Goal: Feedback & Contribution: Submit feedback/report problem

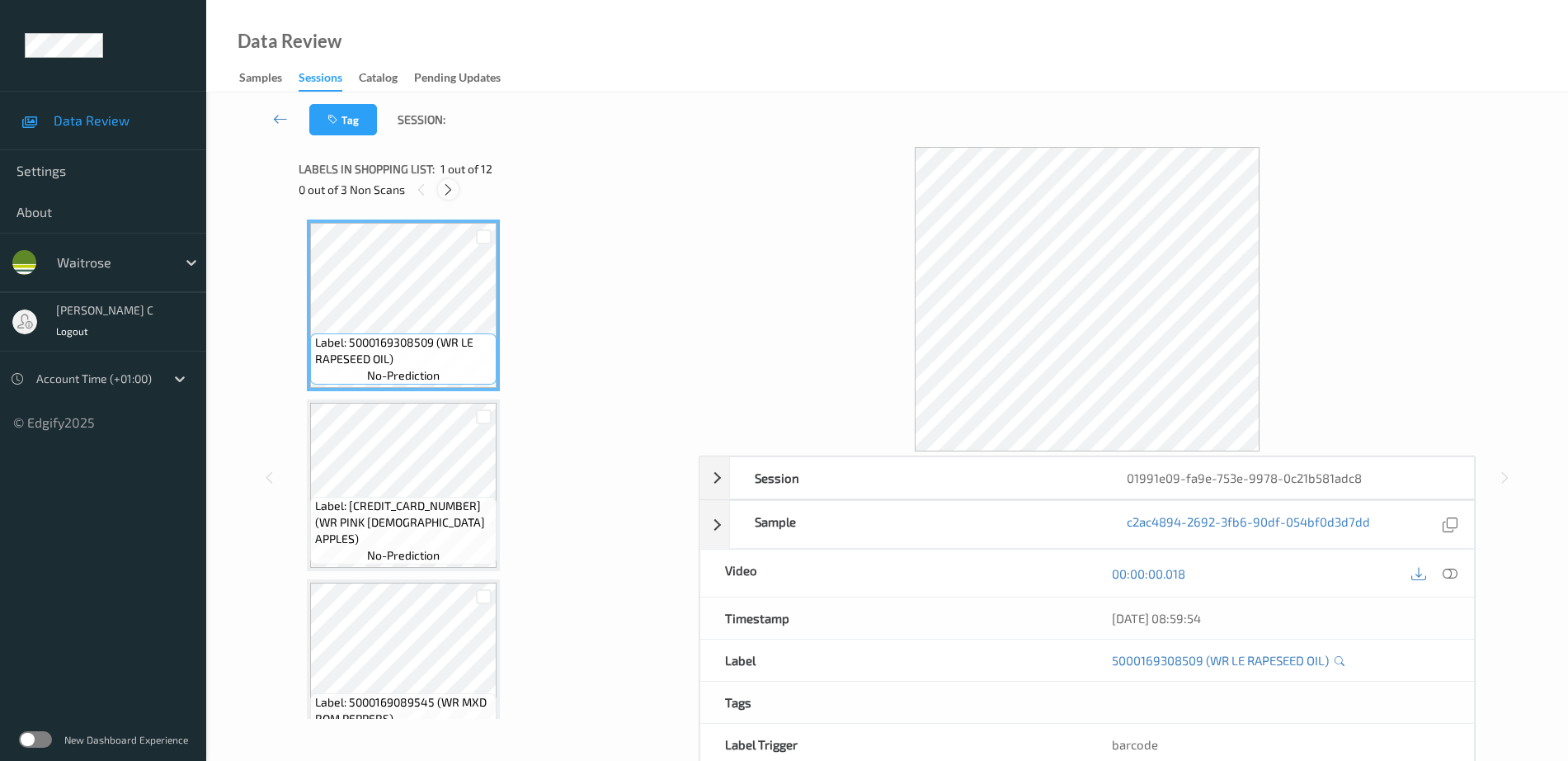
click at [446, 194] on icon at bounding box center [448, 190] width 14 height 15
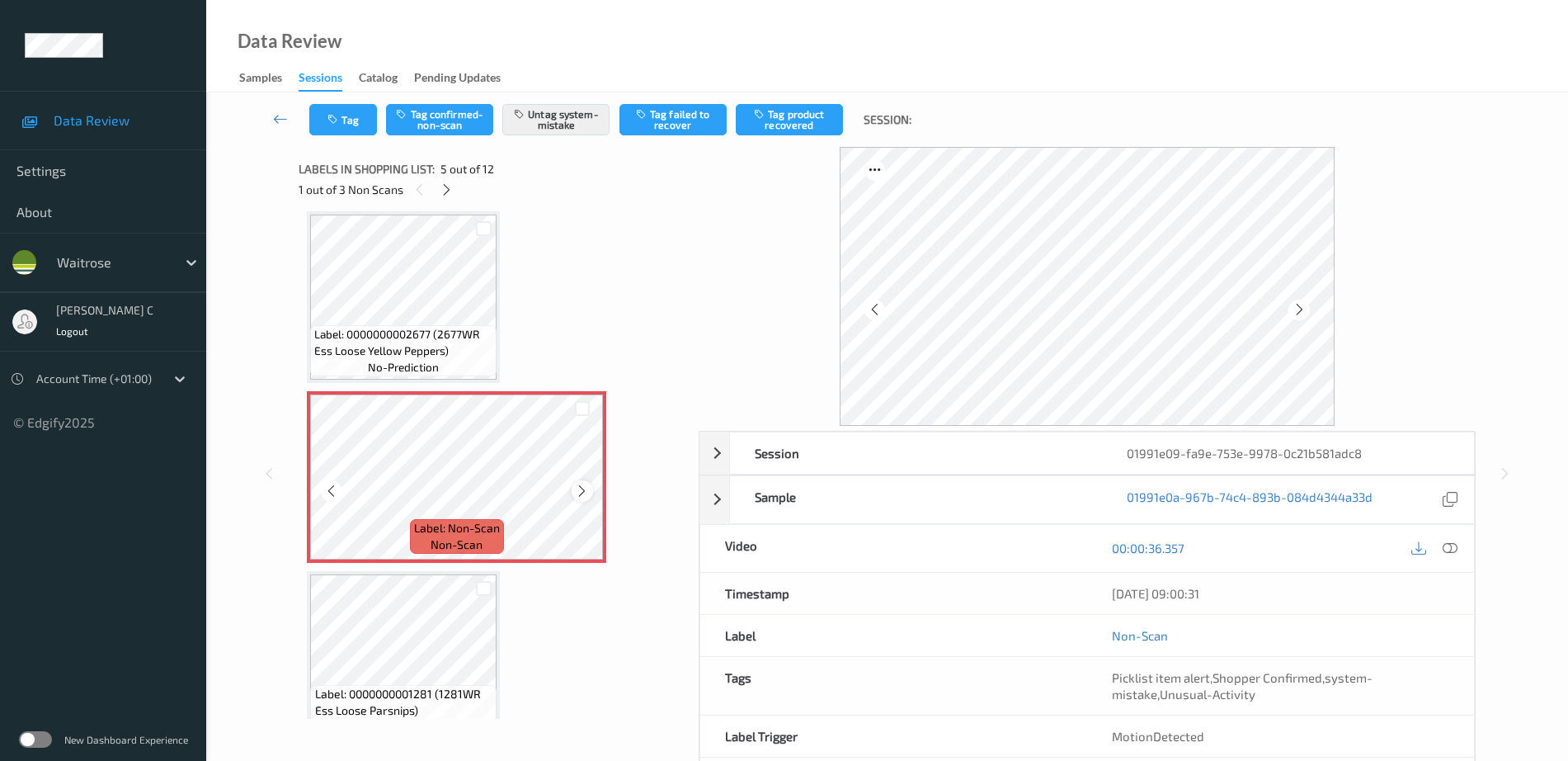
click at [584, 492] on icon at bounding box center [582, 491] width 14 height 15
click at [435, 334] on span "Label: 0000000002677 (2677WR Ess Loose Yellow Peppers)" at bounding box center [403, 342] width 178 height 33
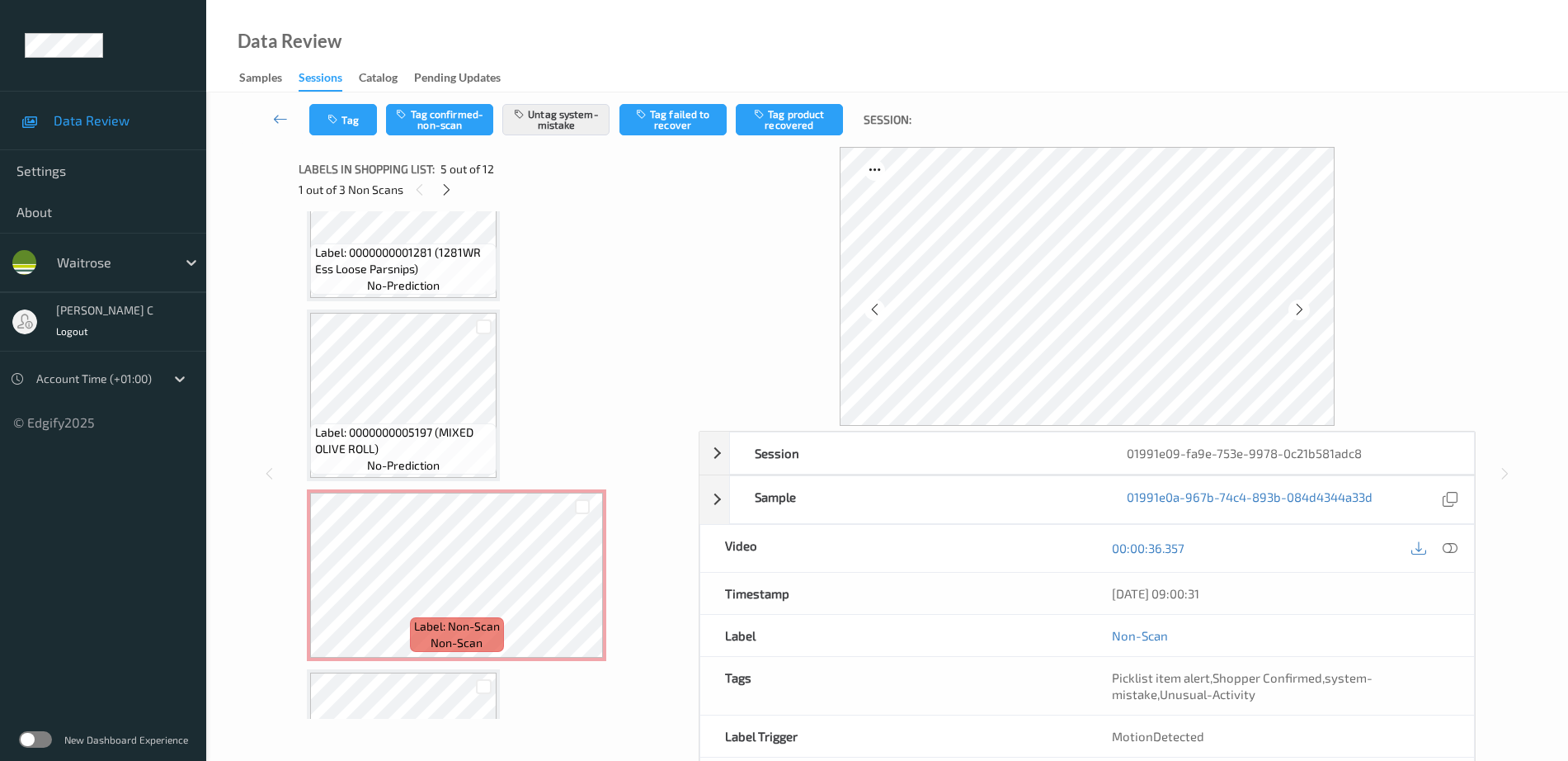
scroll to position [1064, 0]
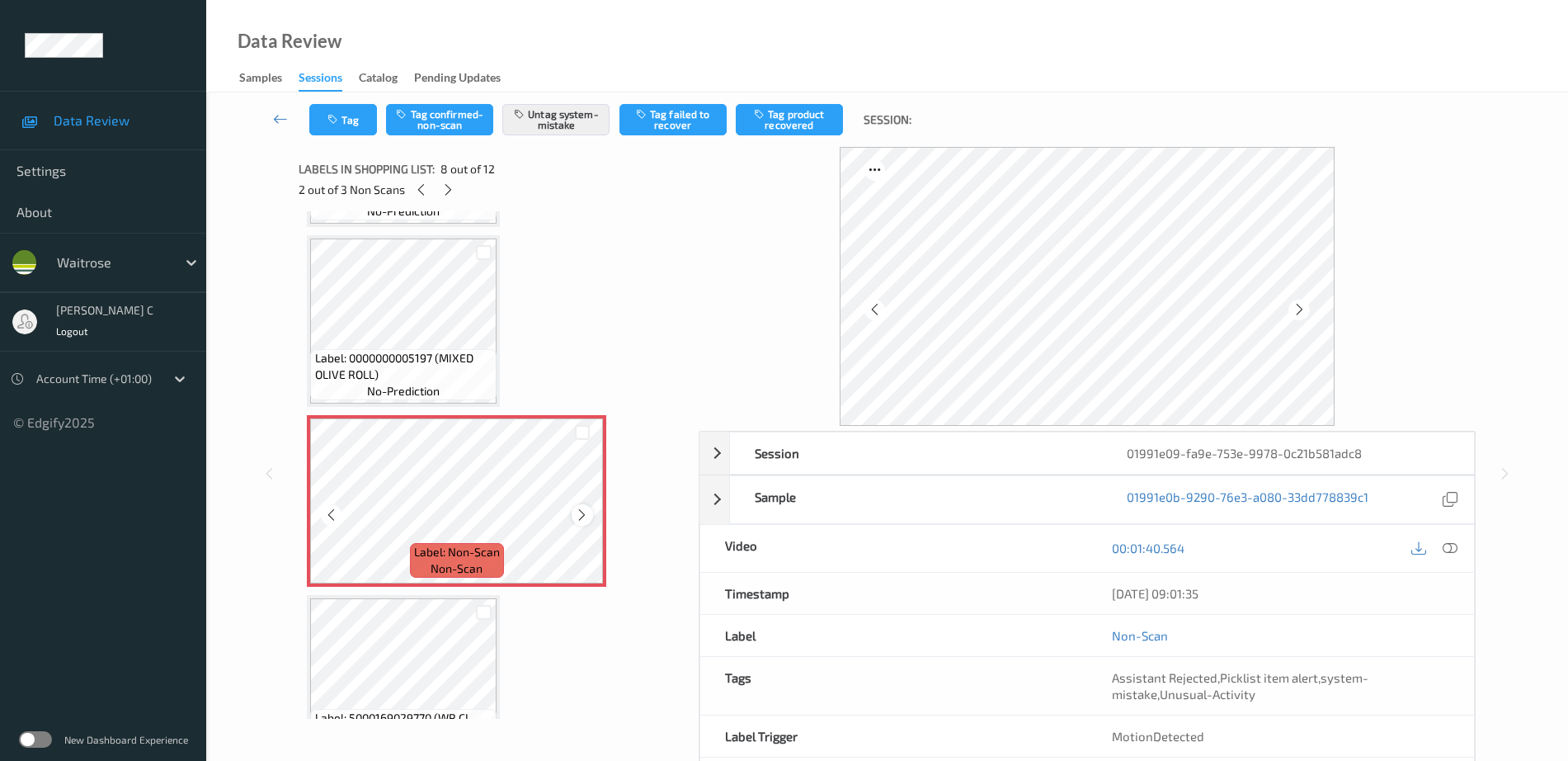
click at [576, 512] on icon at bounding box center [582, 515] width 14 height 15
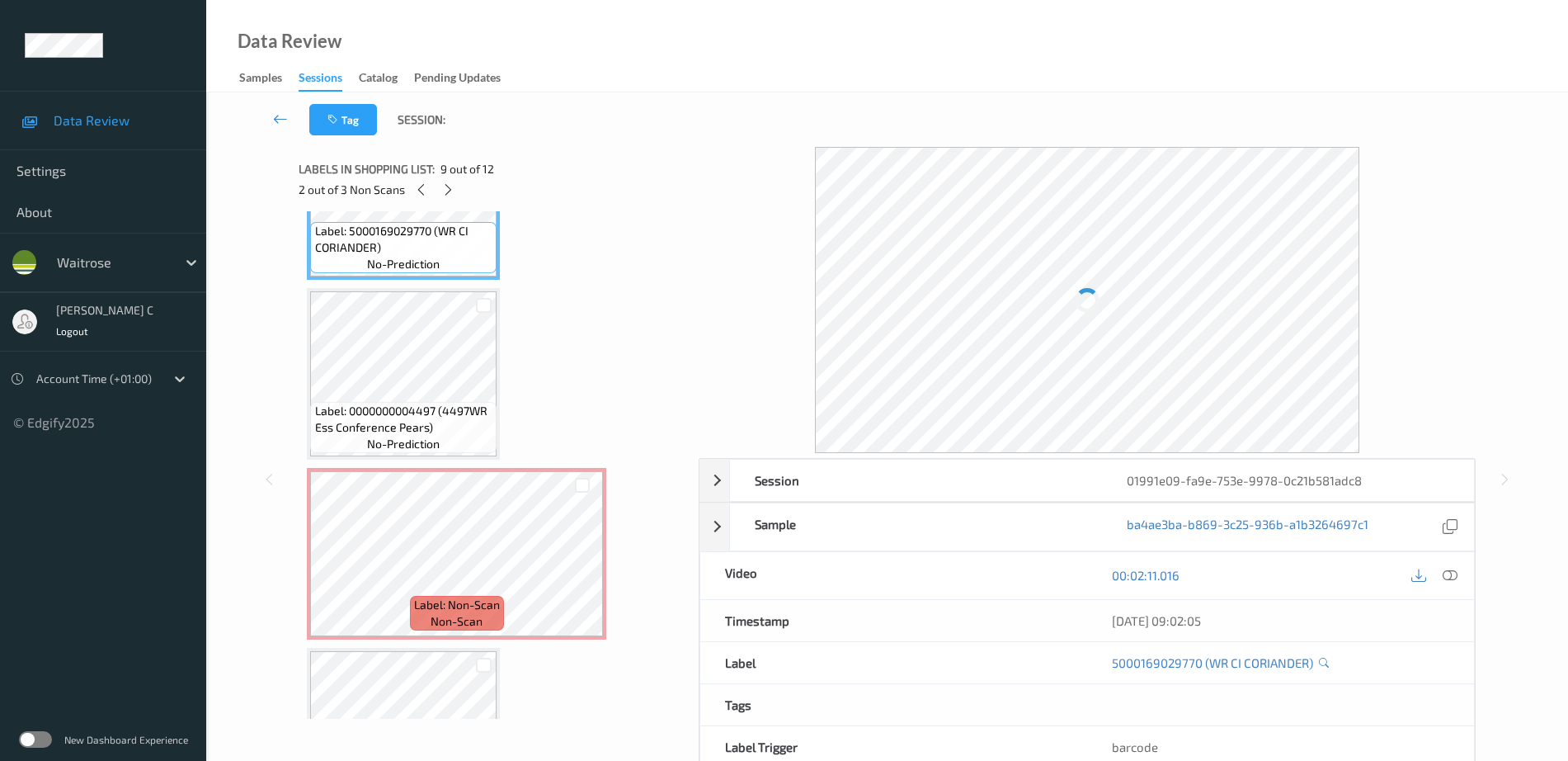
scroll to position [1579, 0]
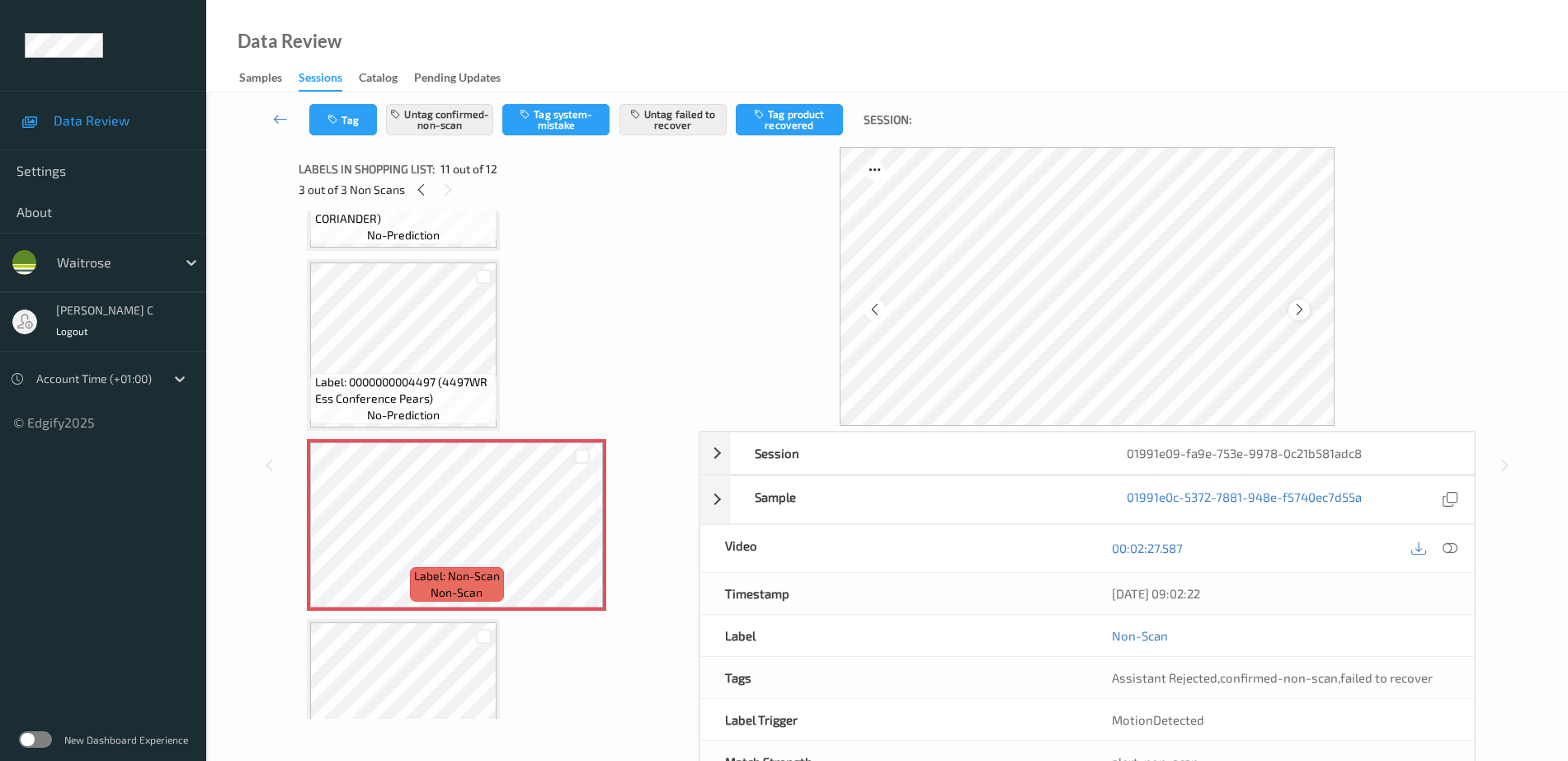
click at [1297, 310] on icon at bounding box center [1299, 309] width 14 height 15
click at [1293, 308] on icon at bounding box center [1299, 309] width 14 height 15
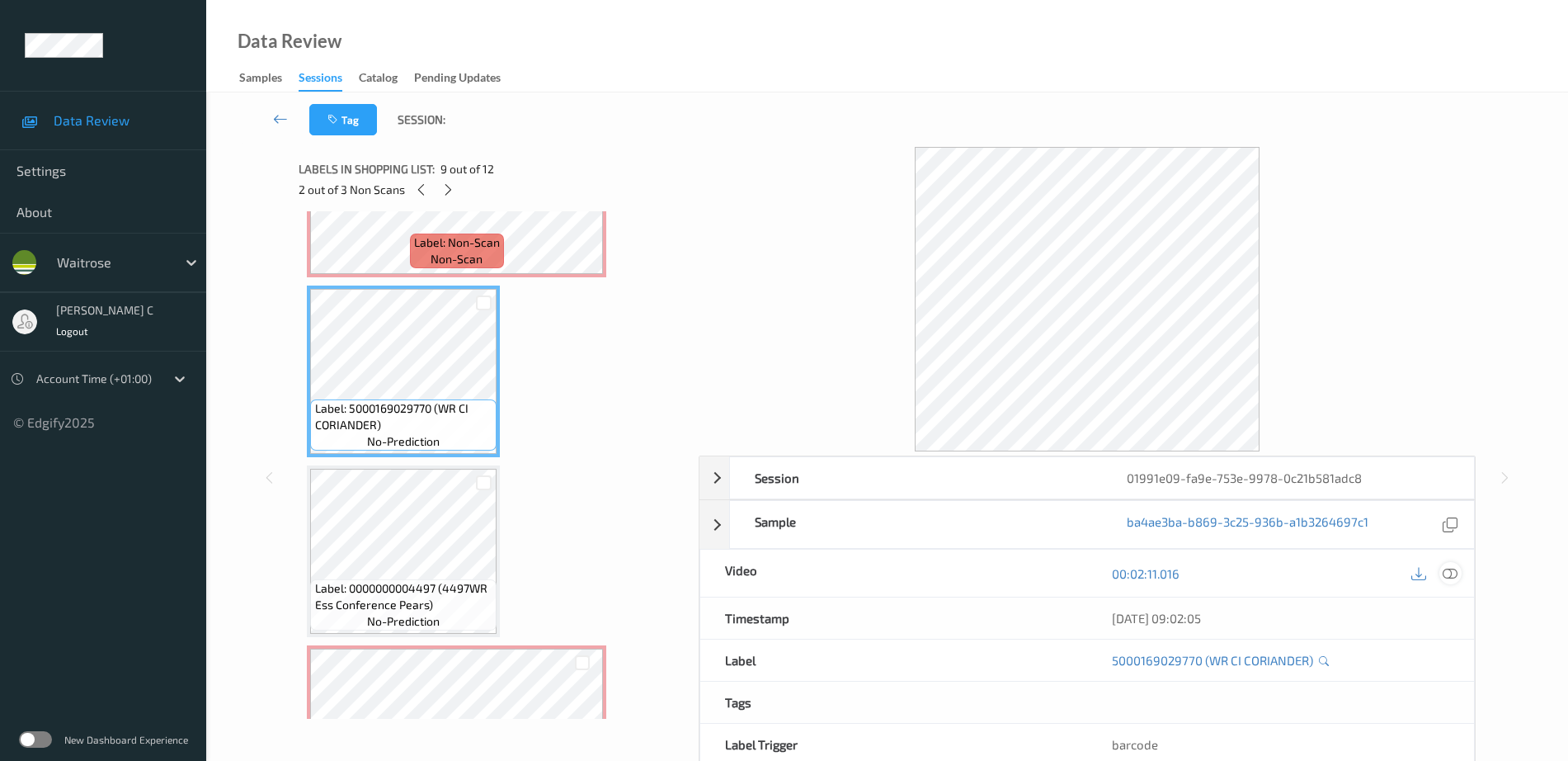
click at [1441, 573] on div at bounding box center [1451, 573] width 22 height 22
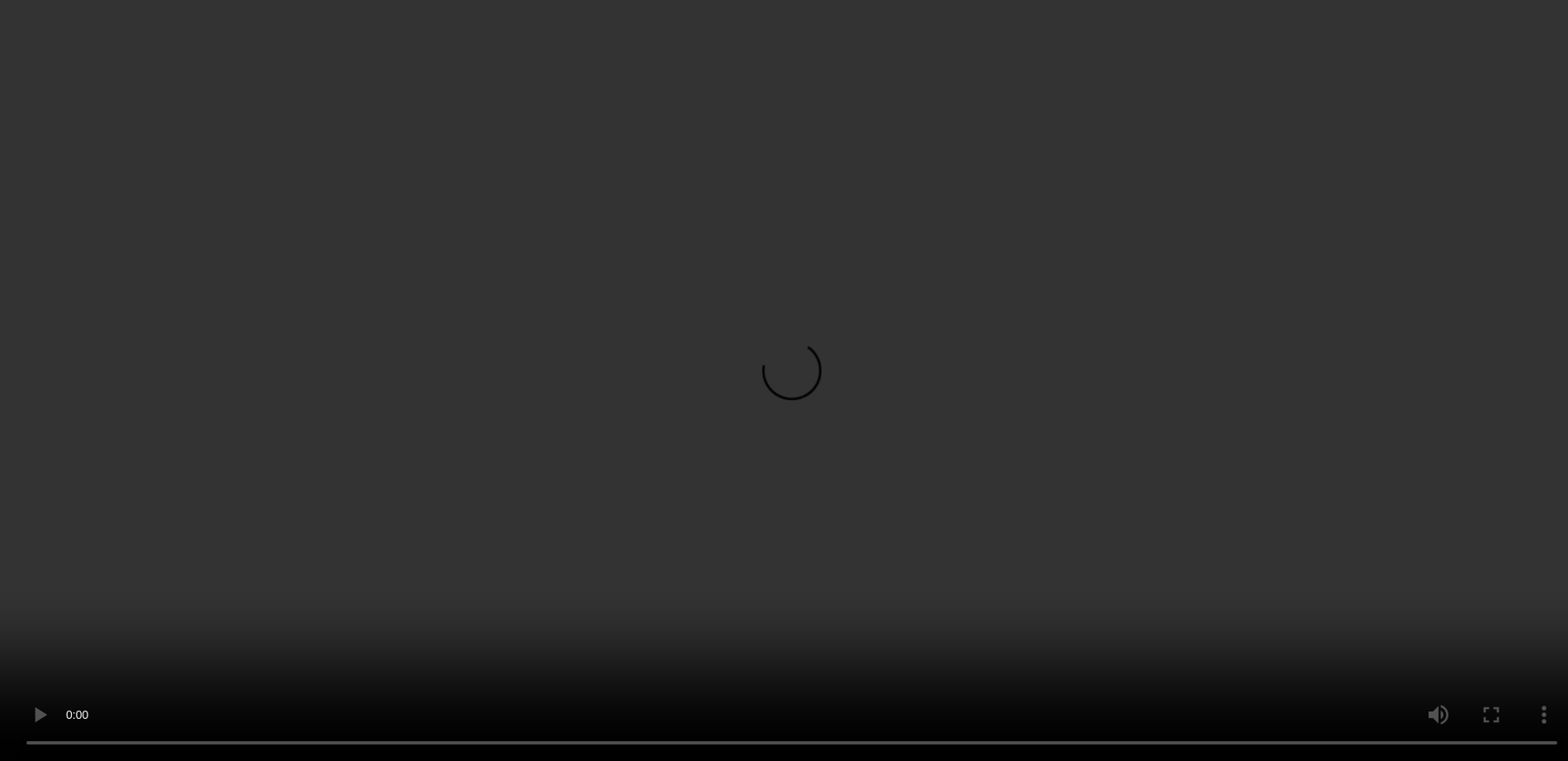
scroll to position [1579, 0]
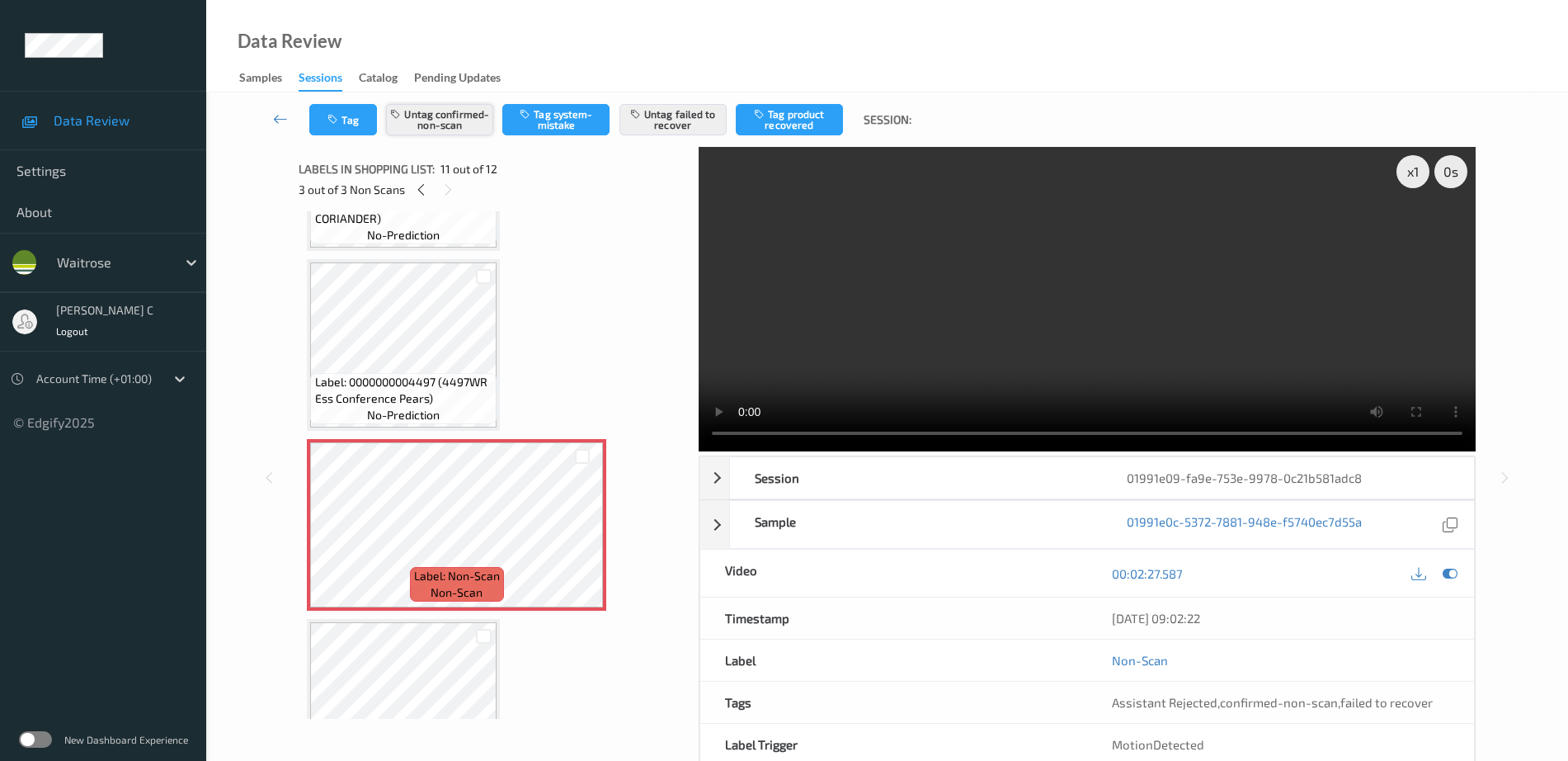
click at [444, 117] on button "Untag confirmed-non-scan" at bounding box center [440, 119] width 107 height 31
click at [473, 118] on button "Untag confirmed-non-scan" at bounding box center [440, 119] width 107 height 31
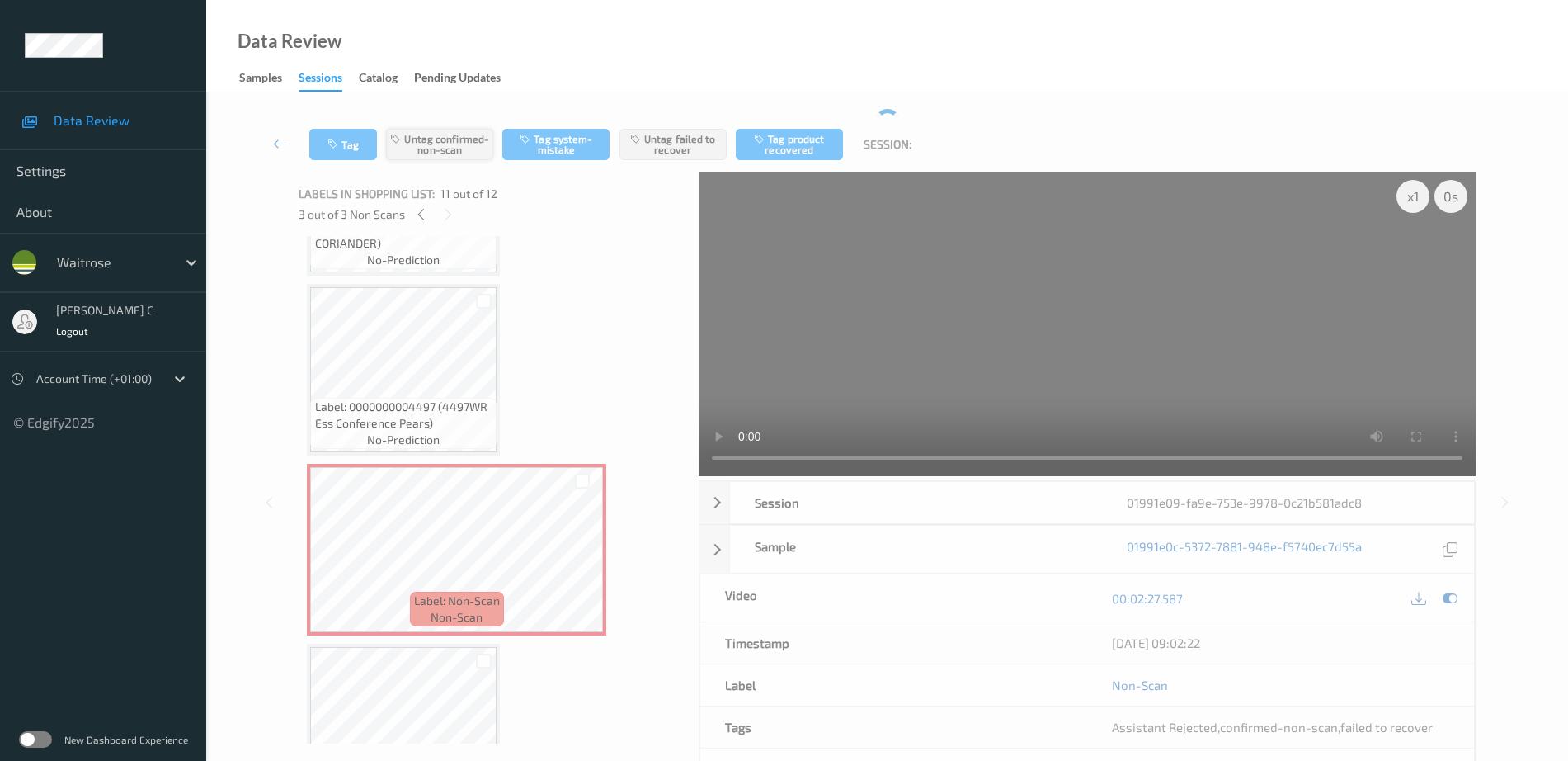
click at [440, 129] on button "Untag confirmed-non-scan" at bounding box center [440, 144] width 107 height 31
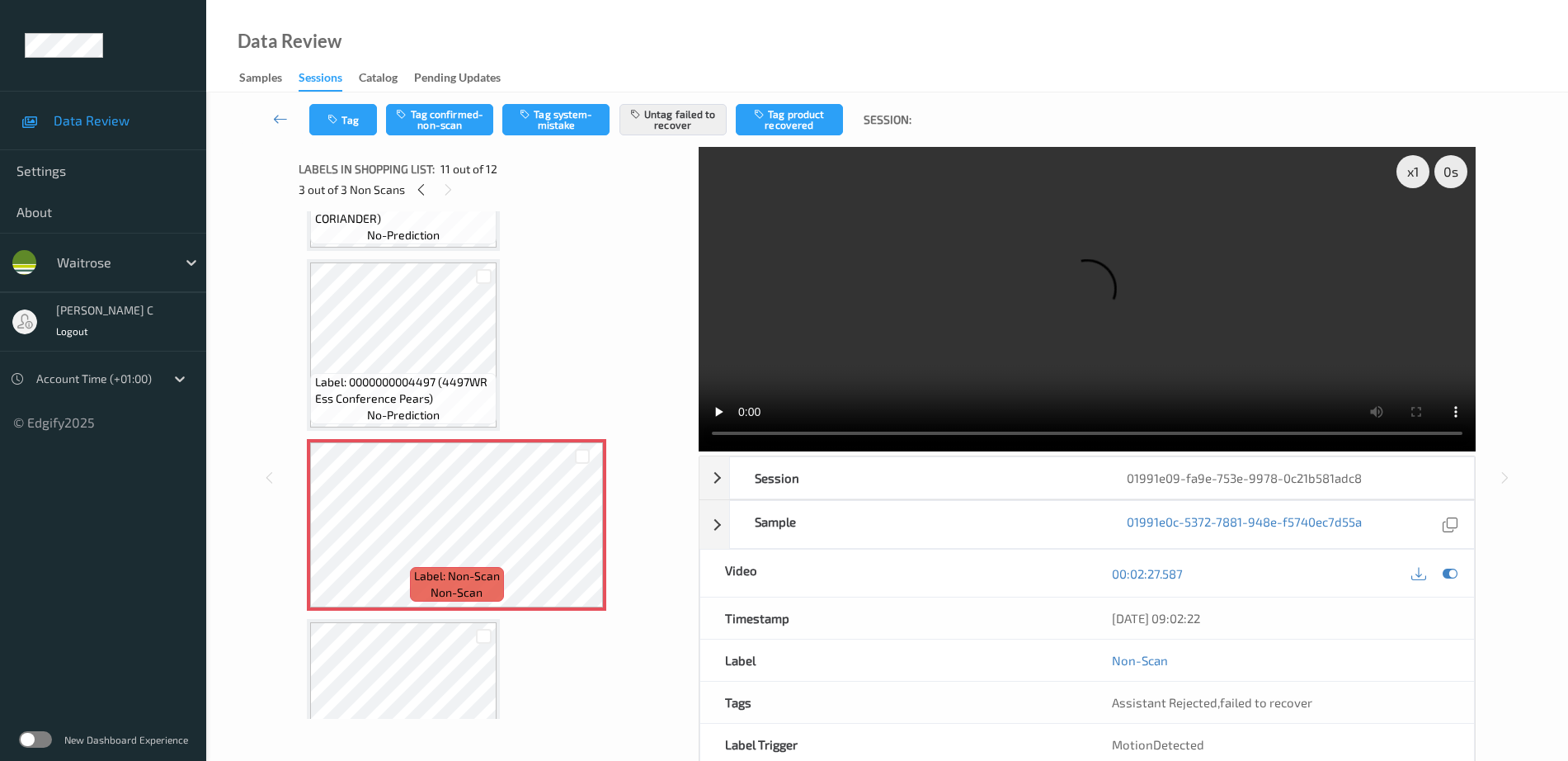
click at [670, 99] on div "Tag Tag confirmed-non-scan Tag system-mistake Untag failed to recover Tag produ…" at bounding box center [887, 119] width 1294 height 54
click at [652, 108] on button "Untag failed to recover" at bounding box center [673, 119] width 107 height 31
click at [588, 102] on div "Tag Tag confirmed-non-scan Tag system-mistake Tag failed to recover Tag product…" at bounding box center [887, 119] width 1294 height 54
click at [554, 114] on button "Tag system-mistake" at bounding box center [555, 119] width 107 height 31
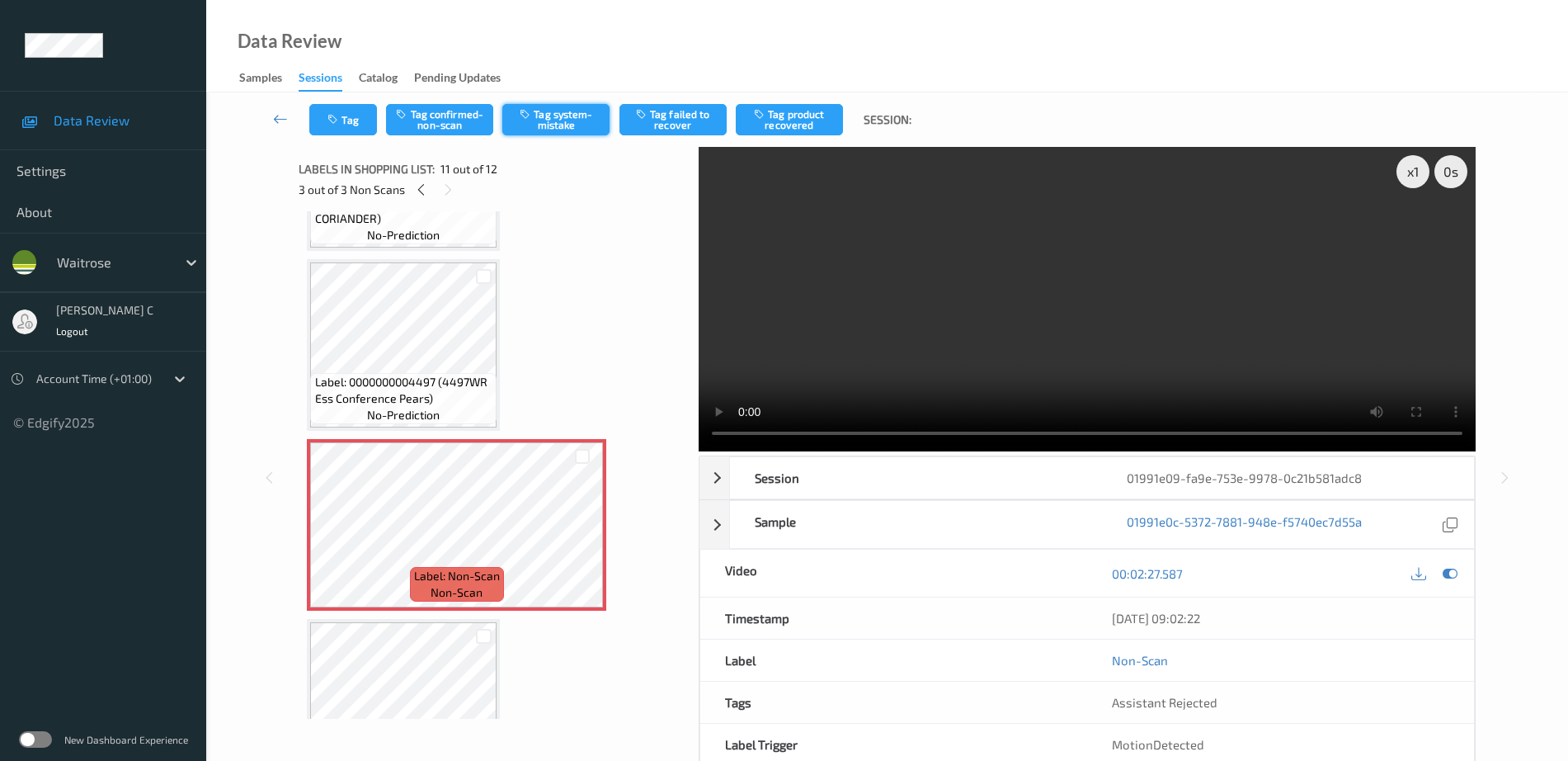
click at [552, 125] on button "Tag system-mistake" at bounding box center [555, 119] width 107 height 31
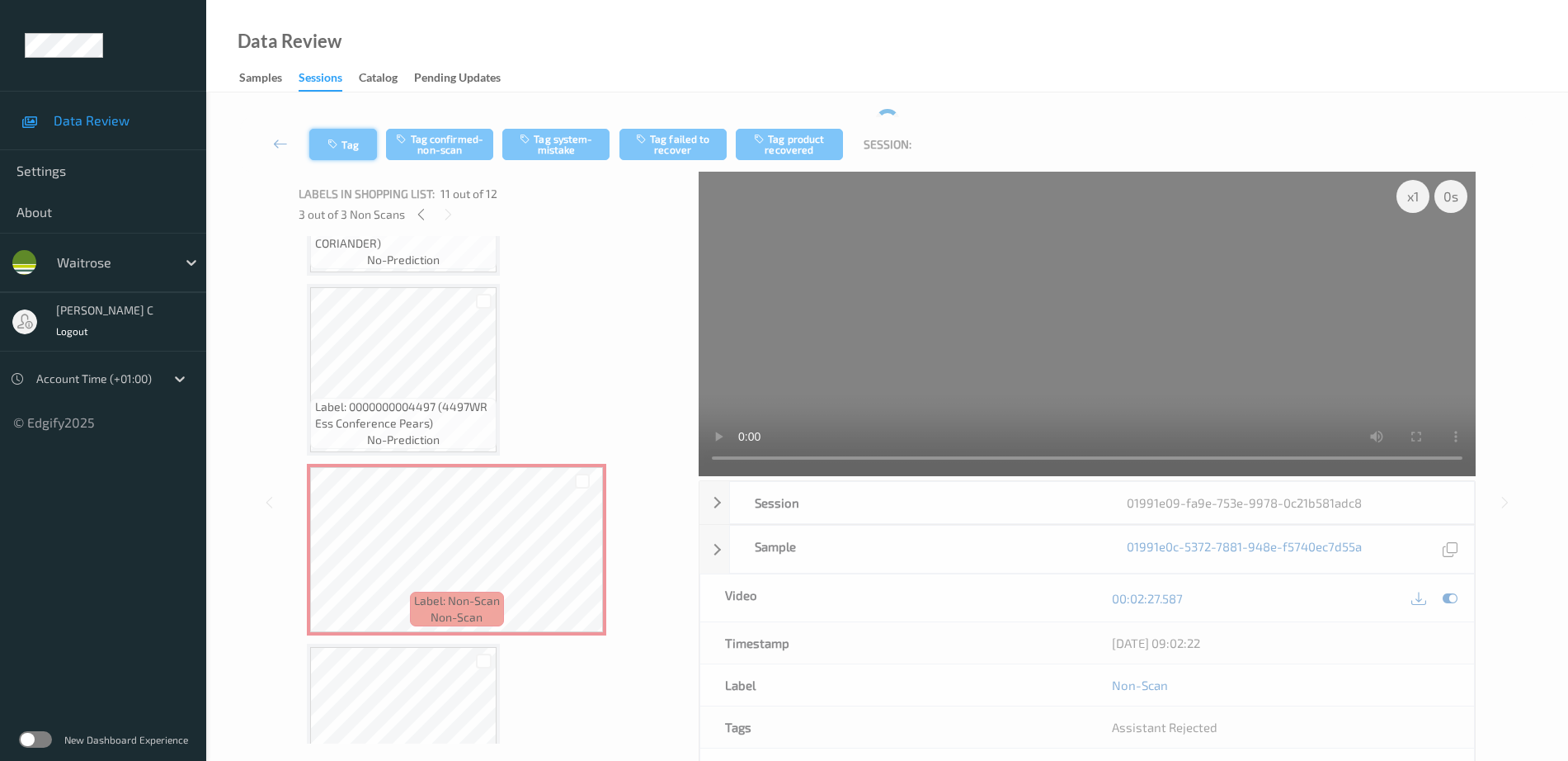
click at [351, 141] on button "Tag" at bounding box center [343, 144] width 68 height 31
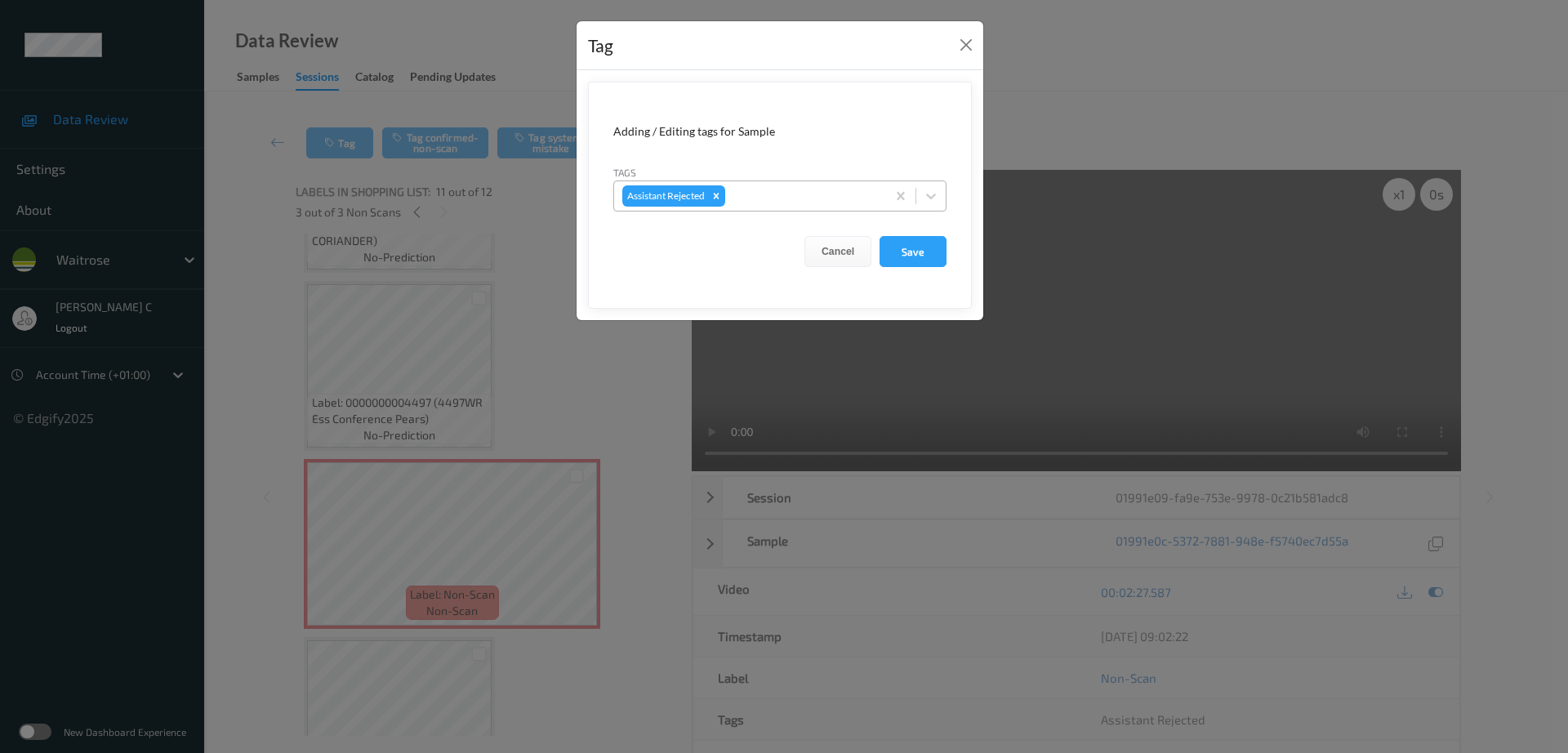
click at [745, 187] on div at bounding box center [802, 196] width 150 height 19
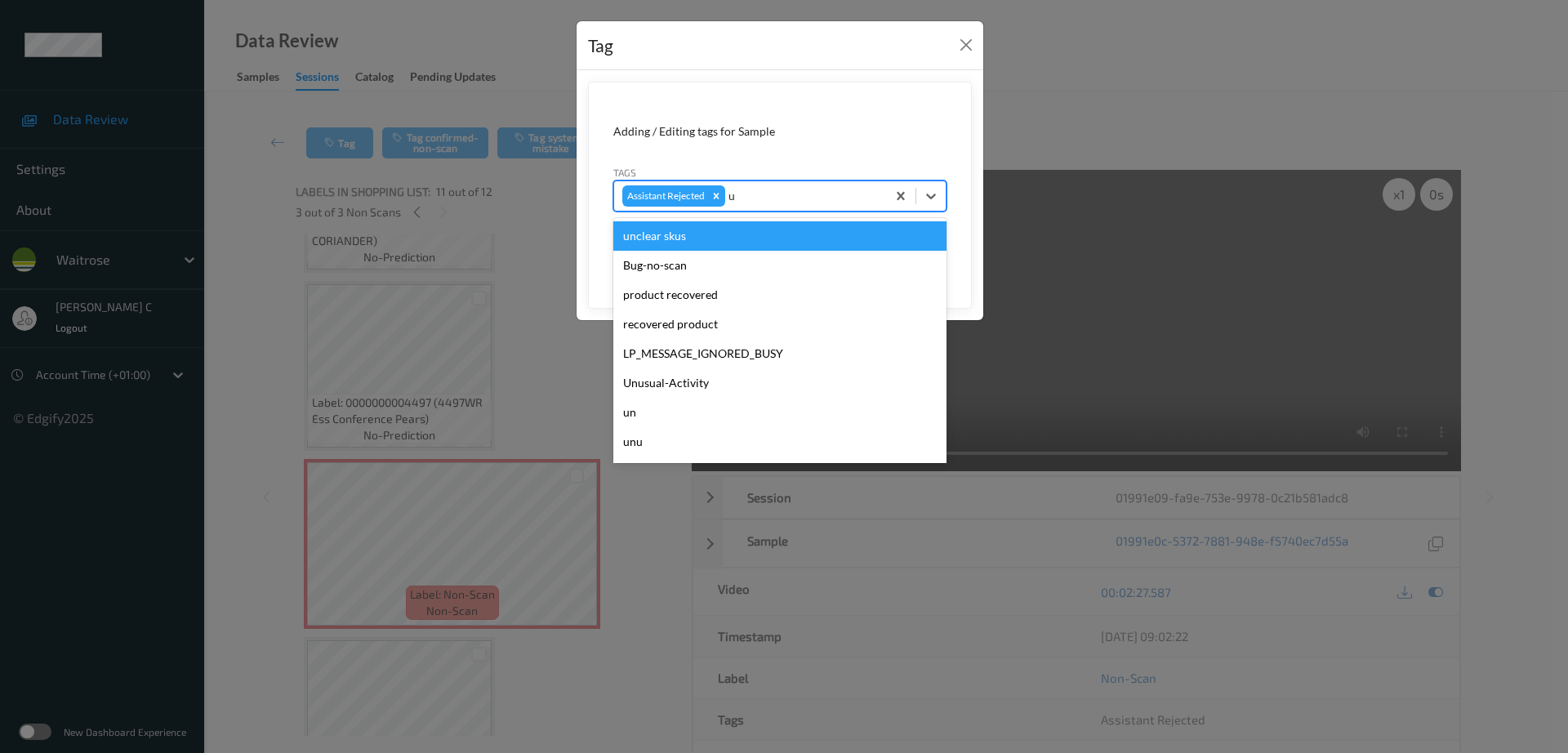
type input "un"
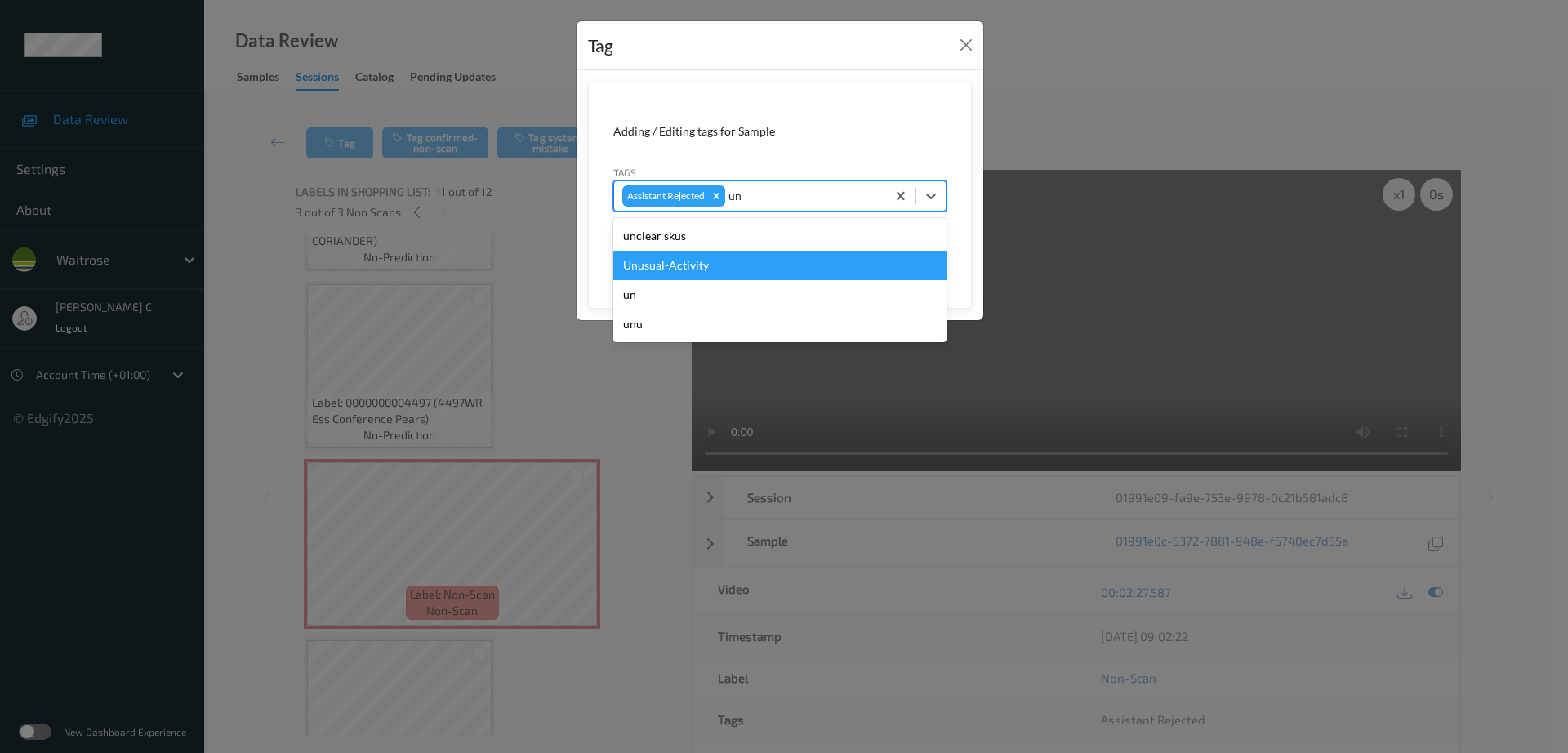
click at [667, 264] on div "Unusual-Activity" at bounding box center [780, 265] width 333 height 29
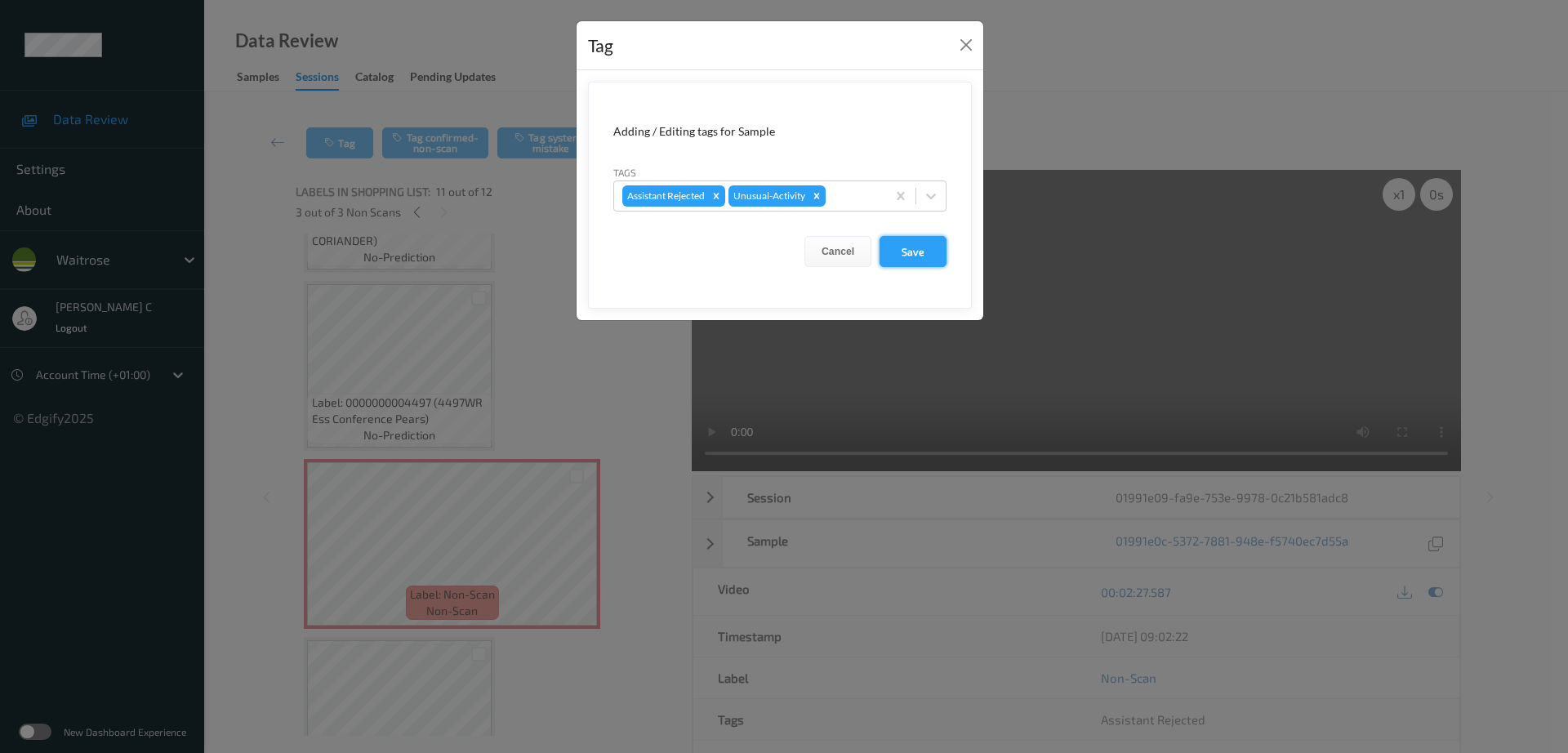
click at [900, 245] on button "Save" at bounding box center [913, 251] width 67 height 31
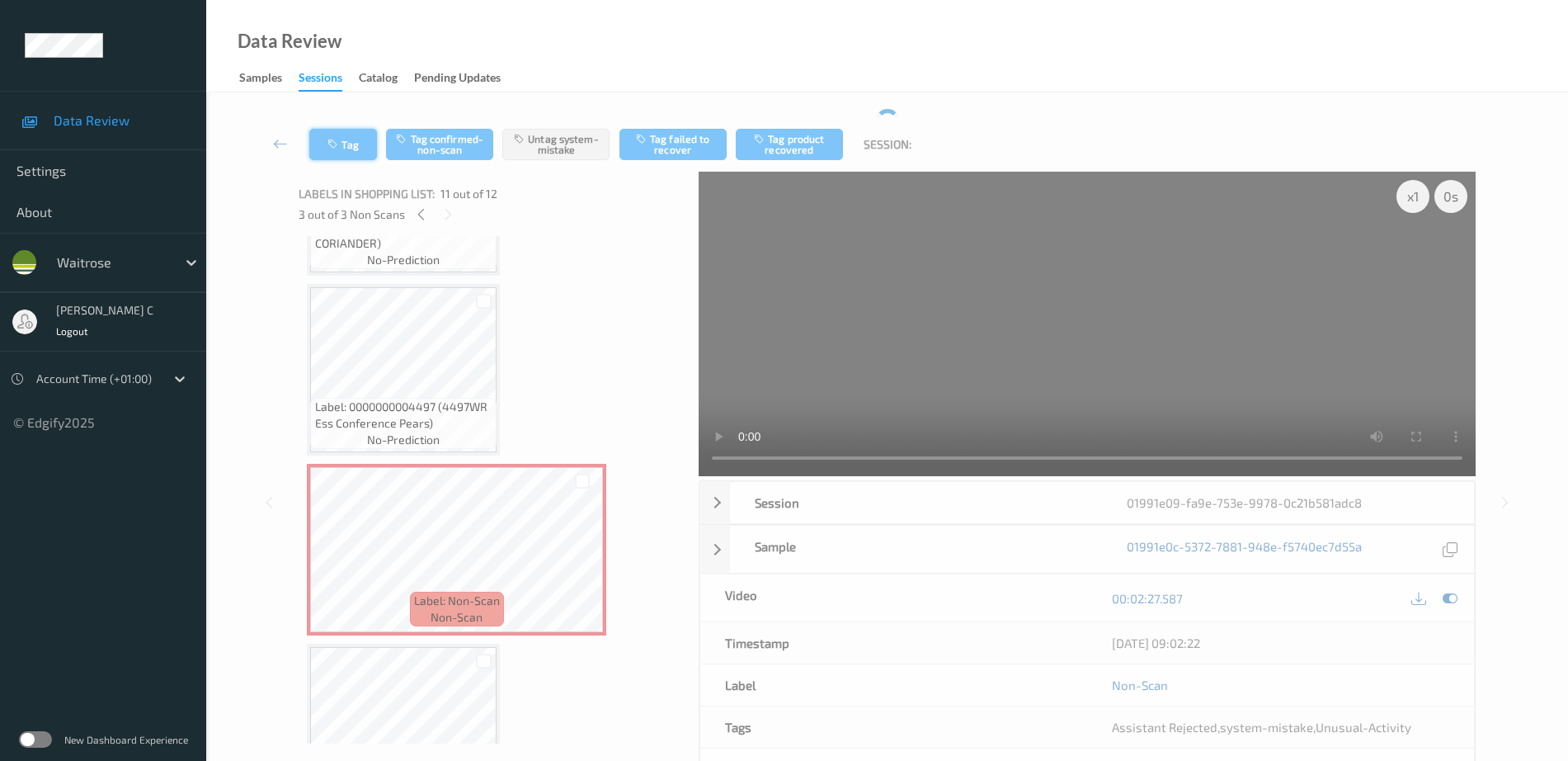
click at [327, 144] on icon "button" at bounding box center [334, 145] width 14 height 12
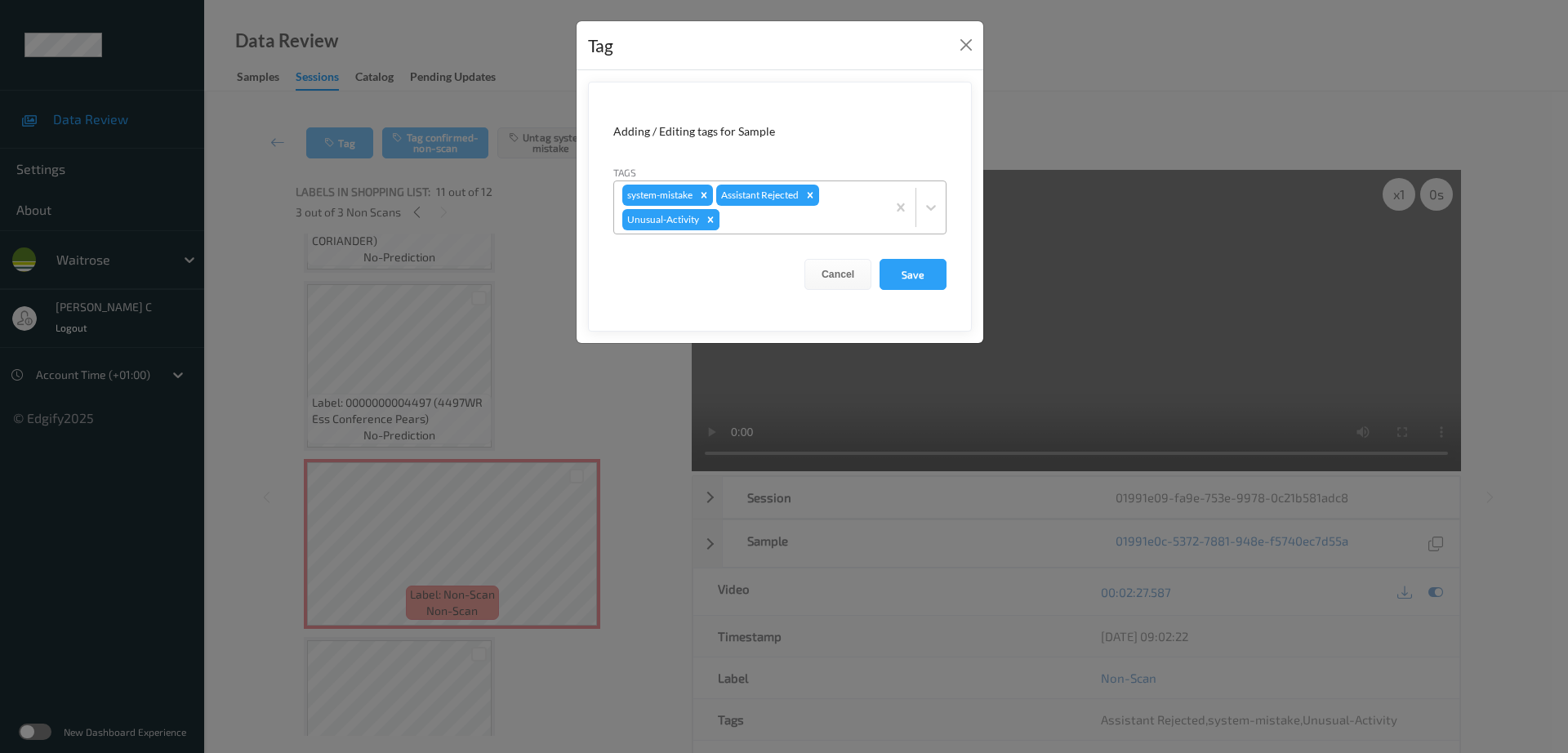
click at [709, 223] on icon "Remove Unusual-Activity" at bounding box center [710, 220] width 12 height 12
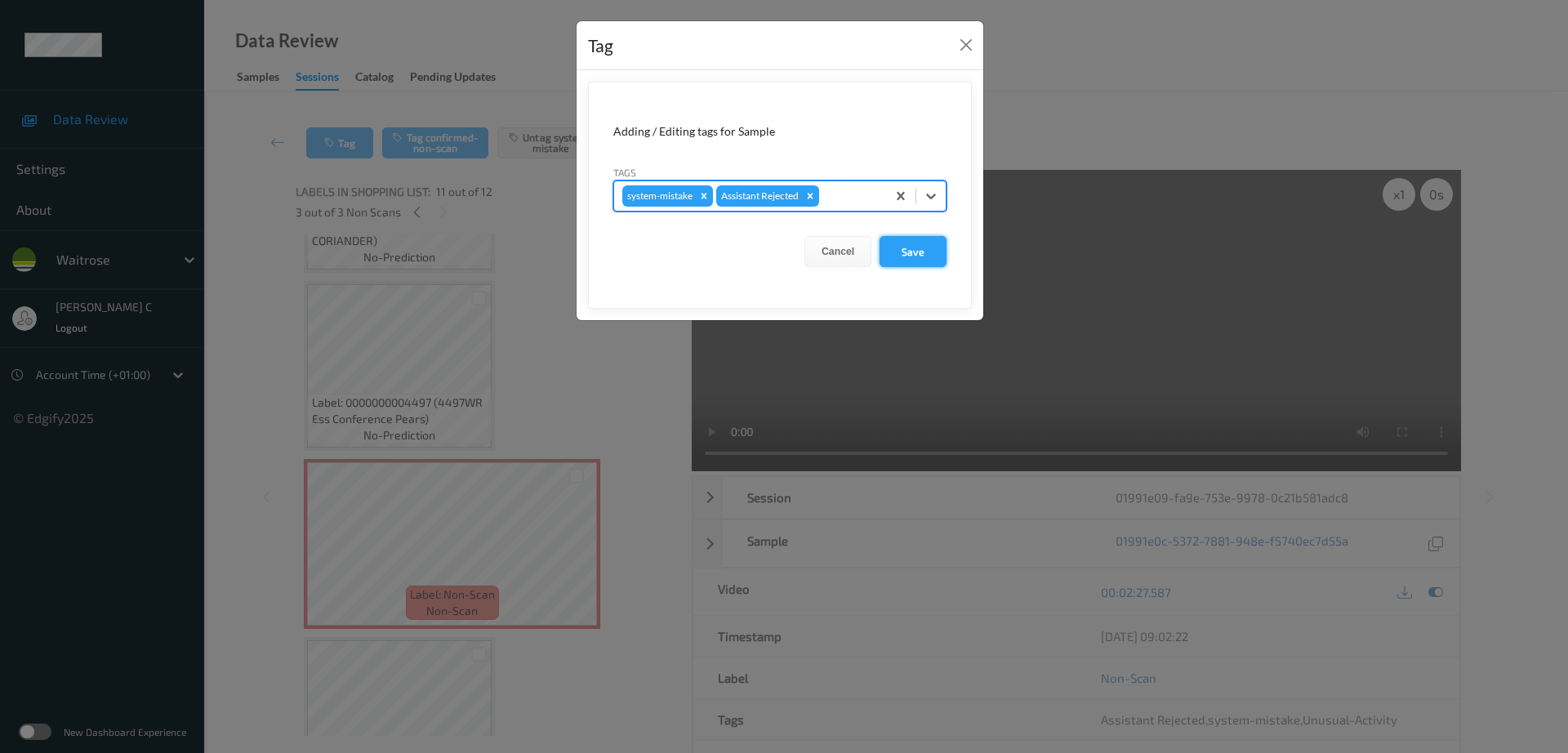
click at [925, 243] on button "Save" at bounding box center [913, 251] width 67 height 31
click at [925, 242] on button "Save" at bounding box center [913, 251] width 67 height 31
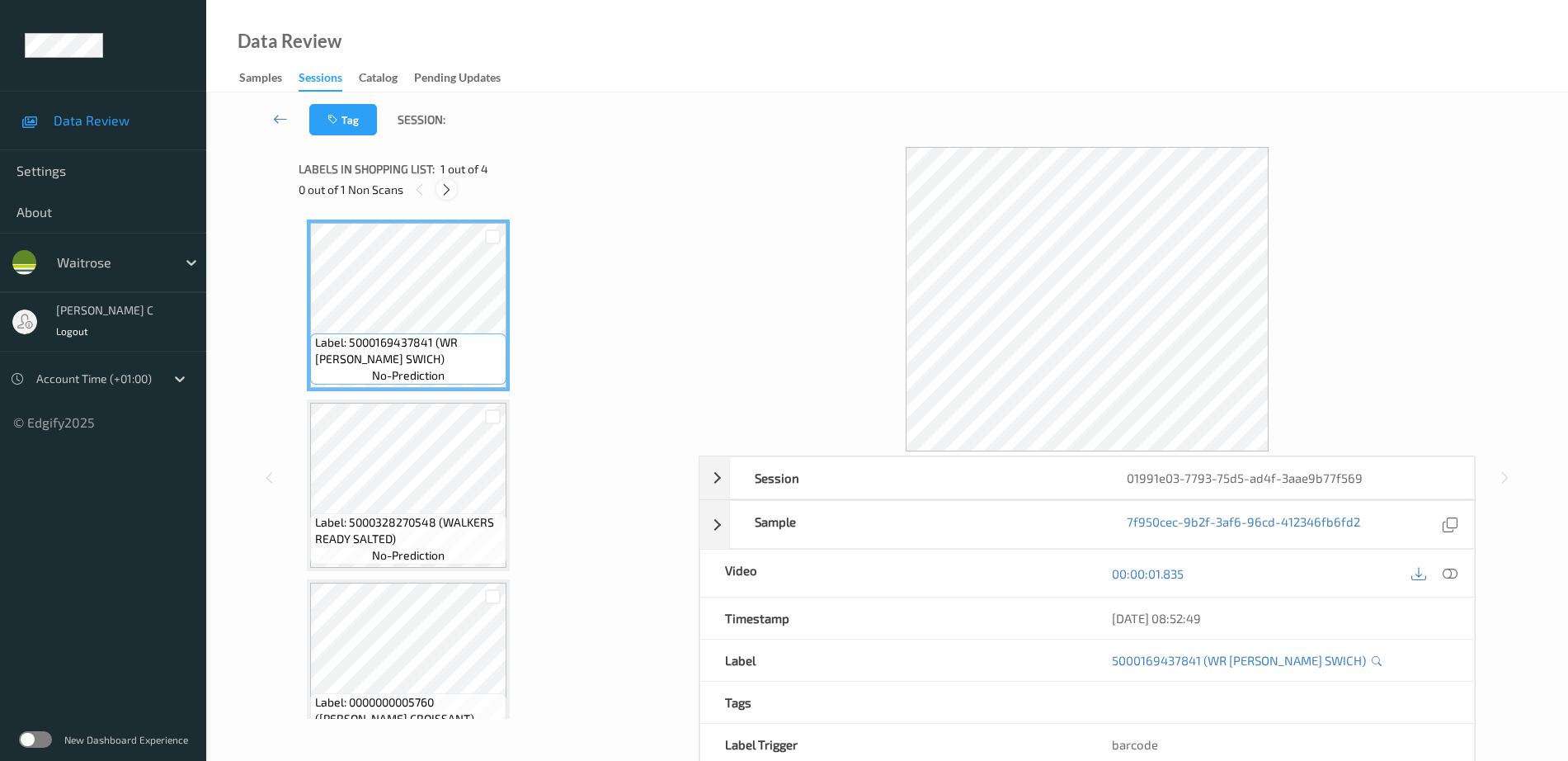
click at [445, 198] on div at bounding box center [446, 189] width 20 height 20
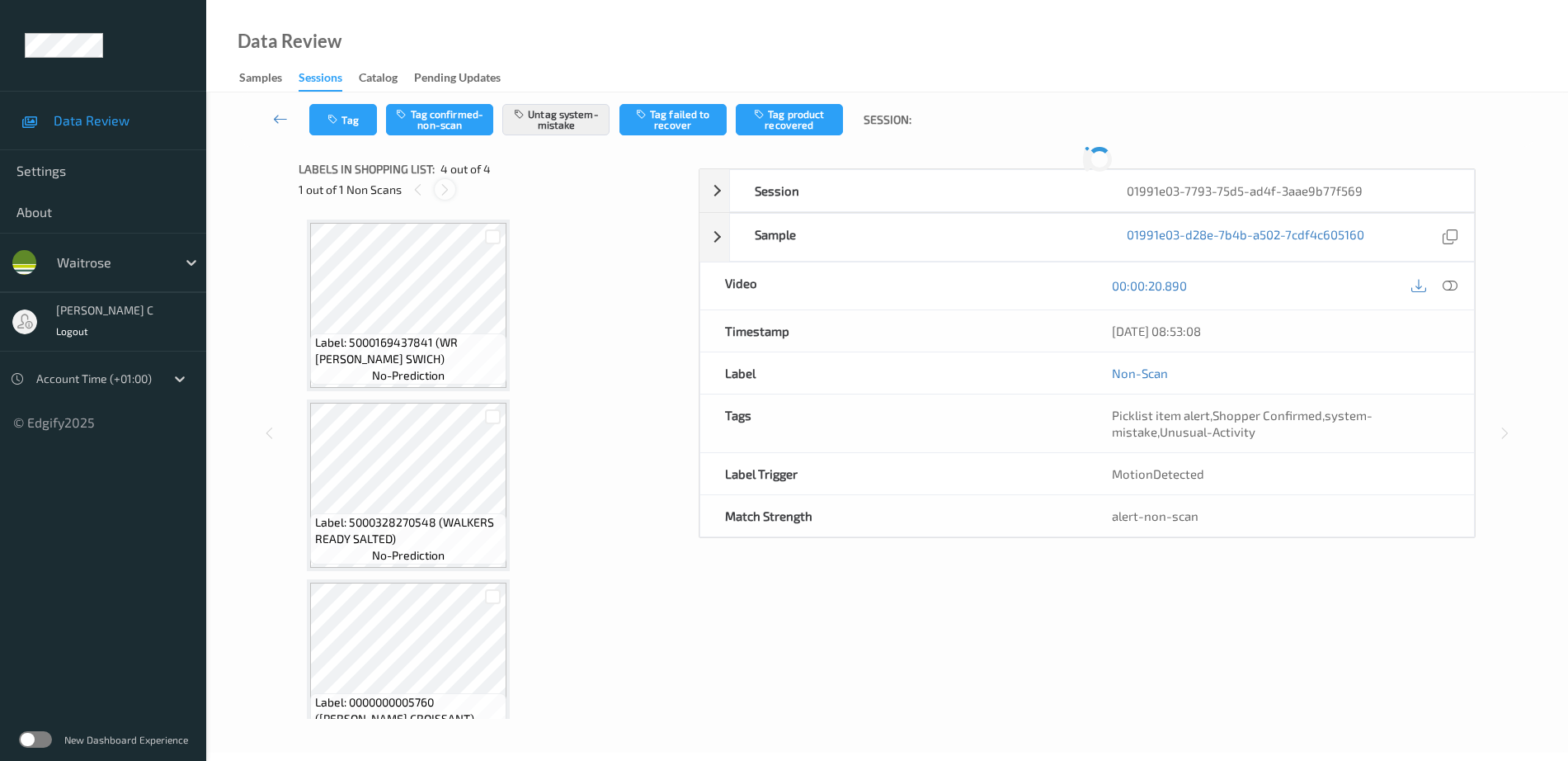
scroll to position [221, 0]
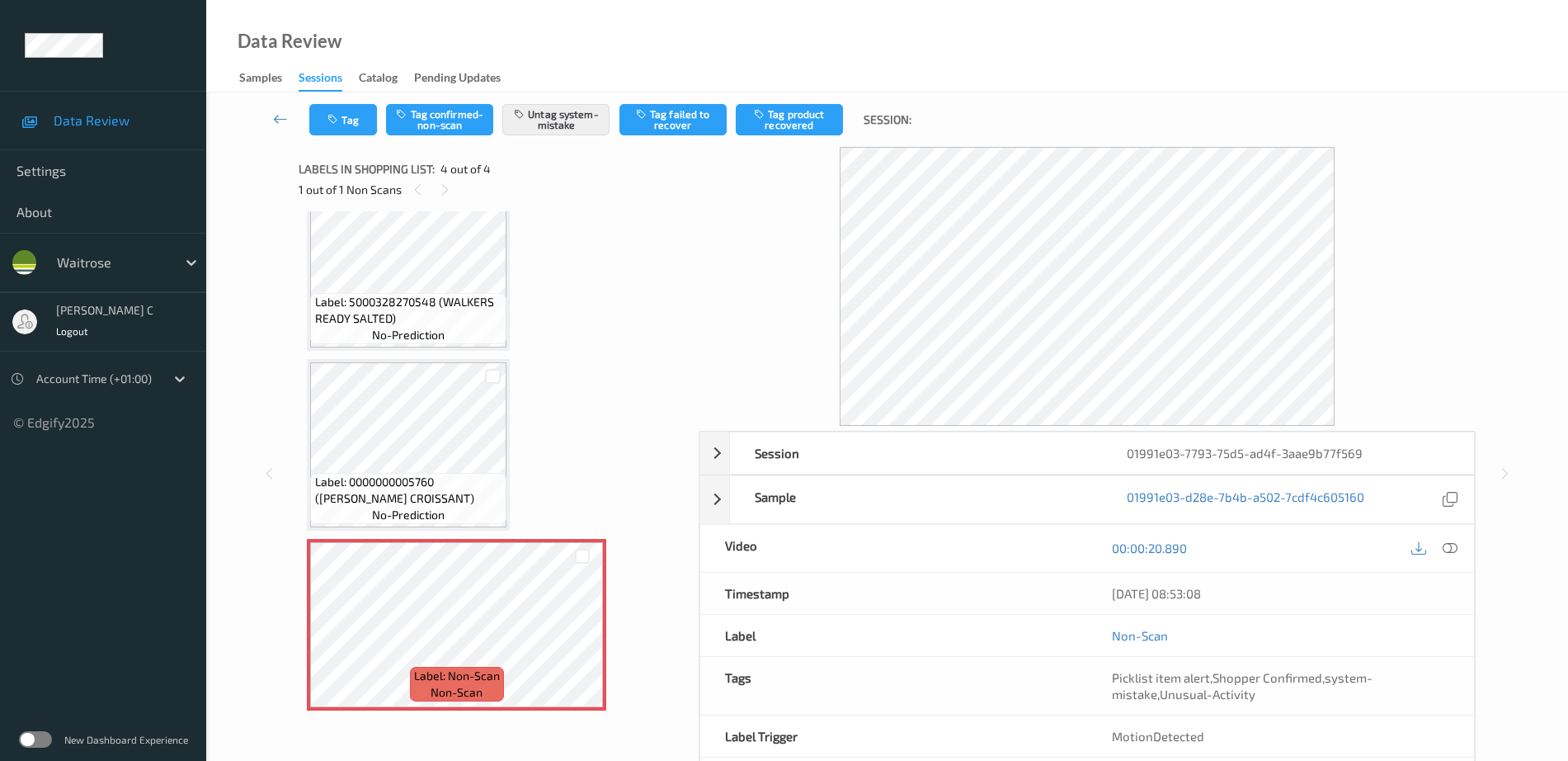
click at [427, 504] on span "Label: 0000000005760 (WR ALMOND CROISSANT)" at bounding box center [409, 490] width 188 height 33
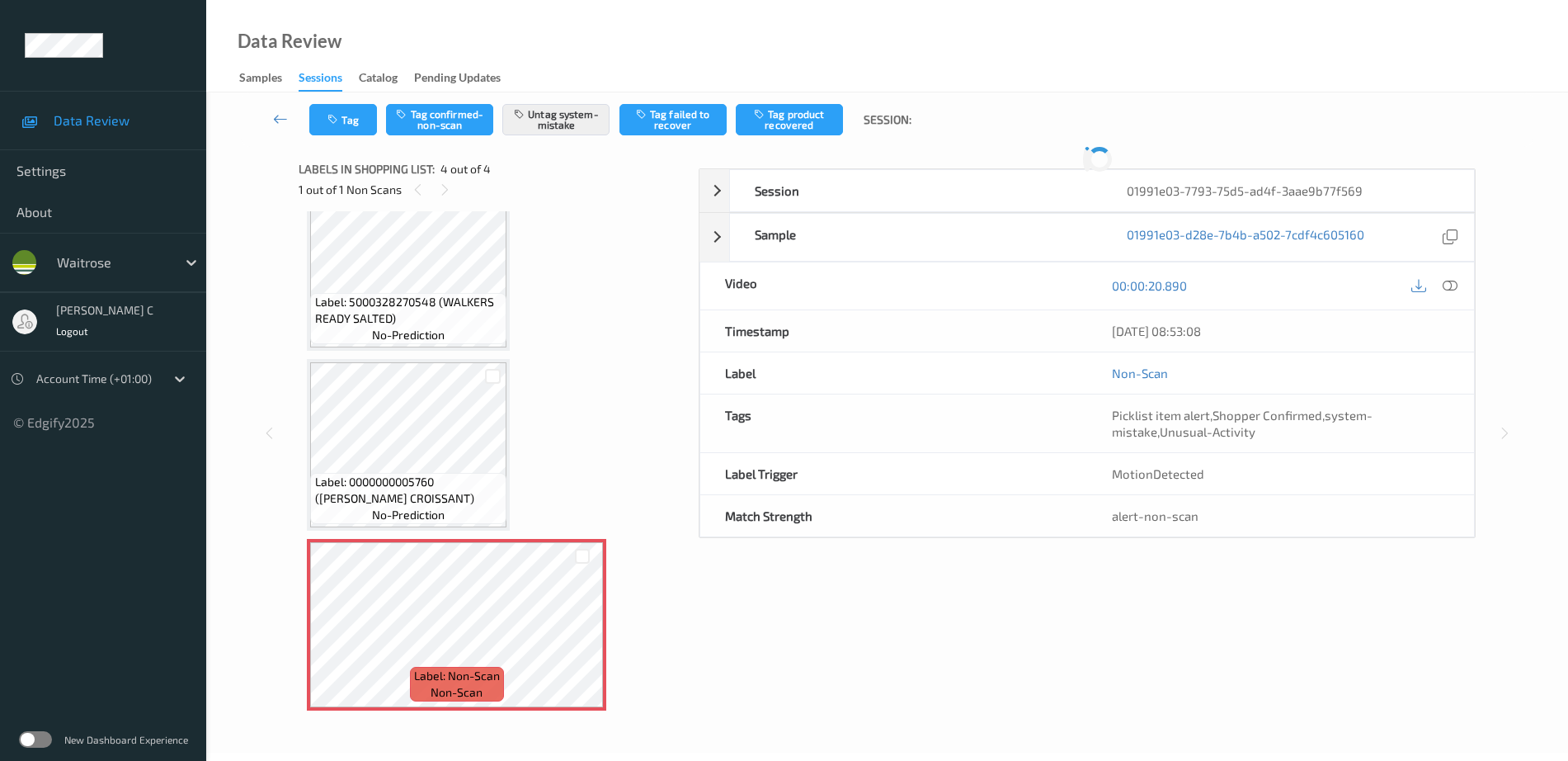
scroll to position [74, 0]
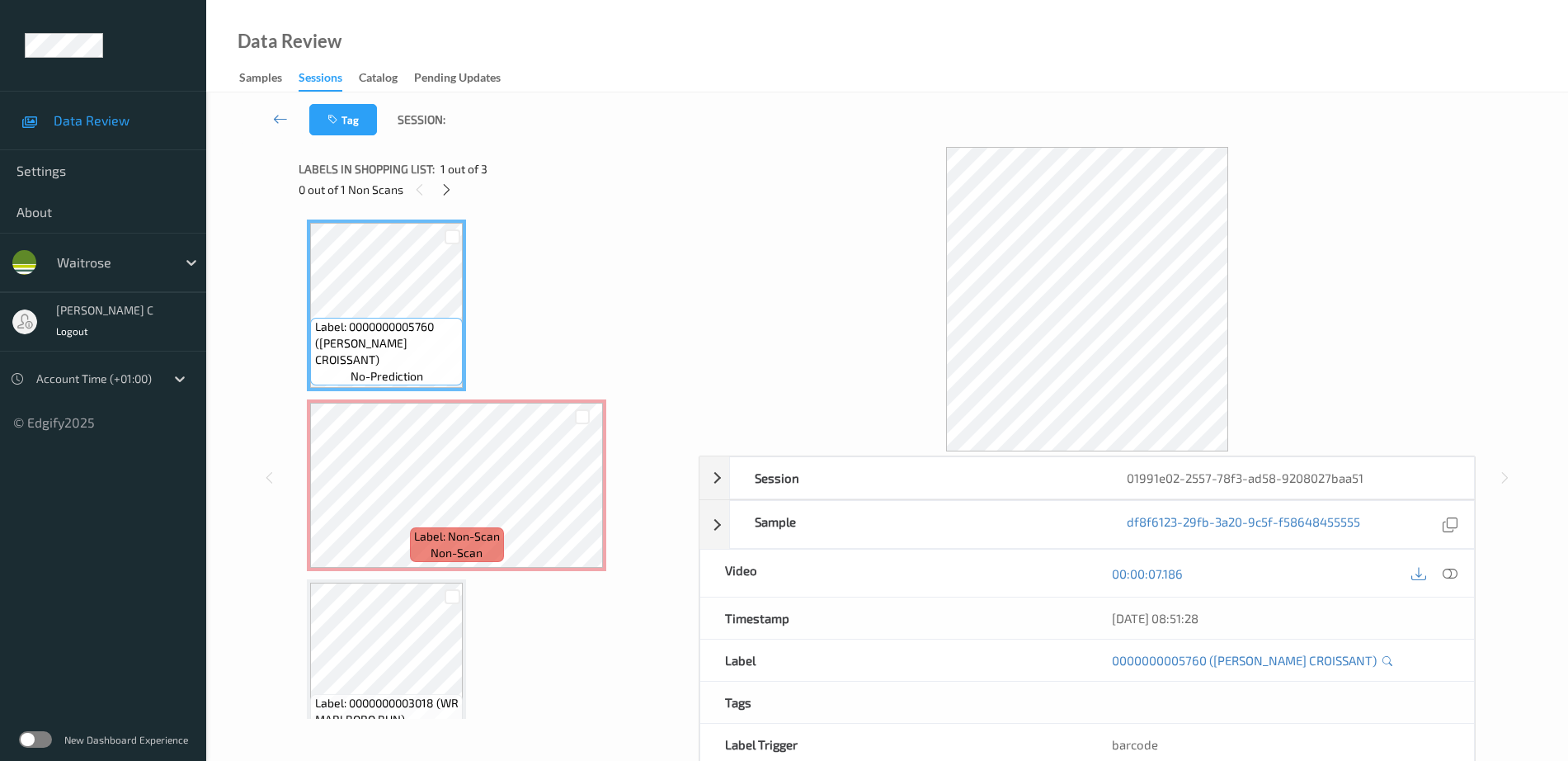
click at [403, 380] on span "no-prediction" at bounding box center [387, 376] width 73 height 17
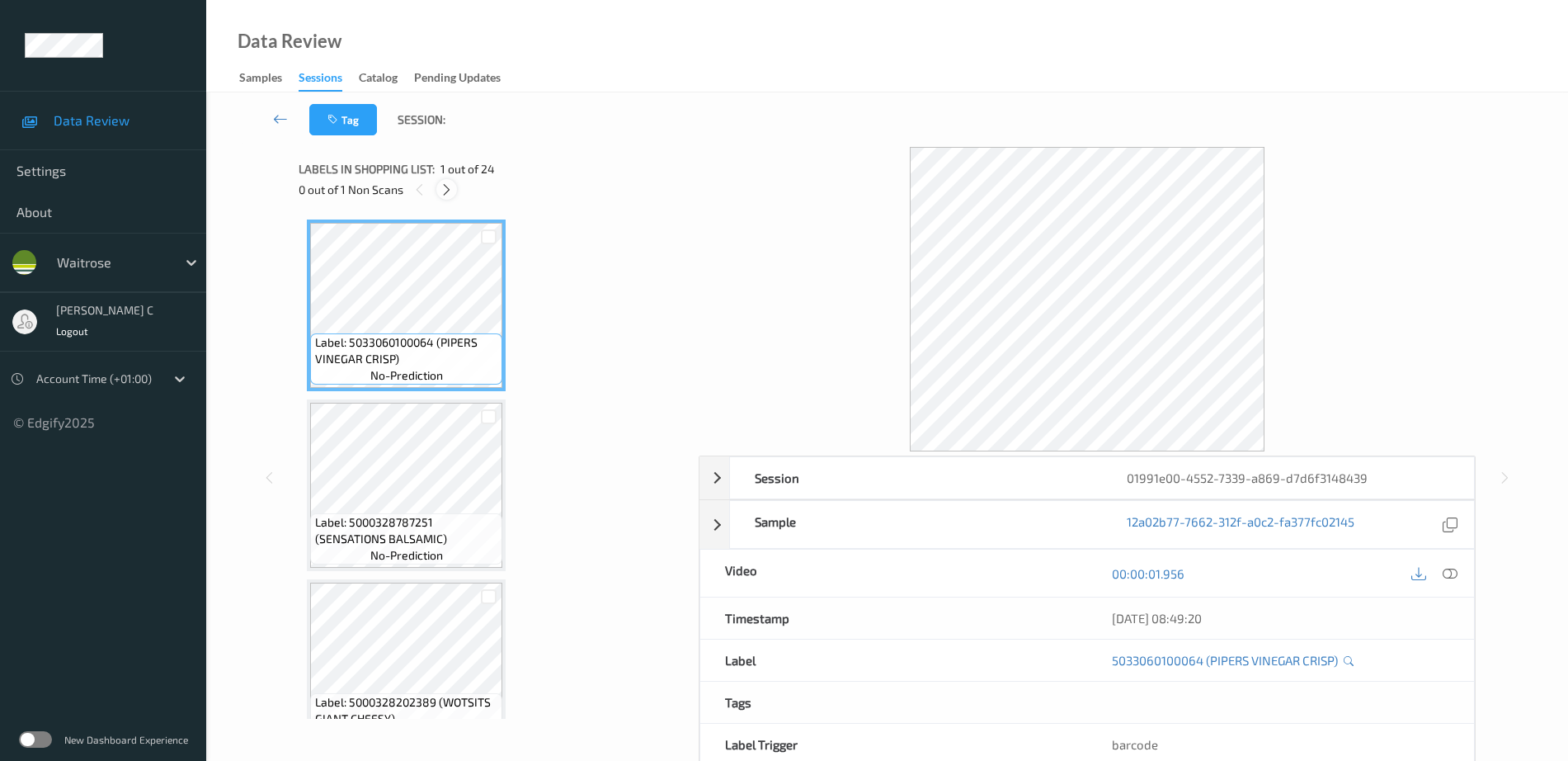
click at [447, 186] on icon at bounding box center [446, 190] width 14 height 15
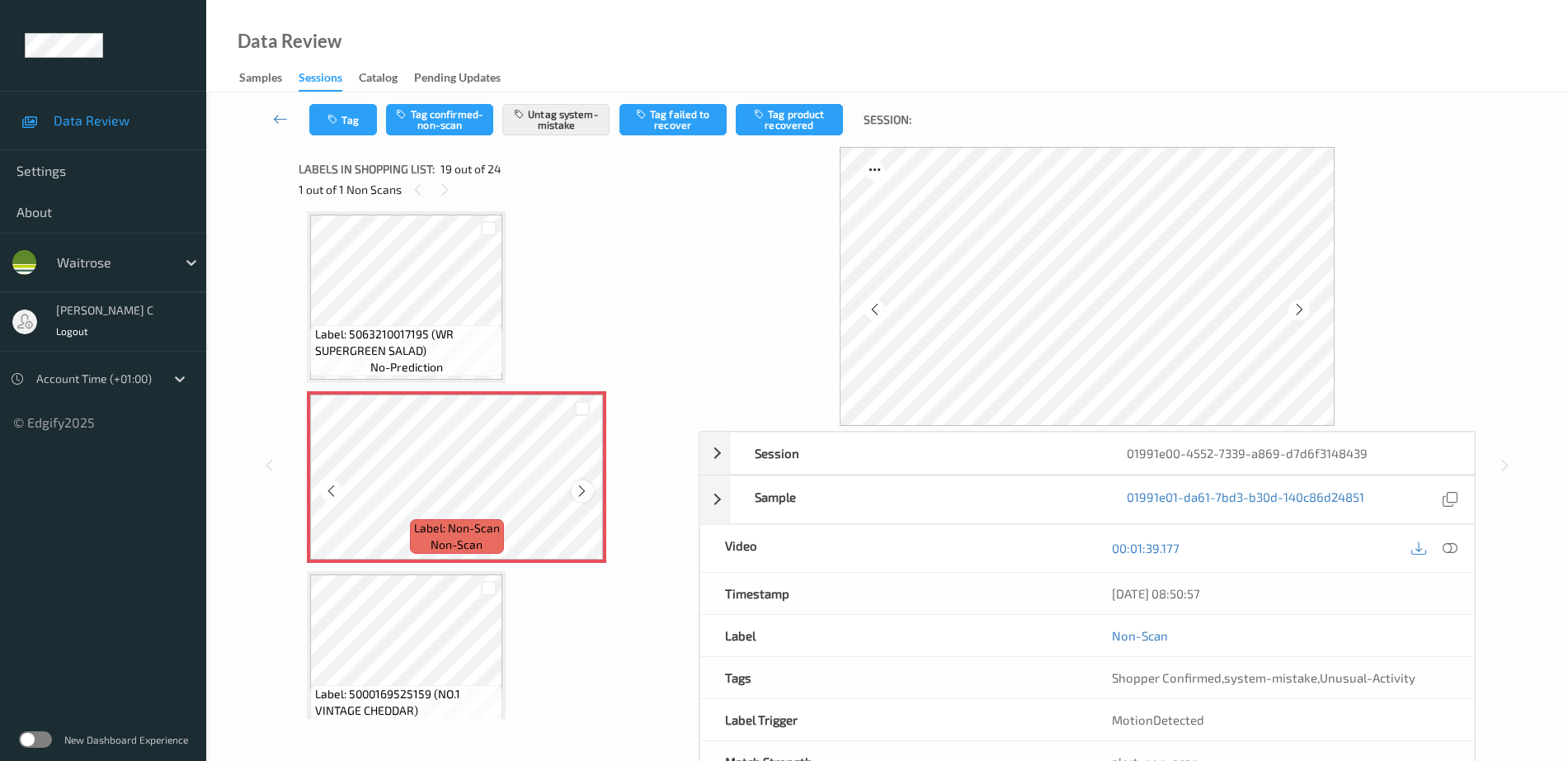
click at [578, 492] on icon at bounding box center [582, 491] width 14 height 15
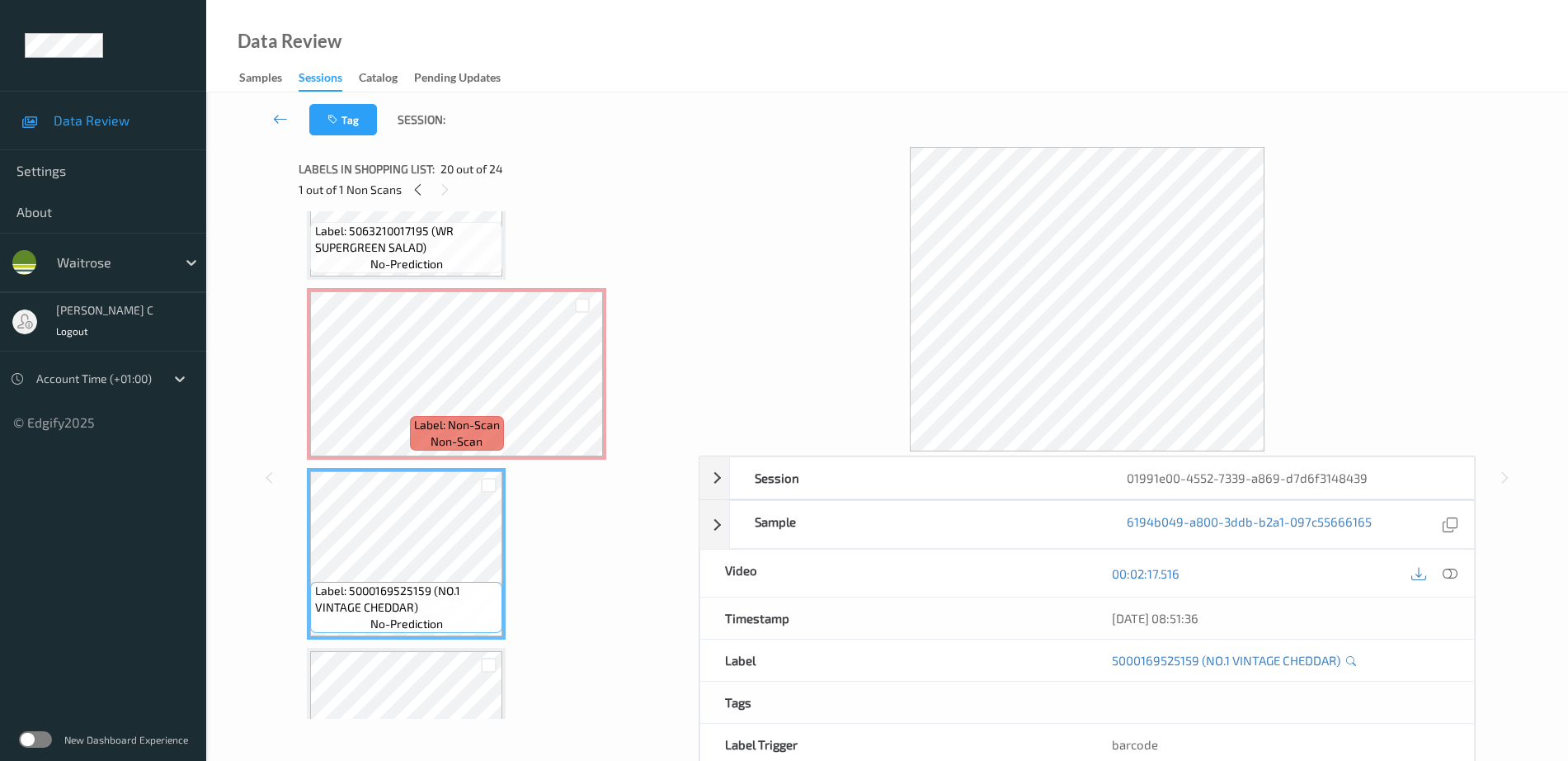
scroll to position [2860, 0]
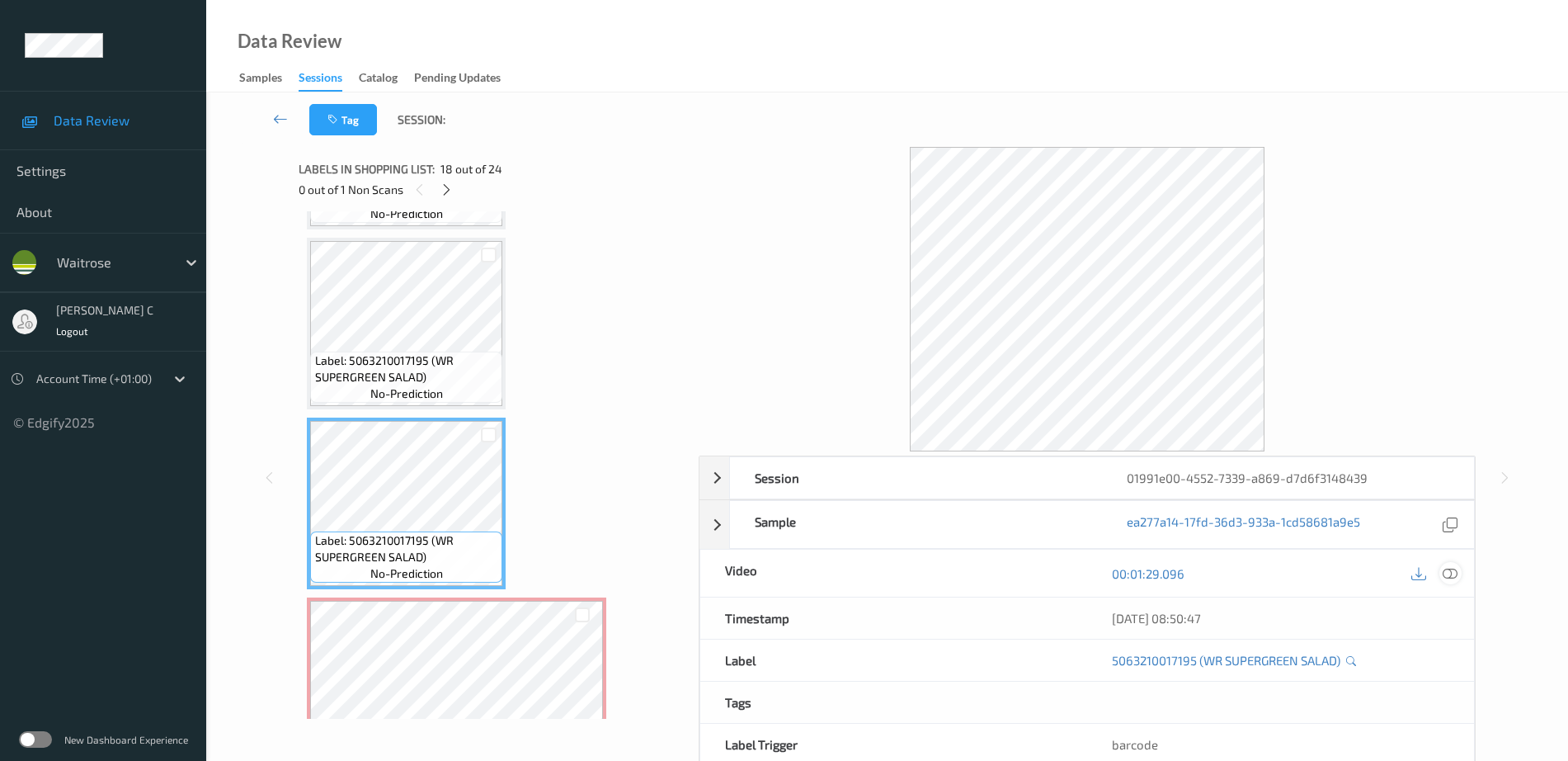
click at [1451, 575] on icon at bounding box center [1451, 573] width 15 height 15
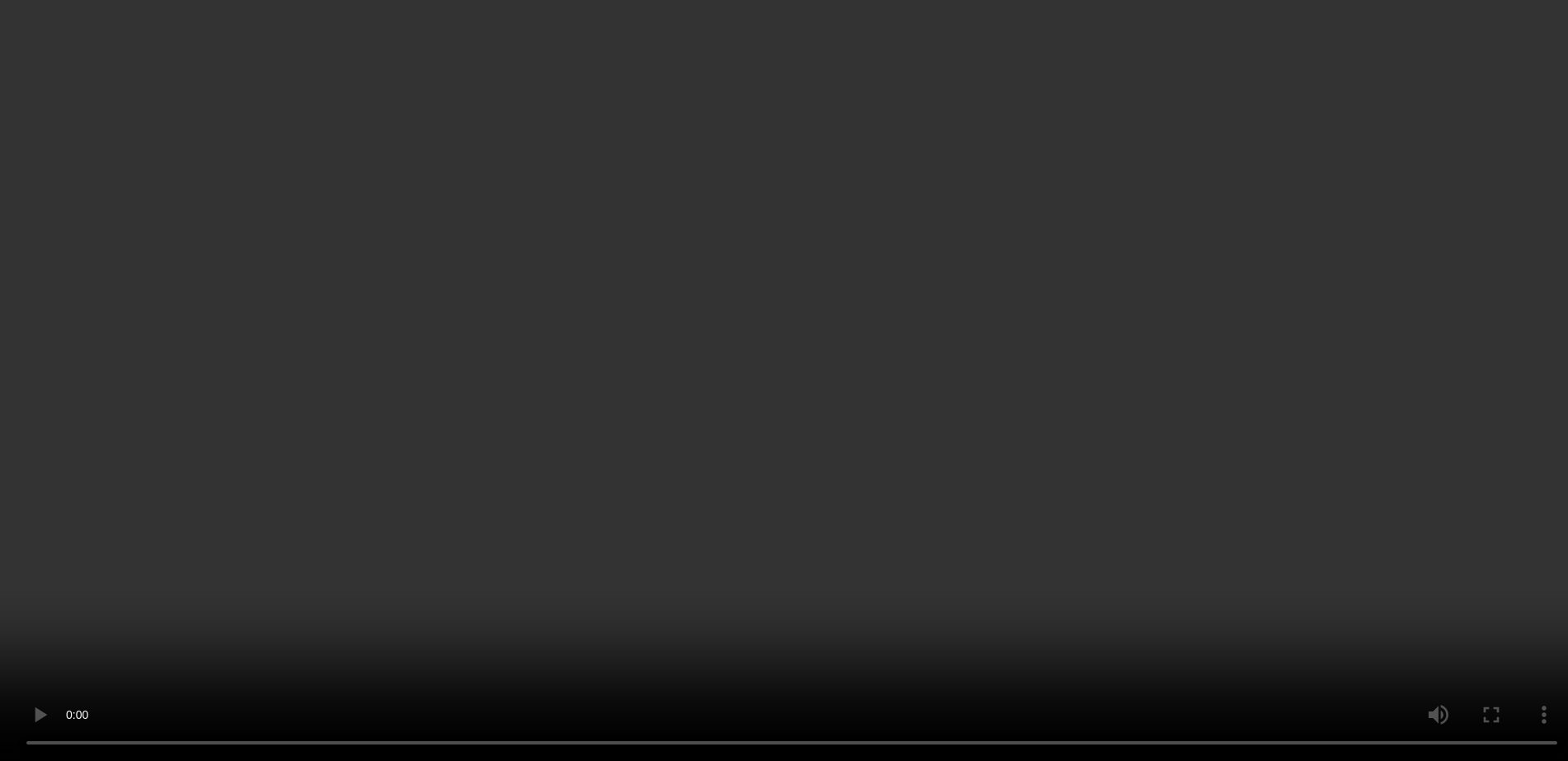
scroll to position [3066, 0]
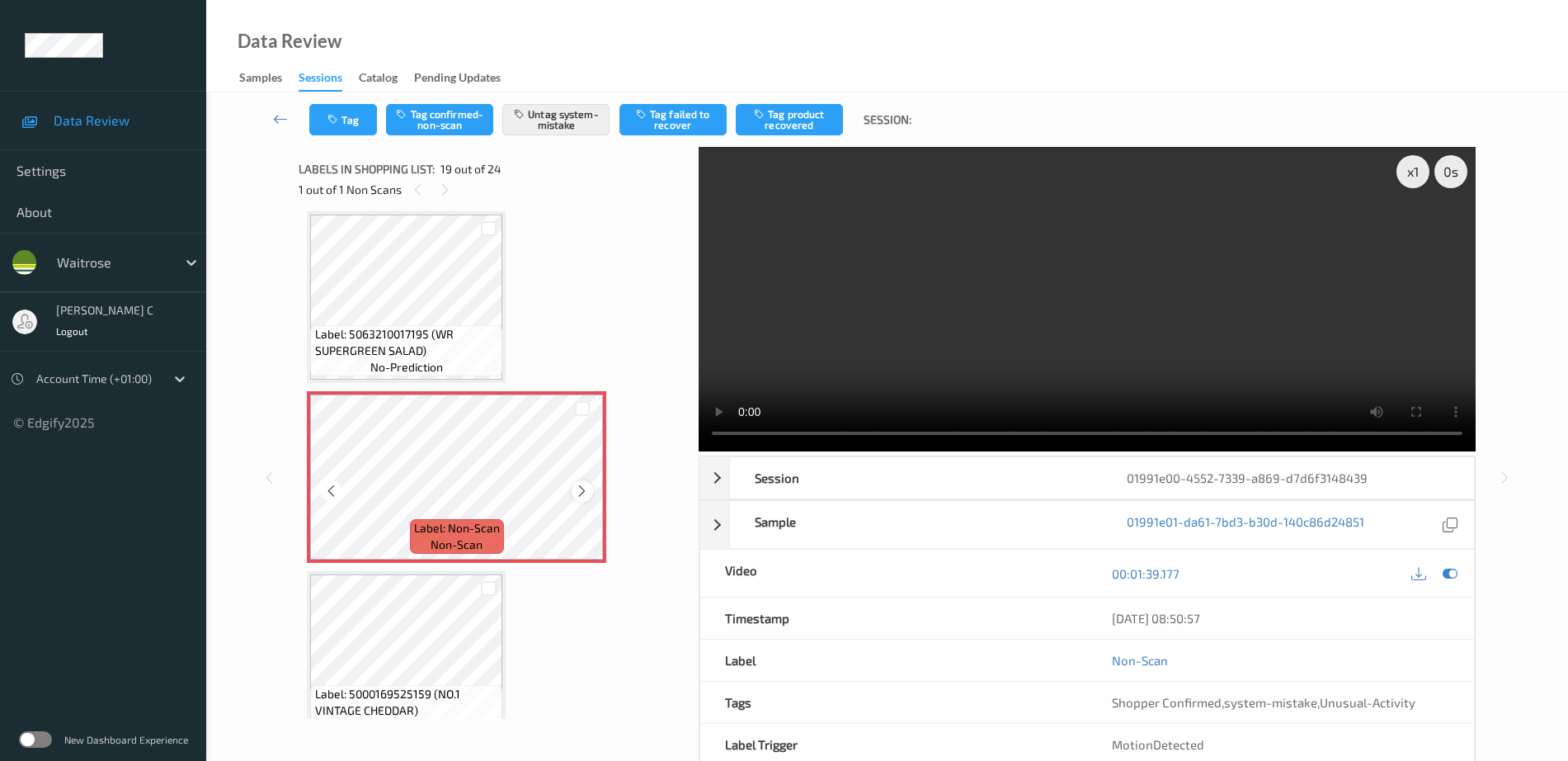
click at [585, 494] on icon at bounding box center [582, 491] width 14 height 15
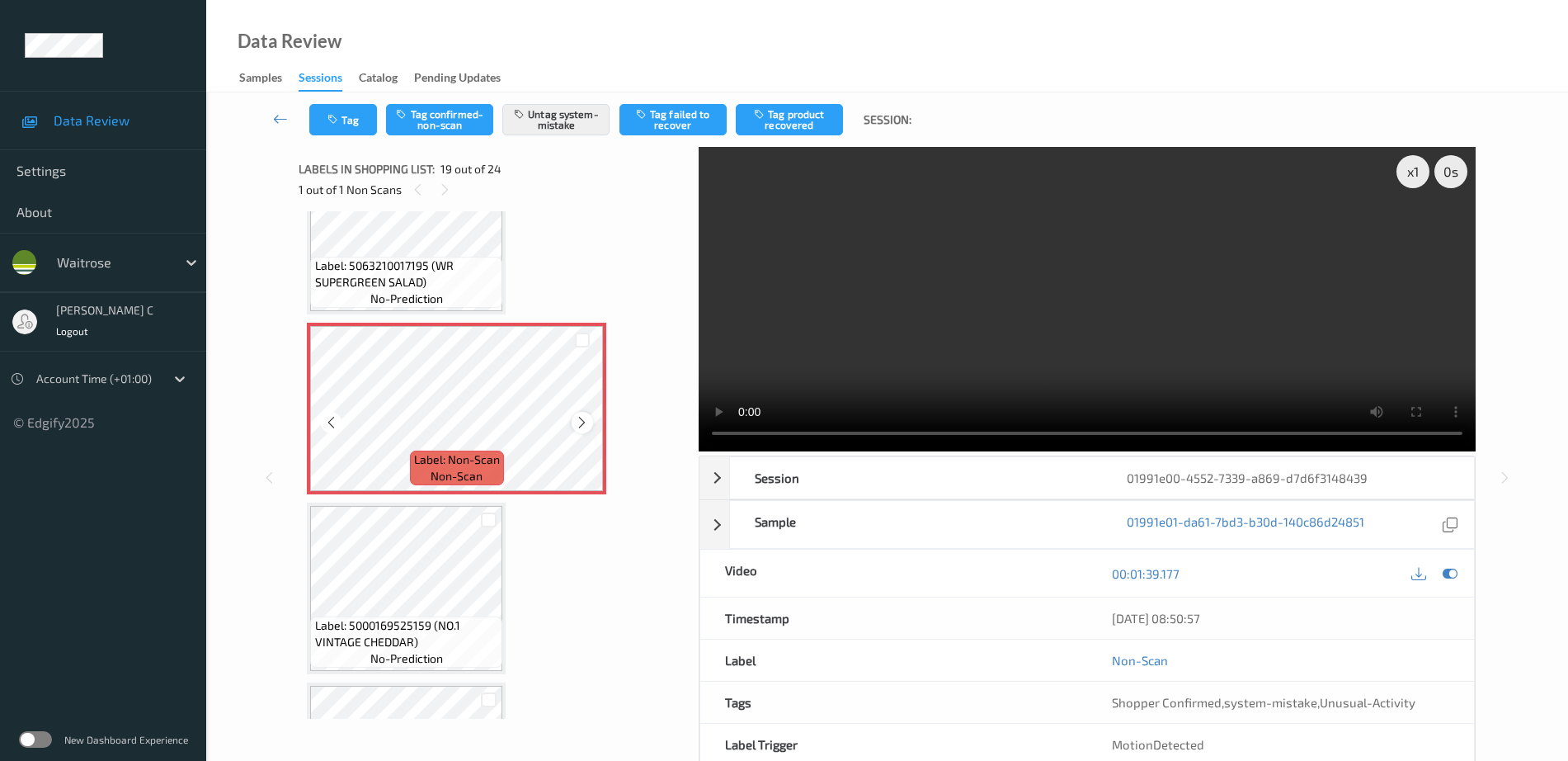
scroll to position [3169, 0]
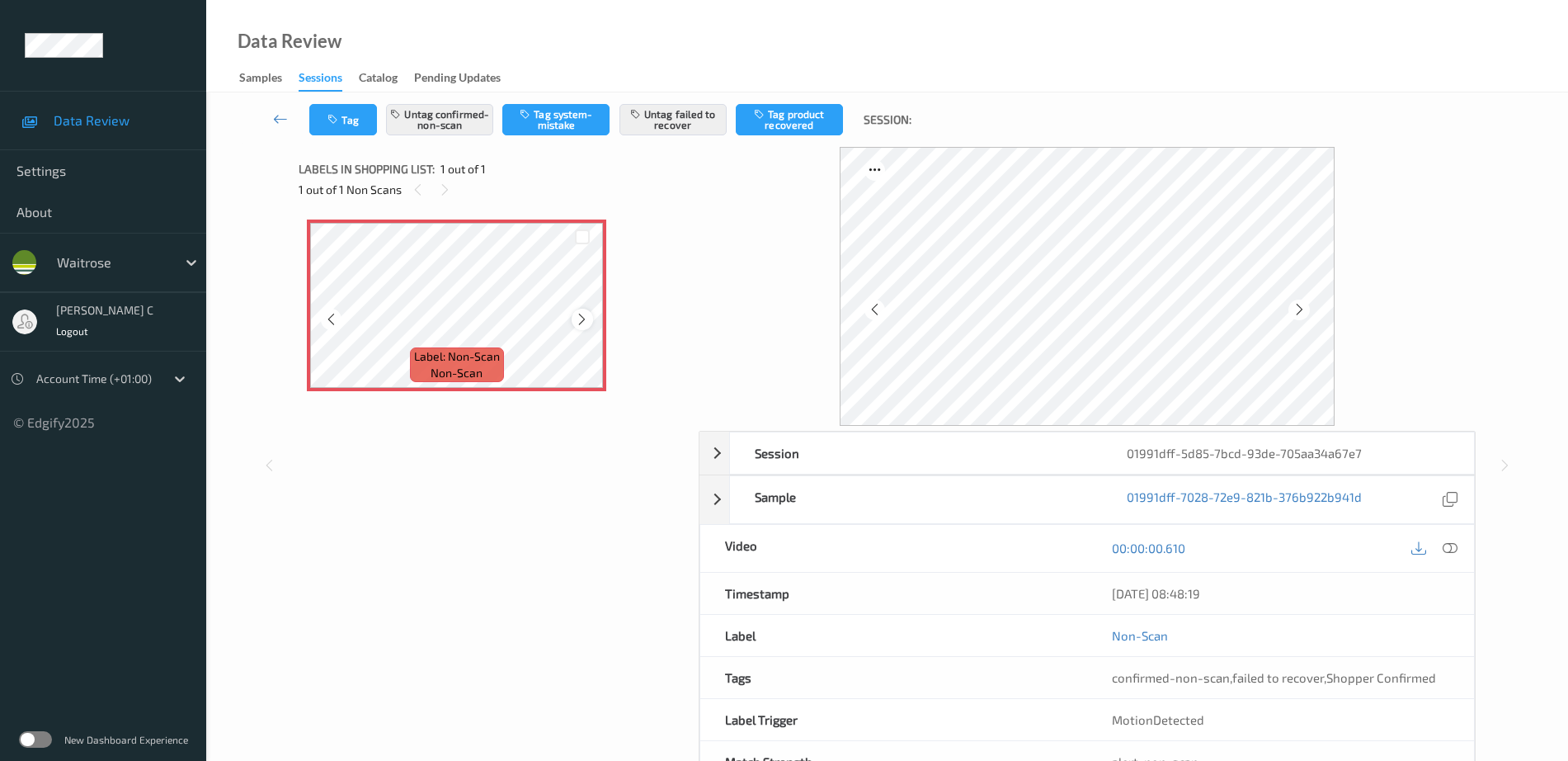
click at [591, 315] on div at bounding box center [582, 319] width 20 height 20
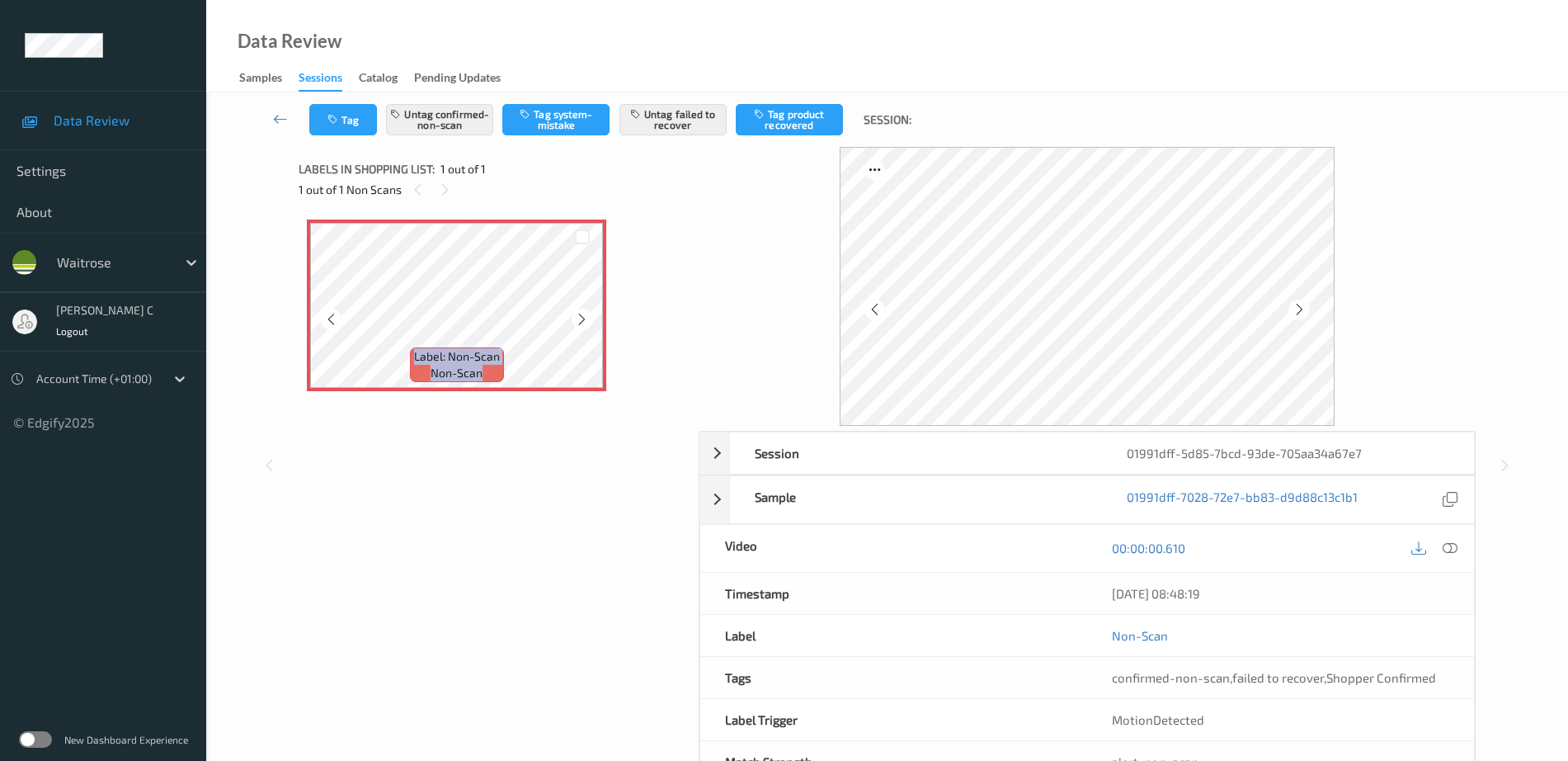
click at [591, 315] on div at bounding box center [582, 319] width 20 height 20
click at [1460, 537] on div at bounding box center [1434, 548] width 53 height 22
click at [1457, 545] on icon at bounding box center [1451, 548] width 15 height 15
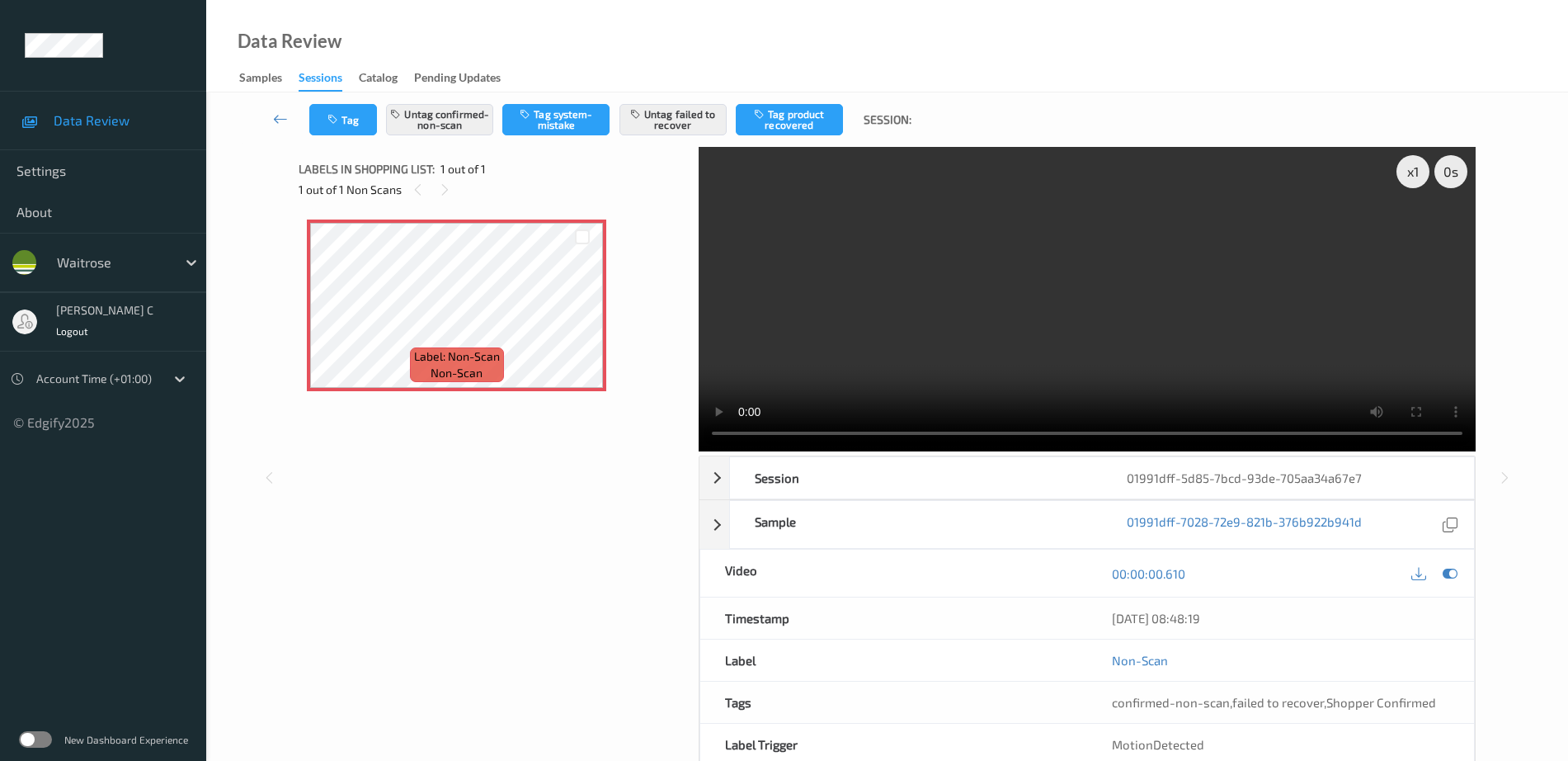
click at [614, 95] on div "Tag Untag confirmed-non-scan Tag system-mistake Untag failed to recover Tag pro…" at bounding box center [887, 119] width 1294 height 54
click at [668, 121] on button "Untag failed to recover" at bounding box center [673, 119] width 107 height 31
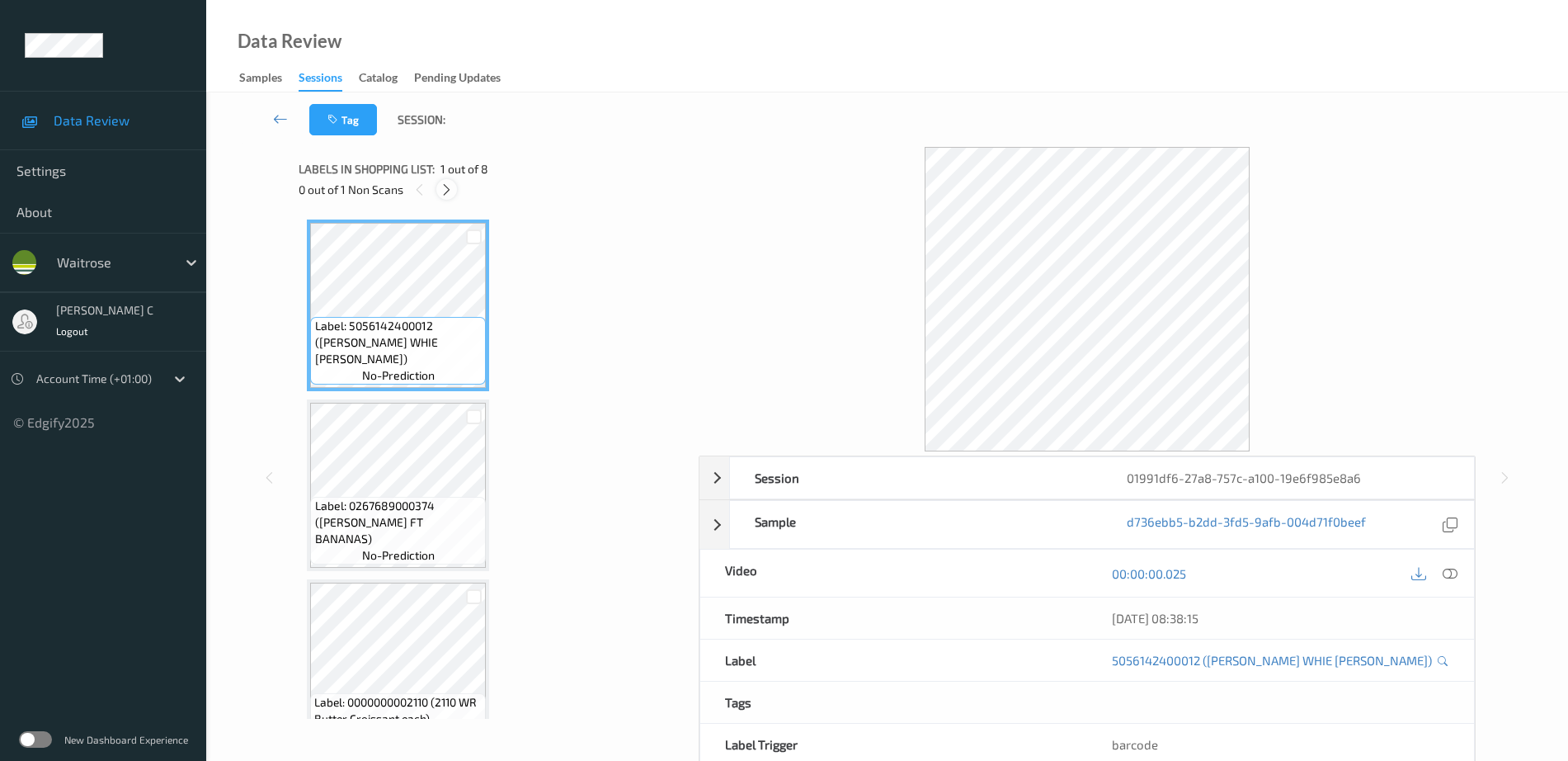
click at [447, 183] on icon at bounding box center [446, 190] width 14 height 15
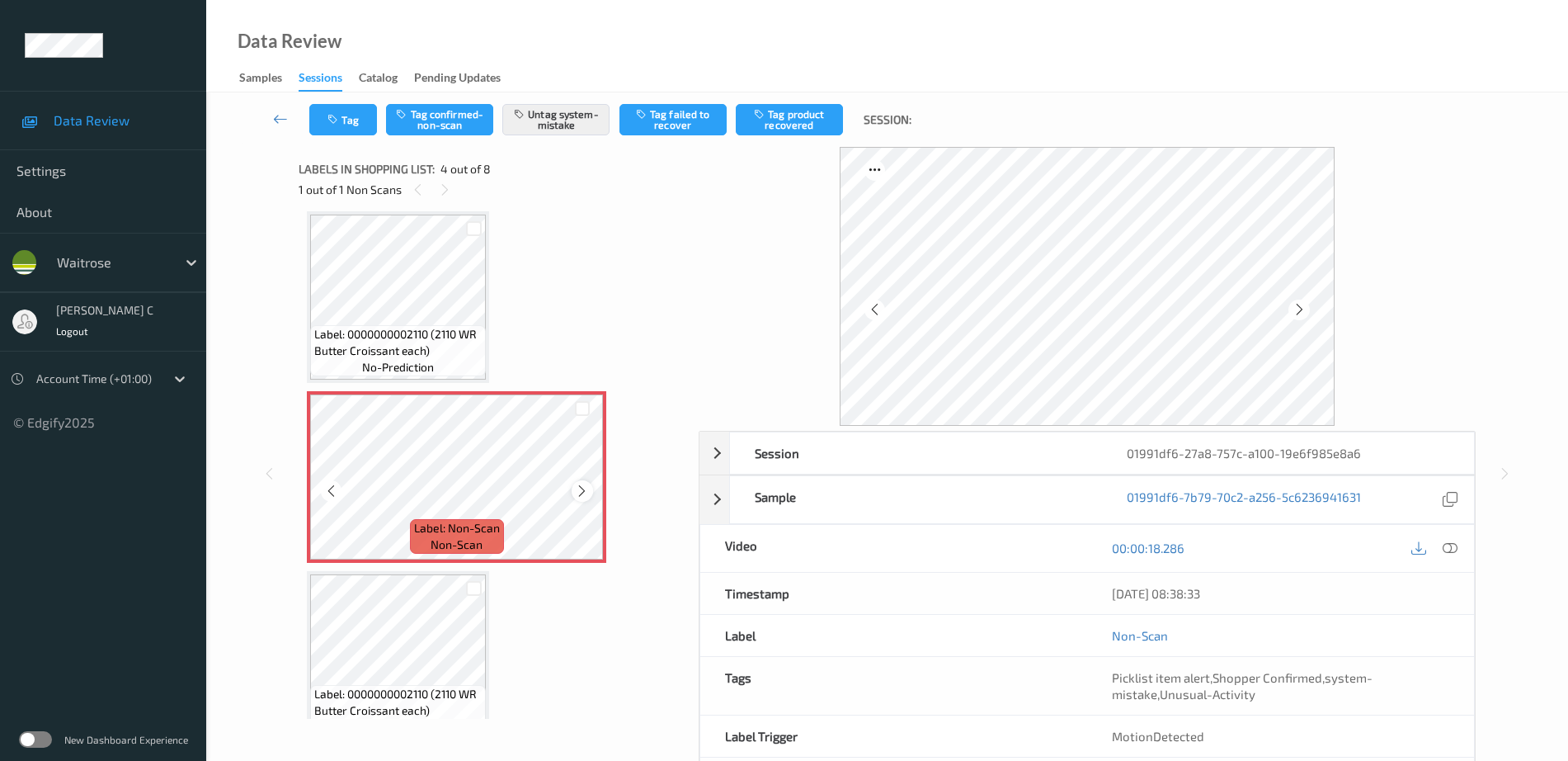
click at [581, 496] on icon at bounding box center [582, 491] width 14 height 15
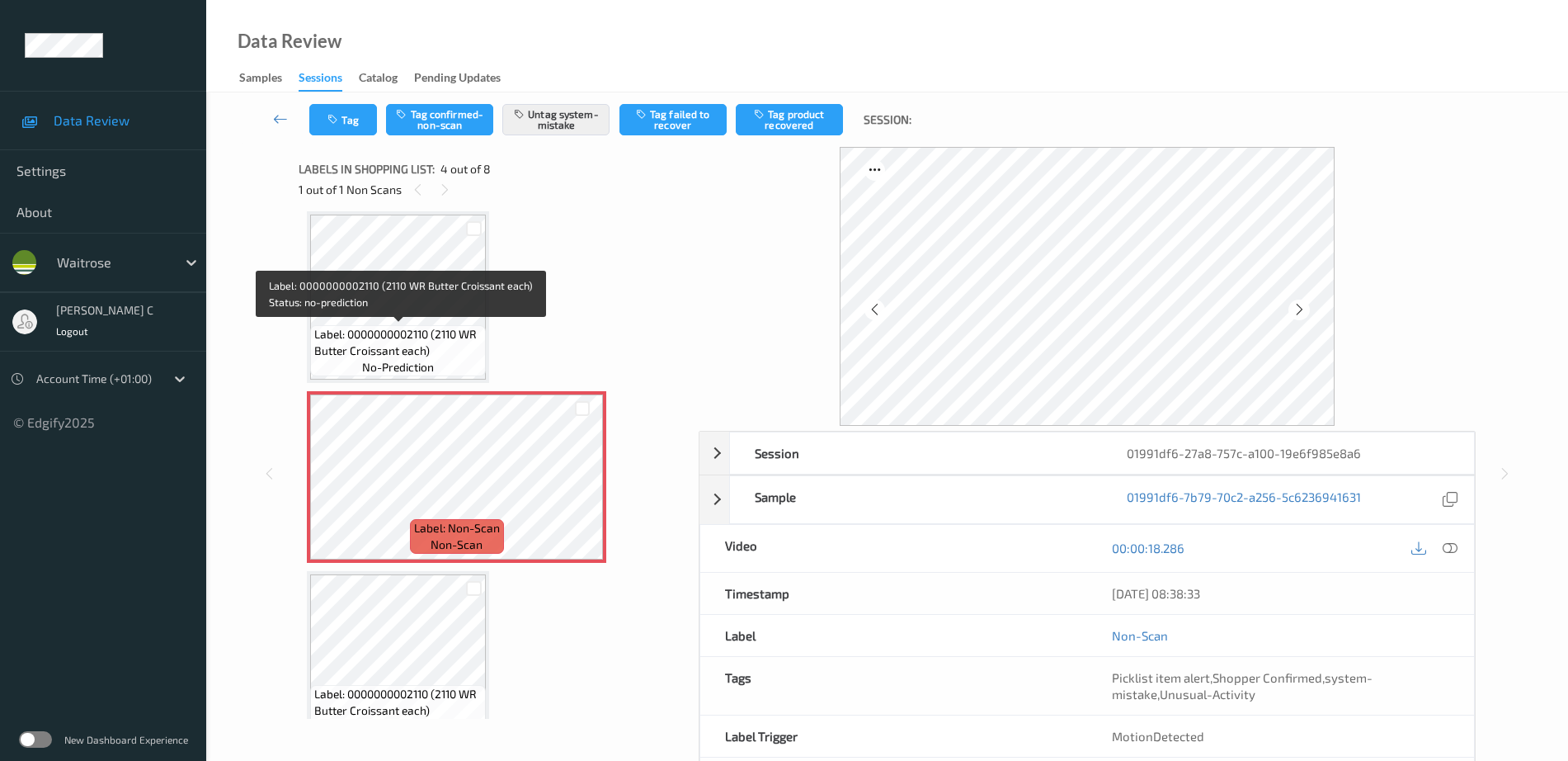
click at [440, 326] on span "Label: 0000000002110 (2110 WR Butter Croissant each)" at bounding box center [398, 342] width 167 height 33
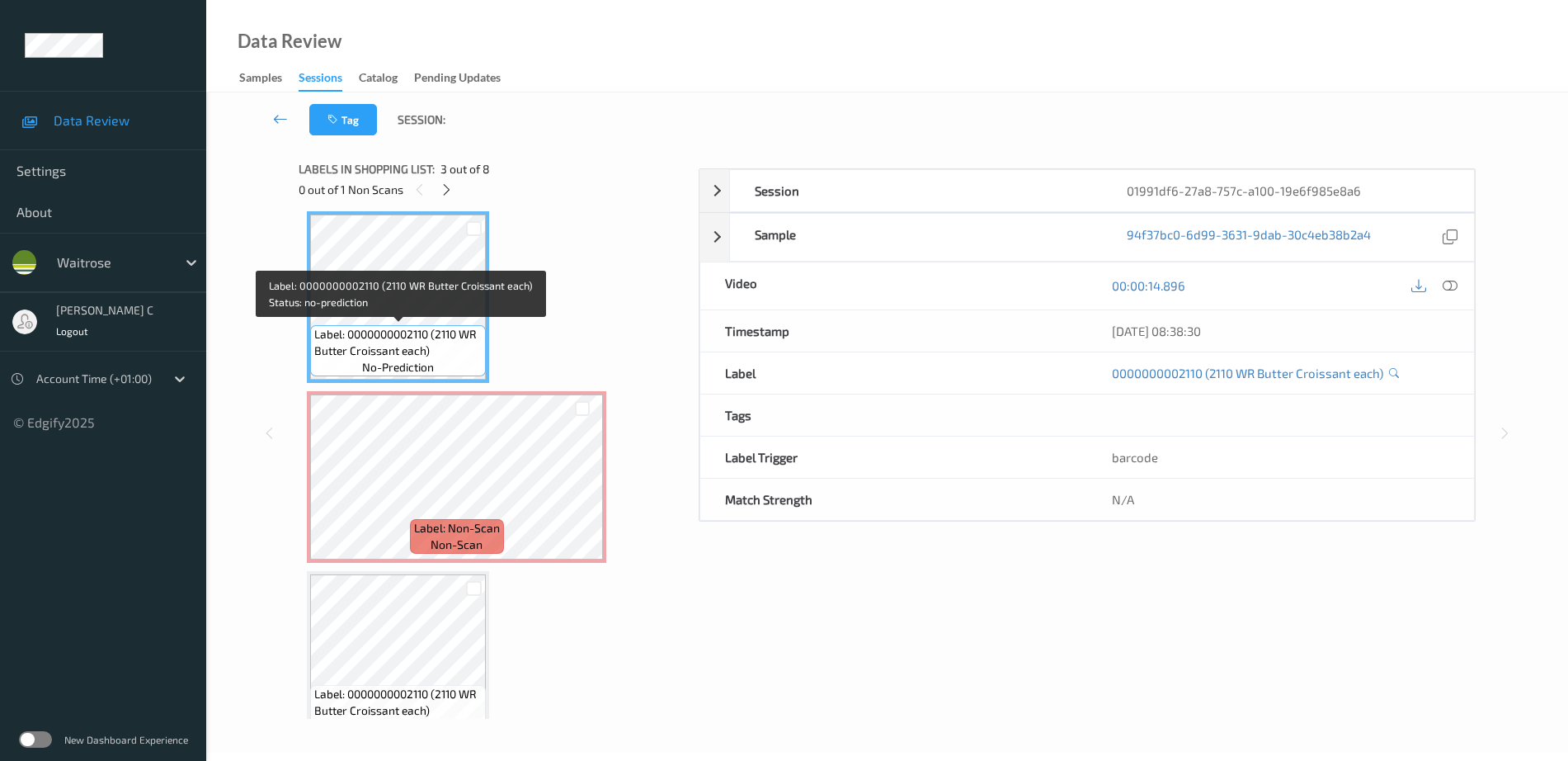
scroll to position [471, 0]
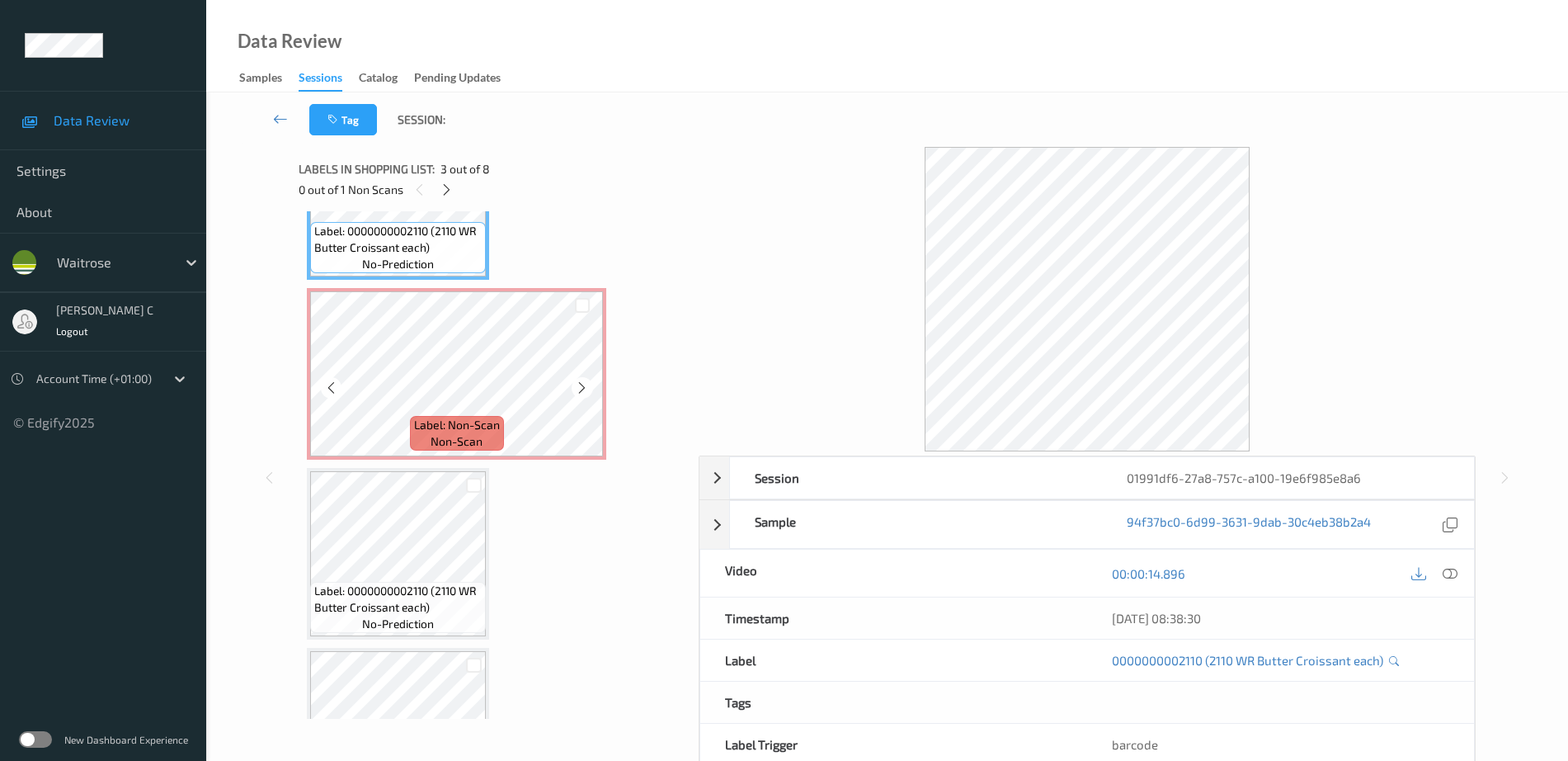
click at [436, 462] on div "Label: 5056142400012 ([PERSON_NAME] WHIE [PERSON_NAME]) no-prediction Label: 02…" at bounding box center [493, 463] width 372 height 1431
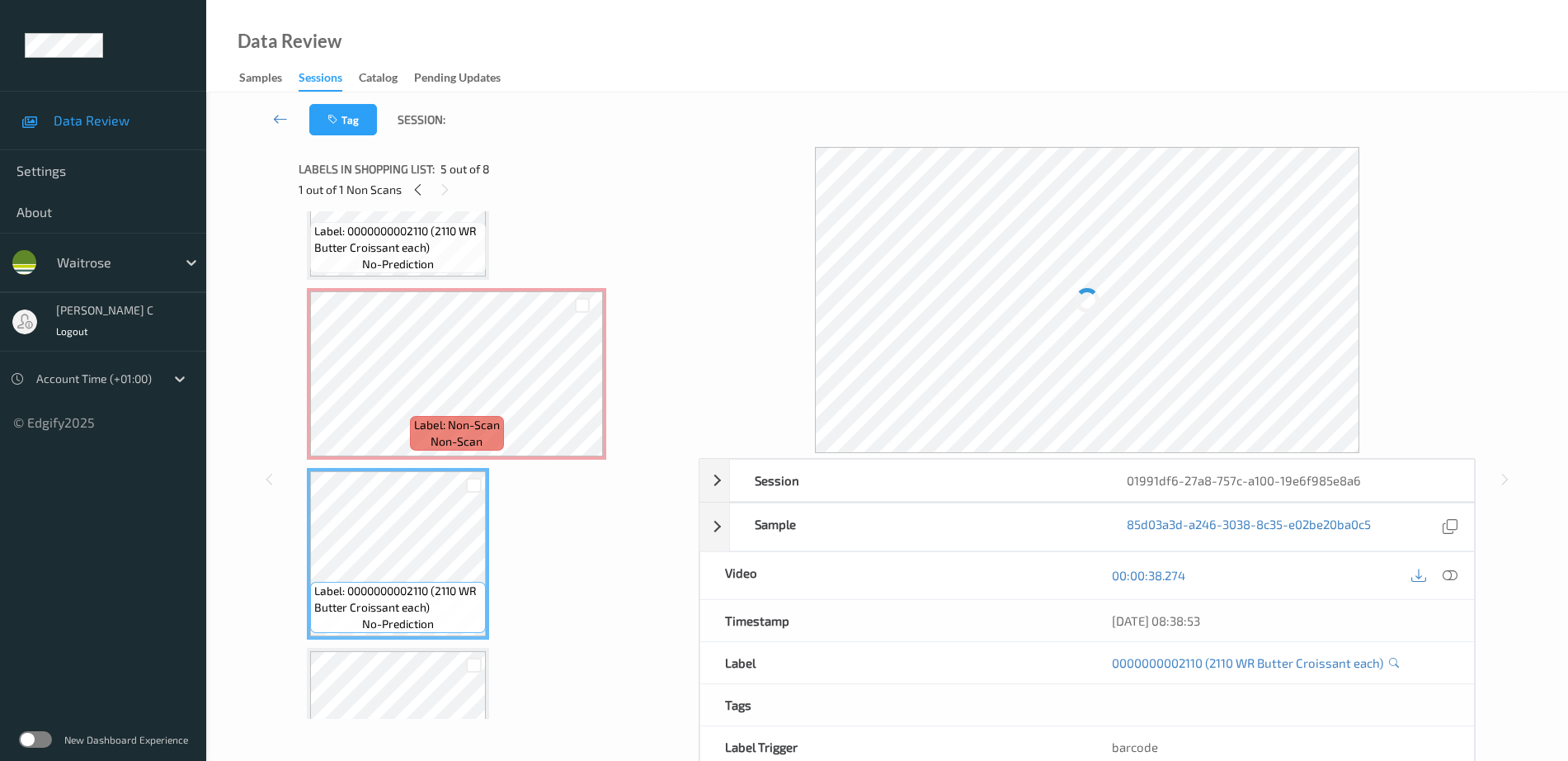
scroll to position [677, 0]
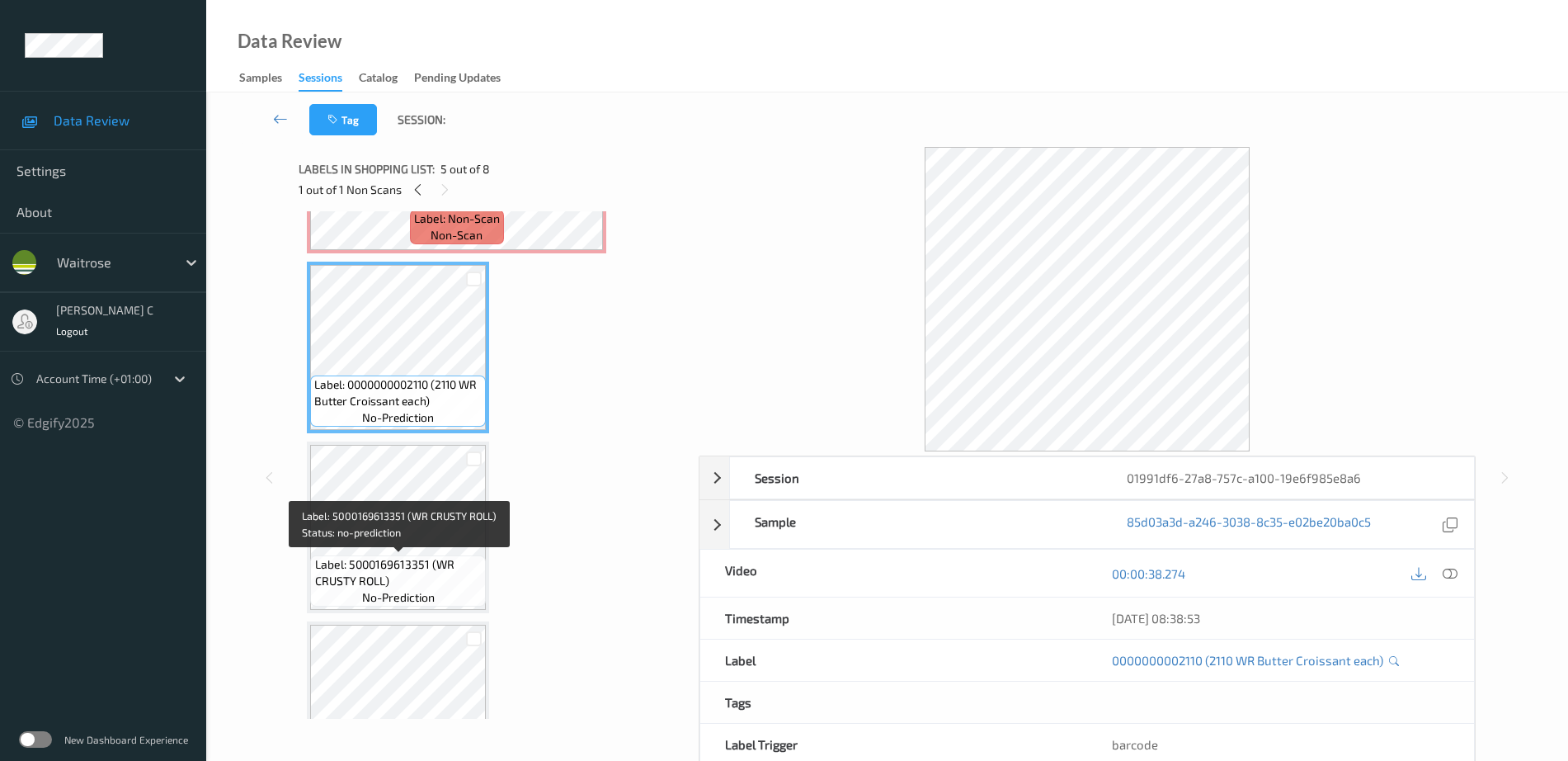
click at [407, 566] on span "Label: 5000169613351 (WR CRUSTY ROLL)" at bounding box center [399, 572] width 167 height 33
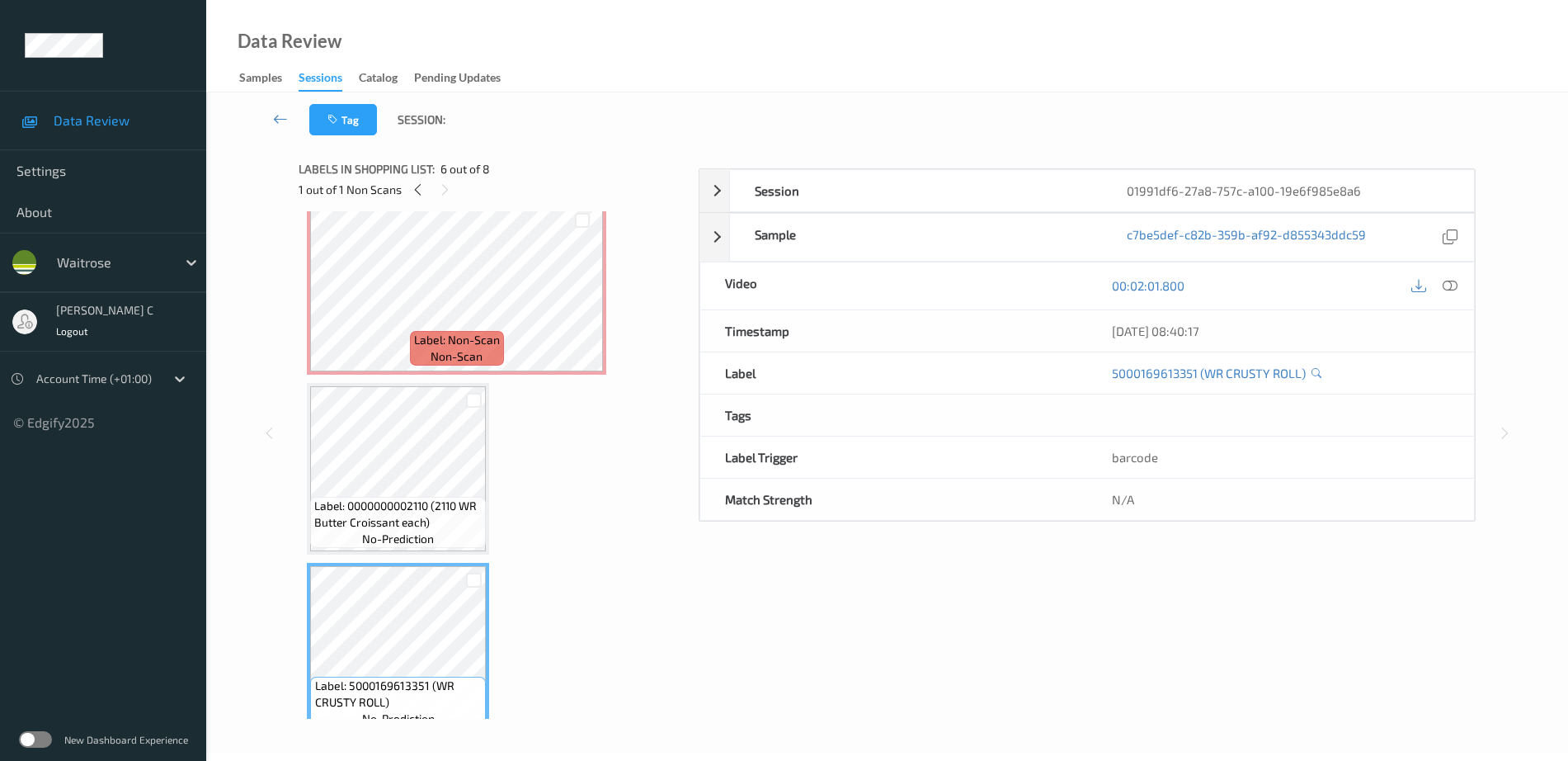
scroll to position [471, 0]
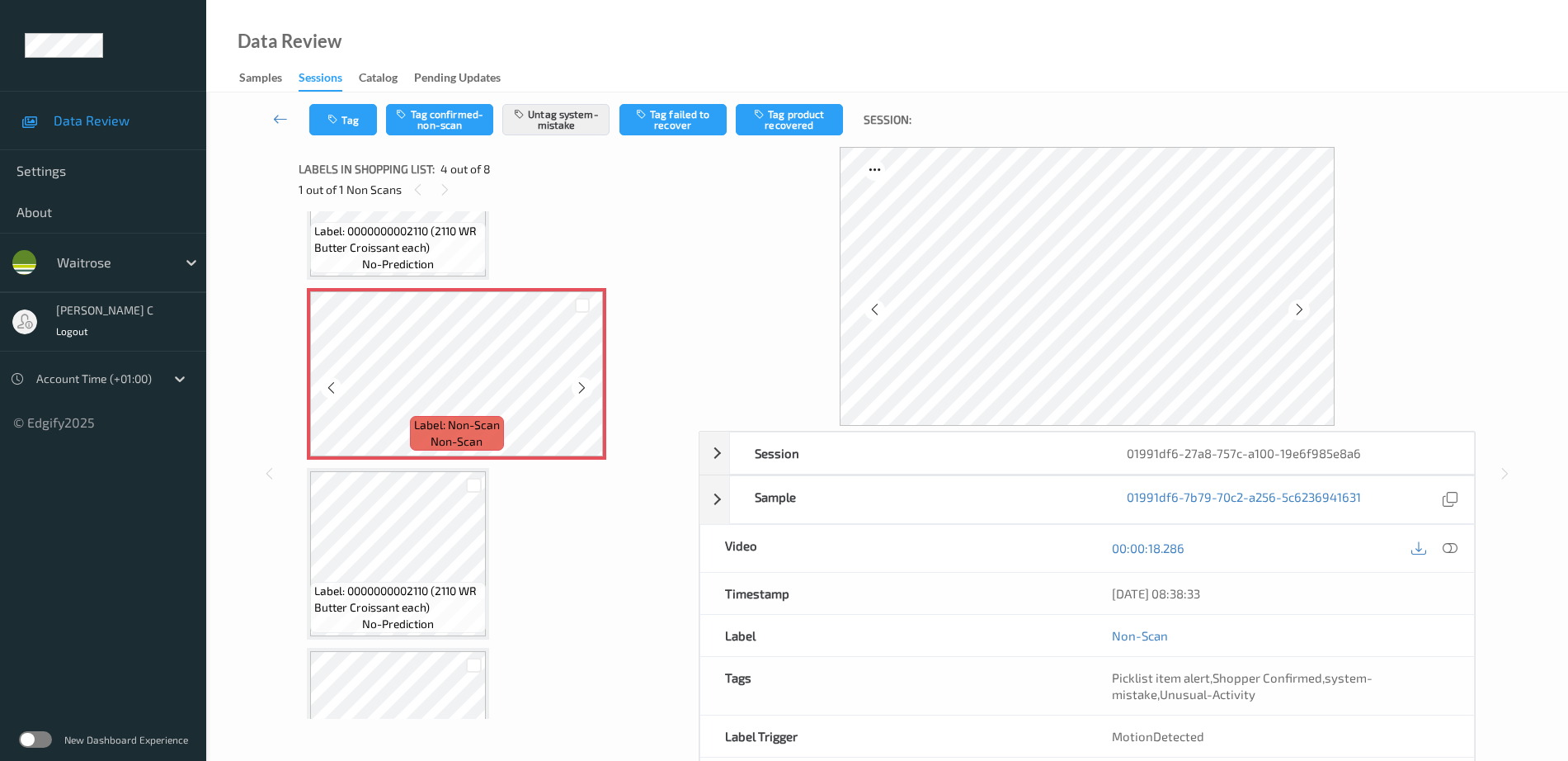
click at [383, 238] on span "Label: 0000000002110 (2110 WR Butter Croissant each)" at bounding box center [398, 238] width 167 height 33
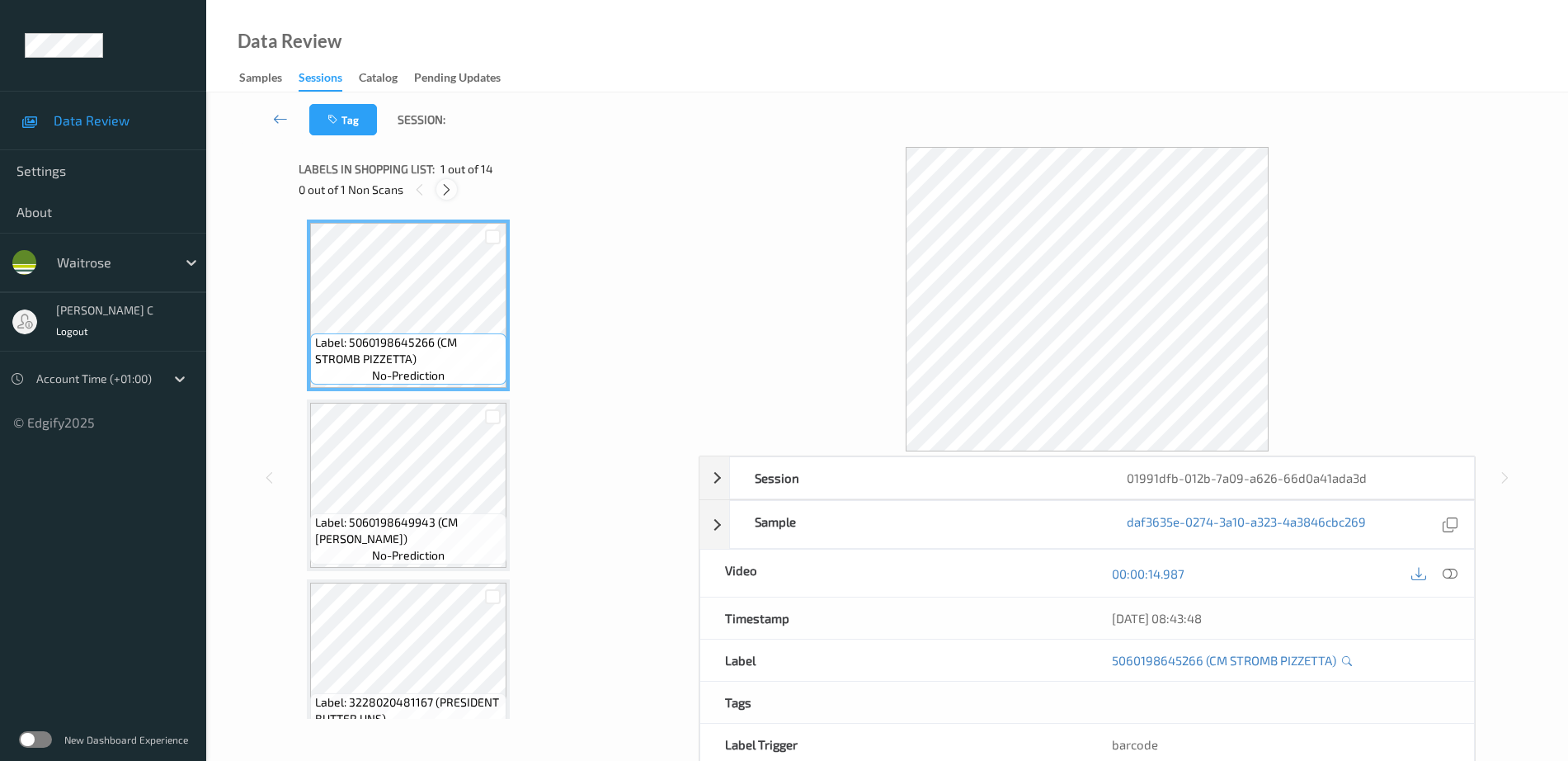
click at [451, 194] on icon at bounding box center [446, 190] width 14 height 15
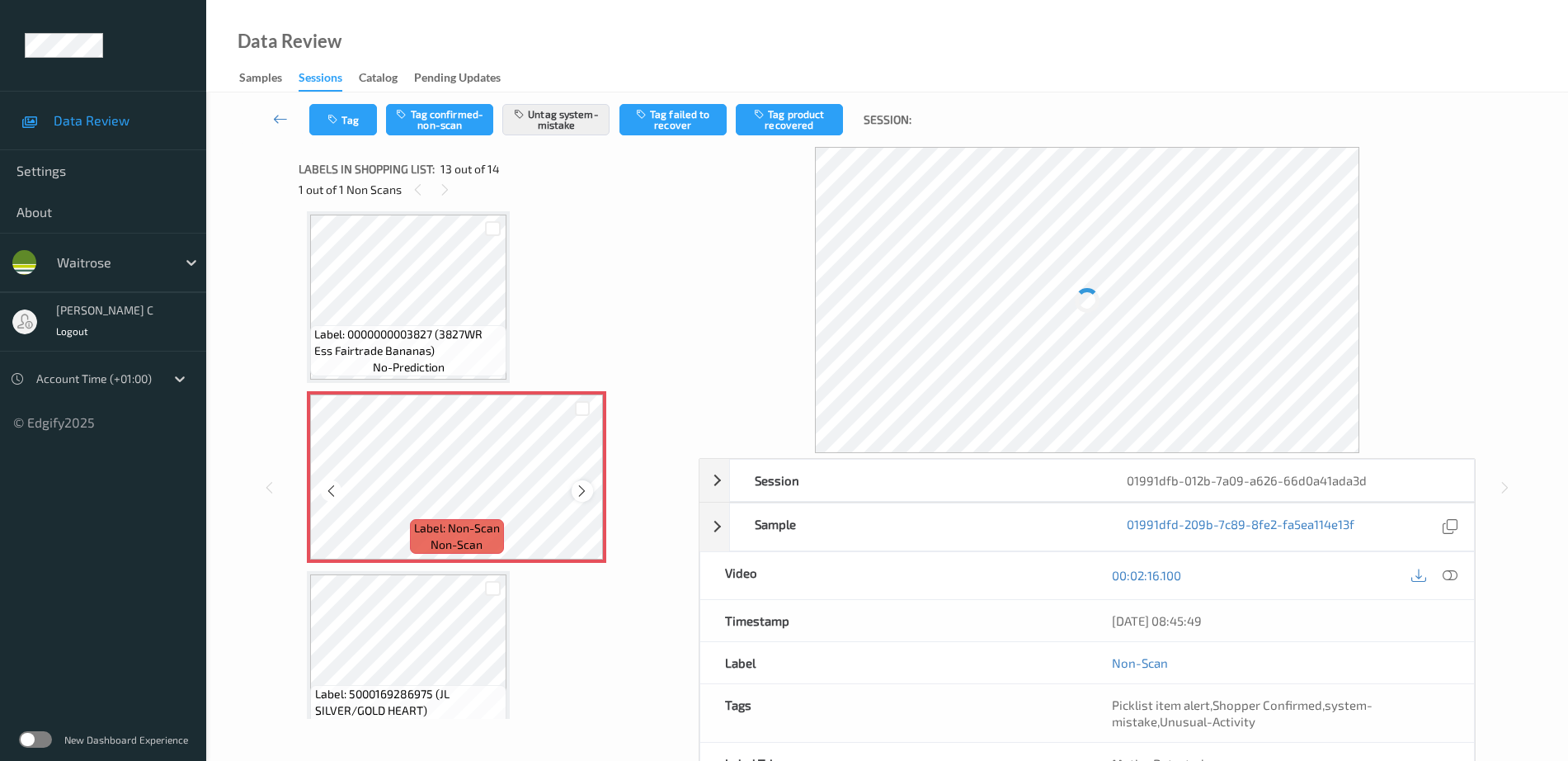
click at [580, 492] on icon at bounding box center [582, 491] width 14 height 15
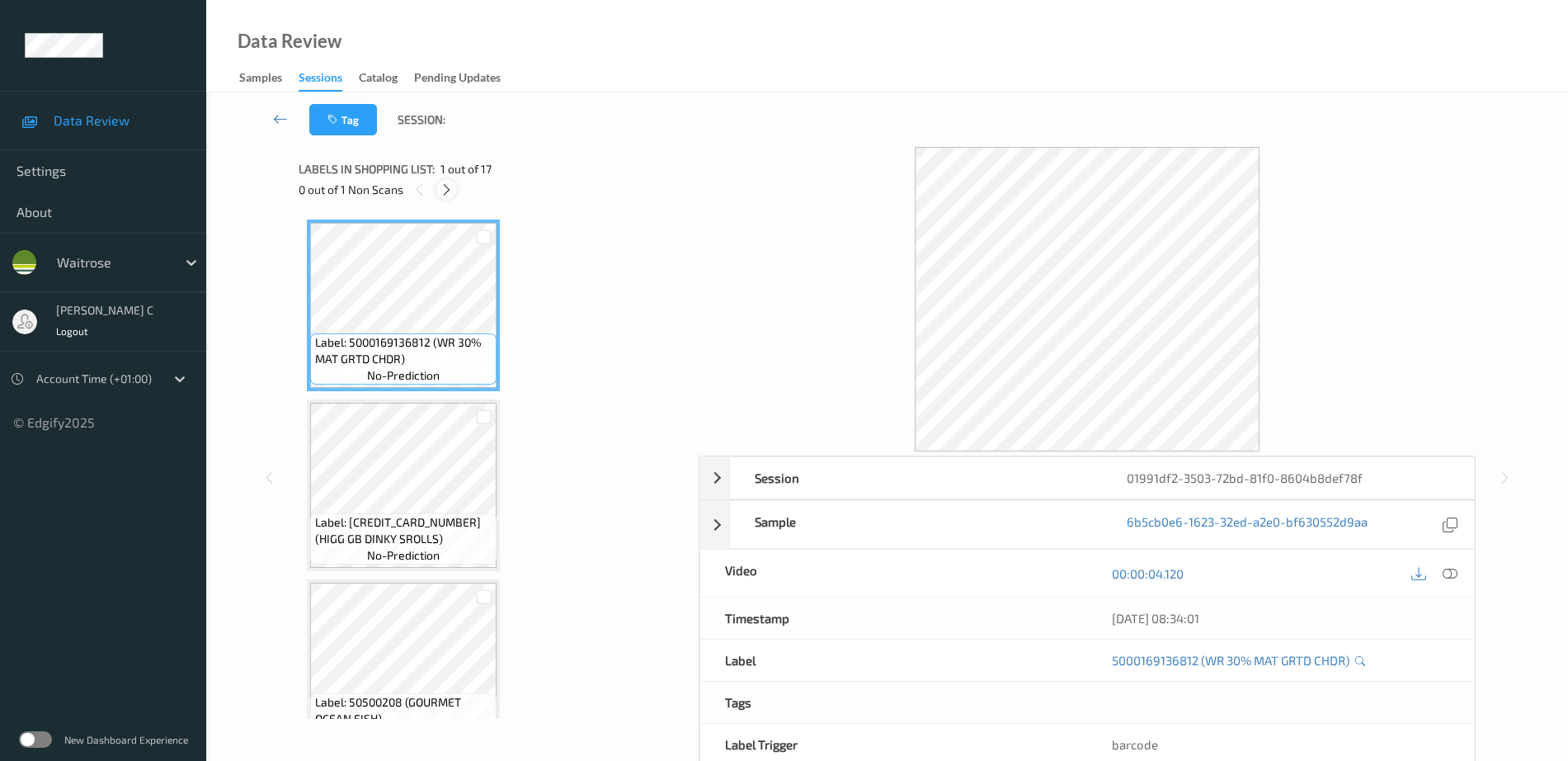
click at [441, 194] on icon at bounding box center [446, 190] width 14 height 15
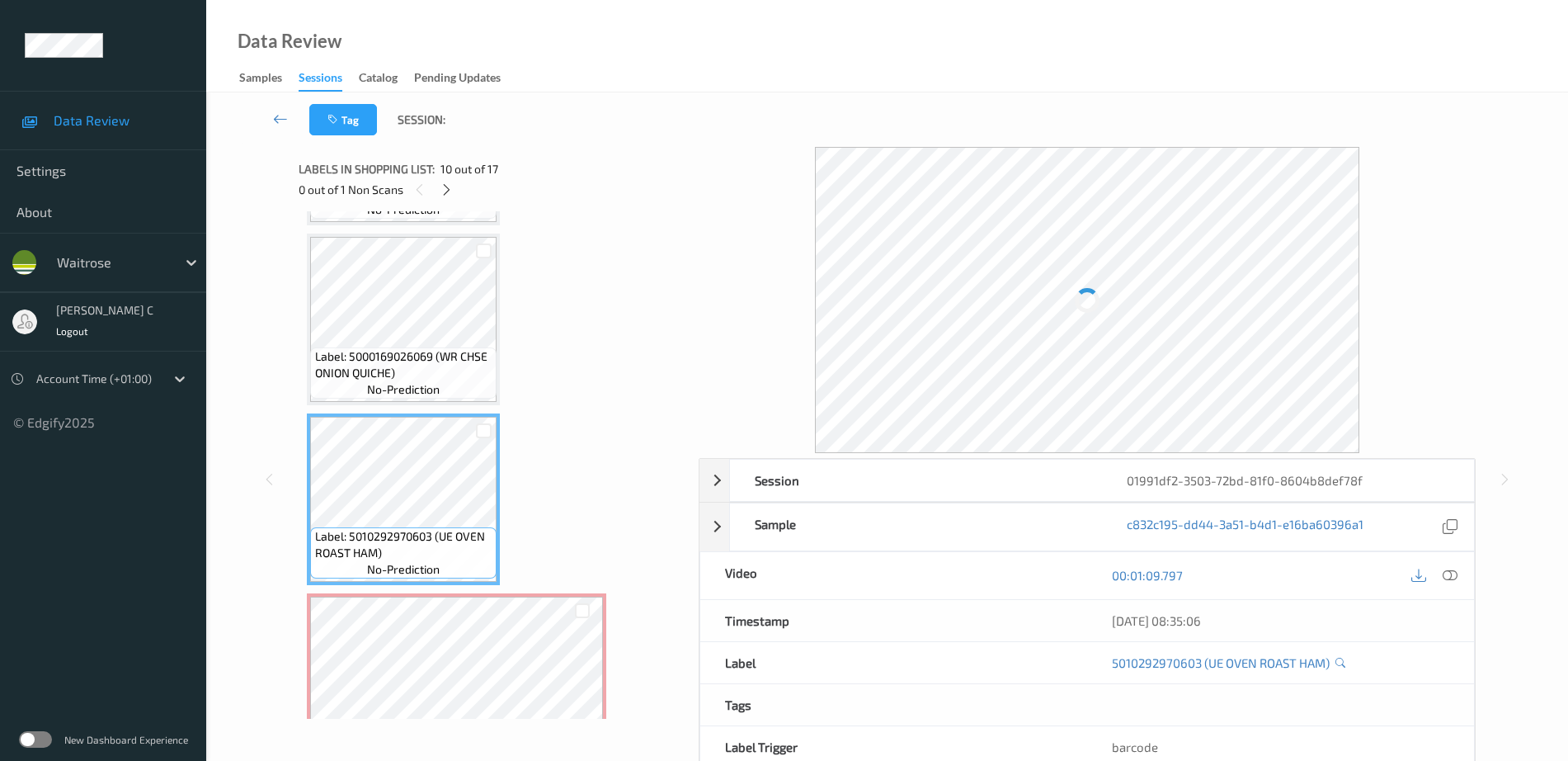
scroll to position [1421, 0]
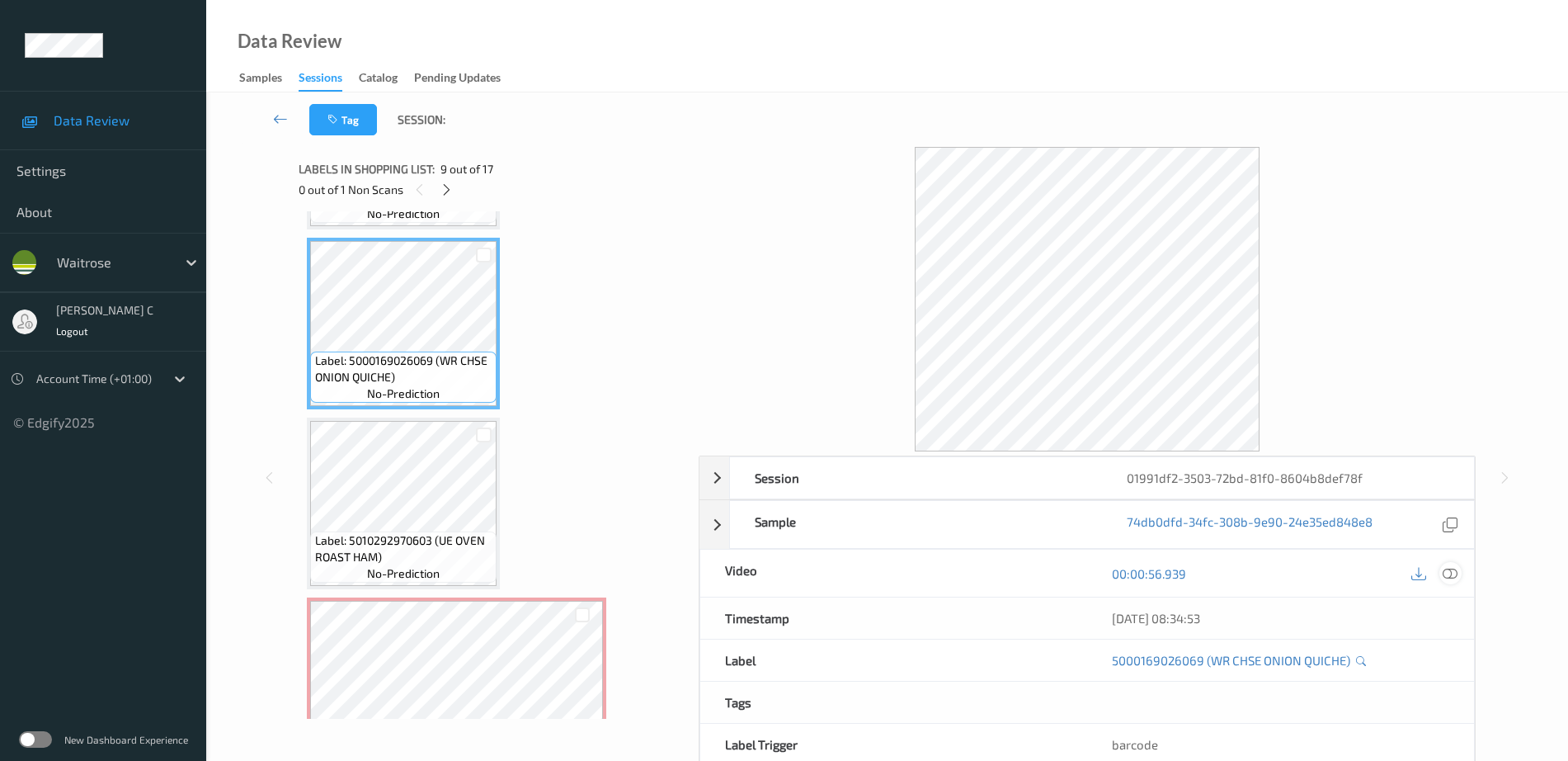
click at [1456, 572] on icon at bounding box center [1451, 573] width 15 height 15
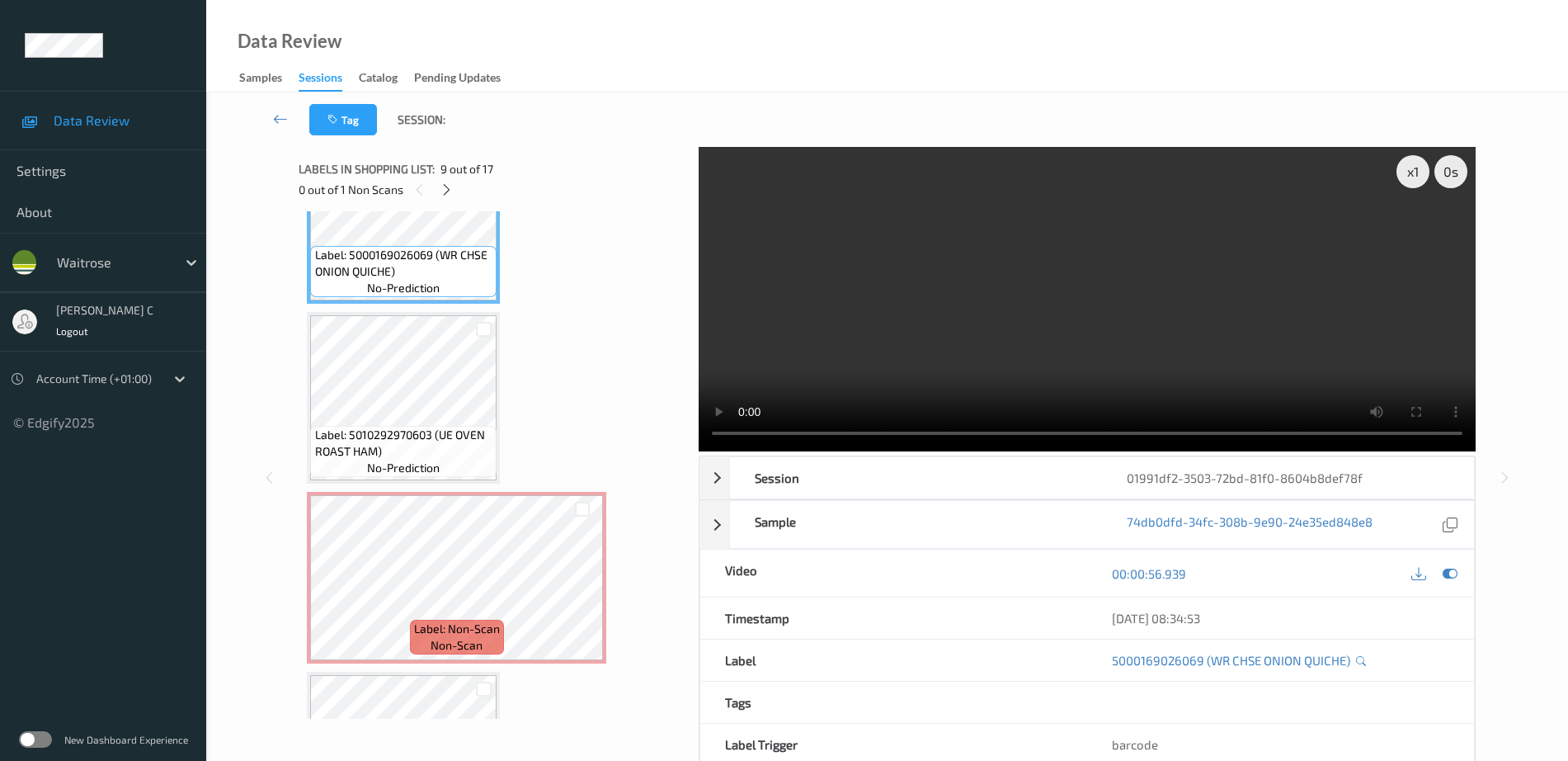
scroll to position [1627, 0]
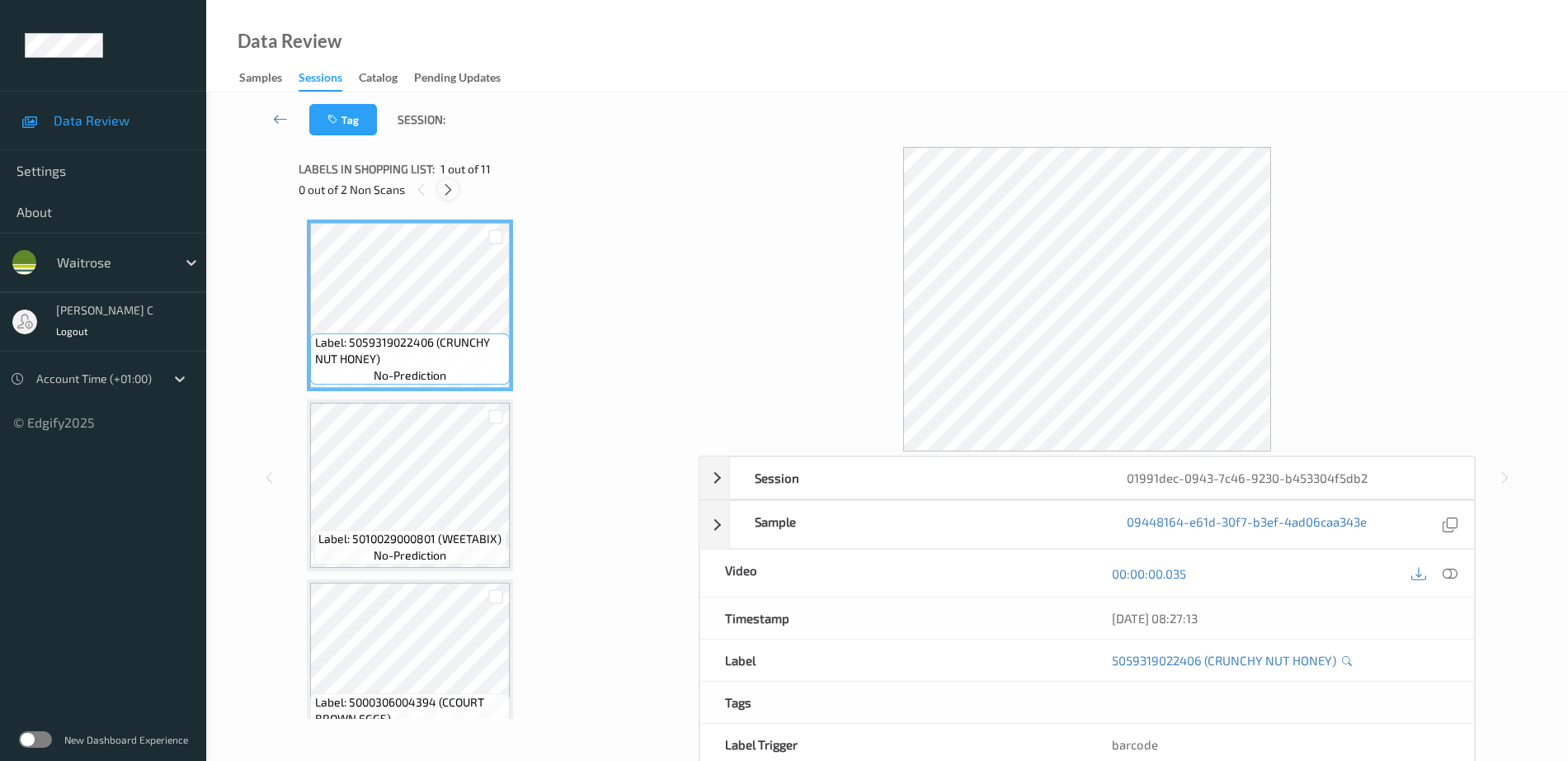
click at [447, 192] on icon at bounding box center [448, 190] width 14 height 15
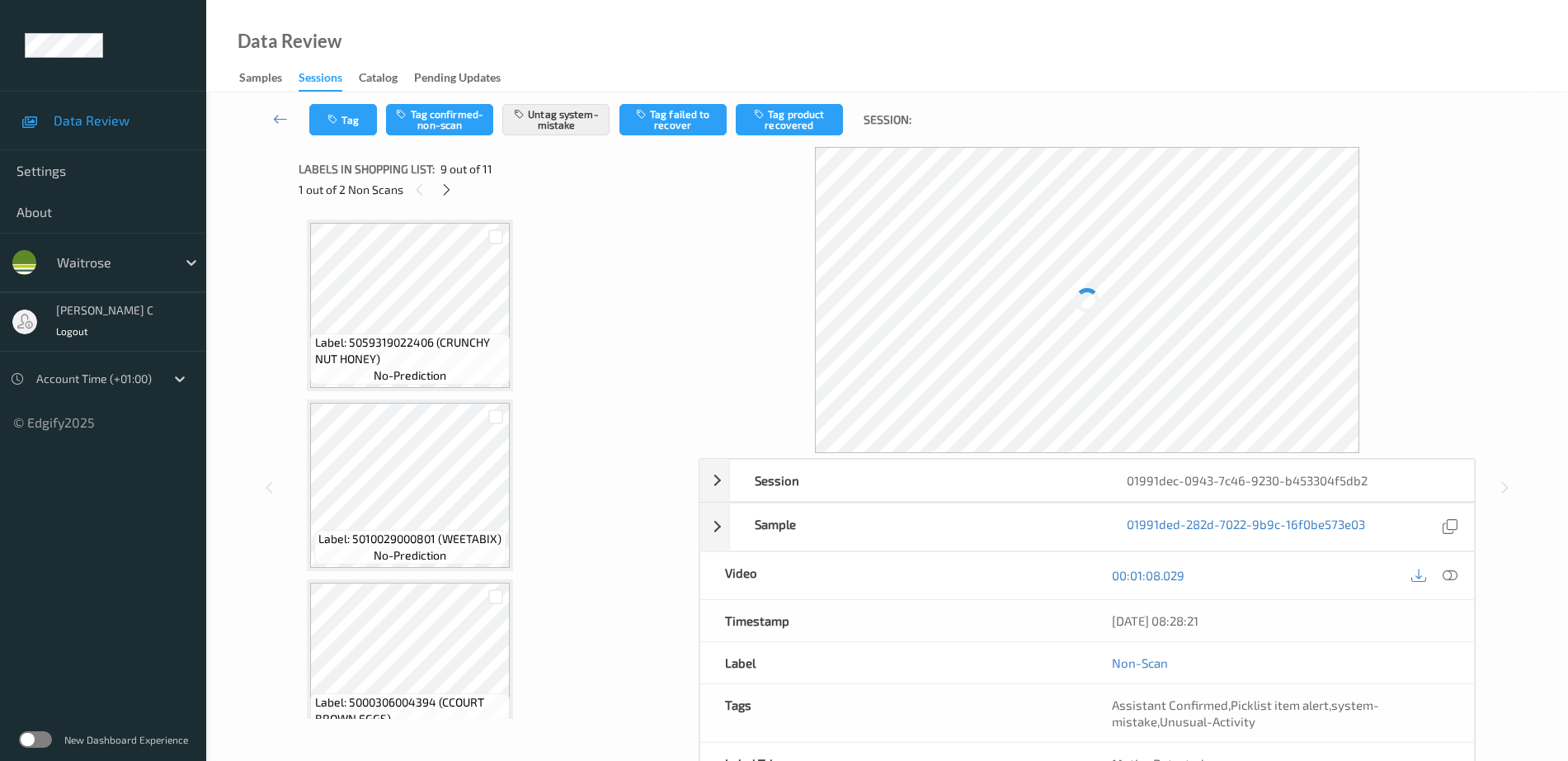
scroll to position [1267, 0]
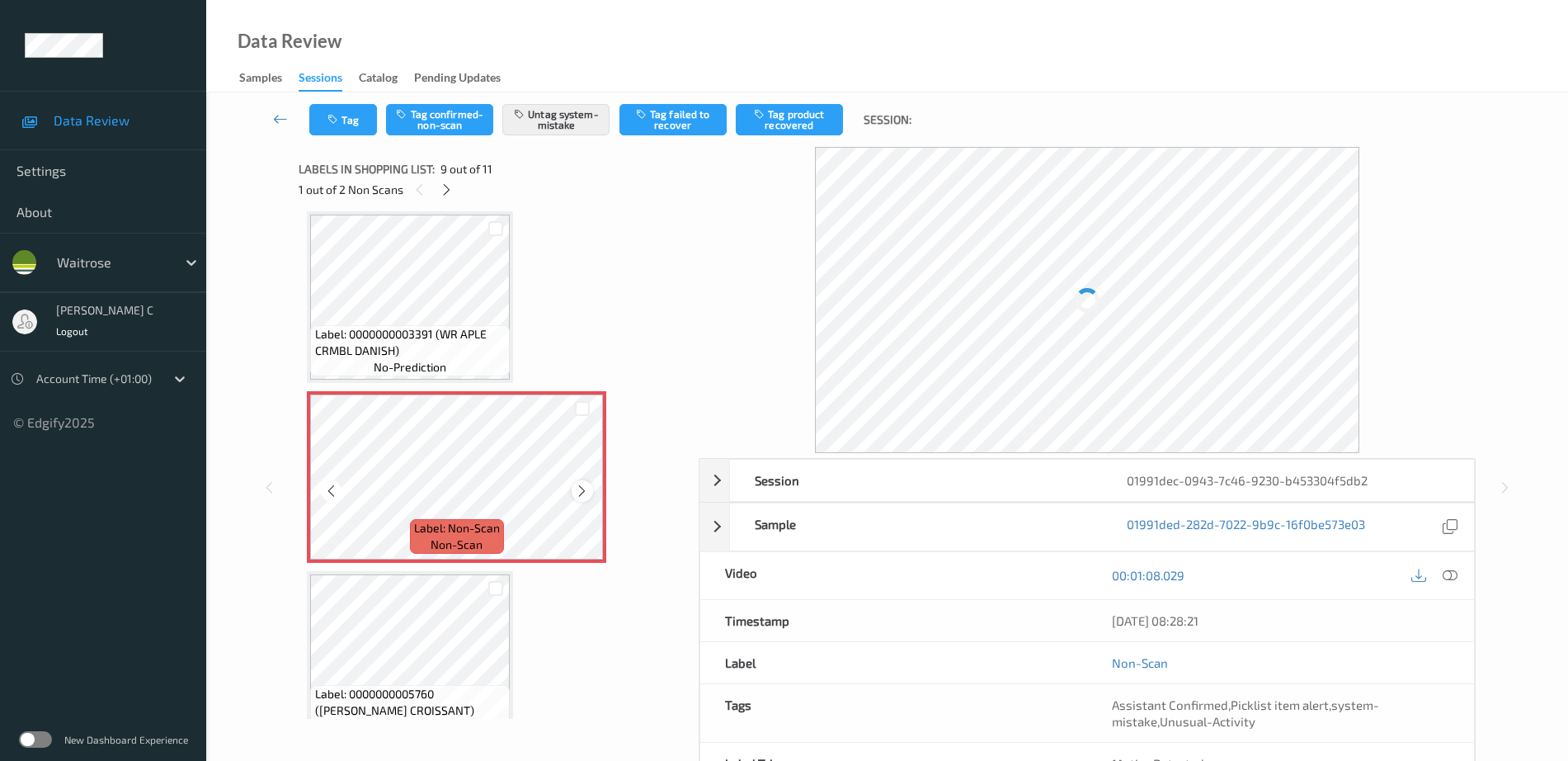
click at [573, 495] on div at bounding box center [582, 490] width 20 height 20
click at [575, 495] on icon at bounding box center [582, 491] width 14 height 15
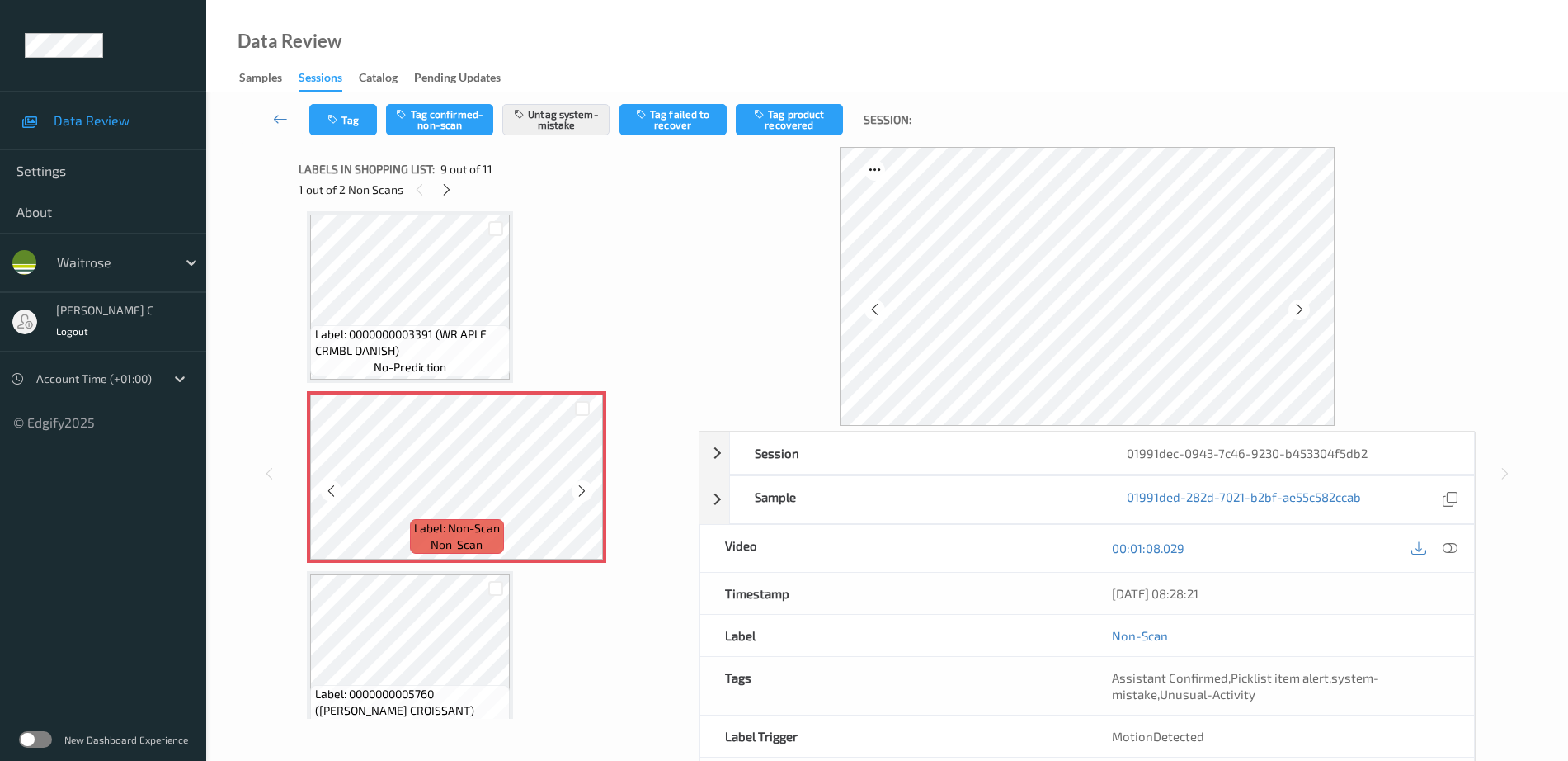
click at [575, 495] on icon at bounding box center [582, 491] width 14 height 15
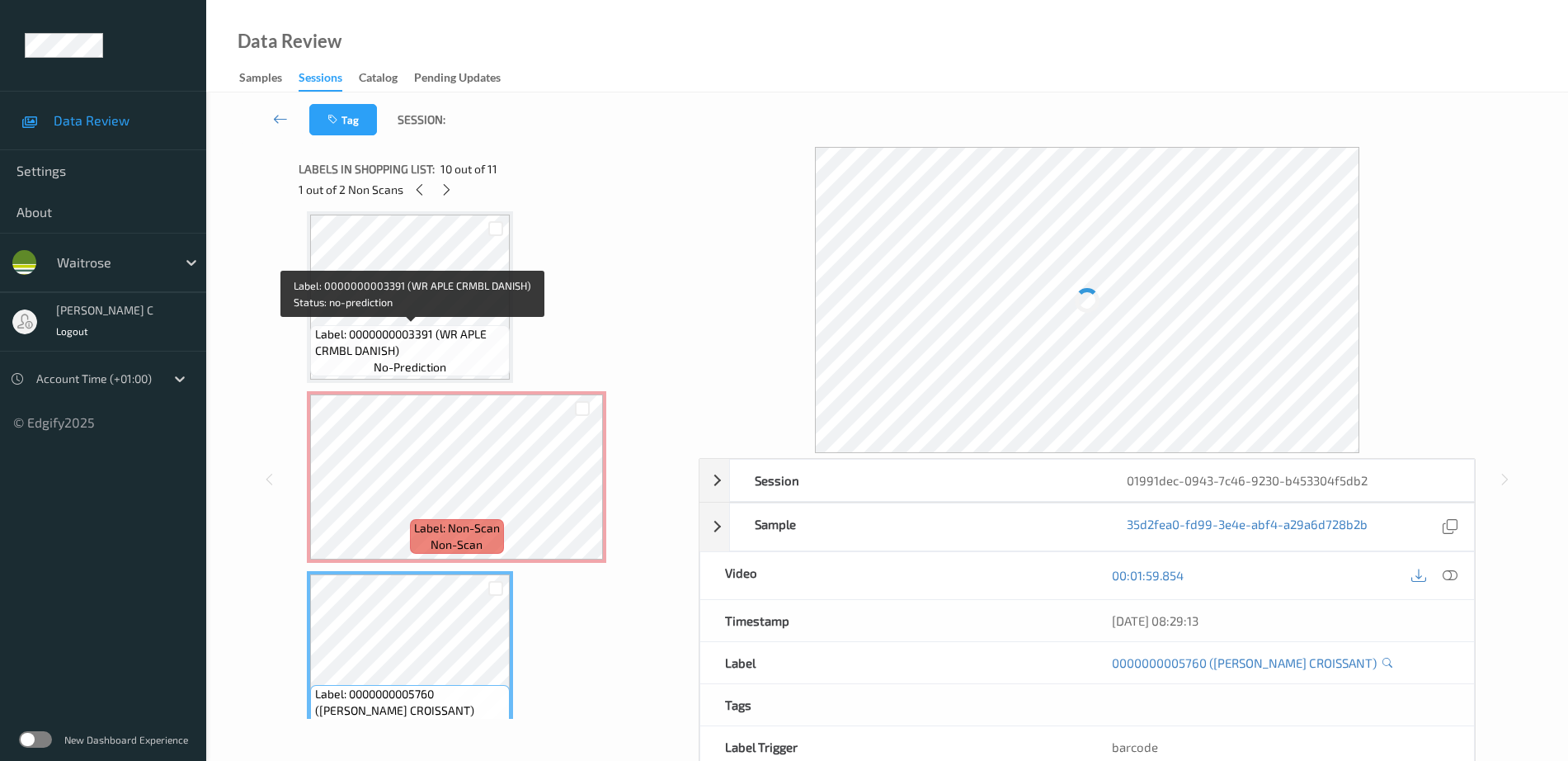
click at [424, 359] on span "no-prediction" at bounding box center [410, 368] width 73 height 17
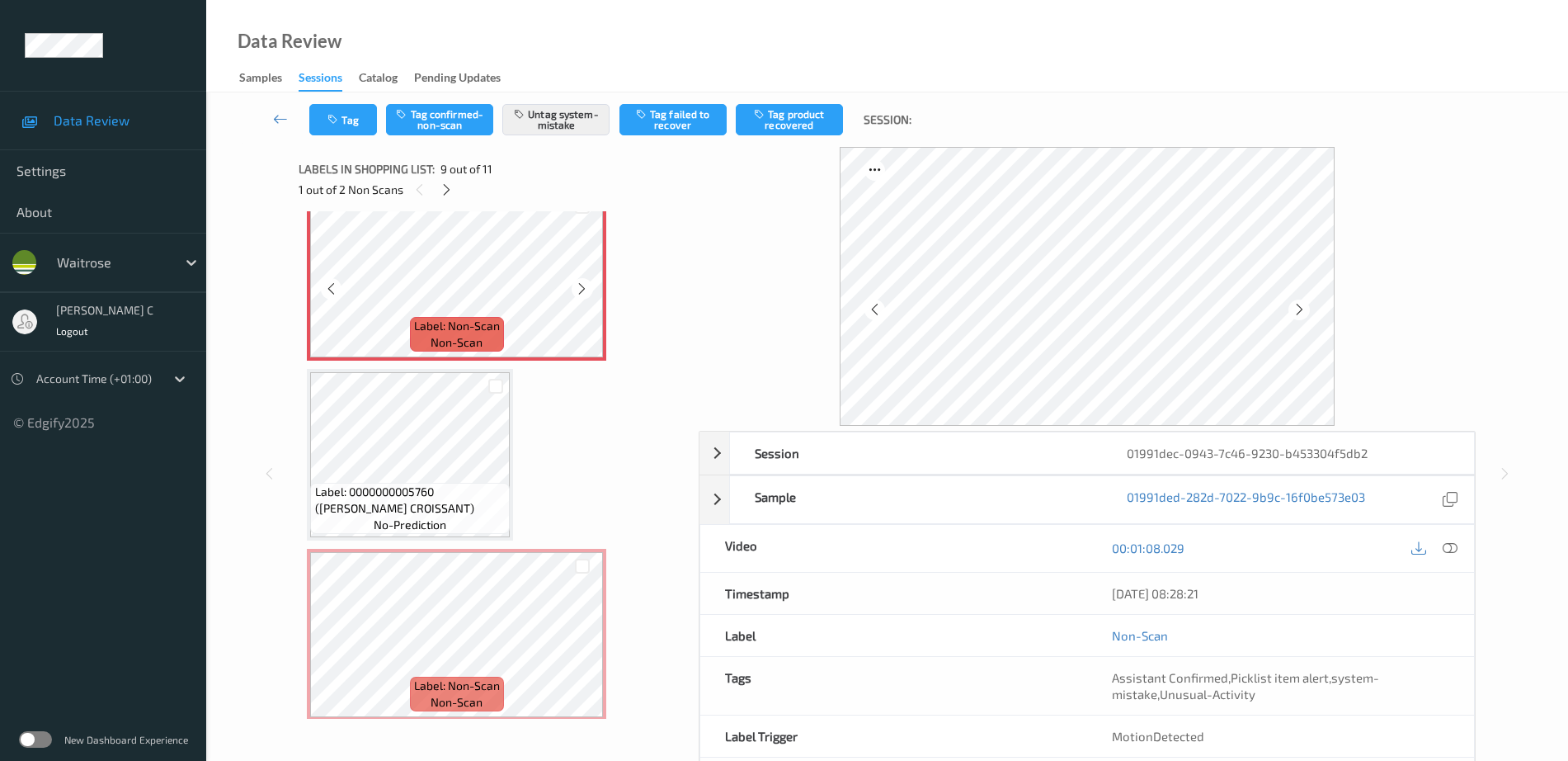
scroll to position [1480, 0]
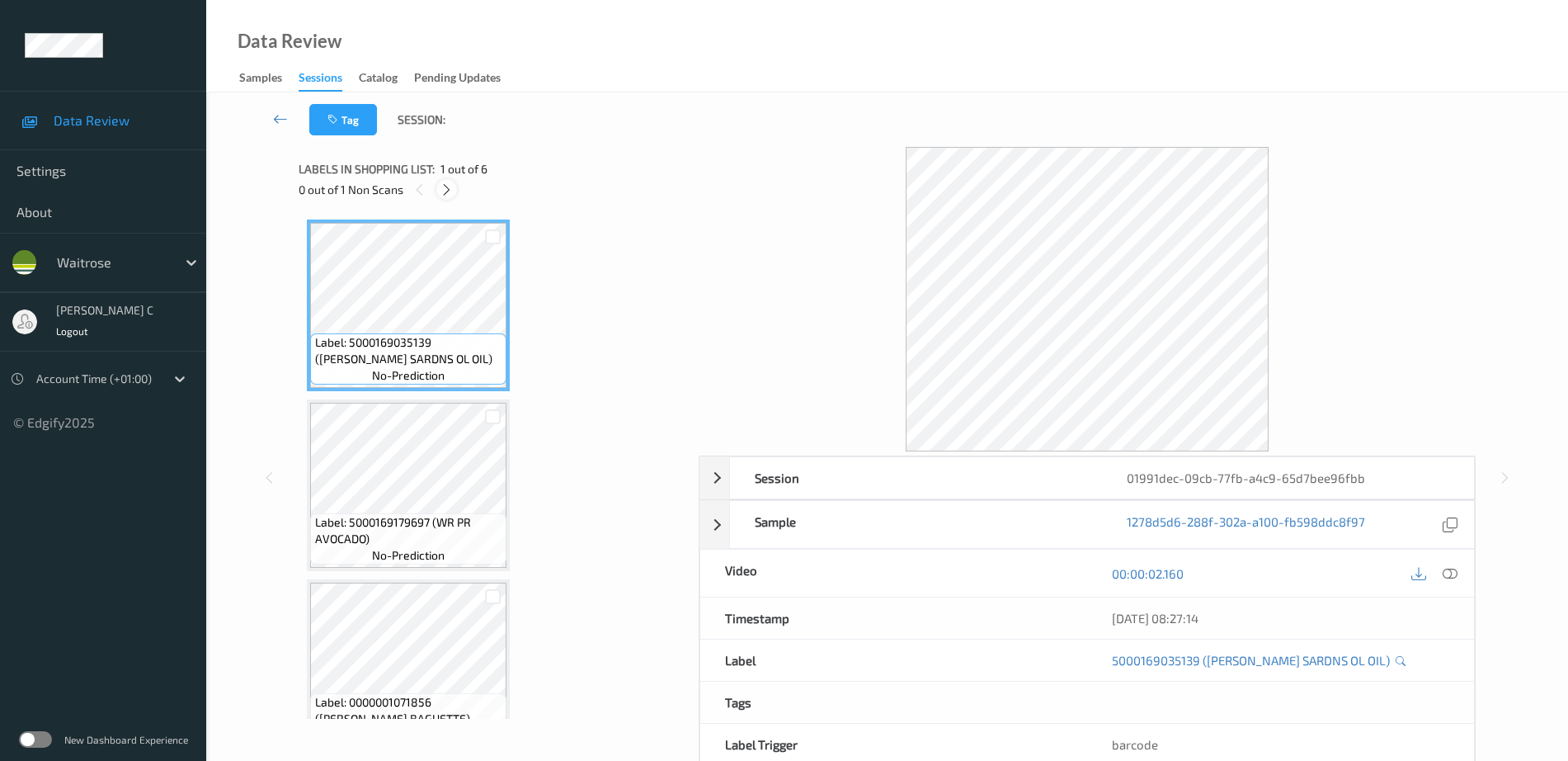
click at [445, 193] on icon at bounding box center [446, 190] width 14 height 15
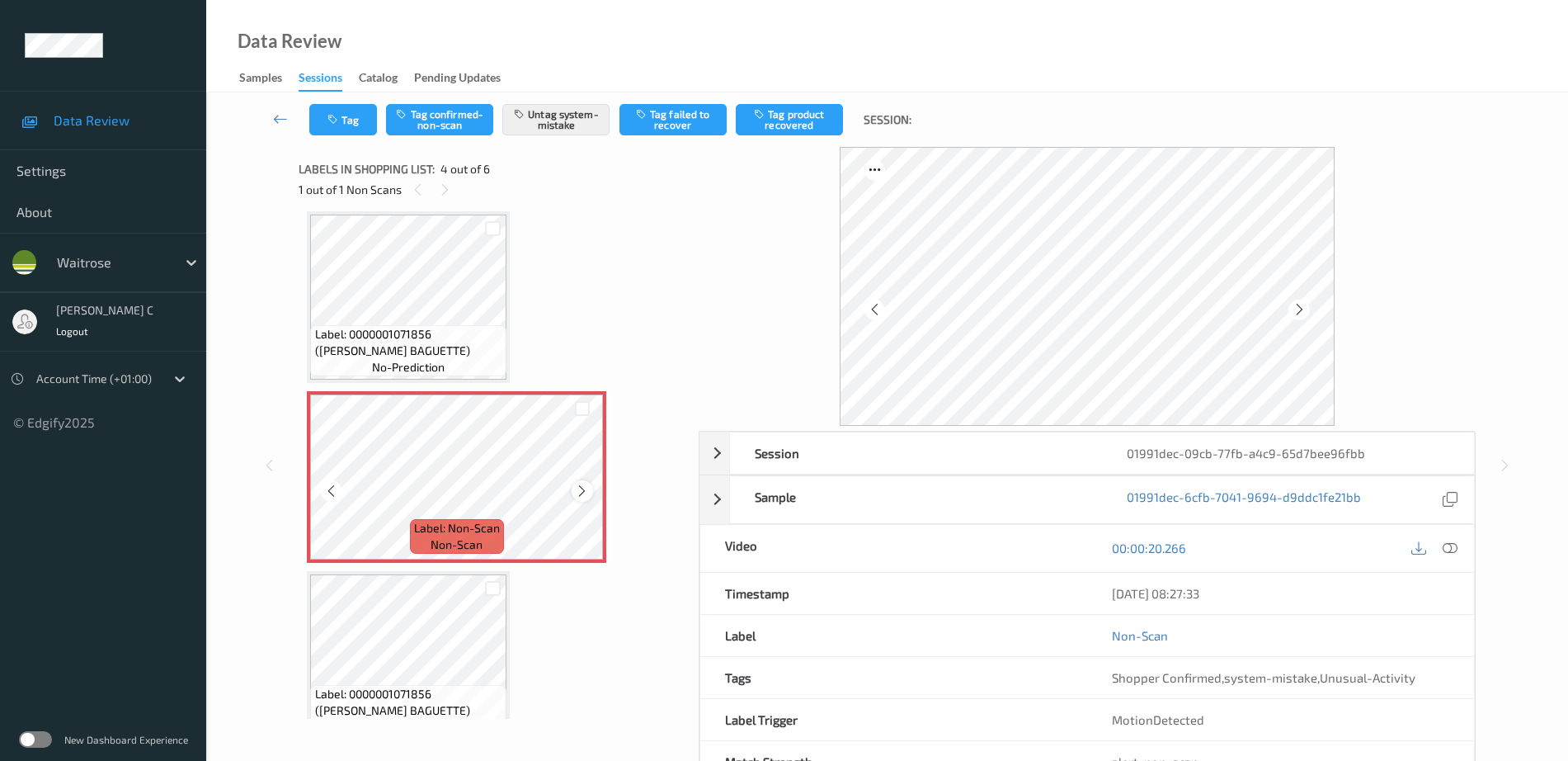
click at [587, 486] on icon at bounding box center [582, 491] width 14 height 15
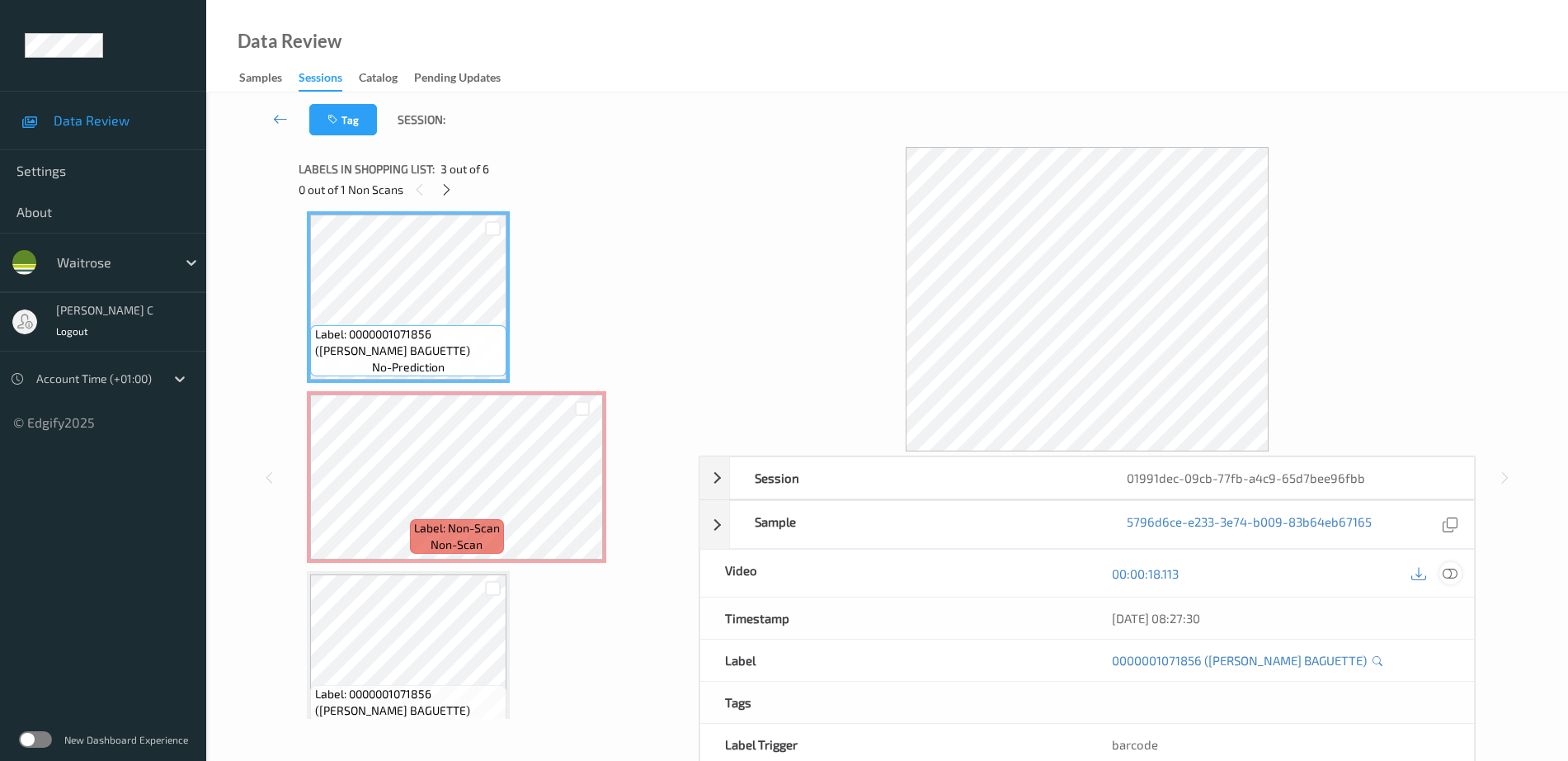
click at [1450, 573] on icon at bounding box center [1451, 573] width 15 height 15
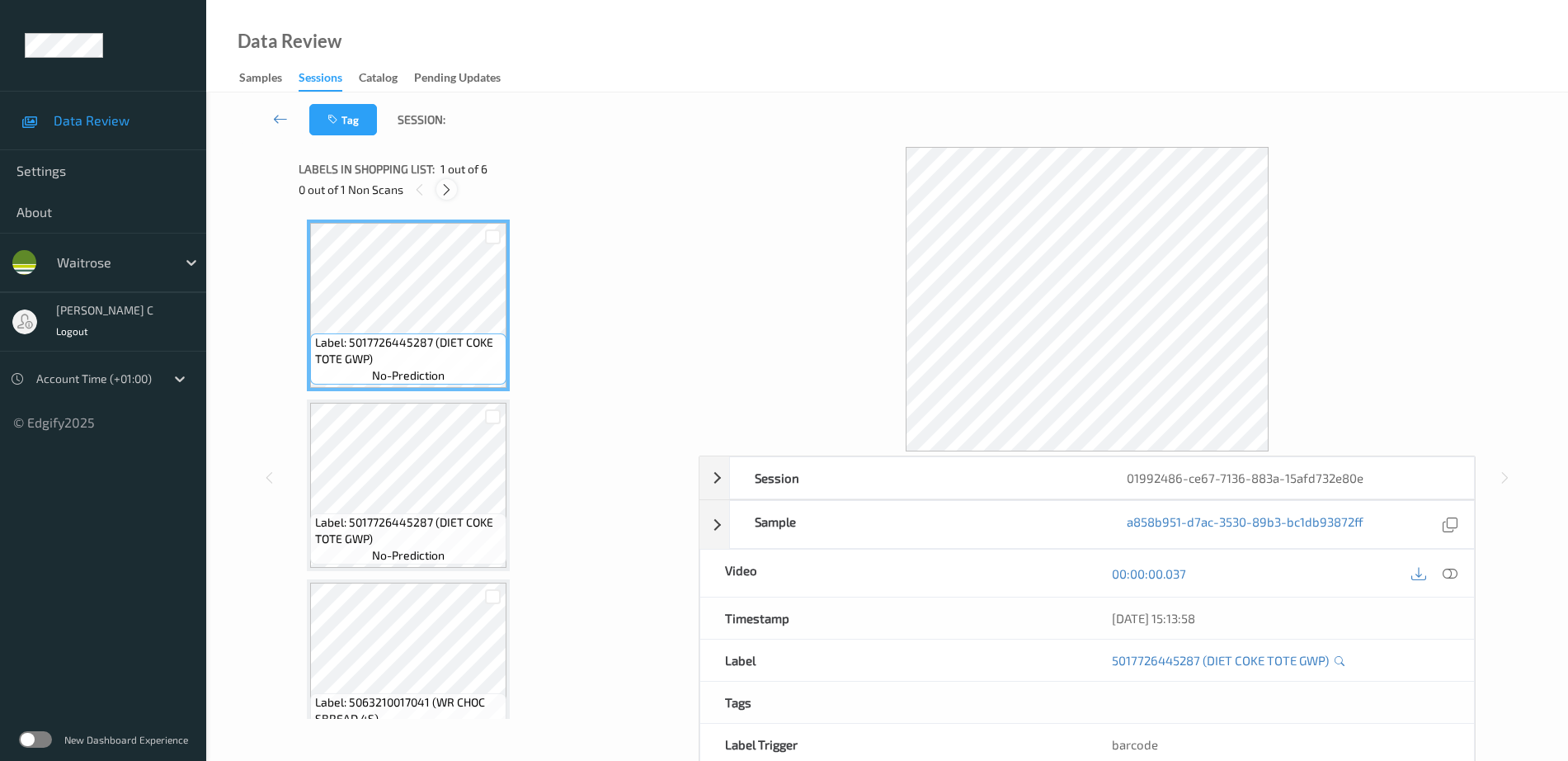
click at [440, 195] on icon at bounding box center [446, 190] width 14 height 15
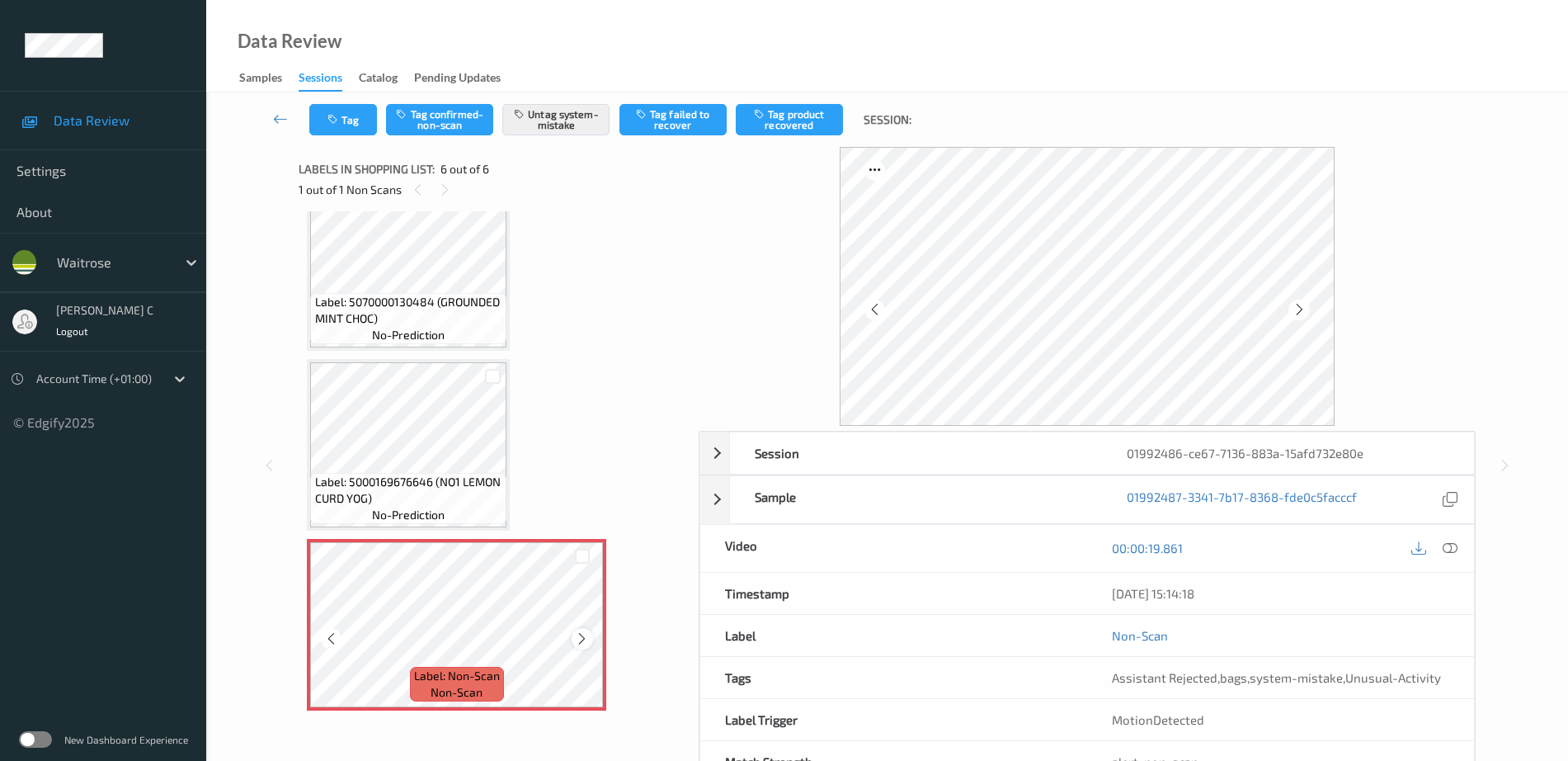
click at [575, 640] on icon at bounding box center [582, 639] width 14 height 15
click at [582, 641] on icon at bounding box center [582, 639] width 14 height 15
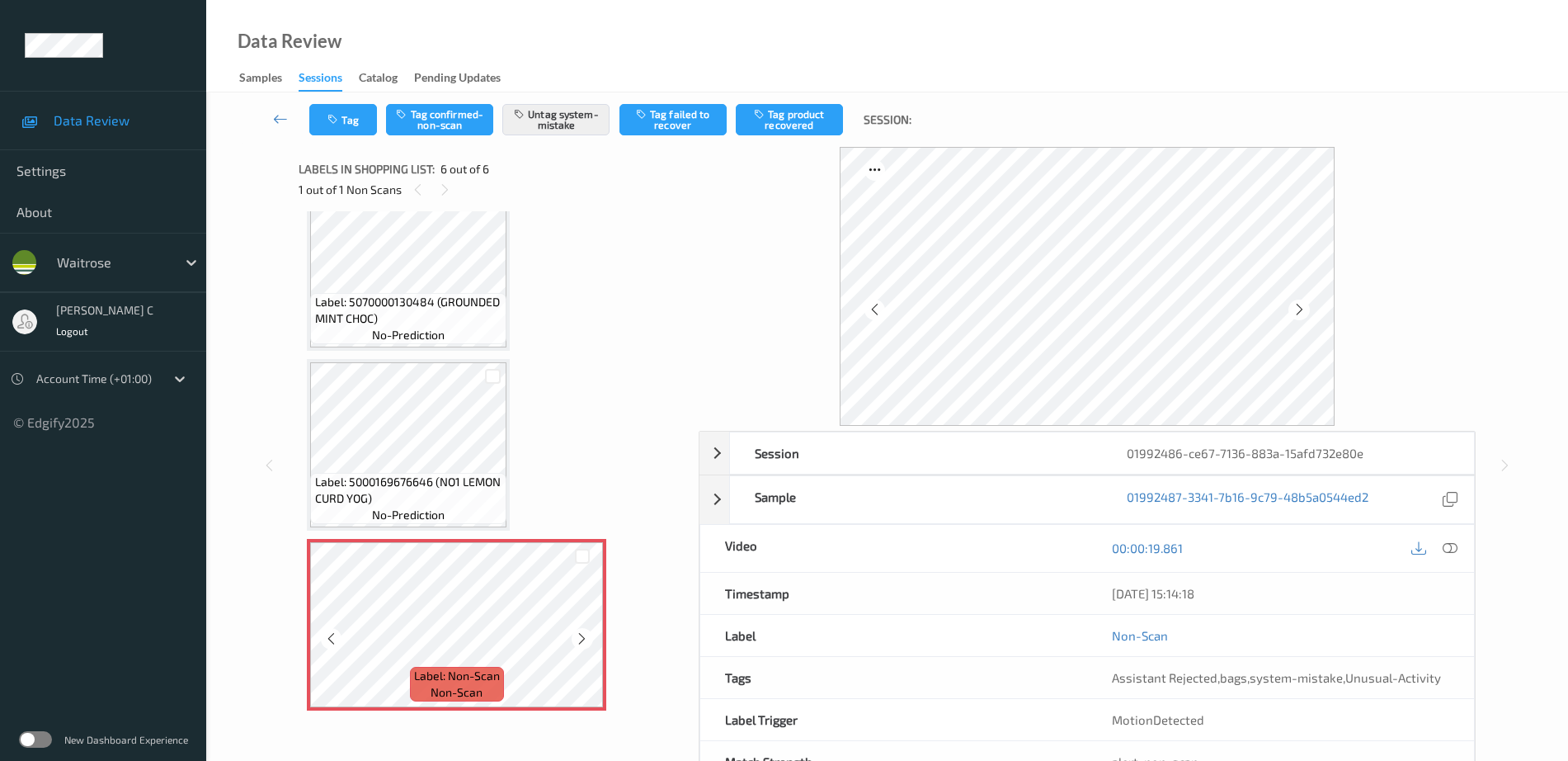
click at [582, 641] on icon at bounding box center [582, 639] width 14 height 15
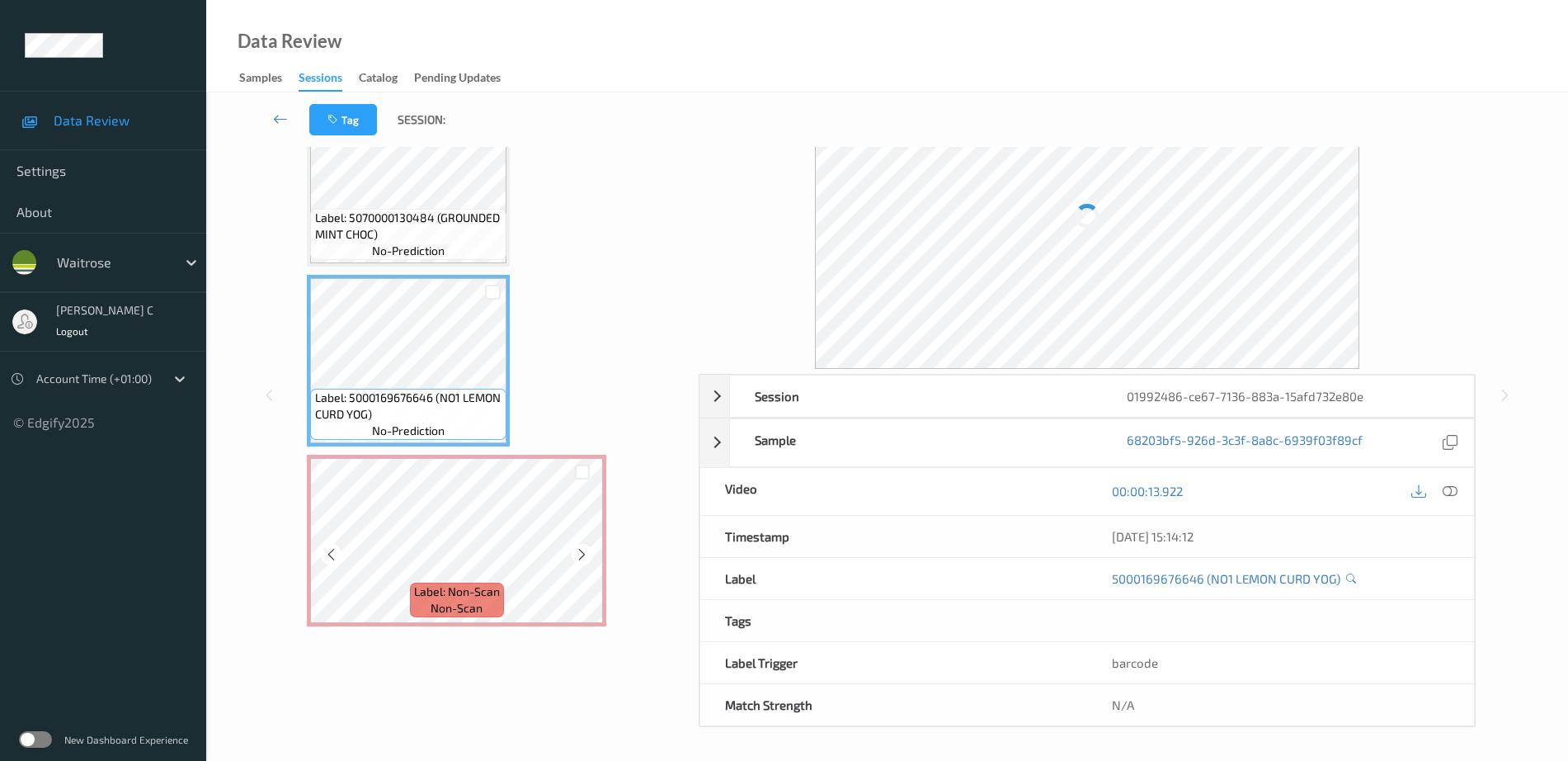
scroll to position [57, 0]
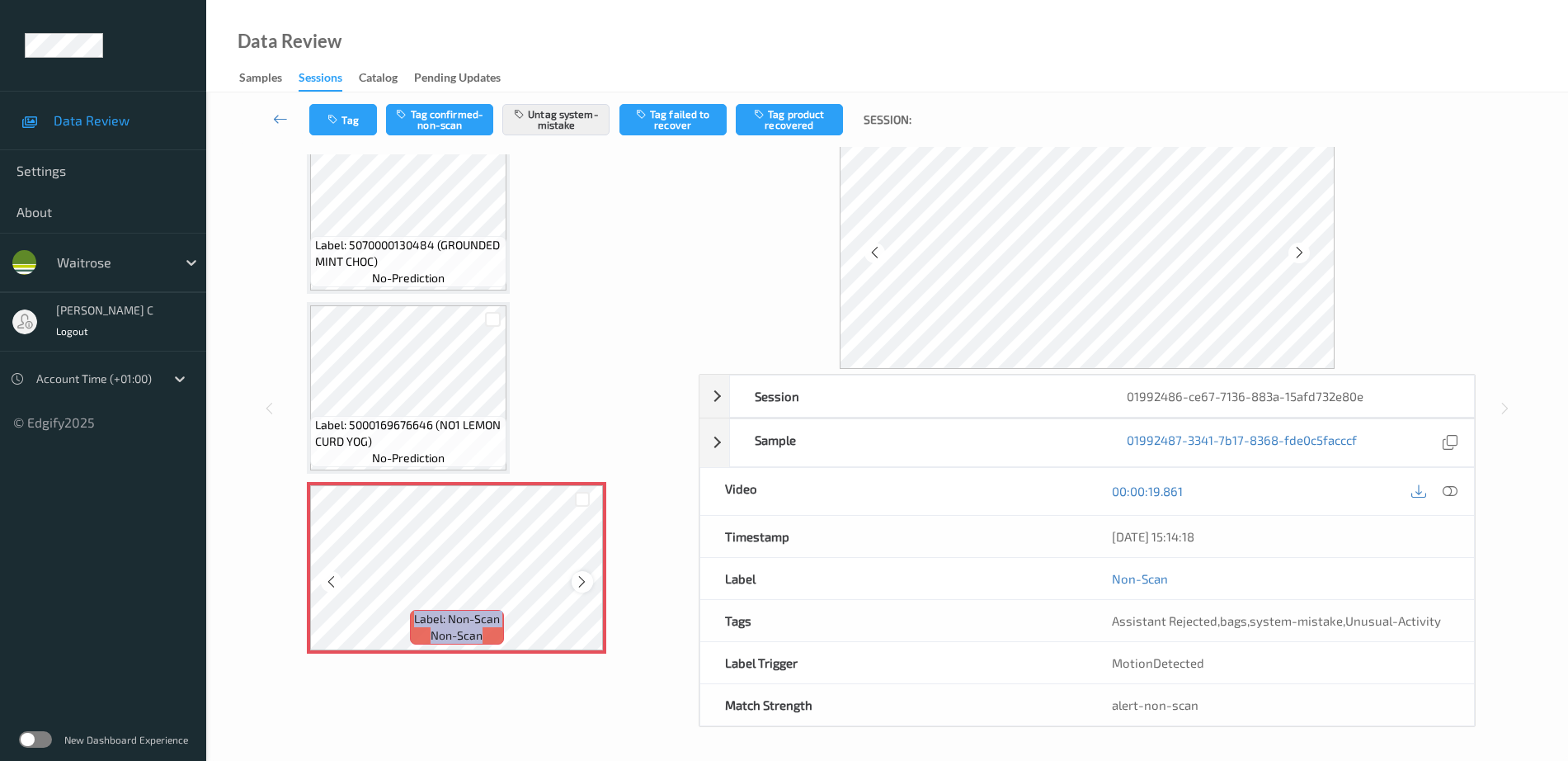
click at [576, 580] on icon at bounding box center [582, 582] width 14 height 15
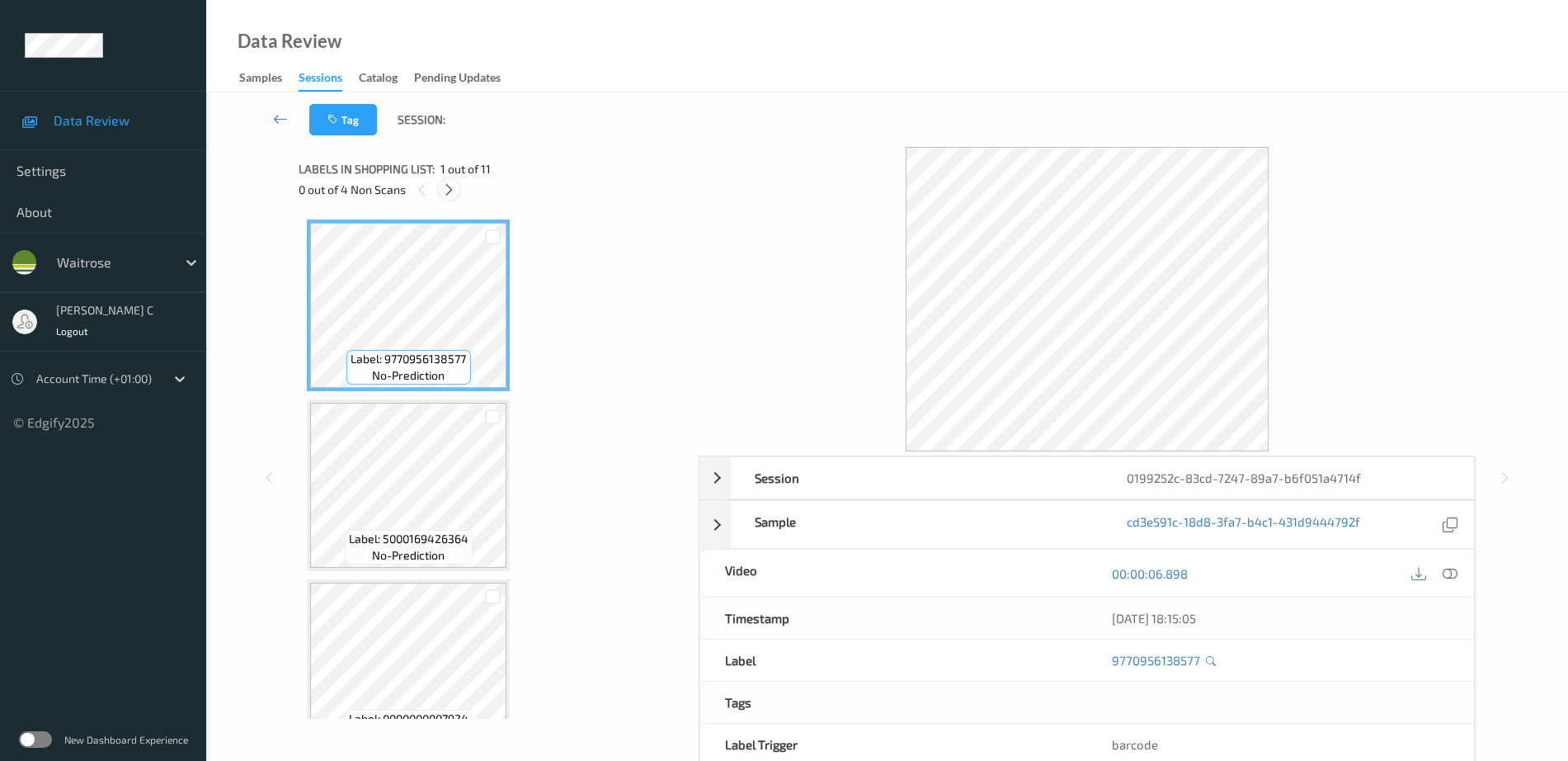
click at [453, 189] on icon at bounding box center [449, 190] width 14 height 15
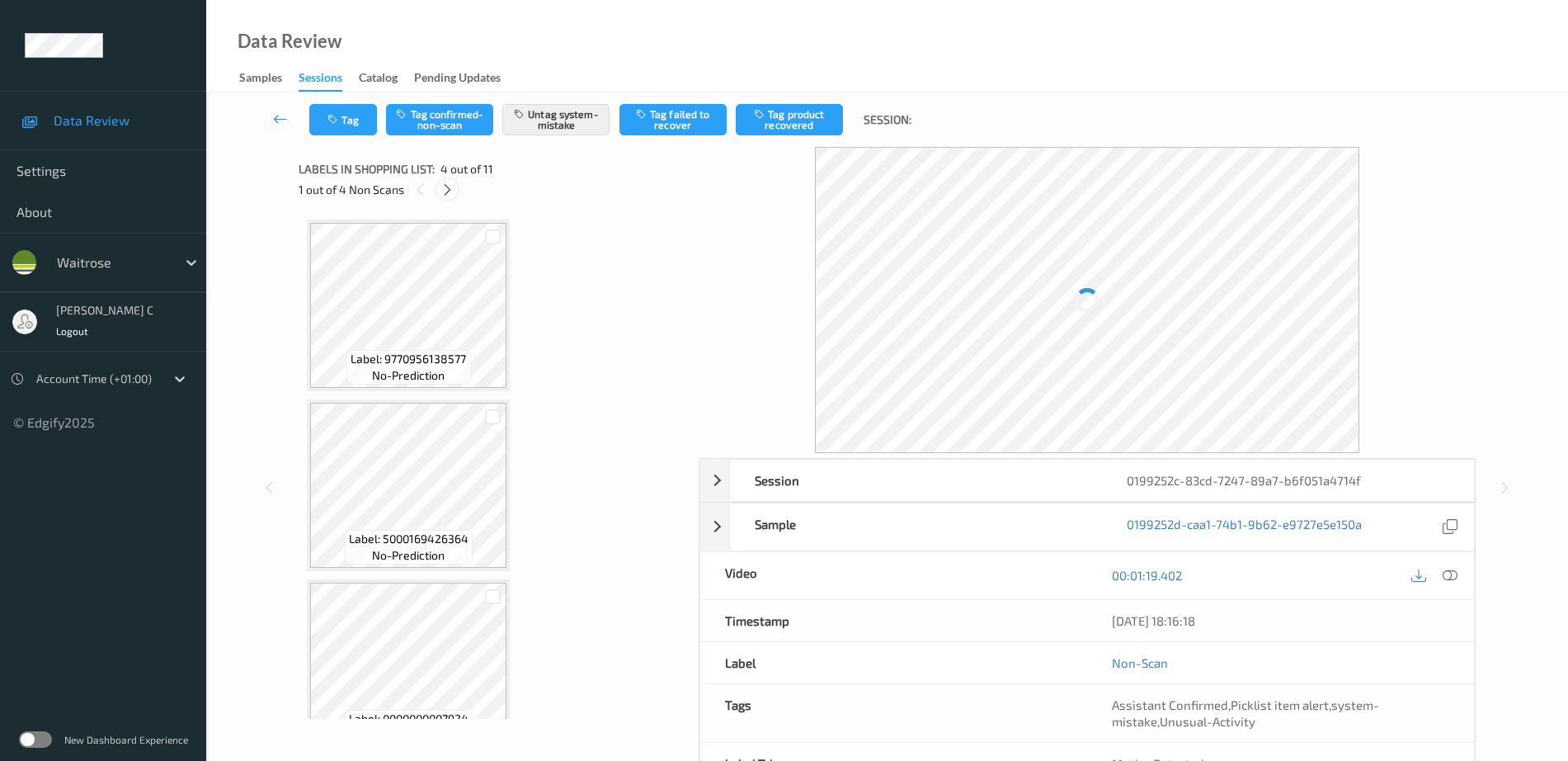
scroll to position [368, 0]
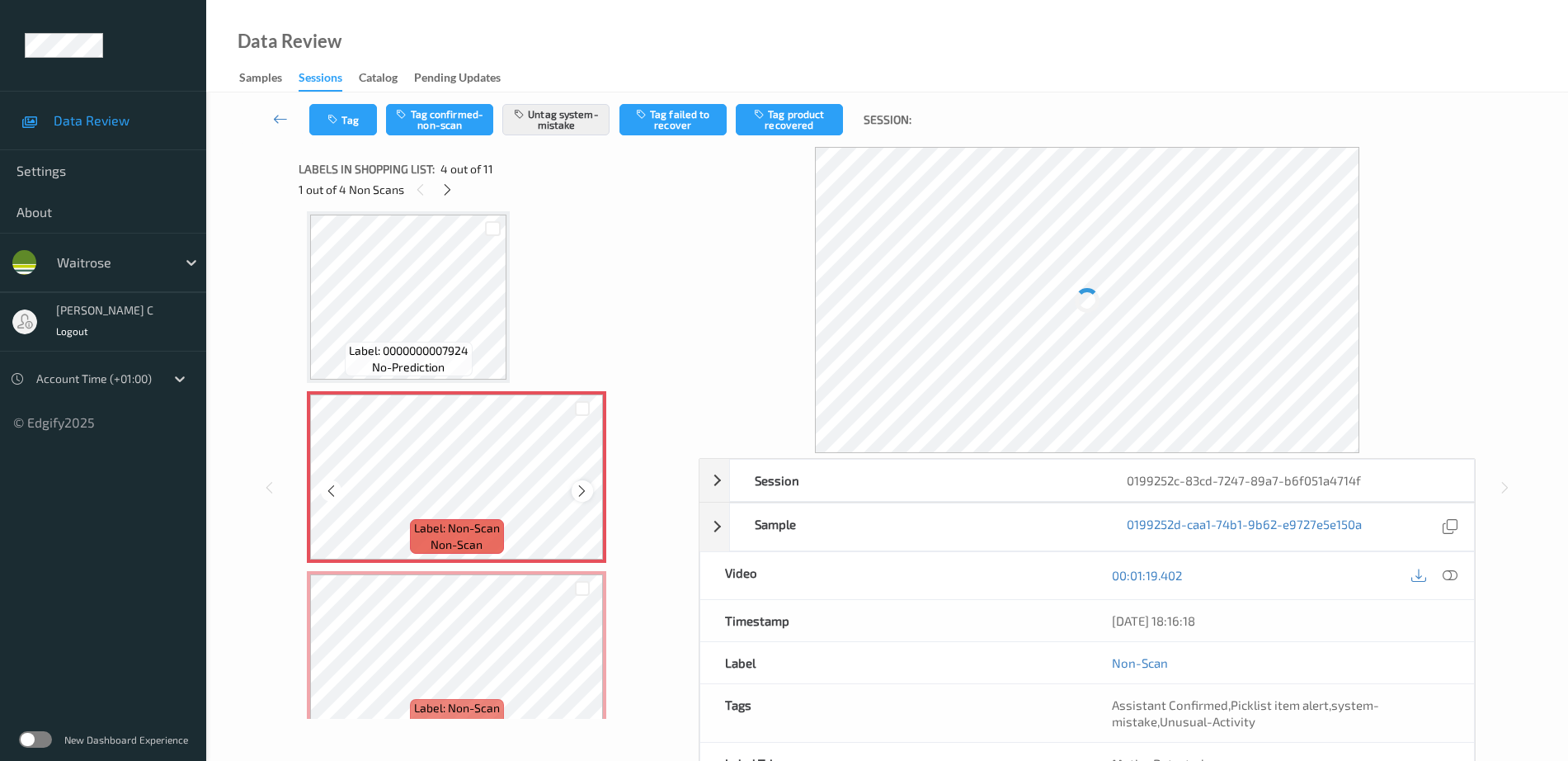
click at [580, 487] on icon at bounding box center [582, 491] width 14 height 15
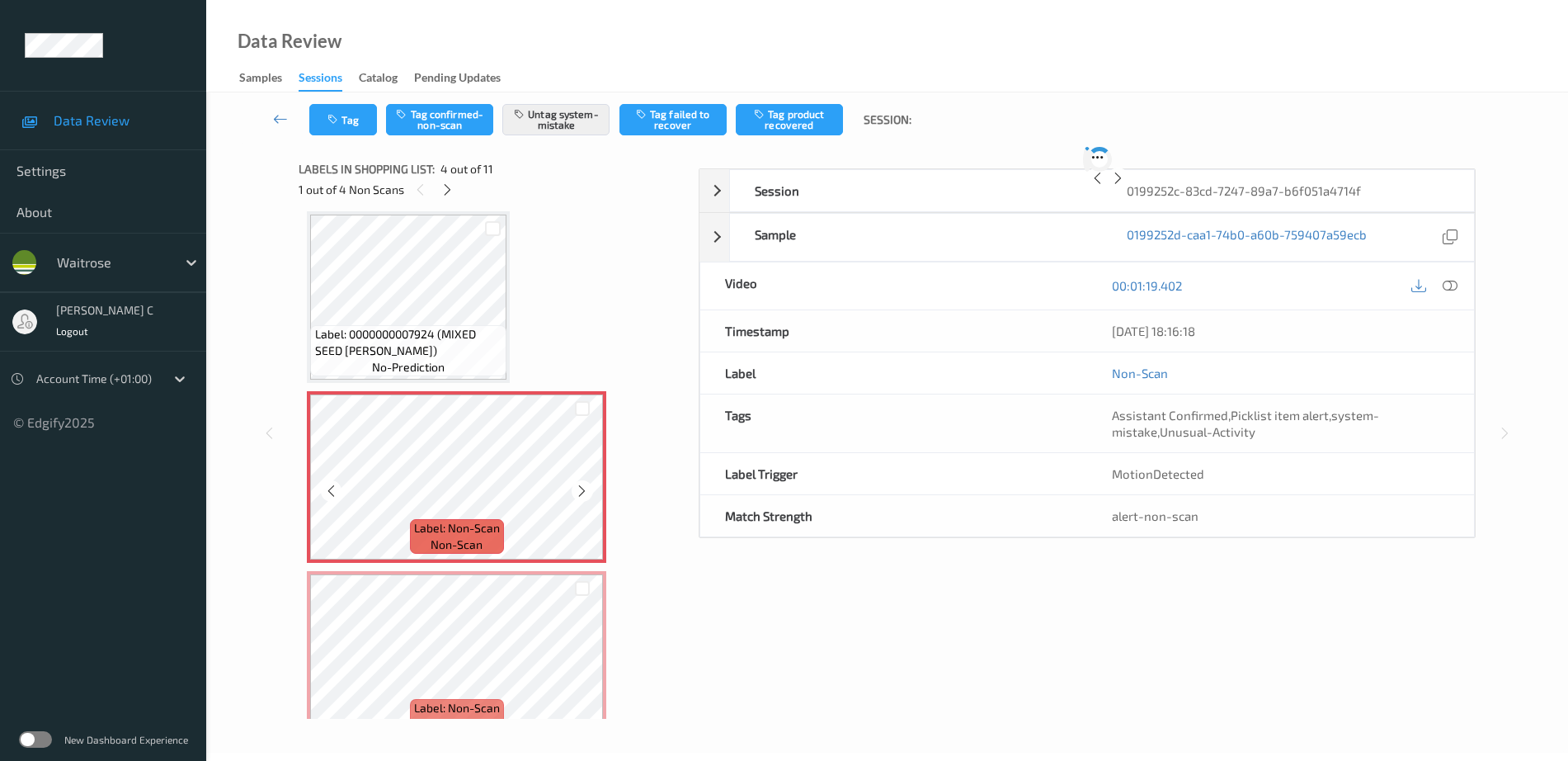
click at [581, 493] on div "Label: Non-Scan non-scan" at bounding box center [456, 477] width 299 height 172
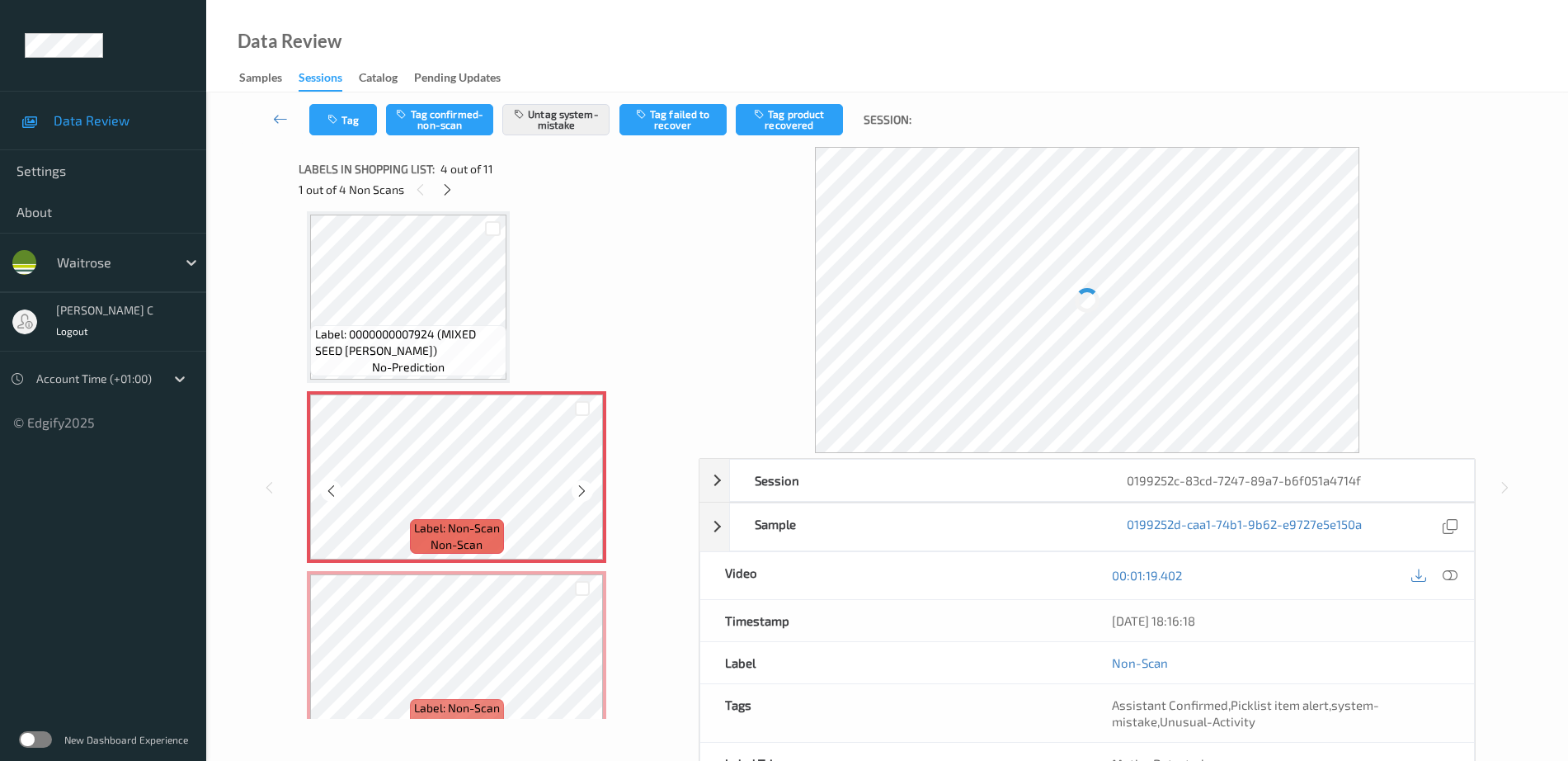
click at [581, 493] on icon at bounding box center [582, 491] width 14 height 15
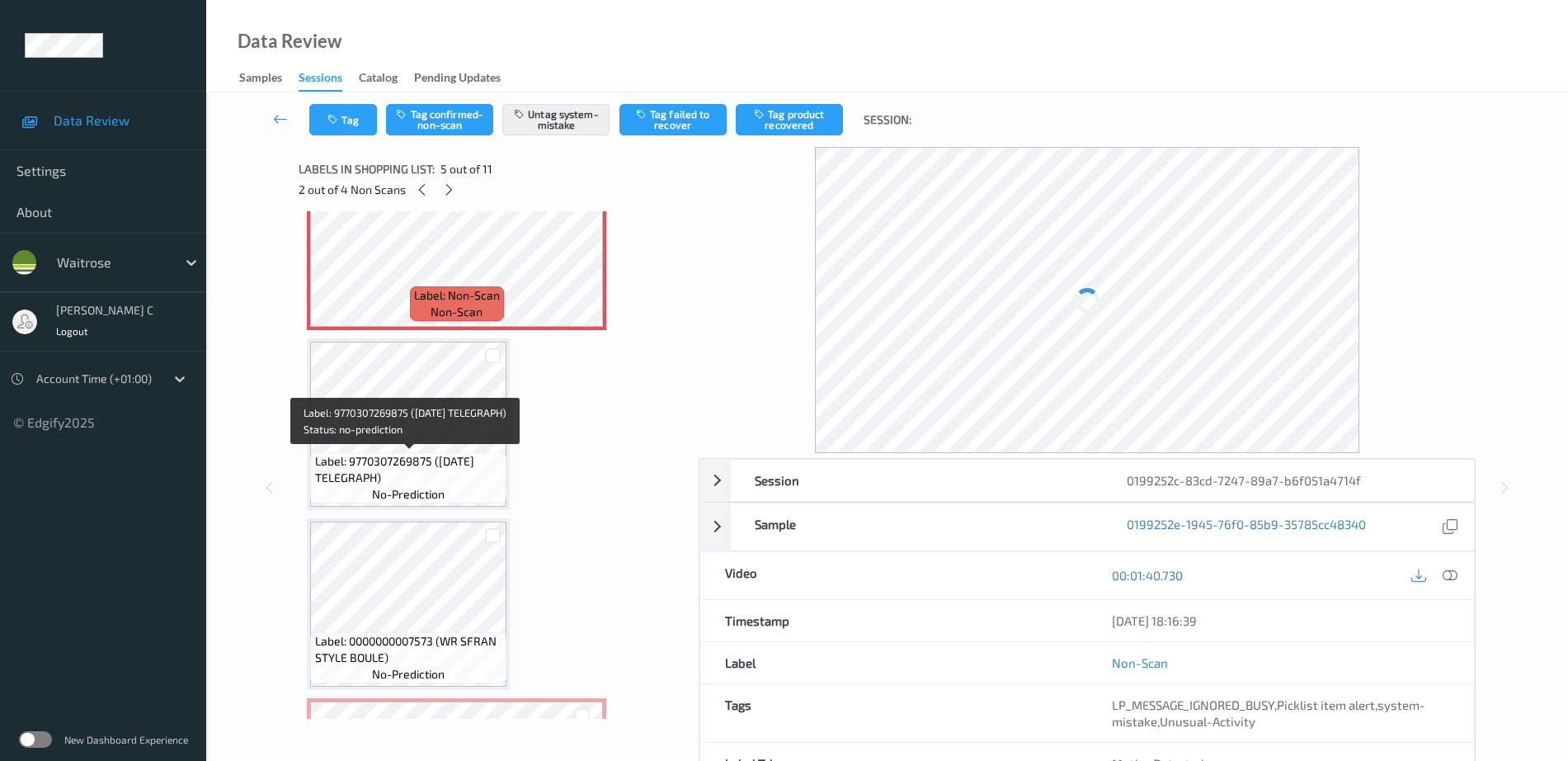
click at [429, 491] on span "no-prediction" at bounding box center [408, 495] width 73 height 17
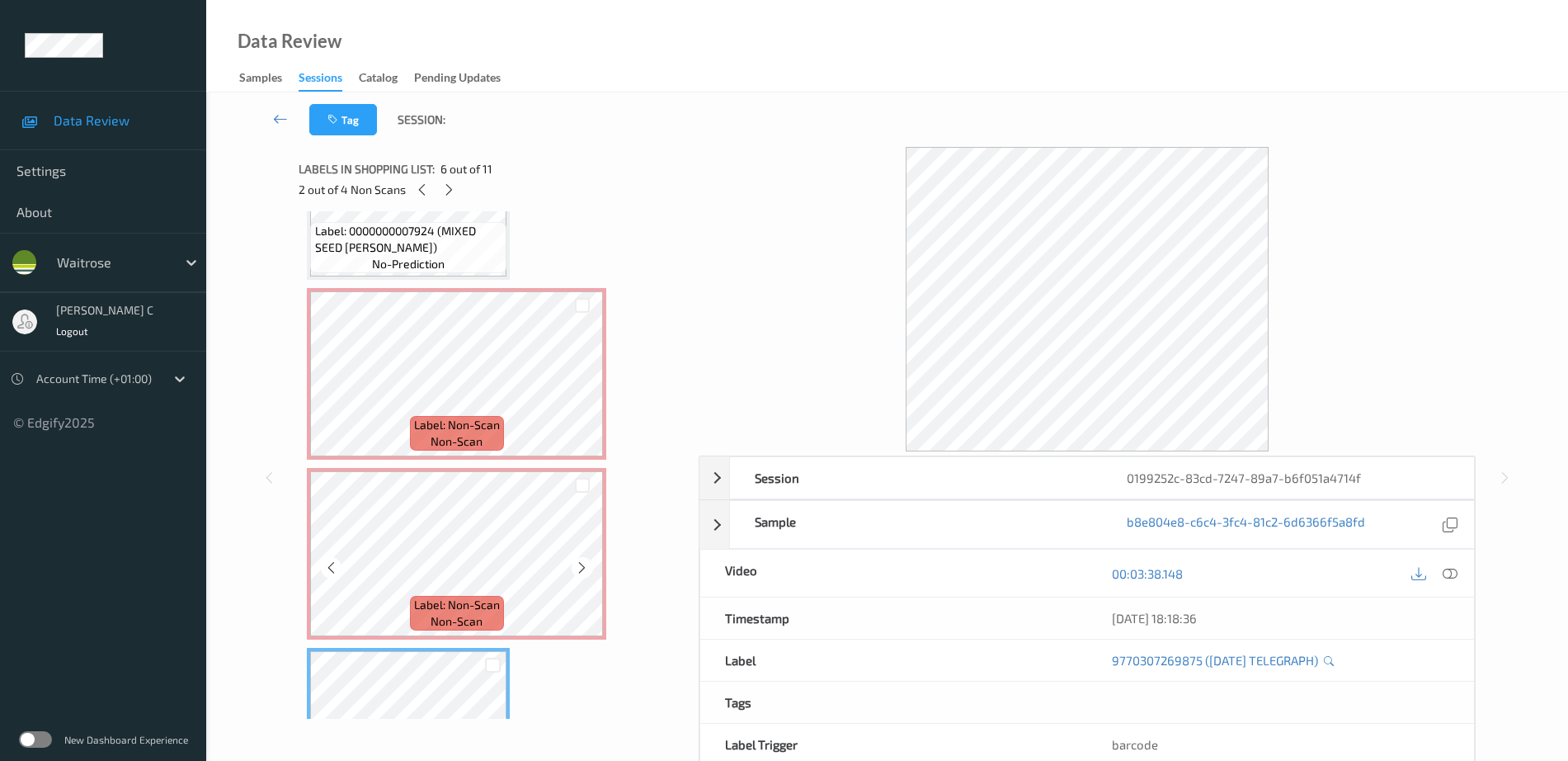
scroll to position [265, 0]
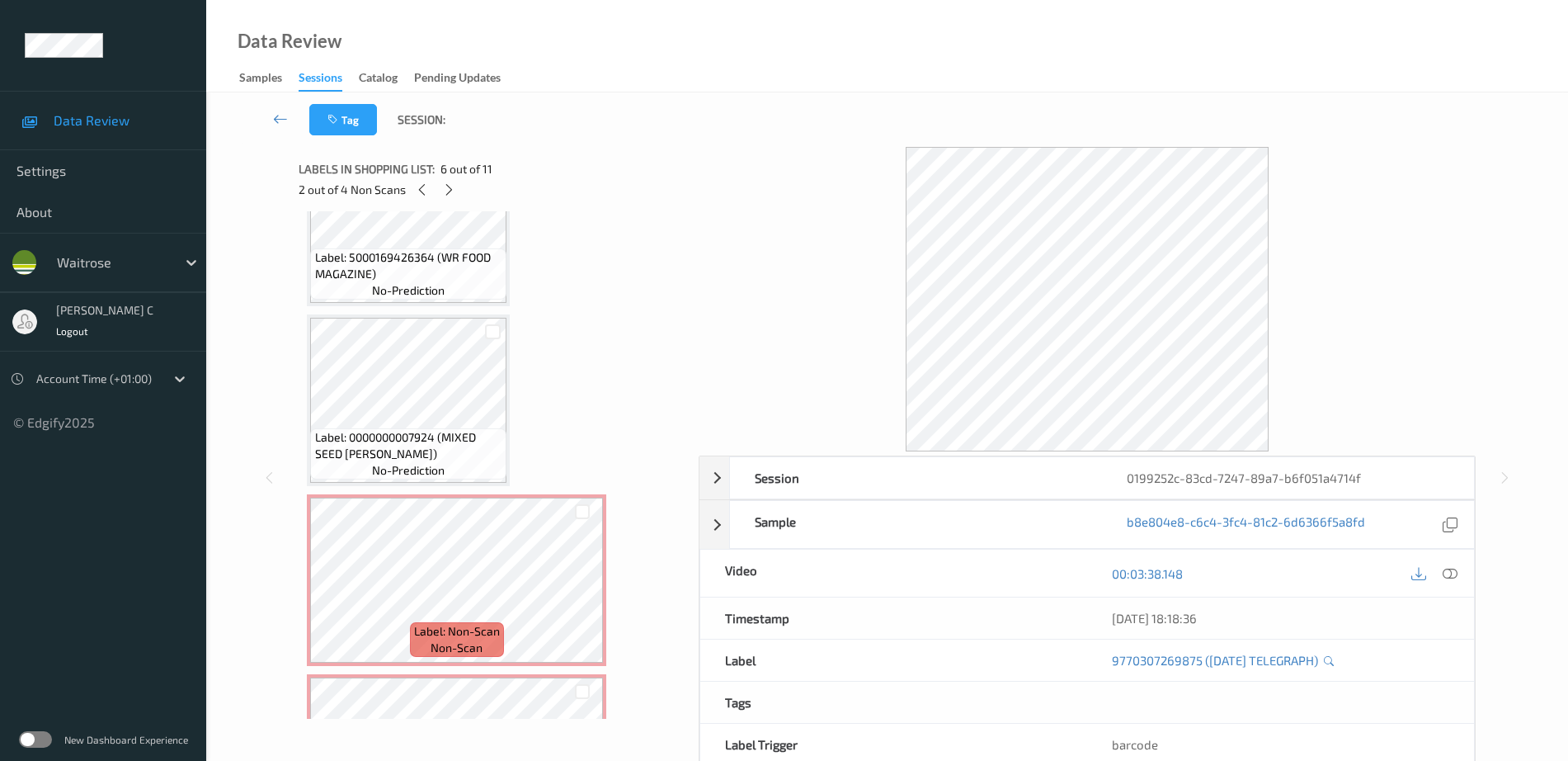
click at [395, 433] on span "Label: 0000000007924 (MIXED SEED BLOOMER)" at bounding box center [409, 445] width 188 height 33
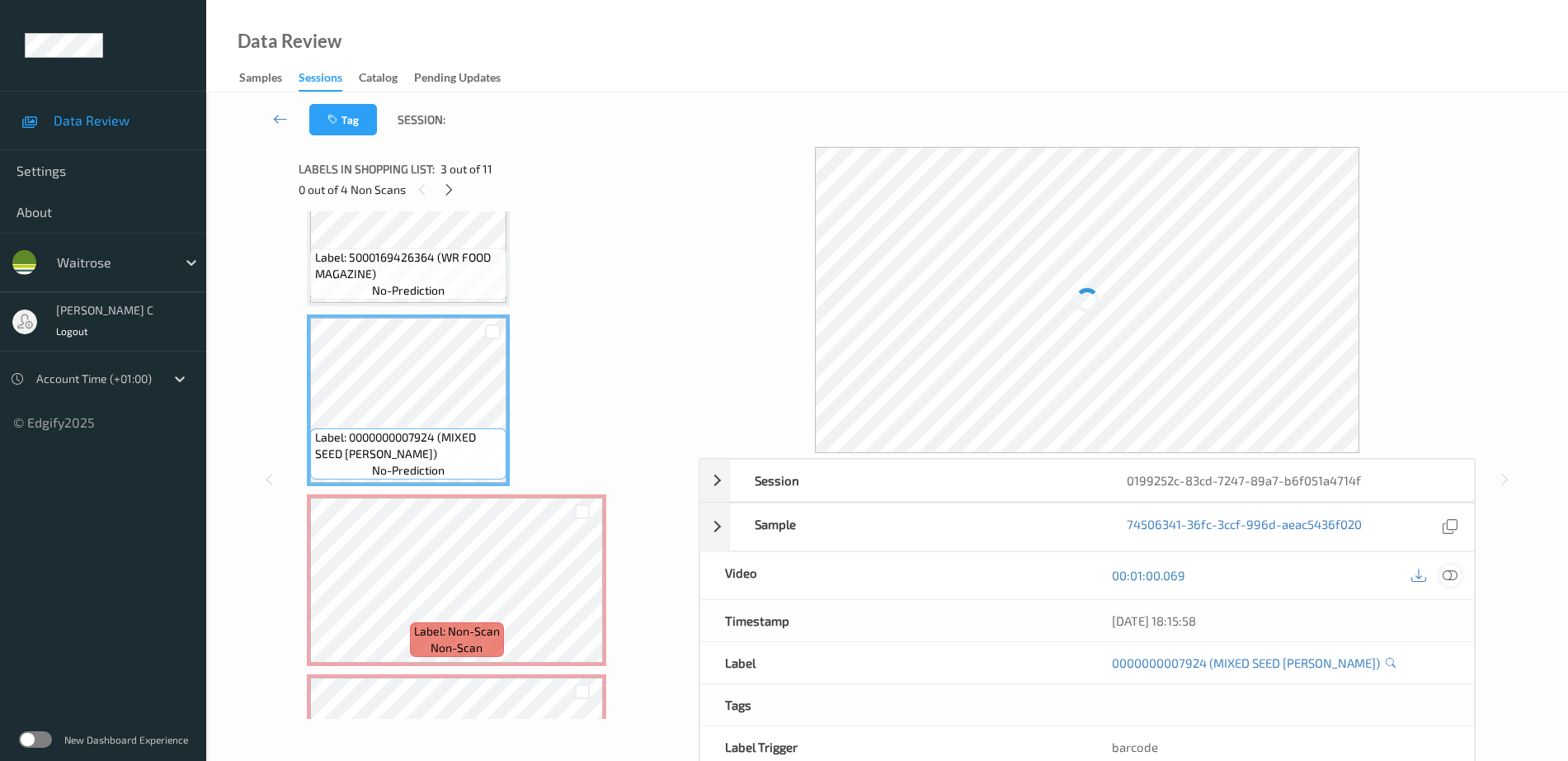
click at [1446, 573] on icon at bounding box center [1451, 575] width 15 height 15
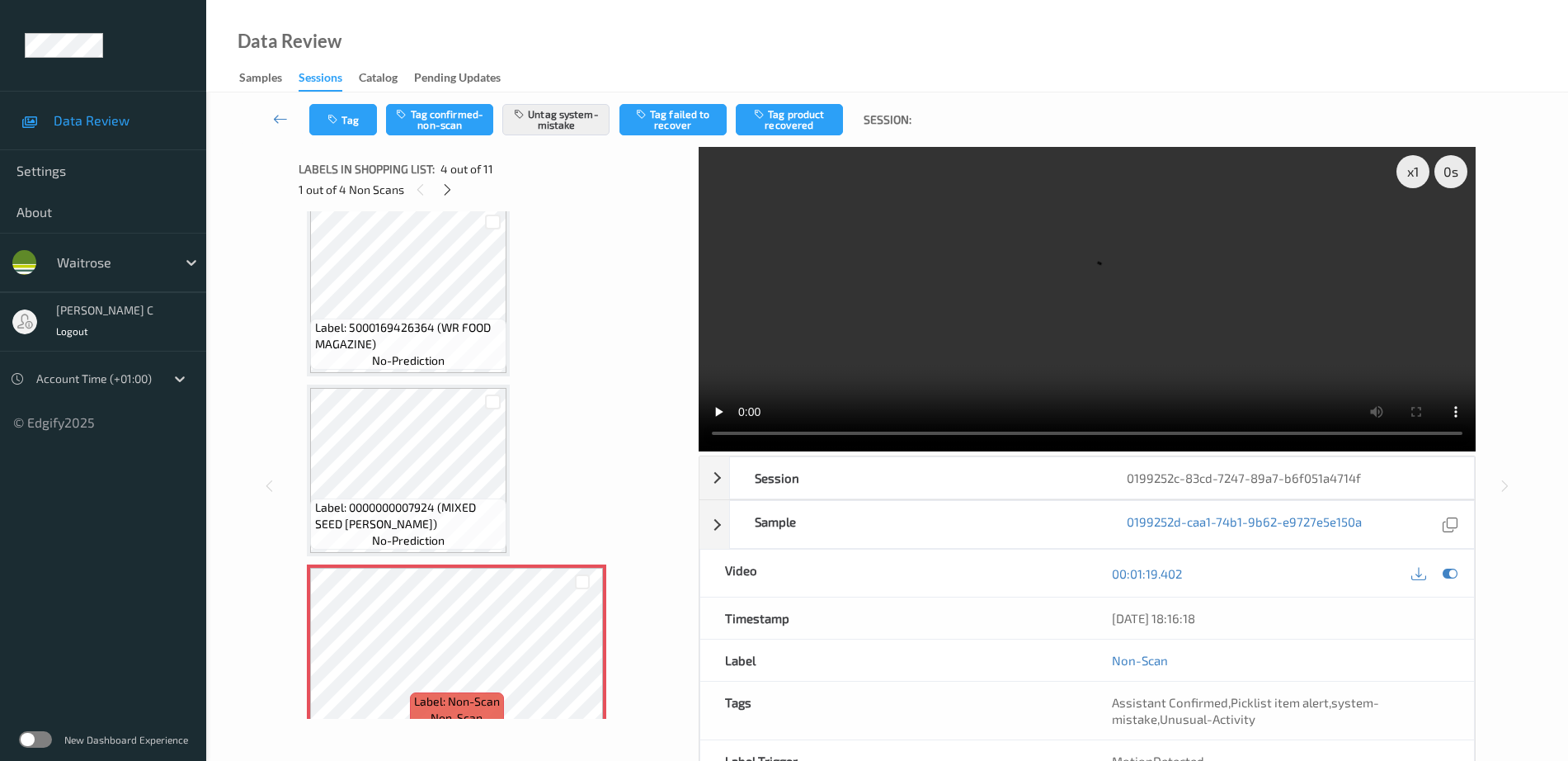
scroll to position [162, 0]
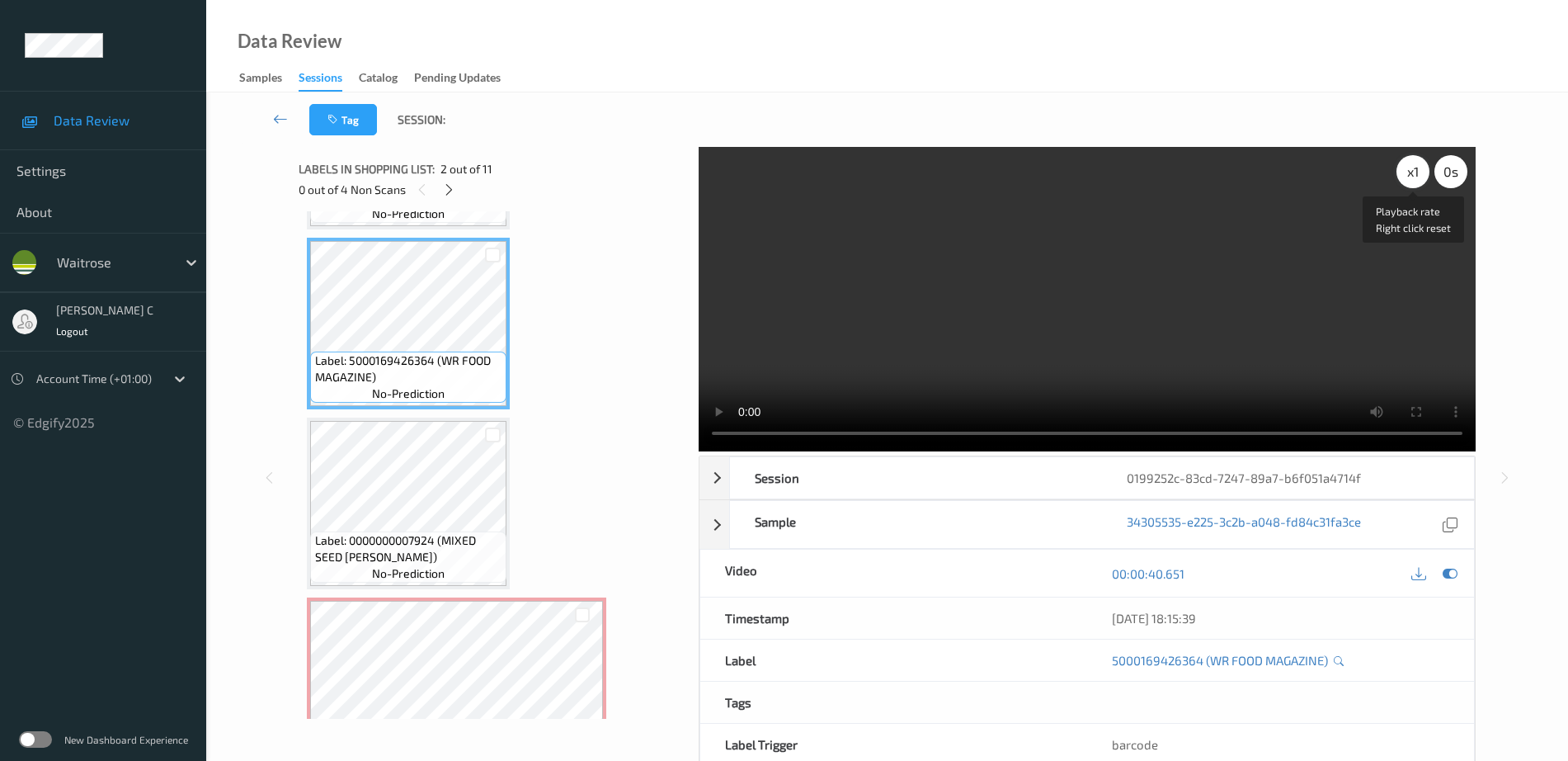
click at [1427, 163] on div "x 1" at bounding box center [1412, 171] width 33 height 33
click at [1412, 174] on div "x 2" at bounding box center [1412, 171] width 33 height 33
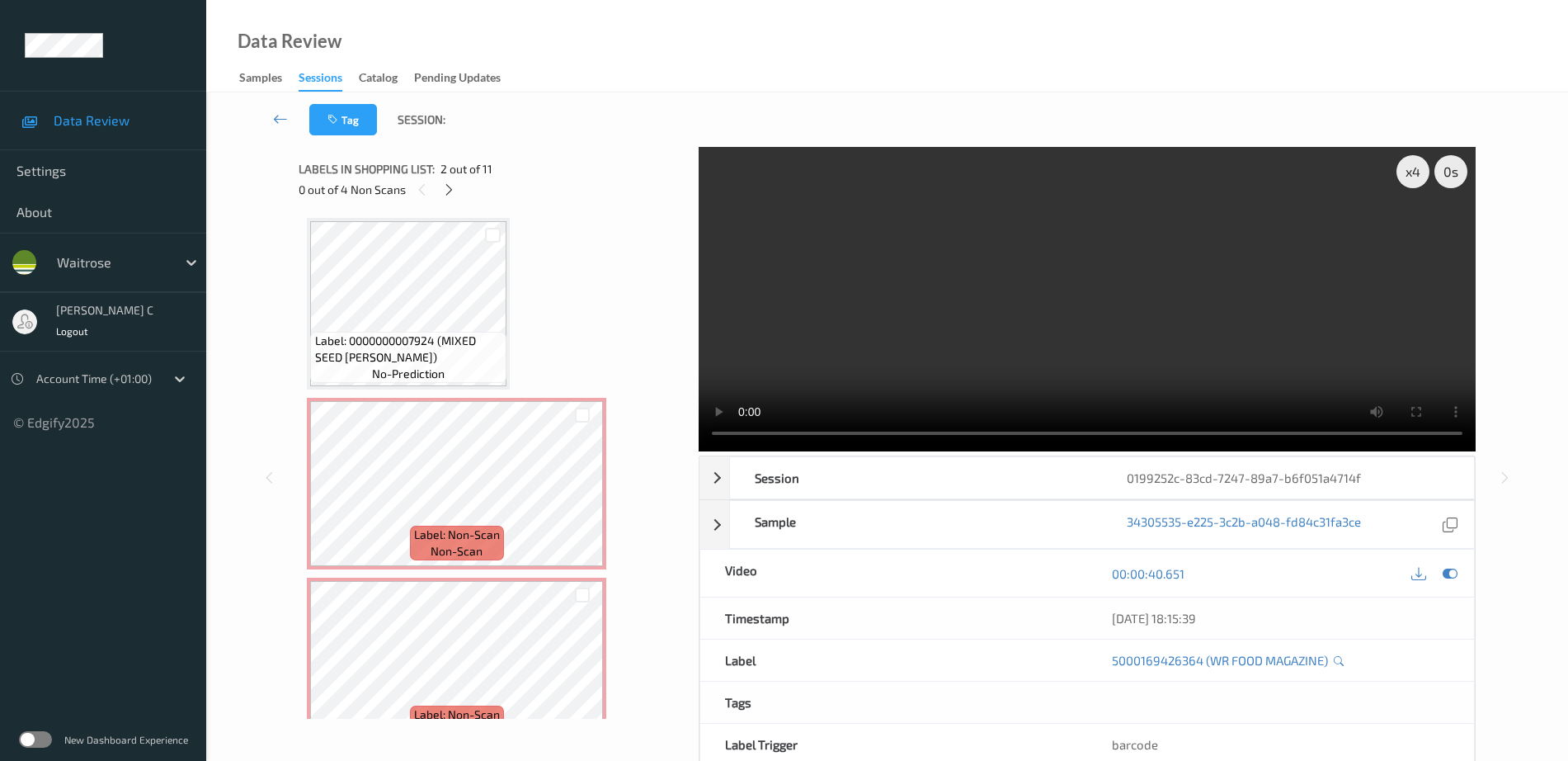
scroll to position [368, 0]
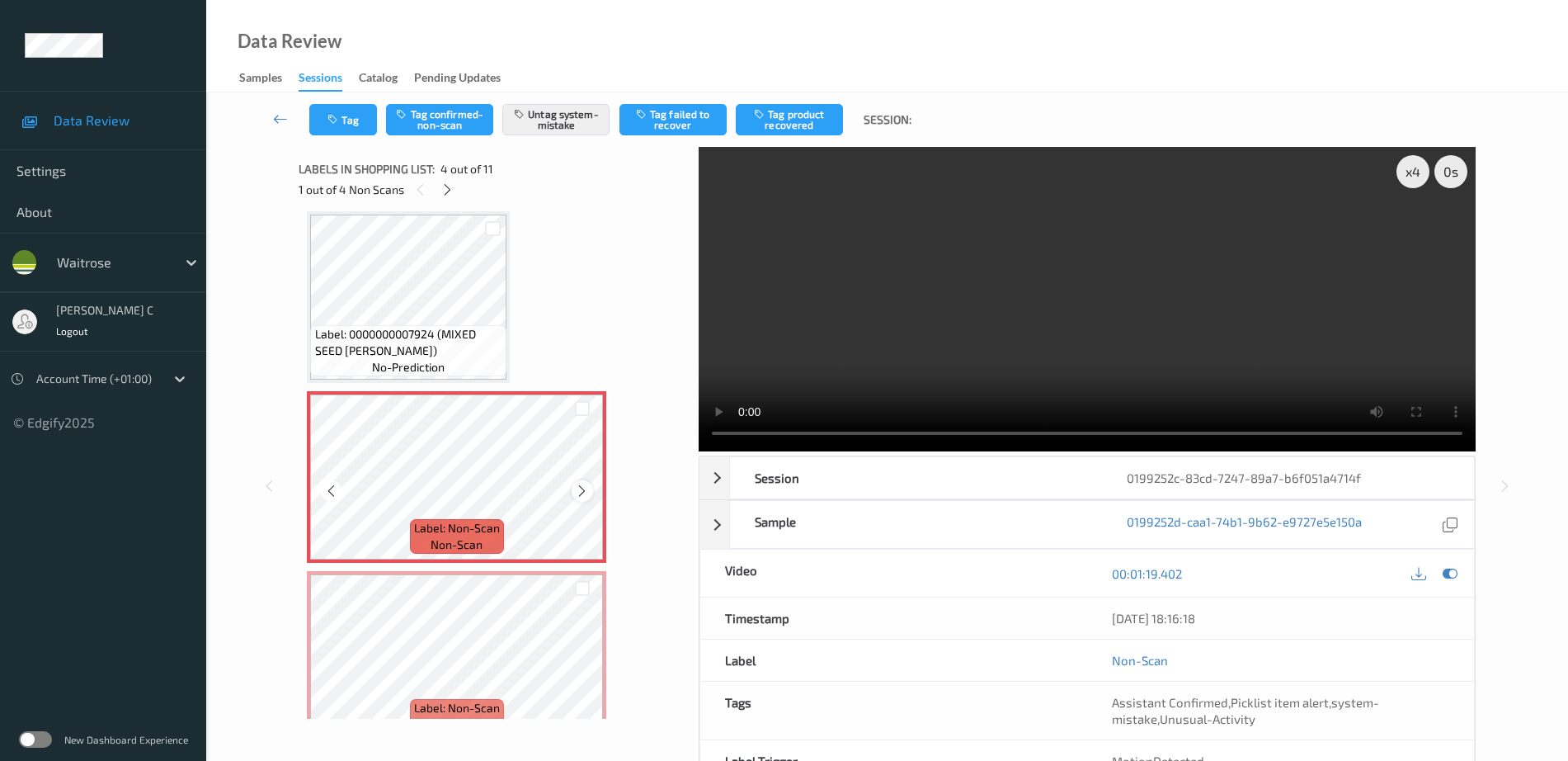
click at [586, 496] on icon at bounding box center [582, 491] width 14 height 15
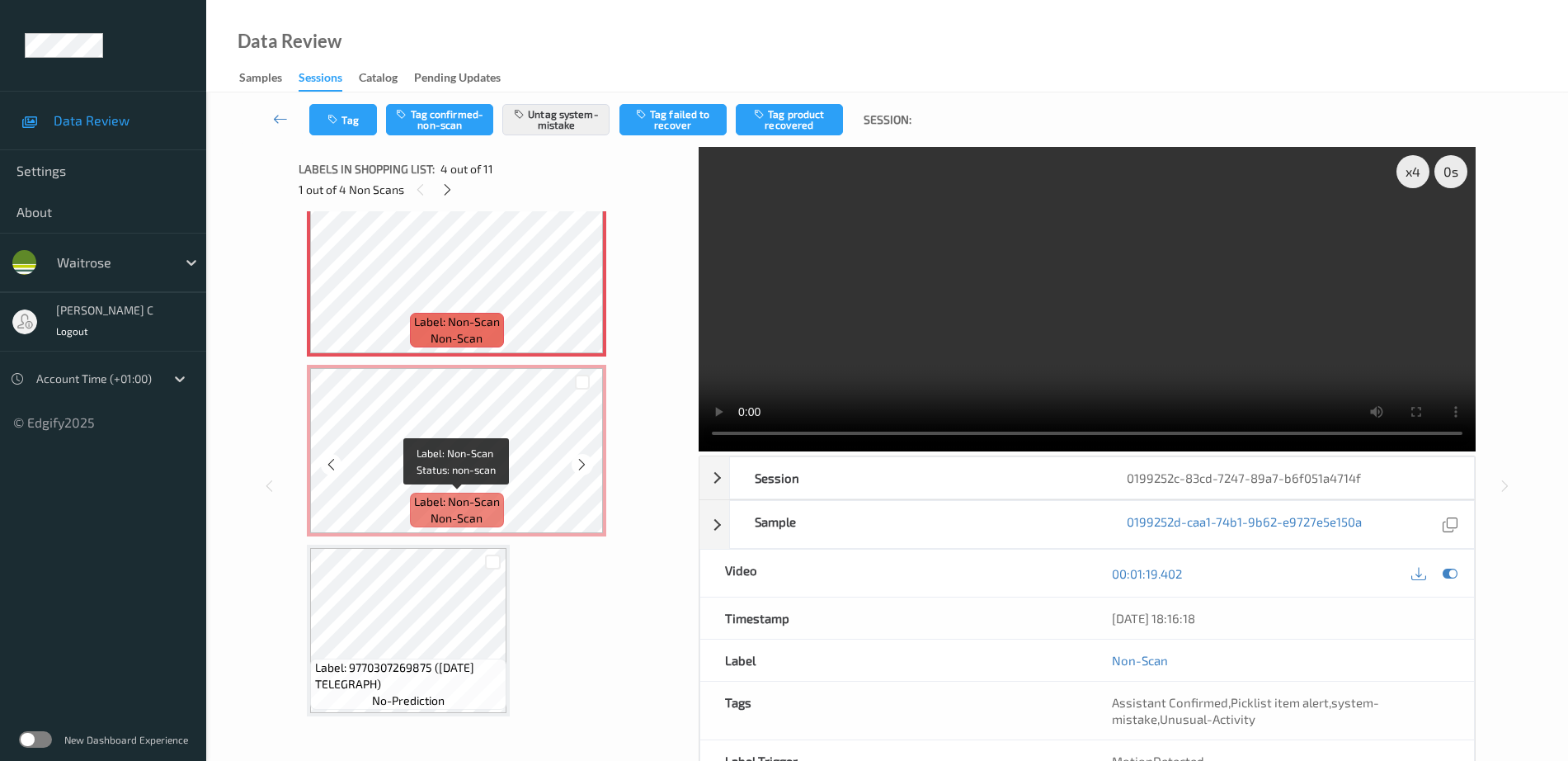
drag, startPoint x: 467, startPoint y: 525, endPoint x: 466, endPoint y: 534, distance: 9.1
click at [466, 534] on div "Label: Non-Scan non-scan" at bounding box center [456, 450] width 299 height 172
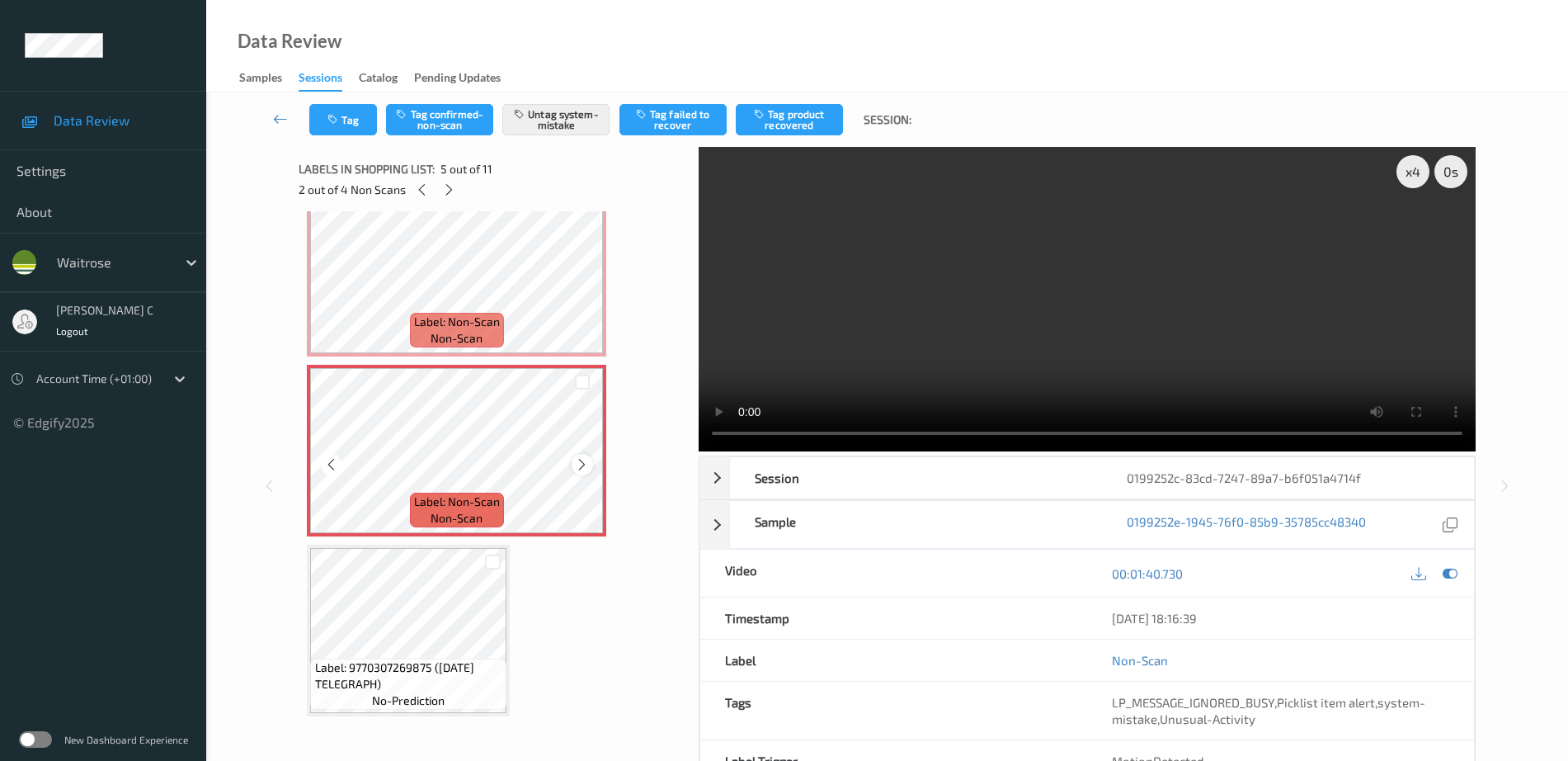
click at [585, 467] on icon at bounding box center [582, 465] width 14 height 15
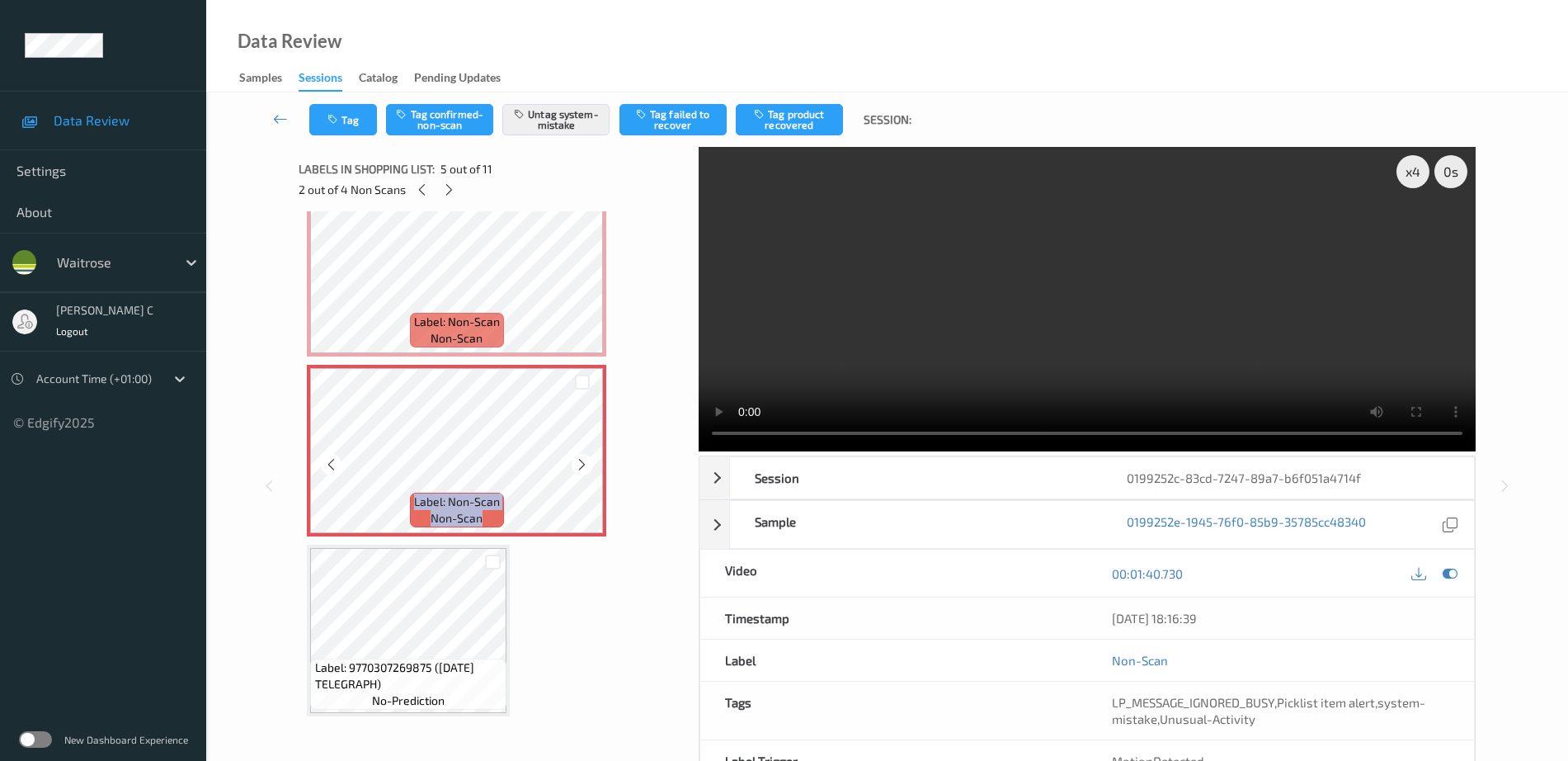
click at [585, 467] on icon at bounding box center [582, 465] width 14 height 15
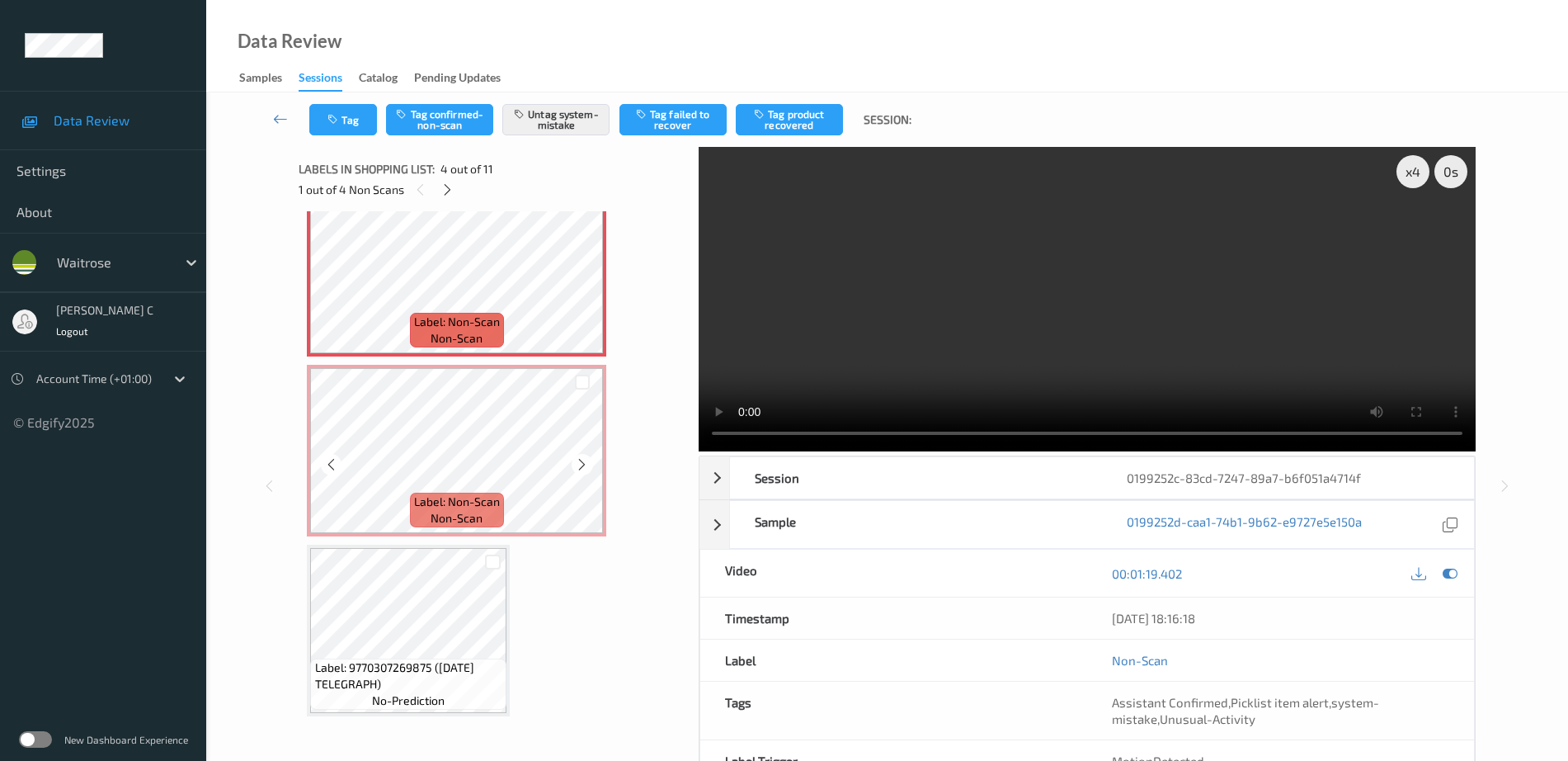
scroll to position [368, 0]
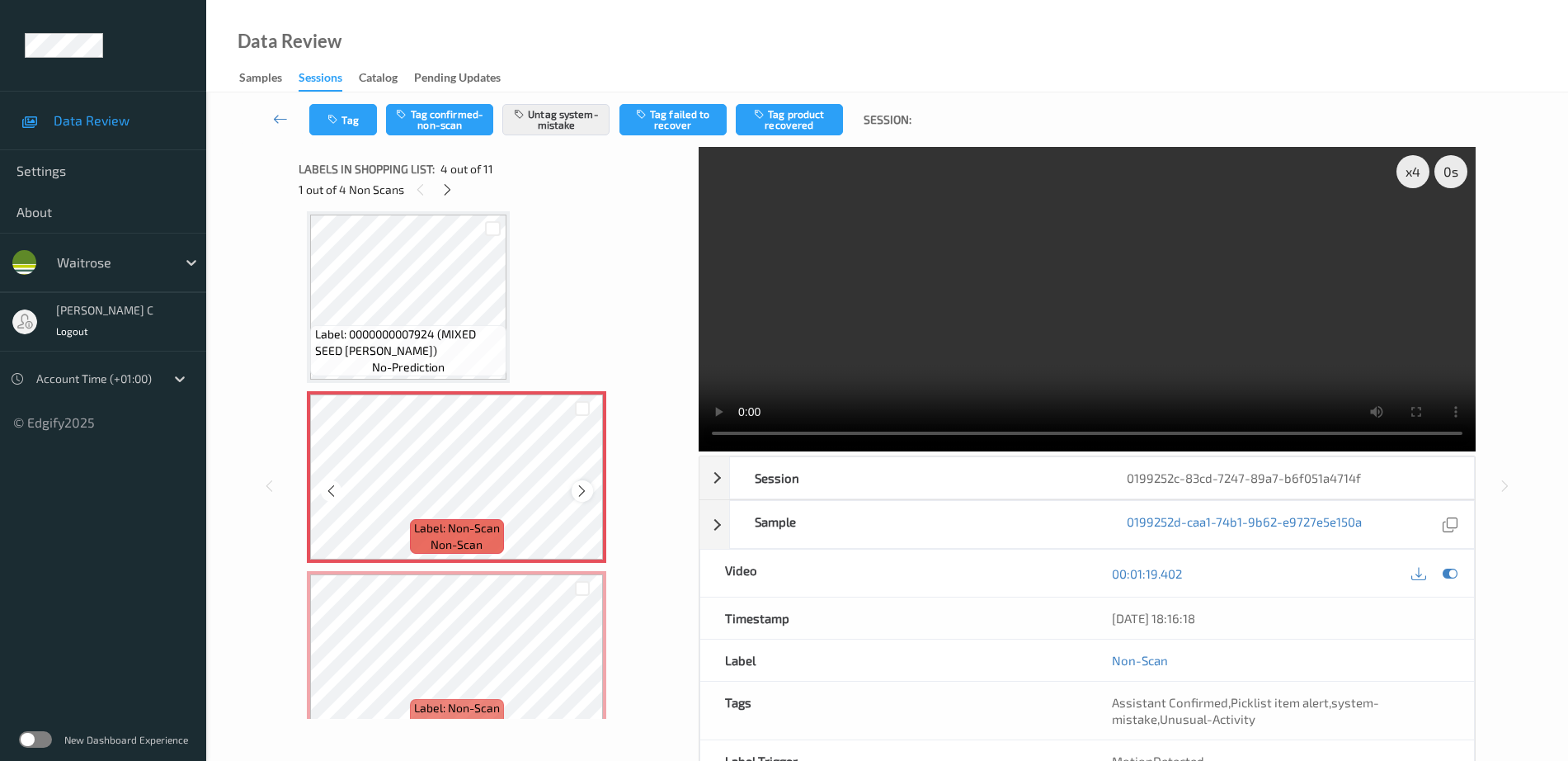
click at [583, 492] on icon at bounding box center [582, 491] width 14 height 15
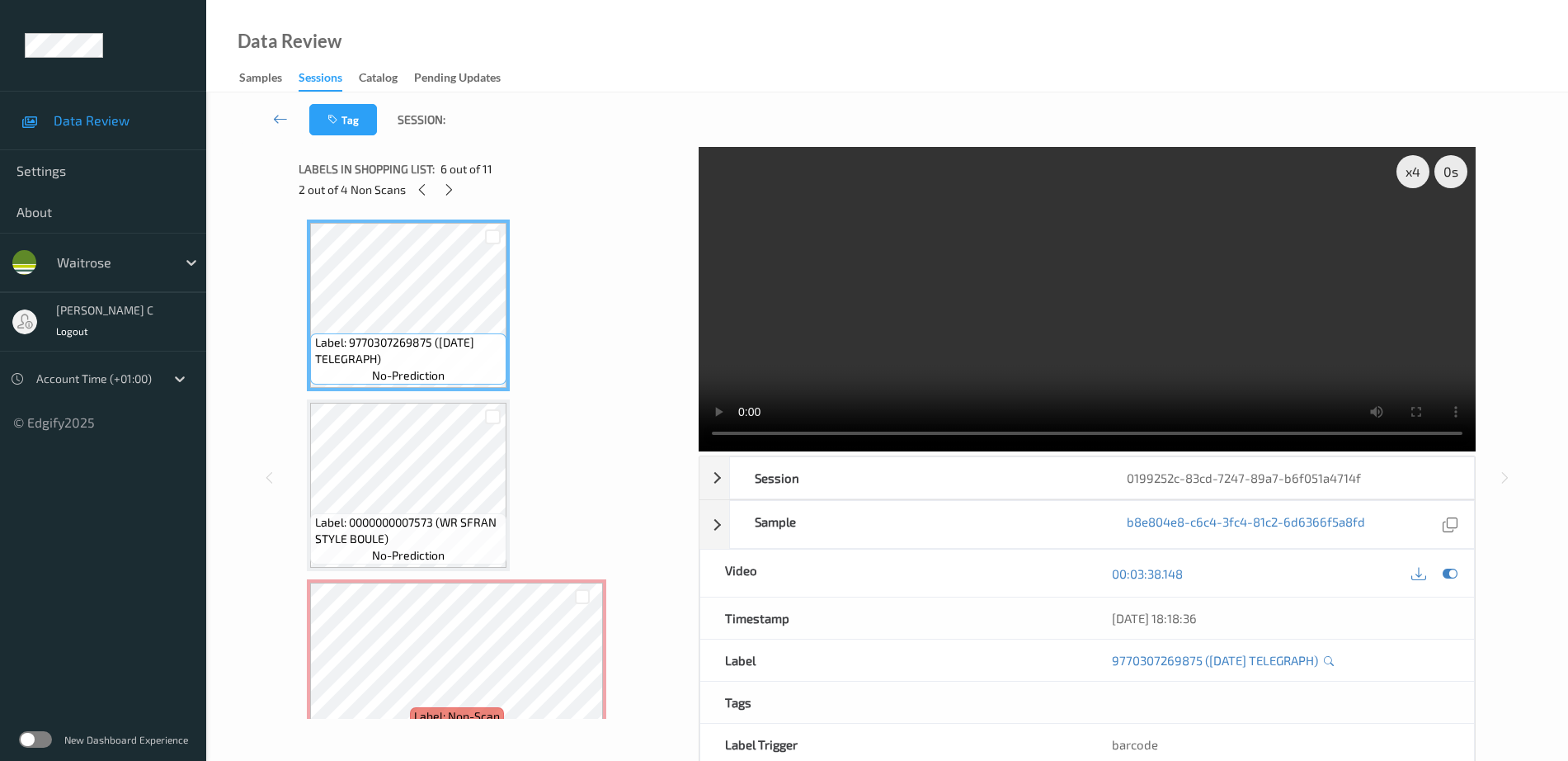
scroll to position [987, 0]
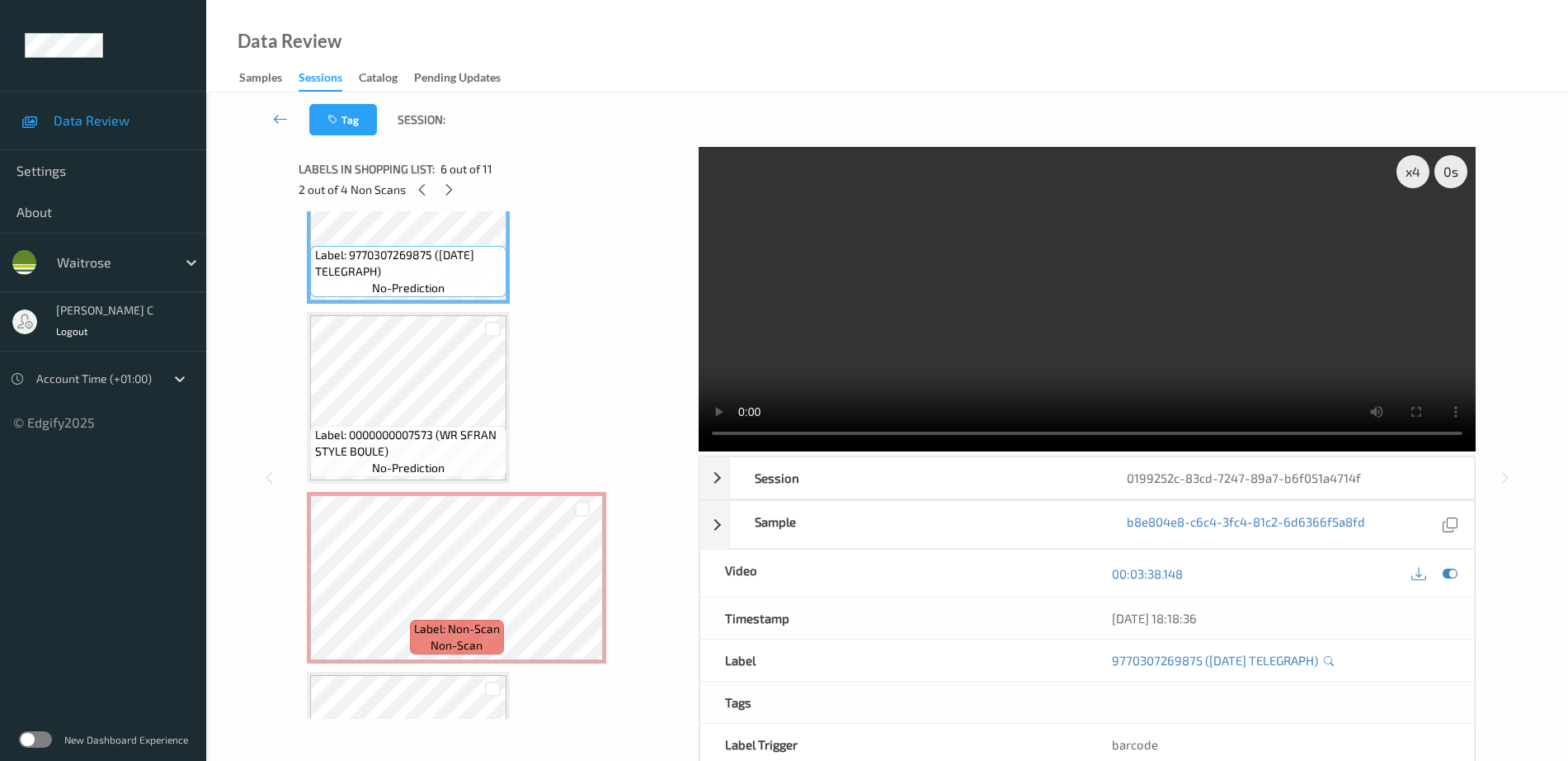
click at [401, 463] on span "no-prediction" at bounding box center [408, 468] width 73 height 17
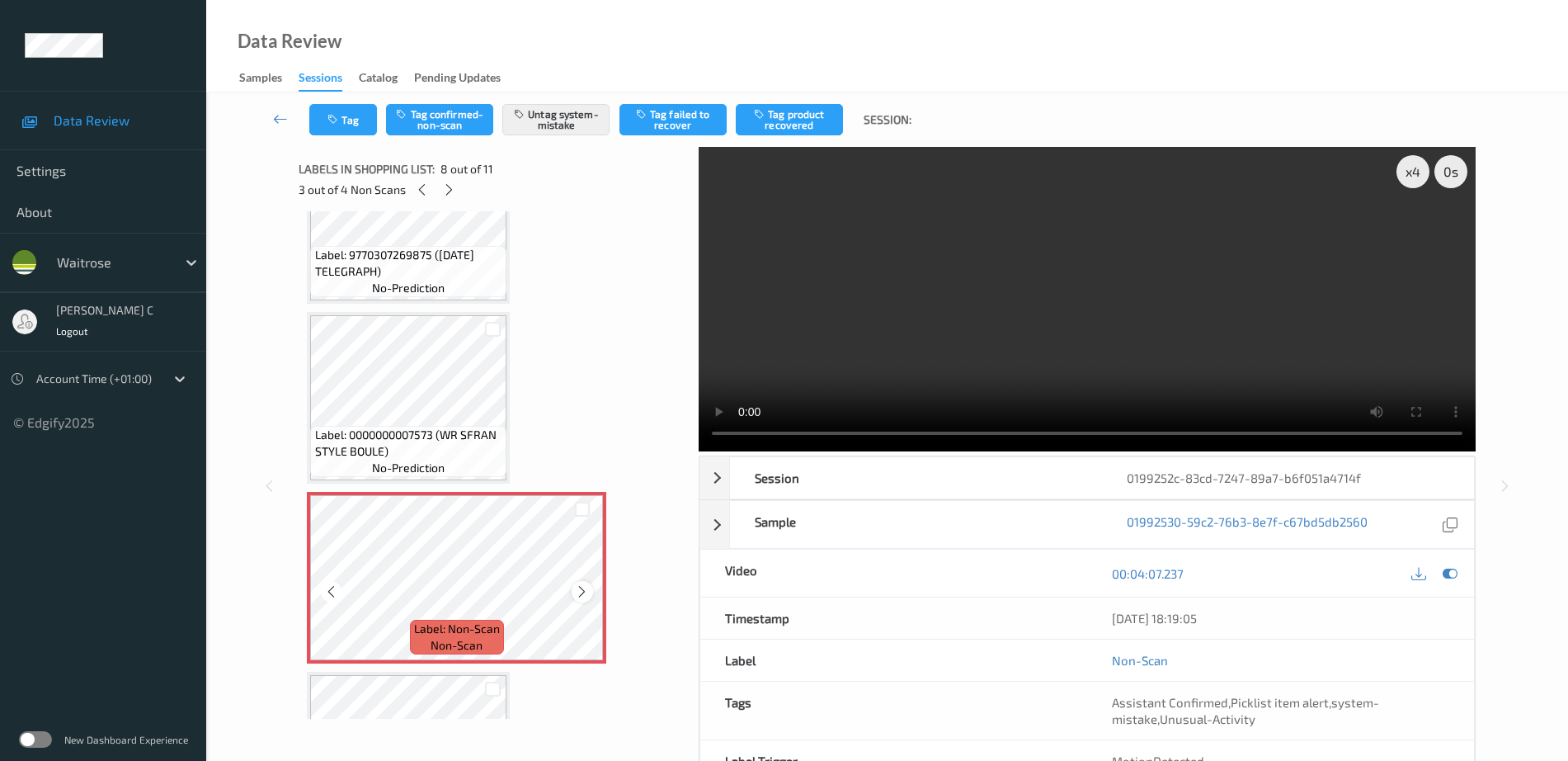
click at [576, 594] on icon at bounding box center [582, 592] width 14 height 15
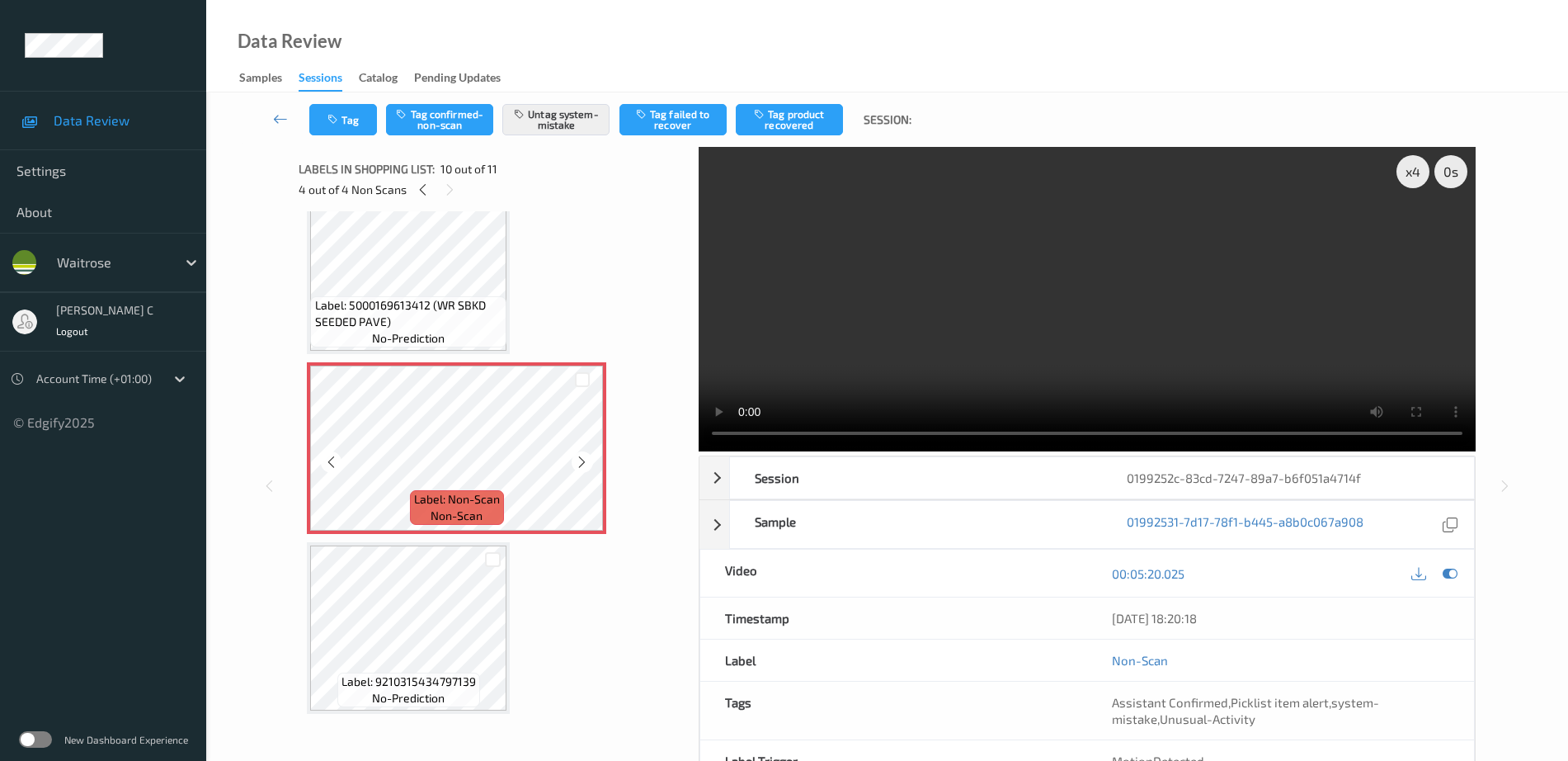
scroll to position [1480, 0]
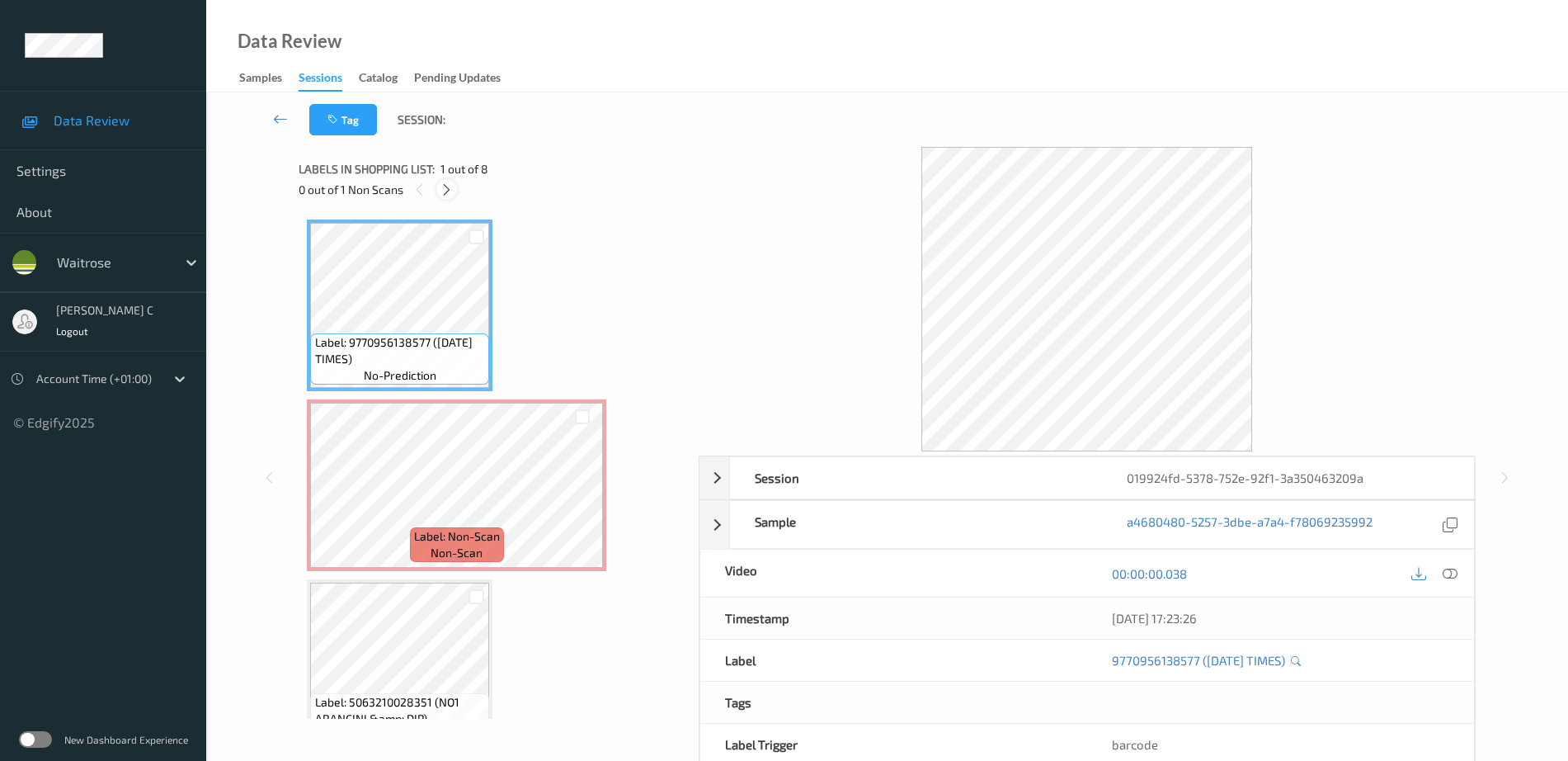
click at [449, 194] on icon at bounding box center [446, 190] width 14 height 15
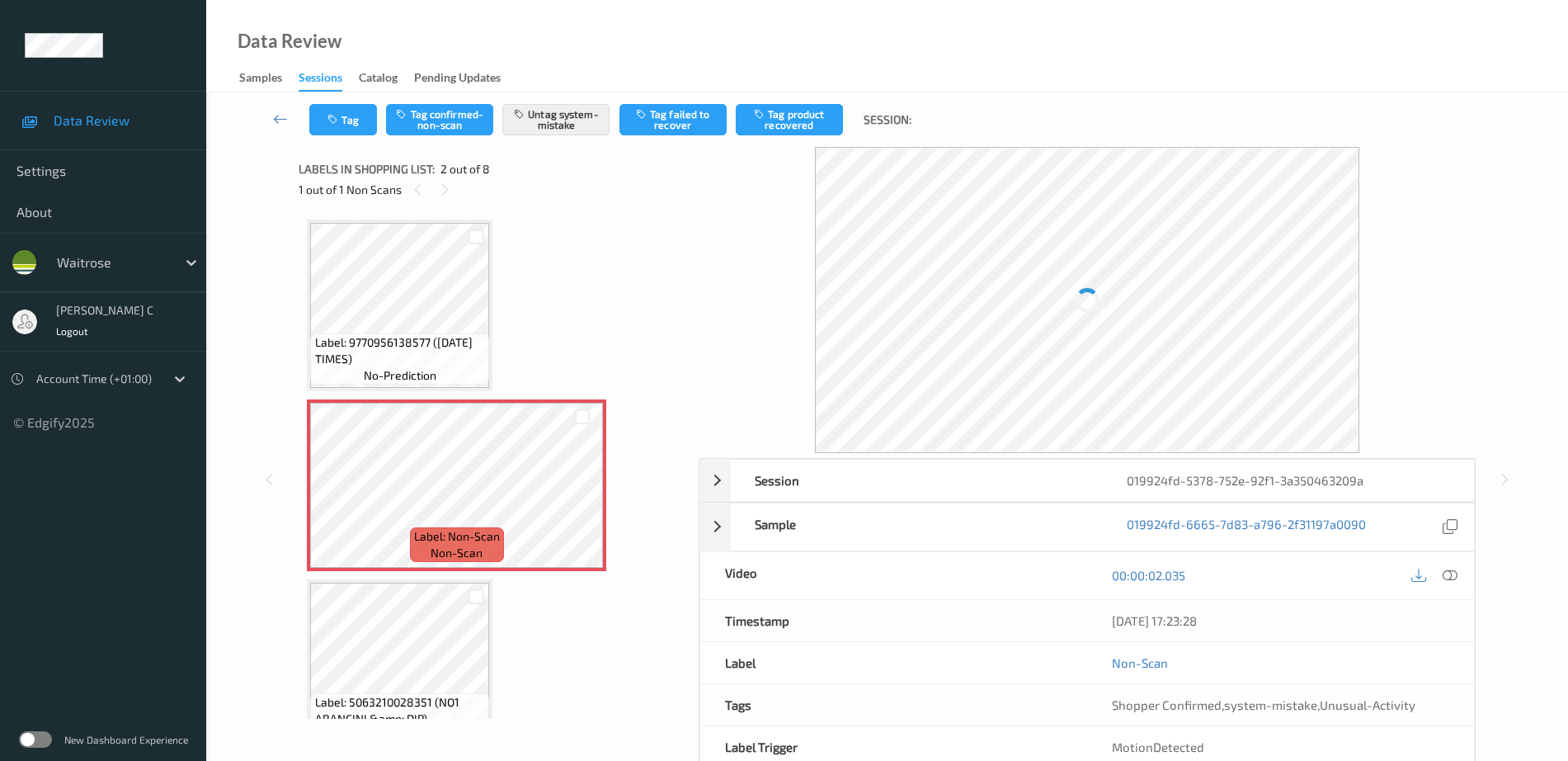
scroll to position [8, 0]
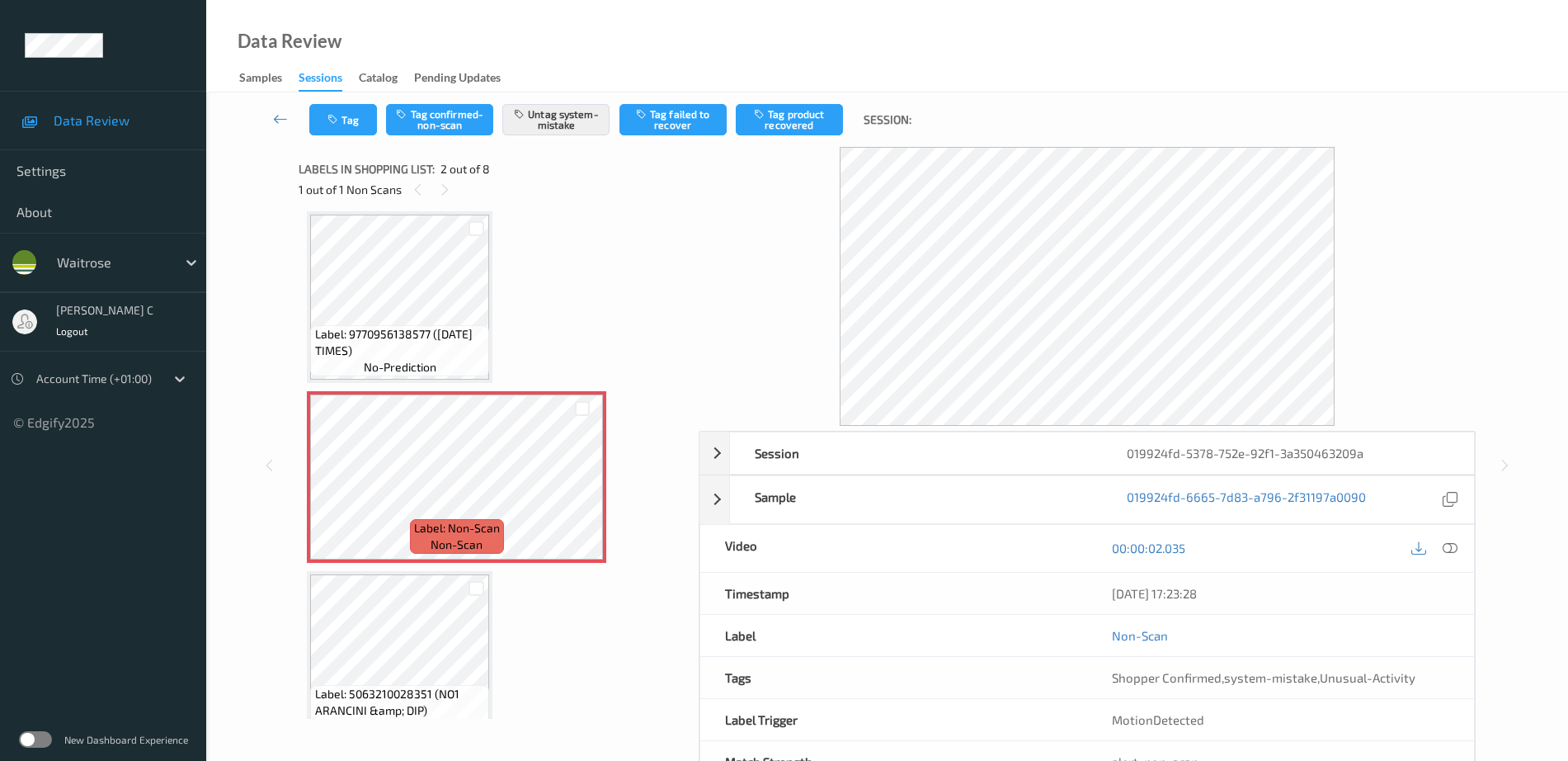
click at [369, 327] on span "Label: 9770956138577 ([DATE] TIMES)" at bounding box center [401, 342] width 171 height 33
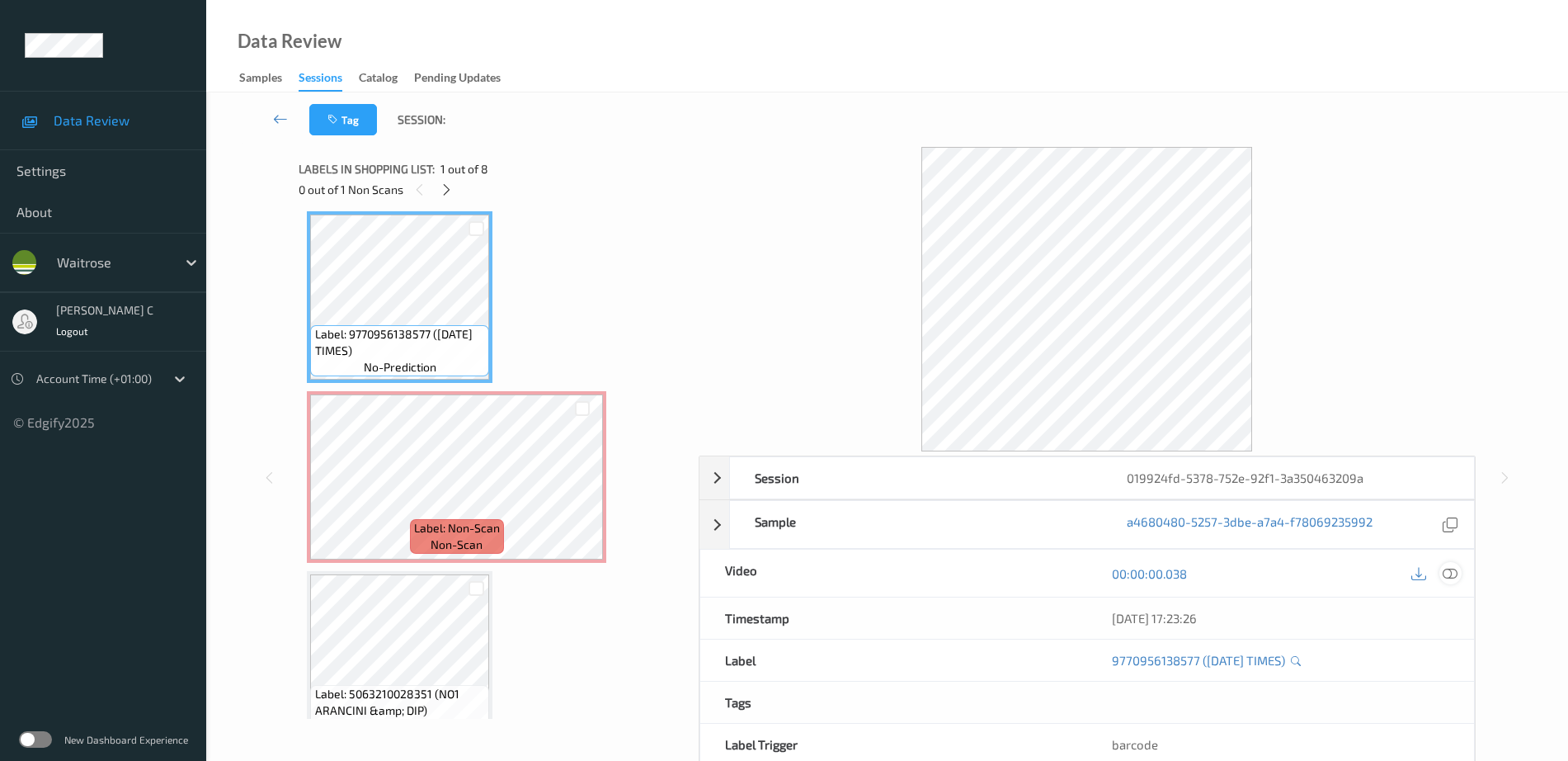
click at [1452, 575] on icon at bounding box center [1451, 573] width 15 height 15
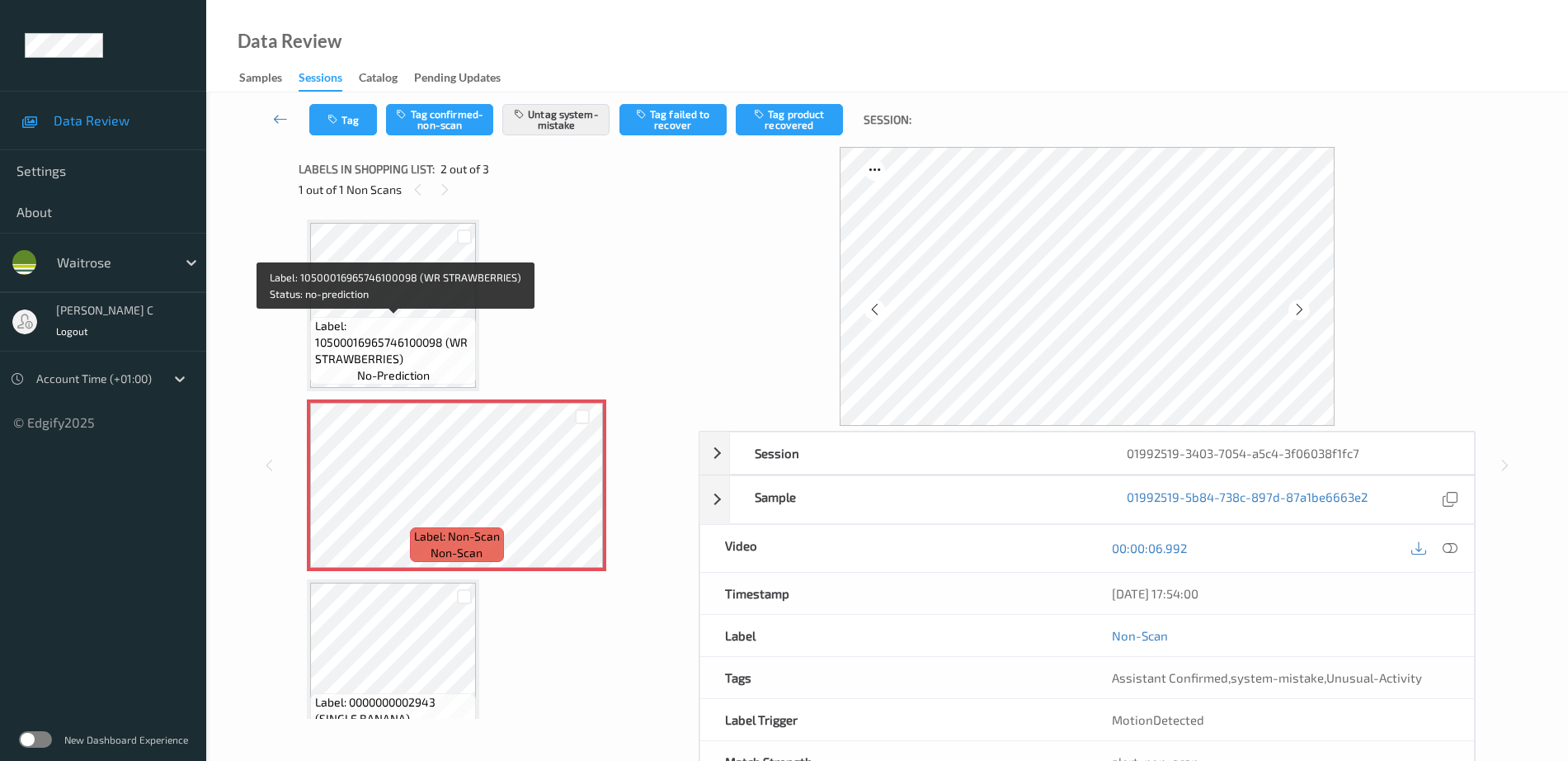
click at [377, 332] on span "Label: 10500016965746100098 (WR STRAWBERRIES)" at bounding box center [394, 342] width 157 height 50
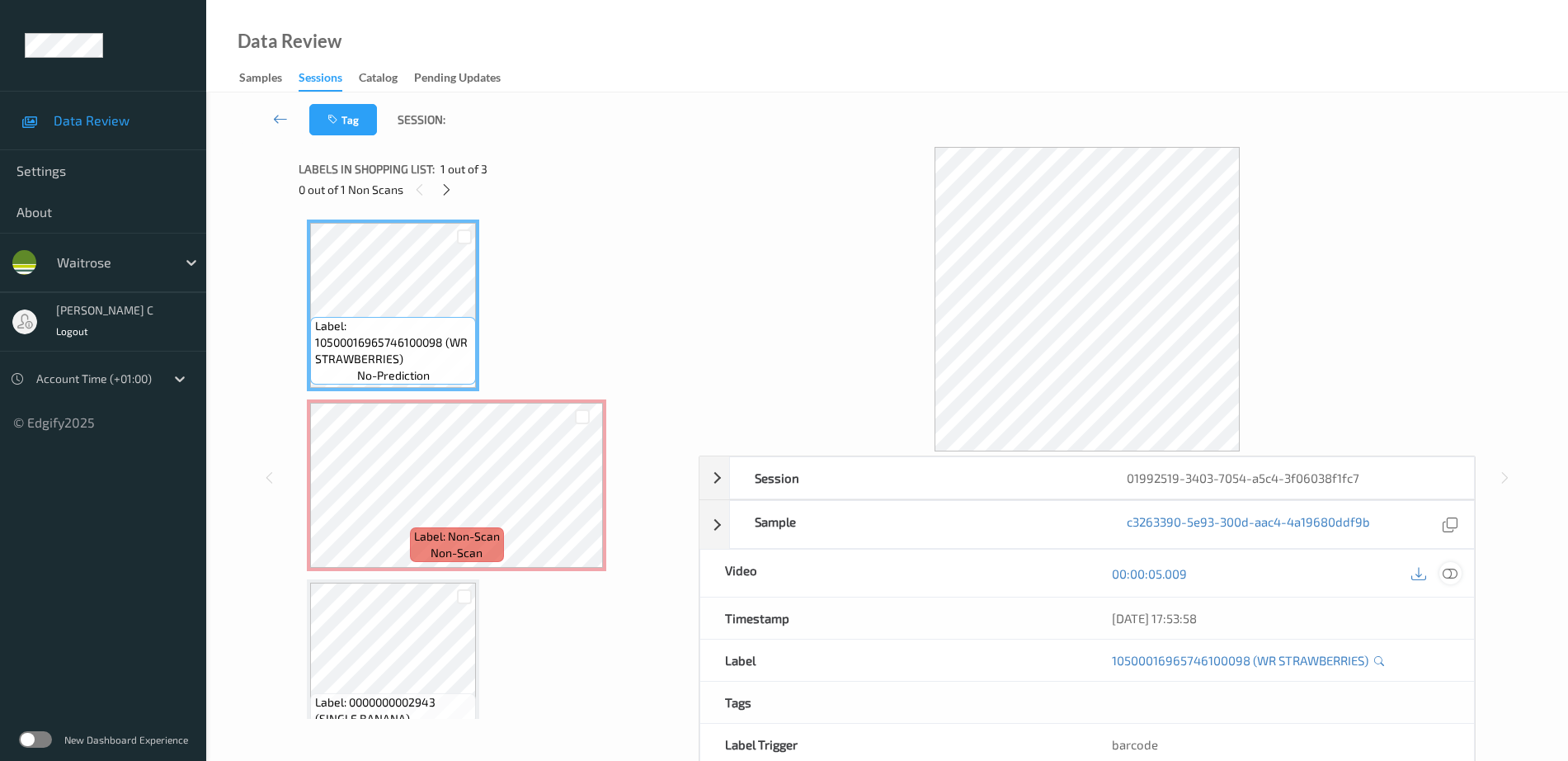
click at [1451, 579] on icon at bounding box center [1451, 573] width 15 height 15
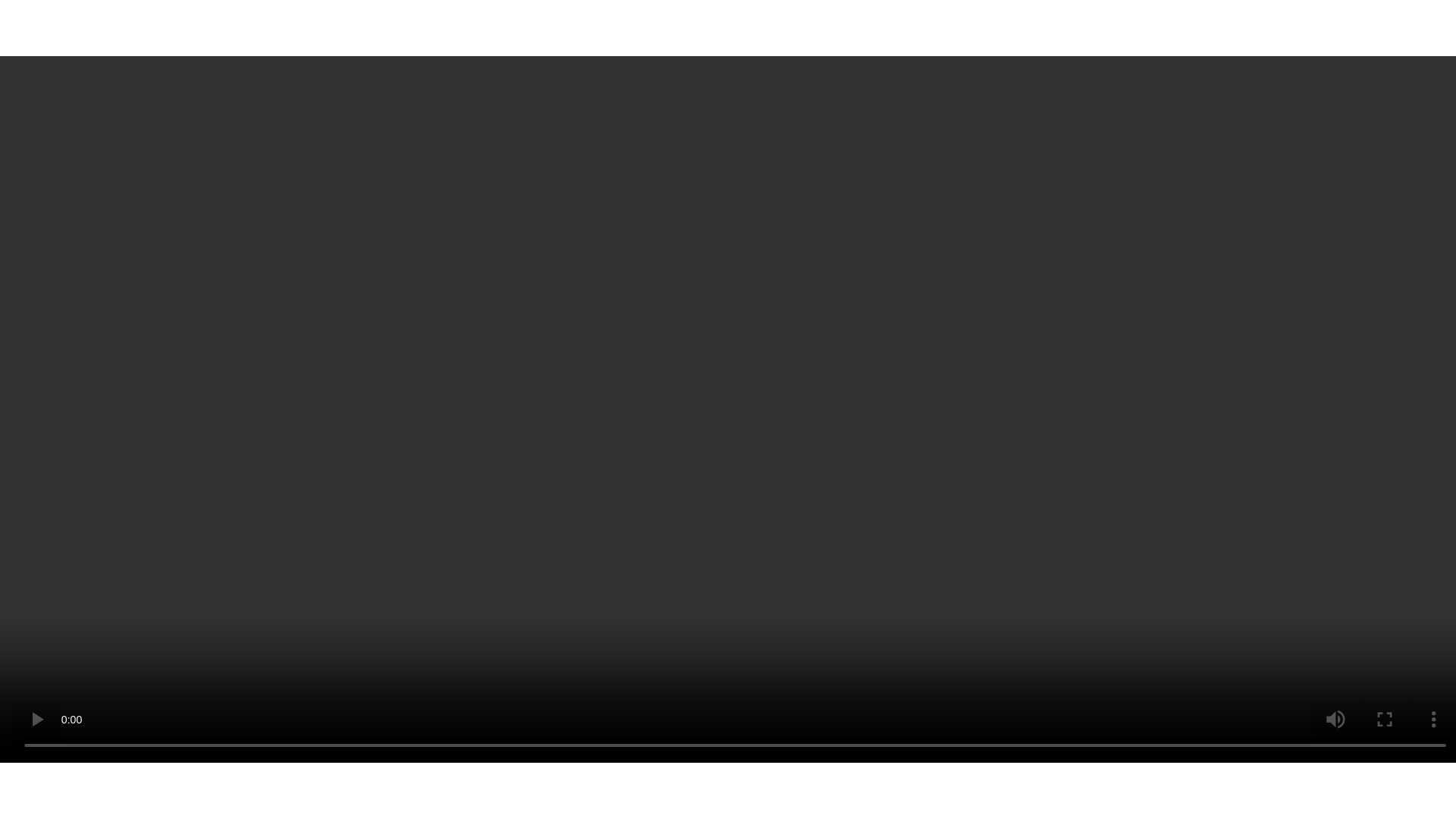
scroll to position [37, 0]
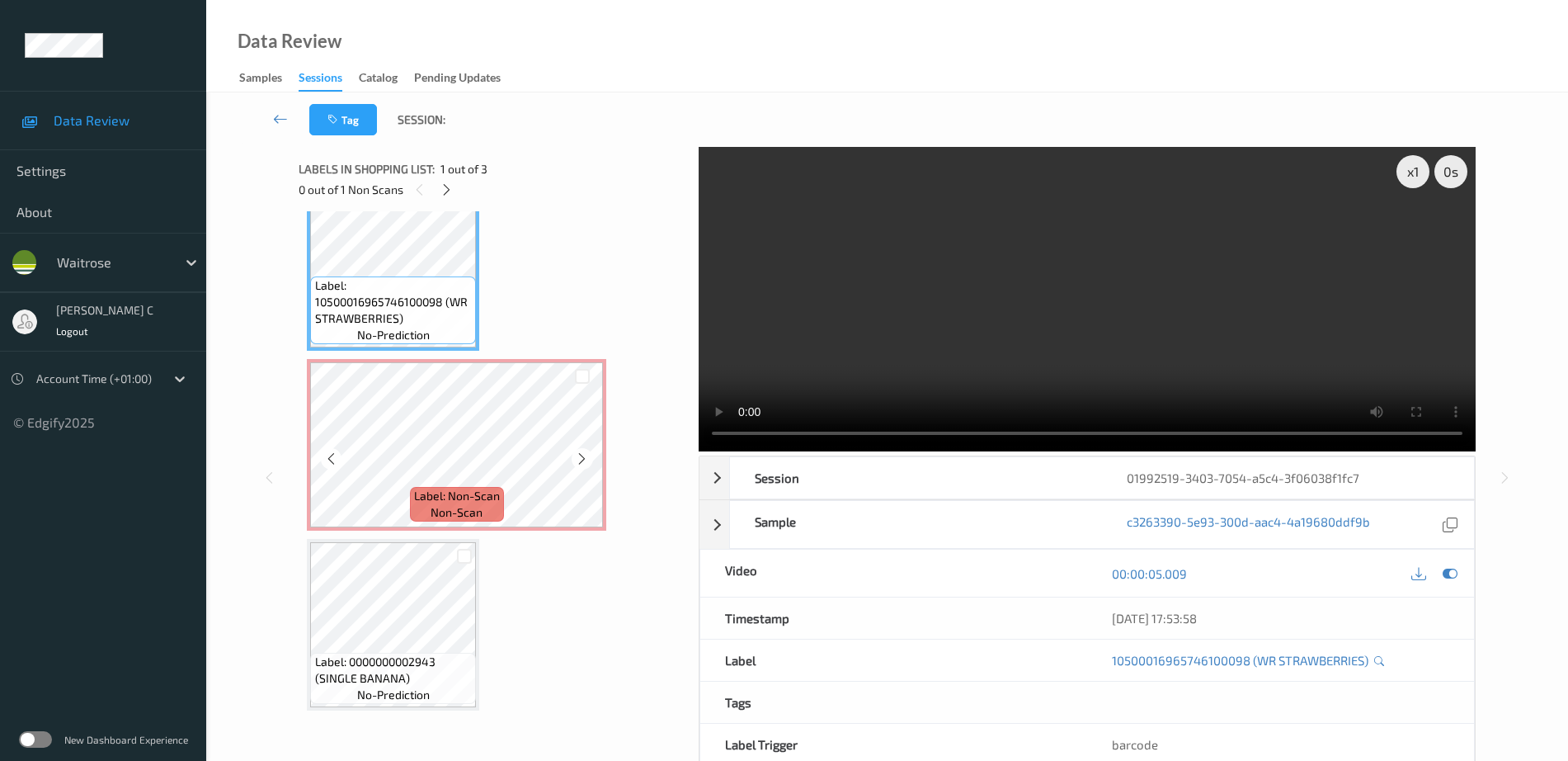
click at [400, 285] on span "Label: 10500016965746100098 (WR STRAWBERRIES)" at bounding box center [394, 302] width 157 height 50
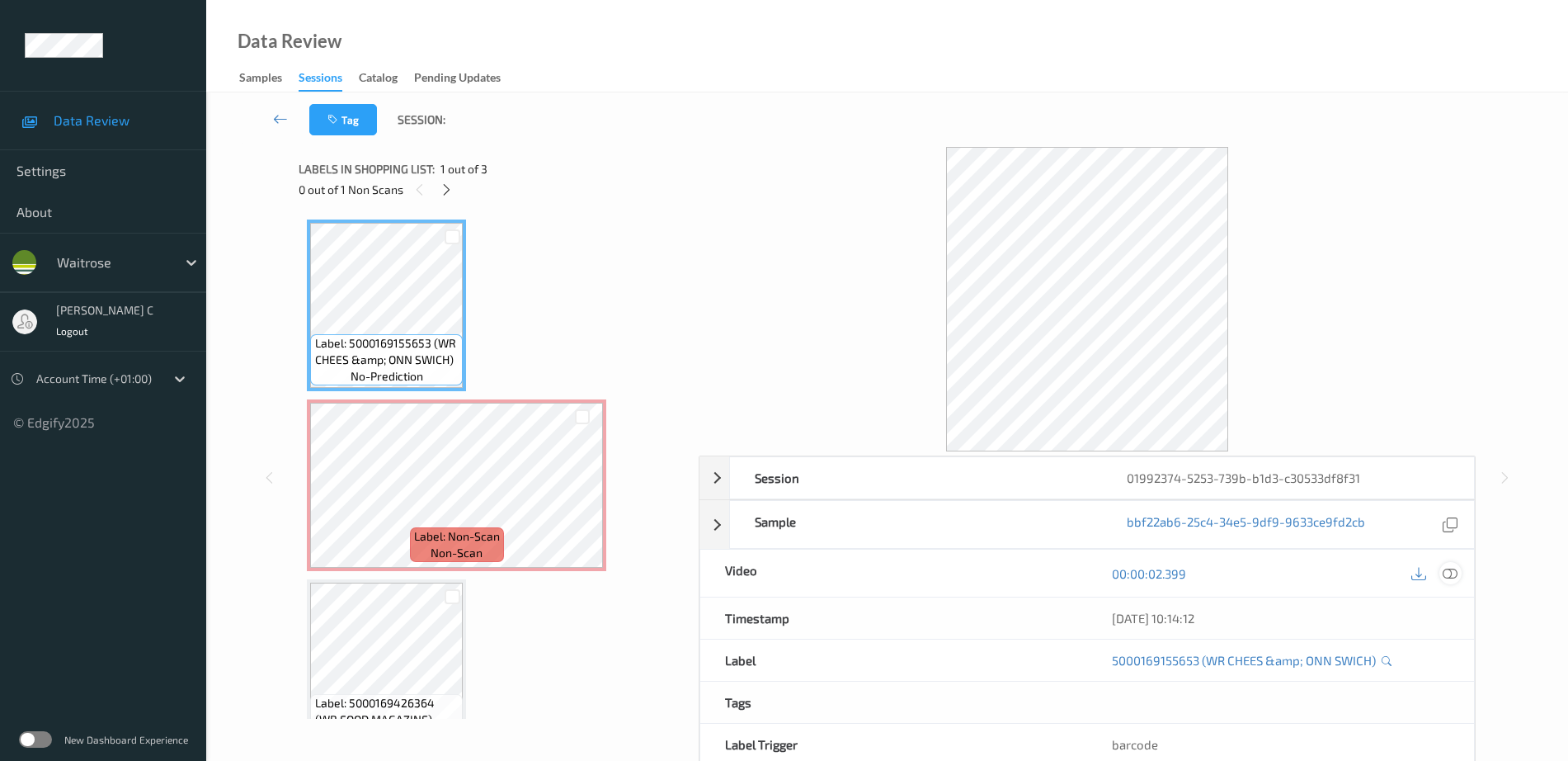
click at [1446, 573] on icon at bounding box center [1451, 573] width 15 height 15
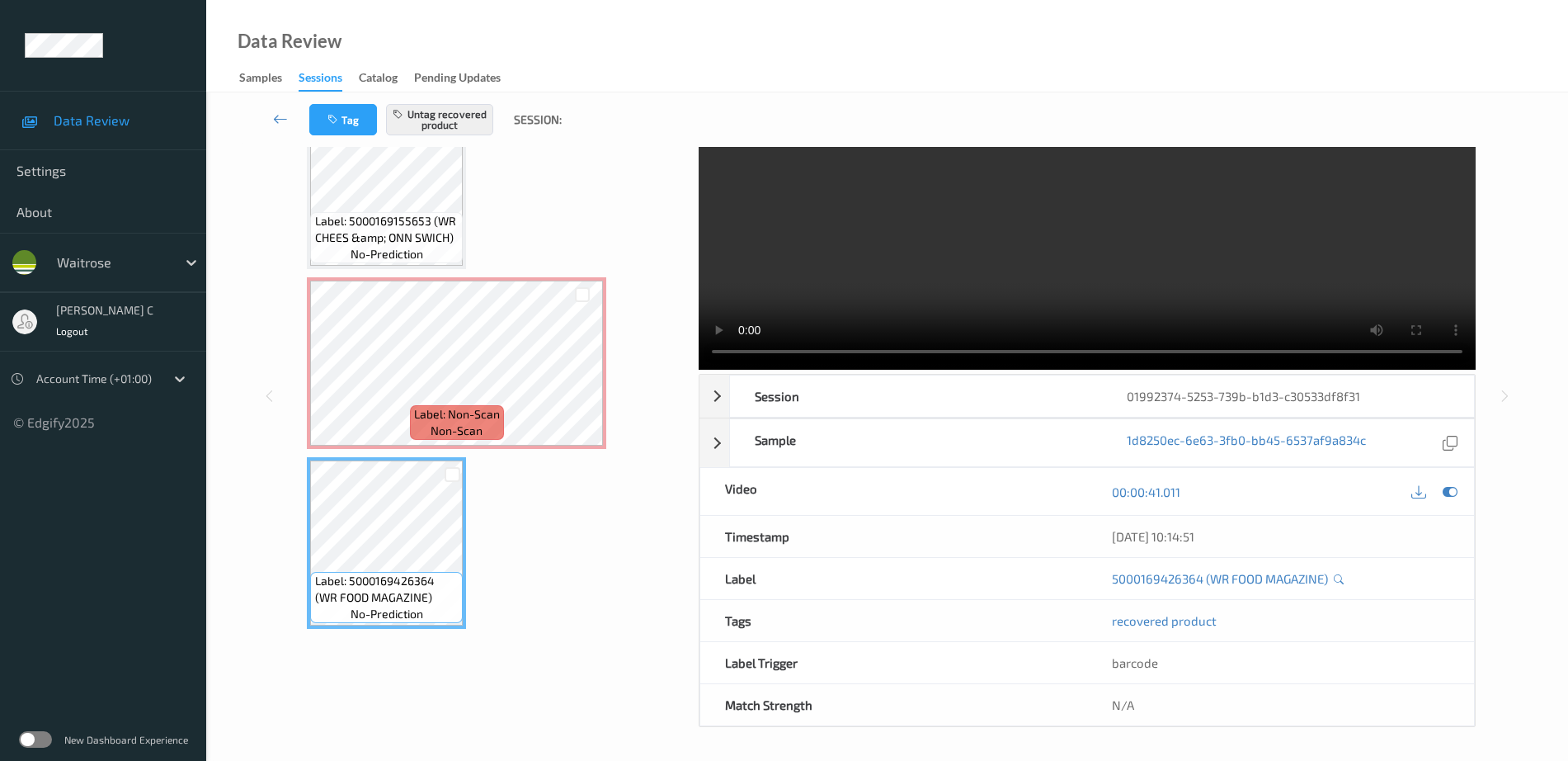
scroll to position [82, 0]
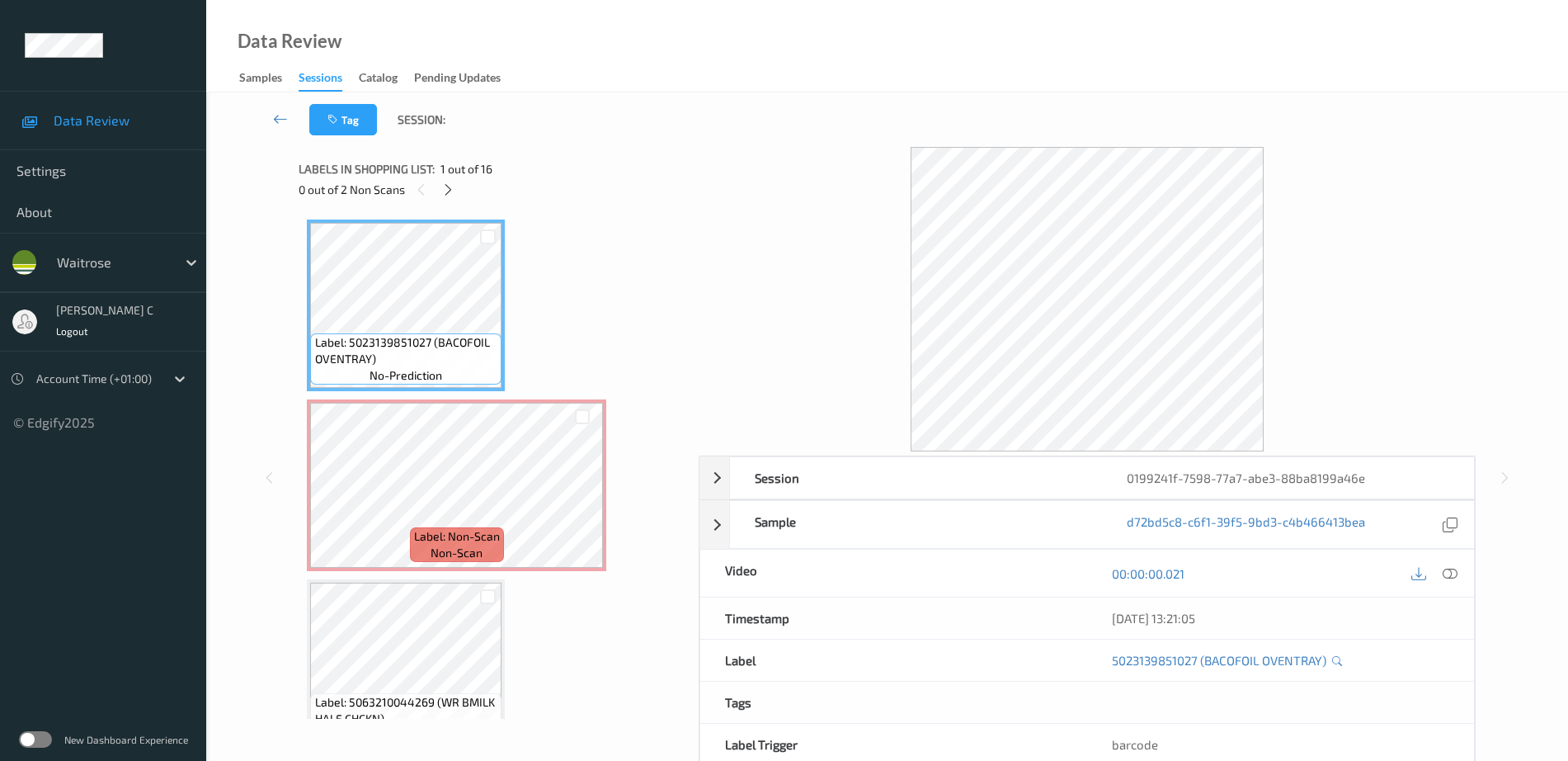
click at [1449, 572] on icon at bounding box center [1451, 573] width 15 height 15
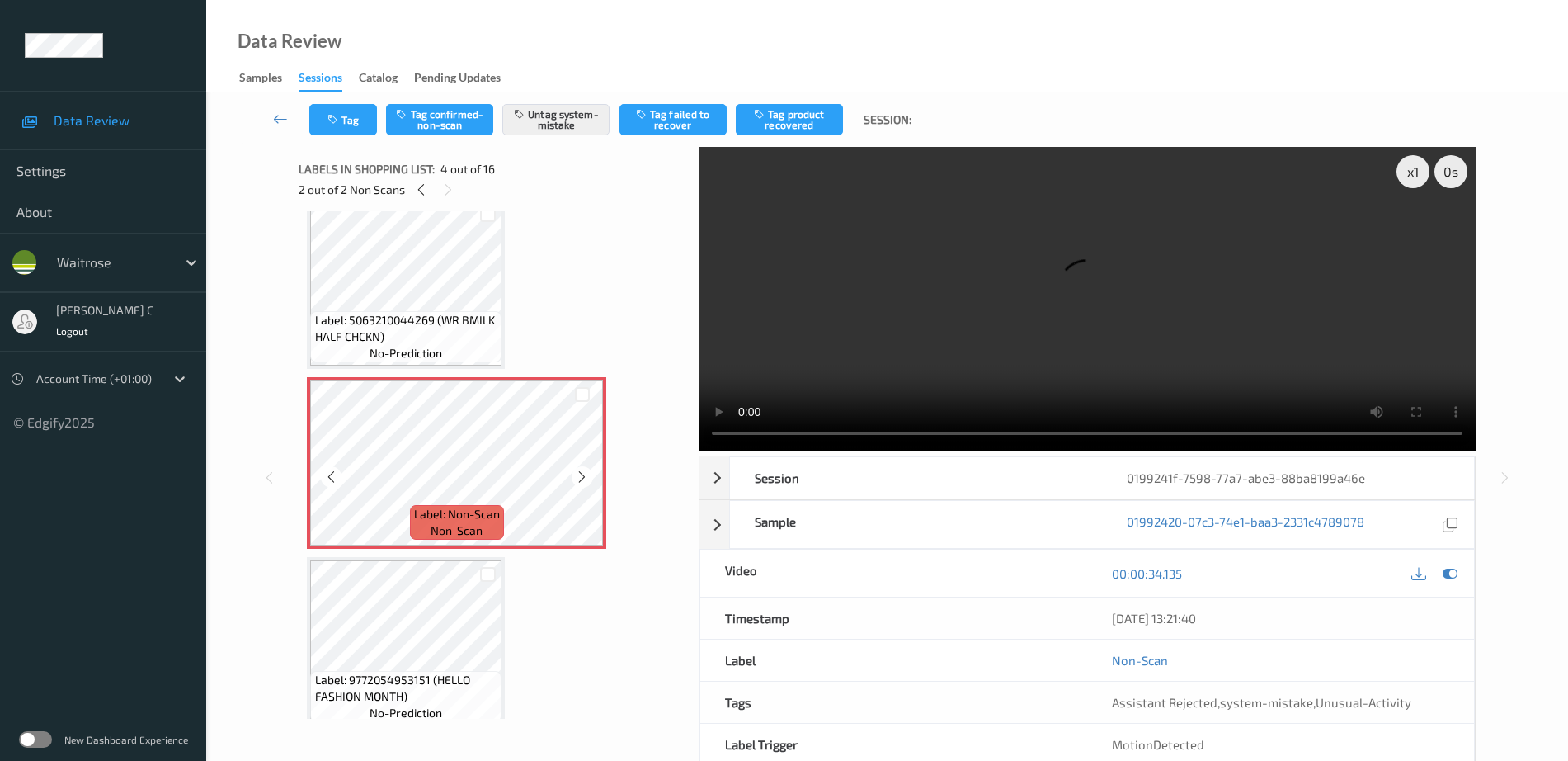
scroll to position [413, 0]
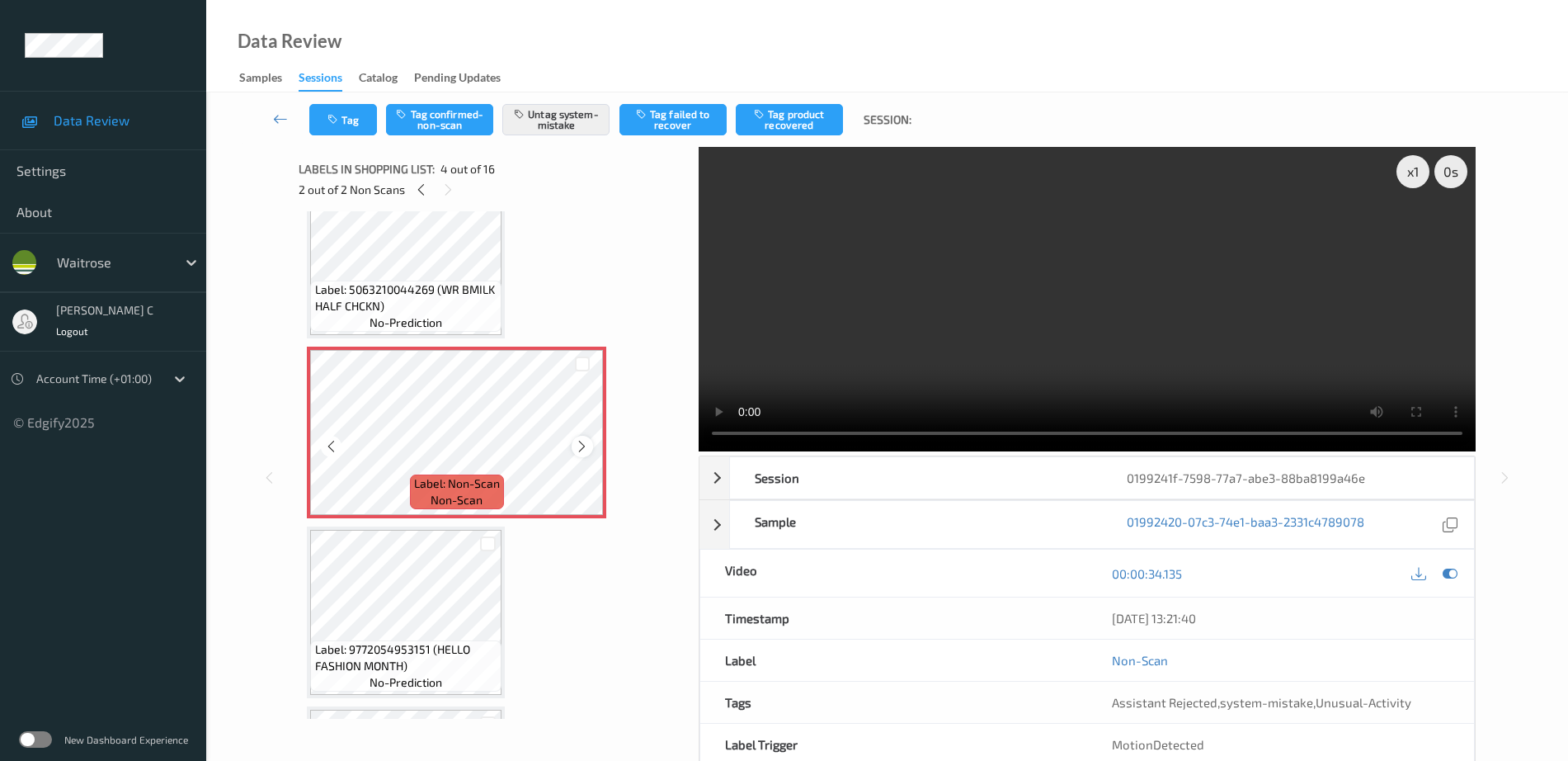
click at [588, 449] on icon at bounding box center [582, 446] width 14 height 15
click at [590, 447] on div at bounding box center [582, 446] width 20 height 20
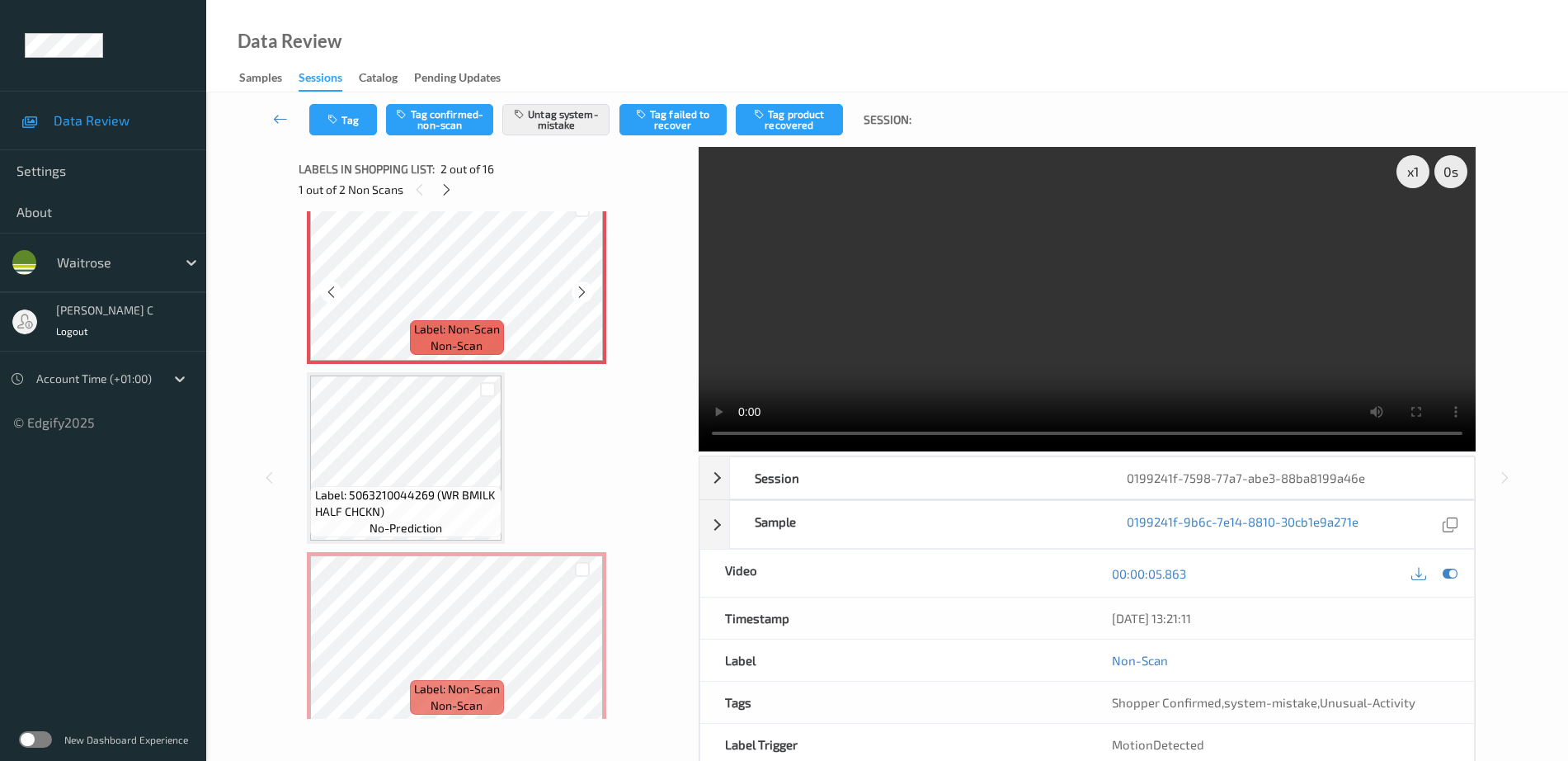
scroll to position [206, 0]
click at [580, 292] on icon at bounding box center [582, 293] width 14 height 15
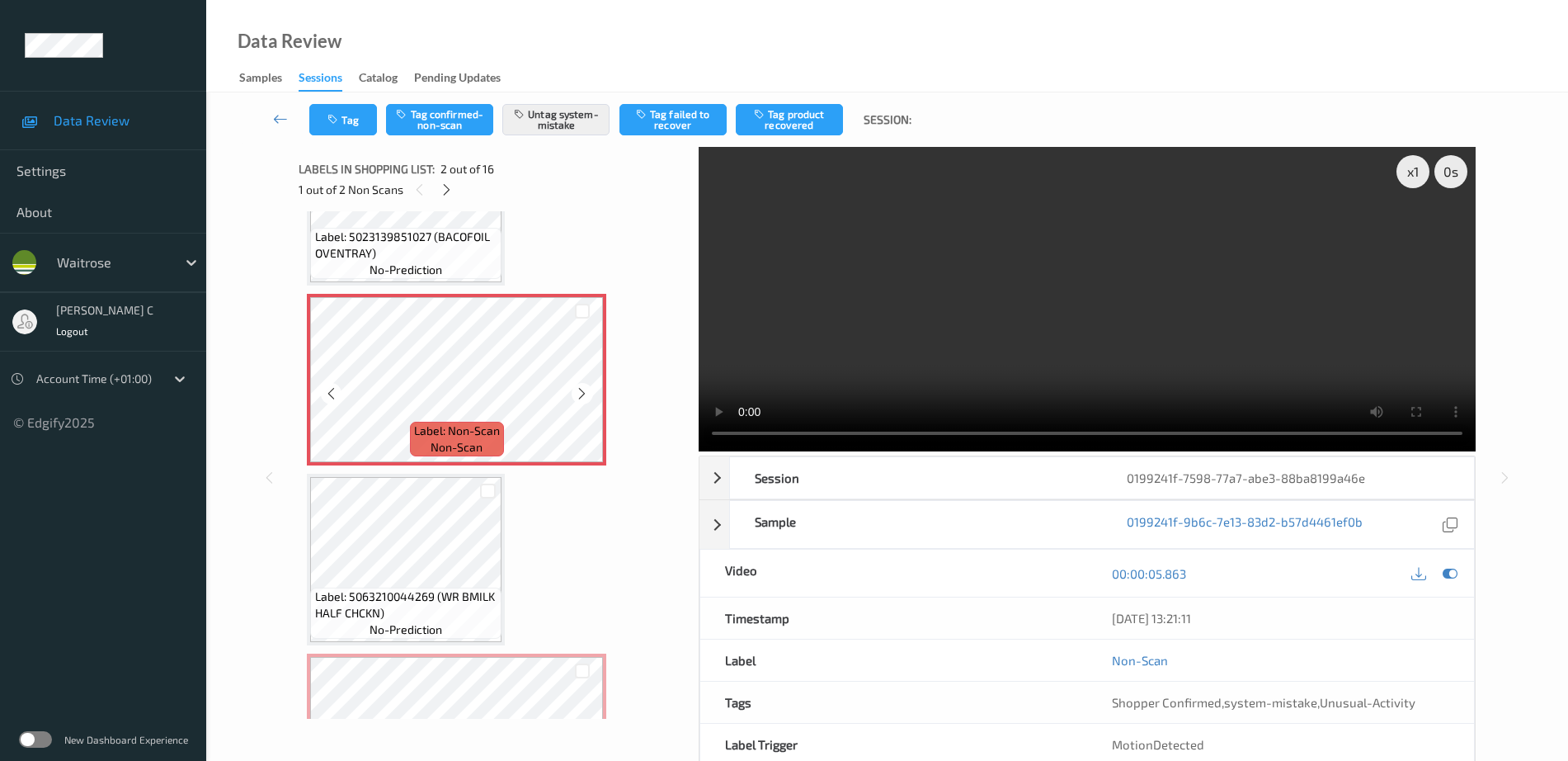
scroll to position [0, 0]
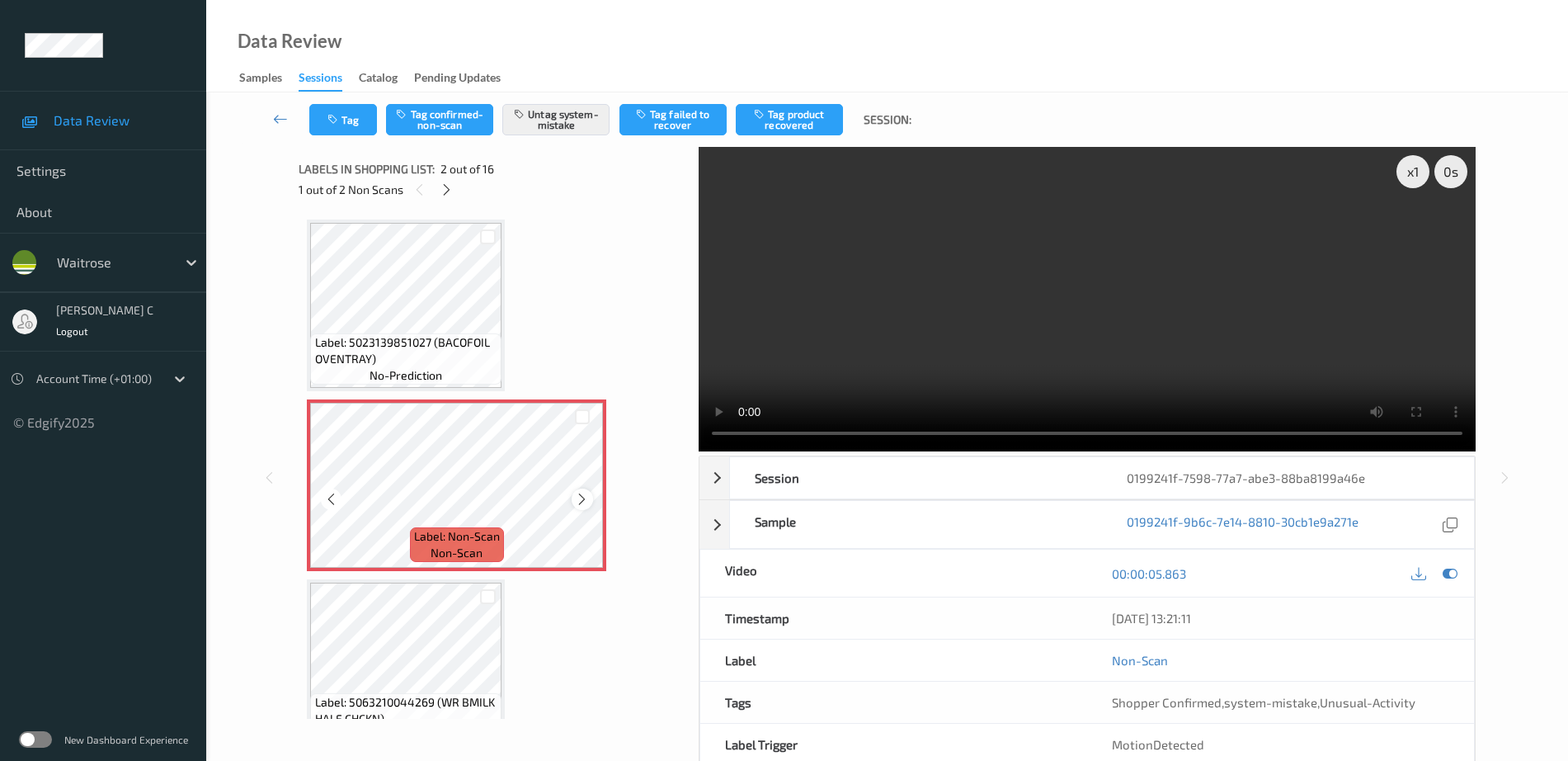
click at [582, 496] on icon at bounding box center [582, 500] width 14 height 15
click at [565, 129] on button "Untag system-mistake" at bounding box center [555, 119] width 107 height 31
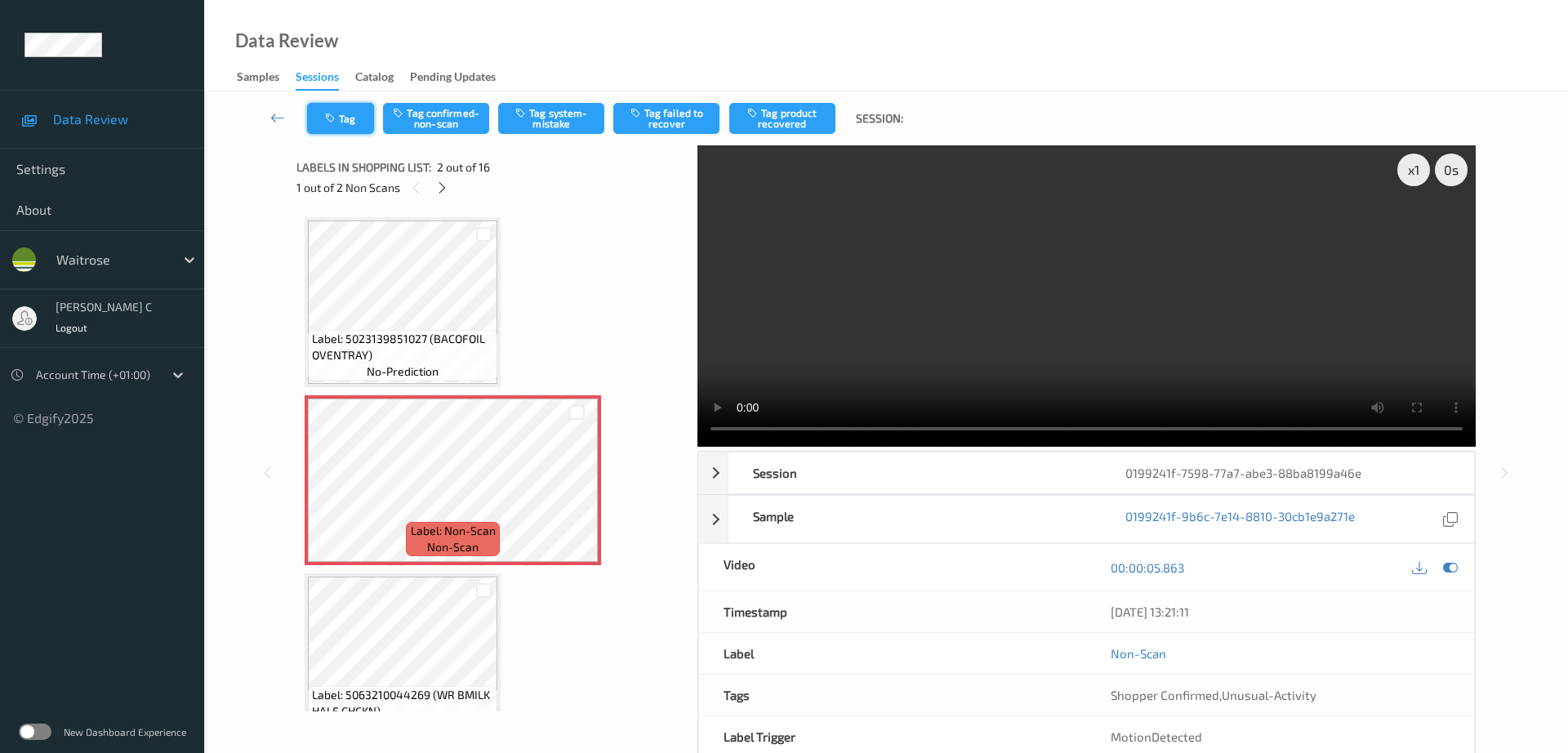
click at [367, 111] on button "Tag" at bounding box center [341, 118] width 67 height 31
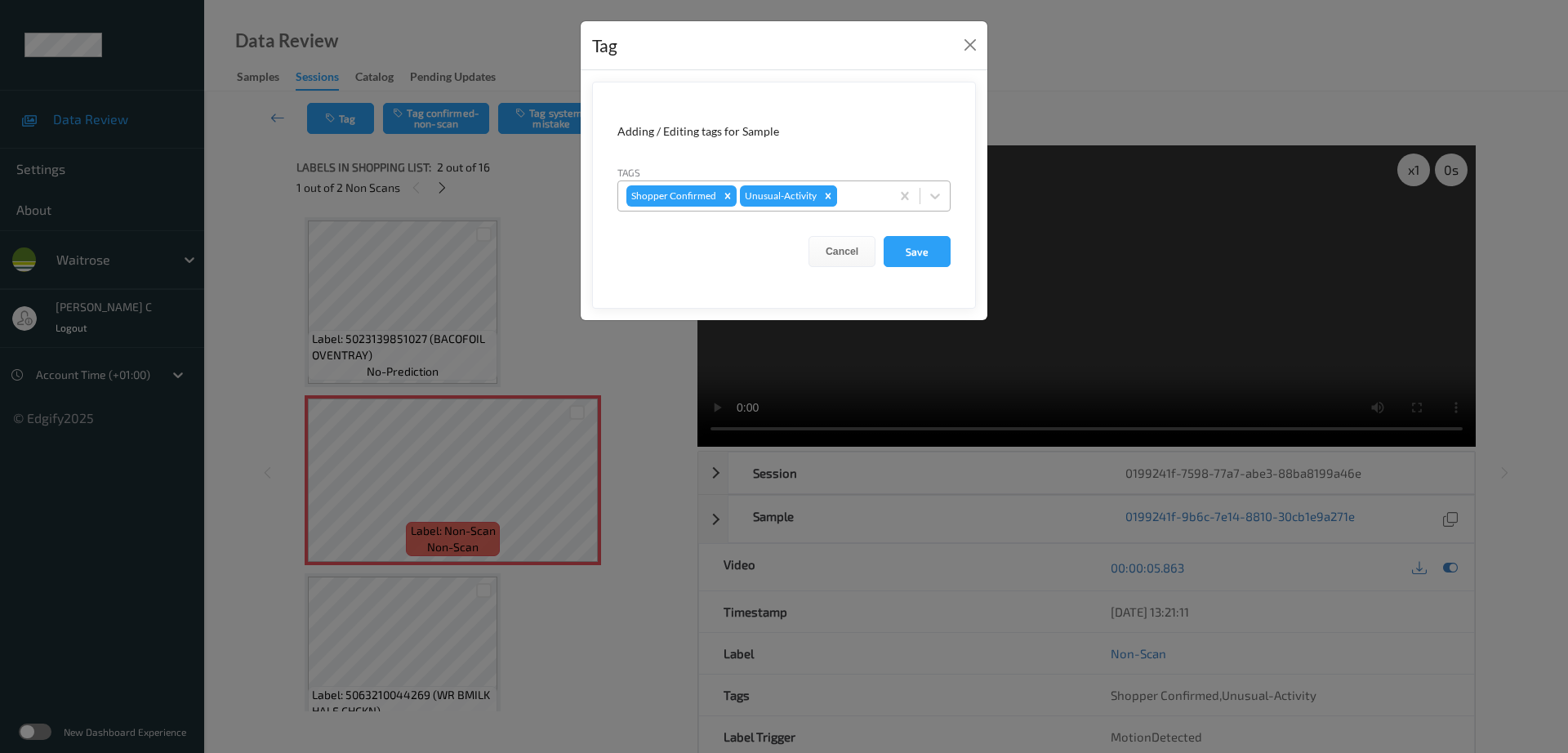
click at [825, 191] on icon "Remove Unusual-Activity" at bounding box center [828, 196] width 12 height 12
click at [922, 250] on button "Save" at bounding box center [917, 251] width 67 height 31
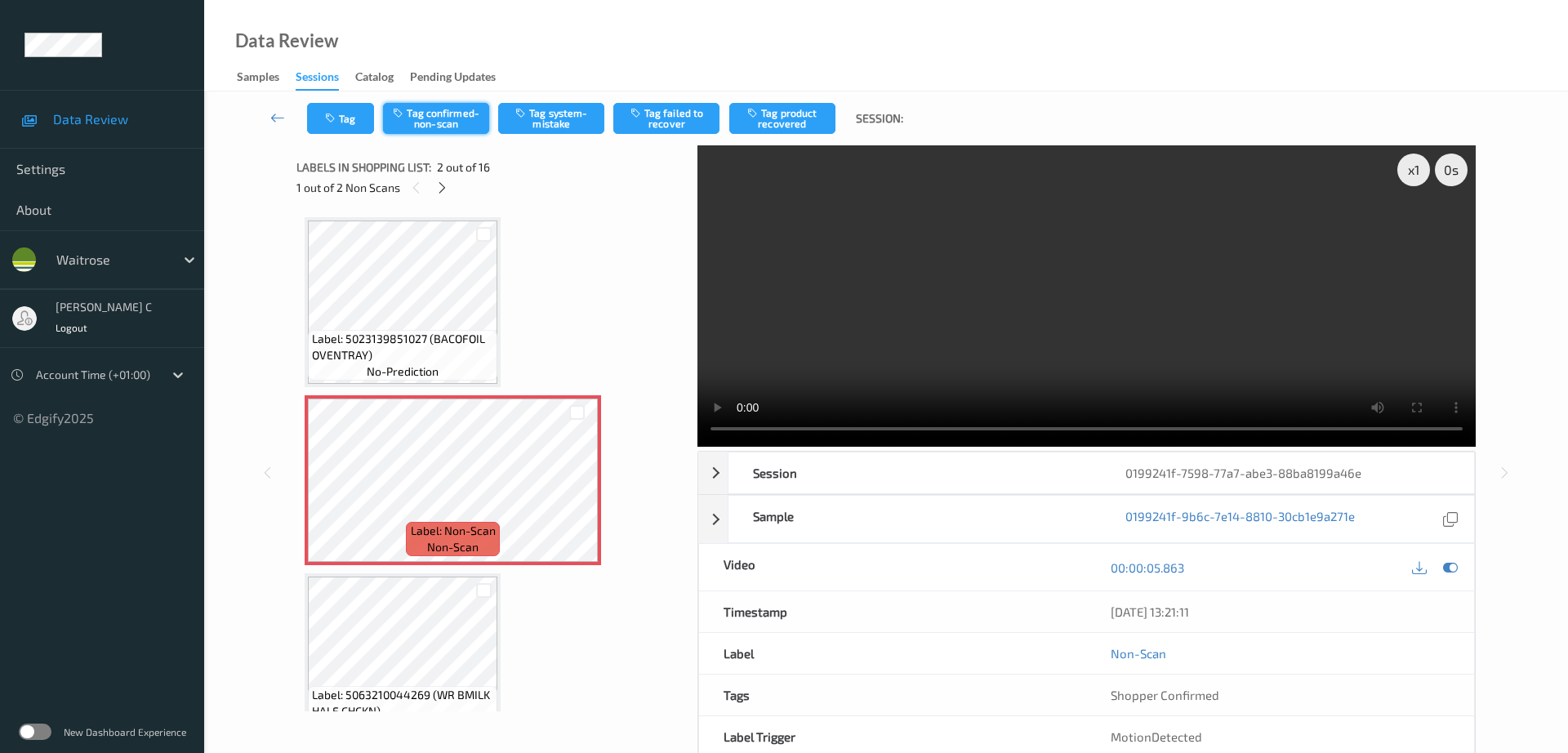
click at [426, 121] on button "Tag confirmed-non-scan" at bounding box center [436, 118] width 106 height 31
click at [808, 116] on button "Tag product recovered" at bounding box center [781, 118] width 106 height 31
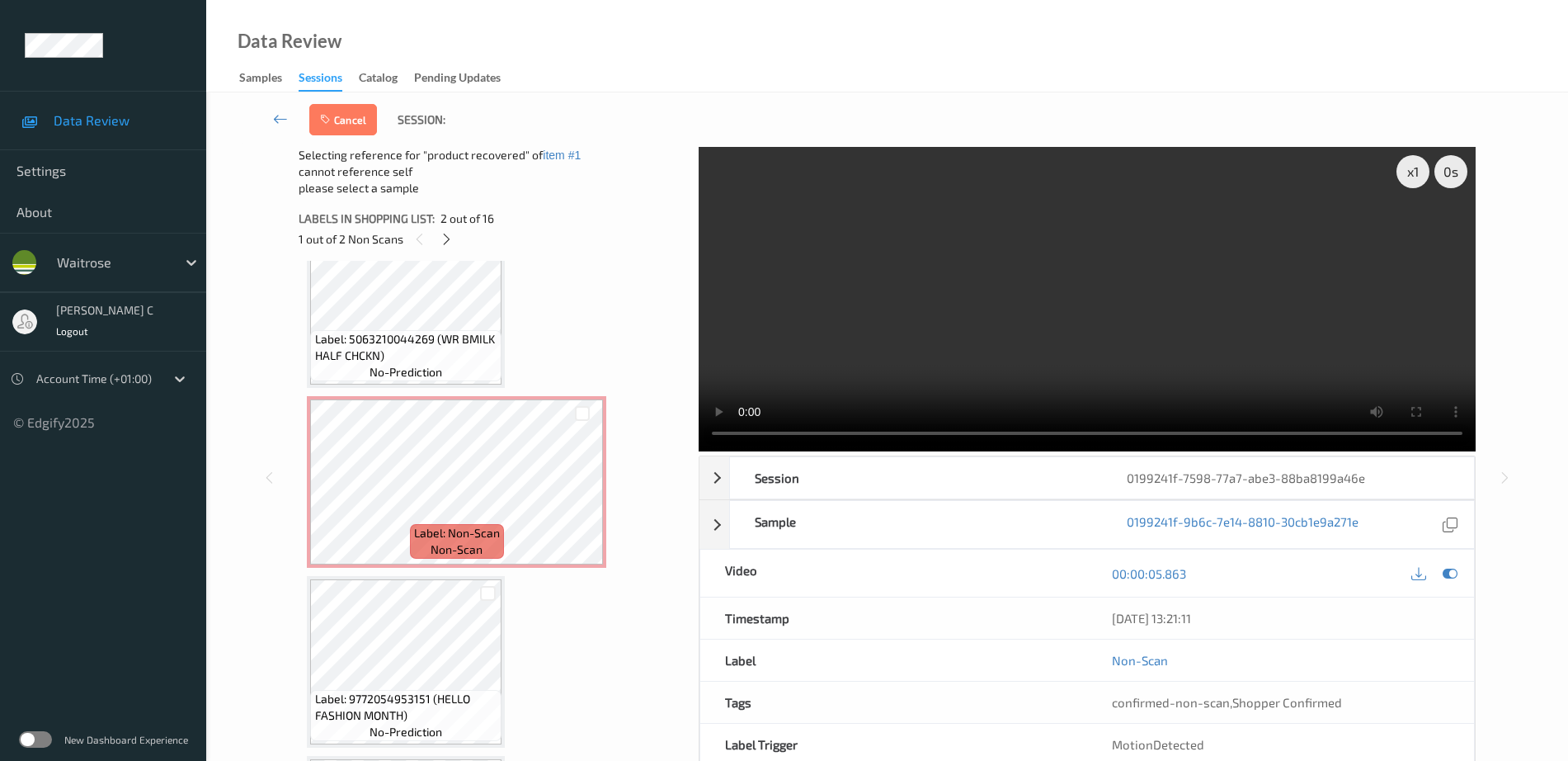
scroll to position [516, 0]
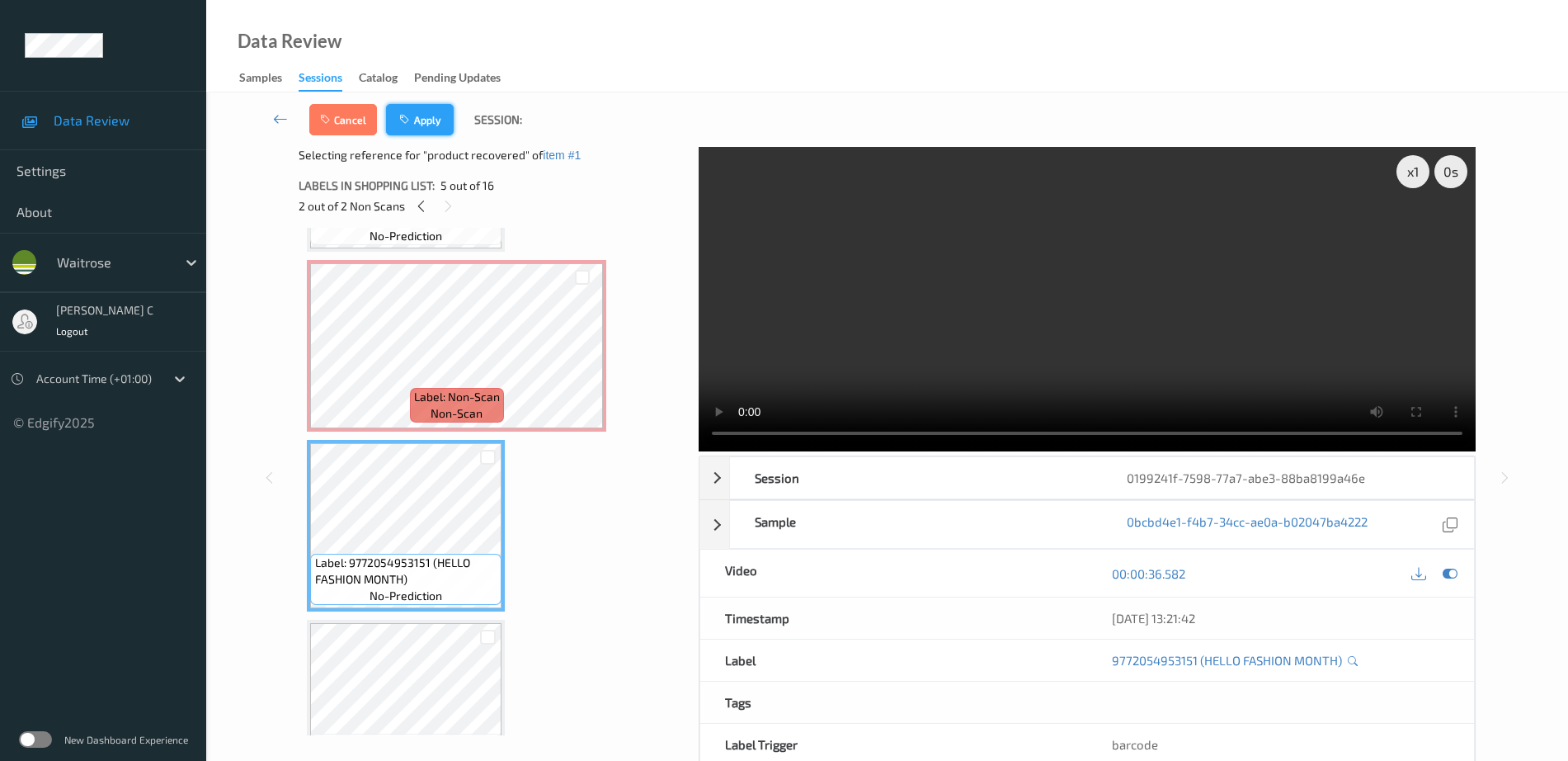
click at [429, 131] on button "Apply" at bounding box center [420, 119] width 68 height 31
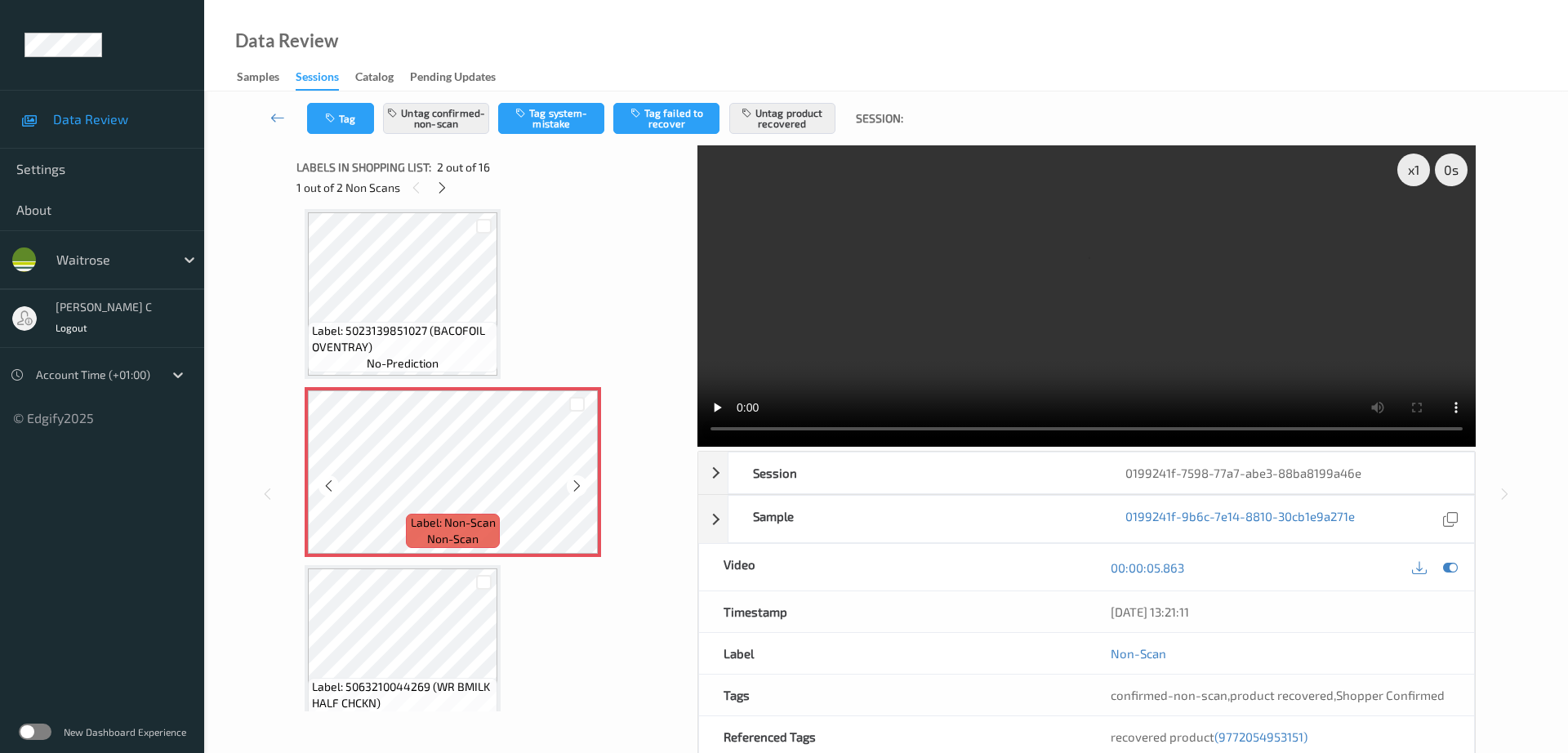
scroll to position [110, 0]
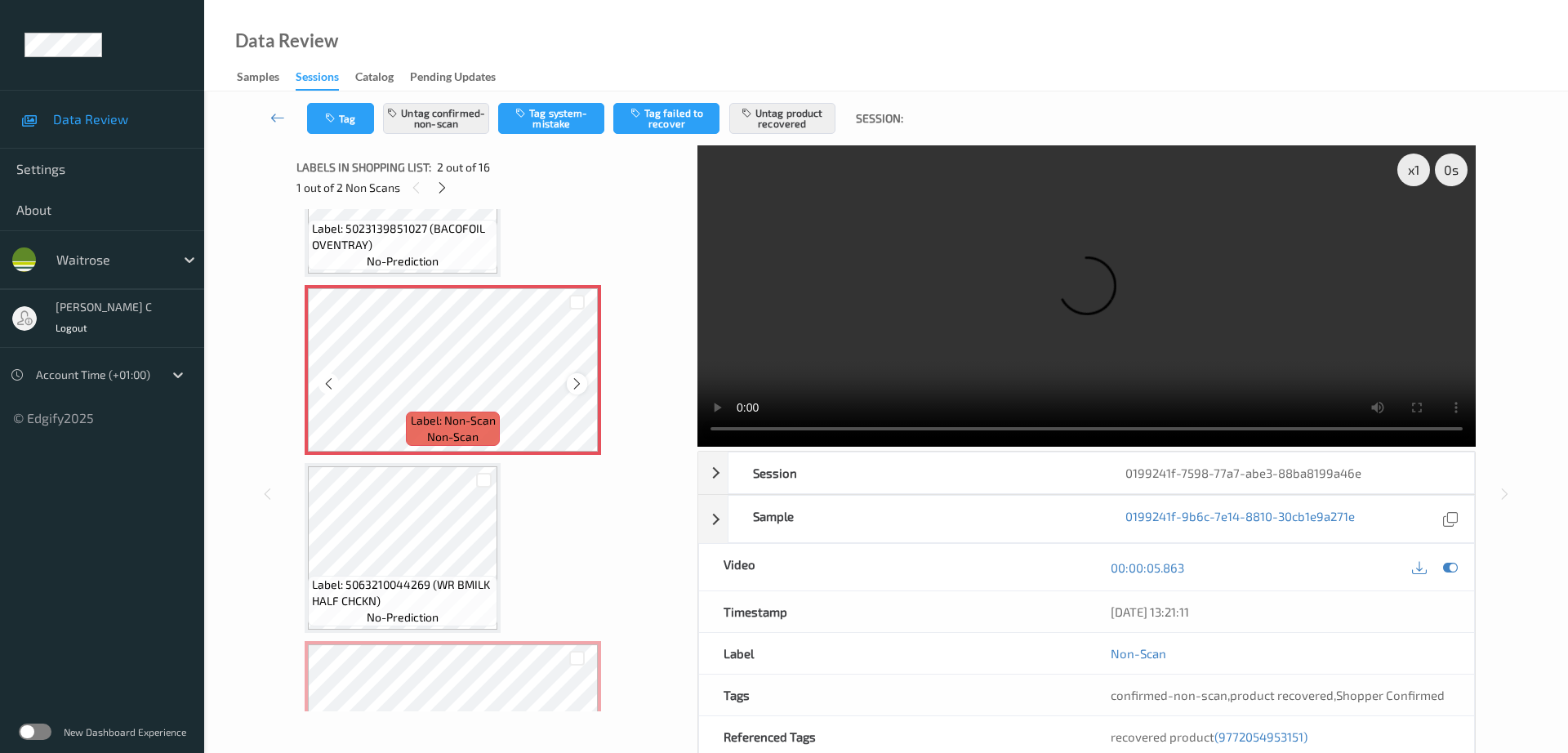
click at [580, 381] on icon at bounding box center [576, 384] width 14 height 15
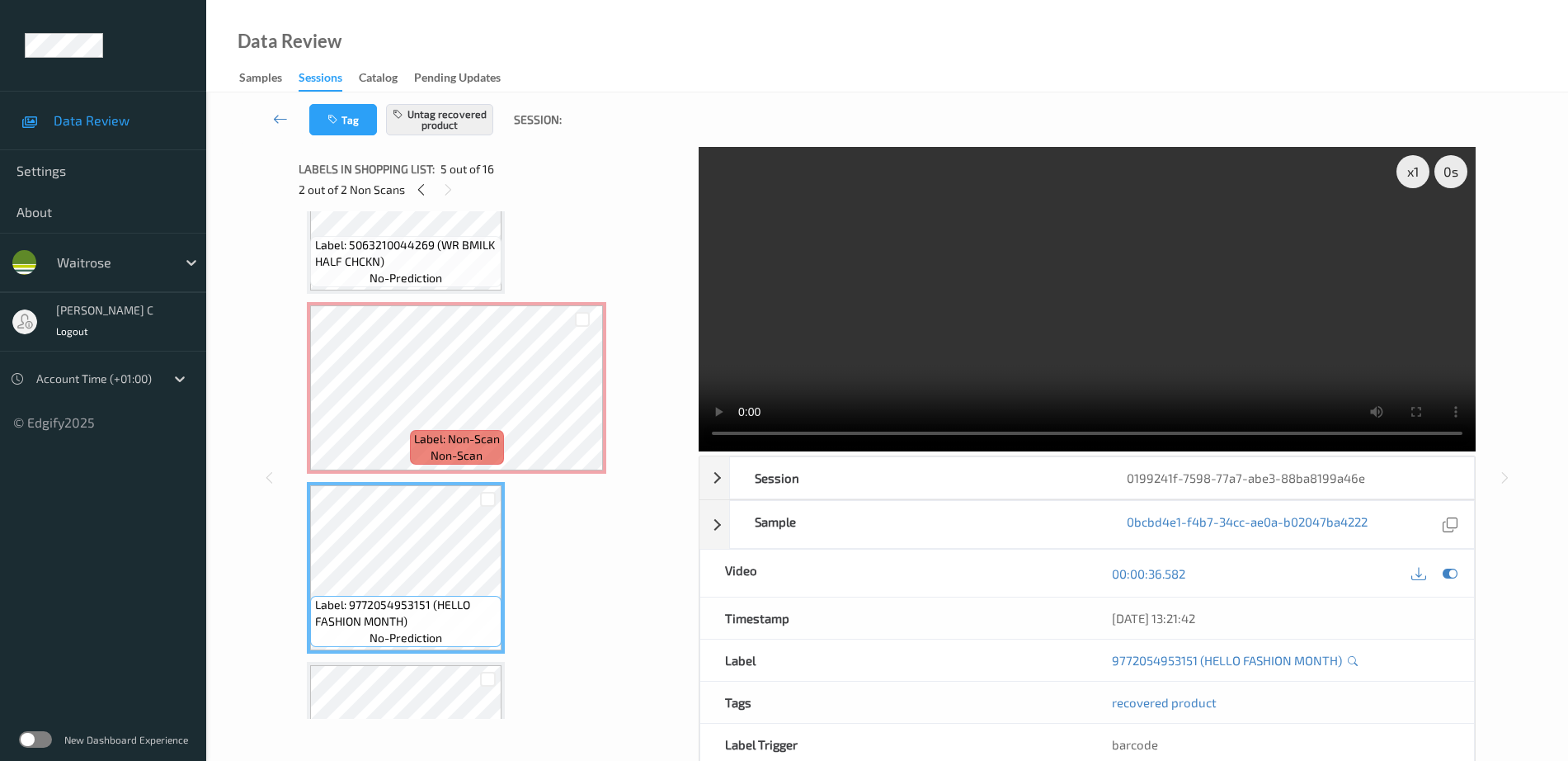
scroll to position [421, 0]
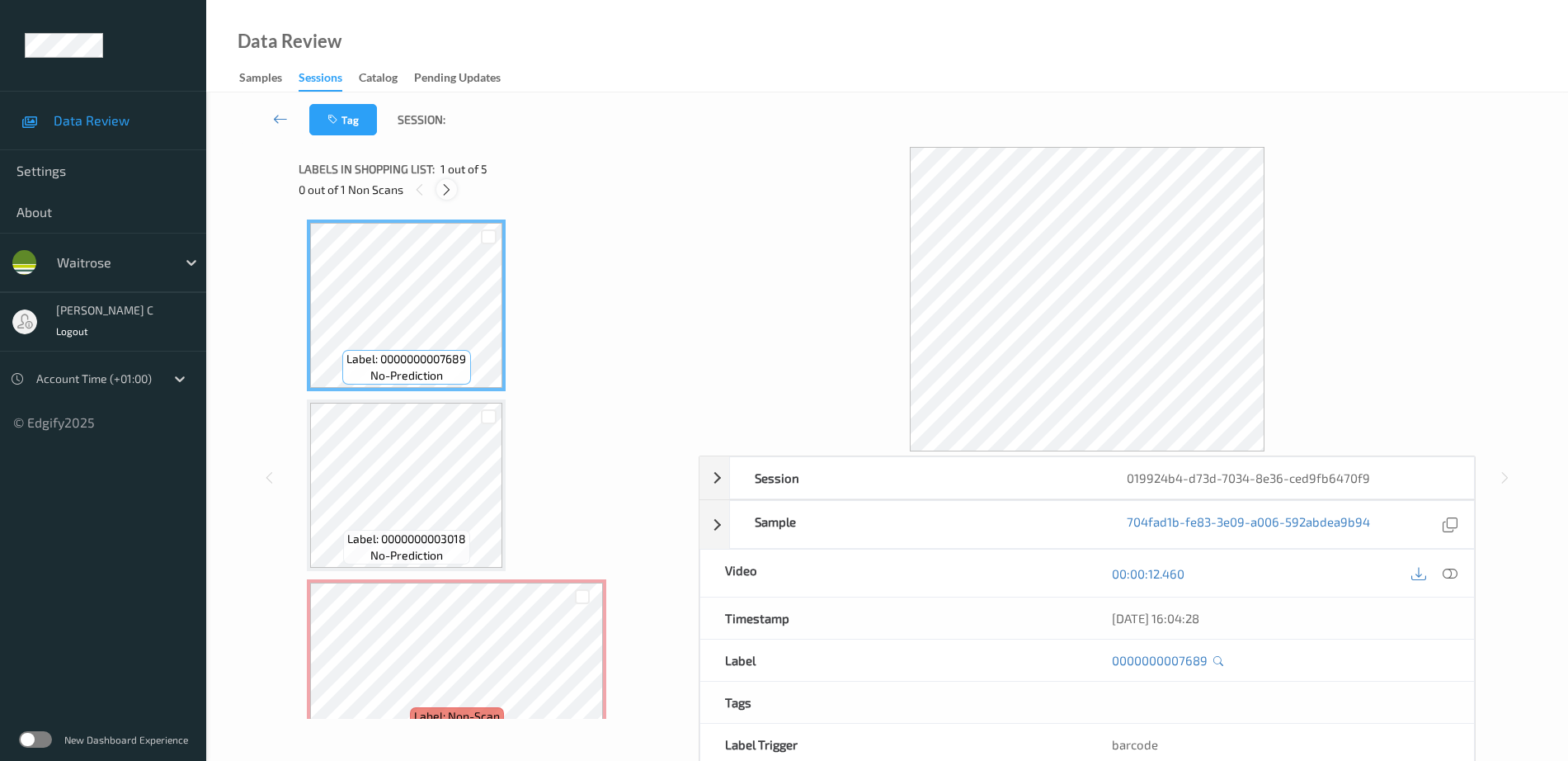
click at [454, 186] on div at bounding box center [446, 189] width 20 height 20
click at [445, 193] on icon at bounding box center [446, 190] width 14 height 15
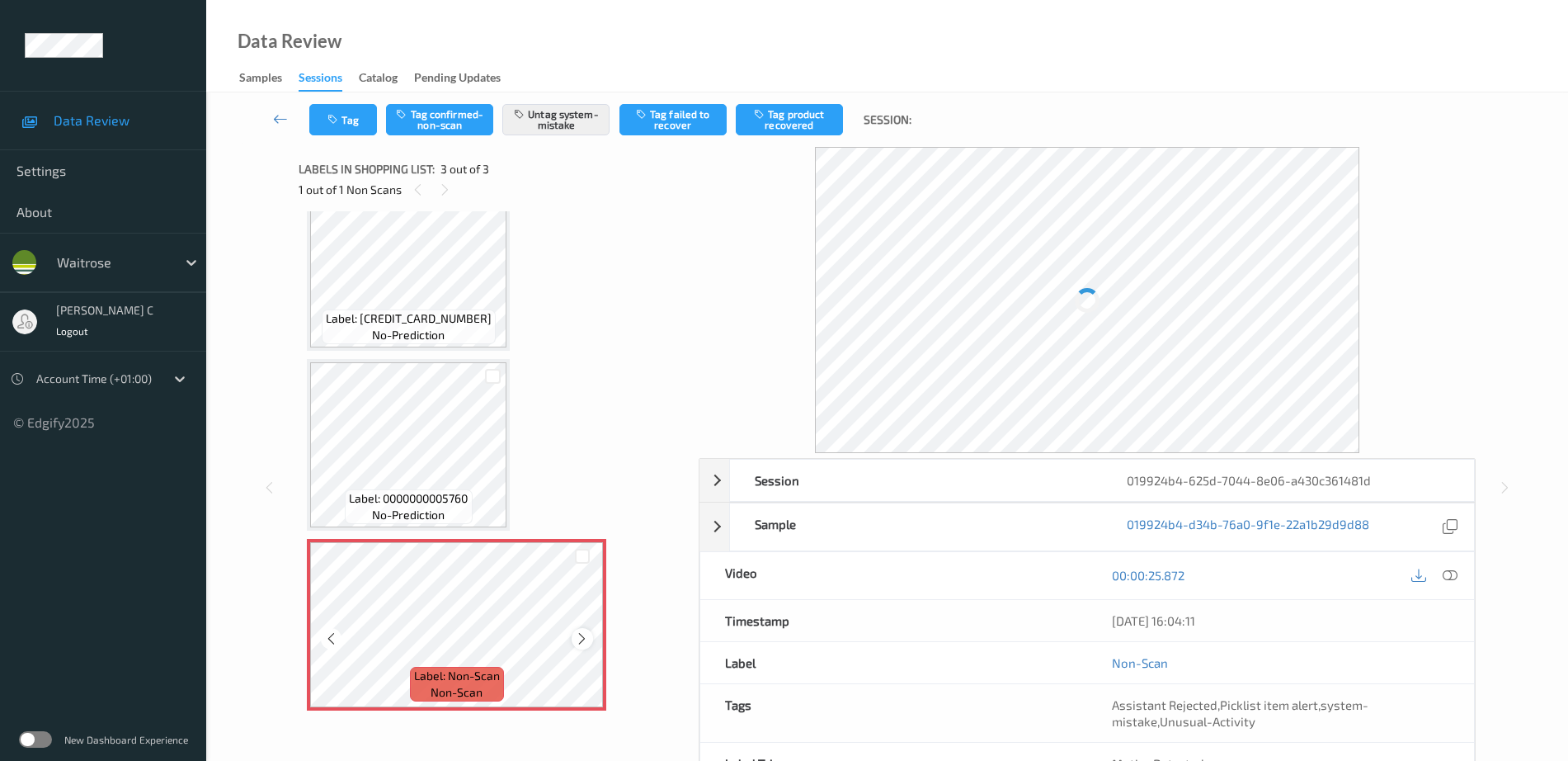
click at [572, 638] on div at bounding box center [582, 638] width 20 height 20
click at [583, 641] on icon at bounding box center [582, 639] width 14 height 15
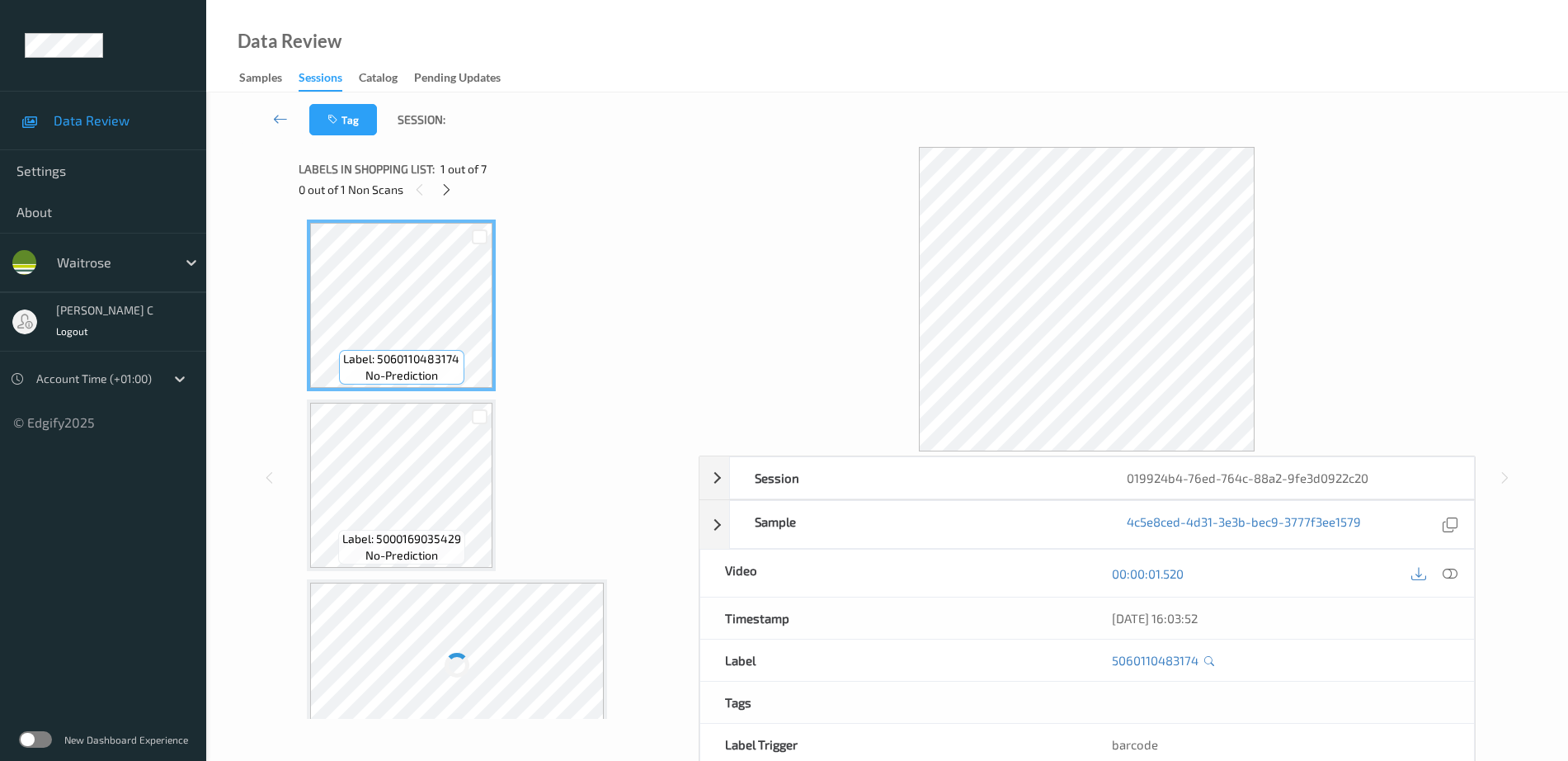
click at [419, 633] on div at bounding box center [456, 665] width 293 height 165
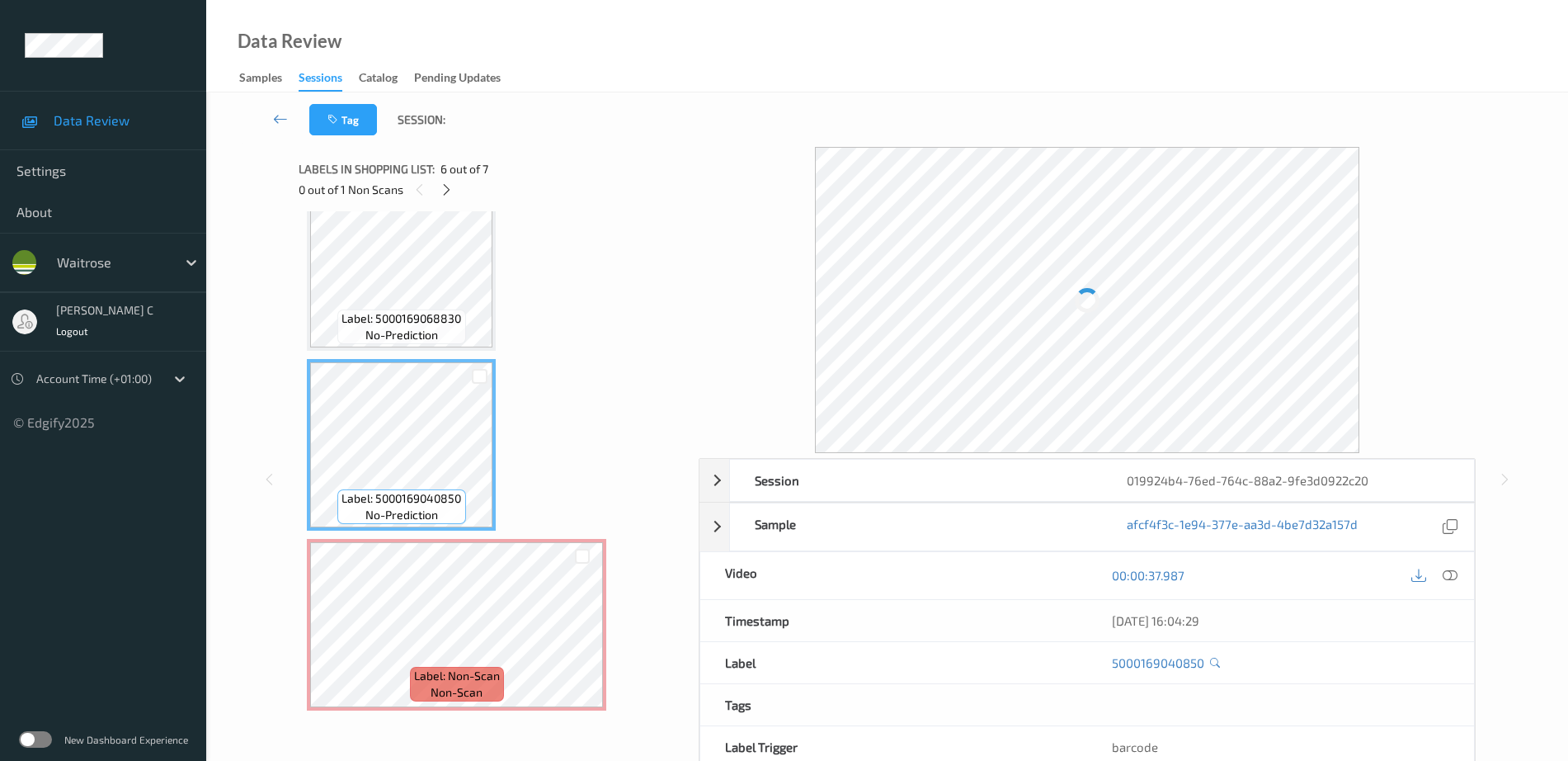
scroll to position [657, 0]
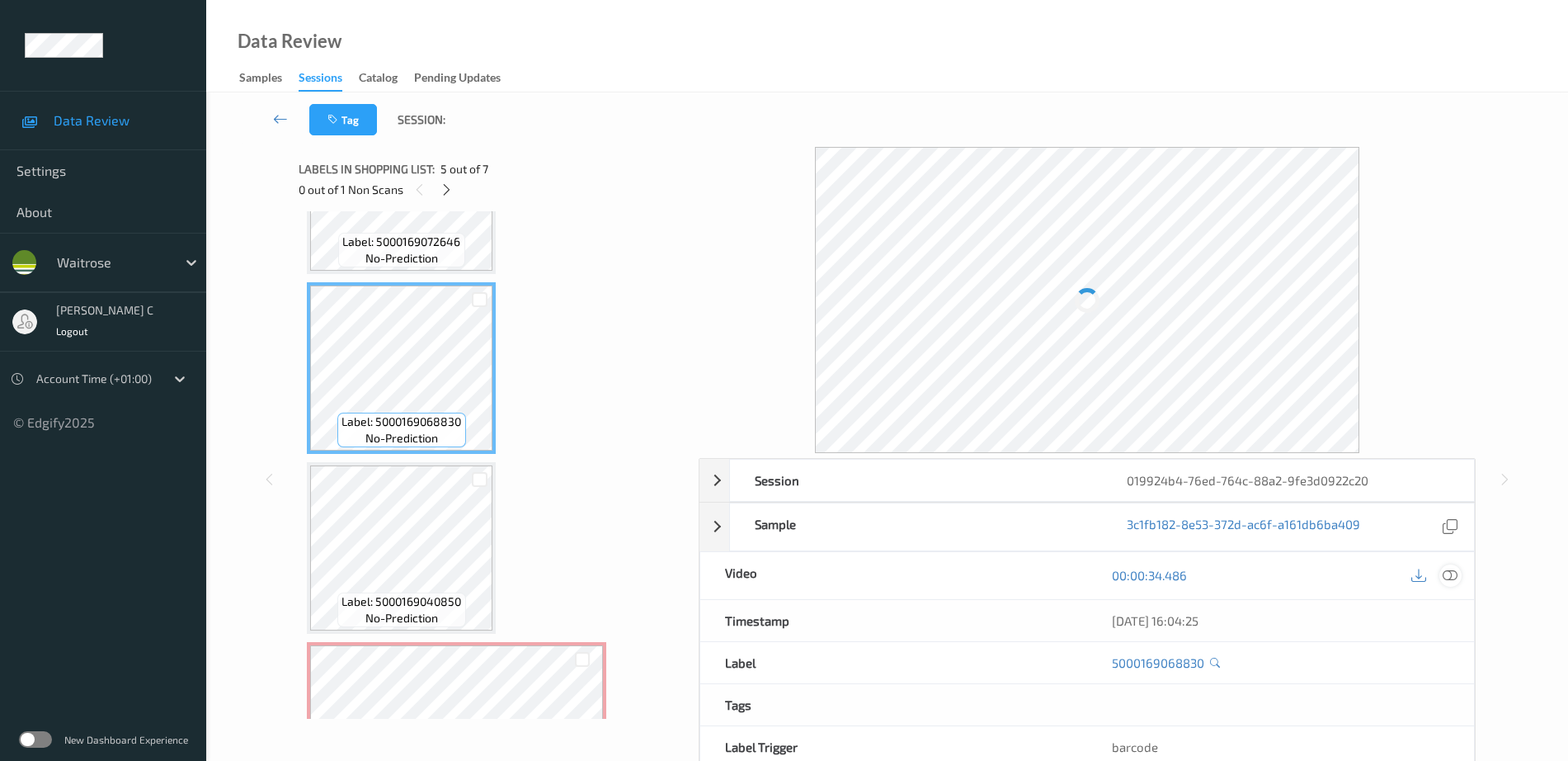
click at [1445, 570] on icon at bounding box center [1451, 575] width 15 height 15
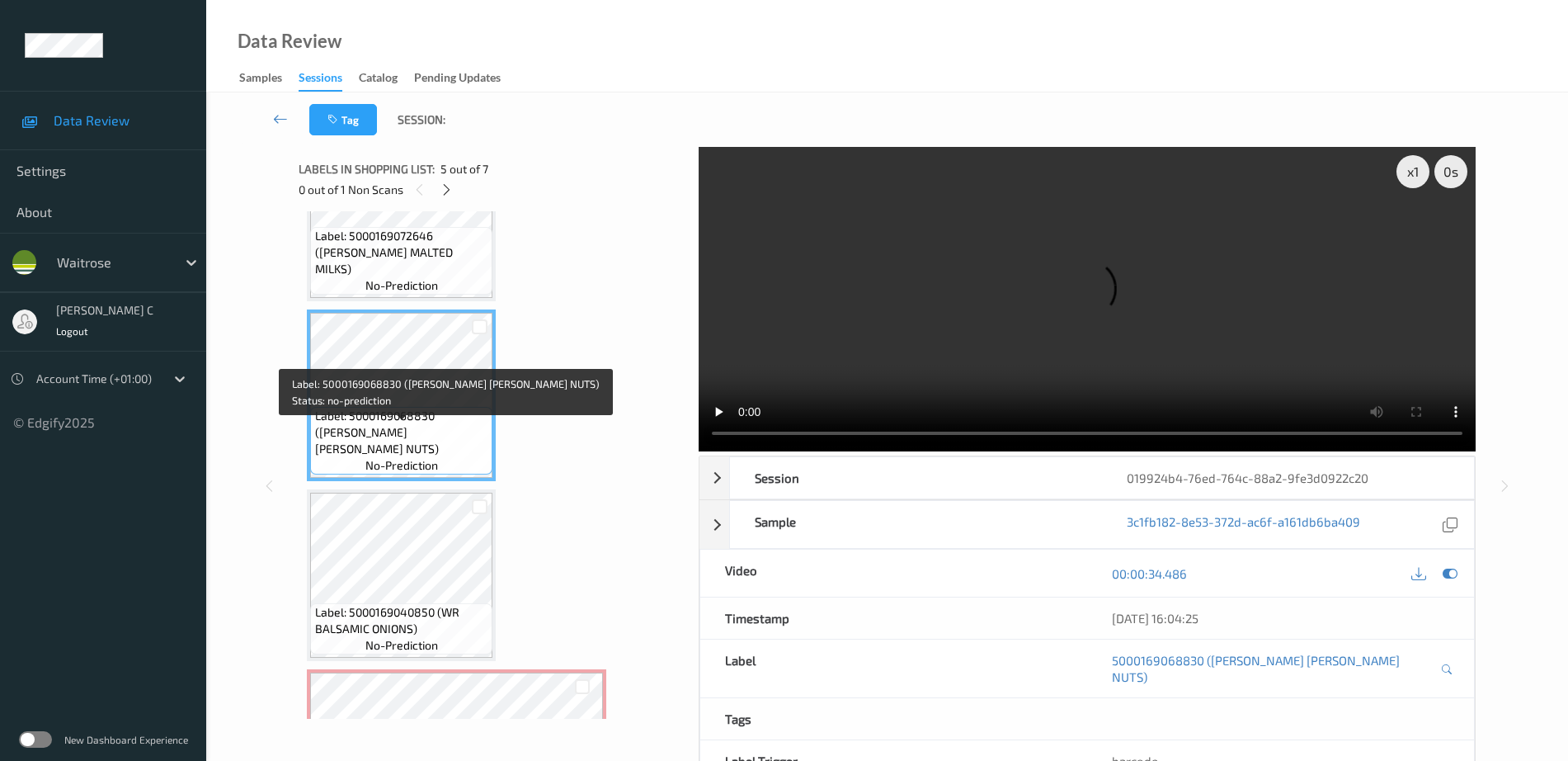
scroll to position [760, 0]
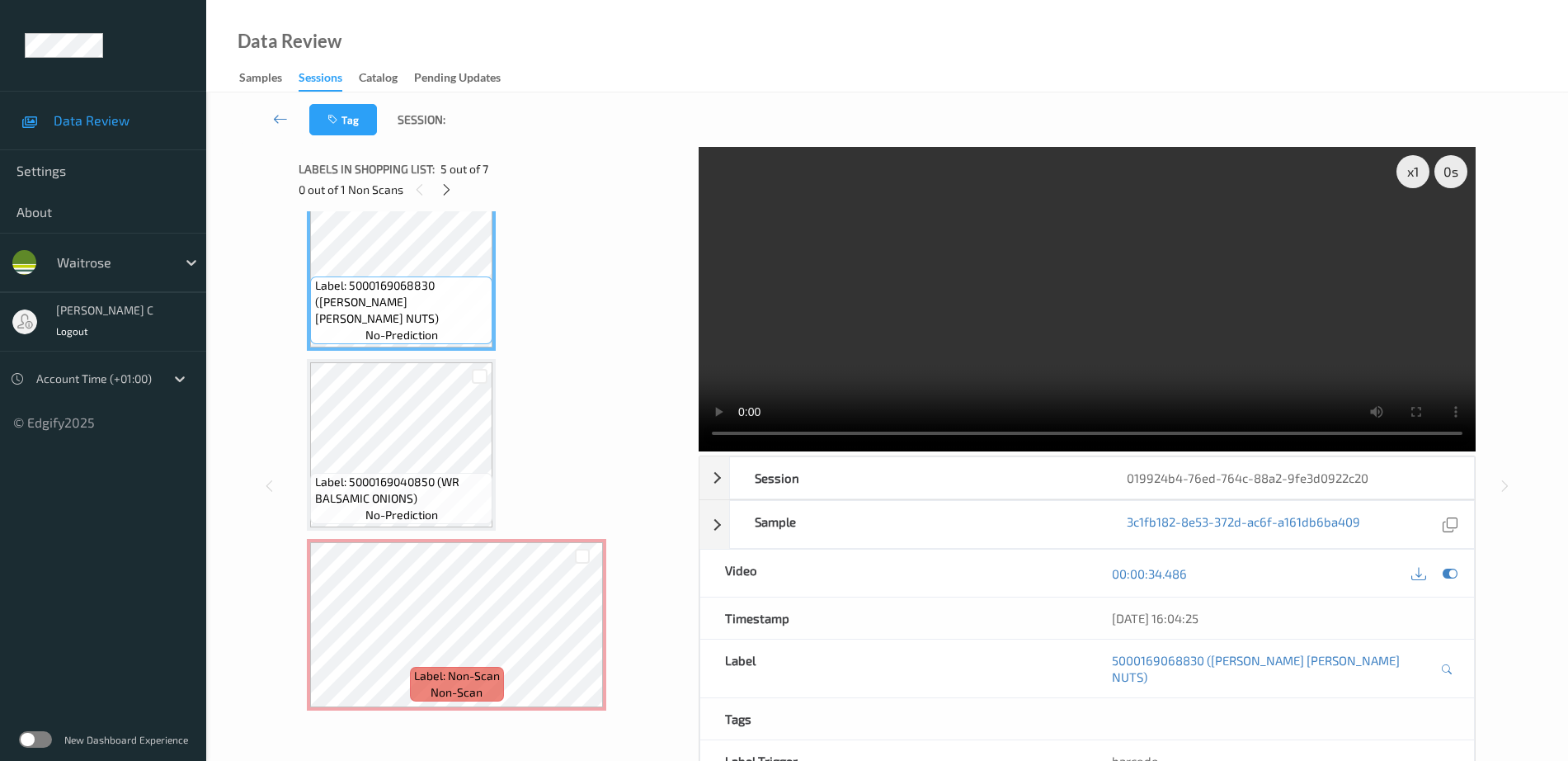
click at [418, 541] on div "Label: Non-Scan non-scan" at bounding box center [456, 624] width 299 height 172
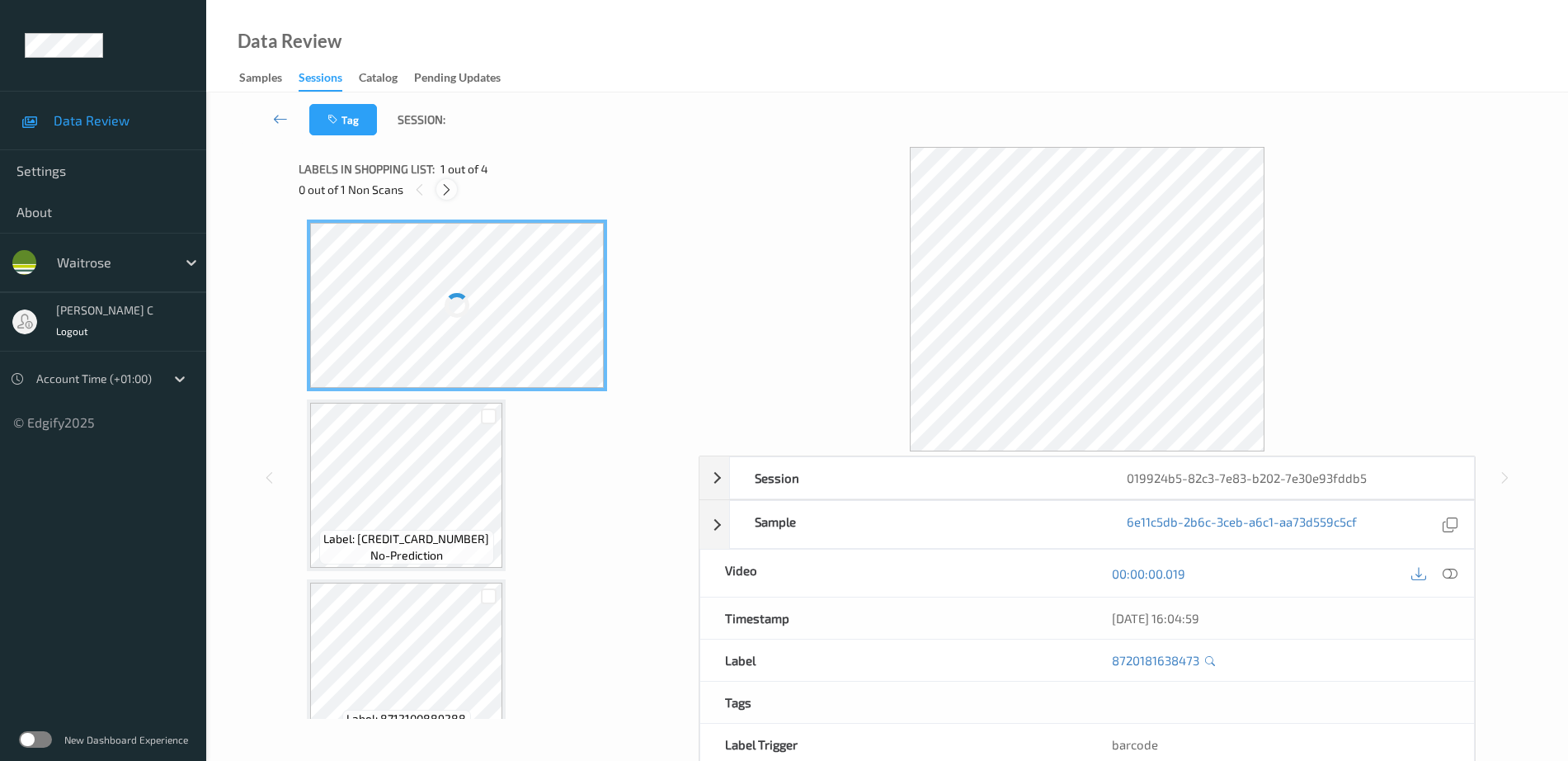
click at [450, 183] on icon at bounding box center [446, 190] width 14 height 15
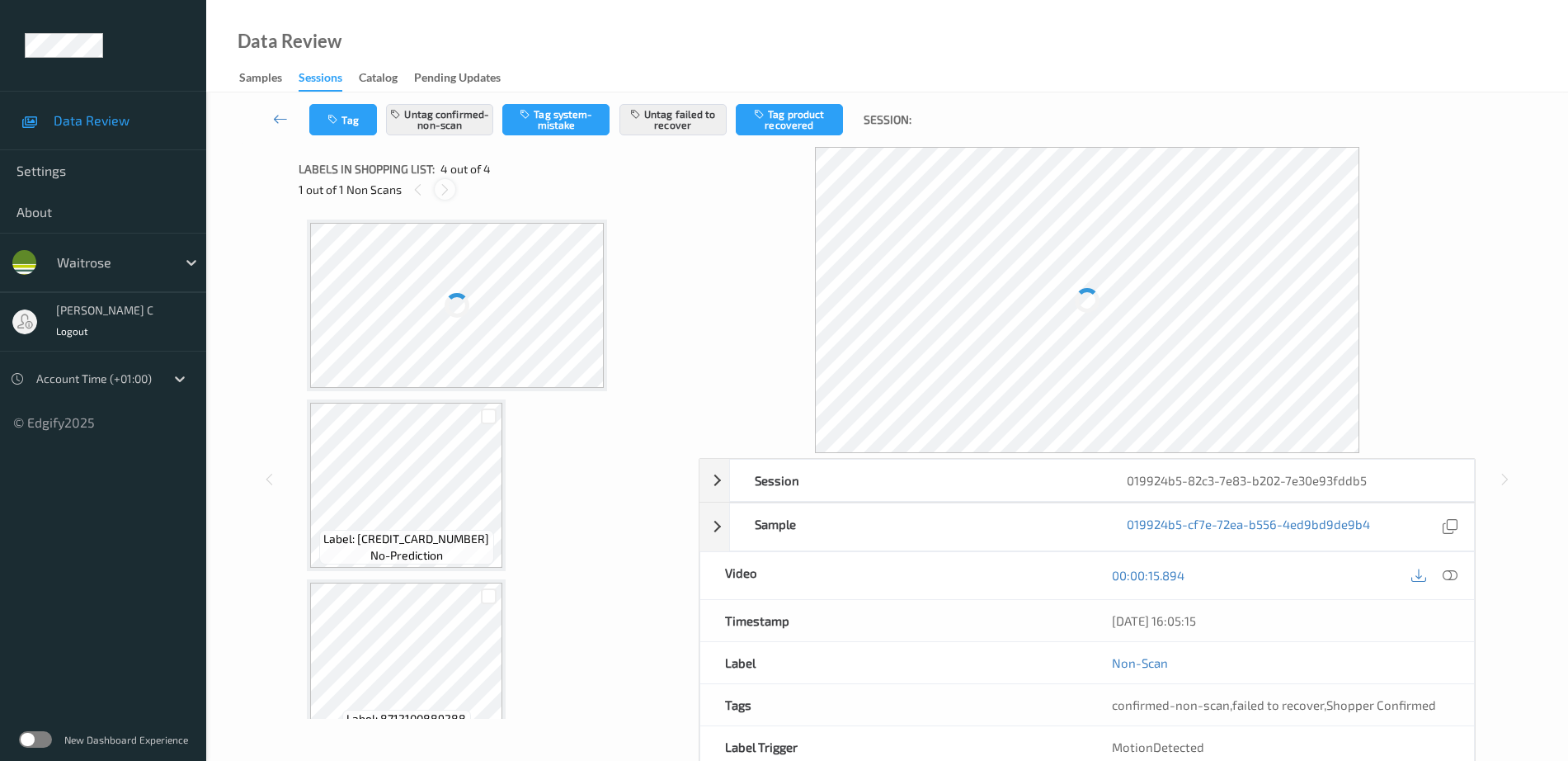
scroll to position [221, 0]
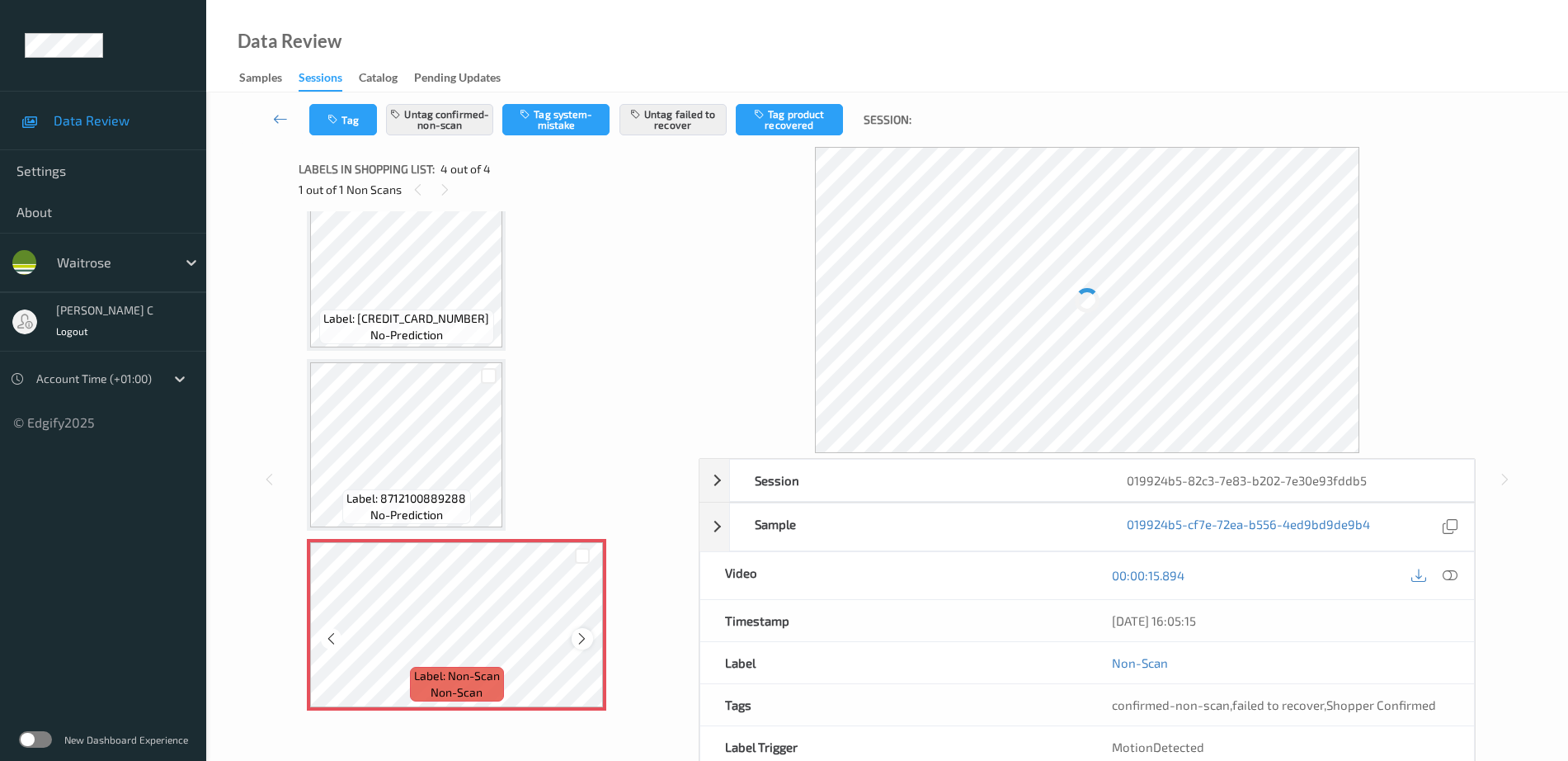
click at [587, 632] on icon at bounding box center [582, 639] width 14 height 15
click at [582, 637] on div at bounding box center [456, 624] width 293 height 165
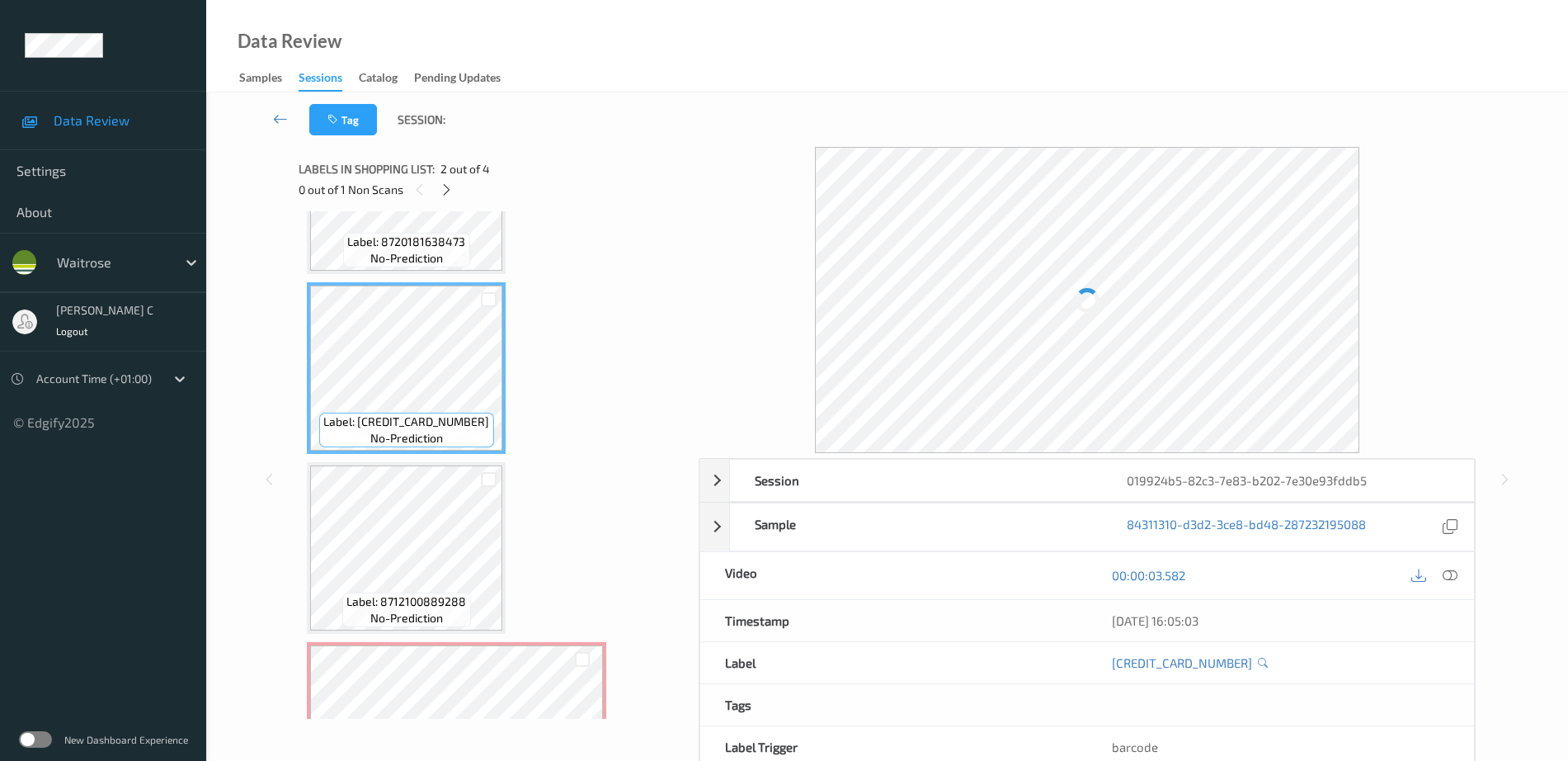
scroll to position [14, 0]
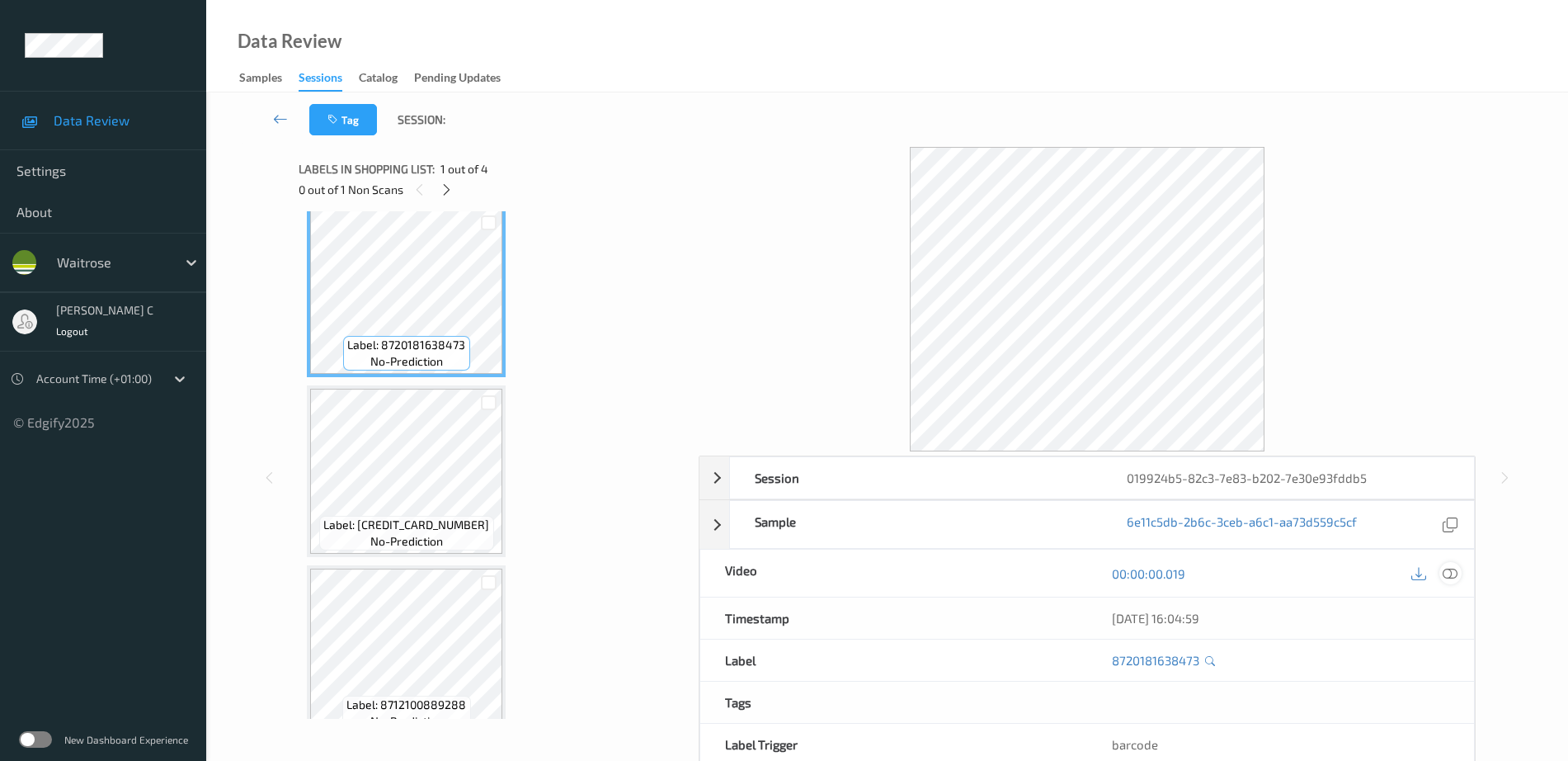
click at [1451, 570] on icon at bounding box center [1451, 573] width 15 height 15
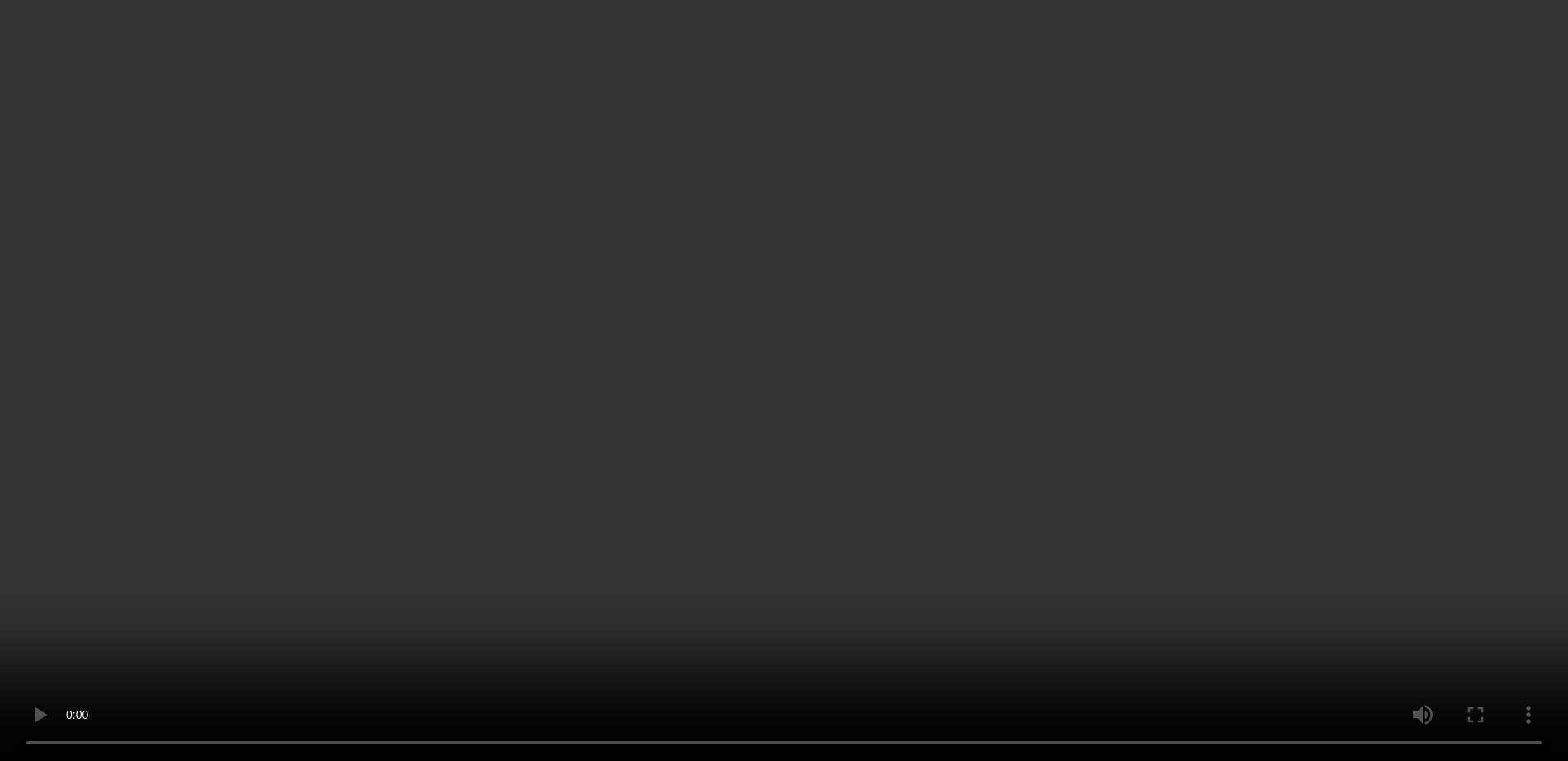
scroll to position [206, 0]
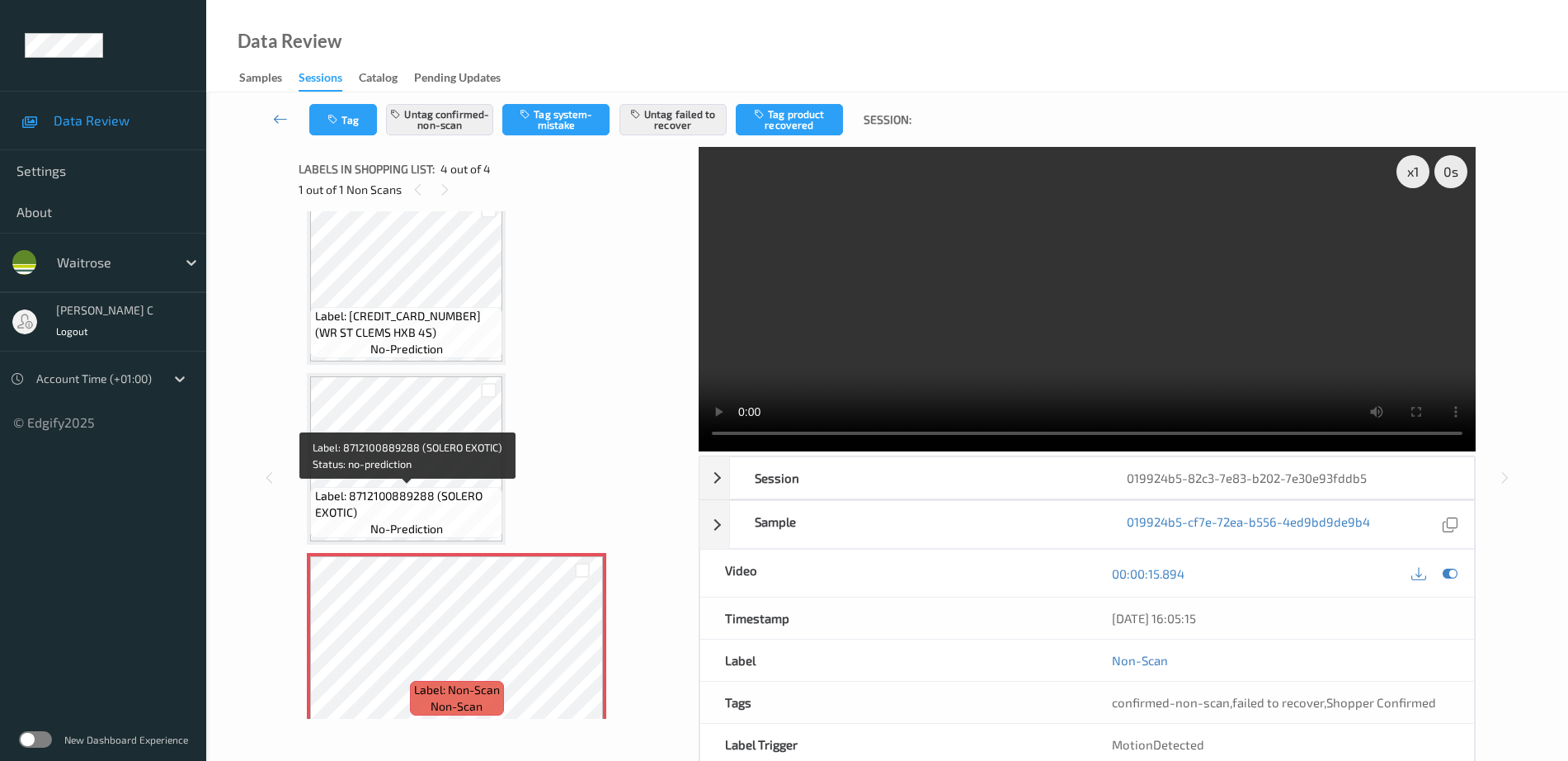
click at [388, 517] on span "Label: 8712100889288 (SOLERO EXOTIC)" at bounding box center [407, 504] width 184 height 33
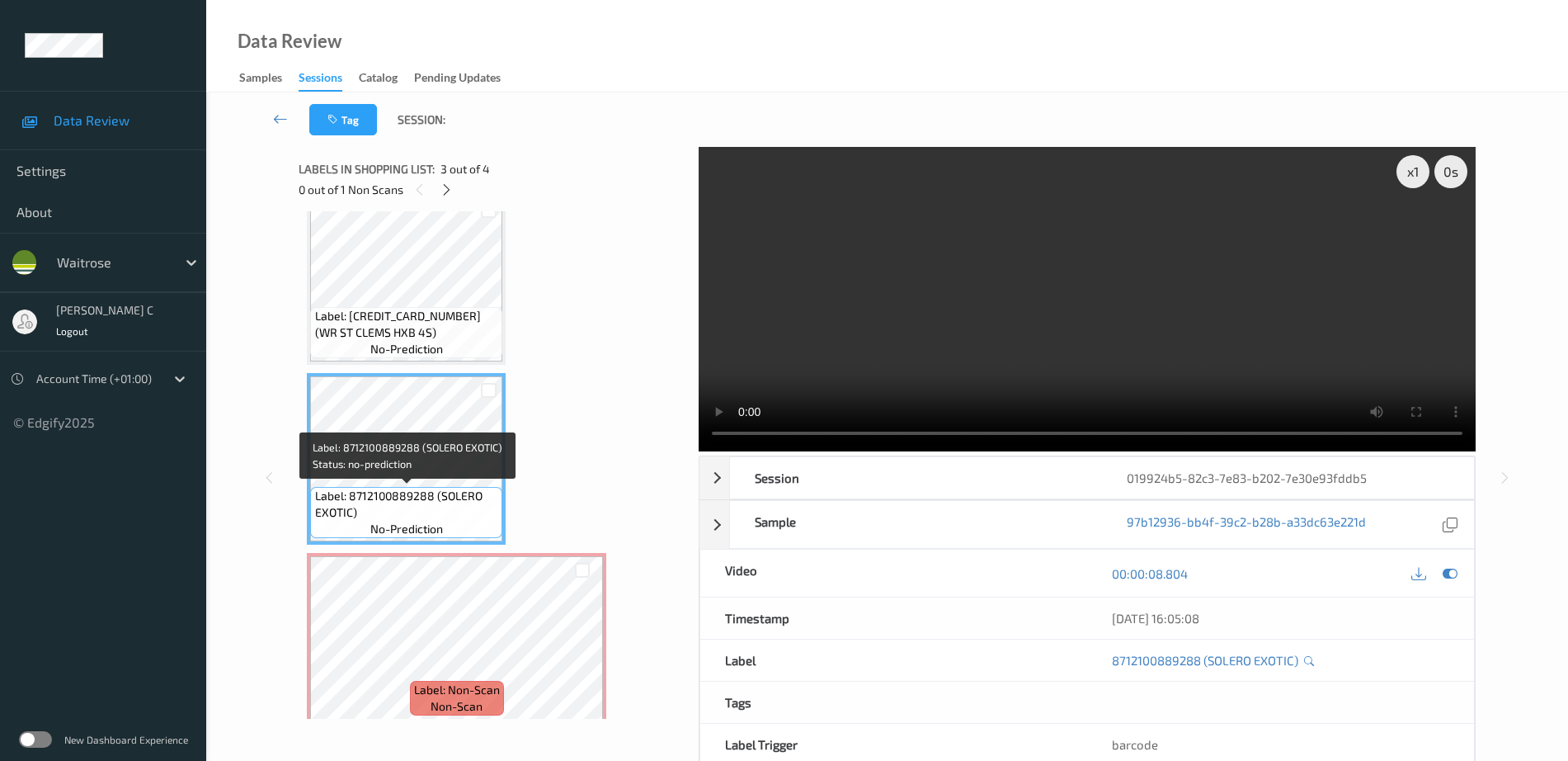
scroll to position [221, 0]
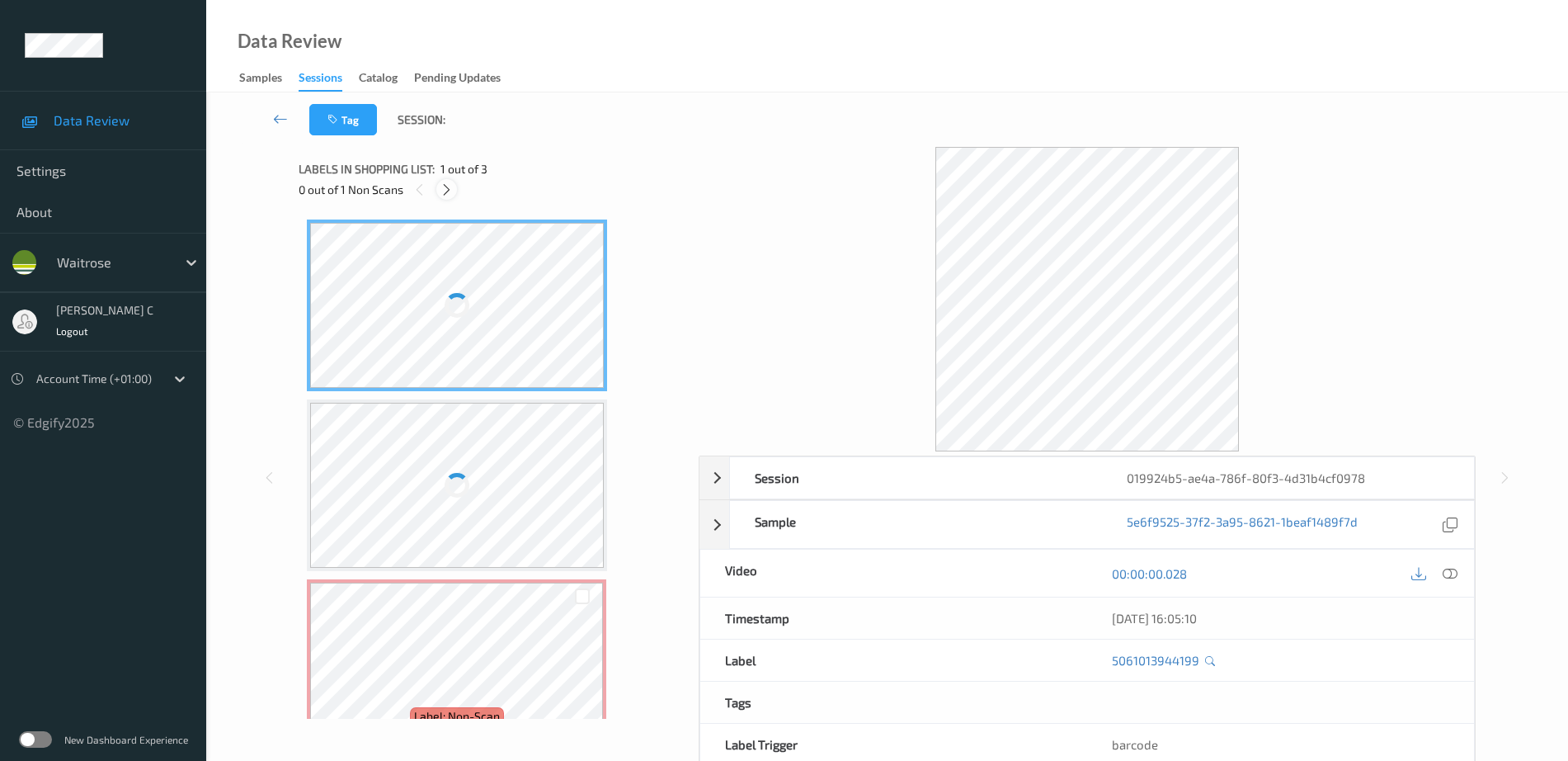
click at [456, 193] on div at bounding box center [446, 189] width 20 height 20
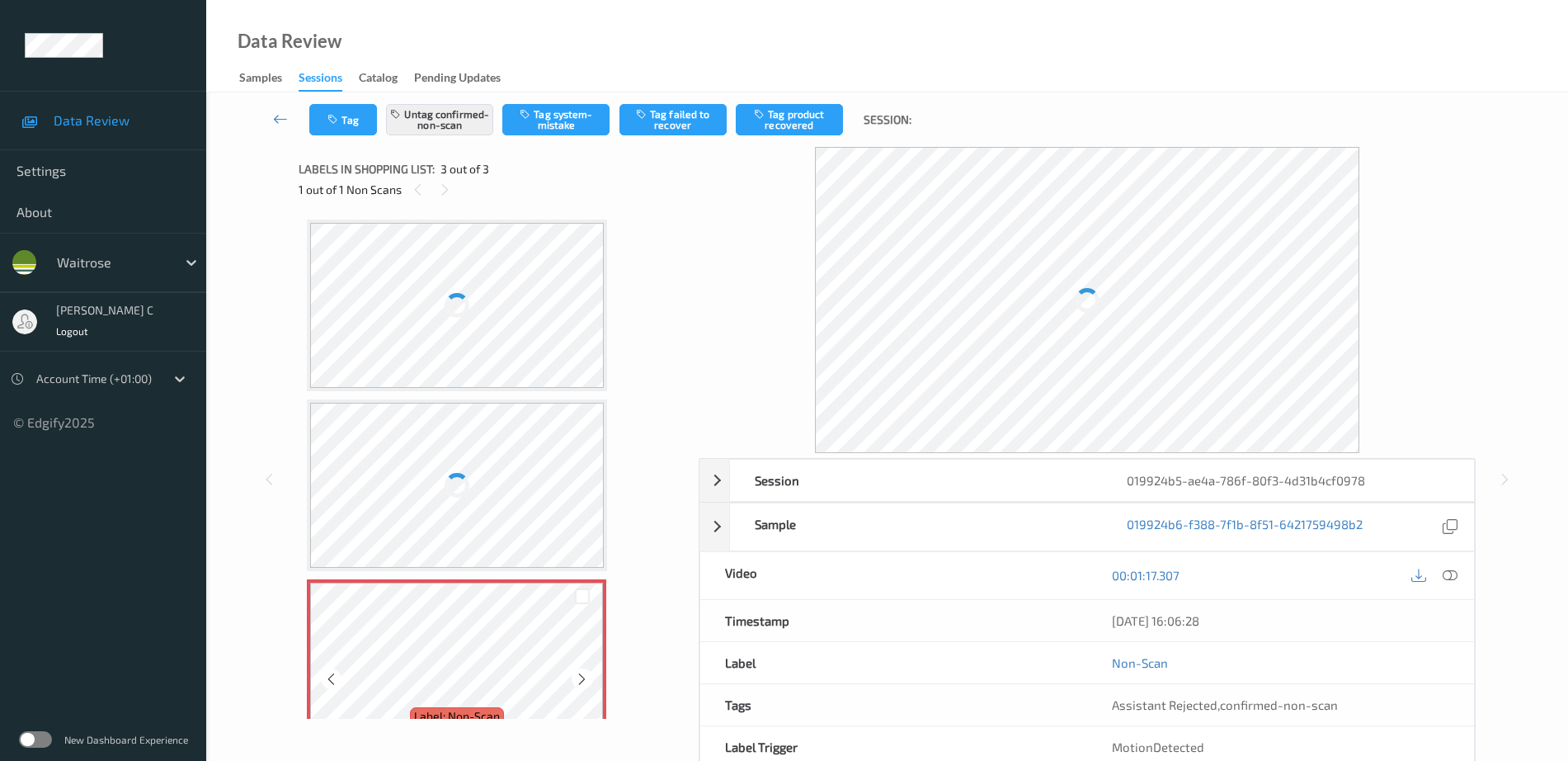
click at [480, 629] on div "Labels in shopping list: 3 out of 3 1 out of 1 Non Scans Label: 5061013944199 n…" at bounding box center [493, 479] width 389 height 665
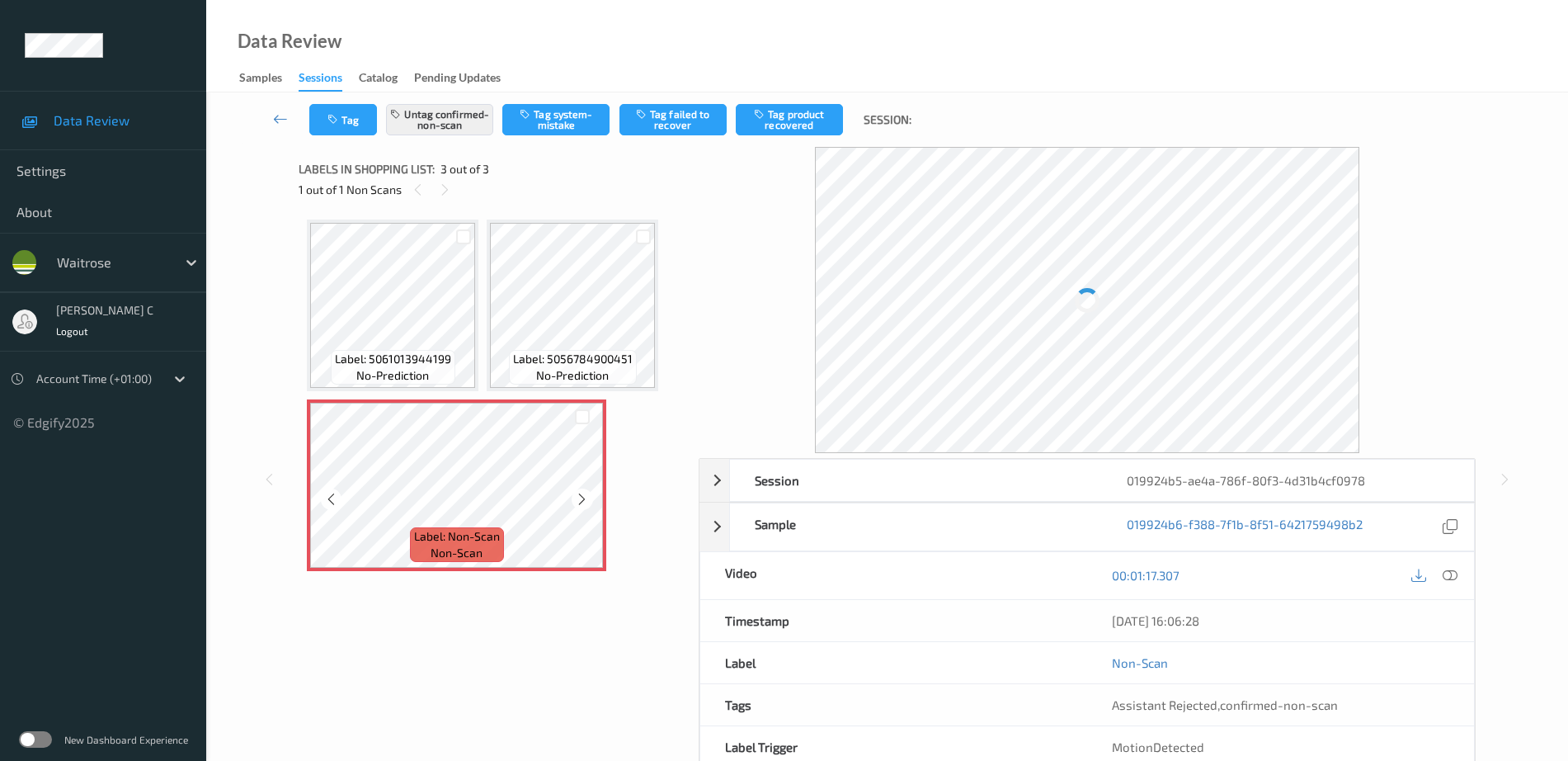
click at [582, 495] on icon at bounding box center [582, 500] width 14 height 15
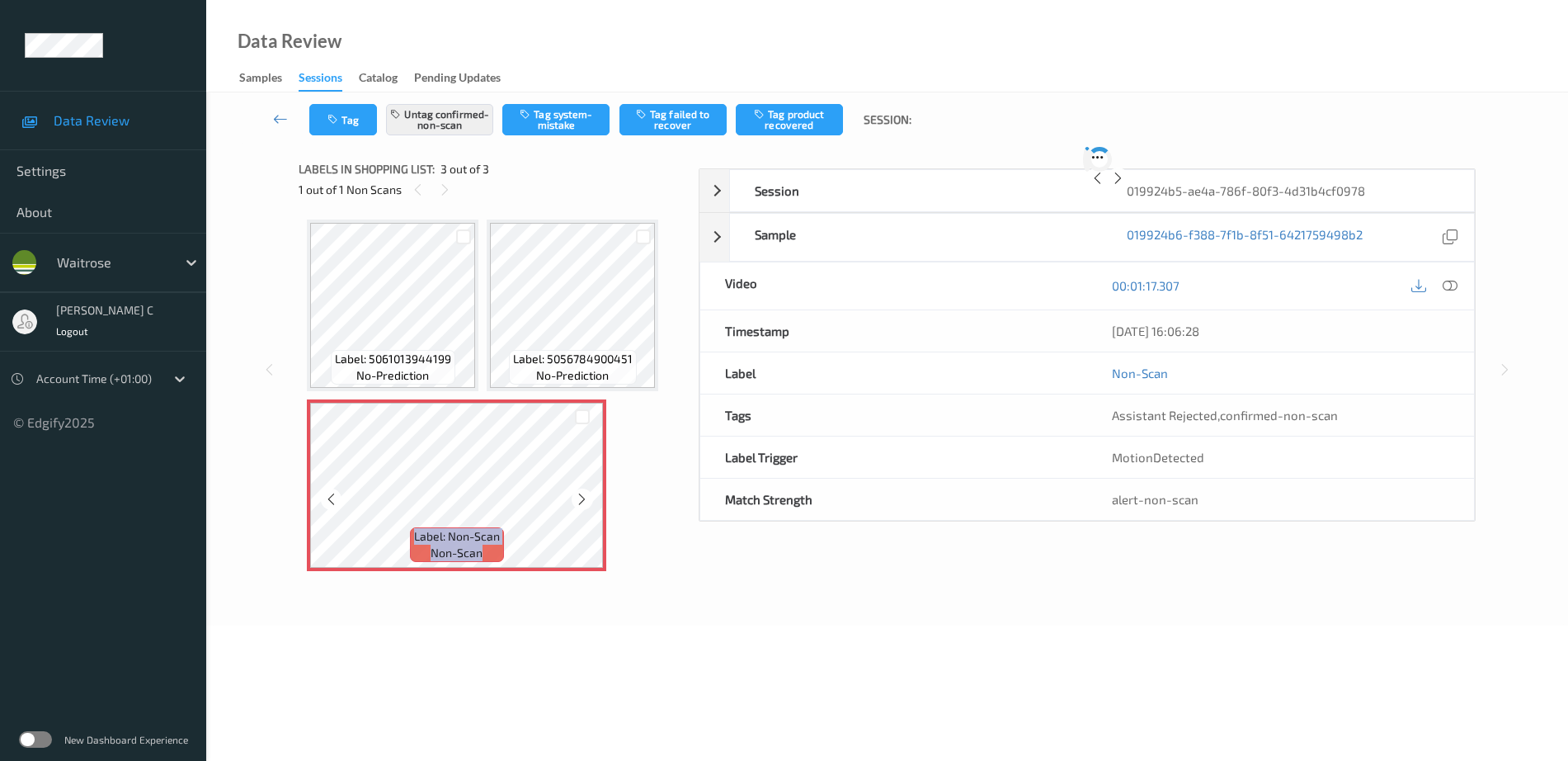
click at [582, 495] on icon at bounding box center [582, 500] width 14 height 15
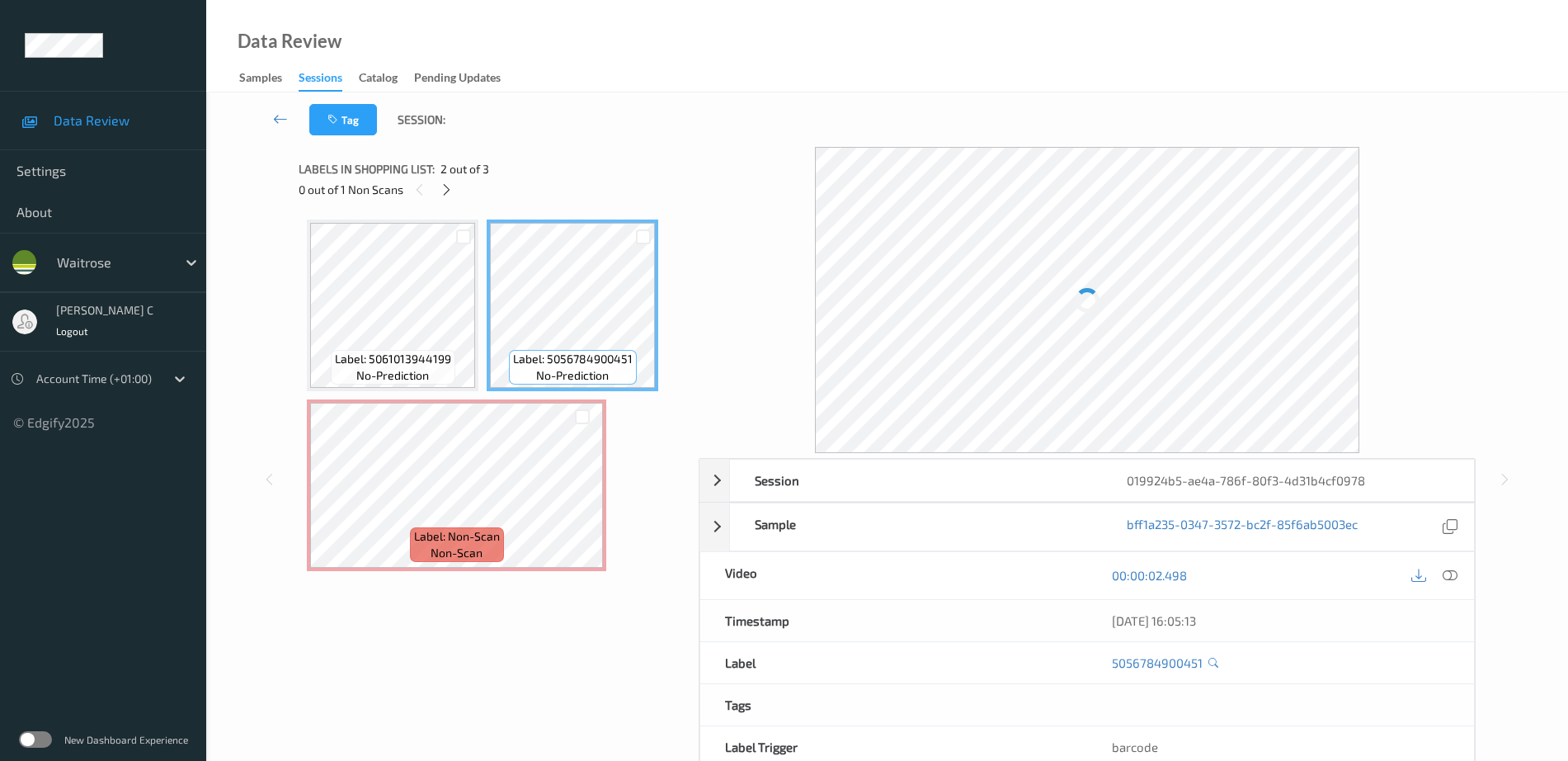
click at [1443, 566] on div at bounding box center [1451, 576] width 22 height 22
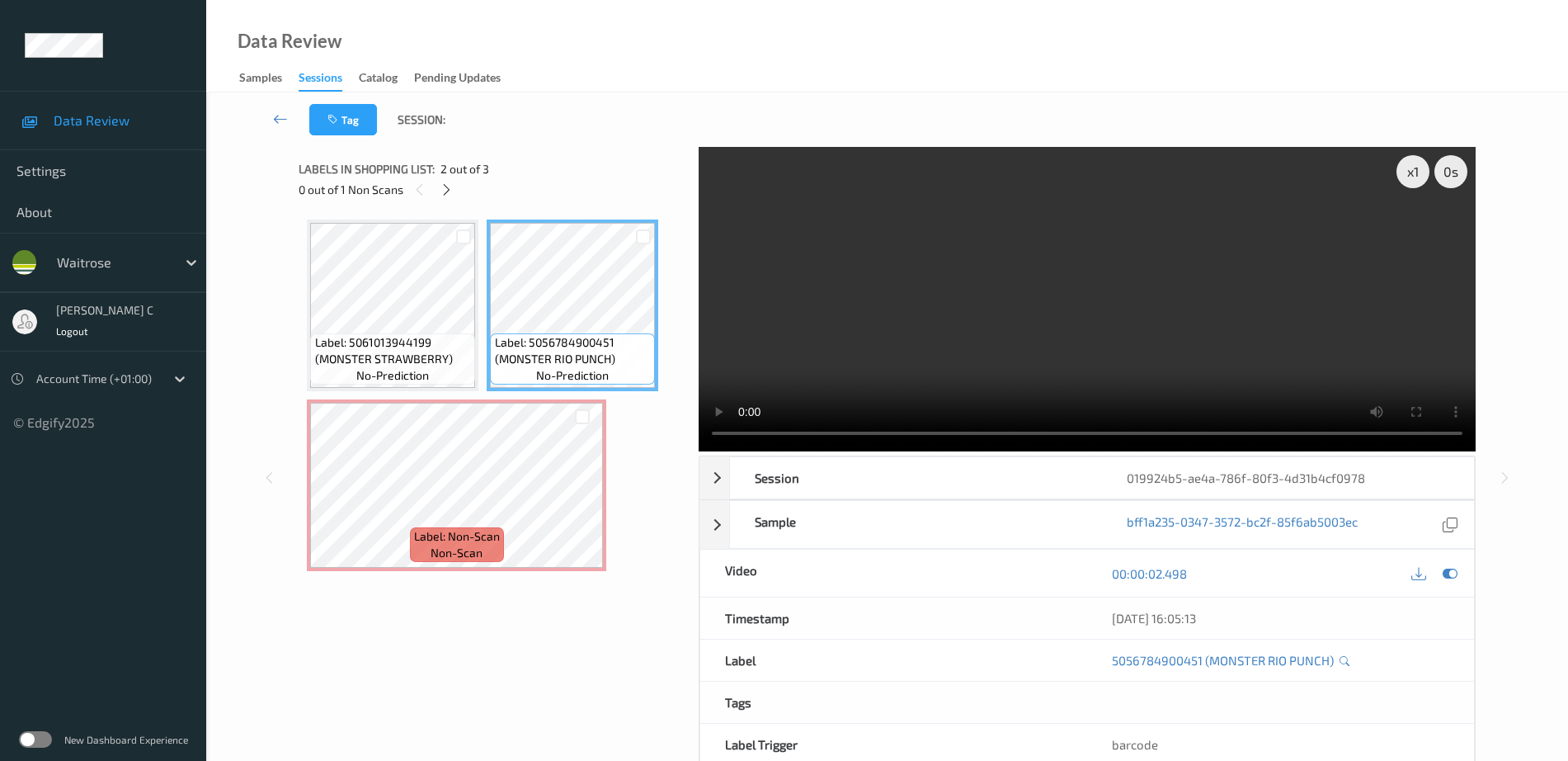
click at [1410, 391] on video at bounding box center [1087, 299] width 777 height 304
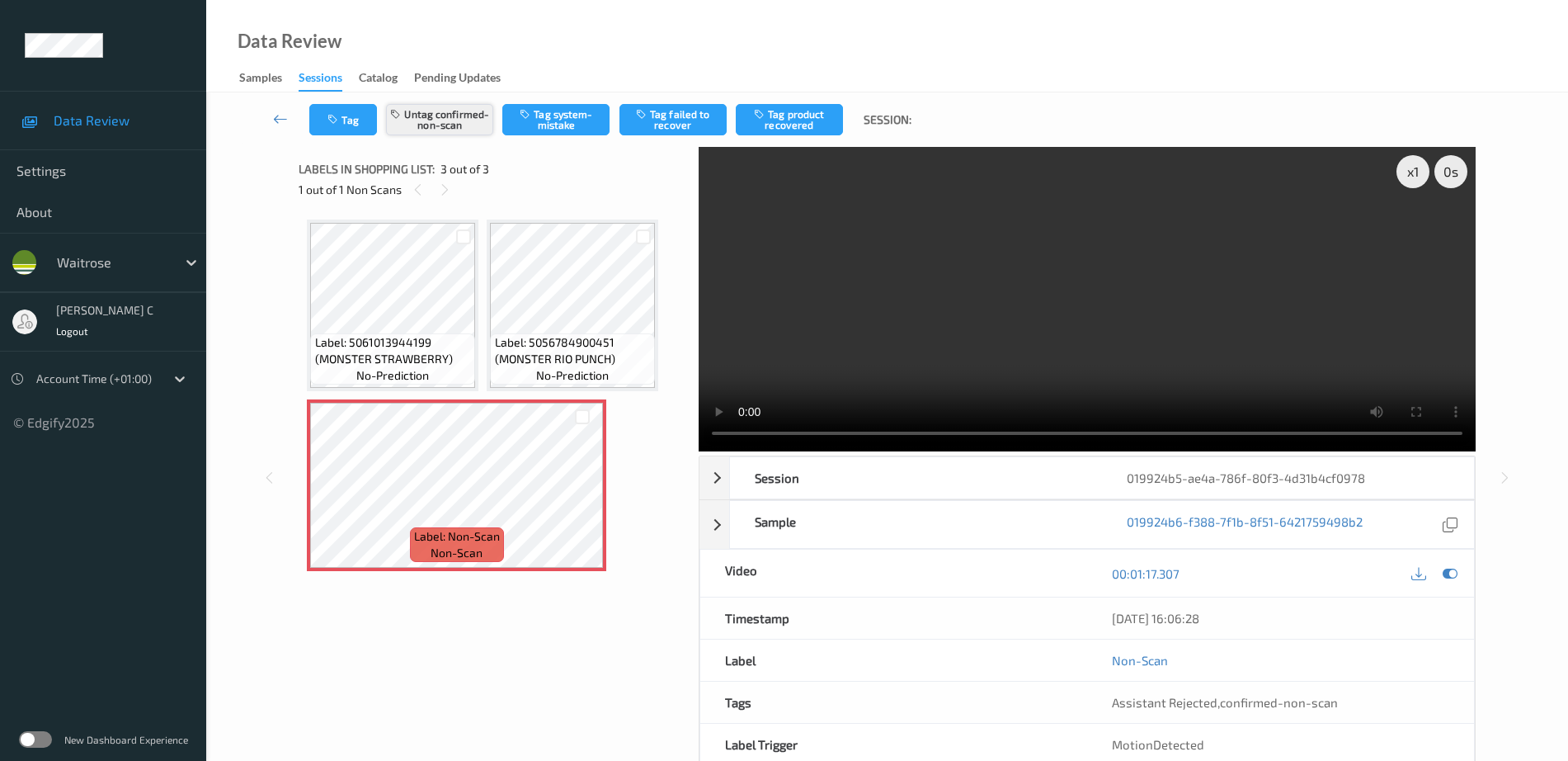
click at [454, 120] on button "Untag confirmed-non-scan" at bounding box center [440, 119] width 107 height 31
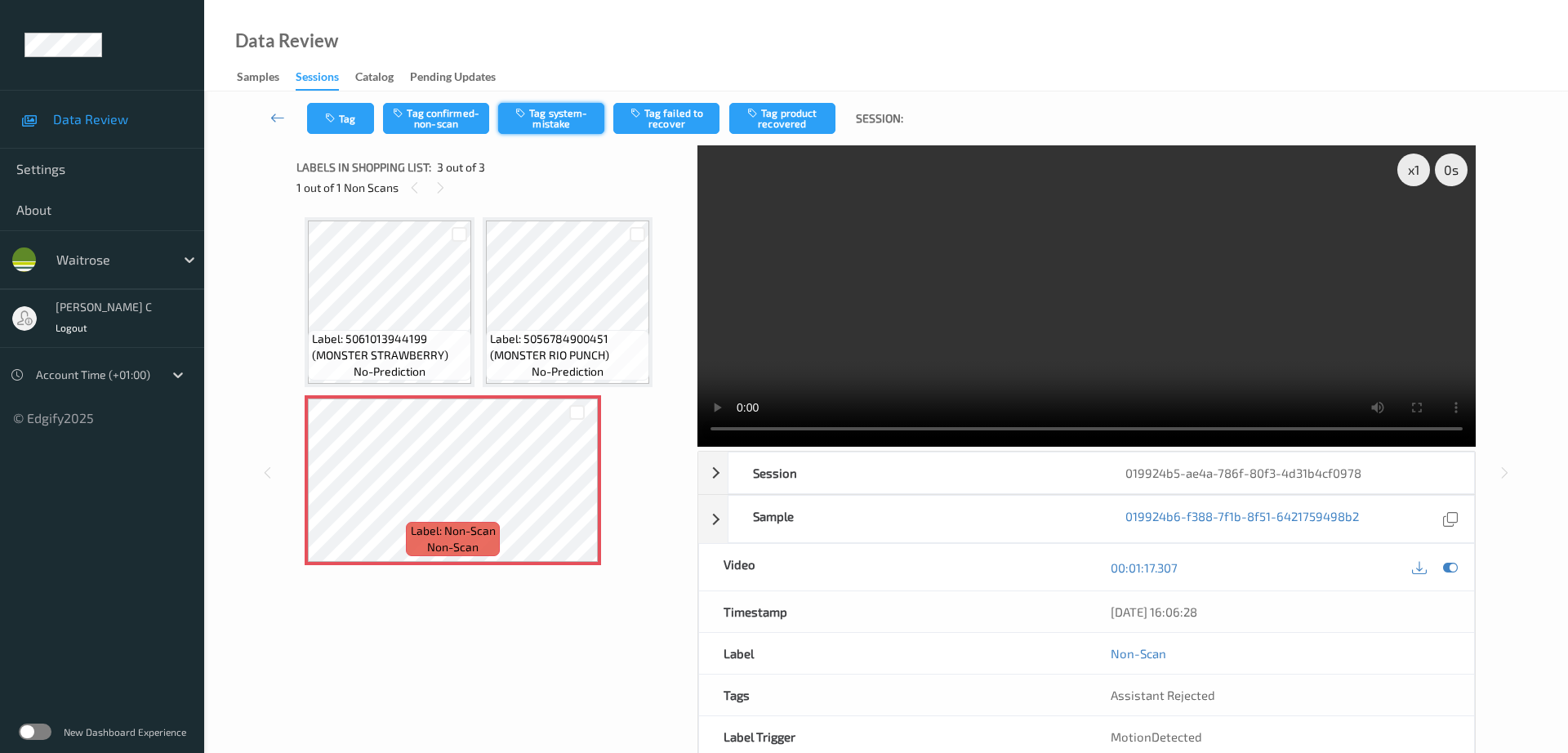
click at [565, 105] on button "Tag system-mistake" at bounding box center [551, 118] width 106 height 31
click at [339, 131] on button "Tag" at bounding box center [341, 118] width 67 height 31
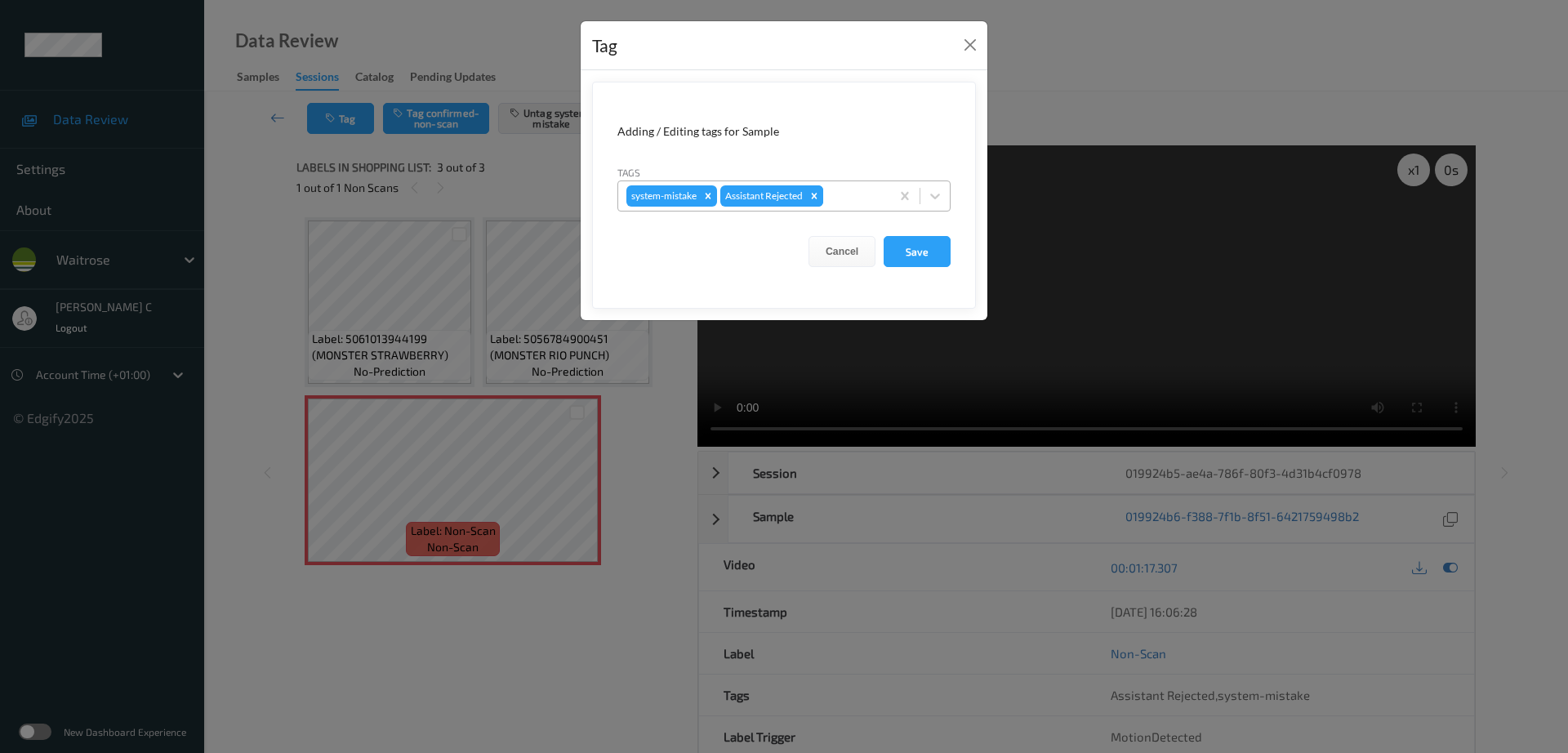
click at [818, 199] on icon "Remove Assistant Rejected" at bounding box center [814, 196] width 12 height 12
click at [971, 46] on button "Close" at bounding box center [970, 44] width 23 height 23
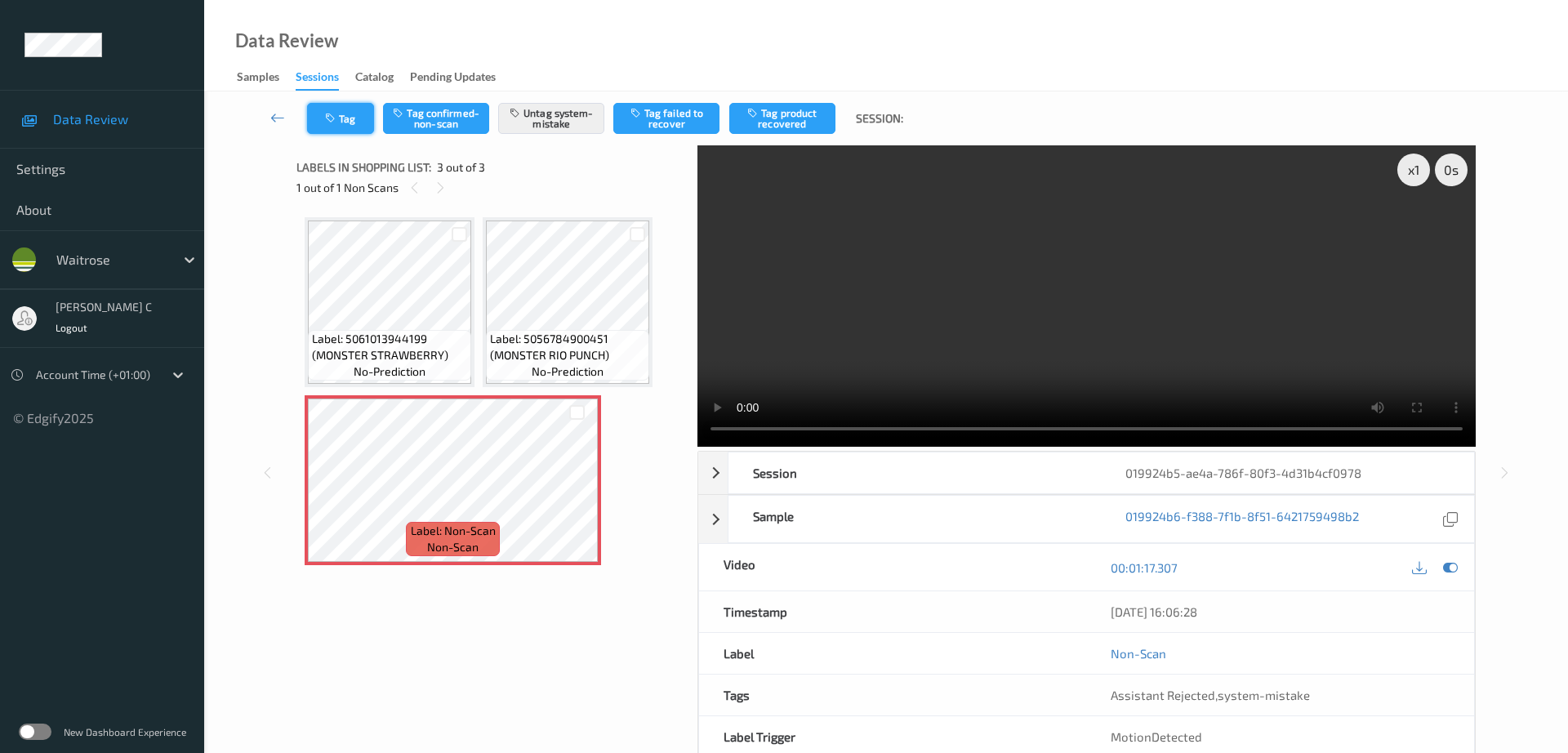
click at [338, 121] on icon "button" at bounding box center [331, 119] width 14 height 12
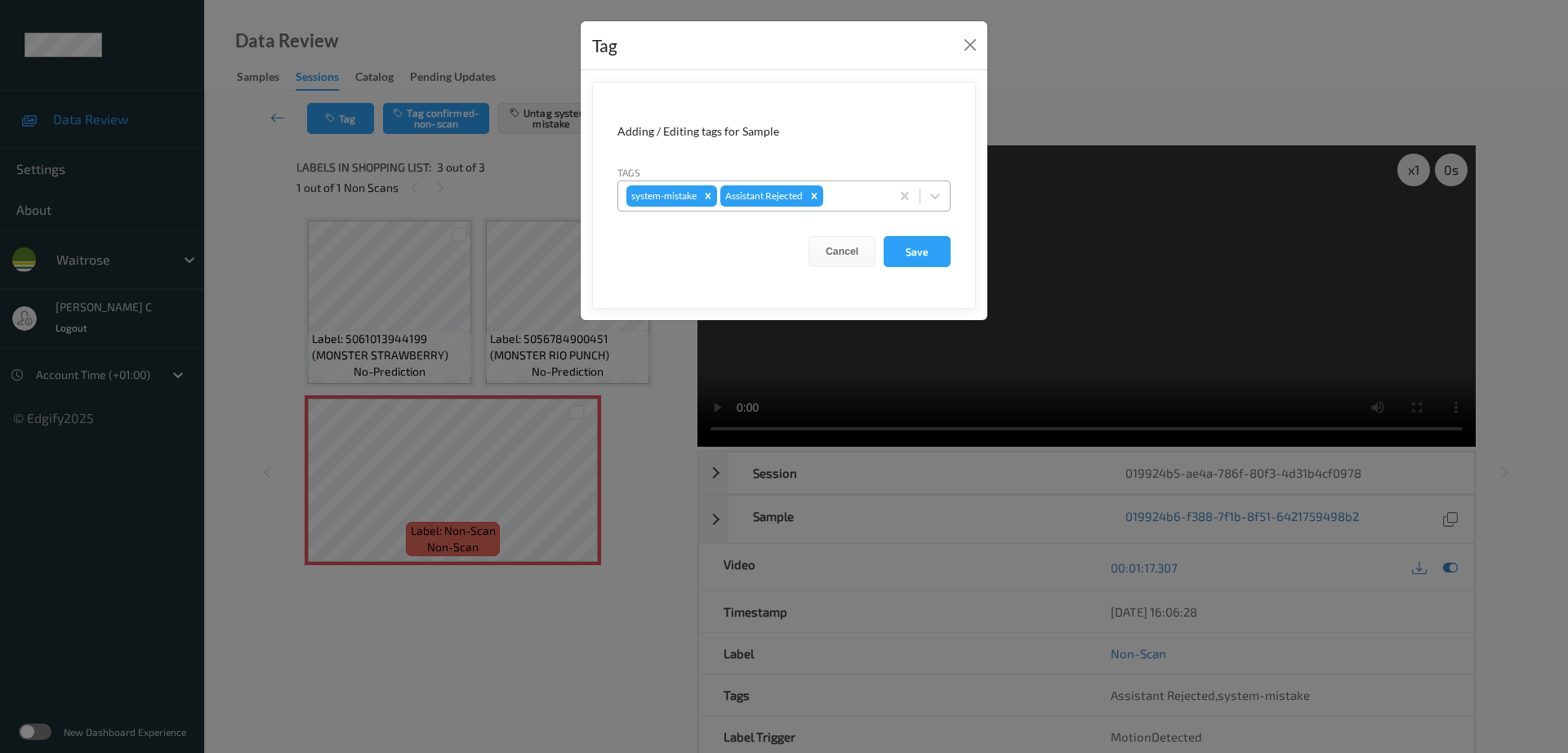
click at [854, 199] on div at bounding box center [854, 196] width 55 height 19
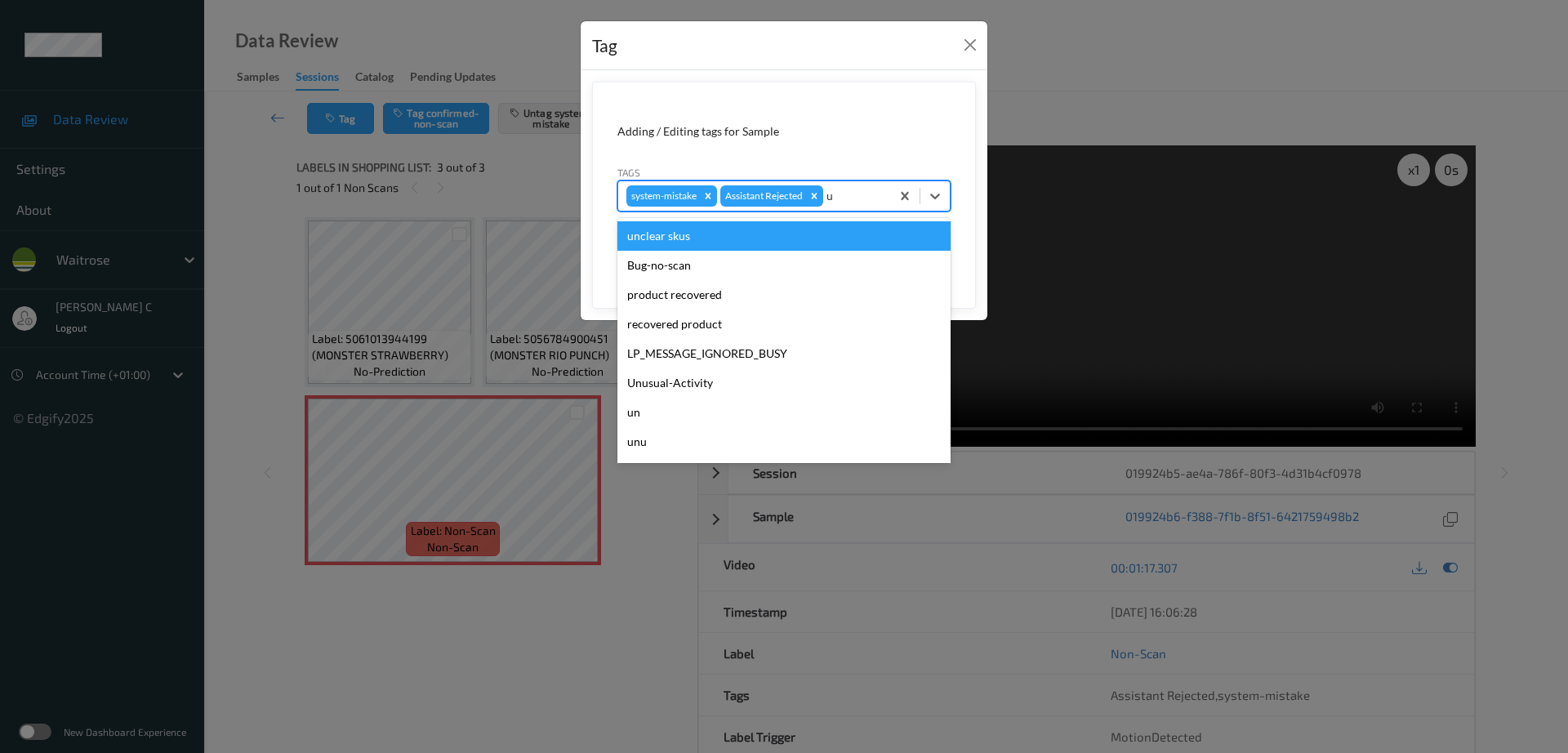
type input "un"
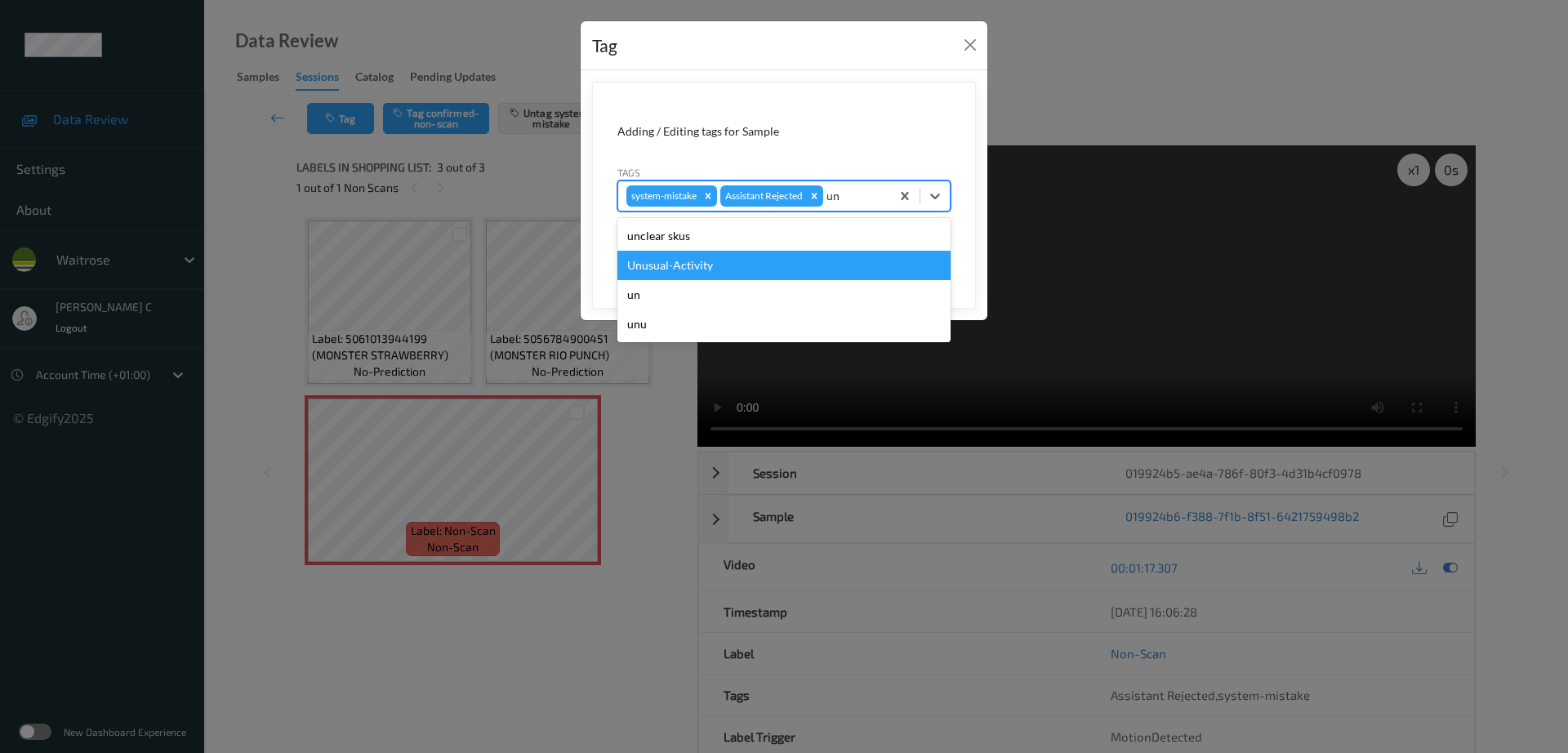
click at [742, 259] on div "Unusual-Activity" at bounding box center [784, 265] width 333 height 29
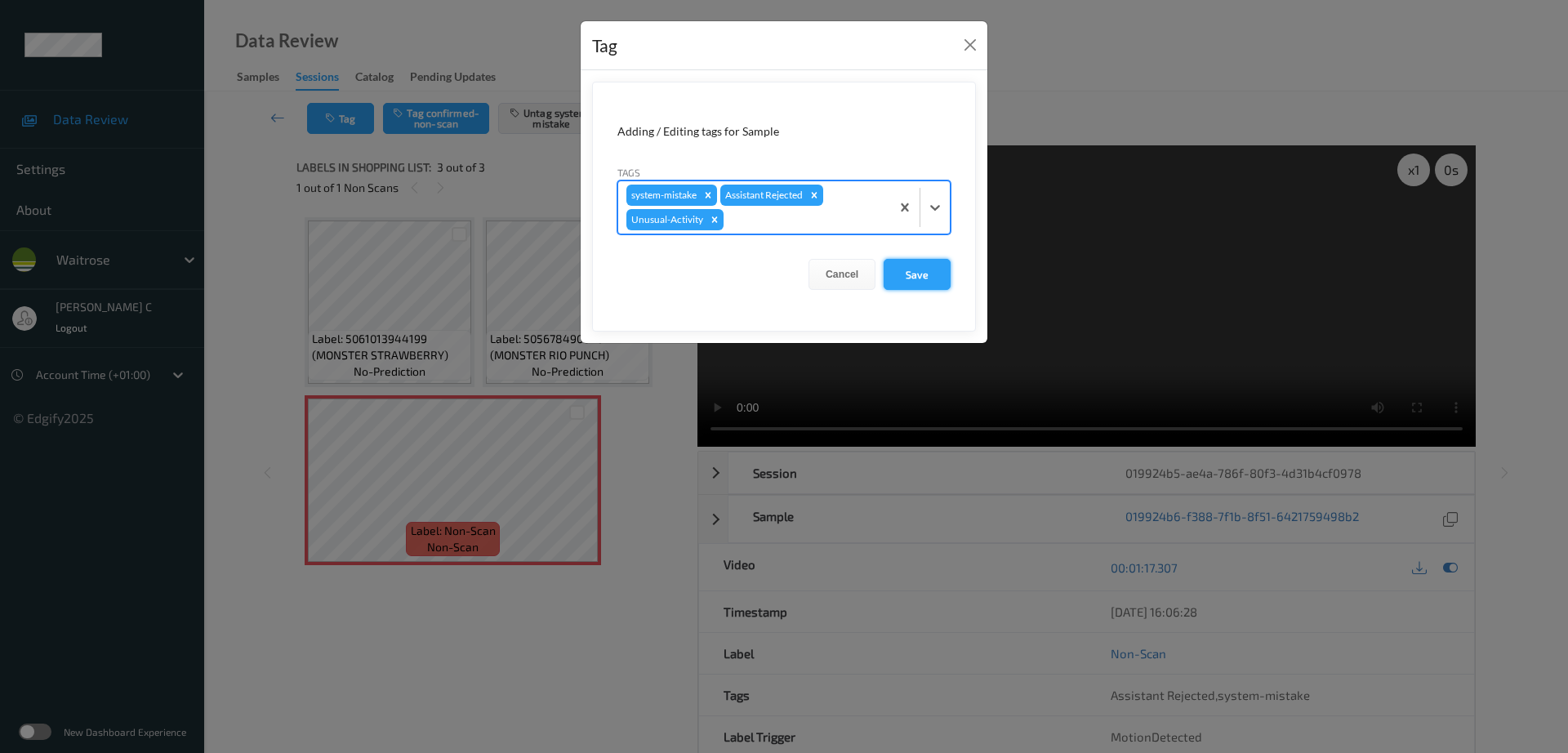
click at [918, 279] on button "Save" at bounding box center [917, 274] width 67 height 31
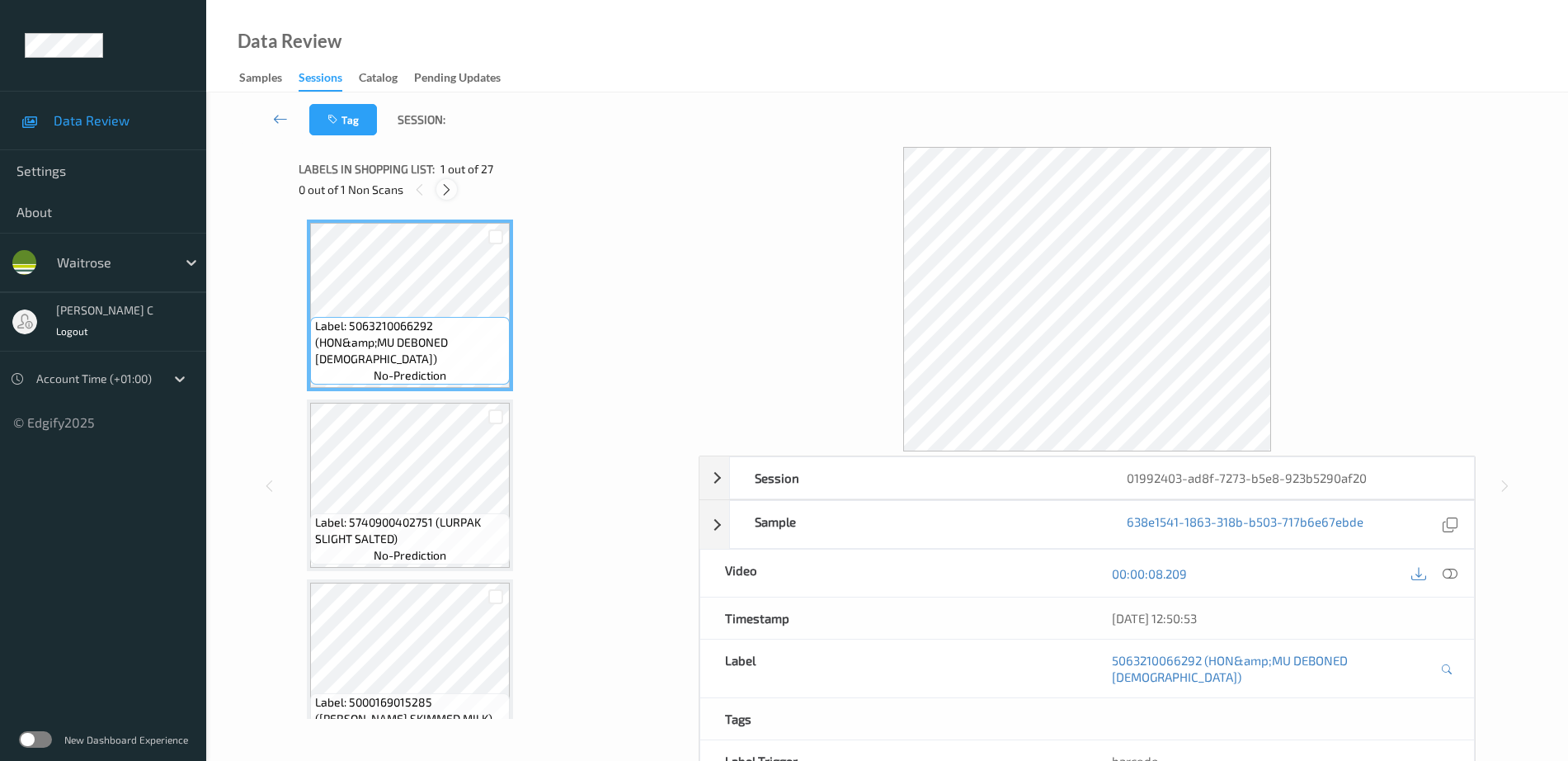
click at [452, 192] on icon at bounding box center [446, 190] width 14 height 15
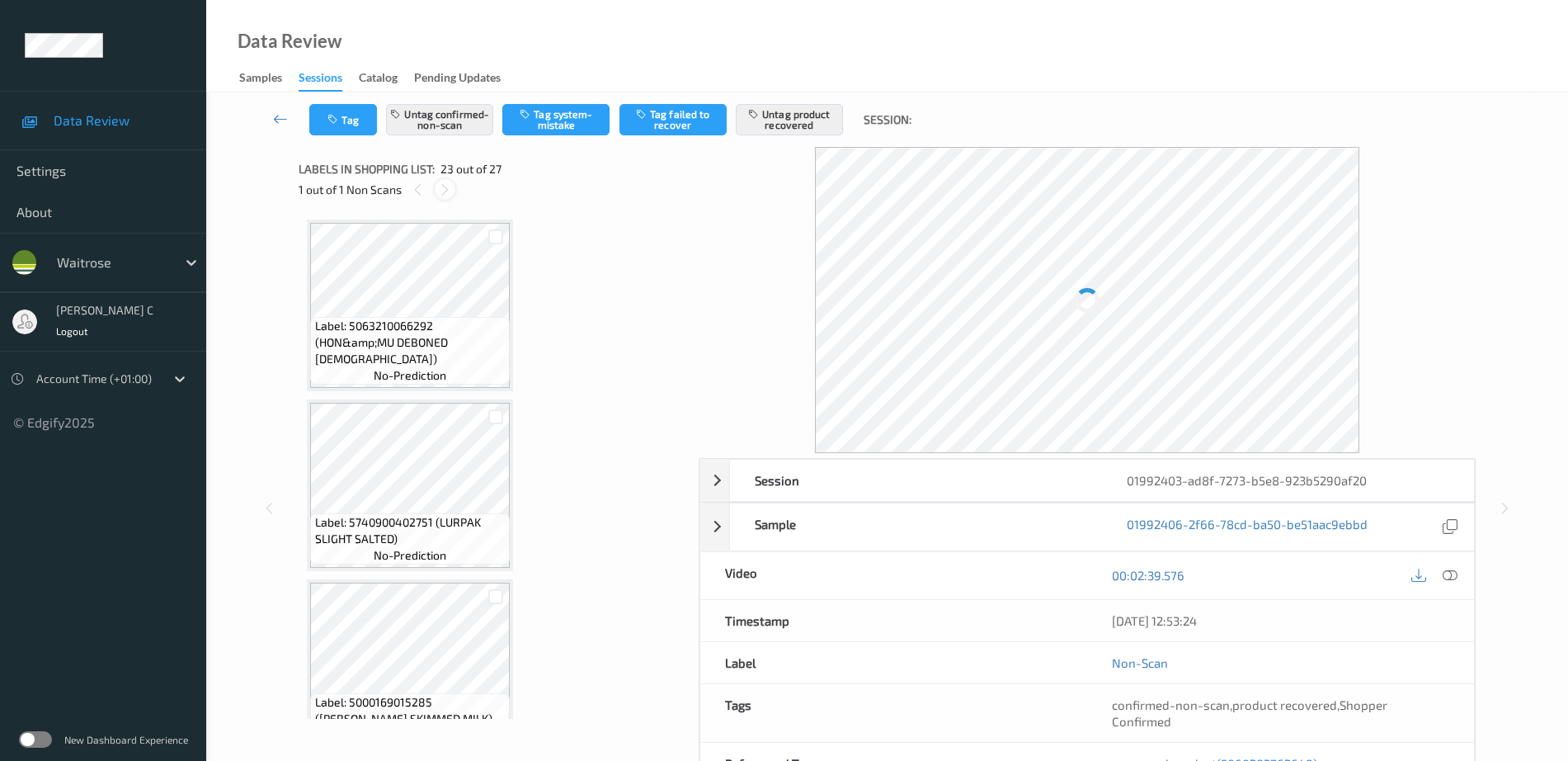
scroll to position [3786, 0]
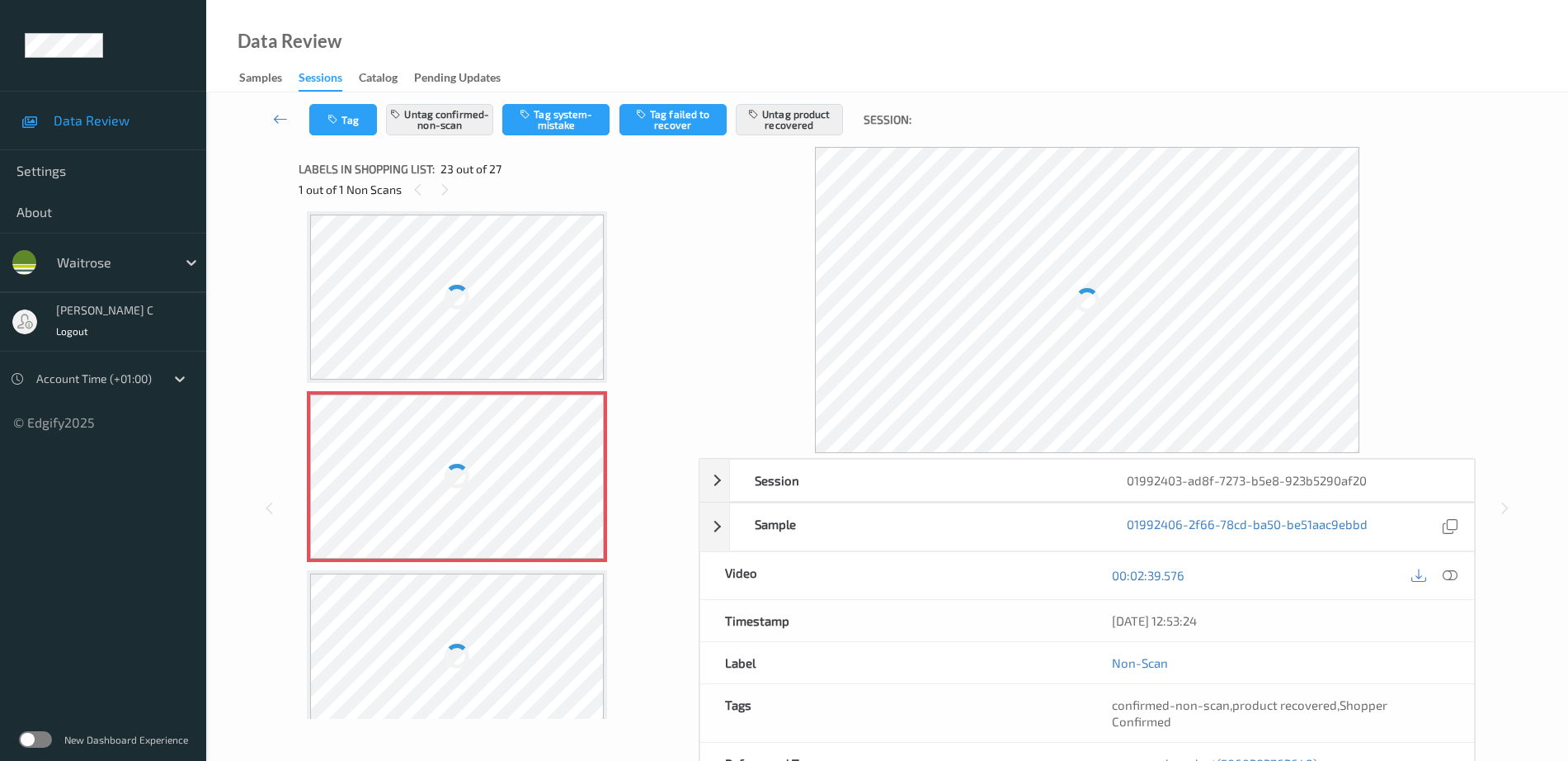
click at [462, 428] on div at bounding box center [456, 476] width 293 height 165
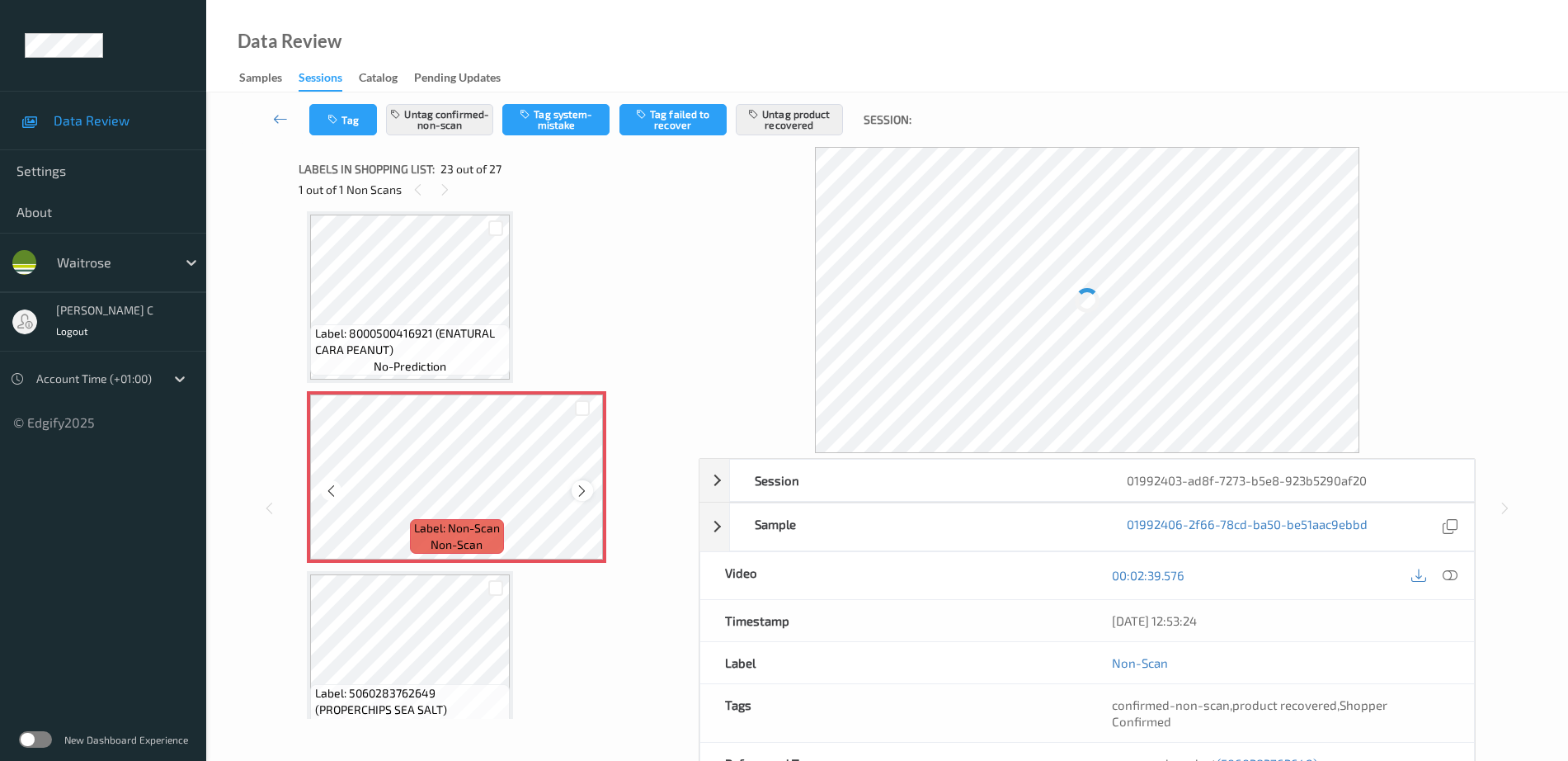
click at [588, 485] on icon at bounding box center [582, 491] width 14 height 15
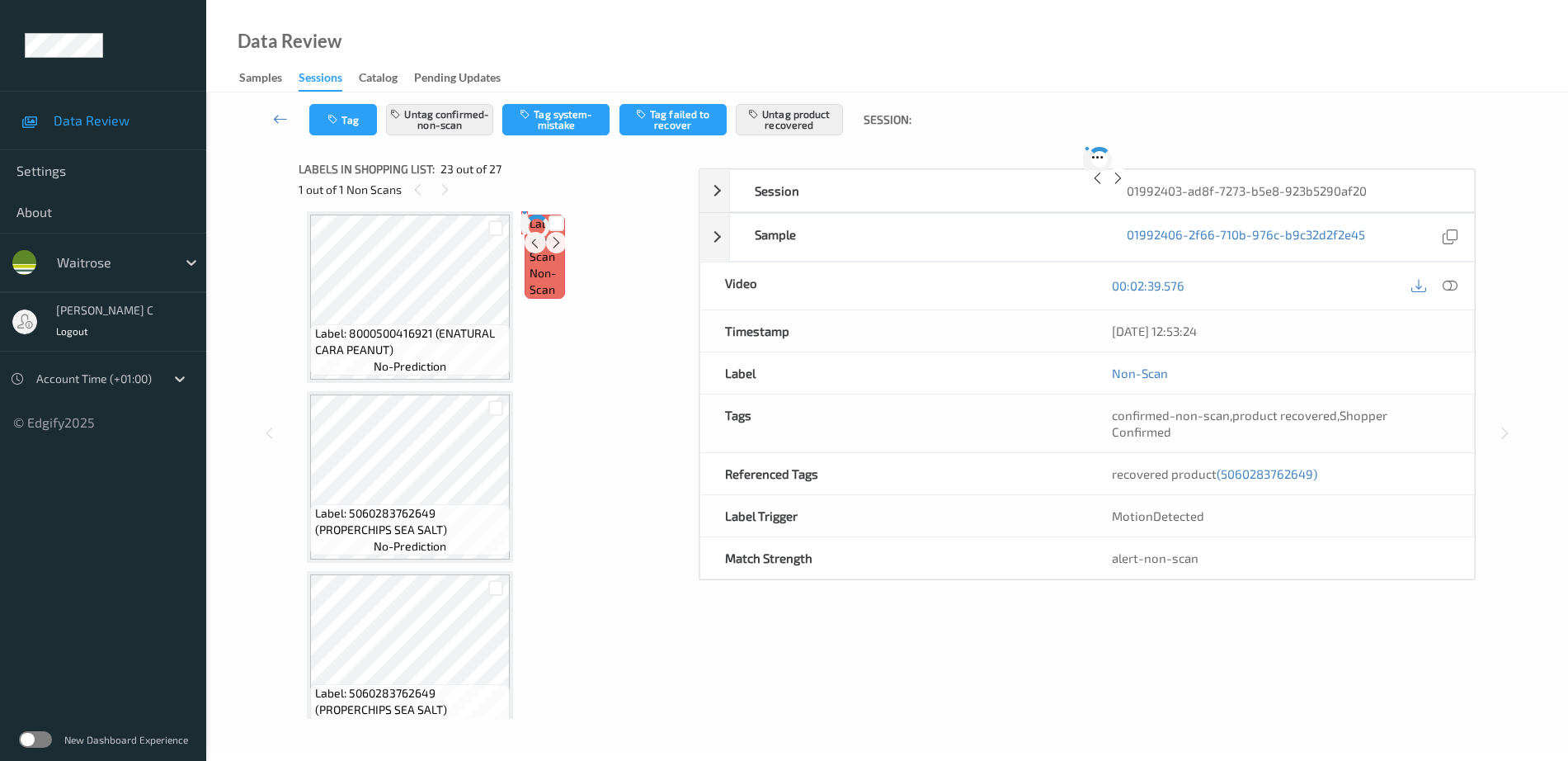
click at [525, 231] on div at bounding box center [525, 223] width 0 height 17
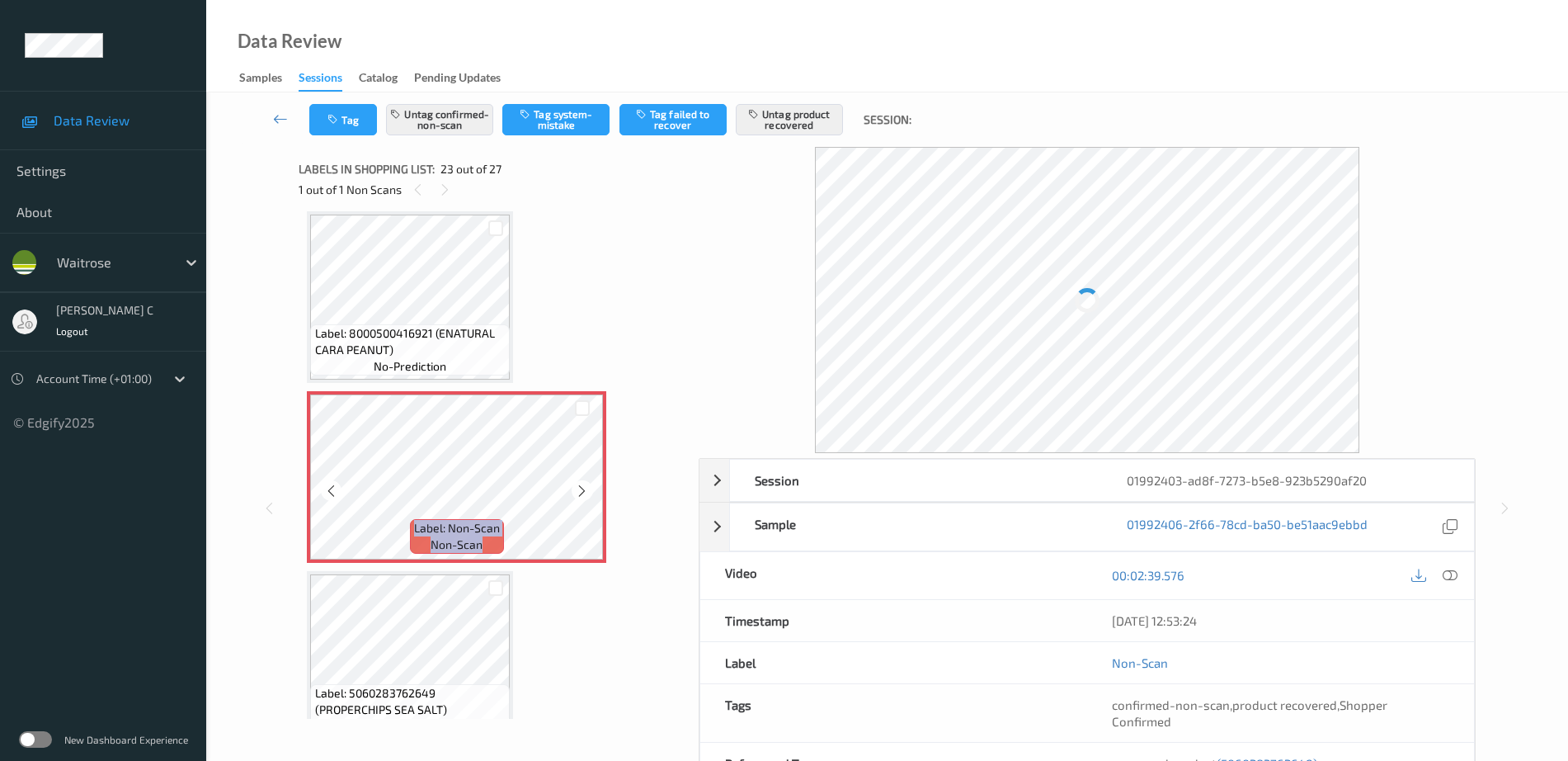
click at [588, 485] on icon at bounding box center [582, 491] width 14 height 15
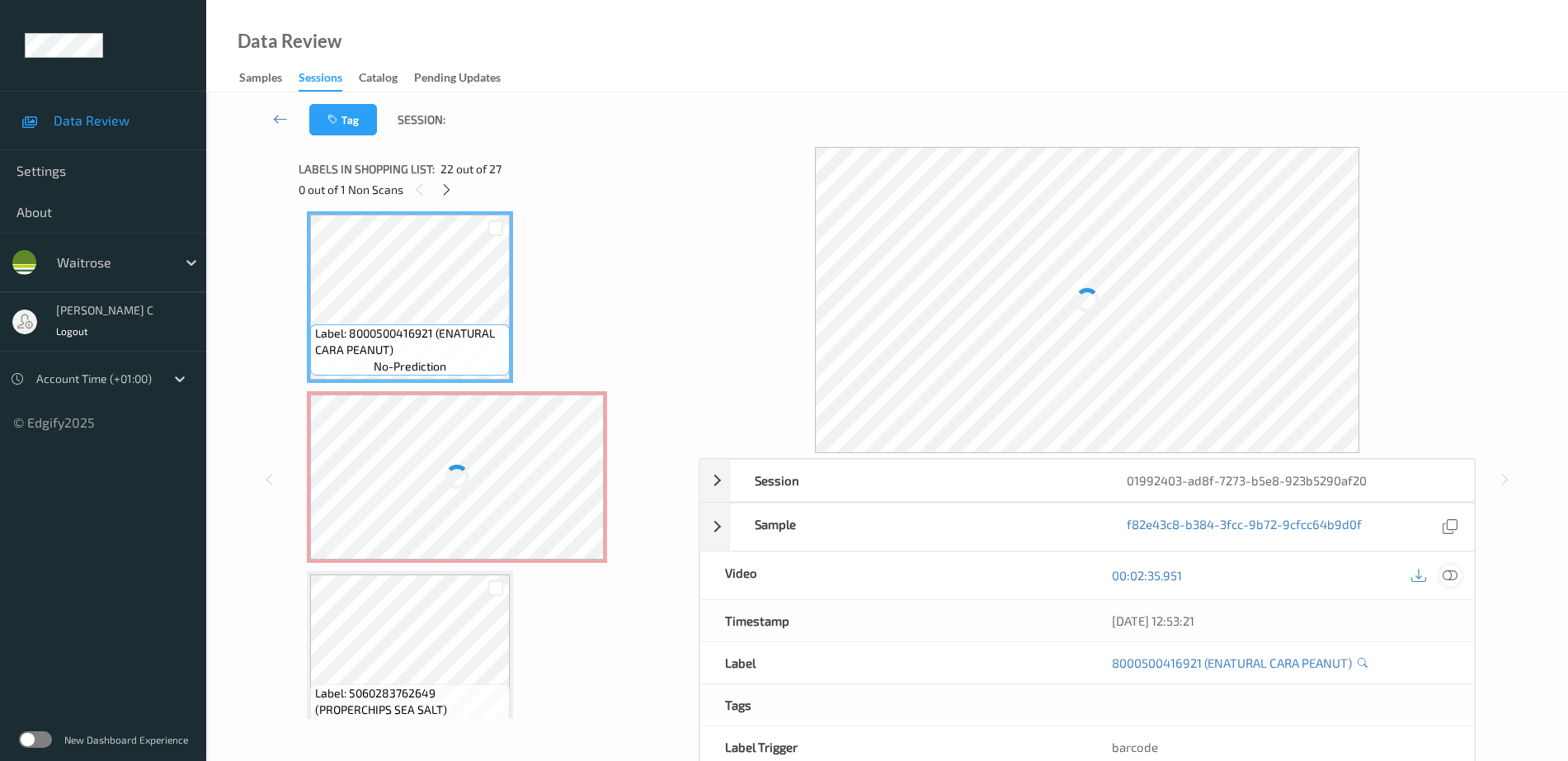
click at [1449, 578] on icon at bounding box center [1451, 575] width 15 height 15
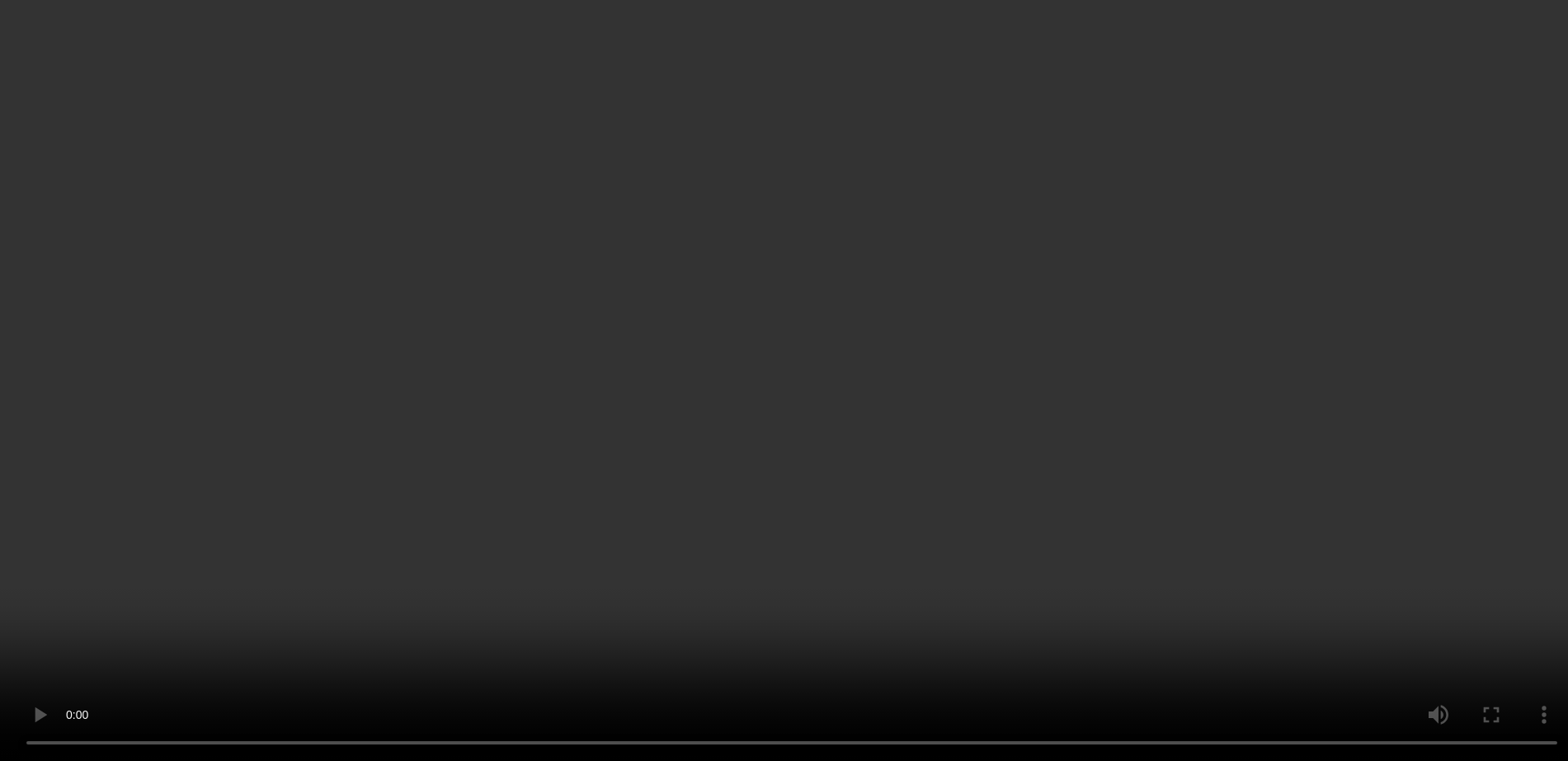
scroll to position [3889, 0]
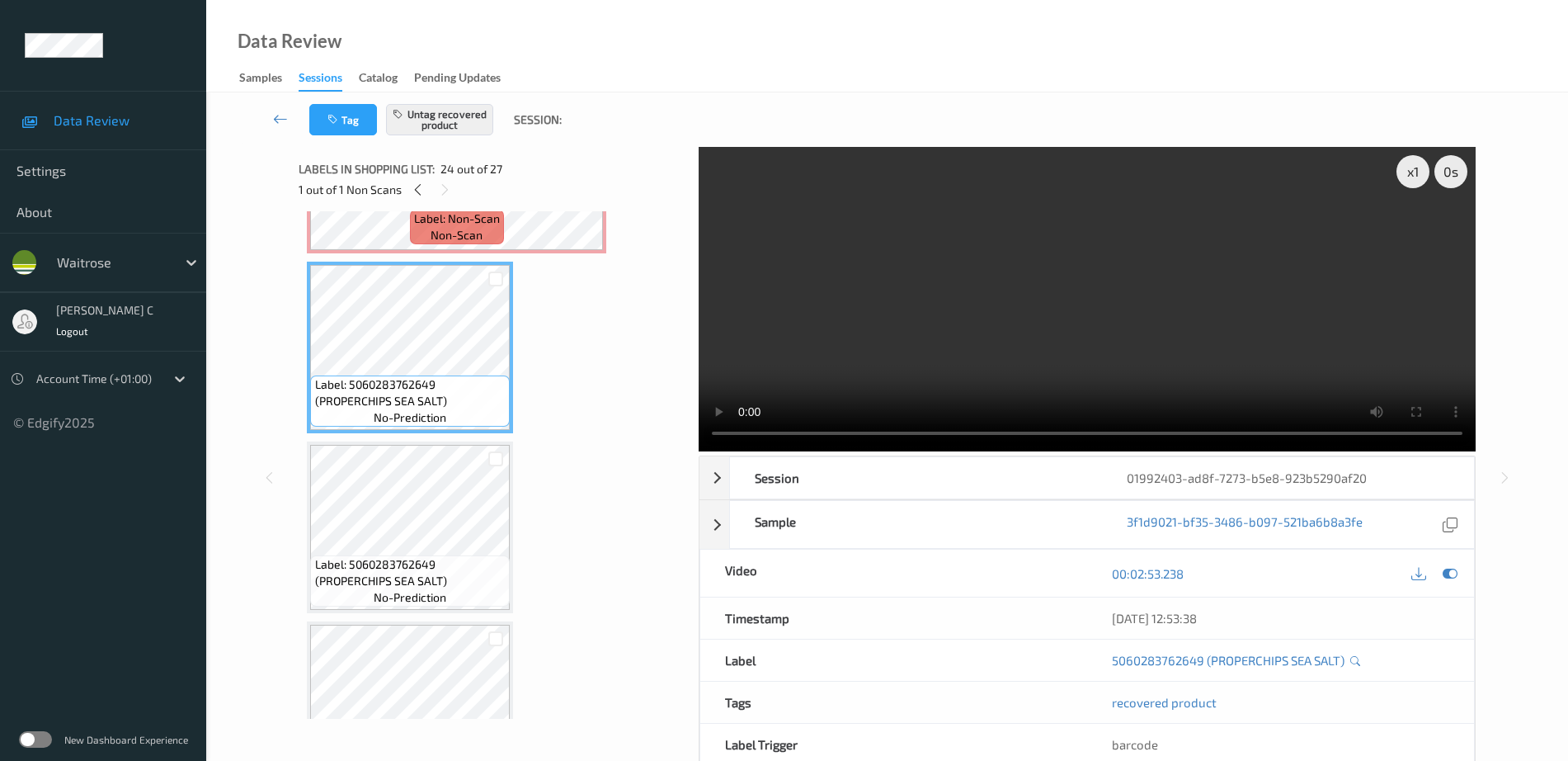
click at [384, 566] on span "Label: 5060283762649 (PROPERCHIPS SEA SALT)" at bounding box center [411, 572] width 191 height 33
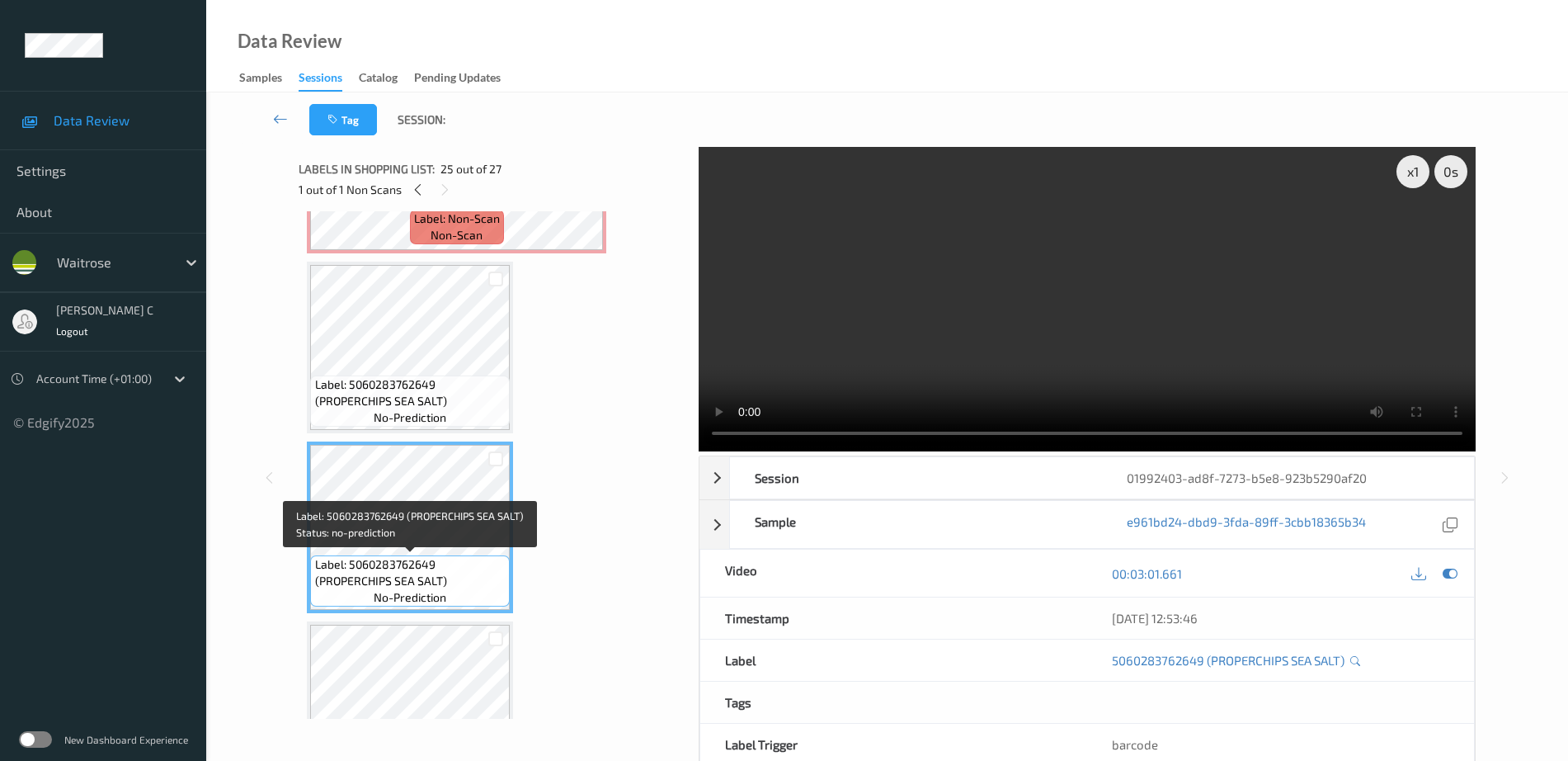
scroll to position [3992, 0]
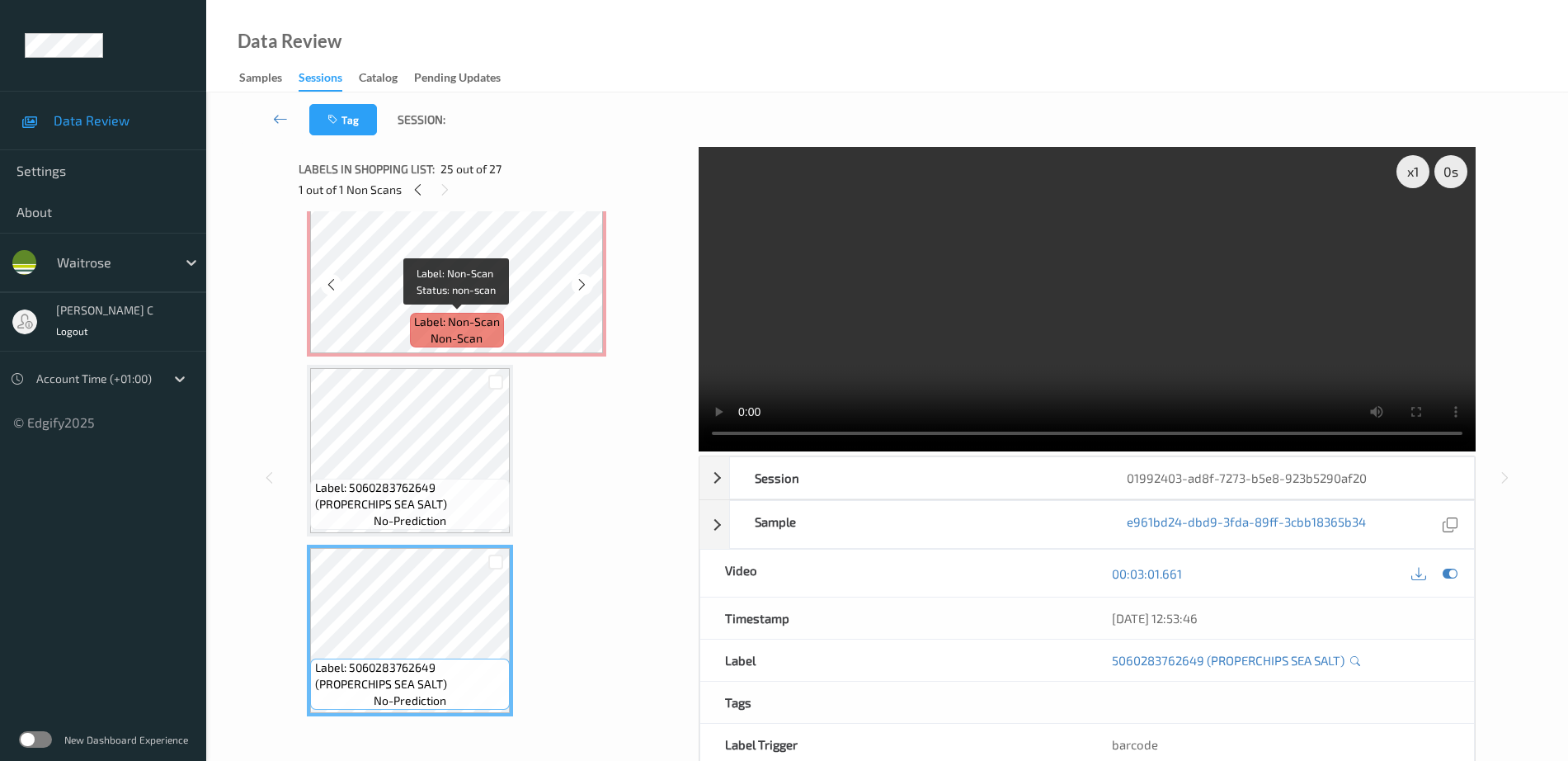
click at [437, 331] on span "non-scan" at bounding box center [456, 338] width 52 height 17
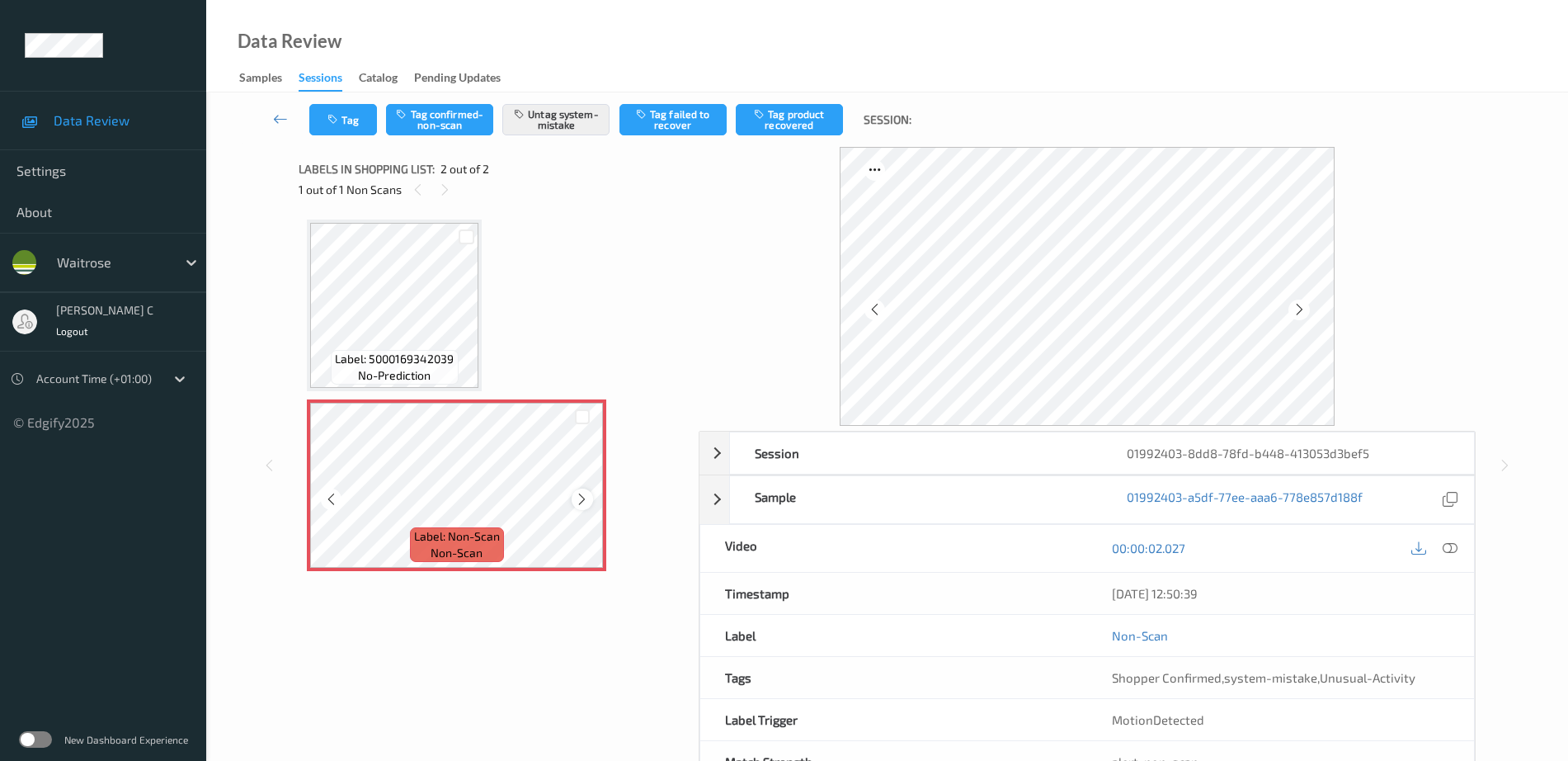
click at [586, 503] on icon at bounding box center [582, 500] width 14 height 15
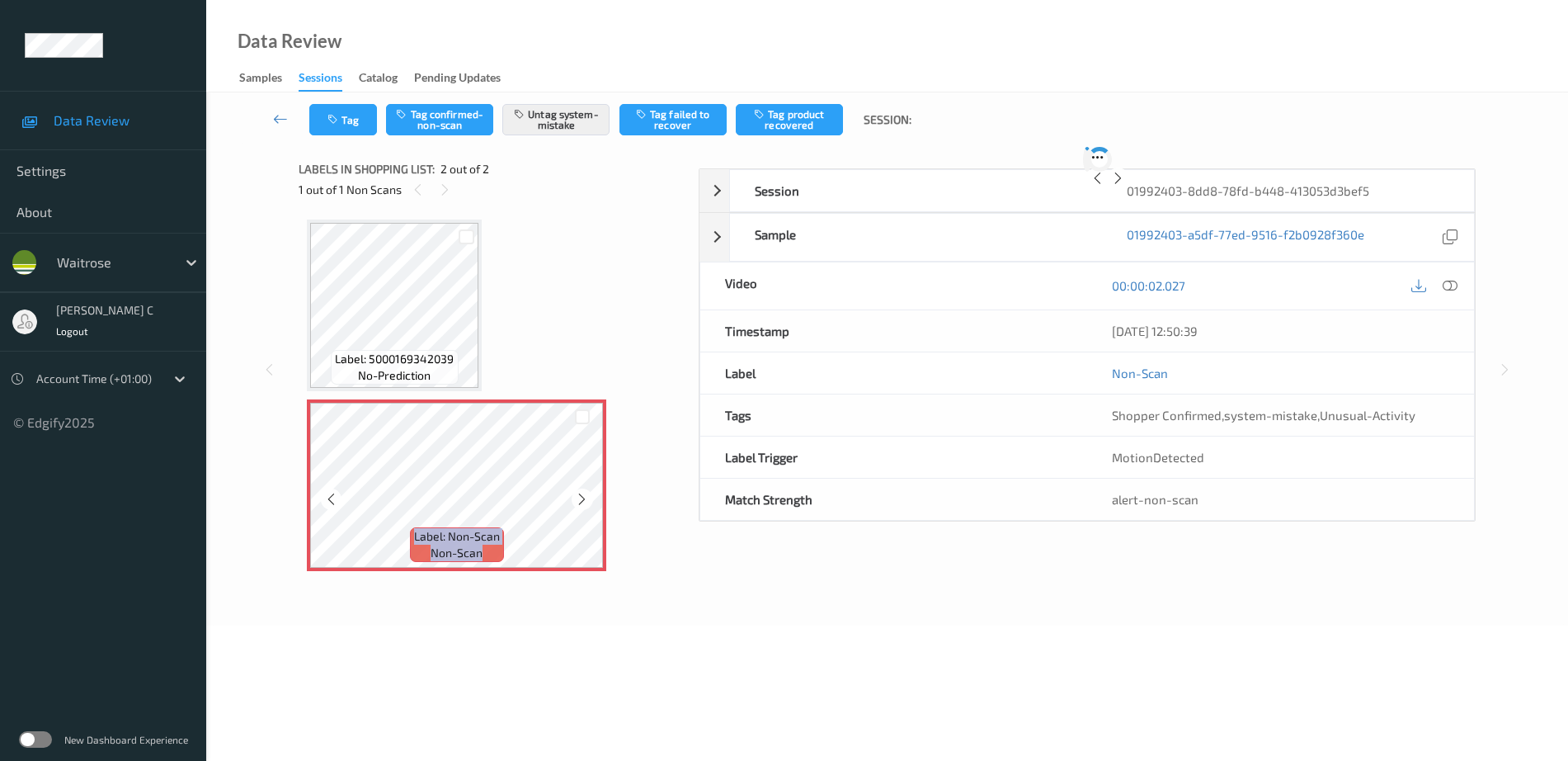
click at [586, 503] on icon at bounding box center [582, 500] width 14 height 15
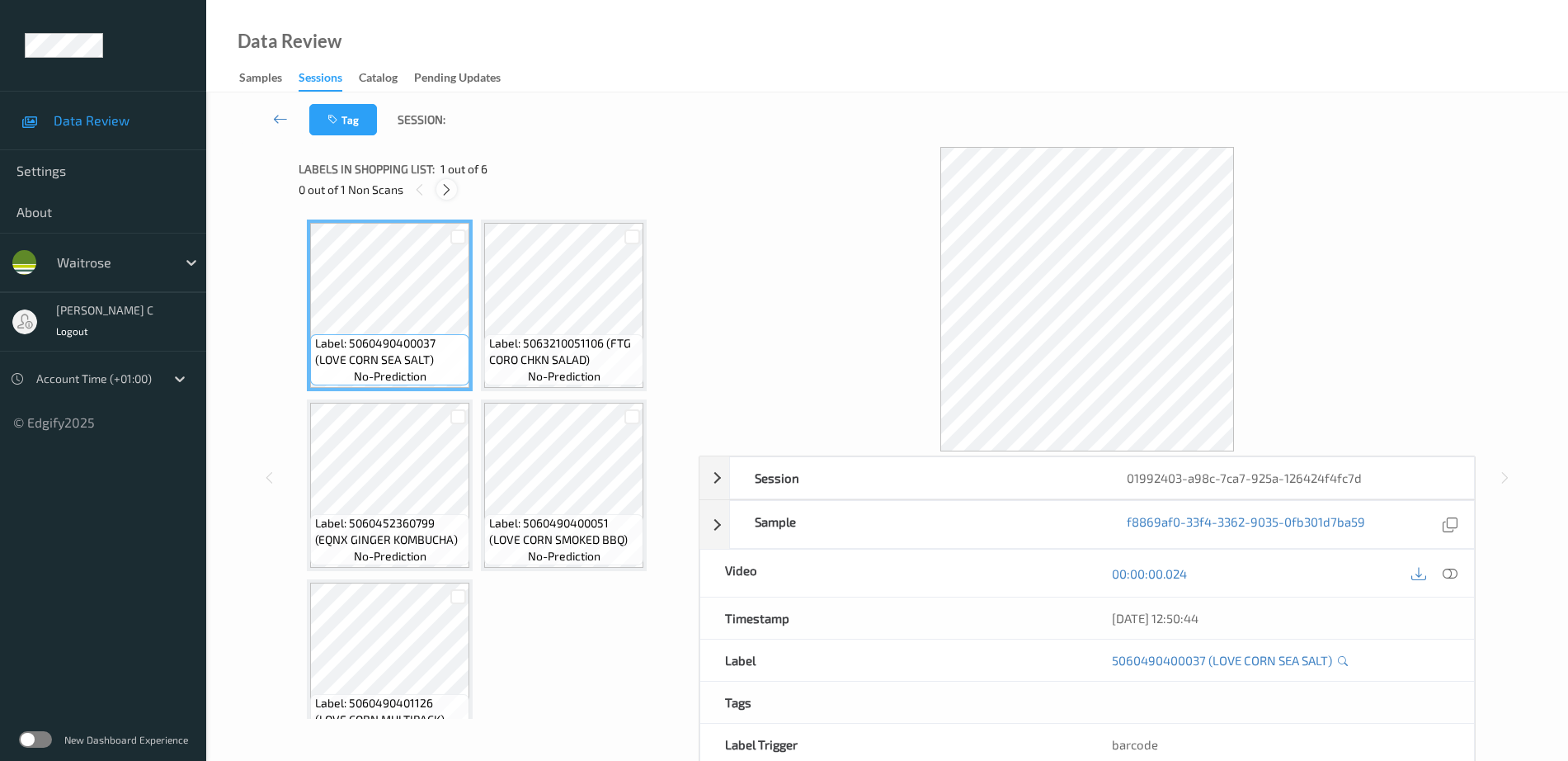
click at [445, 183] on icon at bounding box center [446, 190] width 14 height 15
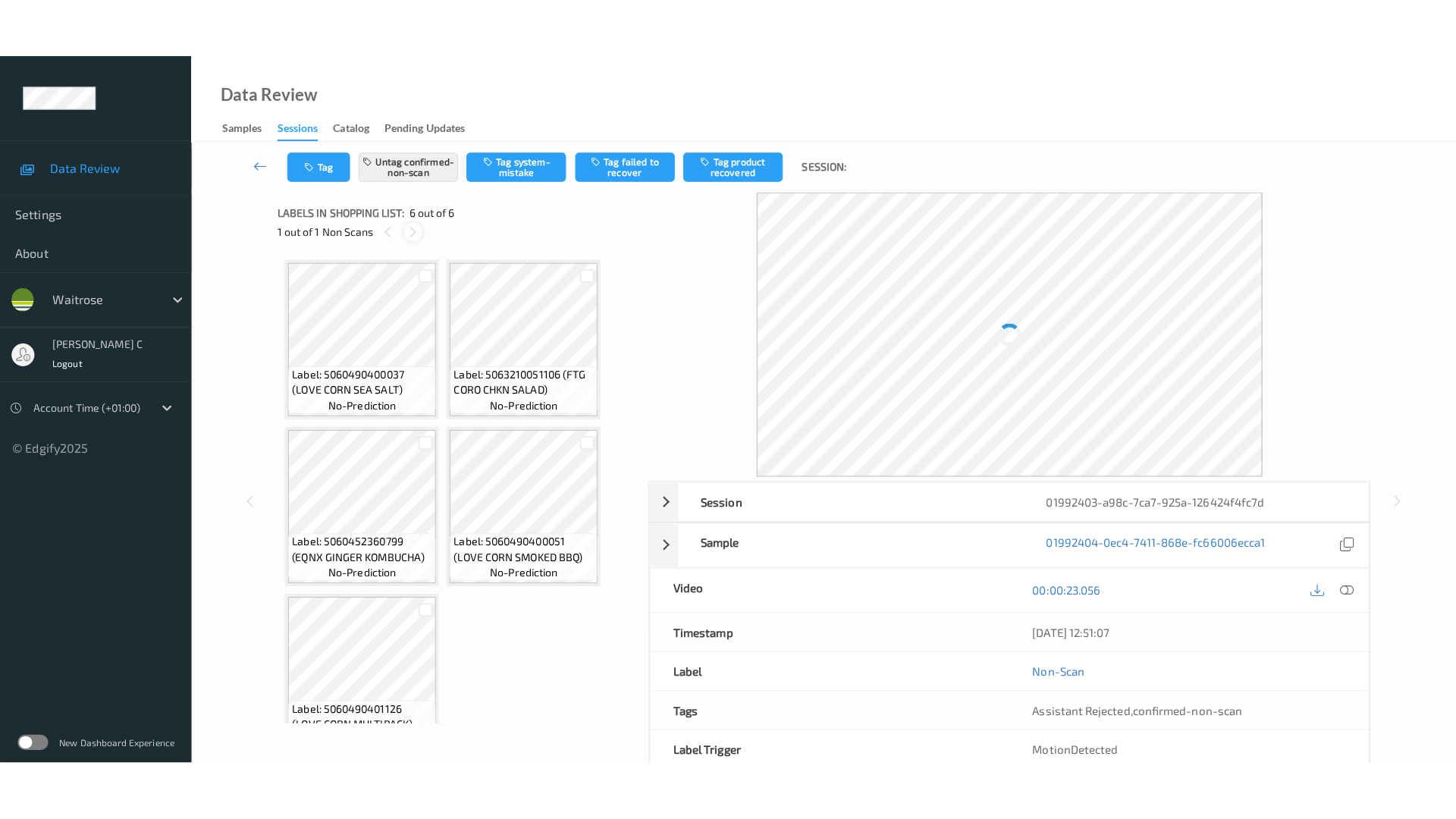
scroll to position [203, 0]
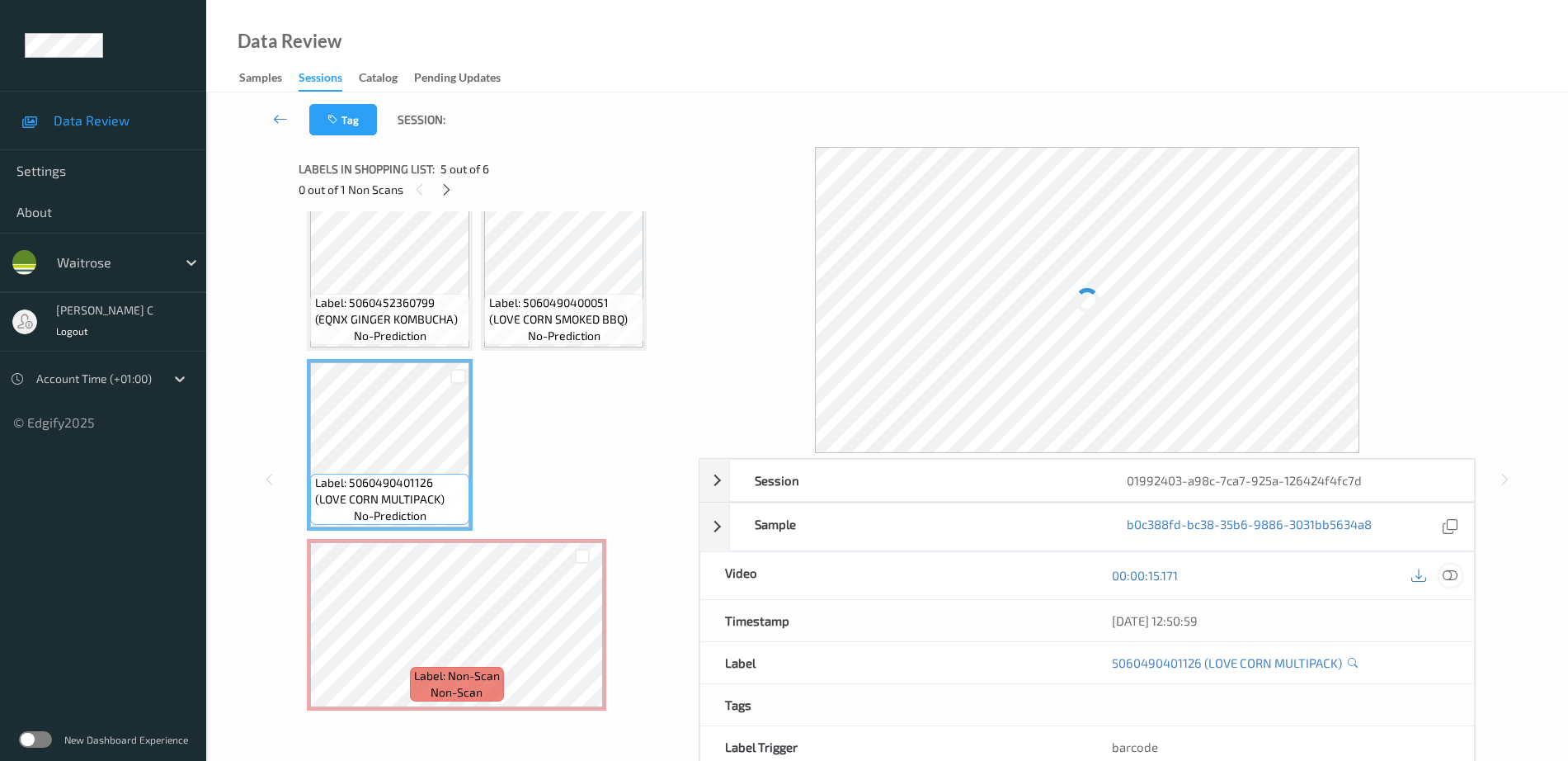
click at [1447, 578] on icon at bounding box center [1451, 575] width 15 height 15
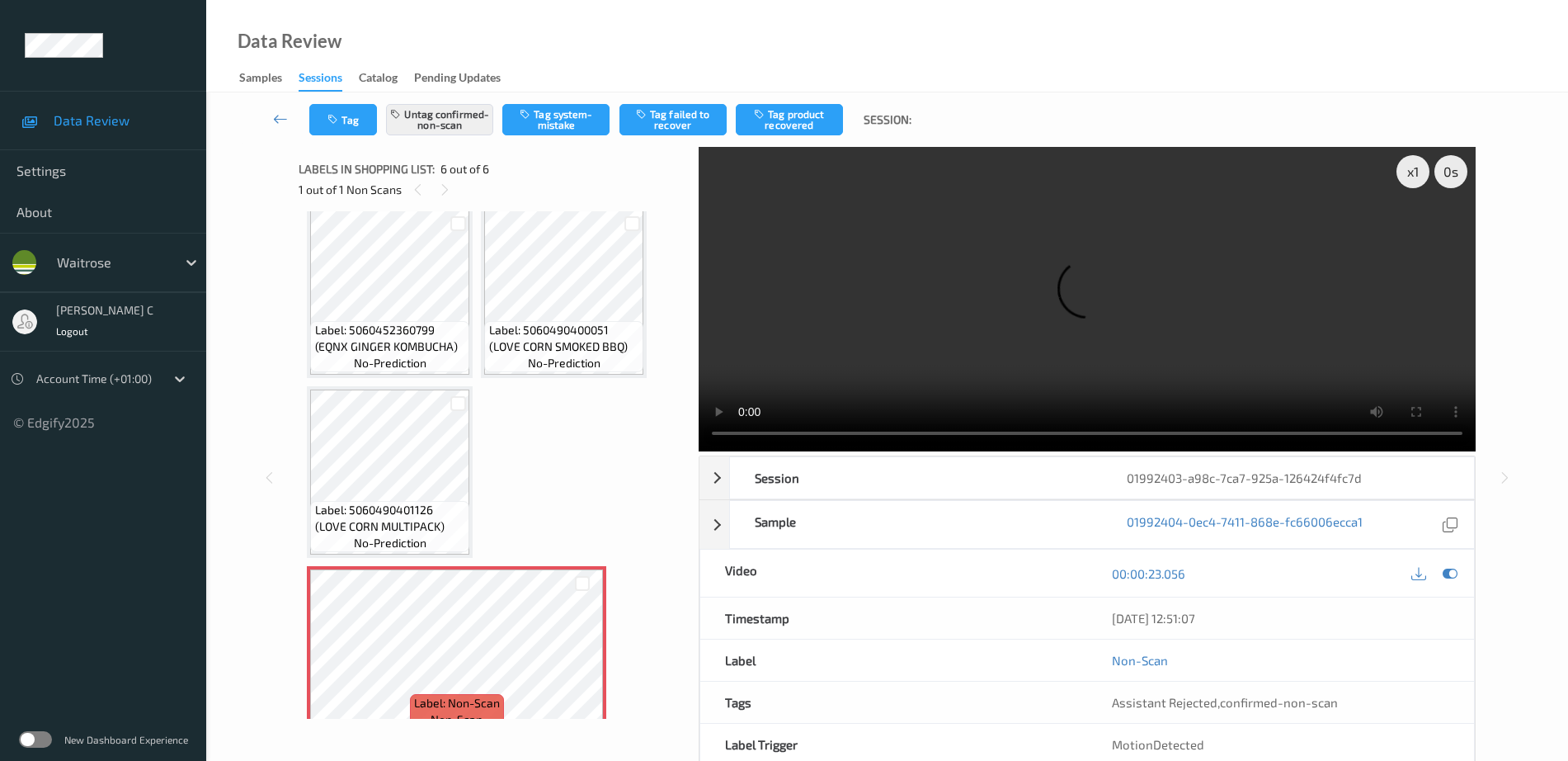
scroll to position [90, 0]
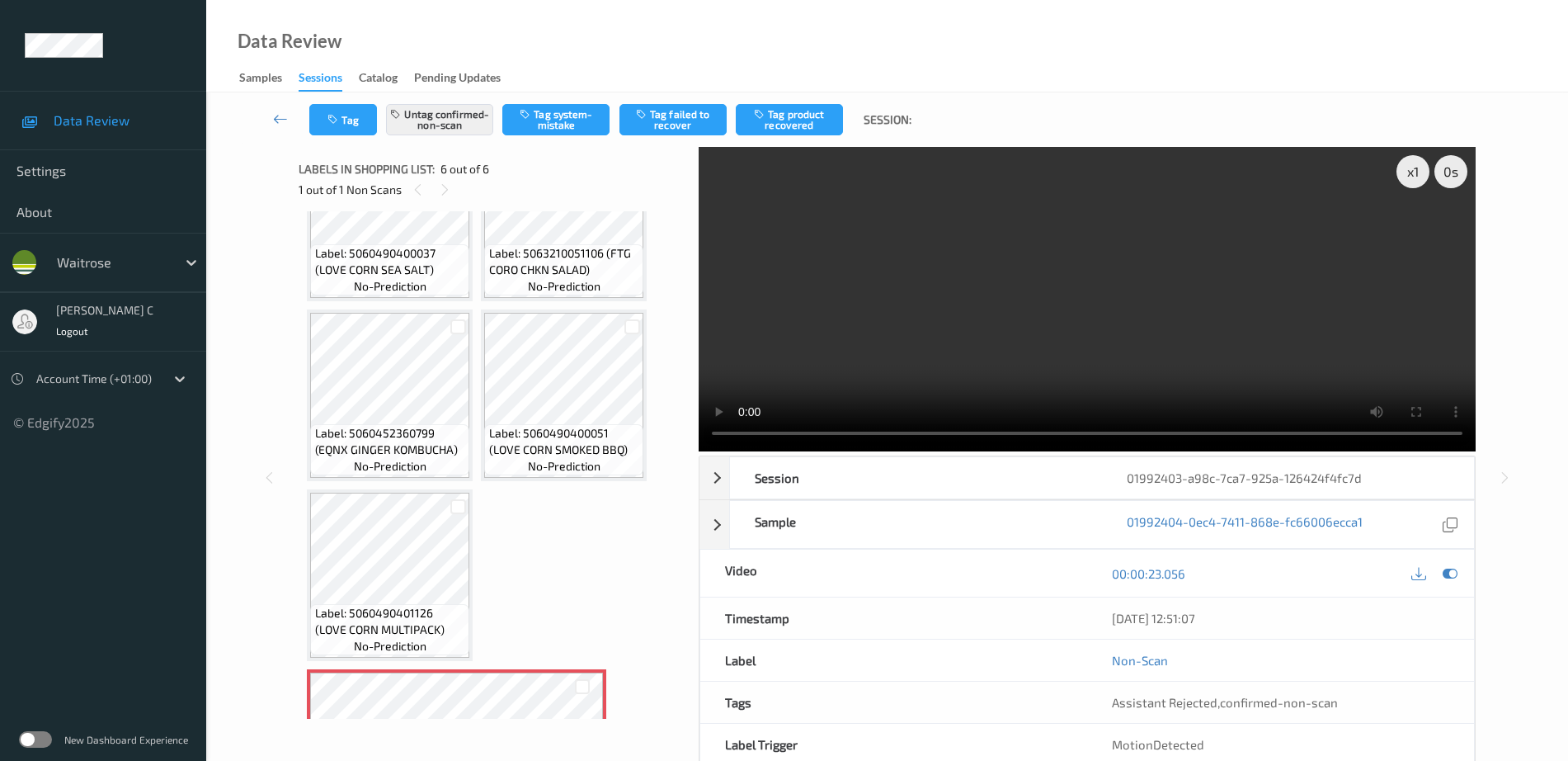
click at [547, 446] on span "Label: 5060490400051 (LOVE CORN SMOKED BBQ)" at bounding box center [565, 441] width 151 height 33
click at [1418, 181] on div "x 1" at bounding box center [1412, 171] width 33 height 33
click at [1418, 181] on div "x 2" at bounding box center [1412, 171] width 33 height 33
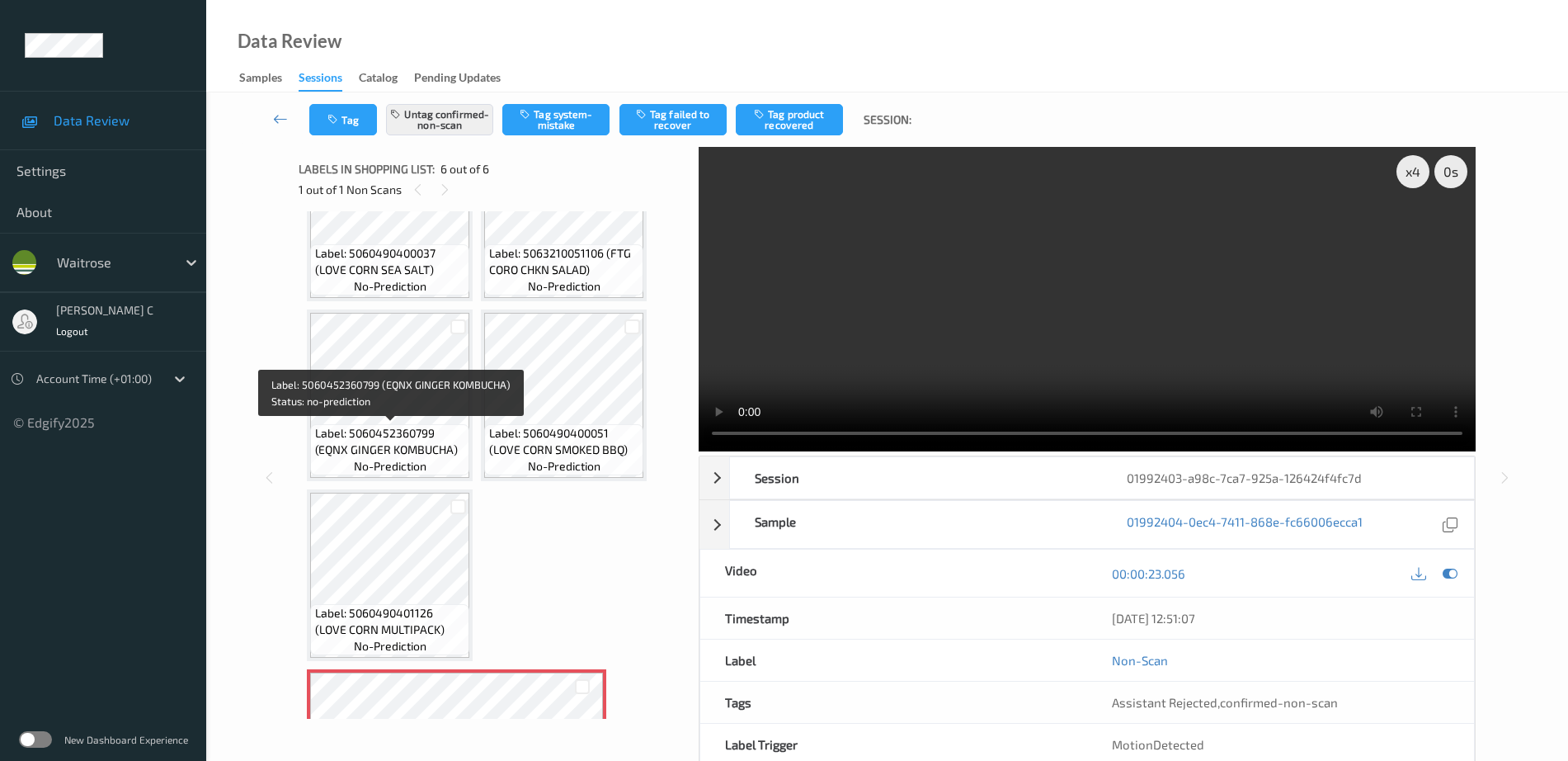
scroll to position [221, 0]
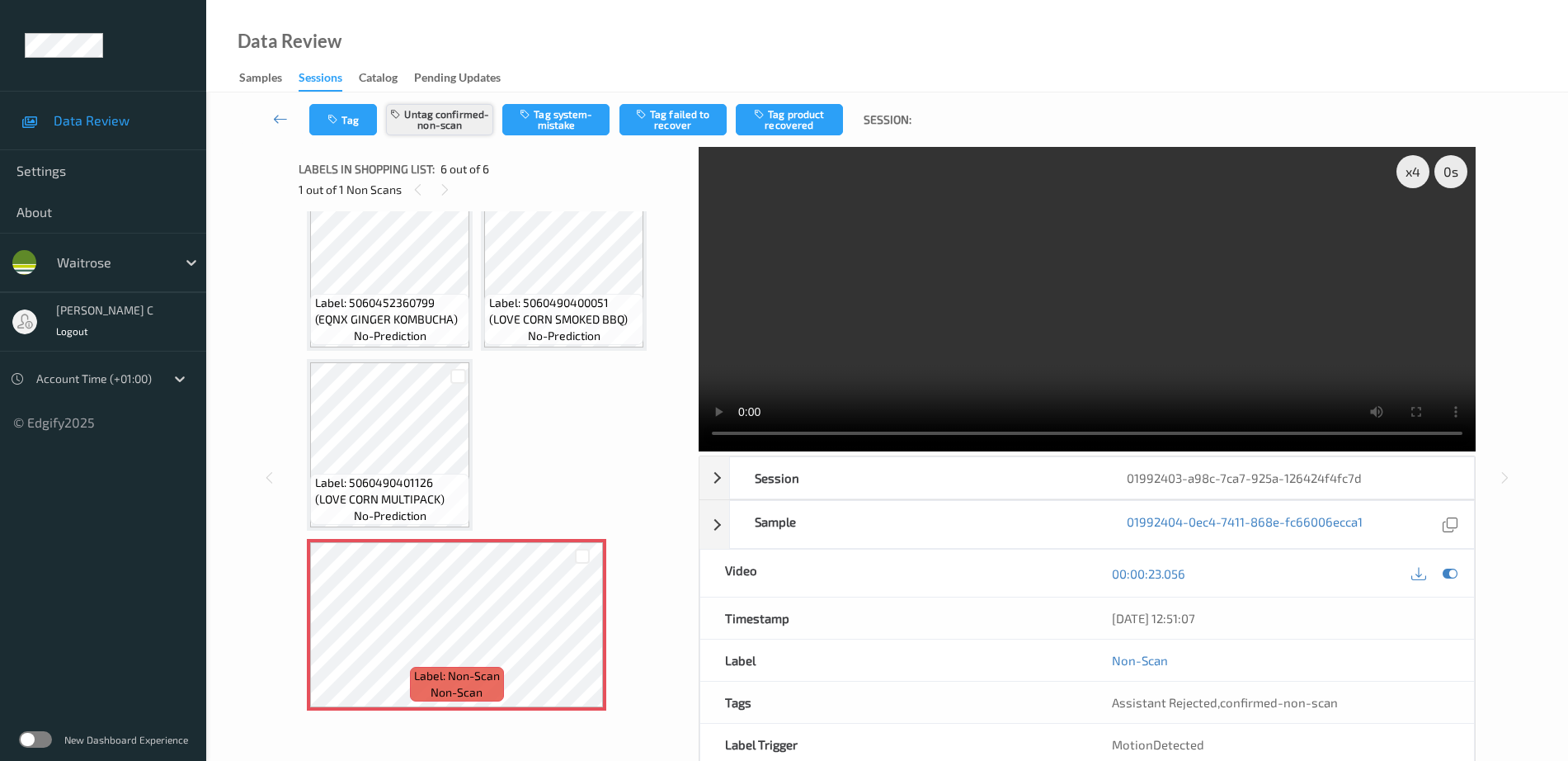
click at [440, 115] on button "Untag confirmed-non-scan" at bounding box center [440, 119] width 107 height 31
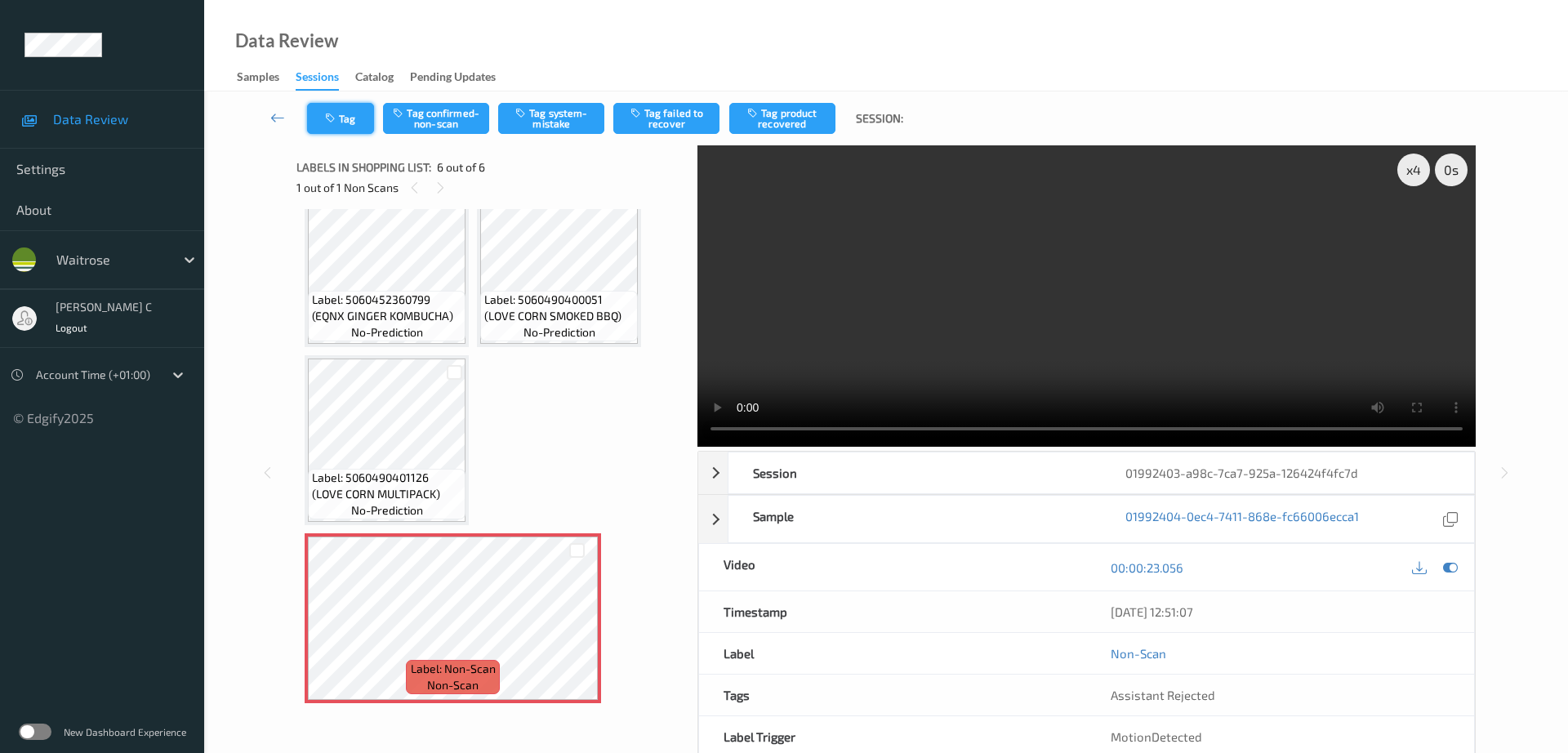
click at [331, 106] on button "Tag" at bounding box center [341, 118] width 67 height 31
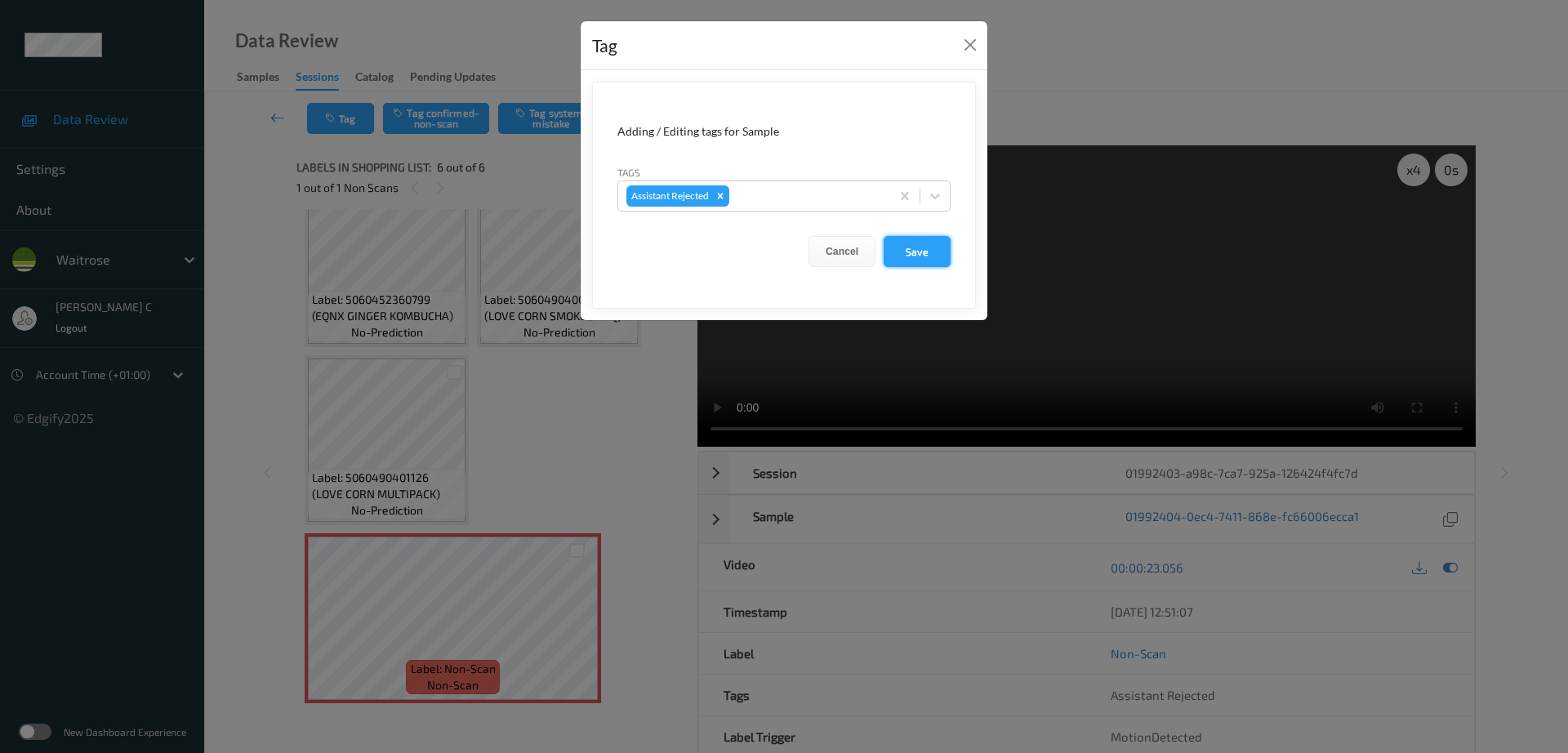
click at [927, 245] on button "Save" at bounding box center [917, 251] width 67 height 31
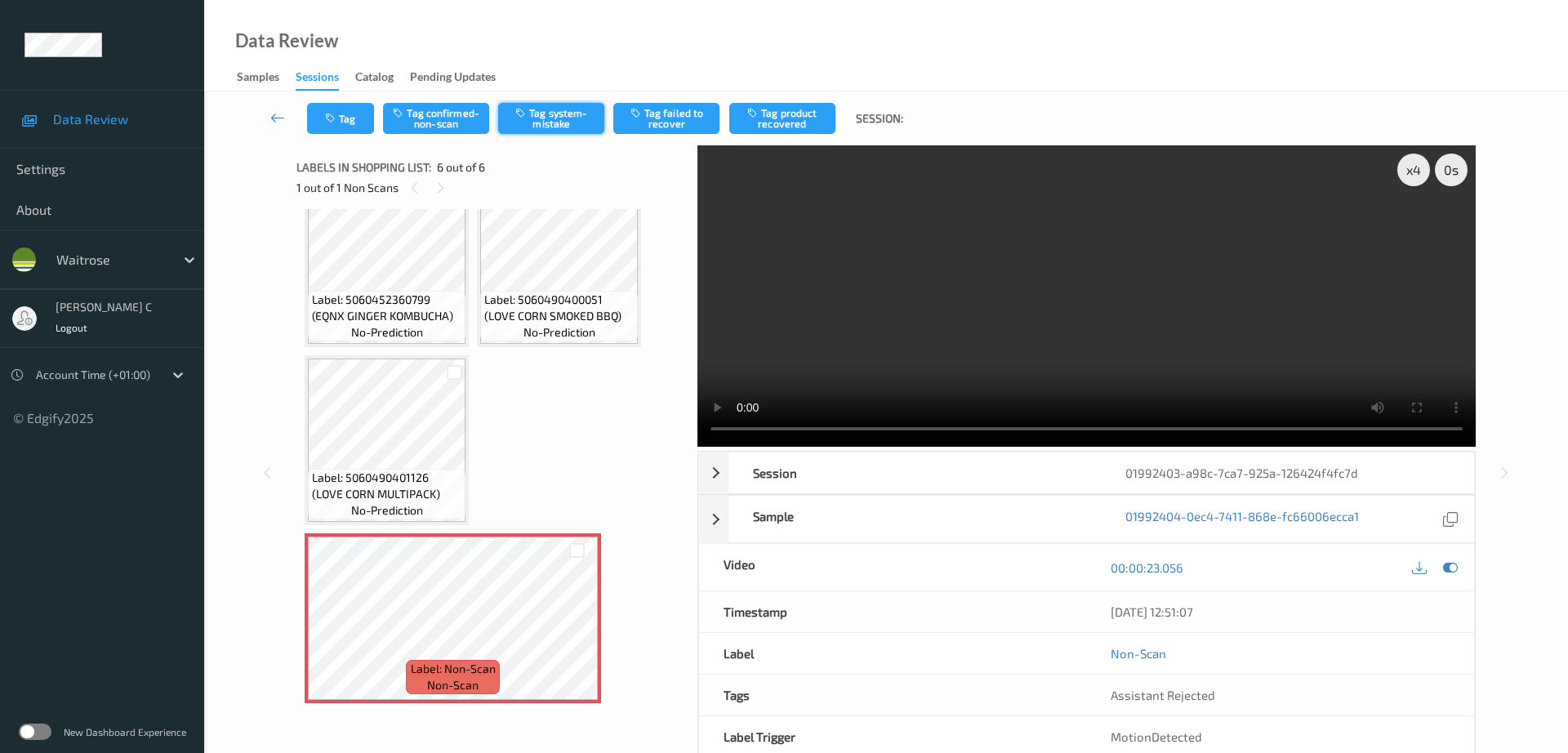
click at [540, 115] on button "Tag system-mistake" at bounding box center [551, 118] width 106 height 31
click at [340, 131] on button "Tag" at bounding box center [341, 118] width 67 height 31
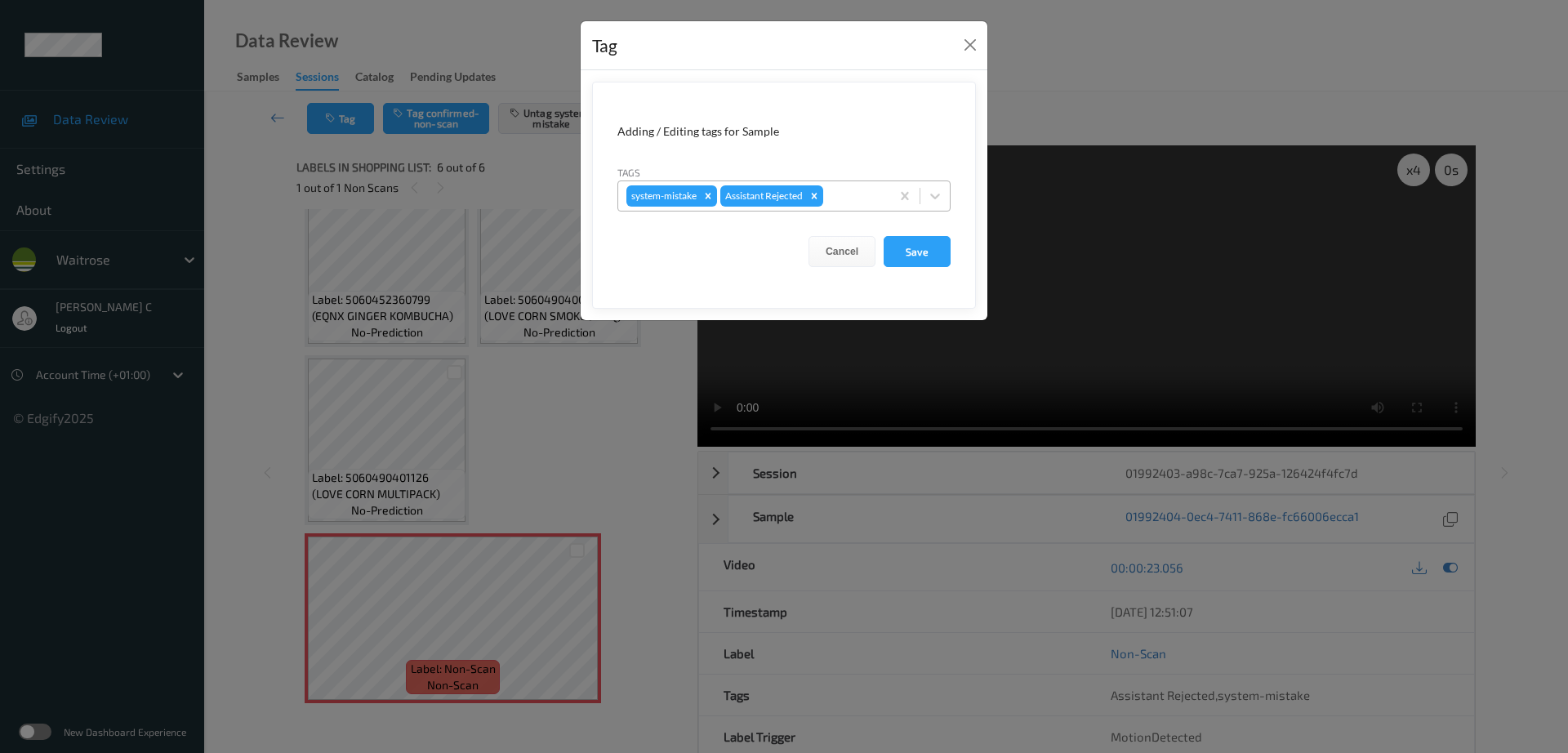
click at [849, 202] on div at bounding box center [854, 196] width 55 height 19
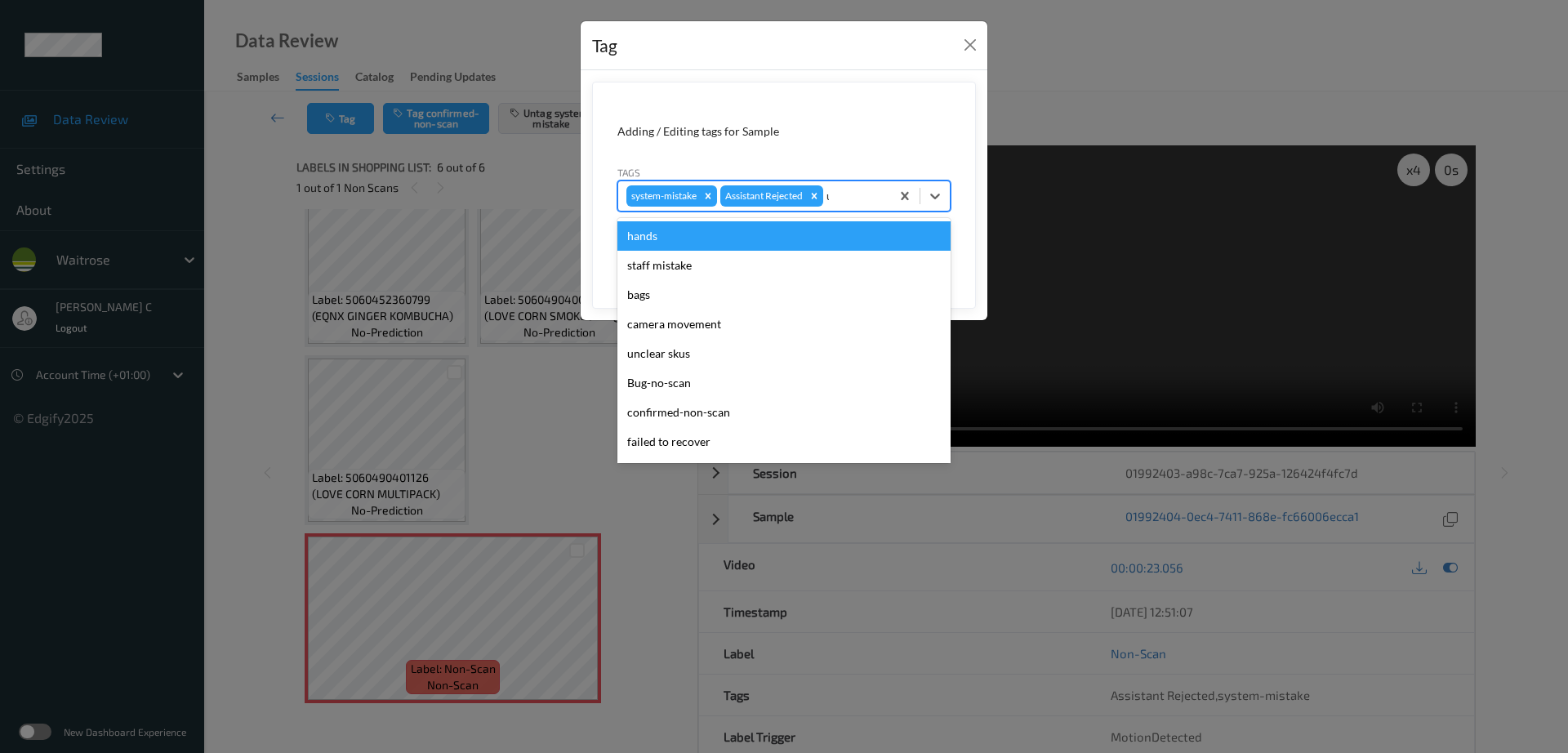
type input "un"
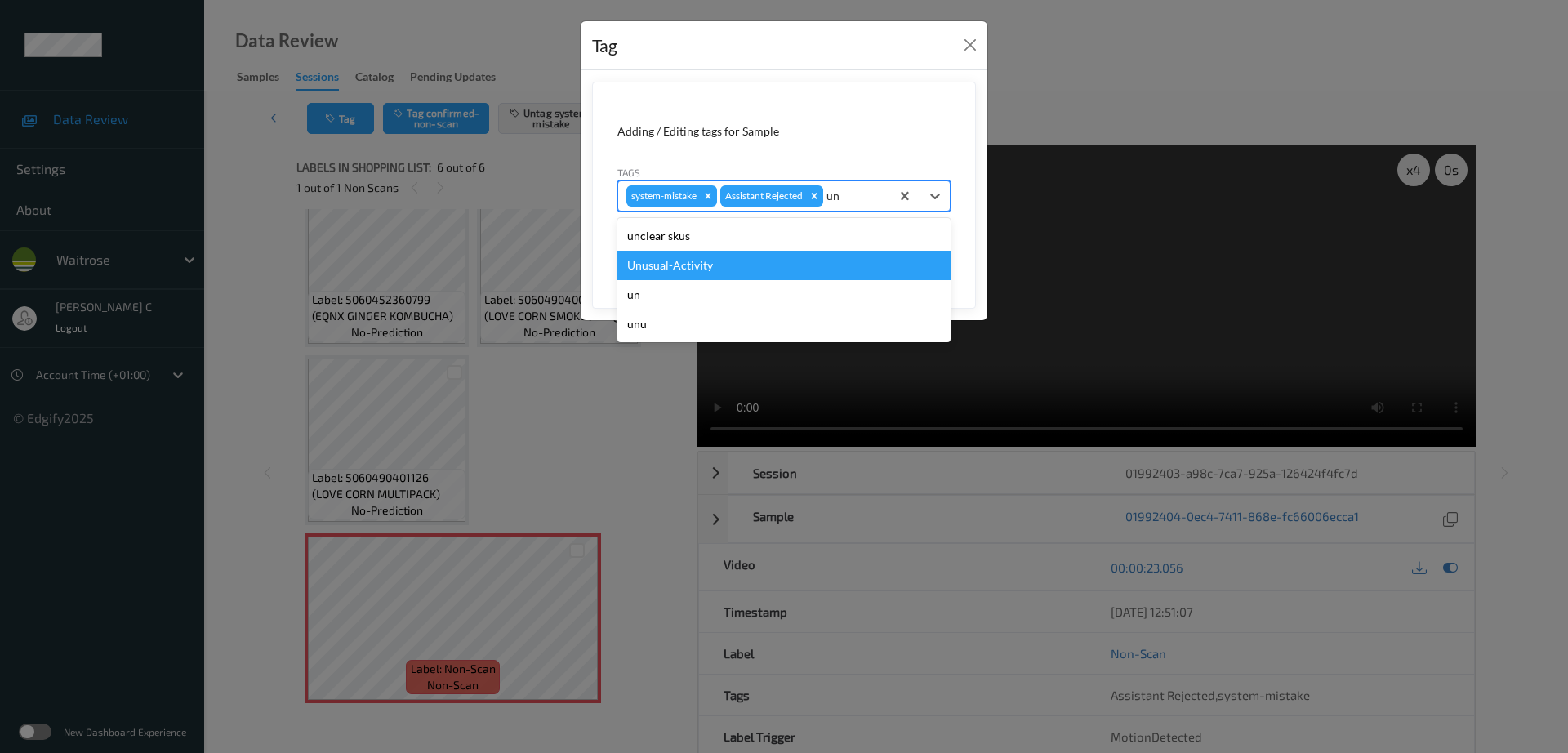
click at [711, 259] on div "Unusual-Activity" at bounding box center [784, 265] width 333 height 29
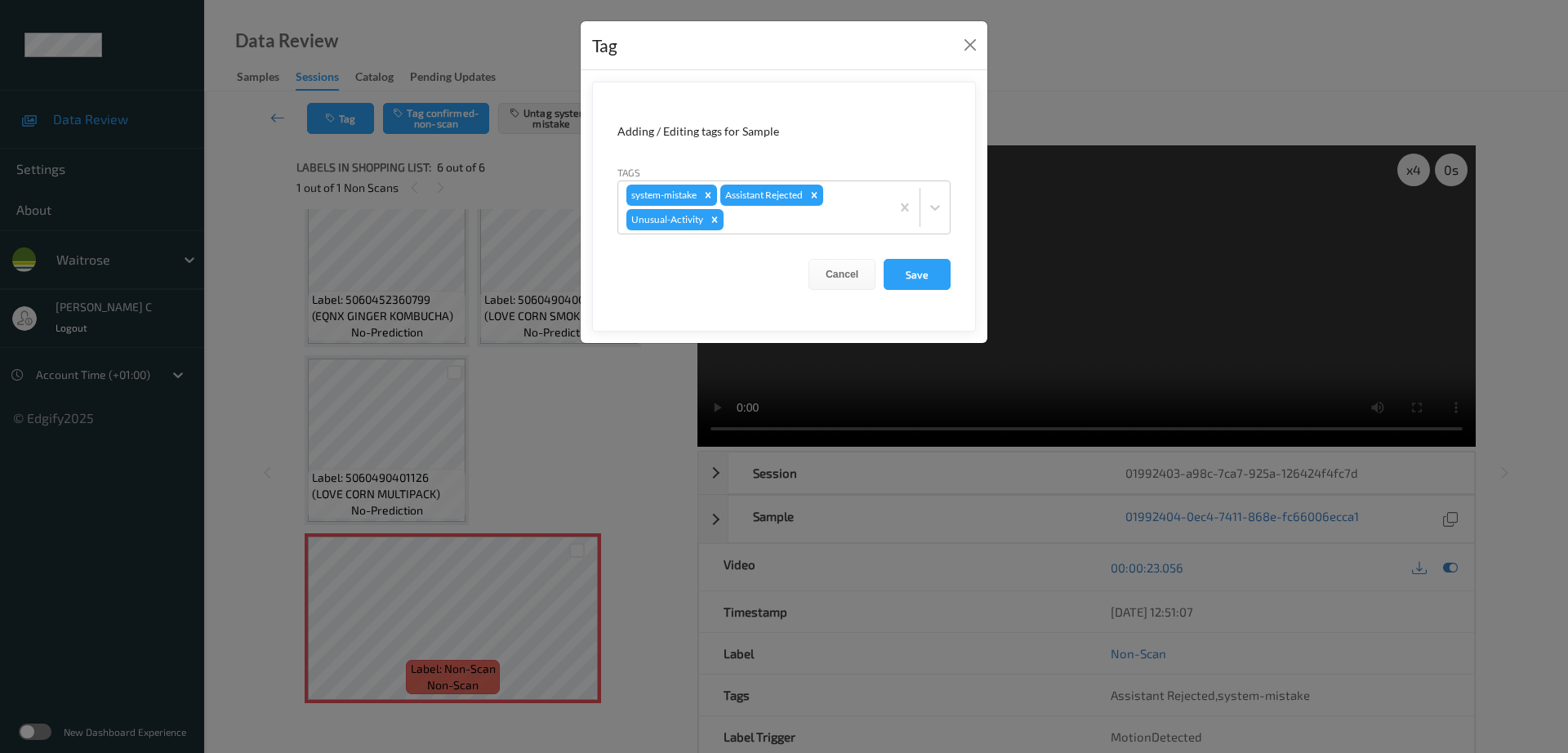
click at [904, 289] on form "Adding / Editing tags for Sample Tags system-mistake Assistant Rejected Unusual…" at bounding box center [784, 207] width 384 height 250
click at [907, 273] on button "Save" at bounding box center [917, 274] width 67 height 31
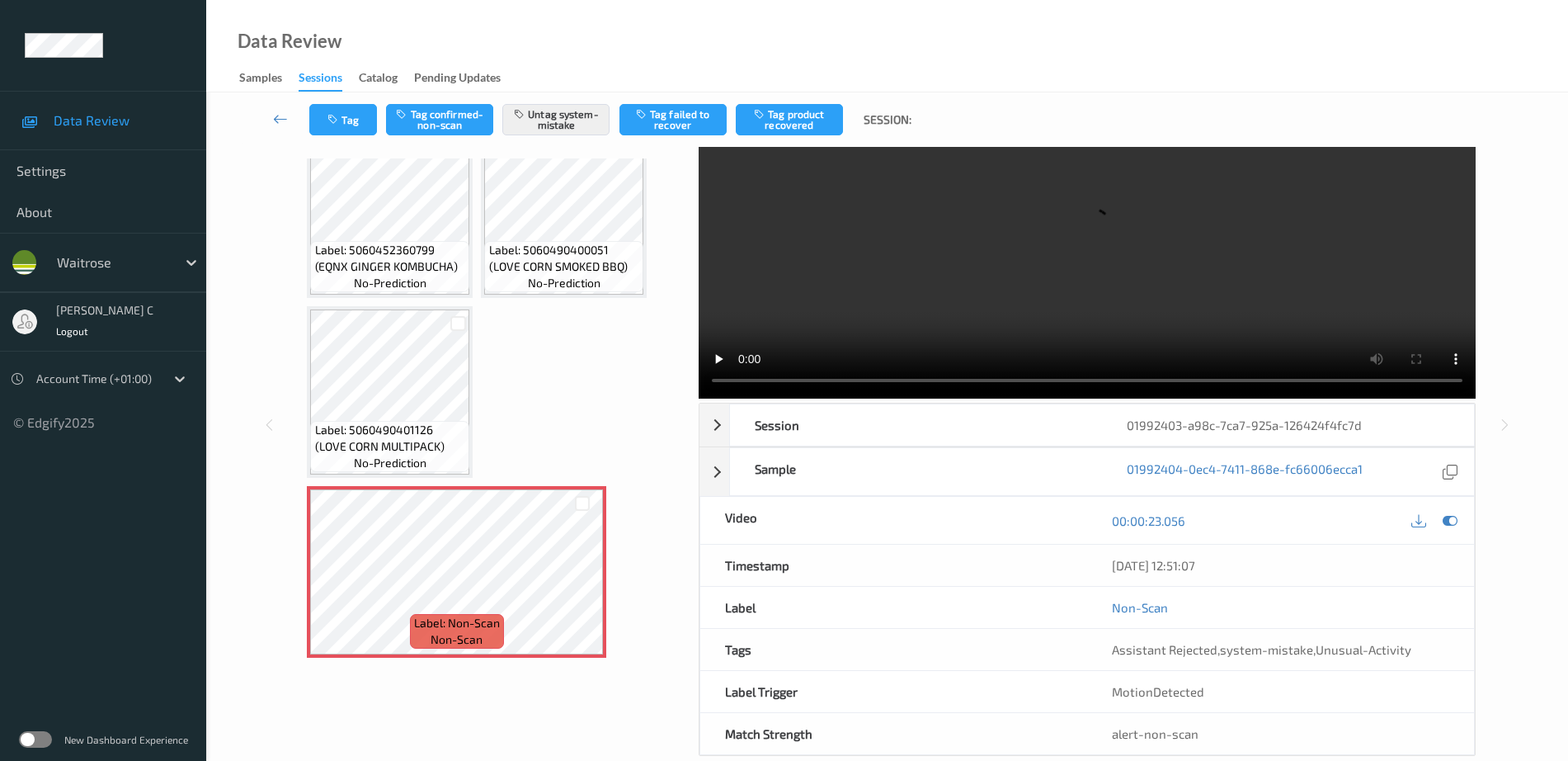
scroll to position [82, 0]
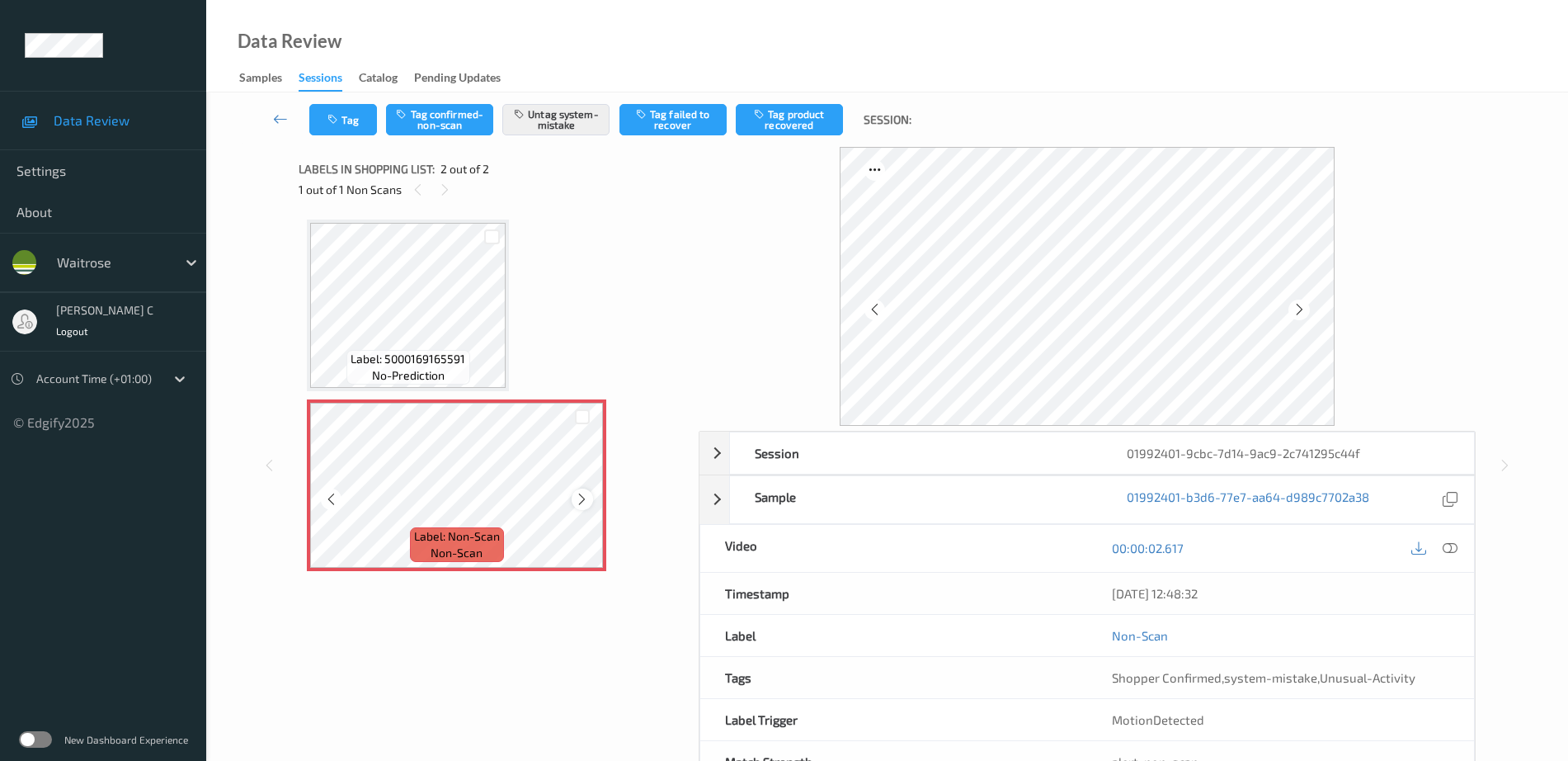
click at [579, 503] on icon at bounding box center [582, 500] width 14 height 15
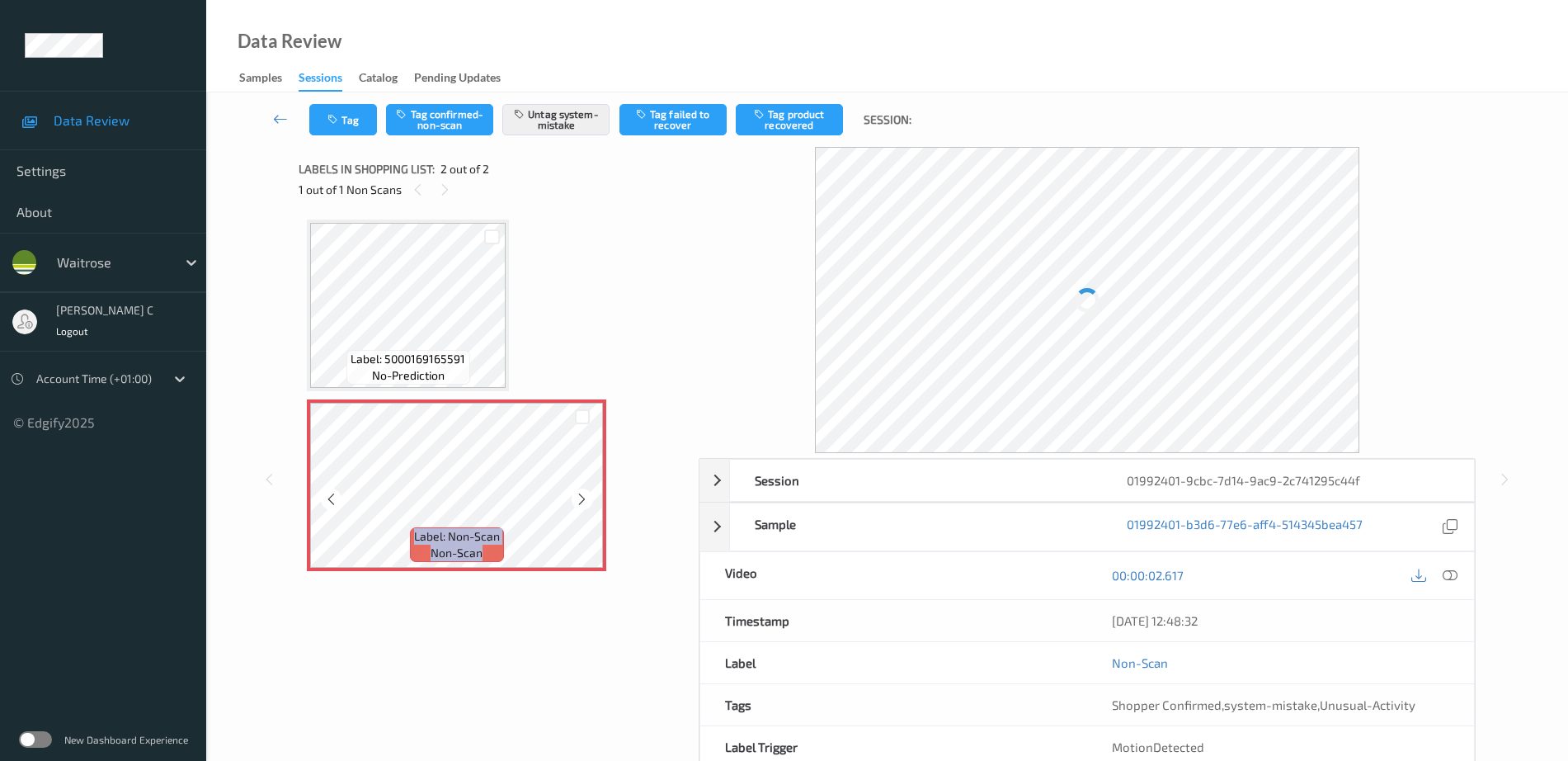
click at [579, 503] on icon at bounding box center [582, 500] width 14 height 15
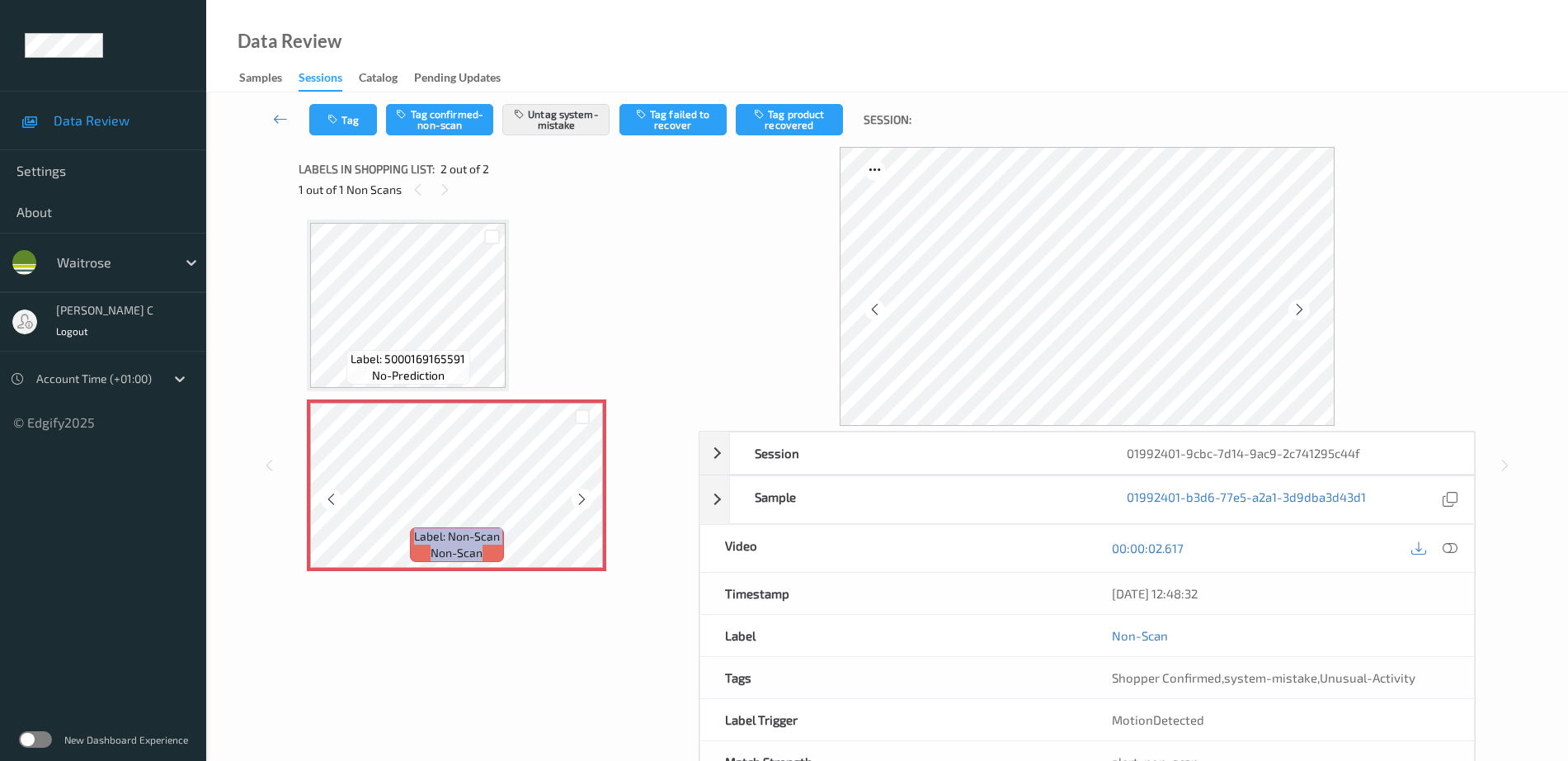
click at [579, 503] on icon at bounding box center [582, 500] width 14 height 15
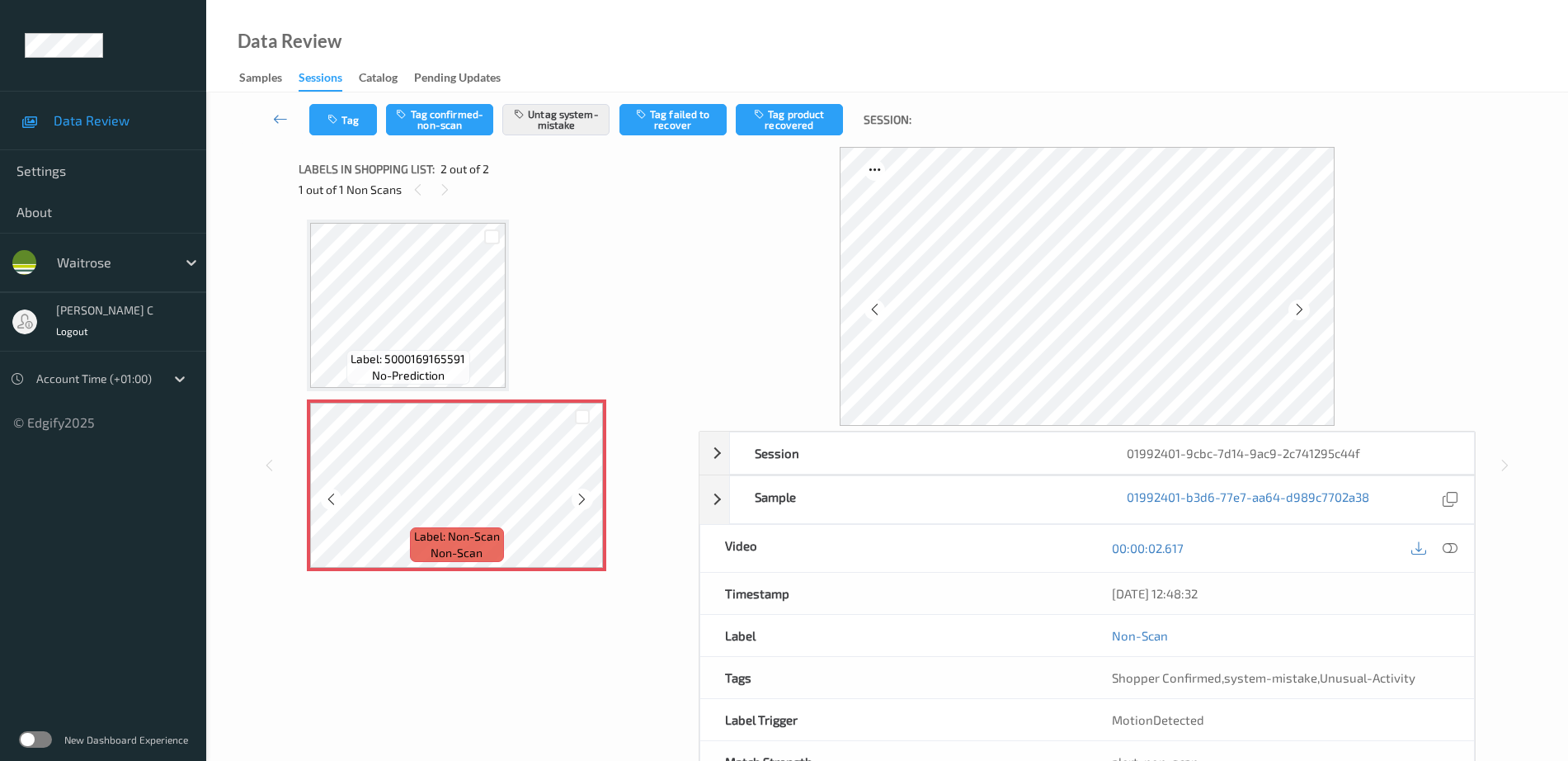
click at [579, 503] on icon at bounding box center [582, 500] width 14 height 15
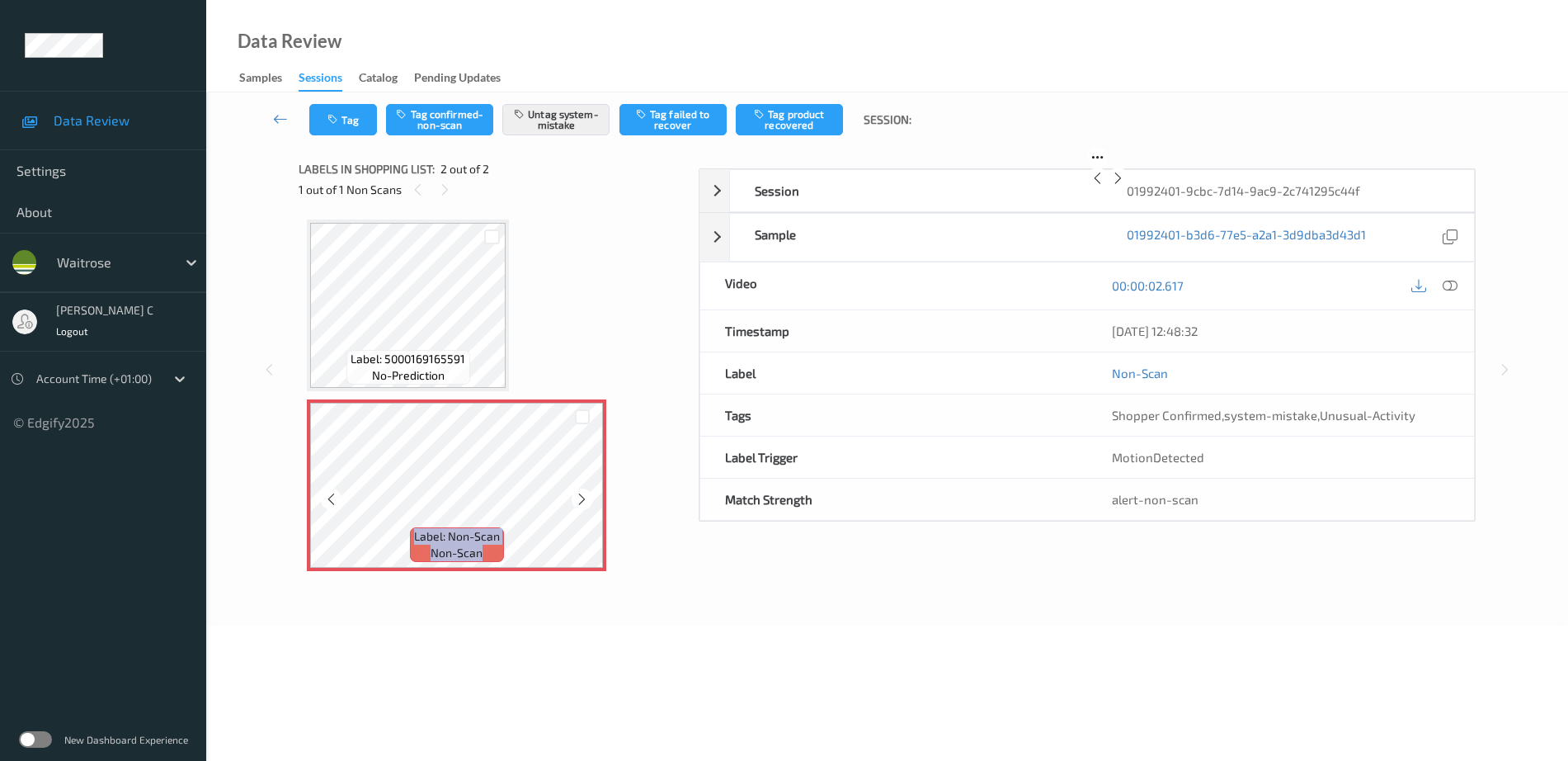
click at [579, 503] on icon at bounding box center [582, 500] width 14 height 15
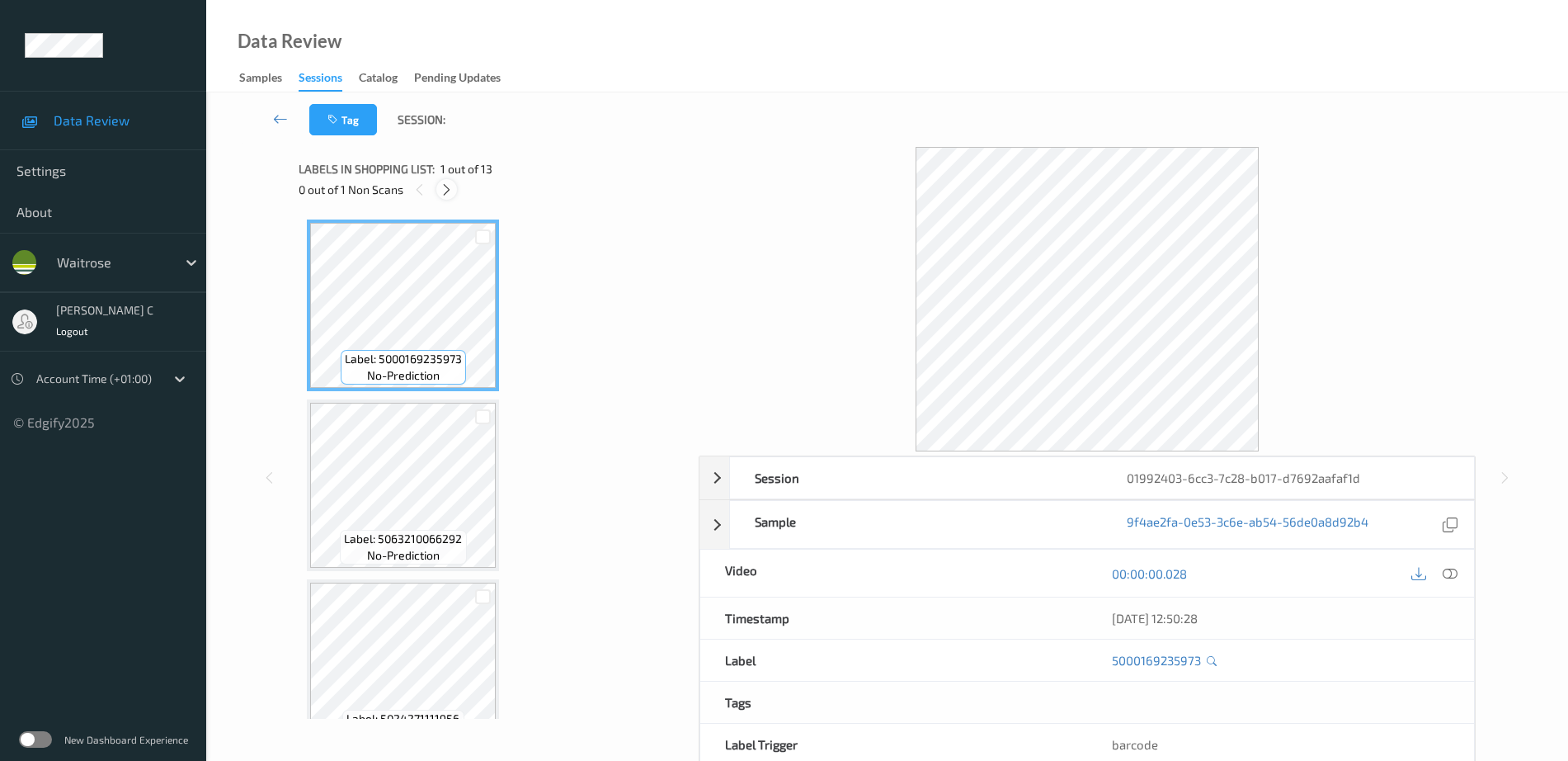
click at [449, 187] on icon at bounding box center [446, 190] width 14 height 15
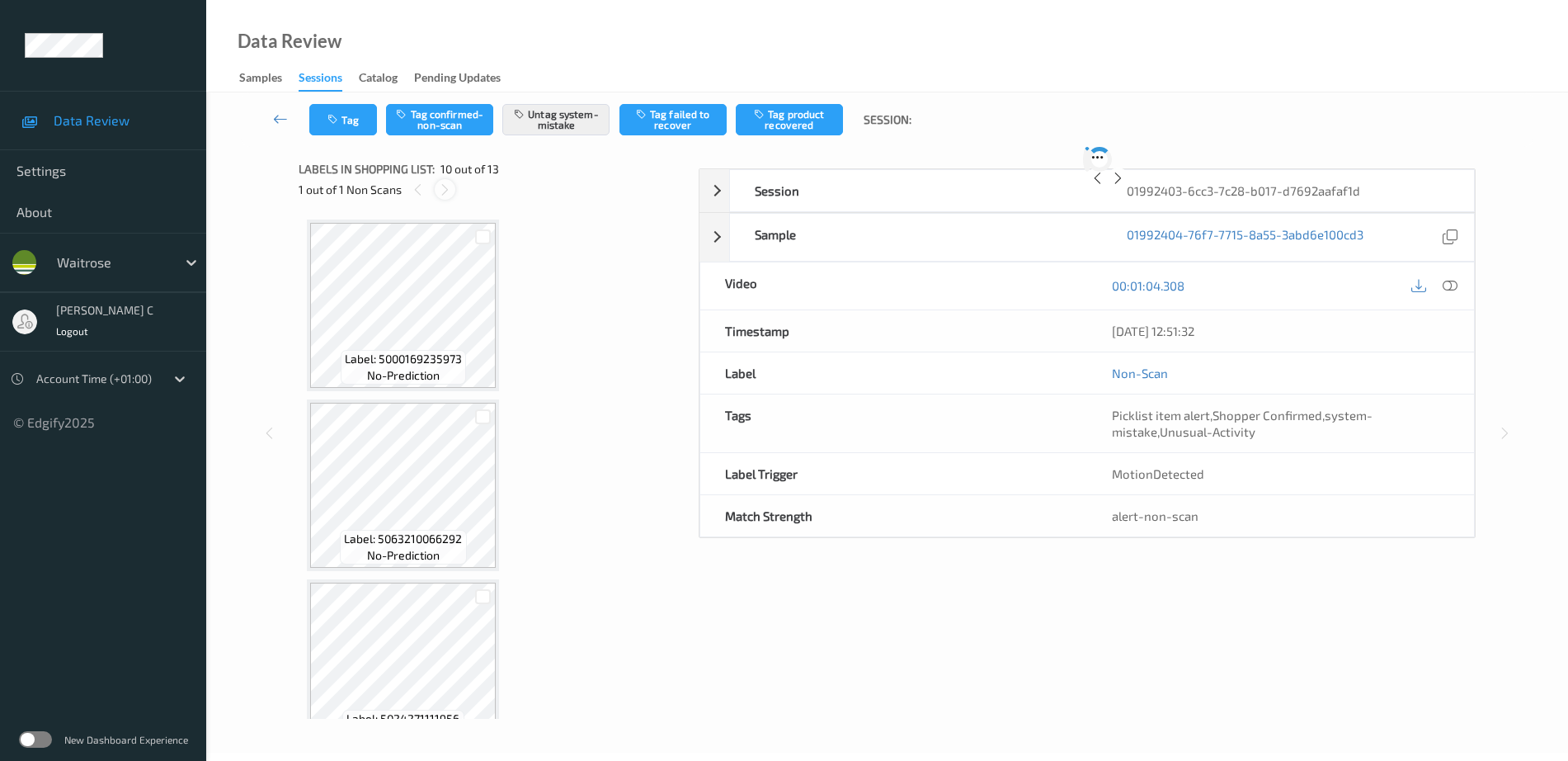
scroll to position [1448, 0]
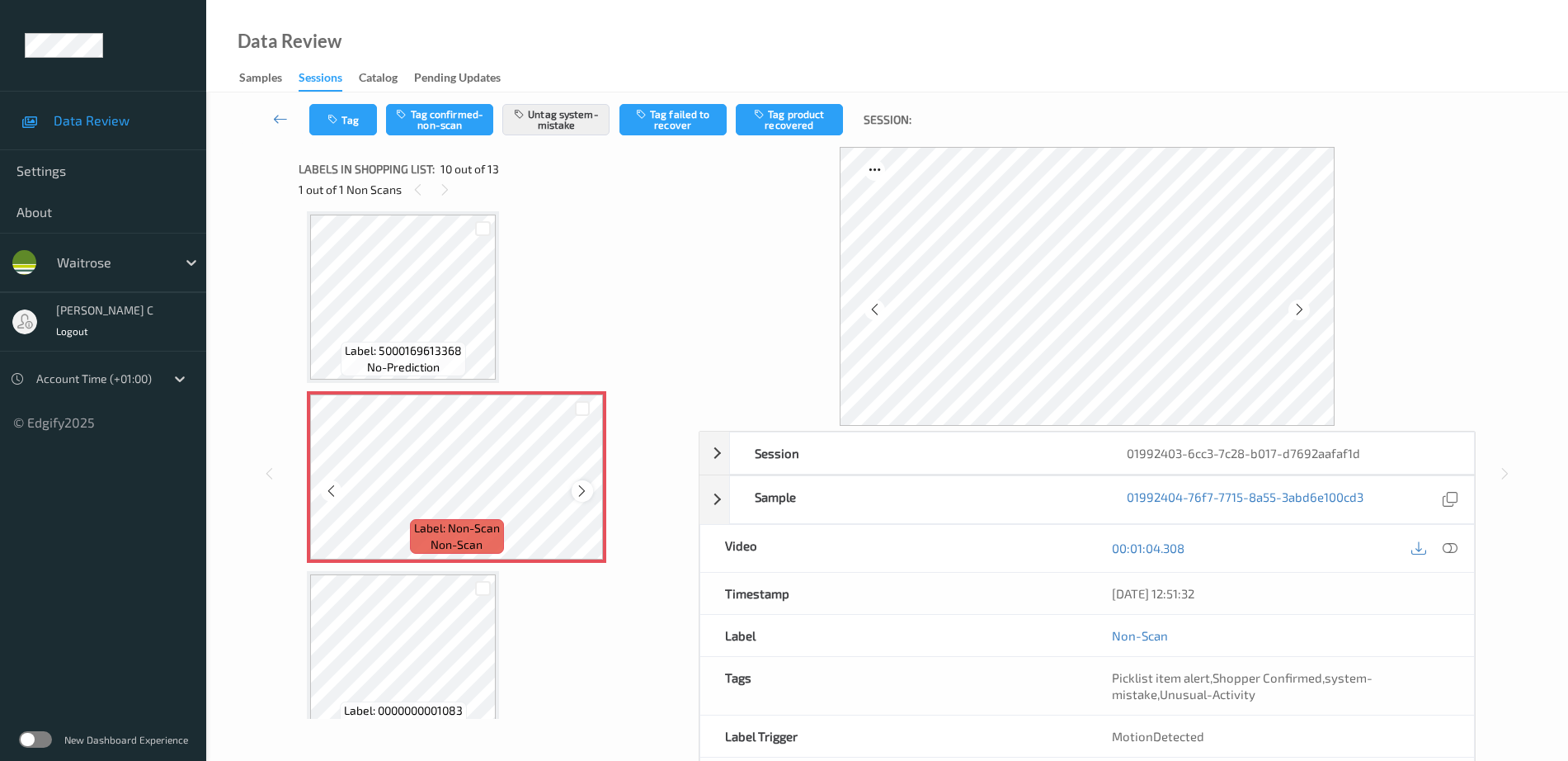
click at [585, 490] on icon at bounding box center [582, 491] width 14 height 15
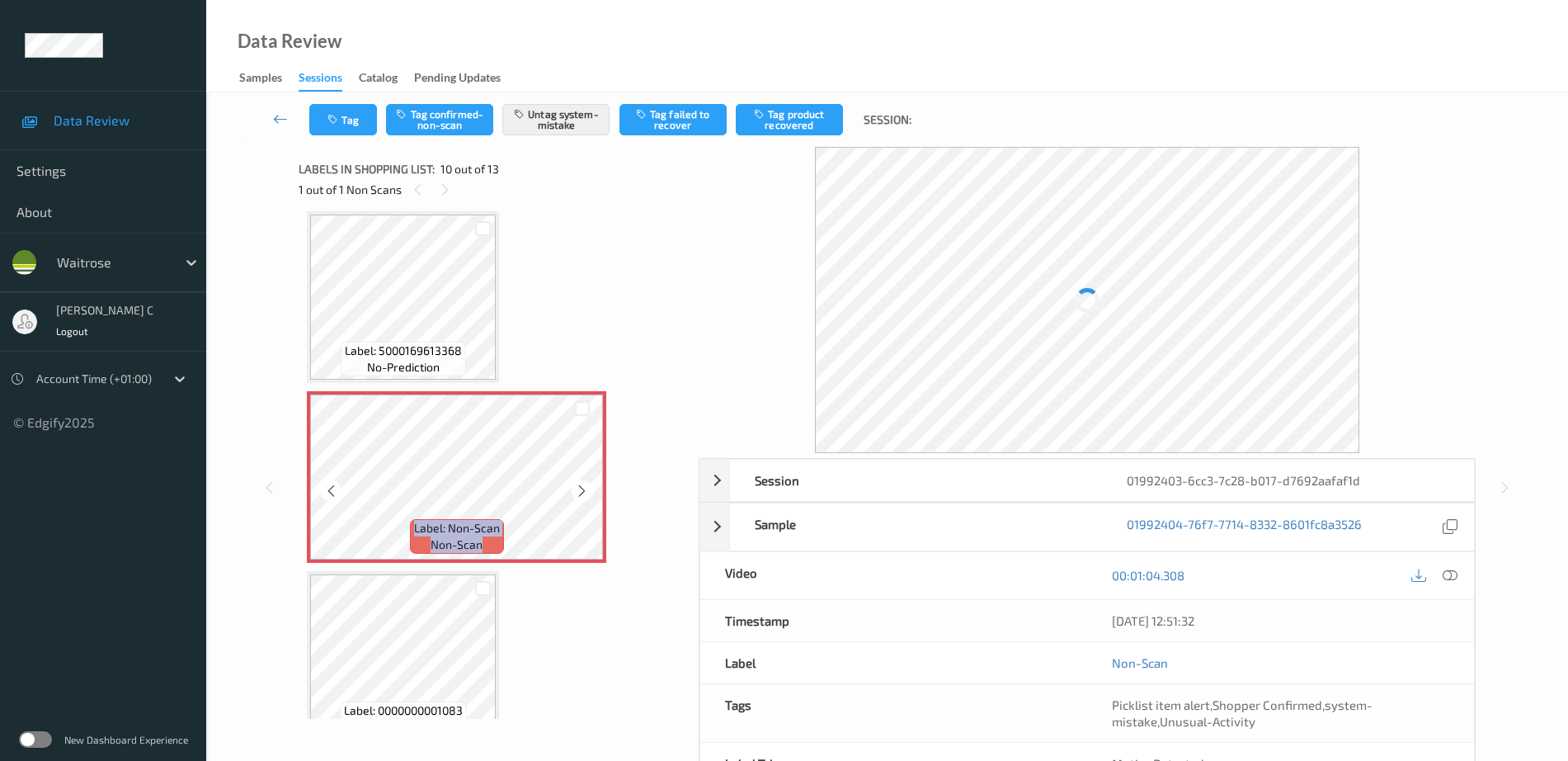
click at [585, 489] on icon at bounding box center [582, 491] width 14 height 15
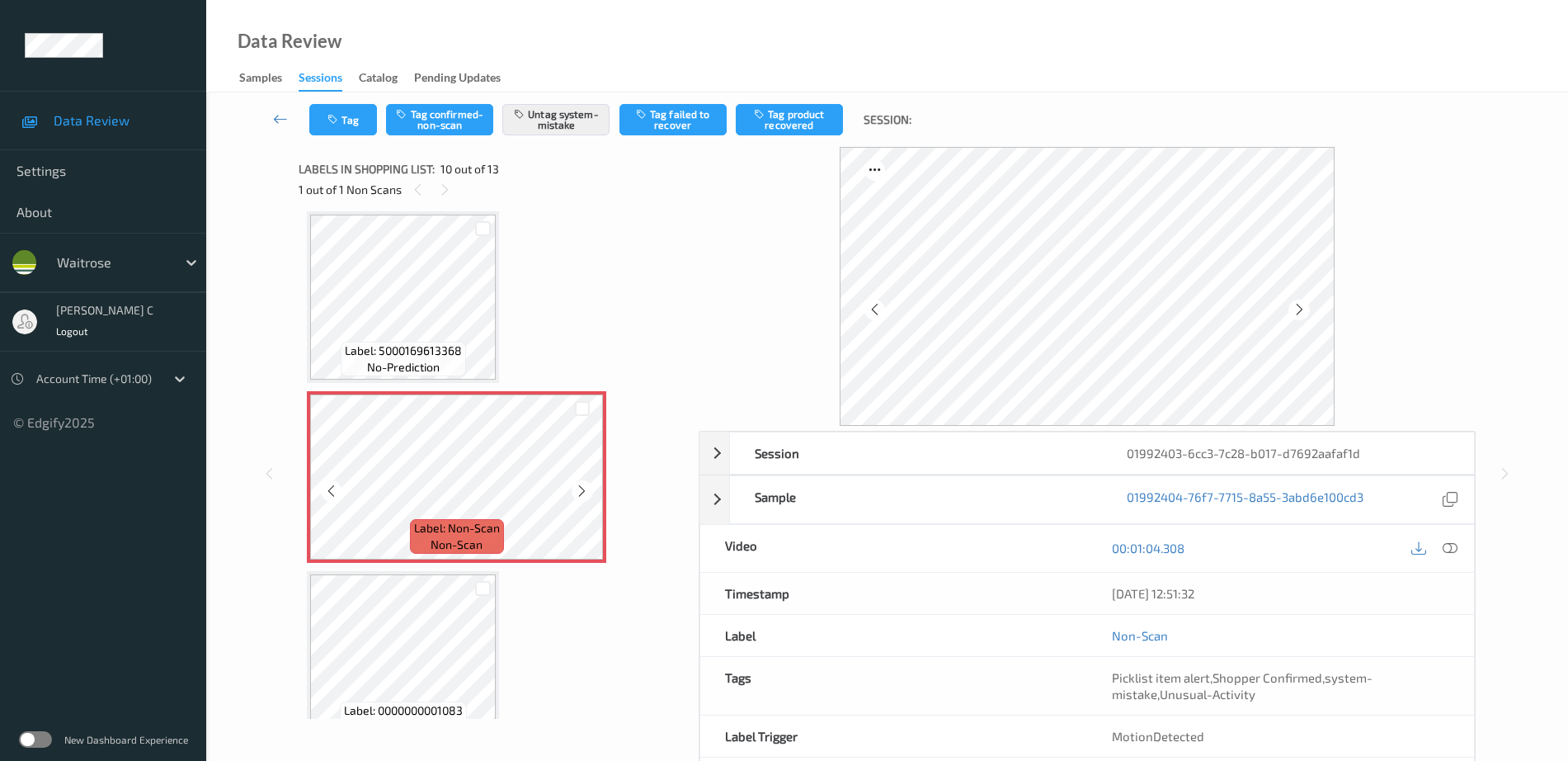
click at [585, 489] on icon at bounding box center [582, 491] width 14 height 15
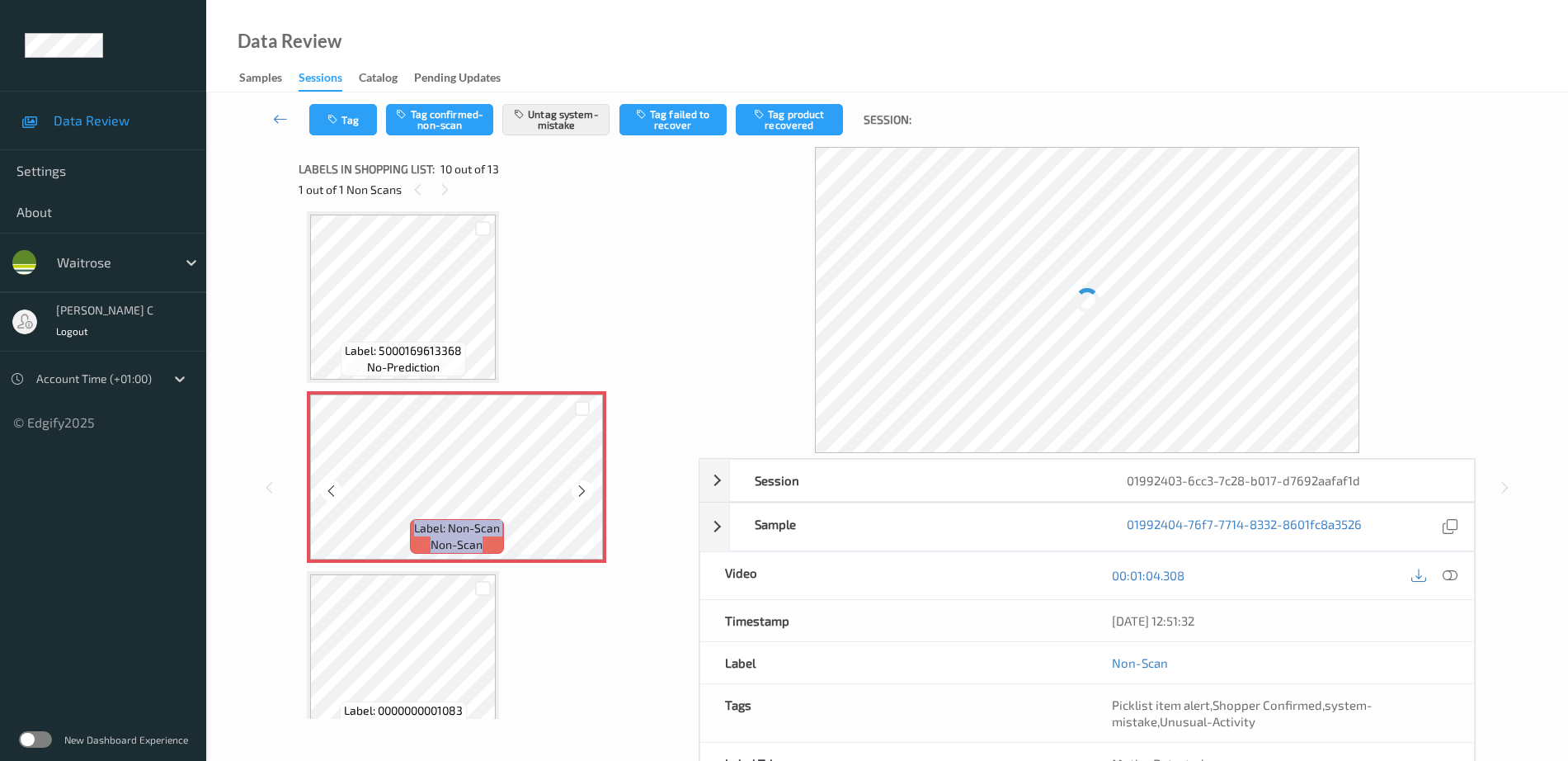
click at [585, 489] on icon at bounding box center [582, 491] width 14 height 15
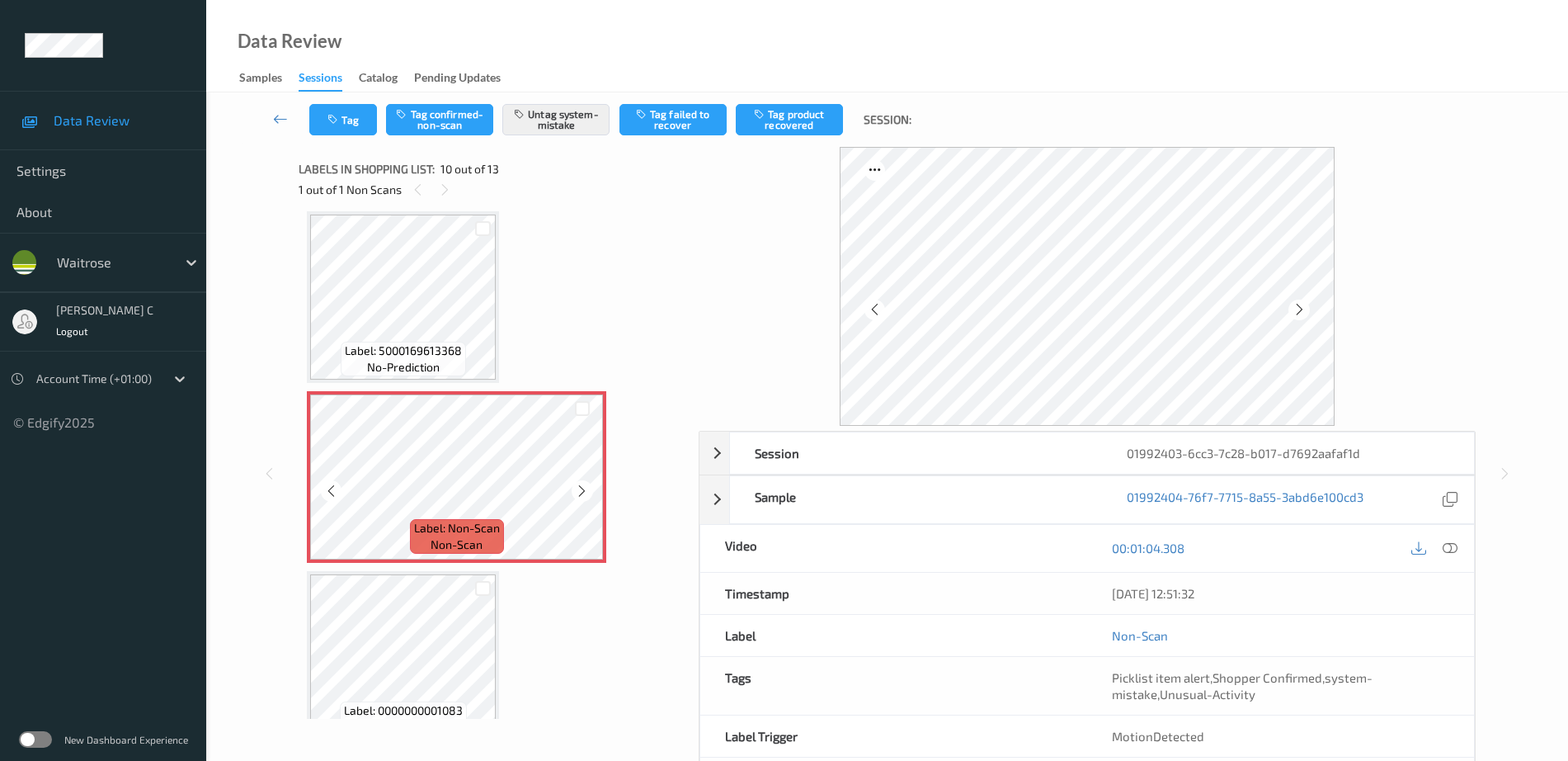
click at [585, 489] on icon at bounding box center [582, 491] width 14 height 15
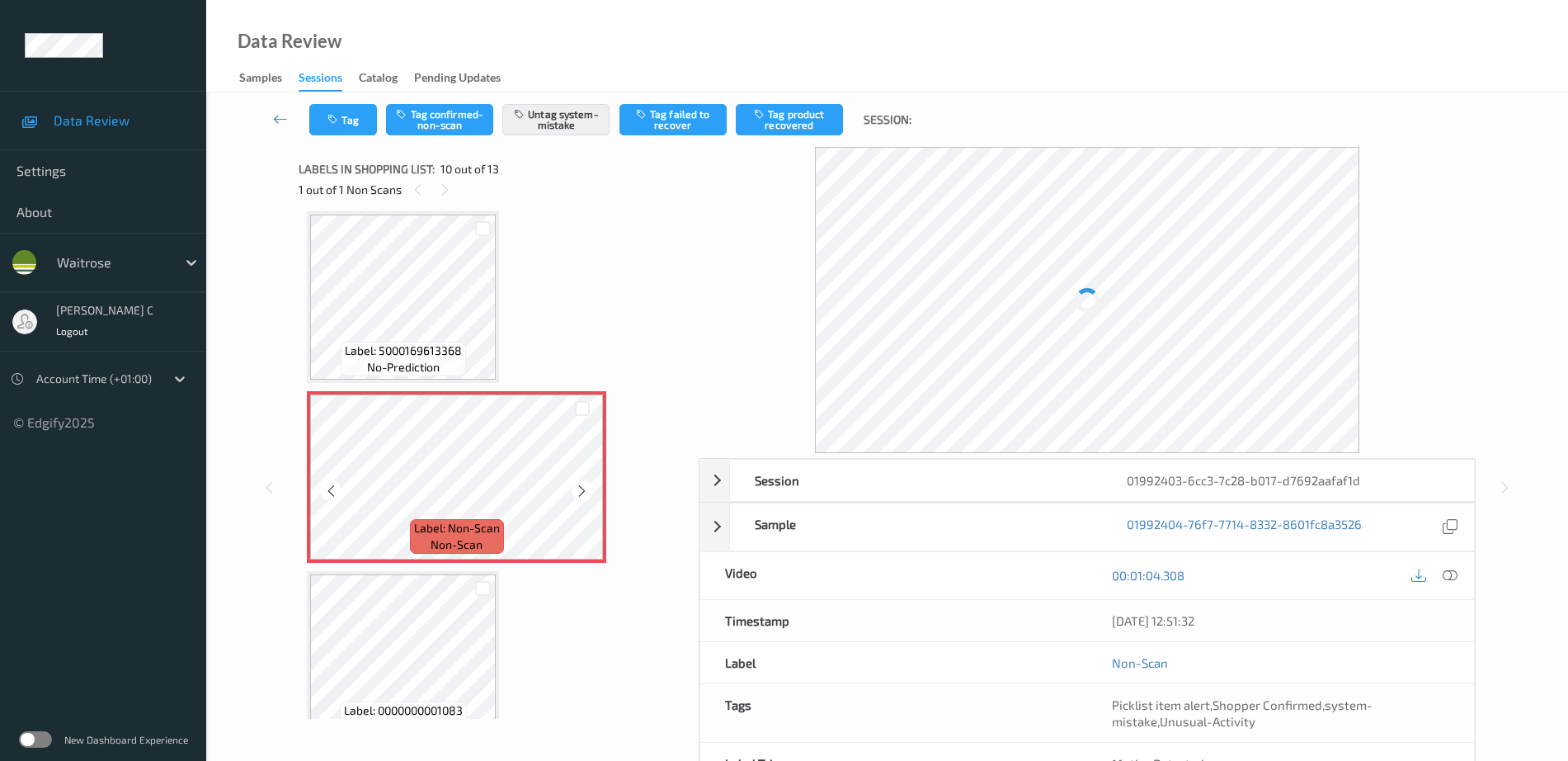
click at [585, 489] on icon at bounding box center [582, 491] width 14 height 15
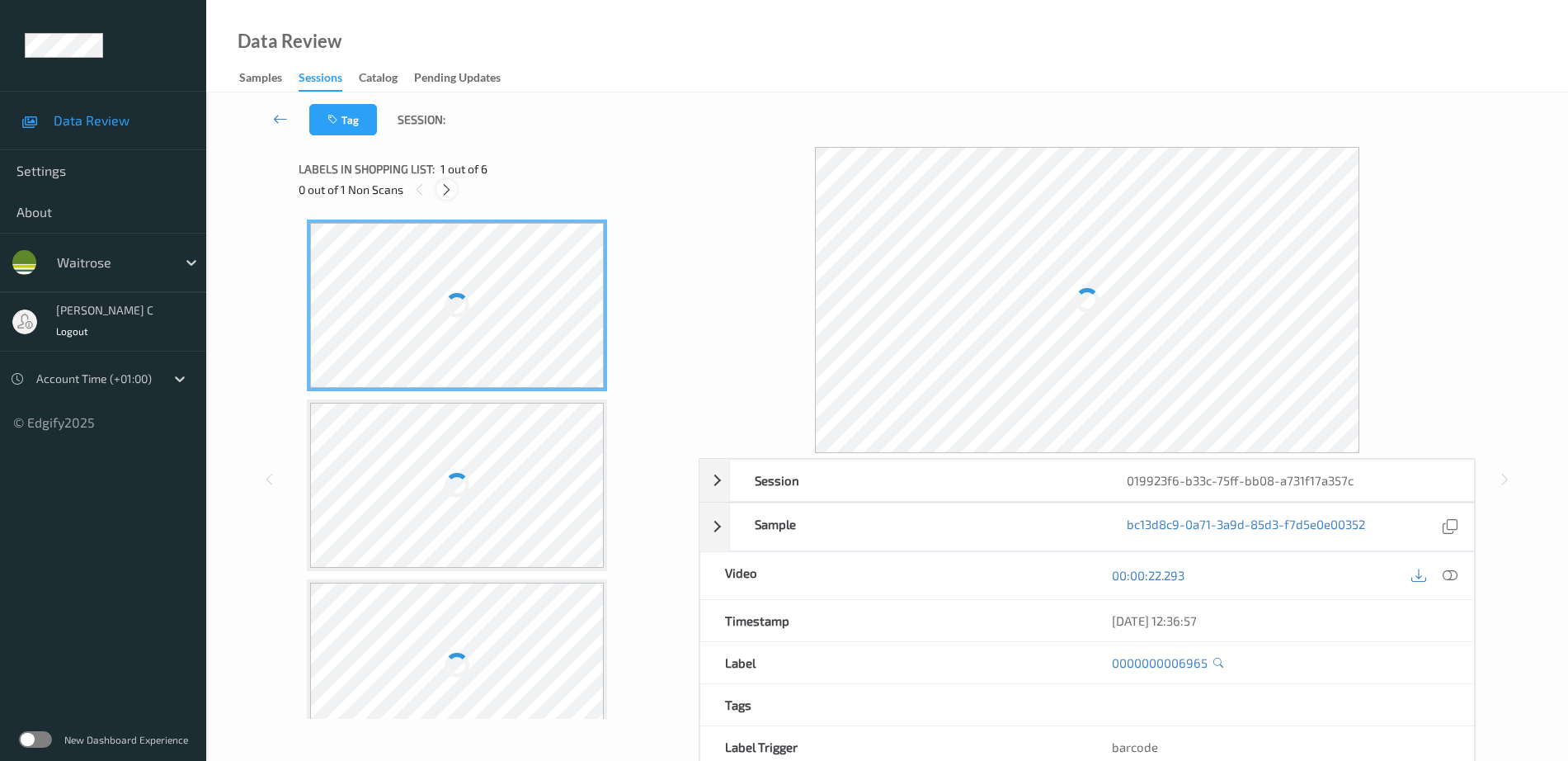
click at [445, 189] on icon at bounding box center [446, 190] width 14 height 15
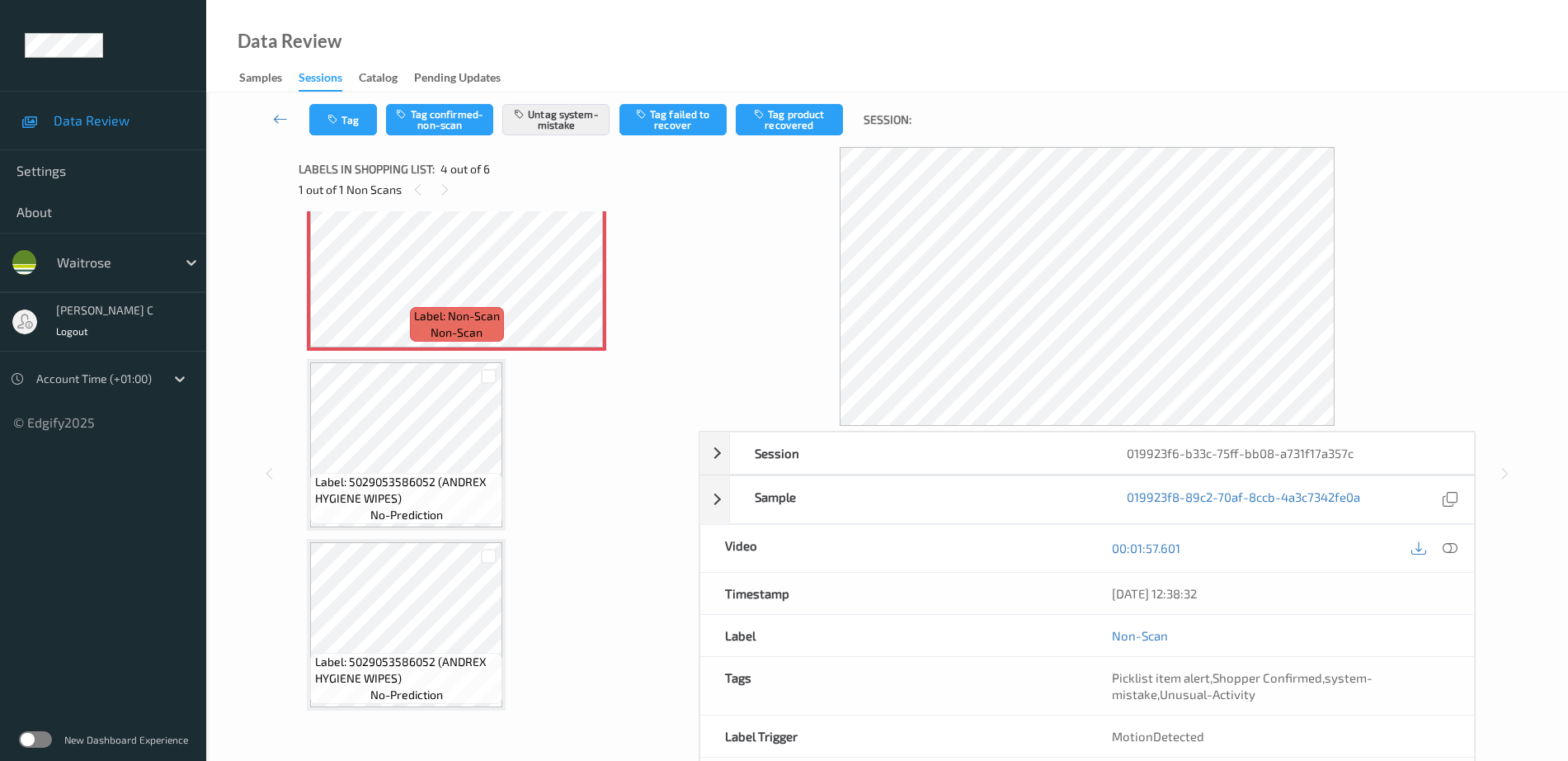
scroll to position [374, 0]
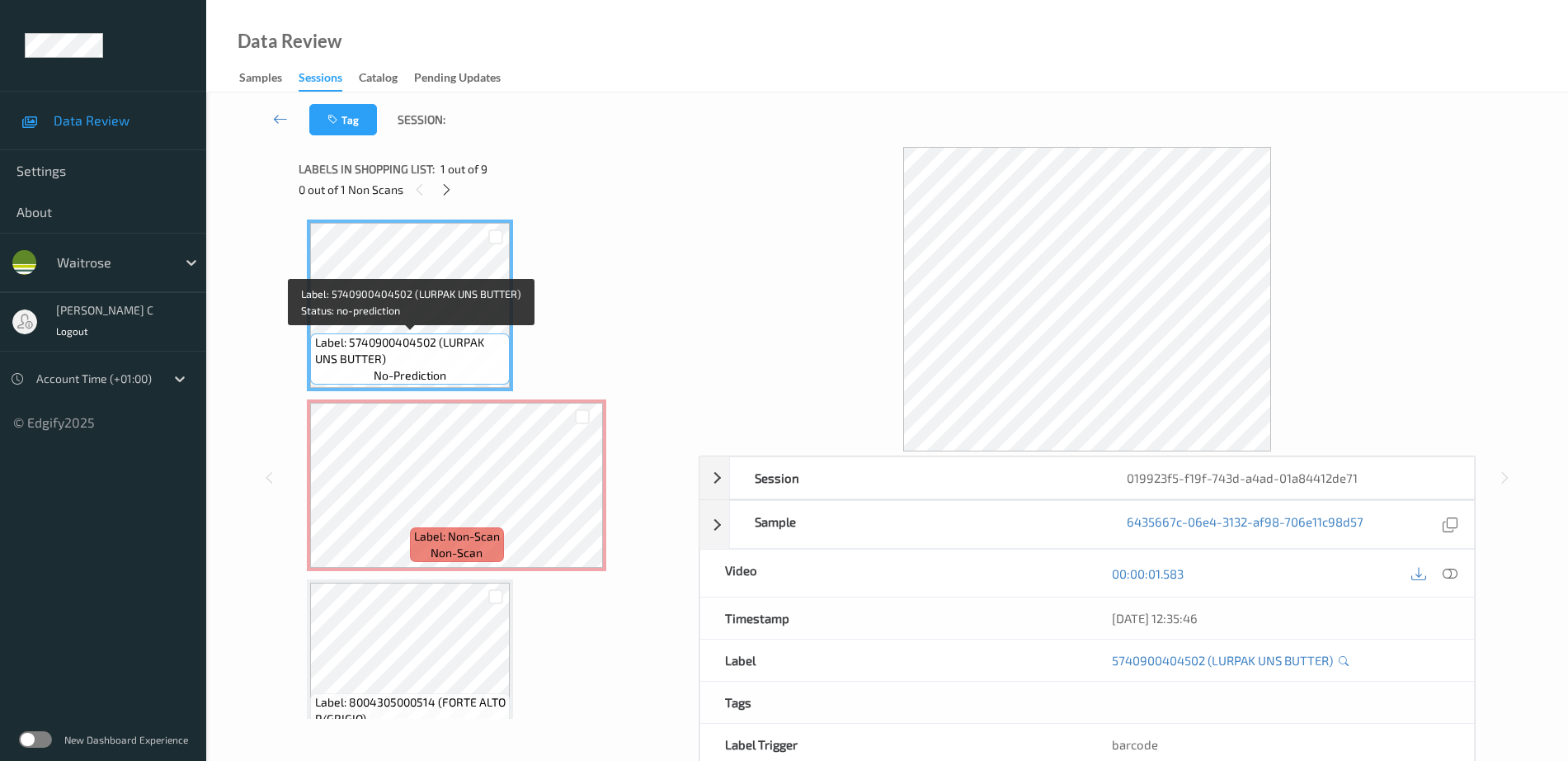
click at [399, 340] on span "Label: 5740900404502 (LURPAK UNS BUTTER)" at bounding box center [411, 350] width 191 height 33
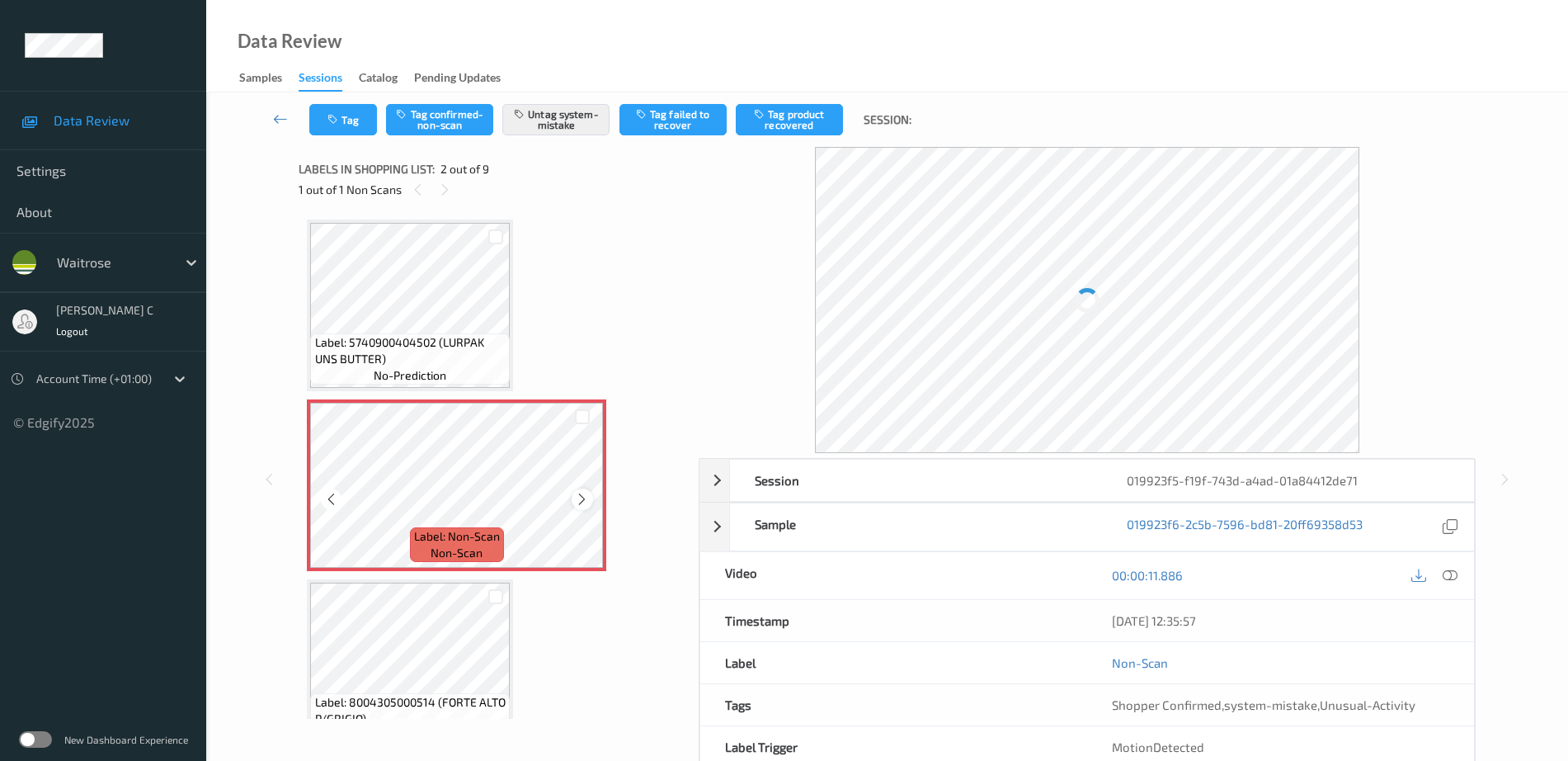
click at [586, 501] on icon at bounding box center [582, 500] width 14 height 15
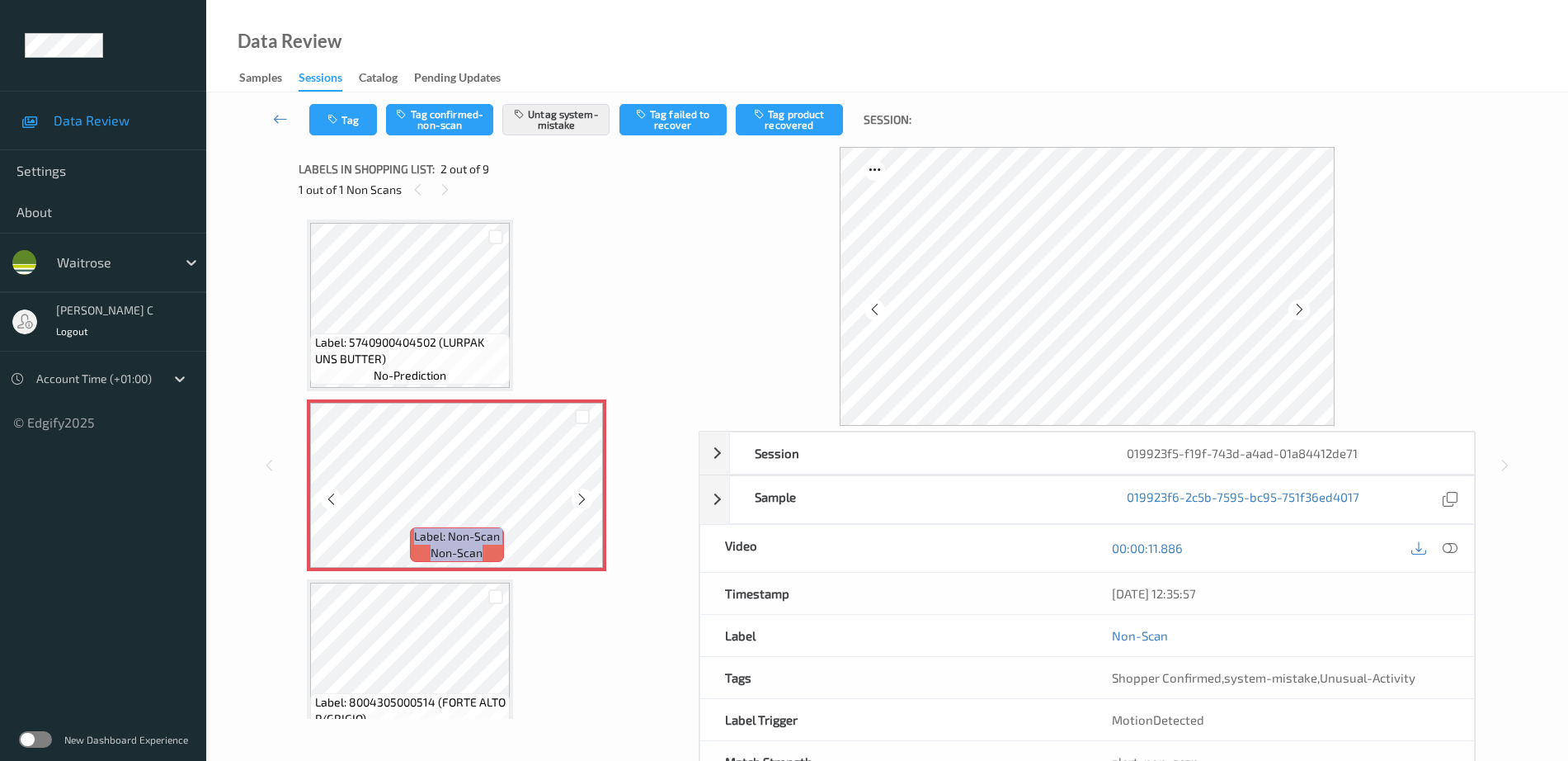
click at [586, 501] on icon at bounding box center [582, 500] width 14 height 15
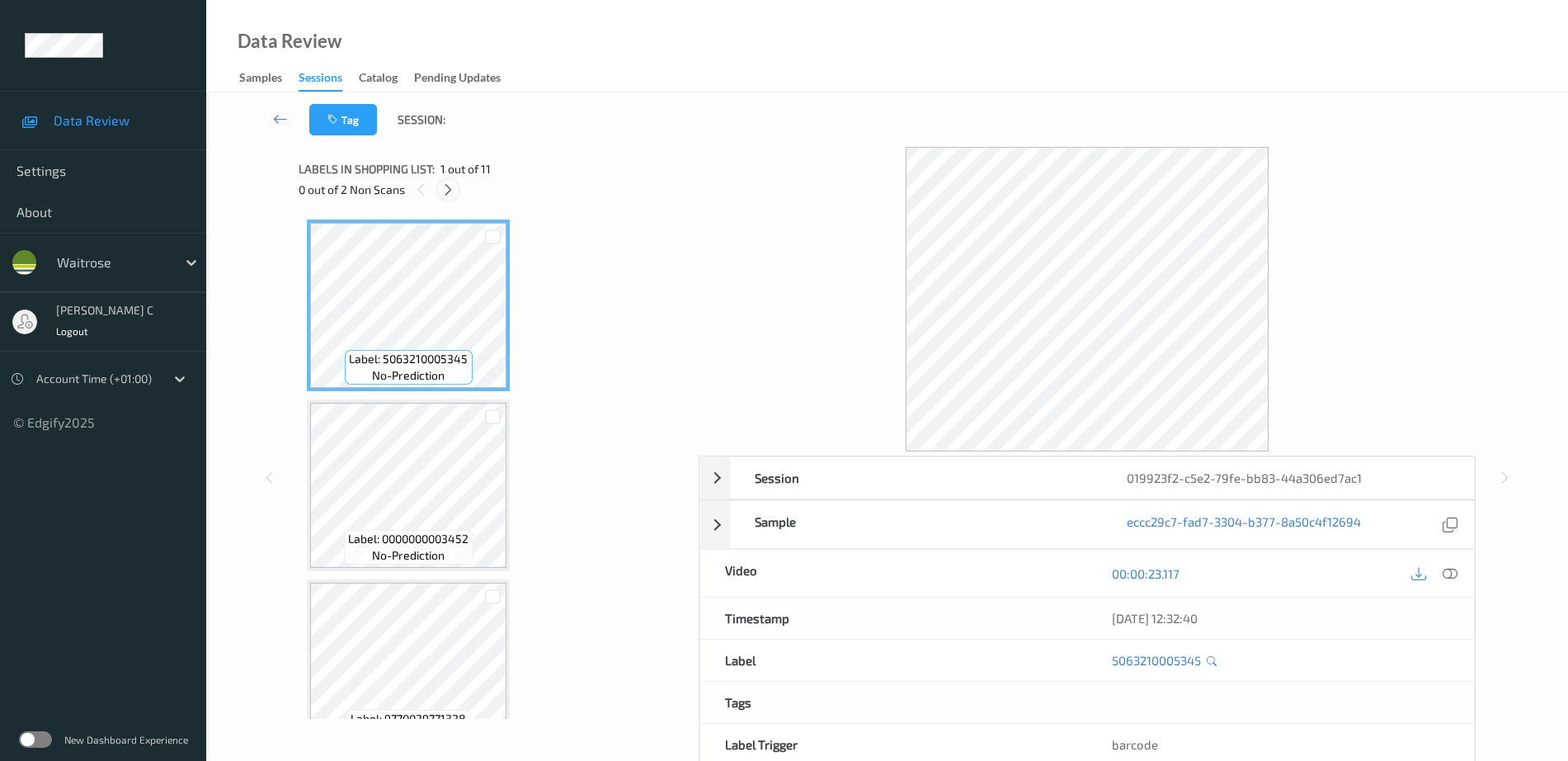
click at [452, 189] on icon at bounding box center [448, 190] width 14 height 15
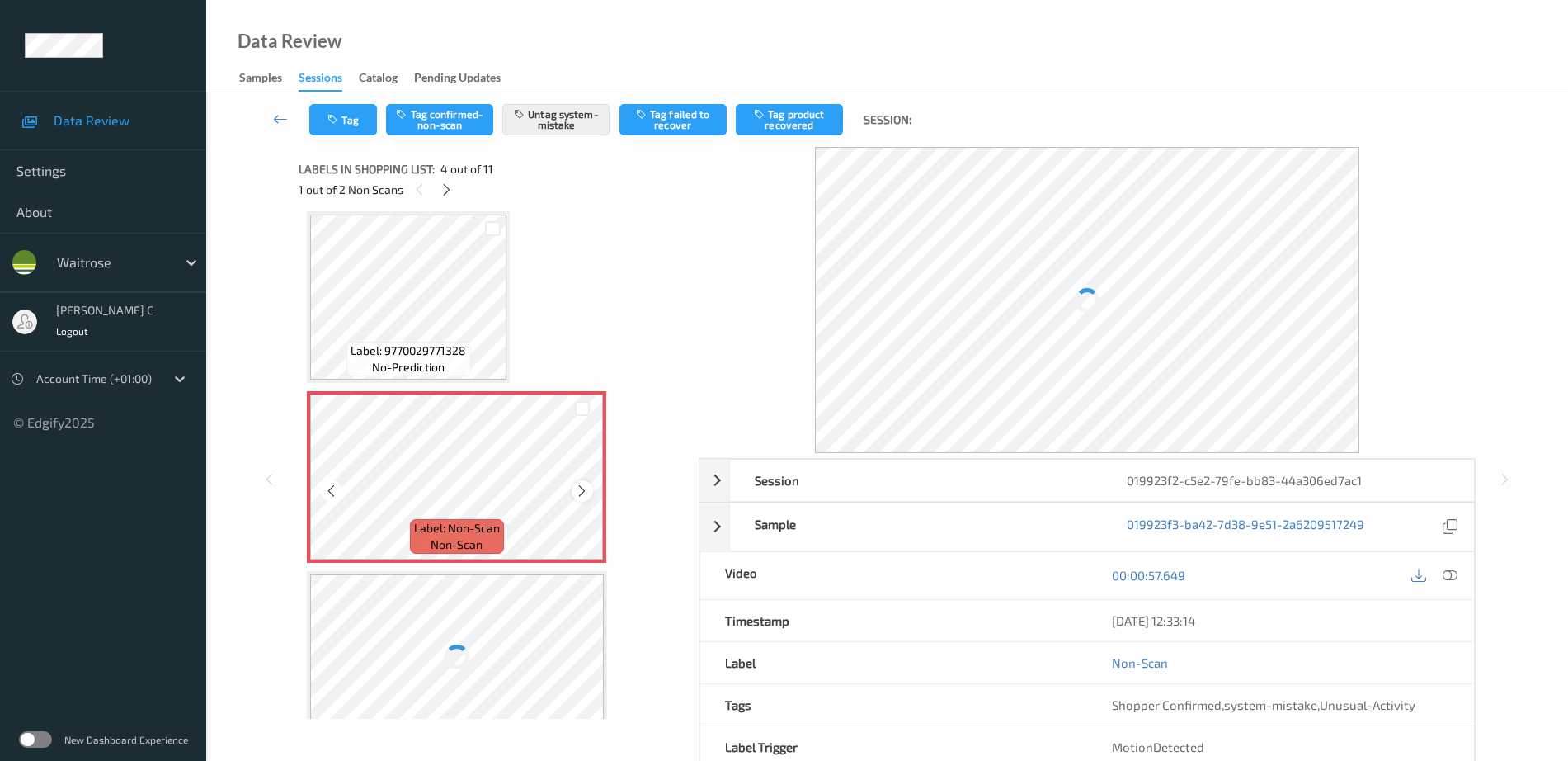
click at [580, 485] on icon at bounding box center [582, 491] width 14 height 15
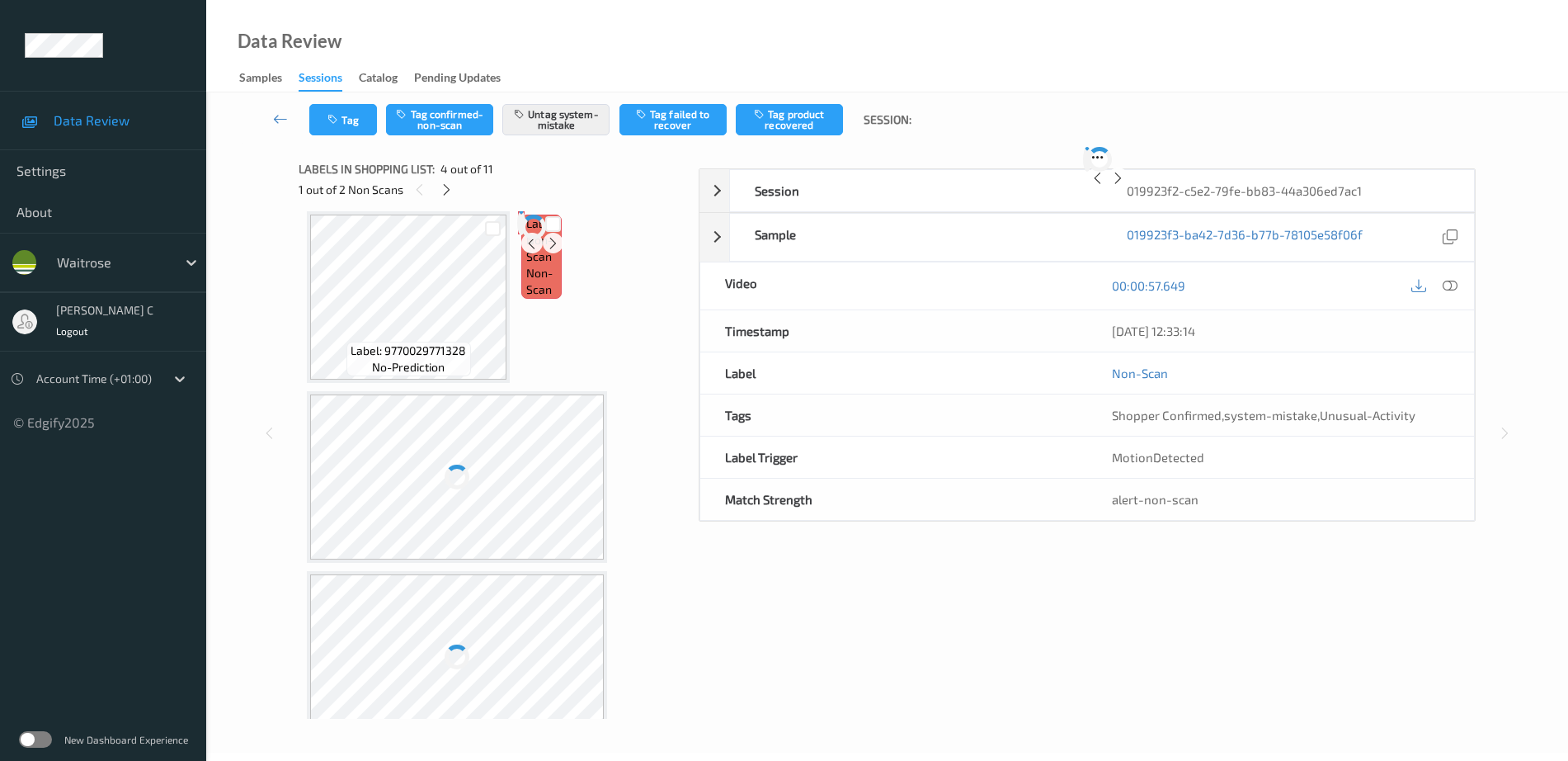
click at [522, 231] on div at bounding box center [522, 223] width 0 height 17
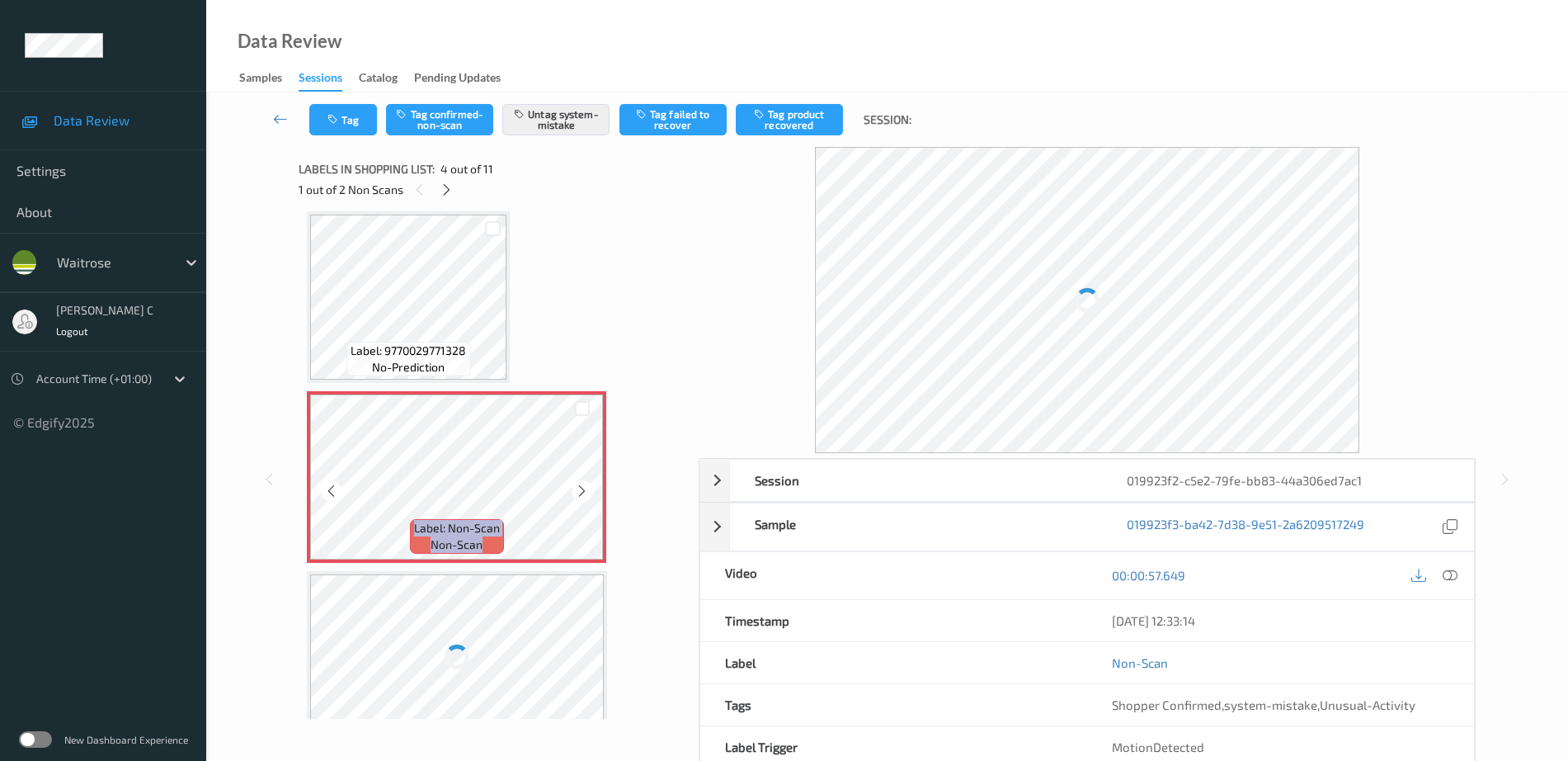
click at [580, 485] on icon at bounding box center [582, 491] width 14 height 15
click at [581, 485] on div at bounding box center [456, 476] width 293 height 165
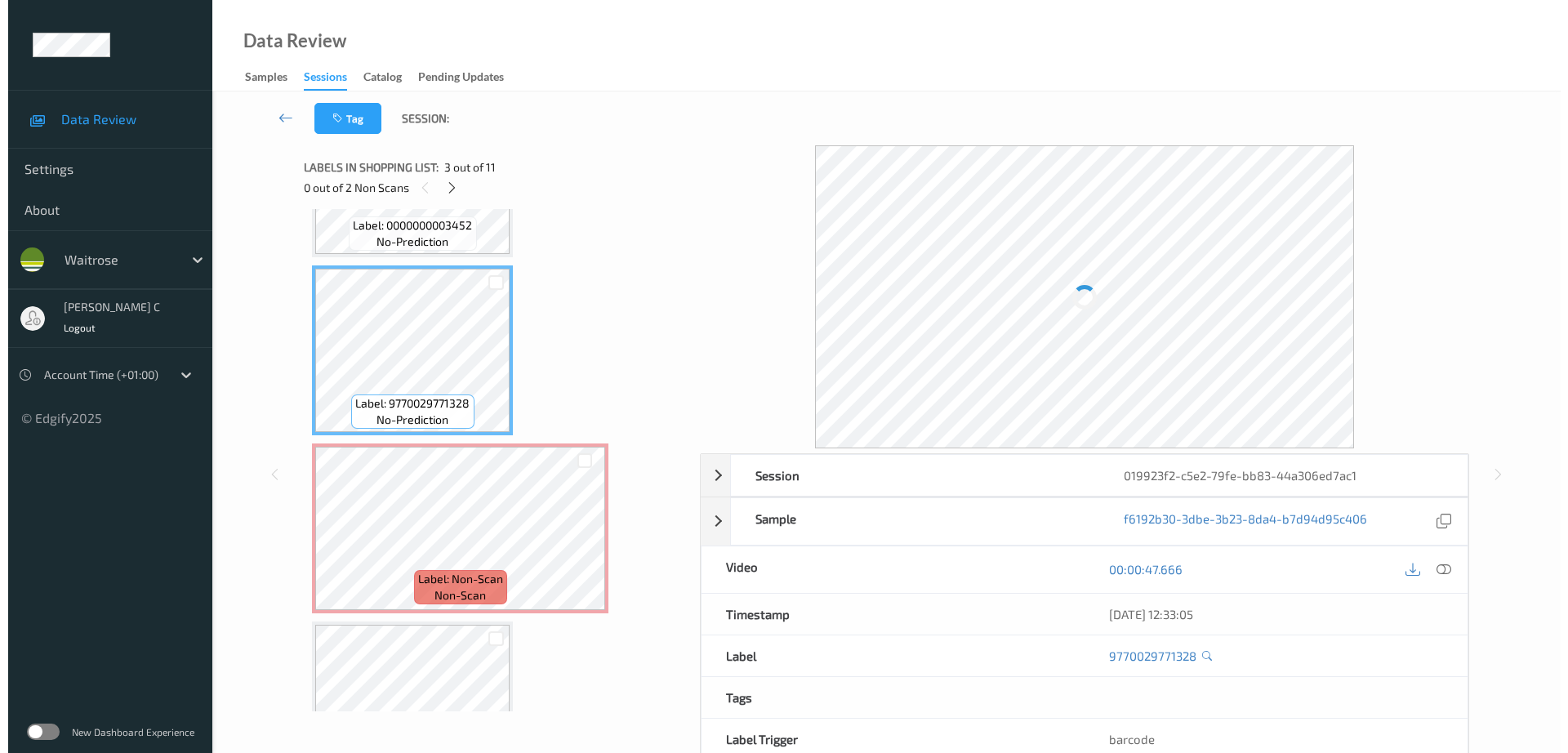
scroll to position [262, 0]
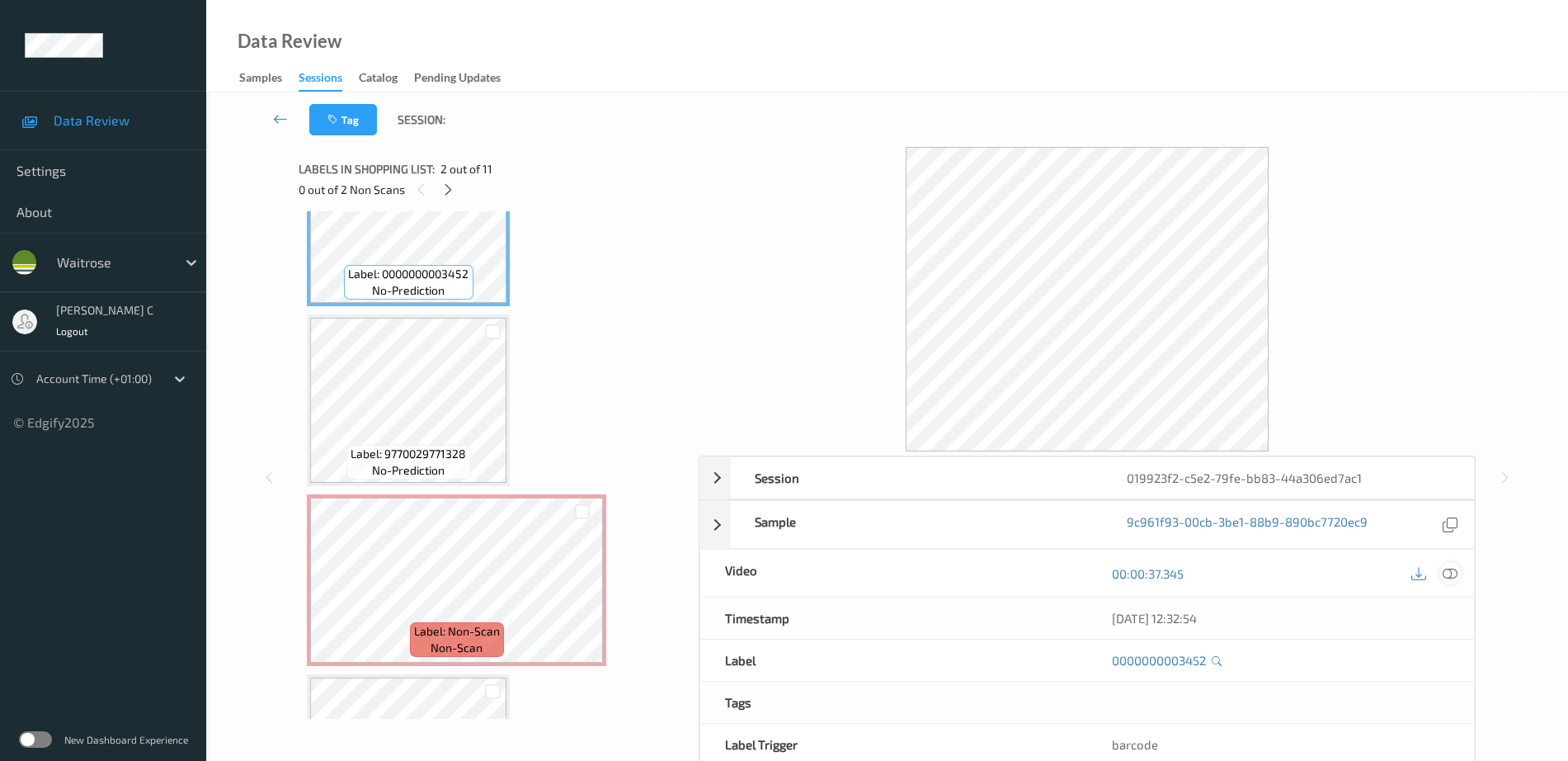
click at [1445, 577] on icon at bounding box center [1451, 573] width 15 height 15
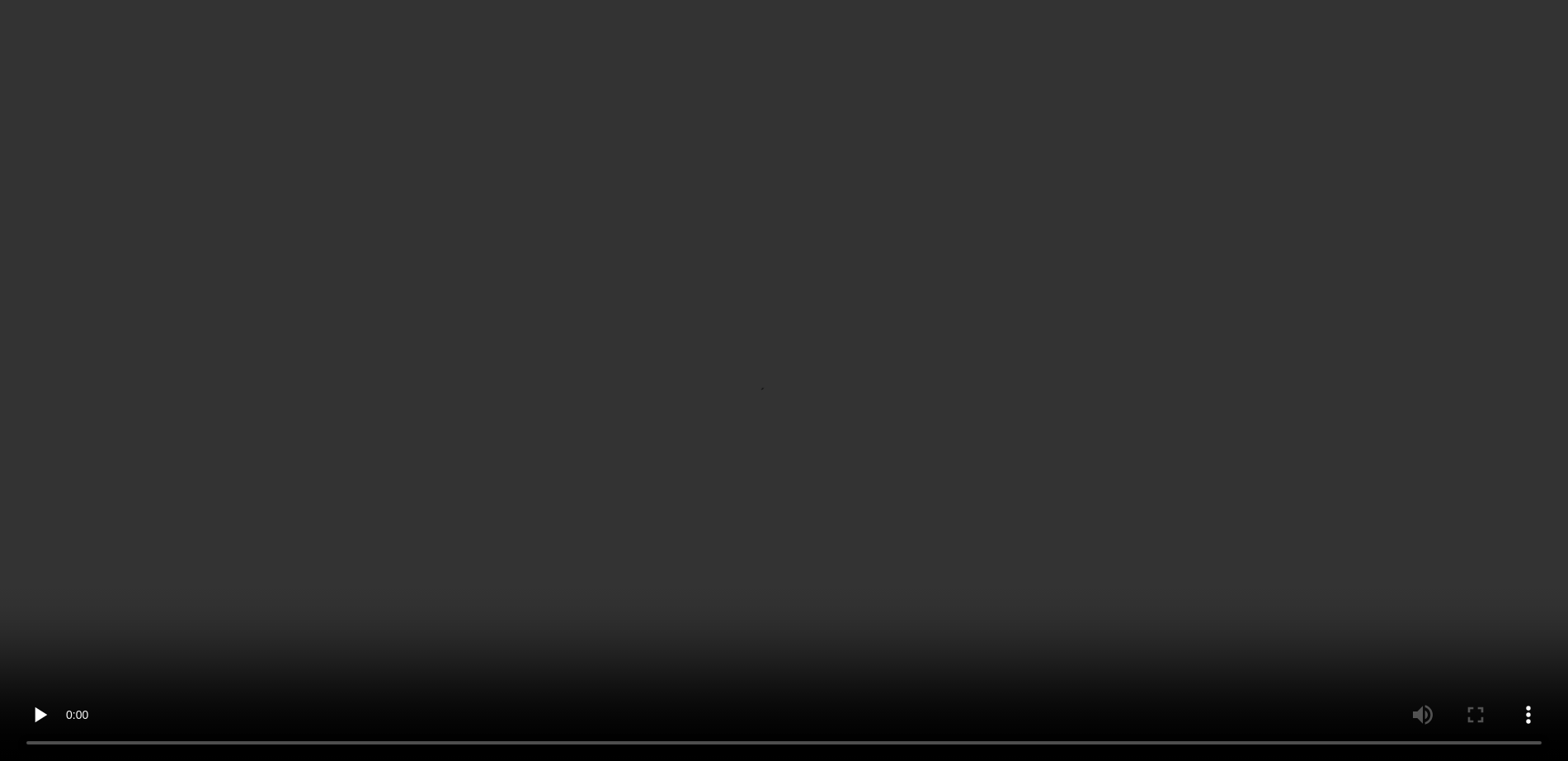
scroll to position [352, 0]
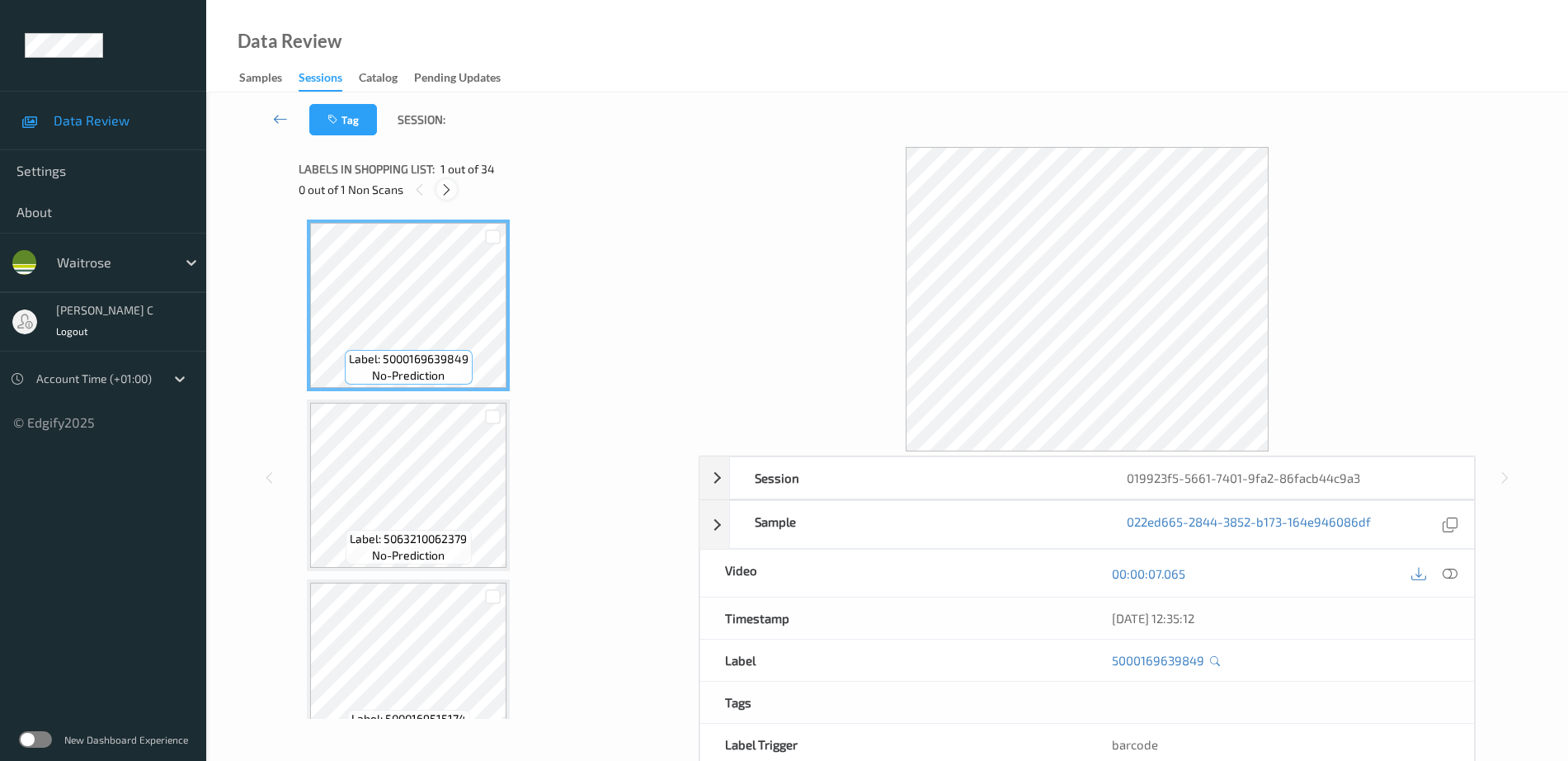
click at [451, 189] on icon at bounding box center [446, 190] width 14 height 15
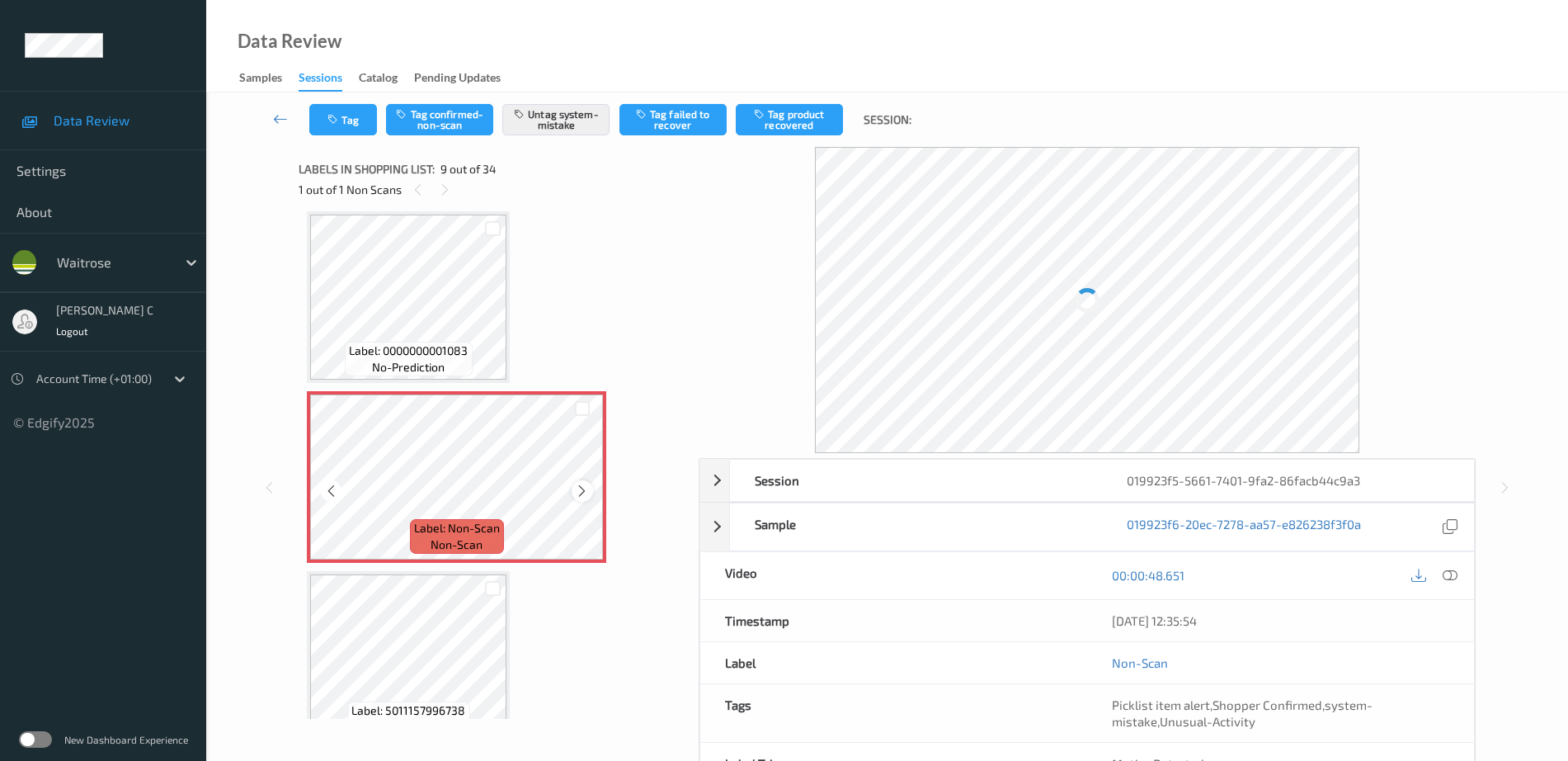
click at [585, 489] on icon at bounding box center [582, 491] width 14 height 15
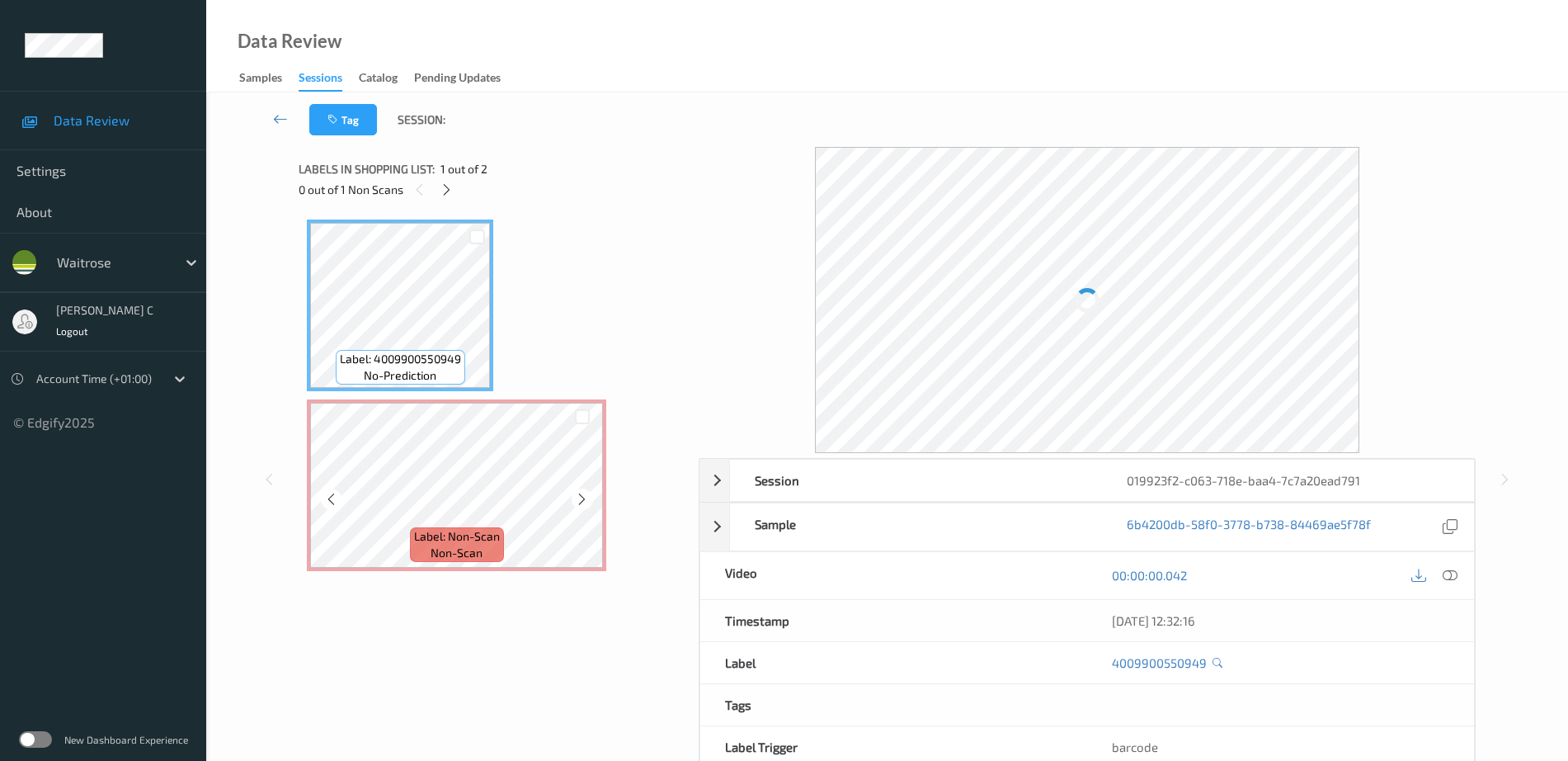
click at [452, 533] on span "Label: Non-Scan" at bounding box center [456, 537] width 85 height 17
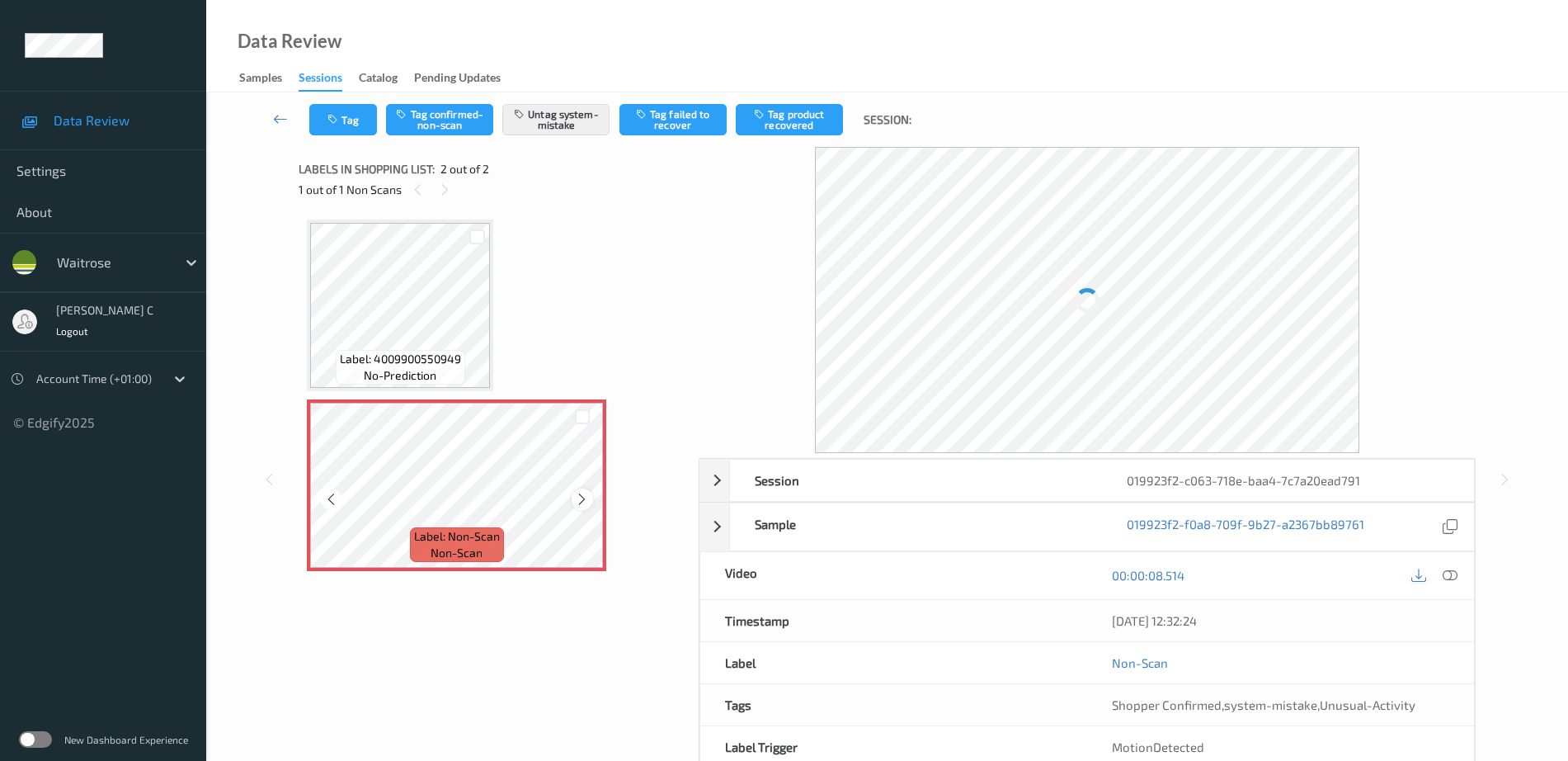
click at [582, 498] on icon at bounding box center [582, 500] width 14 height 15
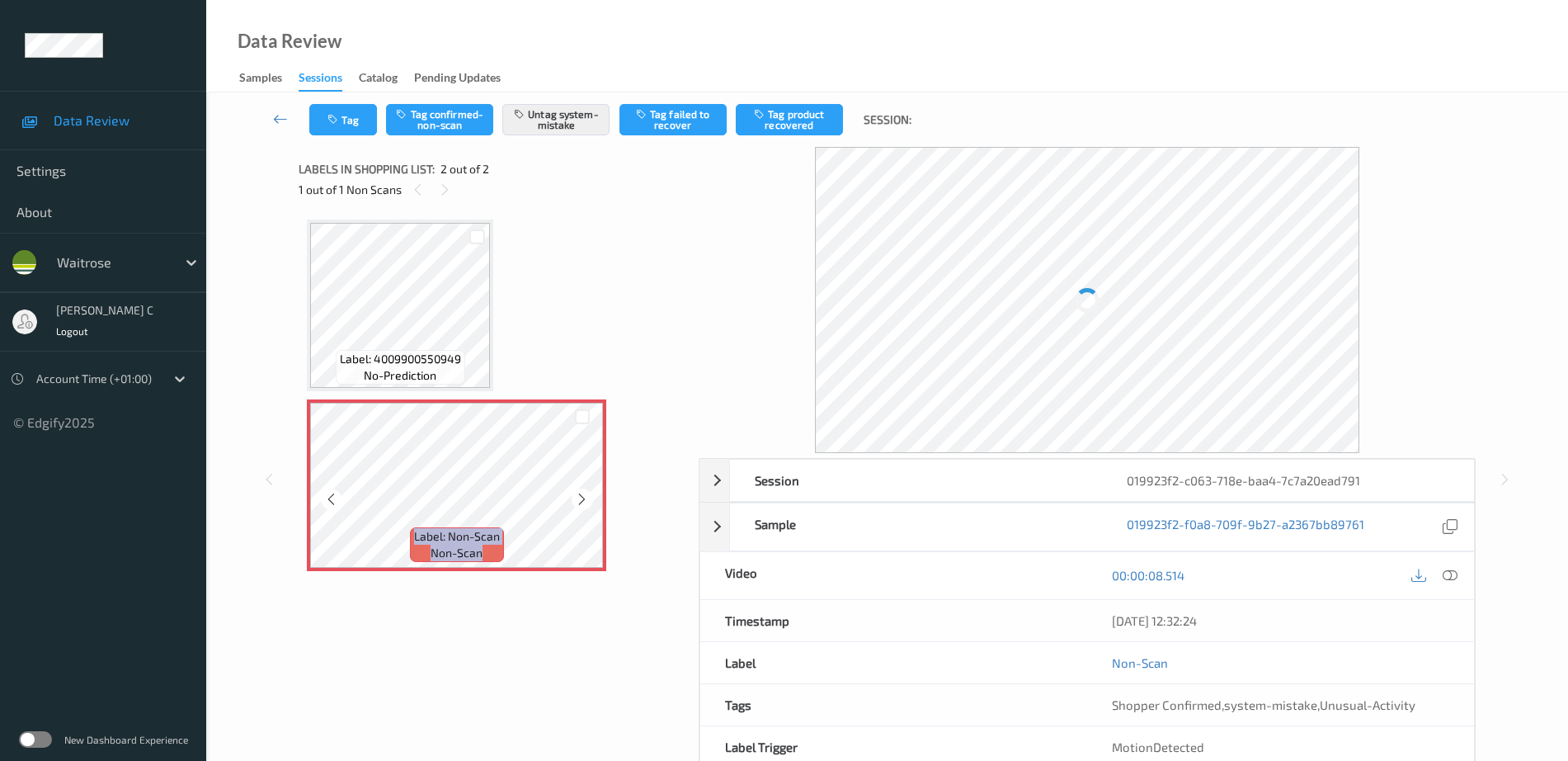
click at [582, 498] on icon at bounding box center [582, 500] width 14 height 15
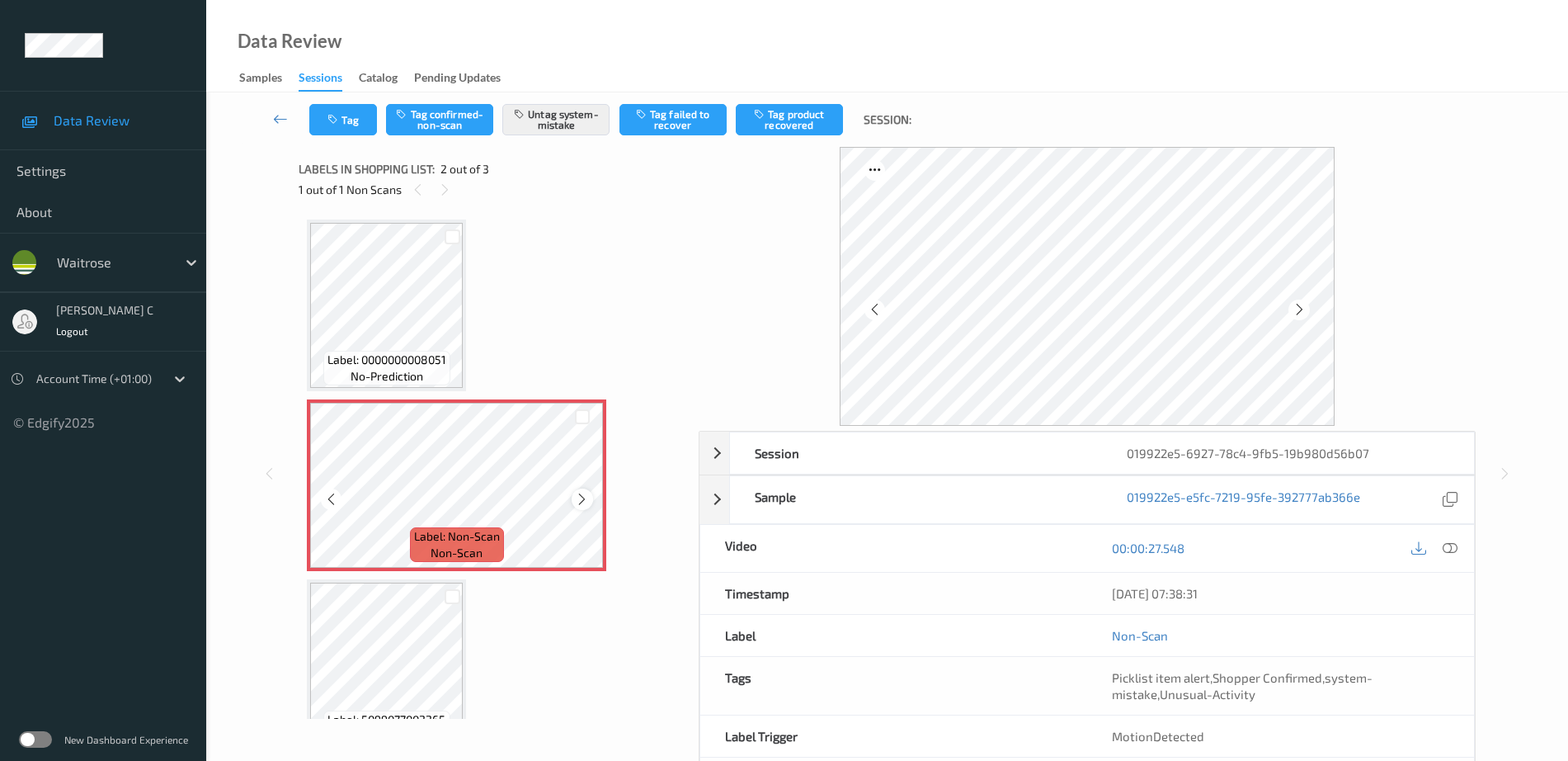
click at [590, 502] on div at bounding box center [582, 499] width 20 height 20
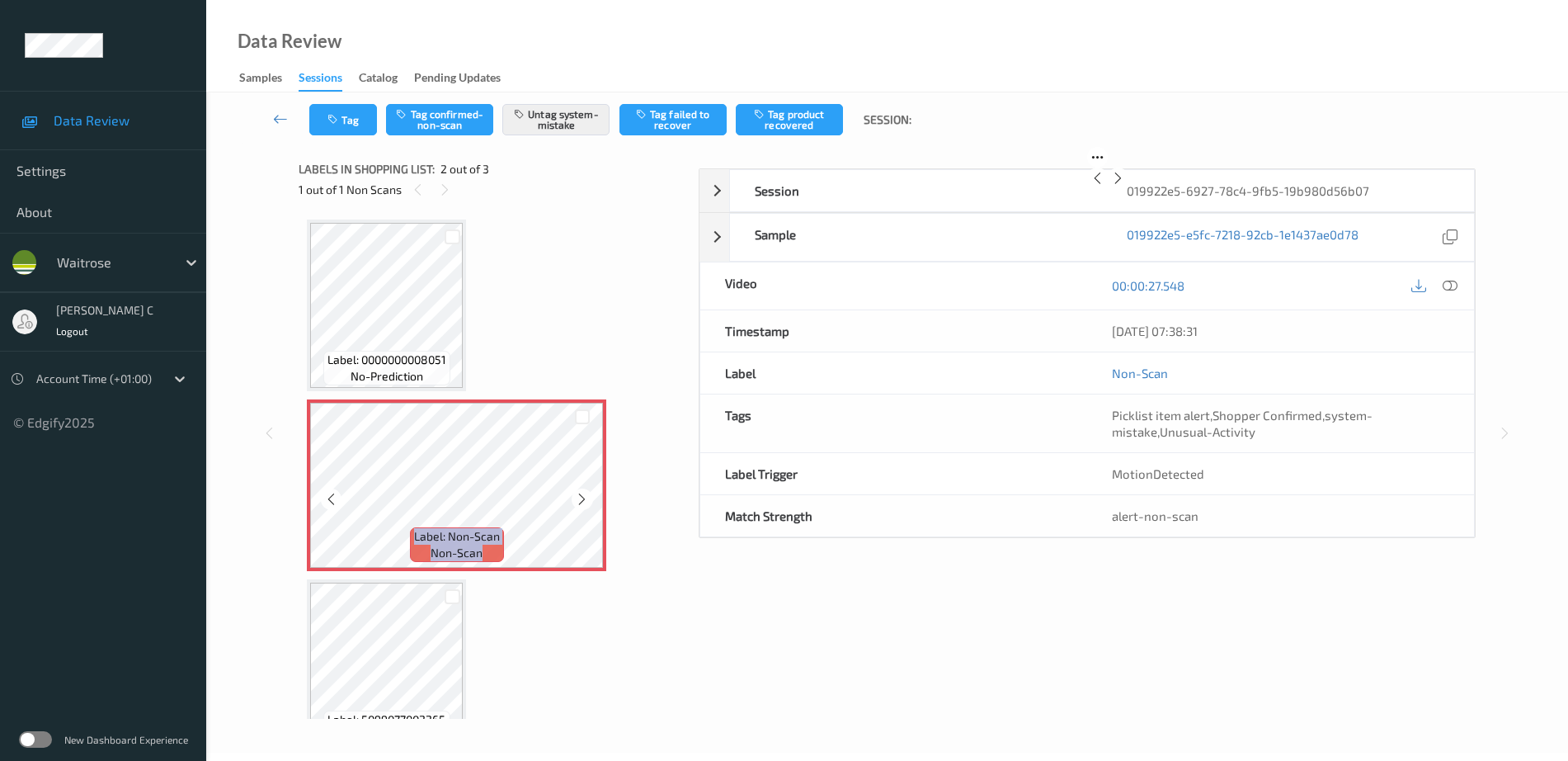
click at [590, 502] on div at bounding box center [582, 499] width 20 height 20
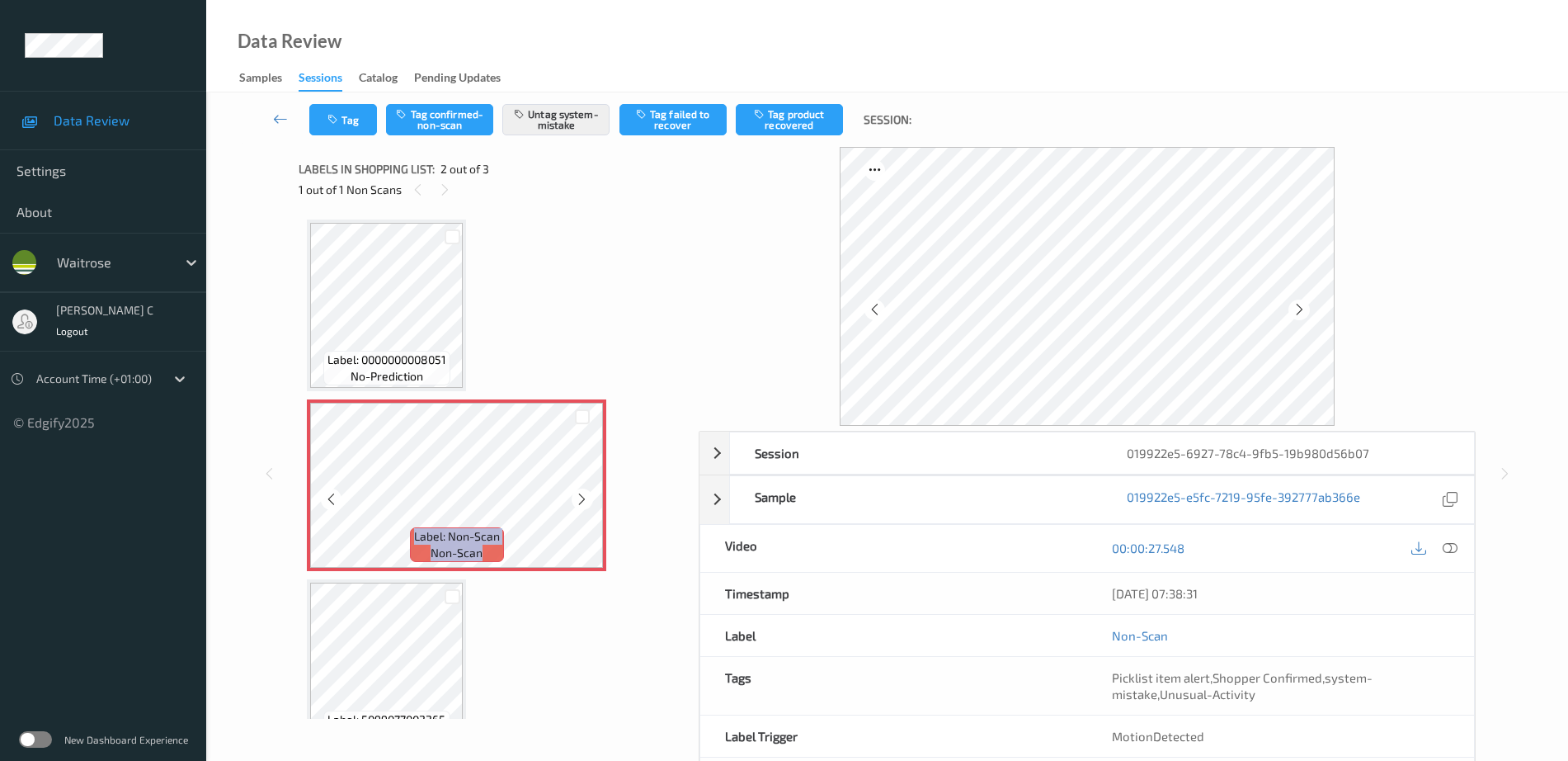
click at [590, 502] on div at bounding box center [582, 499] width 20 height 20
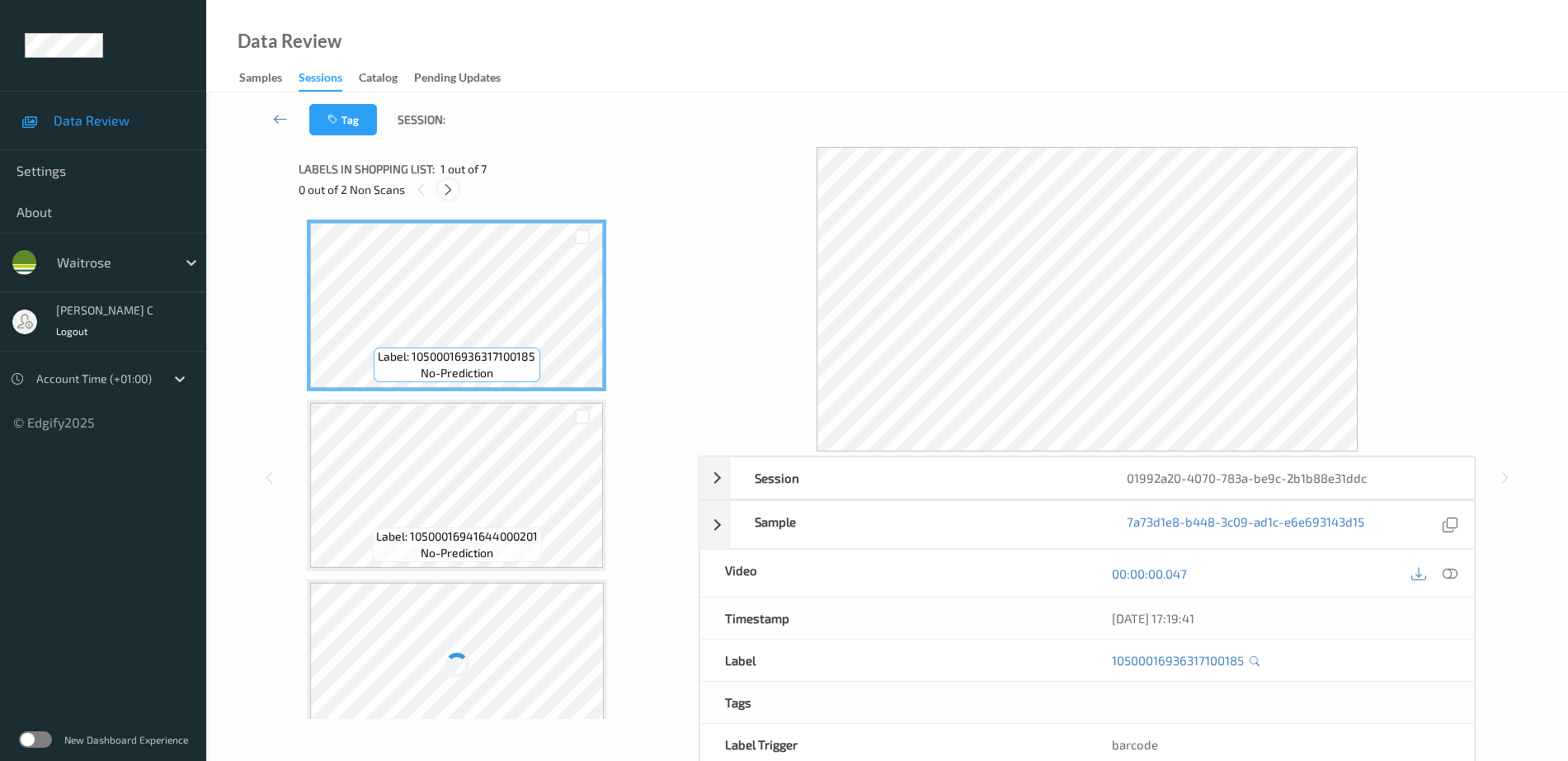
click at [442, 191] on icon at bounding box center [448, 190] width 14 height 15
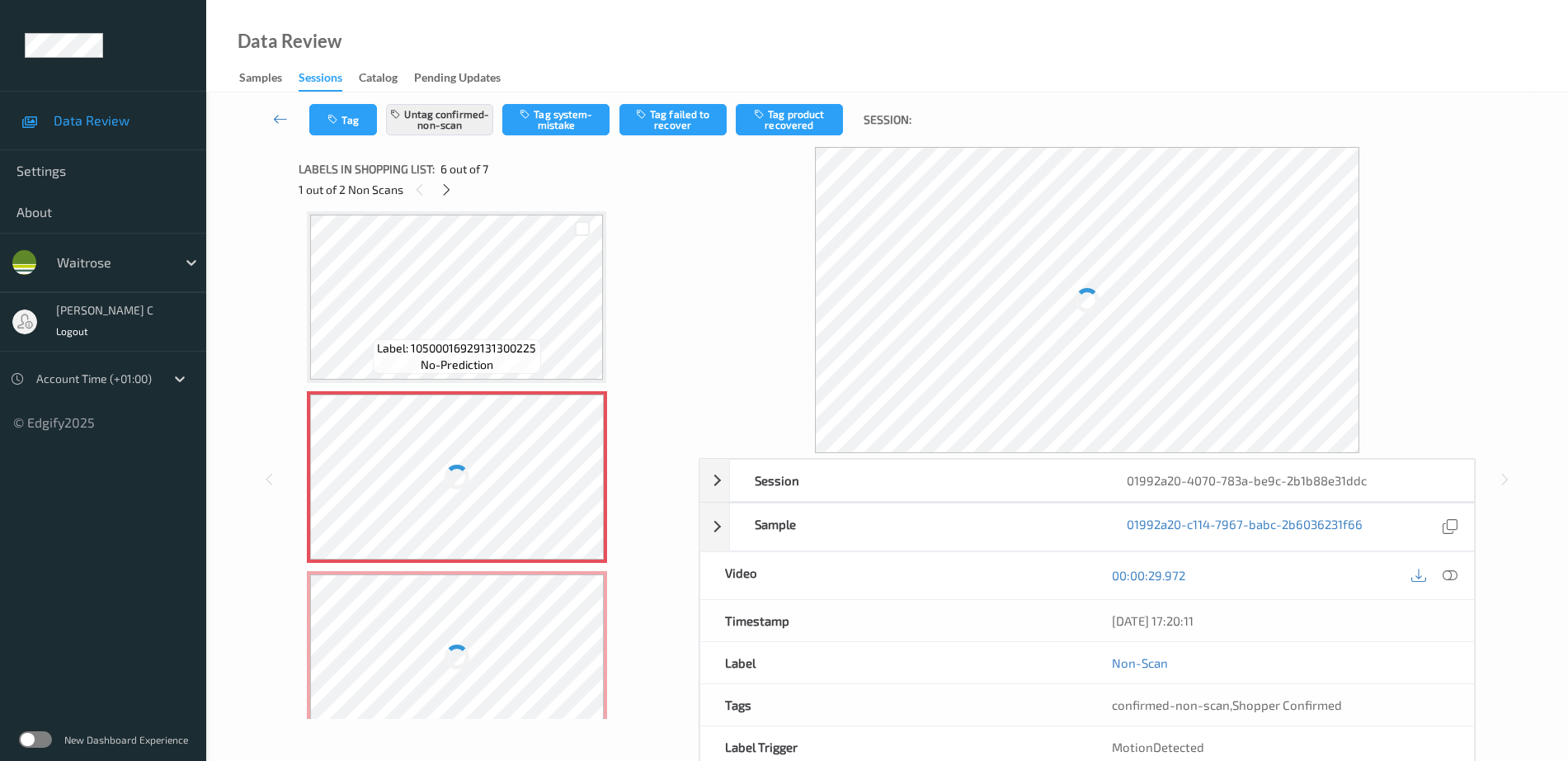
scroll to position [522, 0]
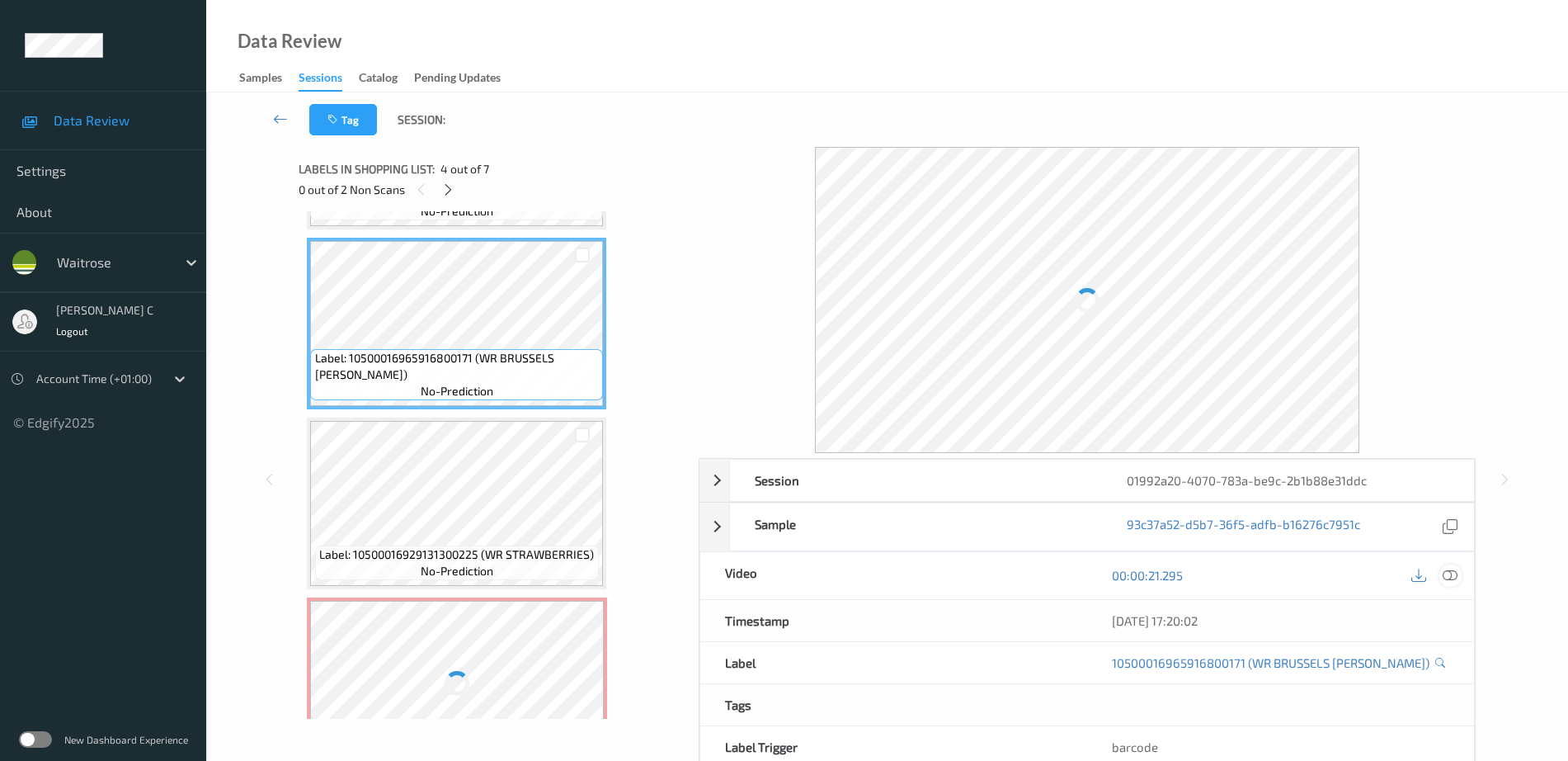
click at [1453, 571] on icon at bounding box center [1451, 575] width 15 height 15
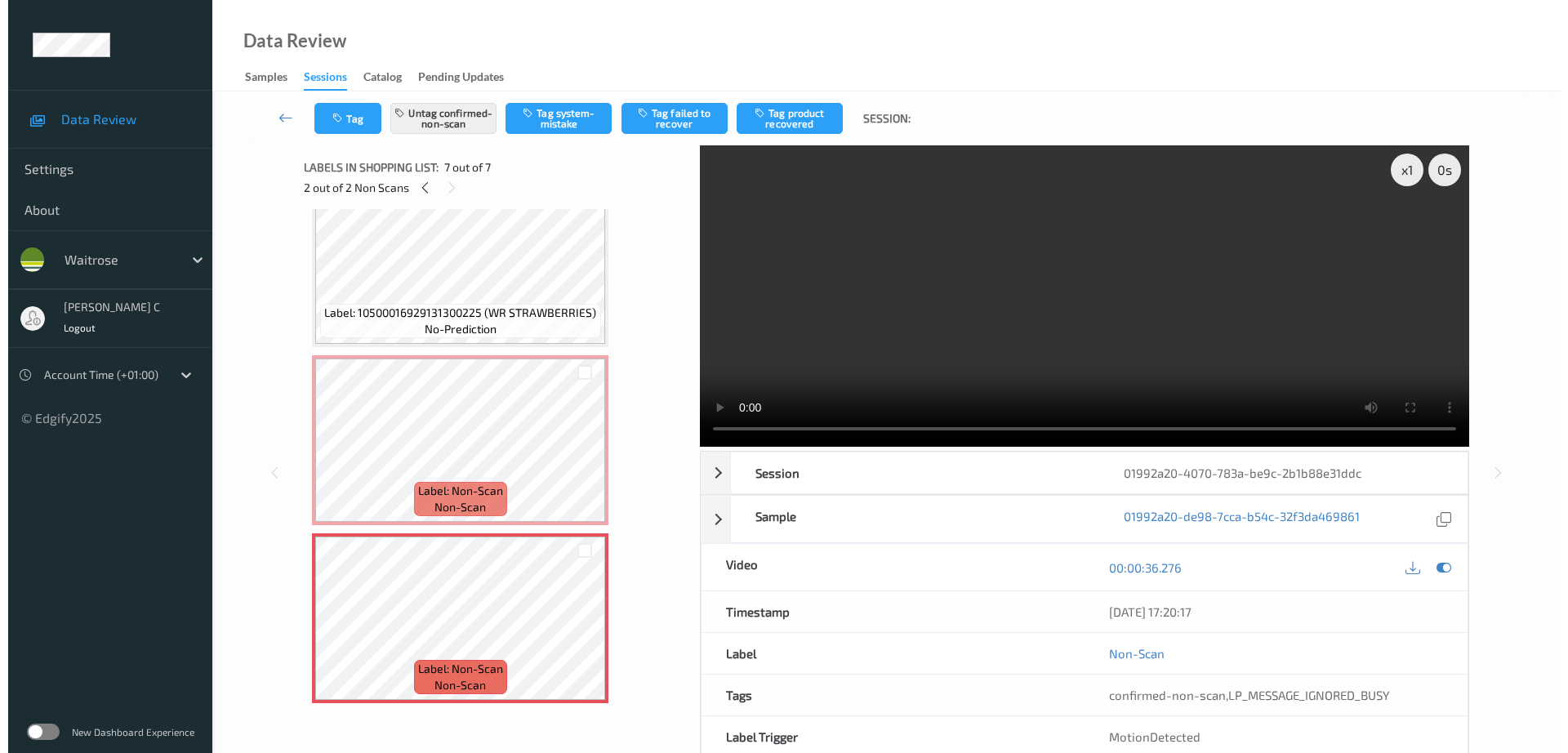
scroll to position [623, 0]
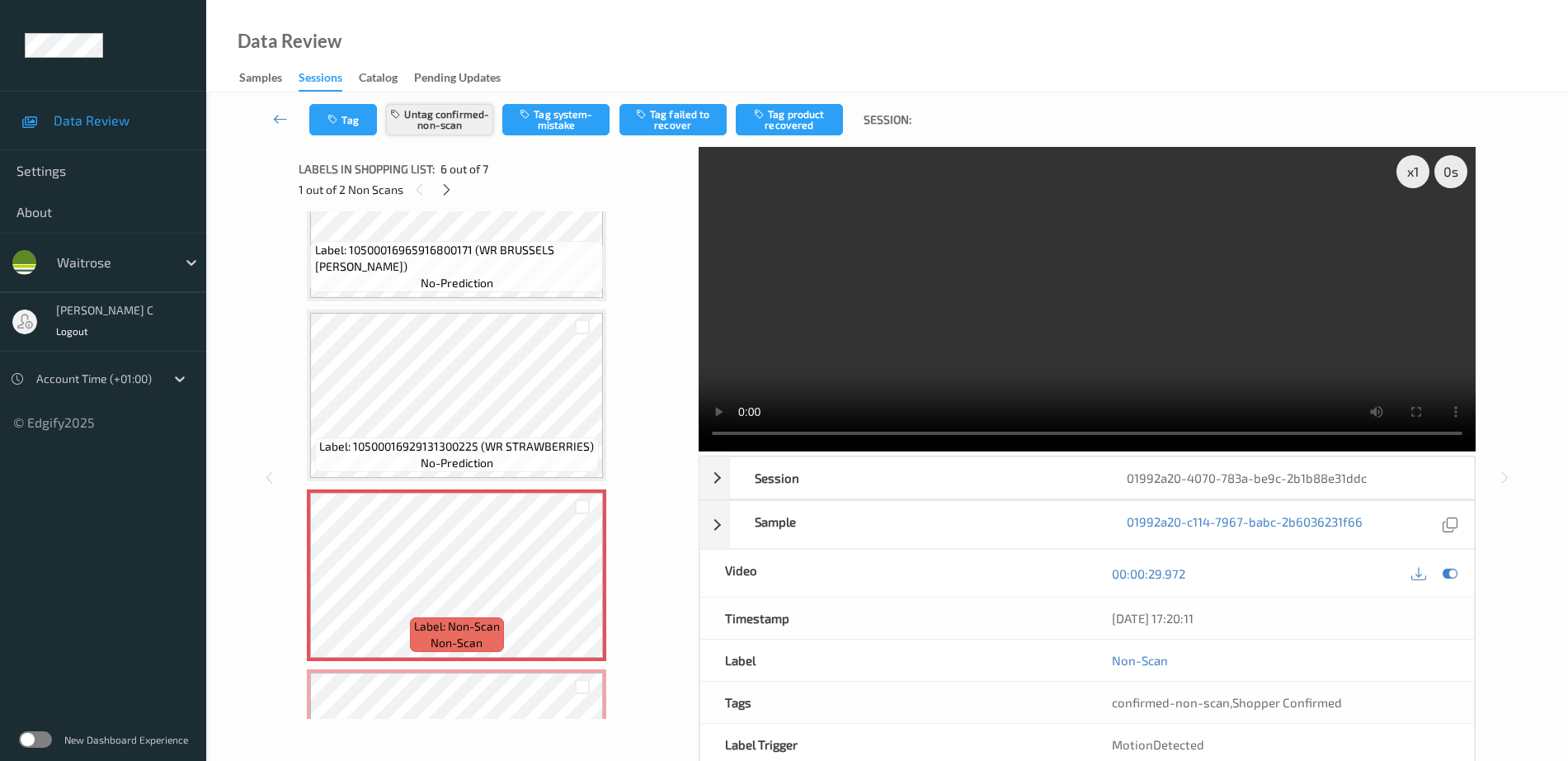
click at [434, 130] on button "Untag confirmed-non-scan" at bounding box center [440, 119] width 107 height 31
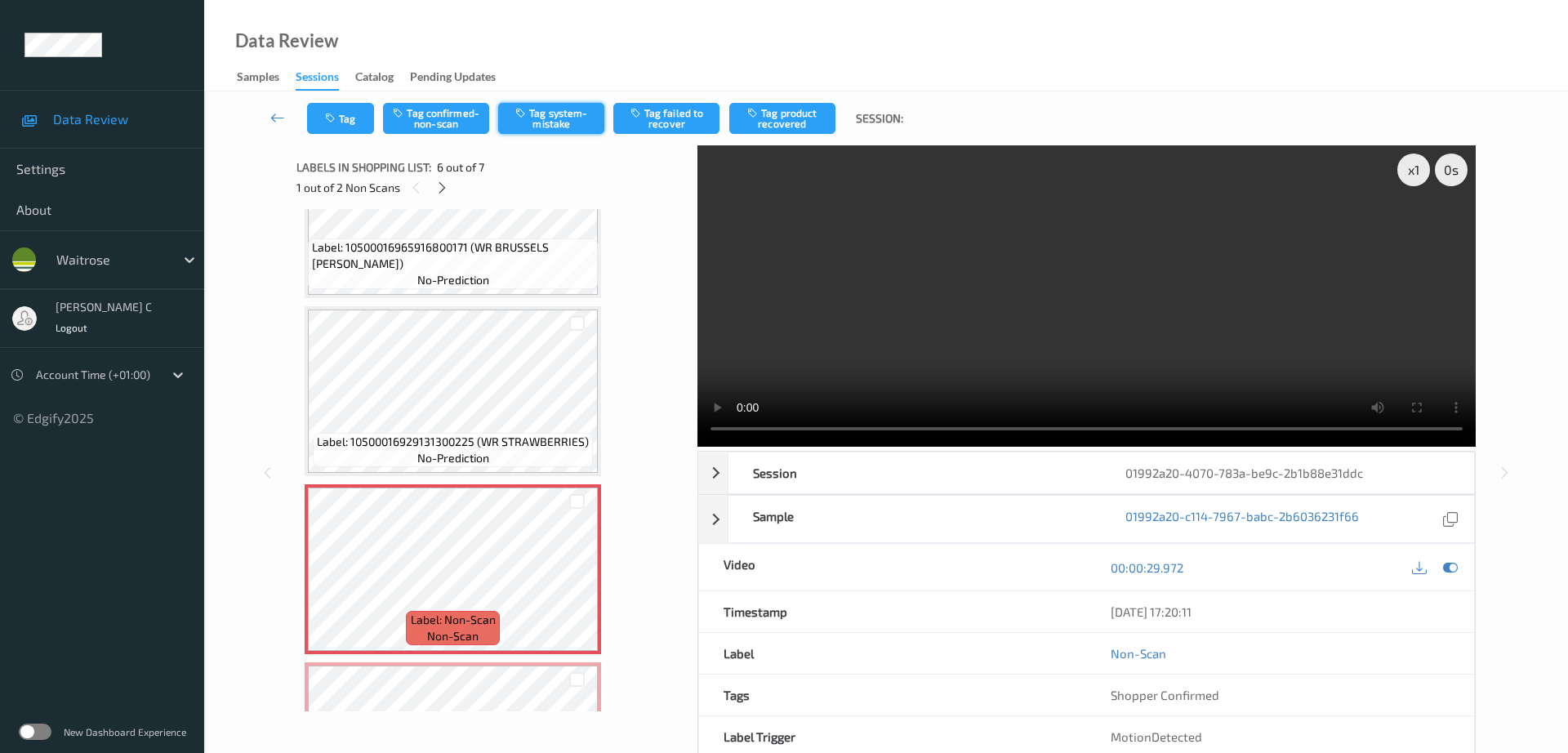
click at [562, 128] on button "Tag system-mistake" at bounding box center [551, 118] width 106 height 31
click at [320, 100] on div "Tag Tag confirmed-non-scan Untag system-mistake Tag failed to recover Tag produ…" at bounding box center [886, 118] width 1297 height 54
click at [324, 115] on button "Tag" at bounding box center [341, 118] width 67 height 31
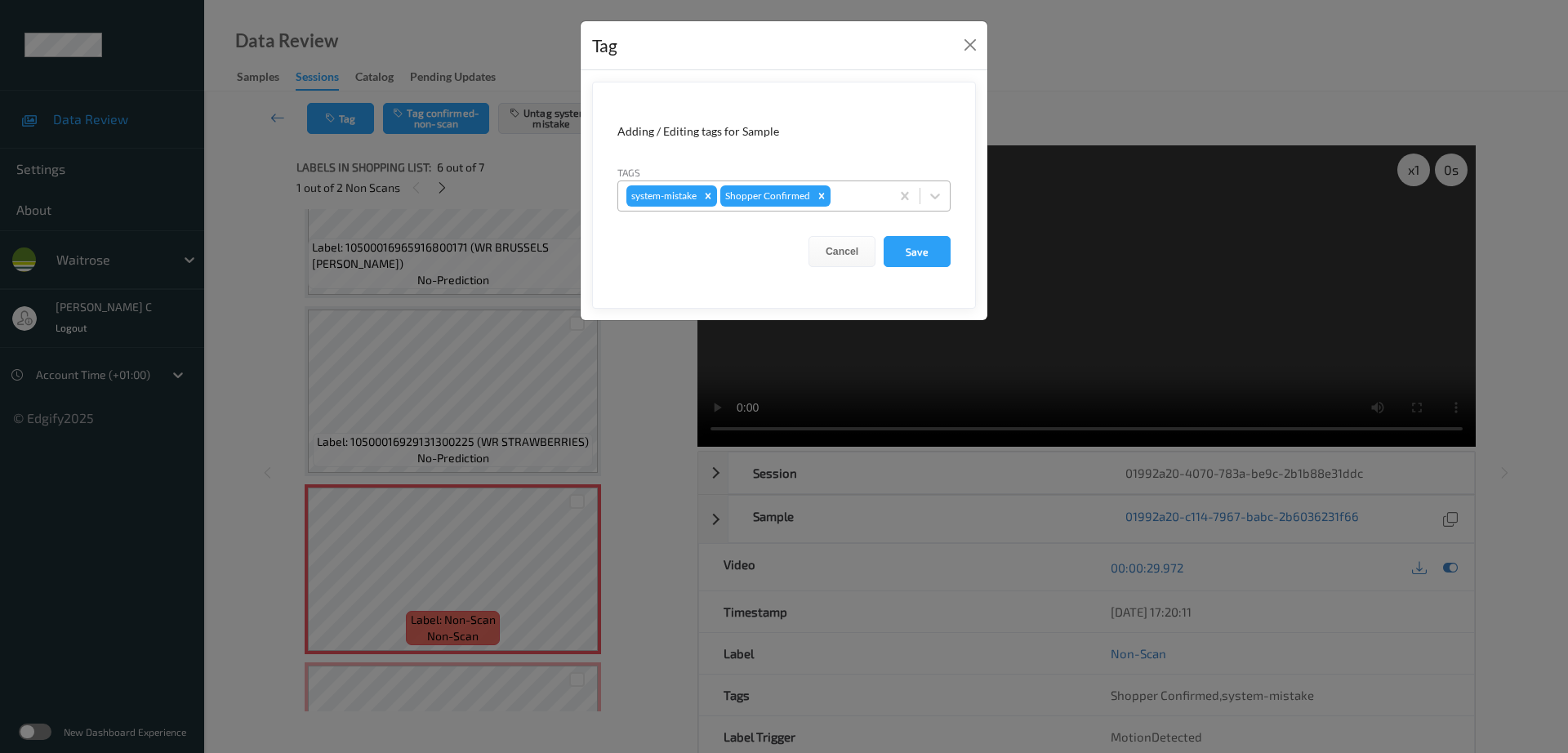
click at [866, 187] on div at bounding box center [858, 196] width 49 height 19
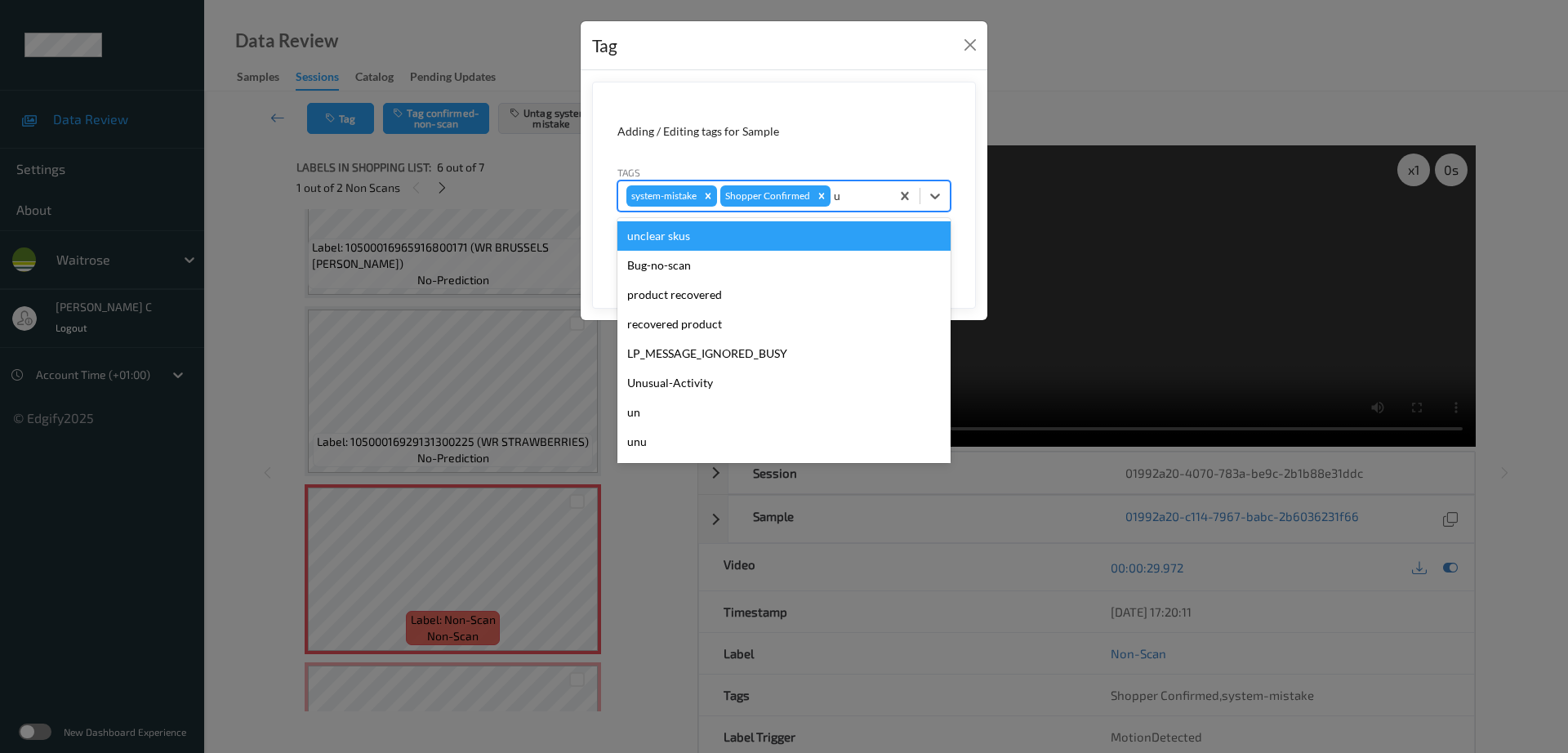
type input "un"
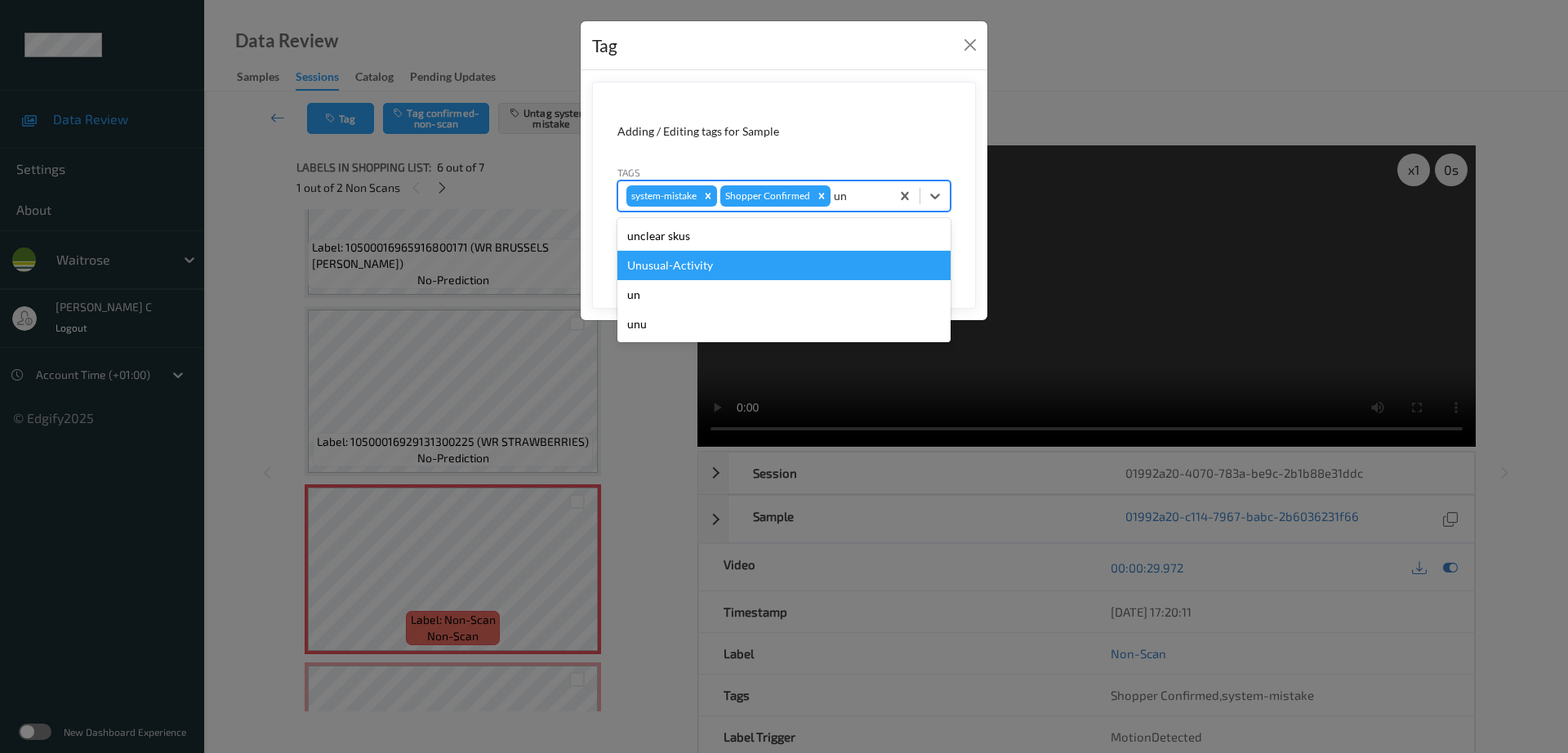
click at [694, 264] on div "Unusual-Activity" at bounding box center [784, 265] width 333 height 29
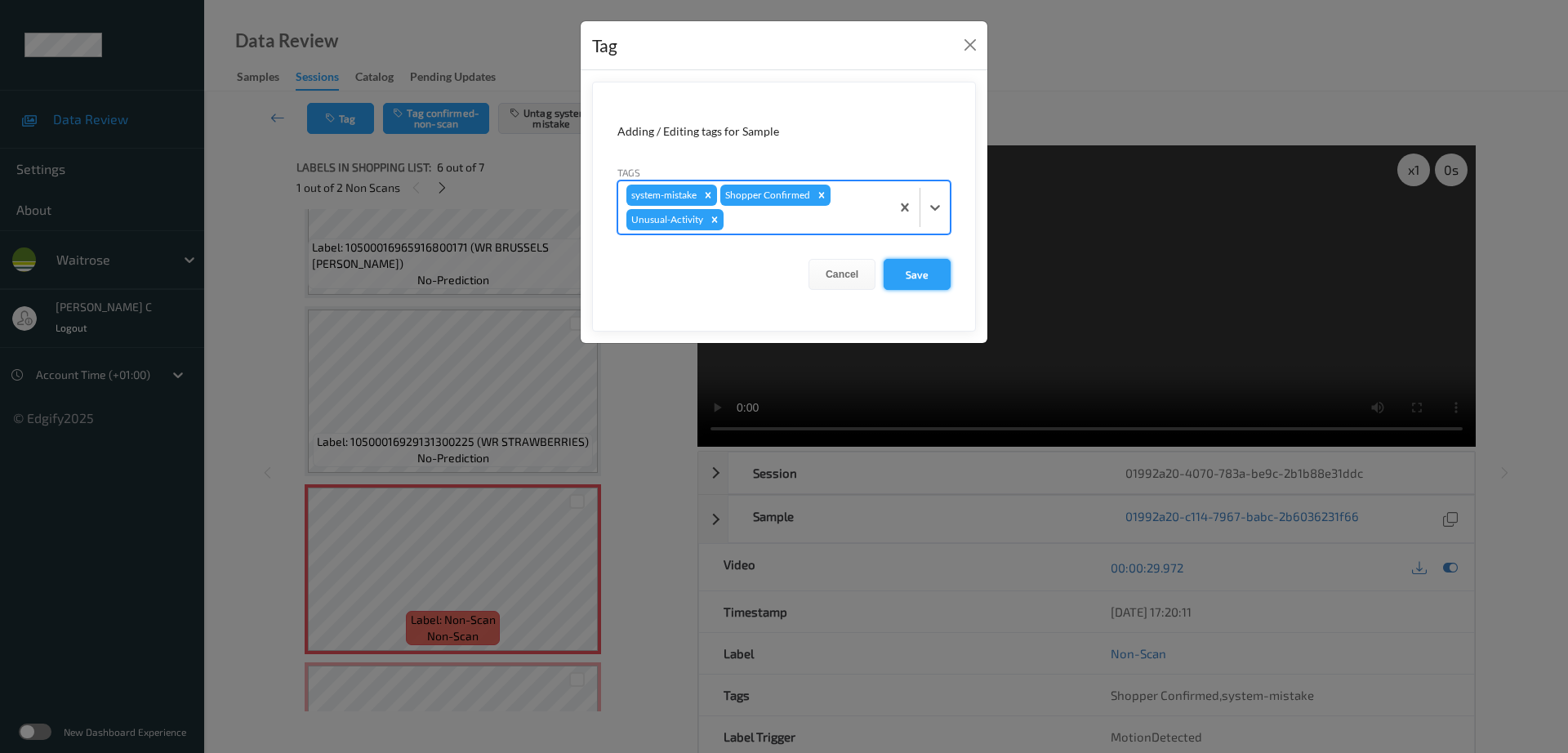
click at [894, 282] on button "Save" at bounding box center [917, 274] width 67 height 31
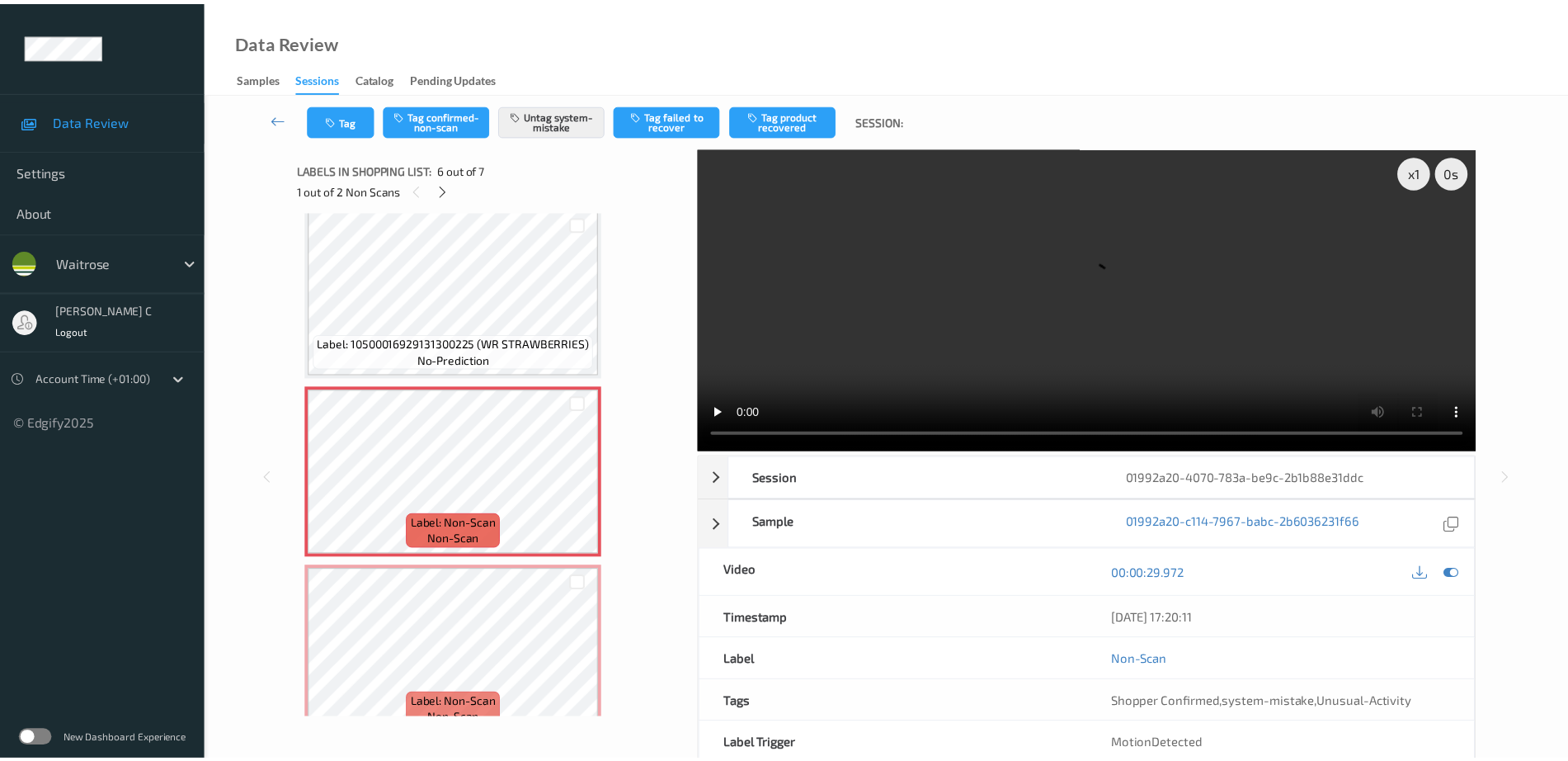
scroll to position [760, 0]
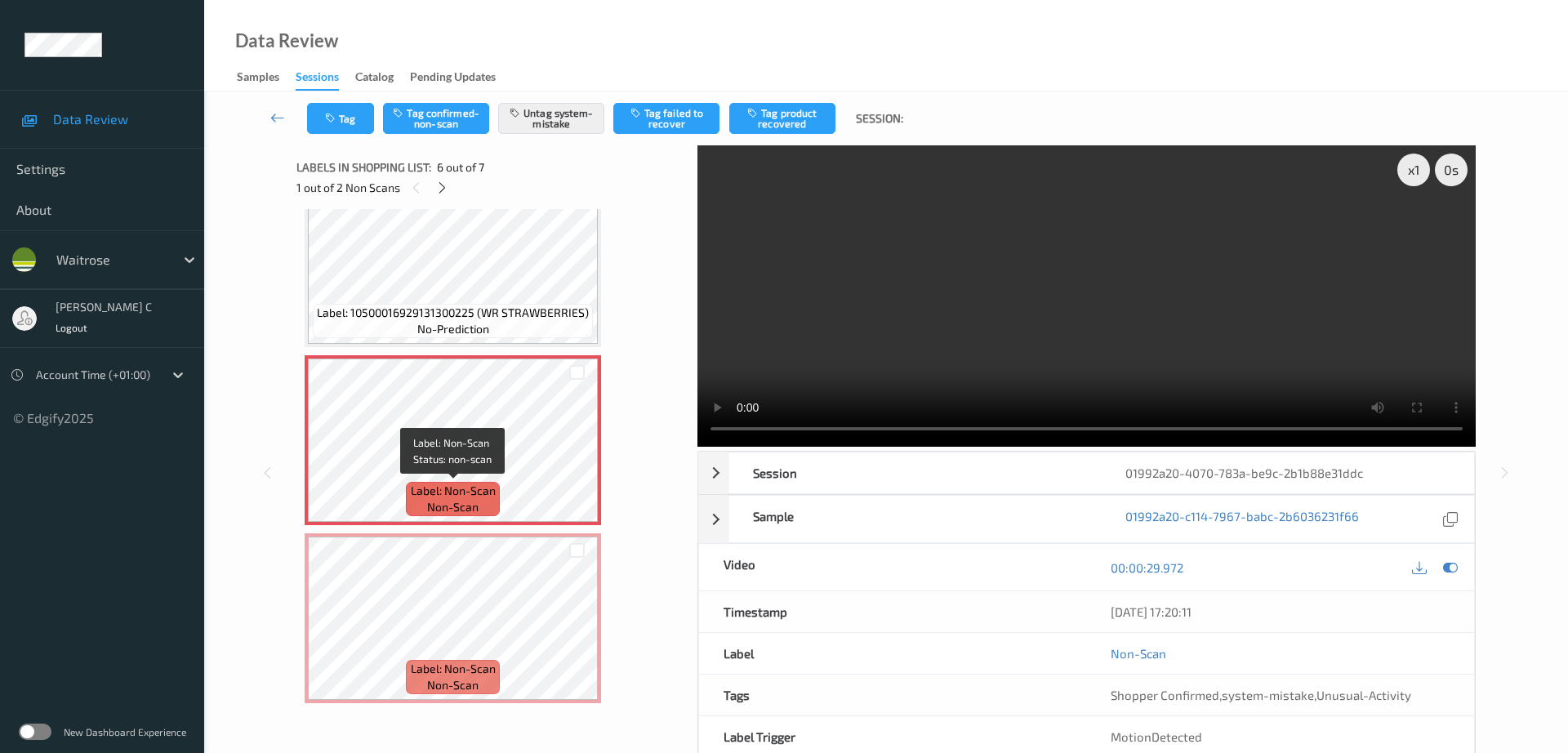
click at [483, 525] on div "Label: 10500016936317100185 (WR LMN/SULT DANISH) no-prediction Label: 105000169…" at bounding box center [491, 84] width 373 height 1237
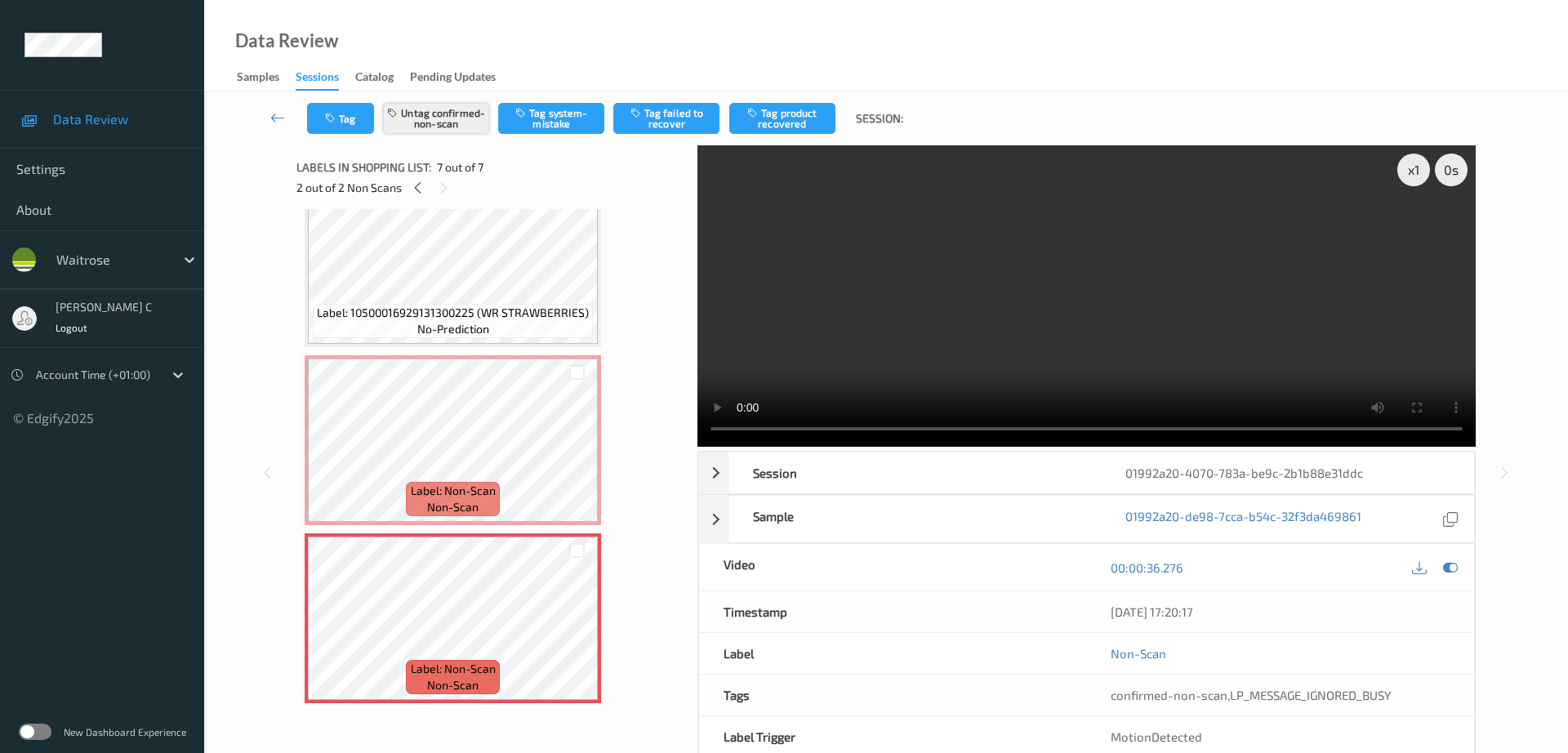
click at [440, 133] on button "Untag confirmed-non-scan" at bounding box center [436, 118] width 106 height 31
click at [587, 112] on button "Tag system-mistake" at bounding box center [551, 118] width 106 height 31
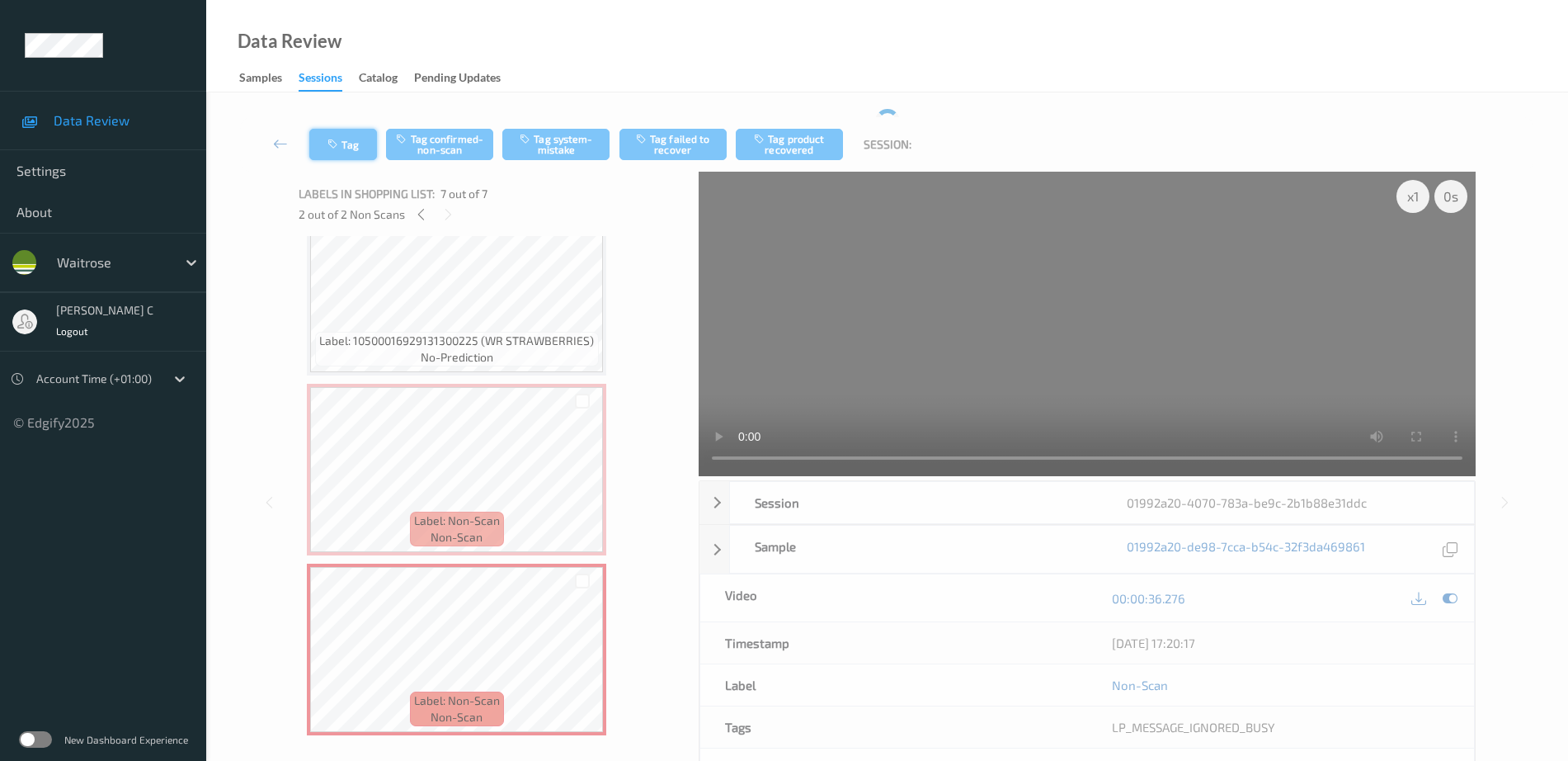
click at [337, 138] on div "Tag Tag confirmed-non-scan Tag system-mistake Tag failed to recover Tag product…" at bounding box center [887, 145] width 1294 height 54
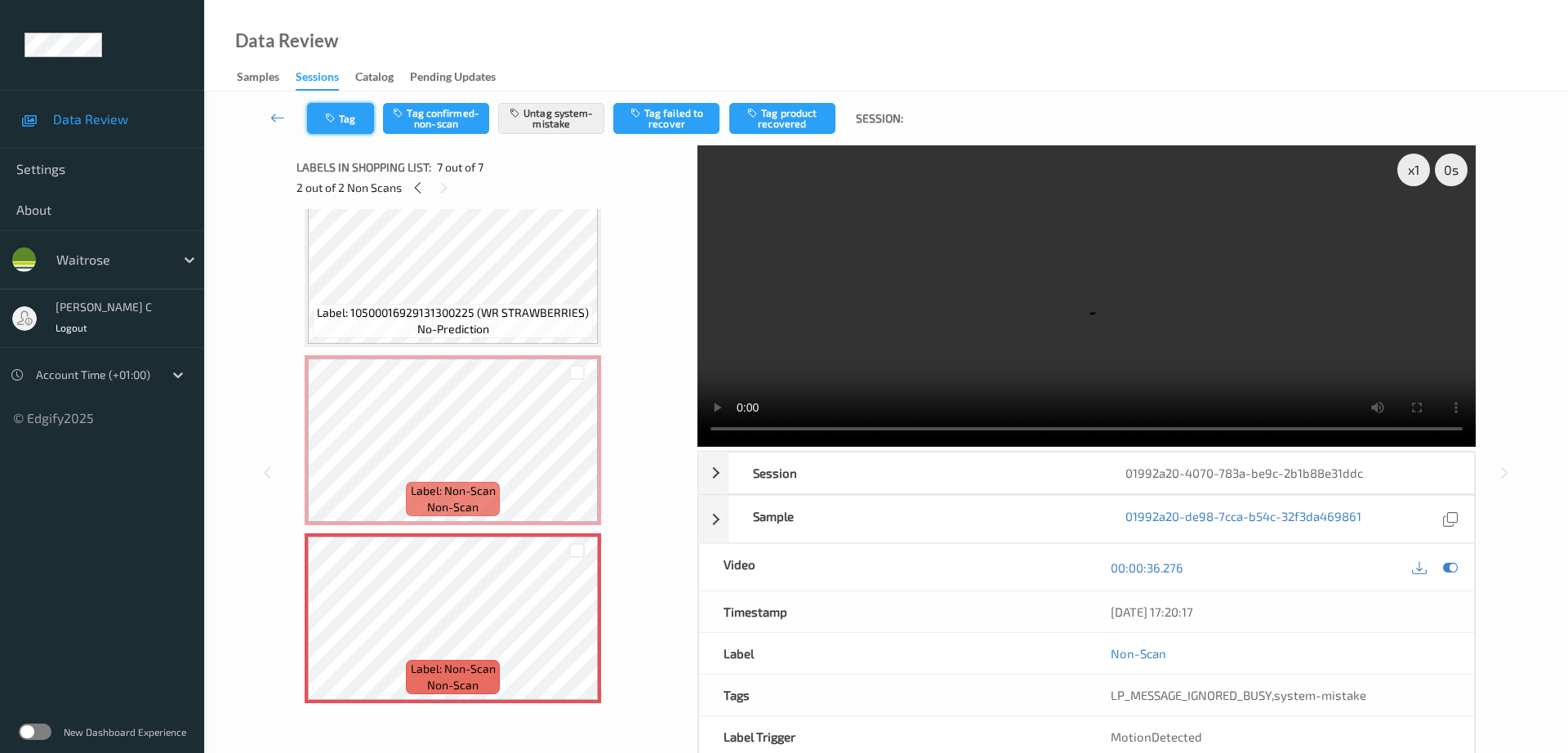
click at [333, 131] on button "Tag" at bounding box center [341, 118] width 67 height 31
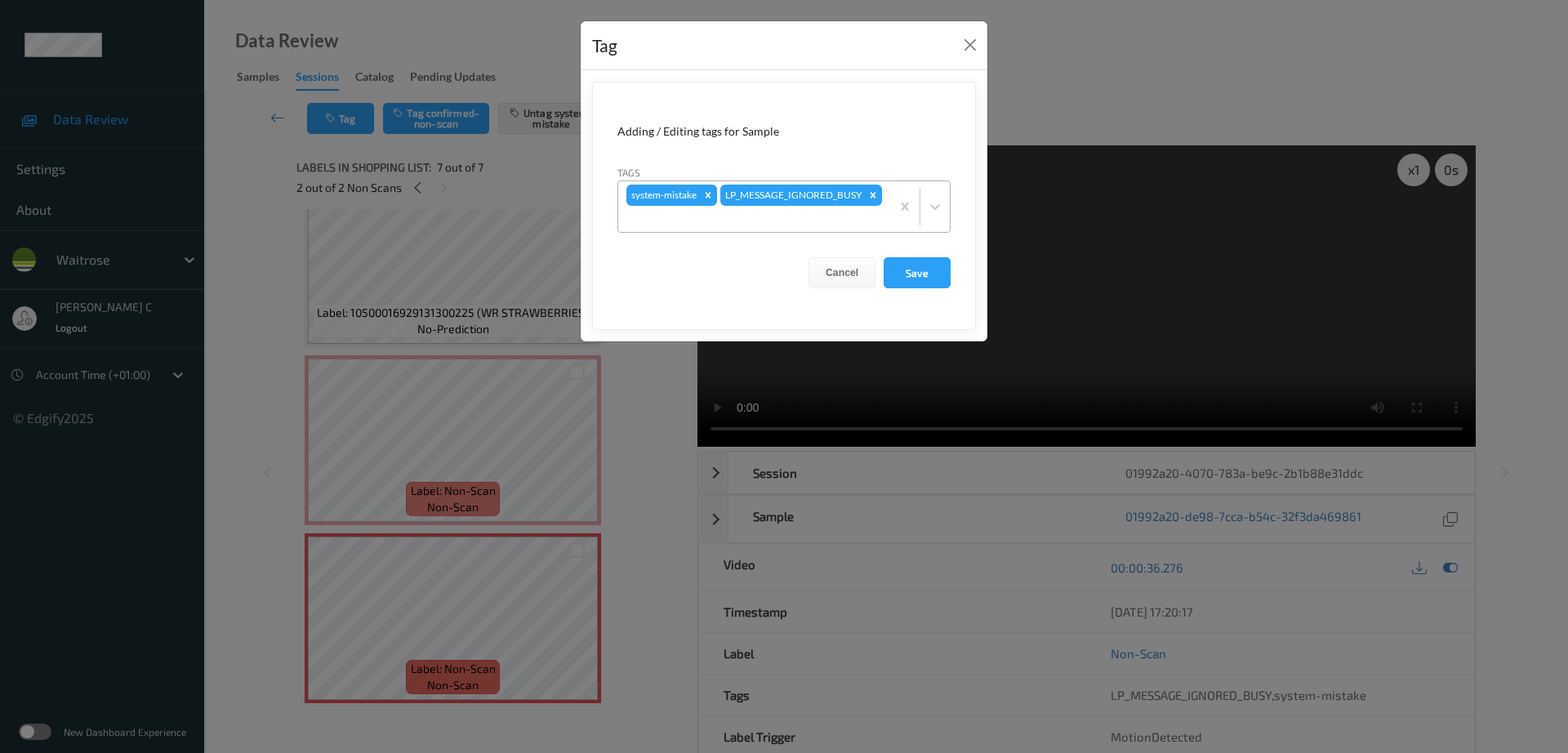
click at [817, 207] on div "system-mistake LP_MESSAGE_IGNORED_BUSY" at bounding box center [754, 207] width 272 height 51
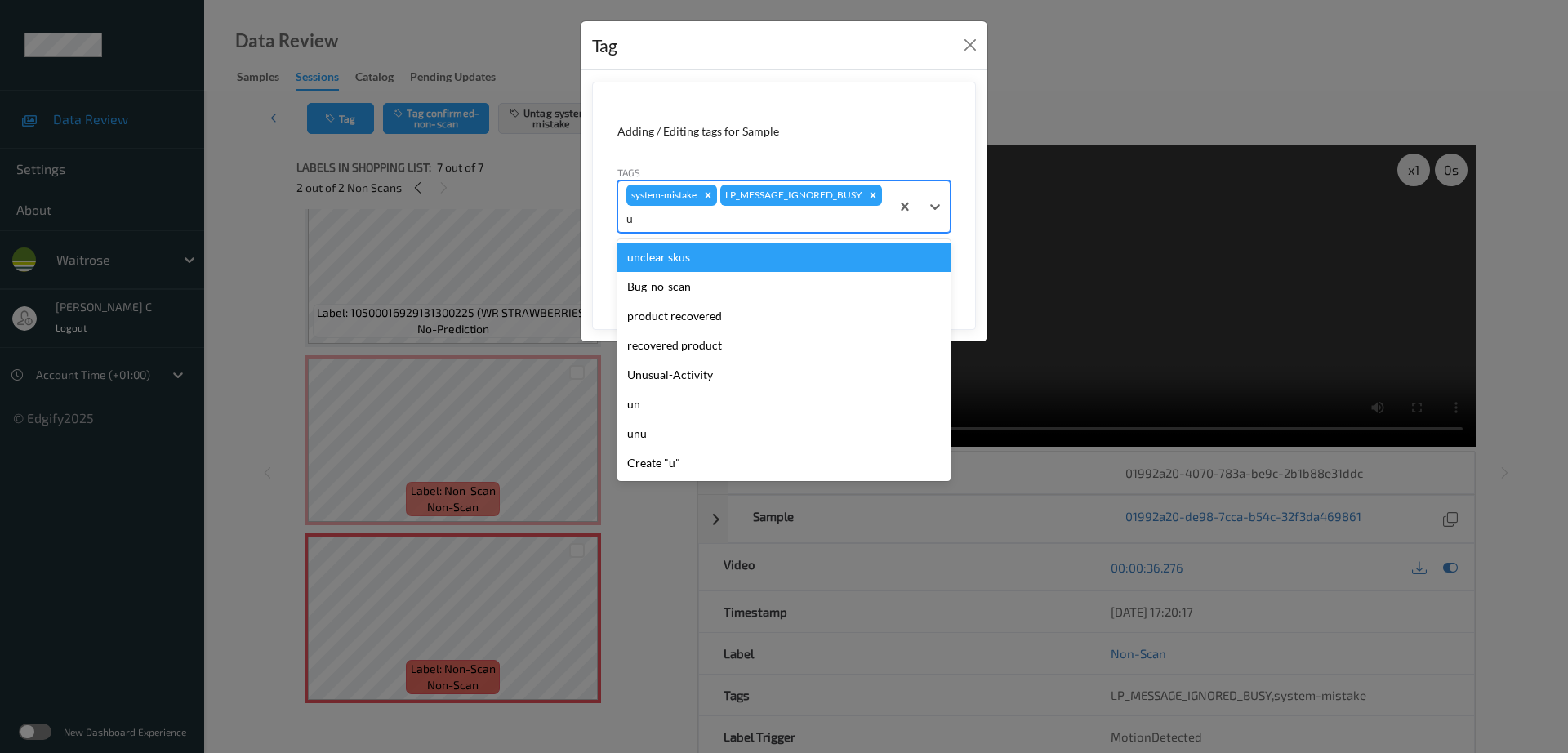
type input "un"
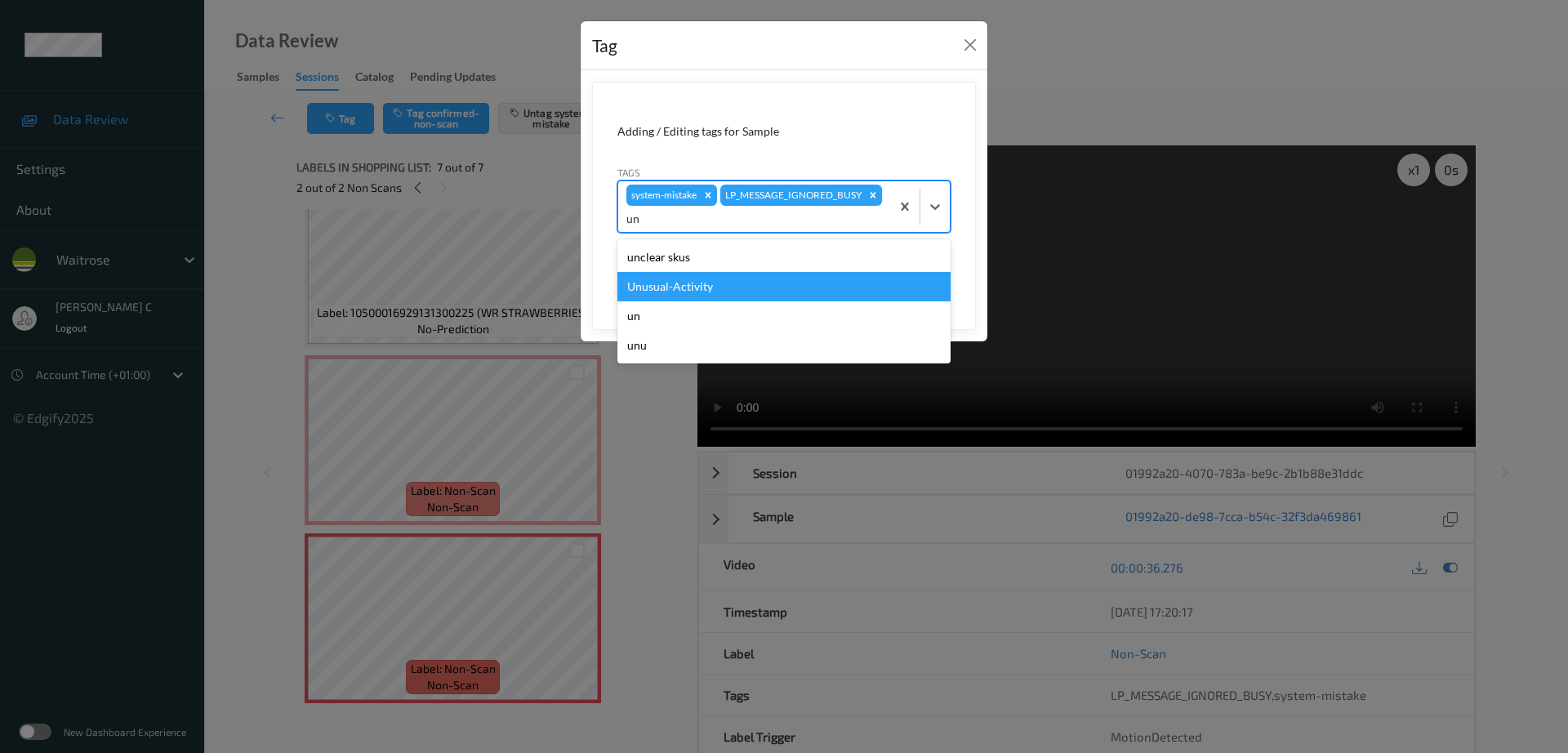
click at [687, 285] on div "Unusual-Activity" at bounding box center [784, 286] width 333 height 29
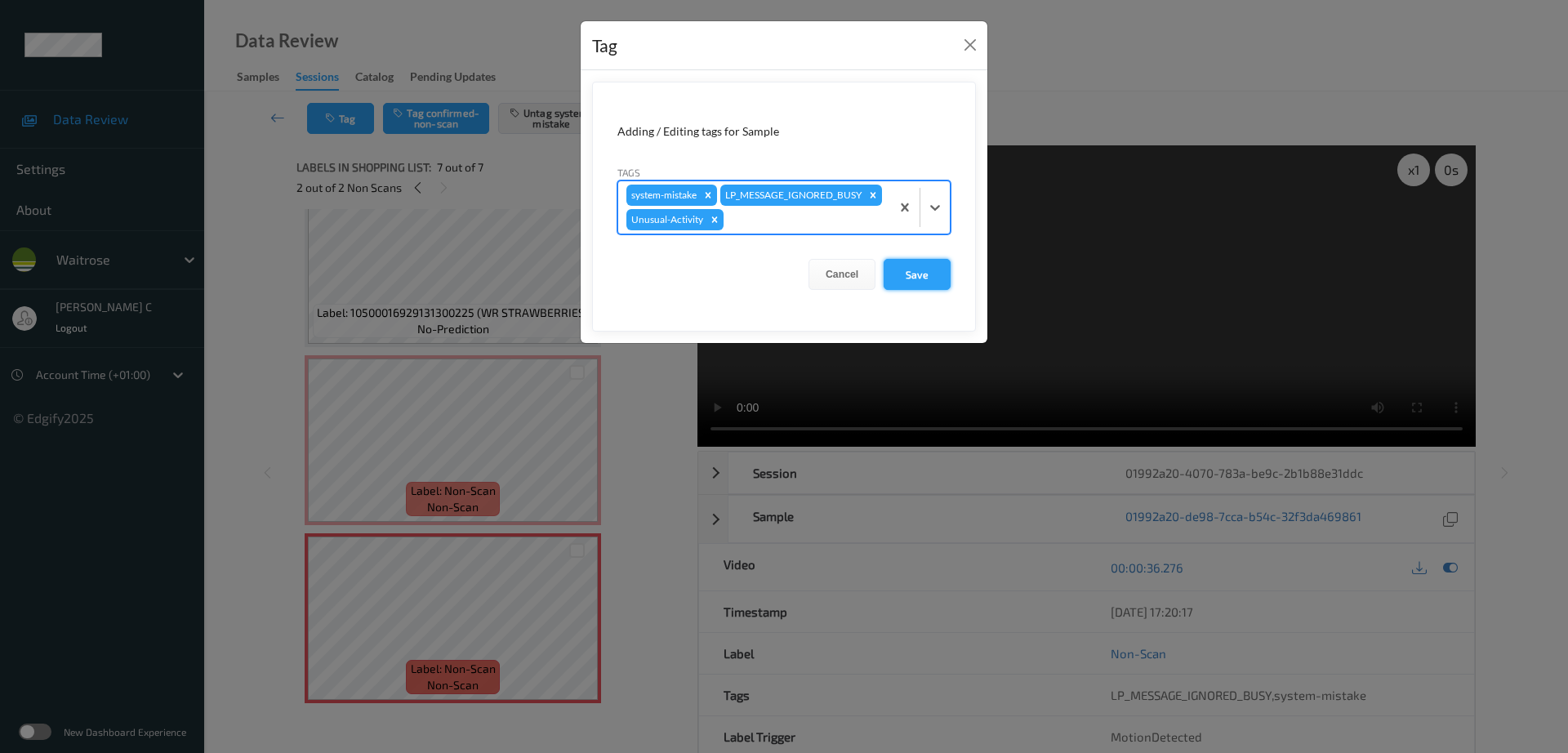
click at [910, 289] on button "Save" at bounding box center [917, 274] width 67 height 31
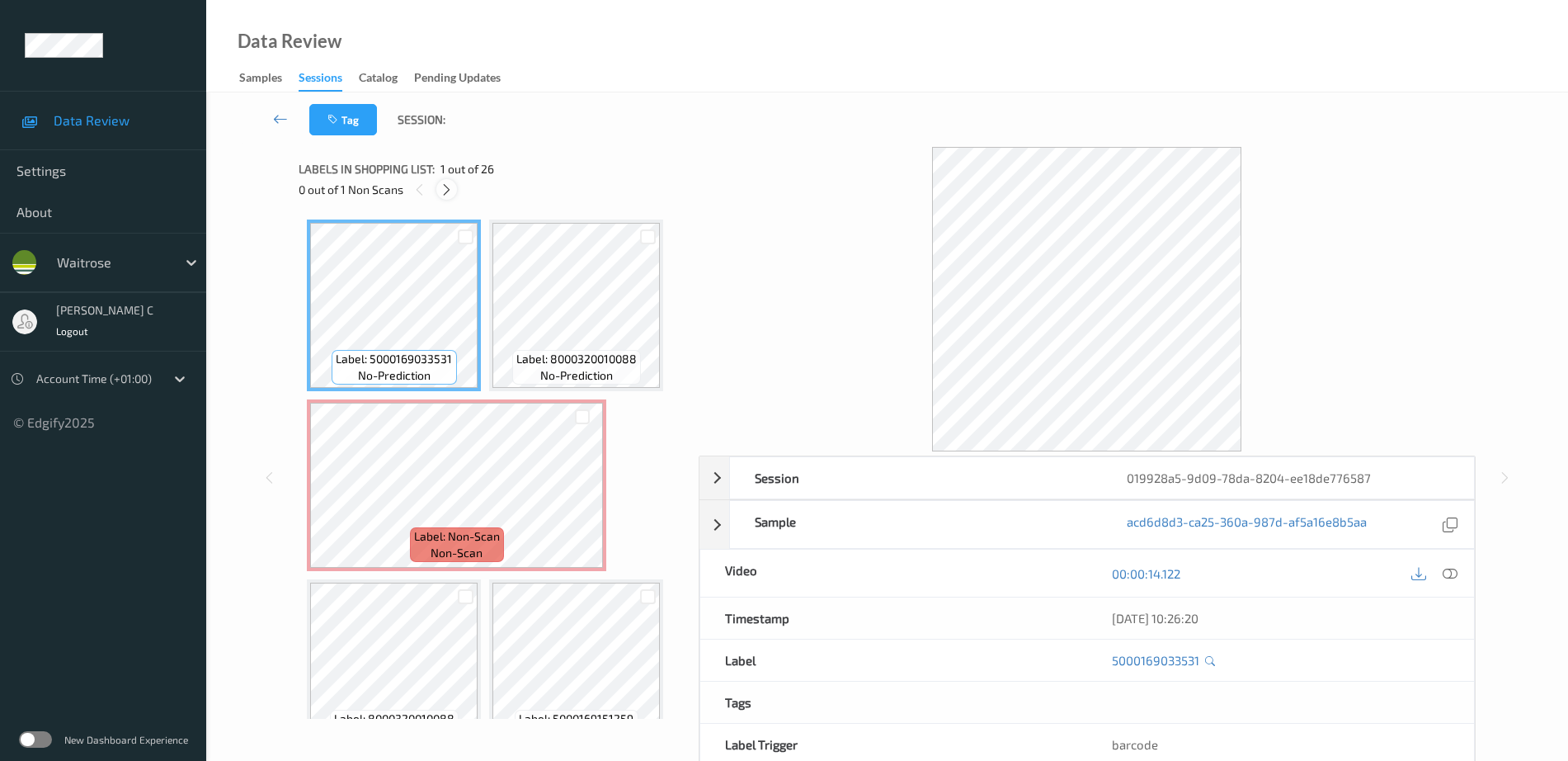
click at [446, 198] on div at bounding box center [446, 189] width 20 height 20
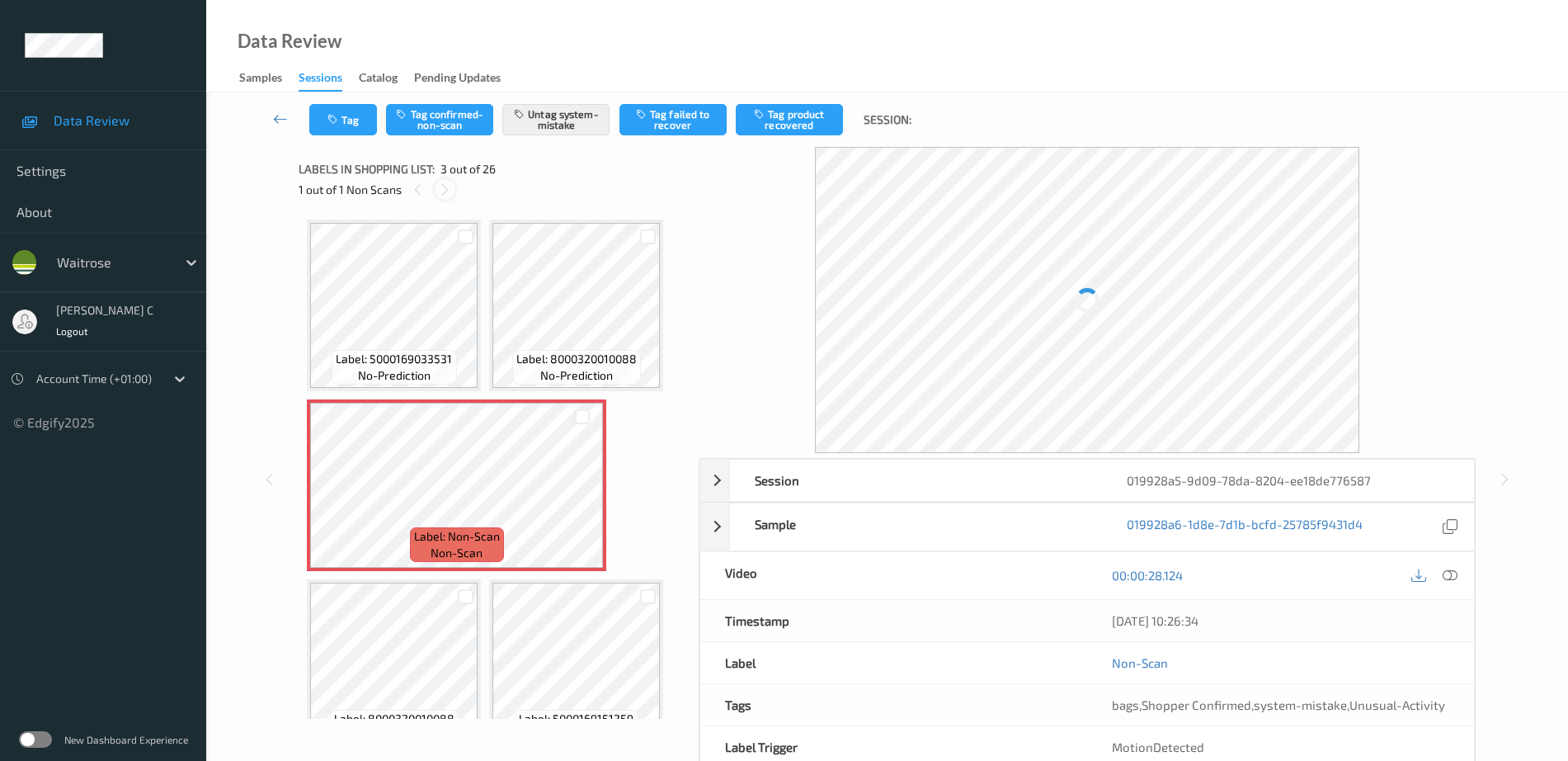
scroll to position [8, 0]
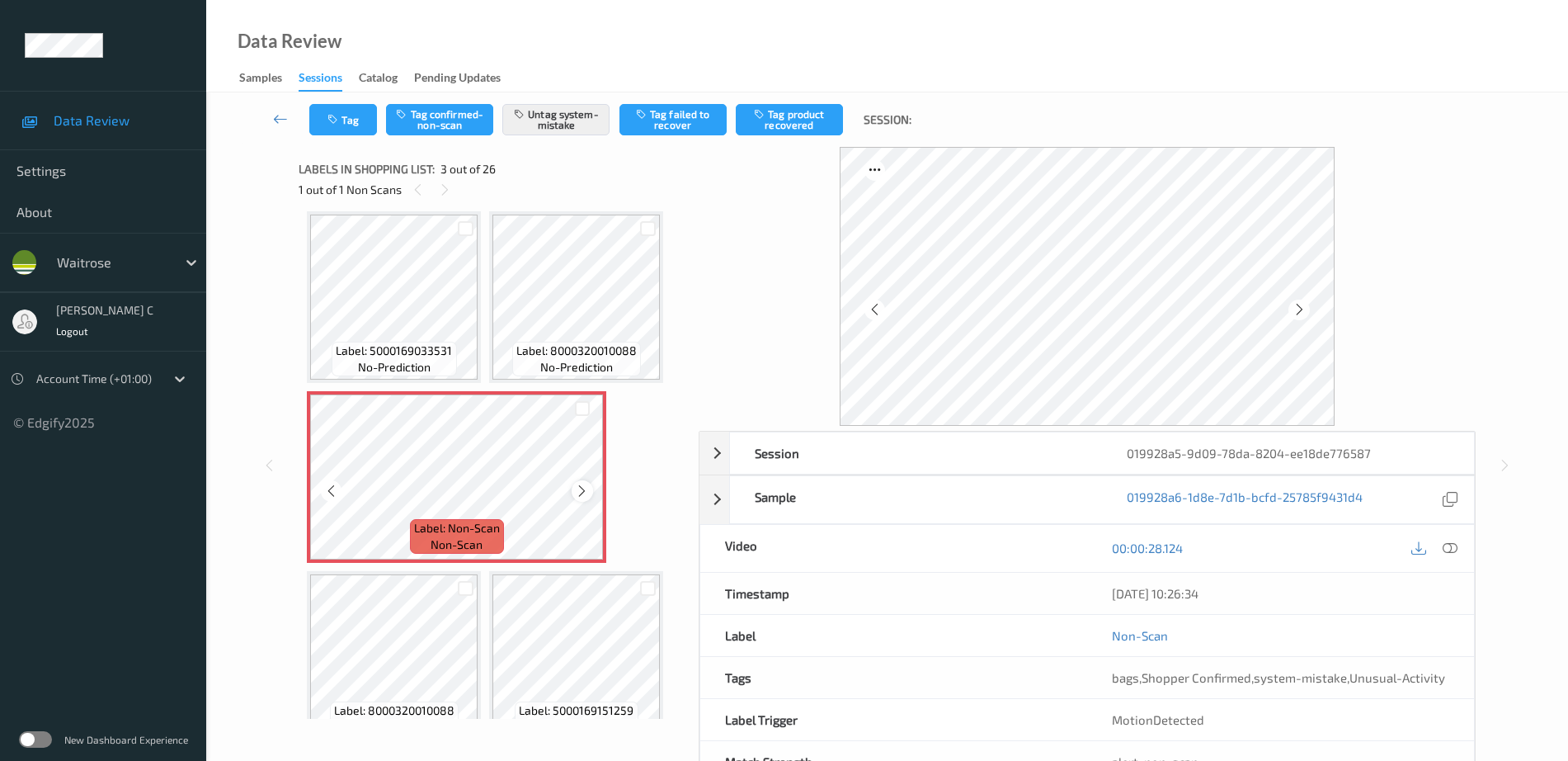
click at [582, 500] on div at bounding box center [582, 490] width 20 height 20
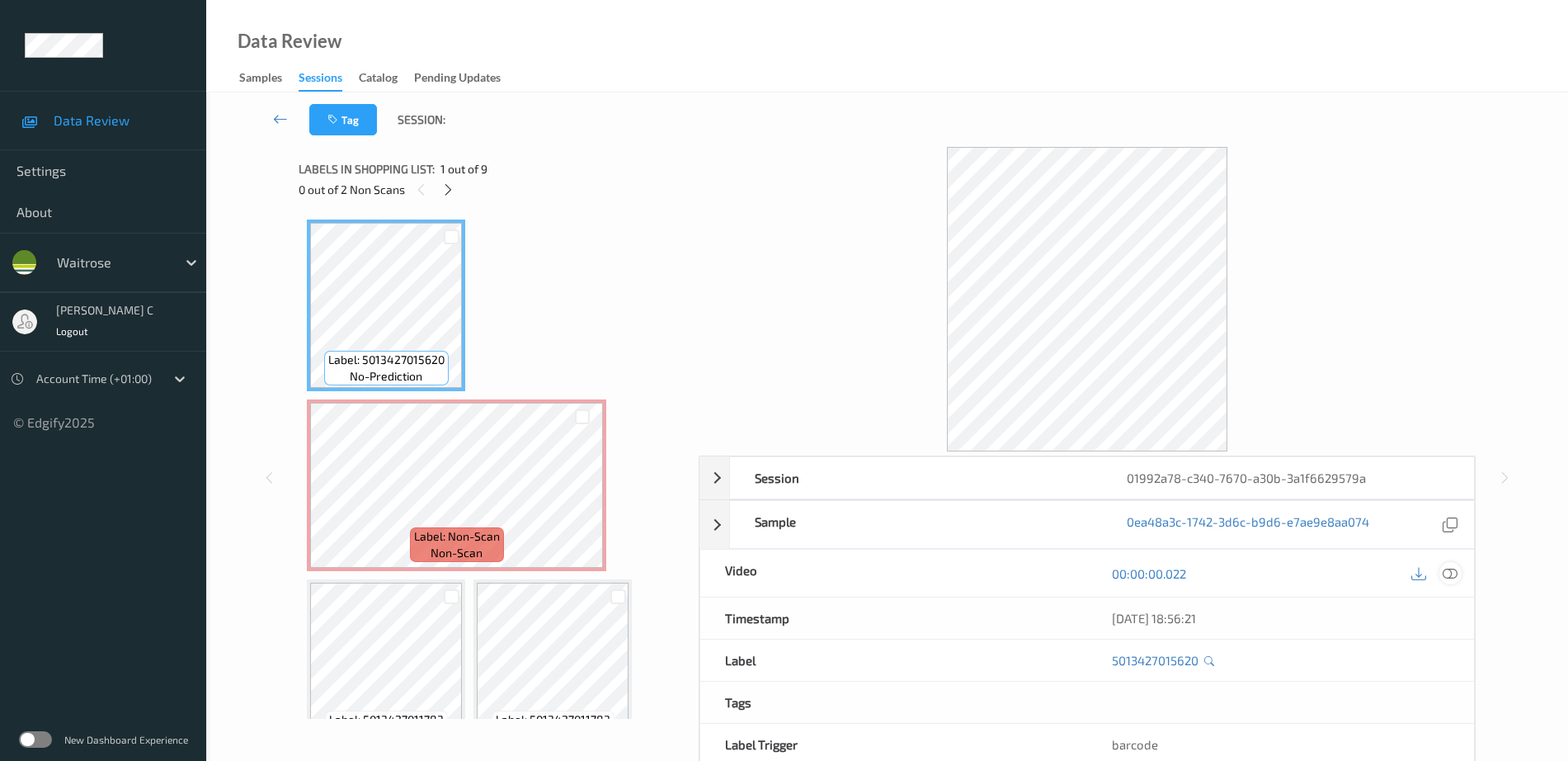
click at [1449, 565] on div at bounding box center [1451, 573] width 22 height 22
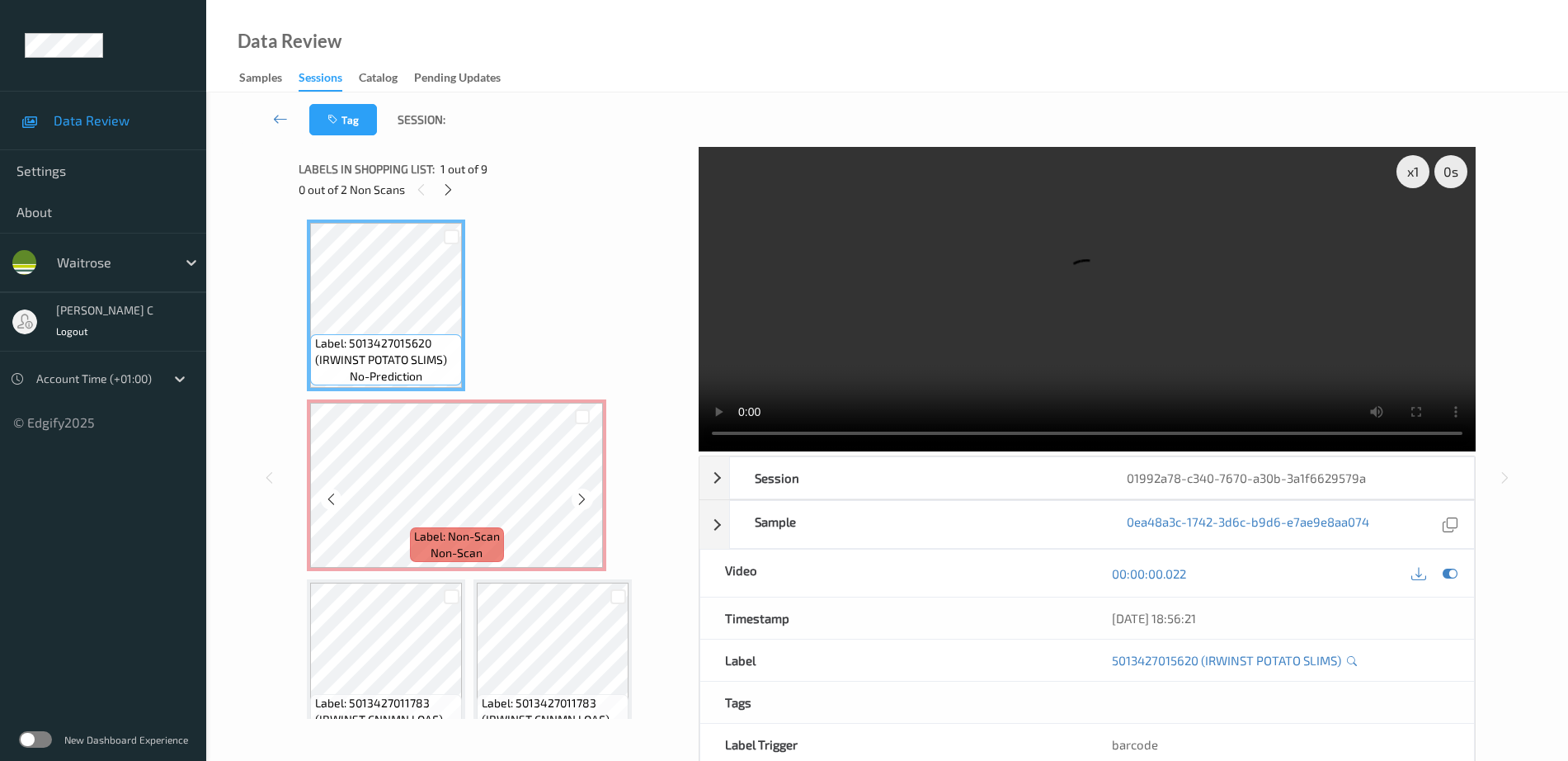
scroll to position [103, 0]
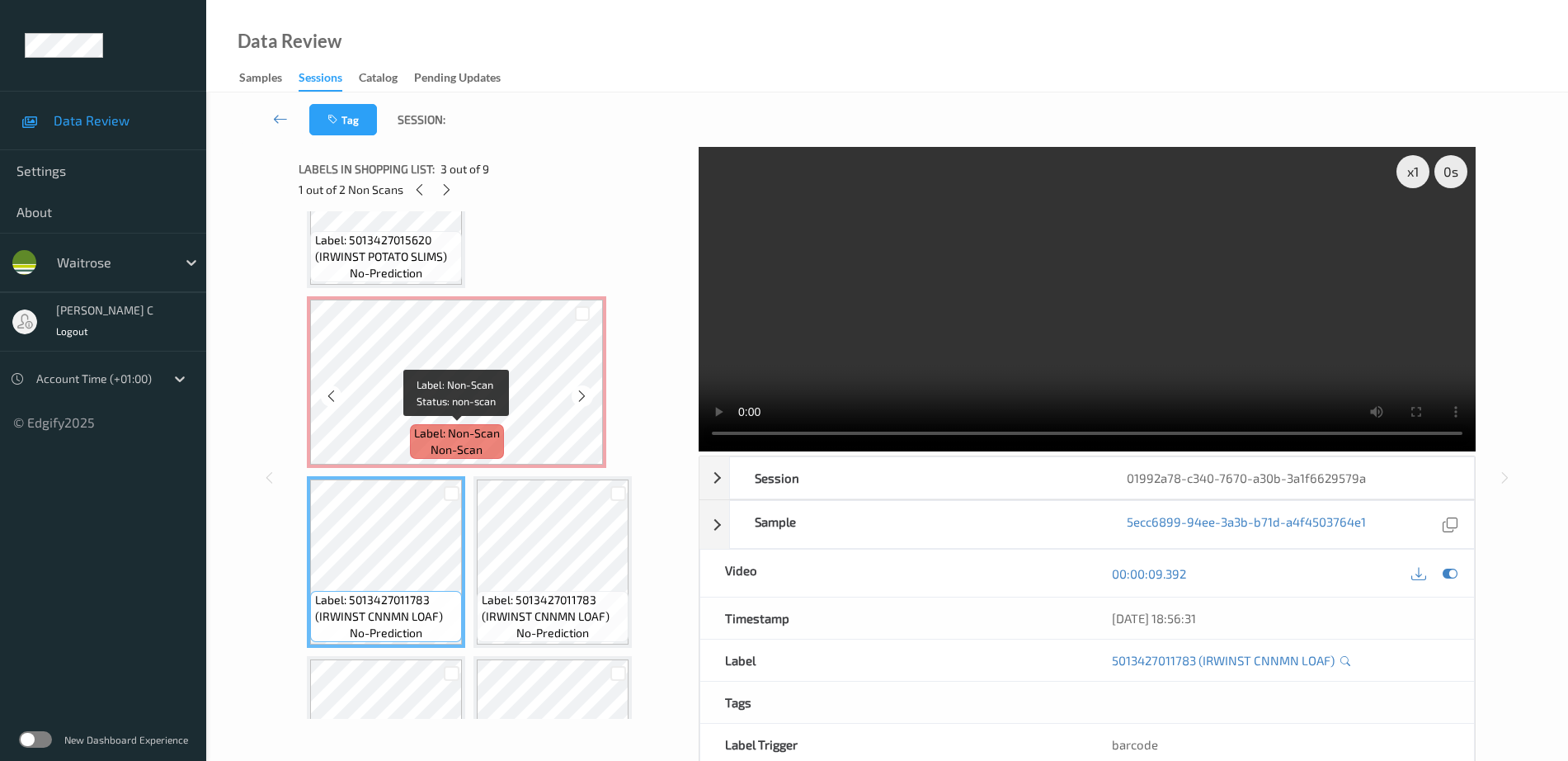
click at [462, 424] on div "Label: Non-Scan non-scan" at bounding box center [456, 441] width 94 height 35
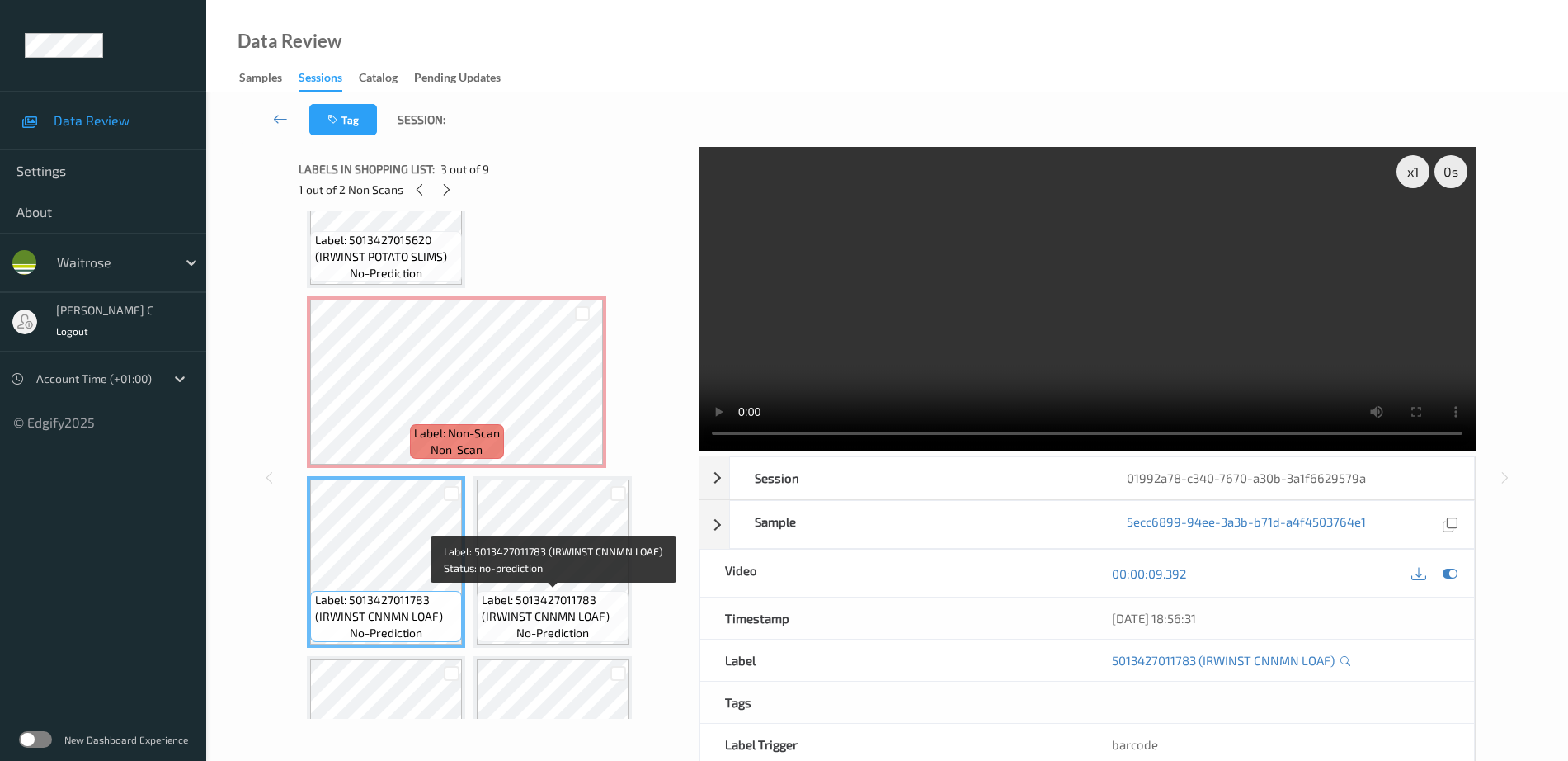
click at [523, 594] on span "Label: 5013427011783 (IRWINST CNNMN LOAF)" at bounding box center [554, 608] width 144 height 33
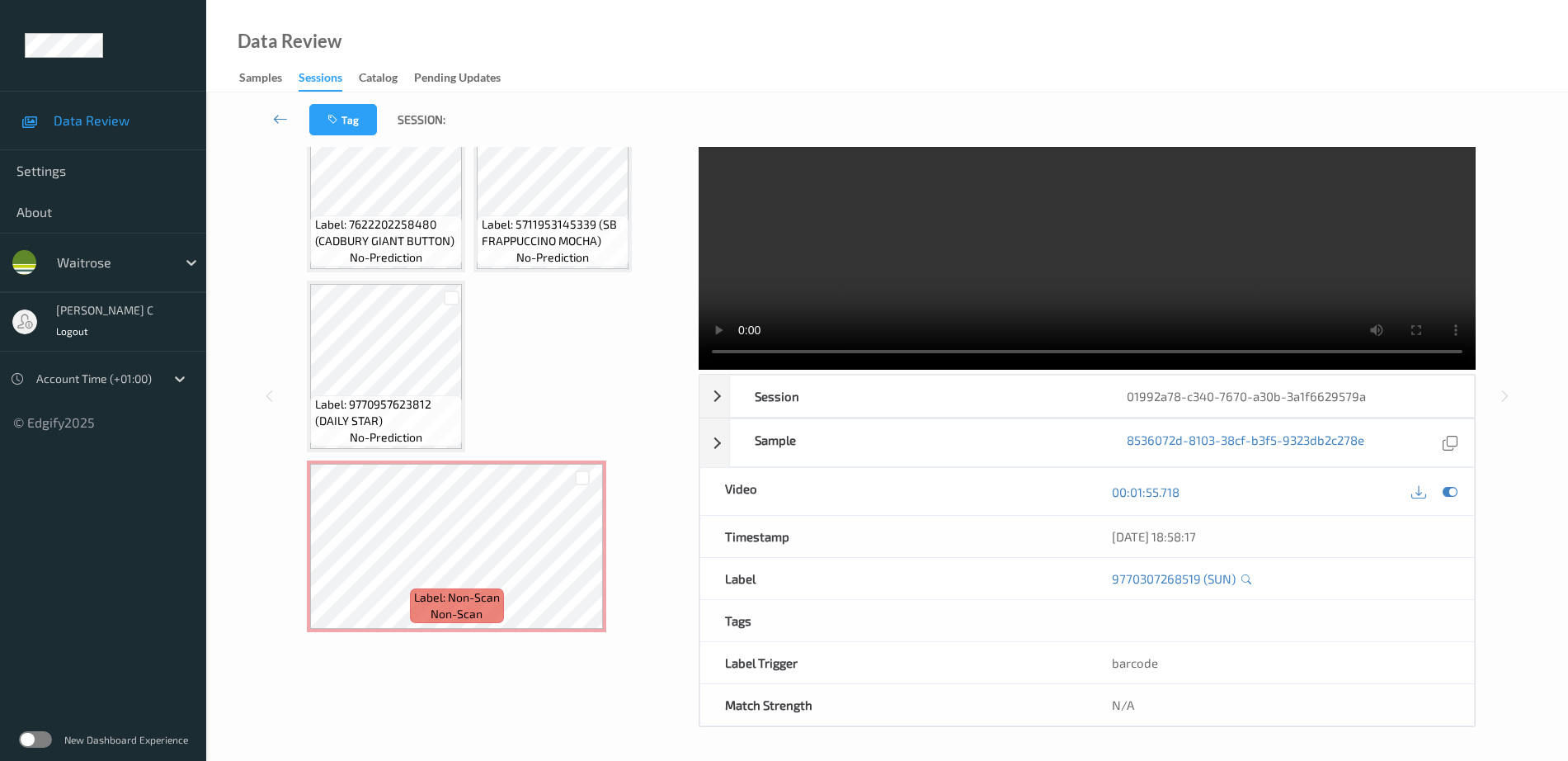
scroll to position [554, 0]
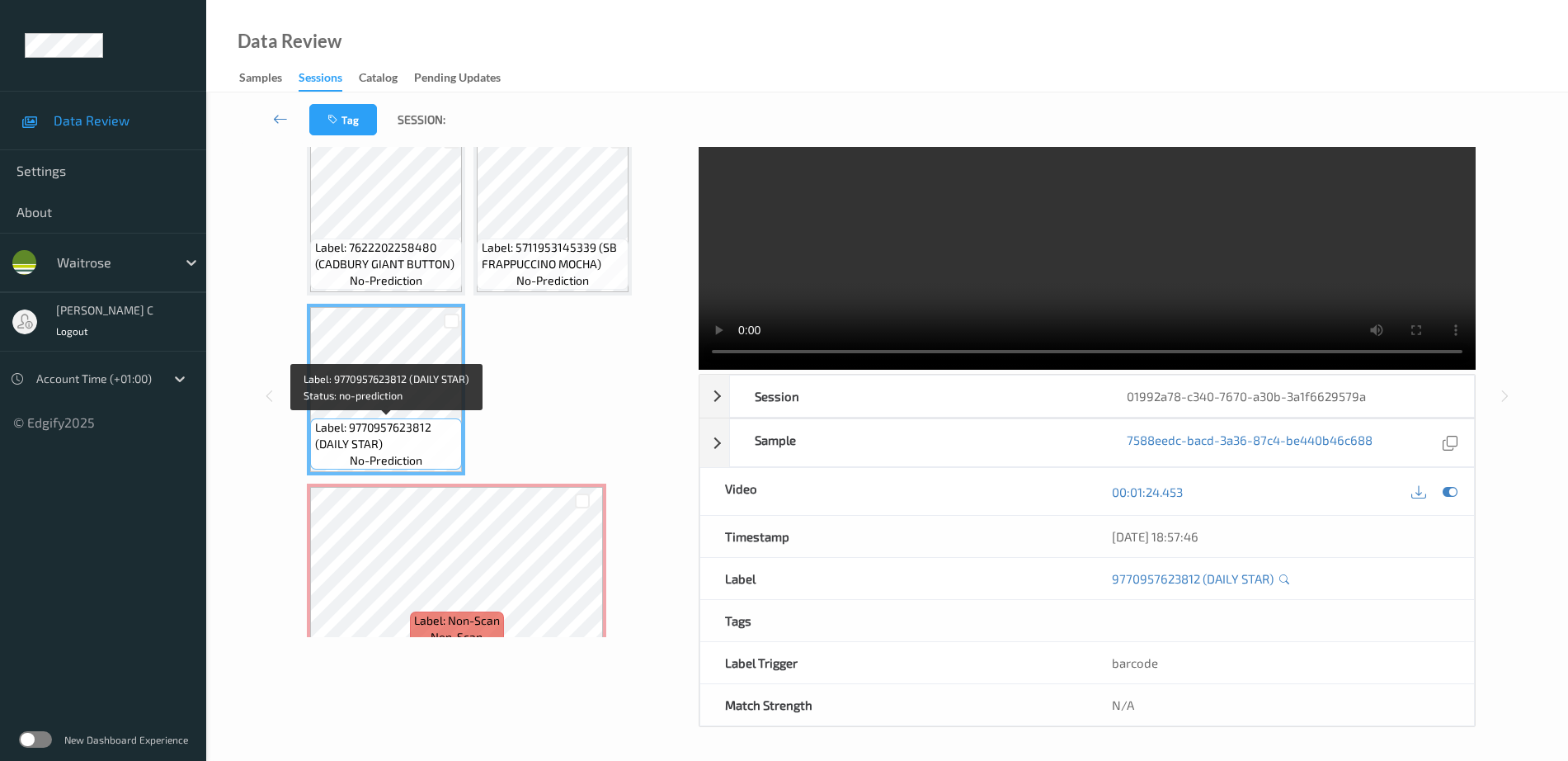
click at [372, 428] on span "Label: 9770957623812 (DAILY STAR)" at bounding box center [387, 435] width 144 height 33
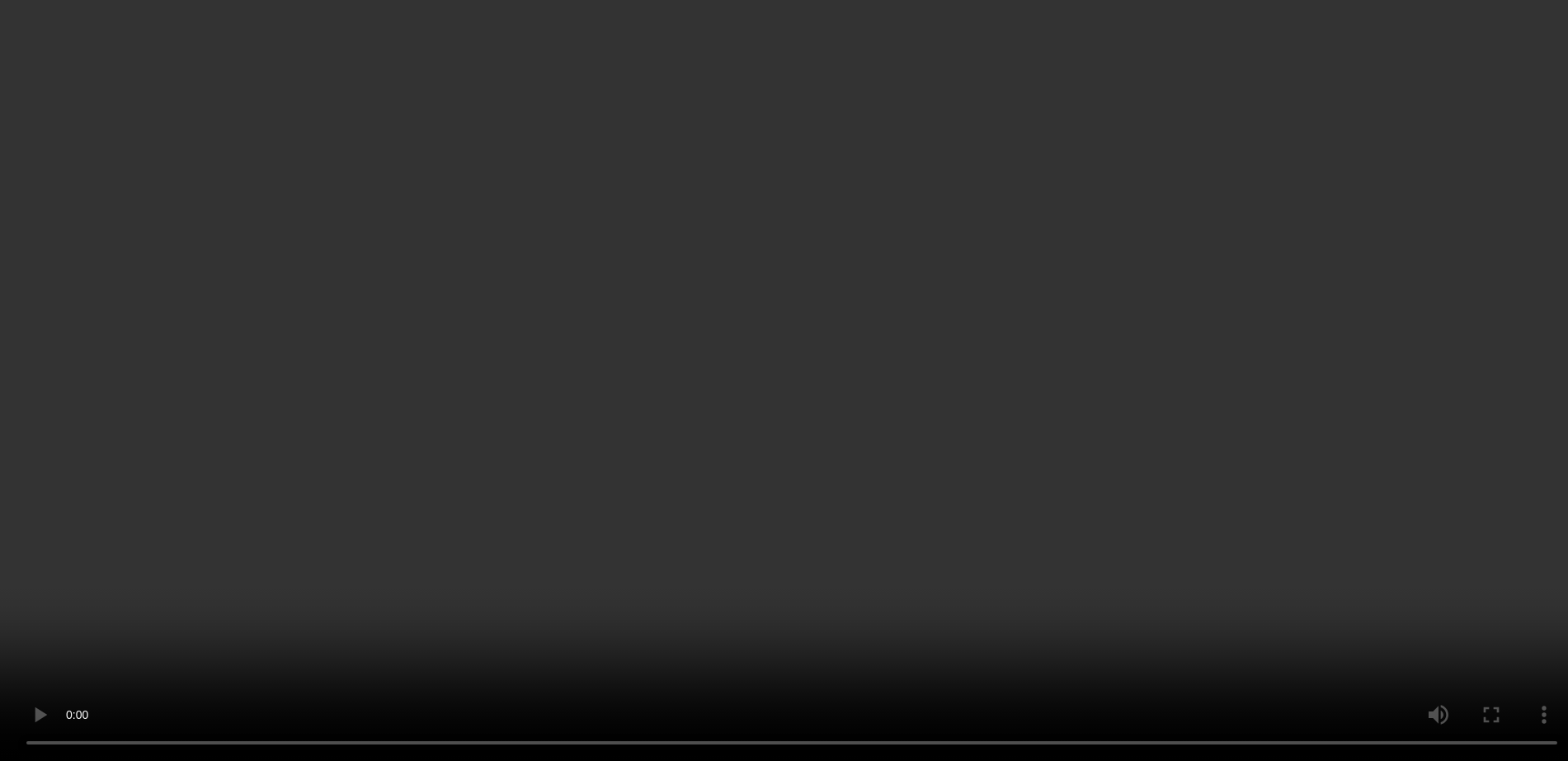
scroll to position [657, 0]
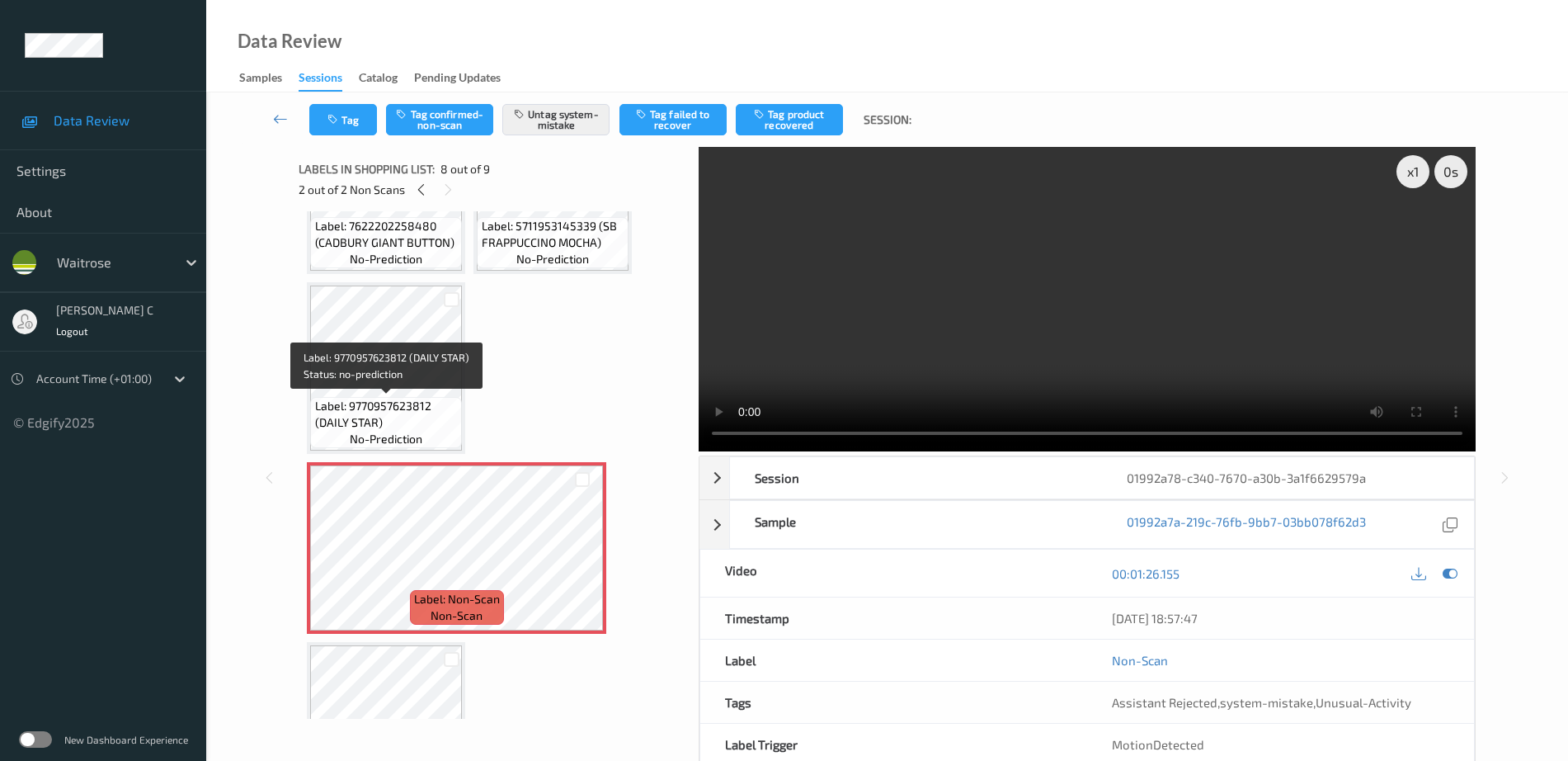
click at [422, 408] on span "Label: 9770957623812 (DAILY STAR)" at bounding box center [387, 413] width 144 height 33
click at [581, 552] on div at bounding box center [582, 561] width 20 height 20
click at [579, 562] on icon at bounding box center [582, 562] width 14 height 15
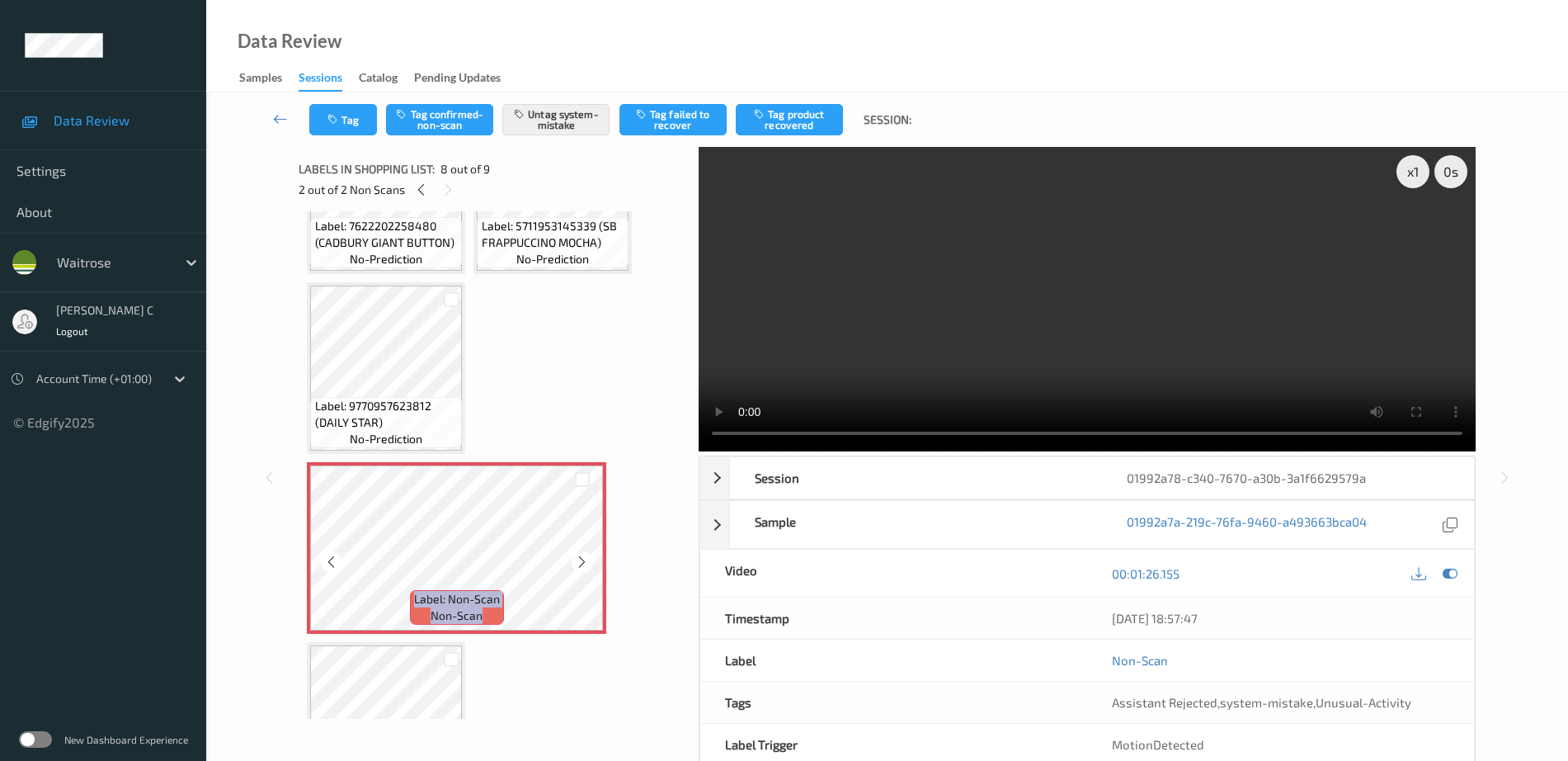
click at [579, 562] on icon at bounding box center [582, 562] width 14 height 15
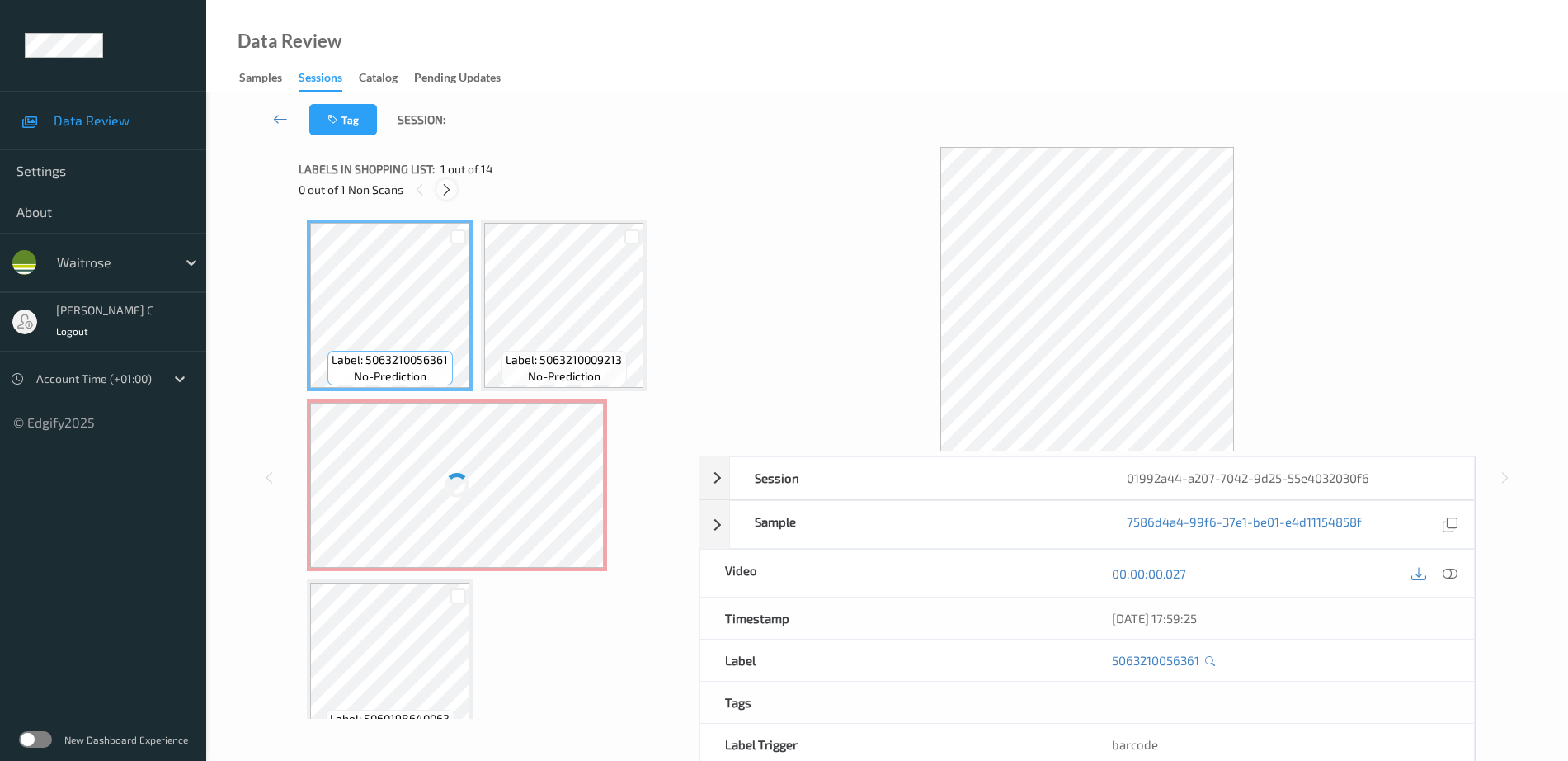
click at [442, 186] on icon at bounding box center [446, 190] width 14 height 15
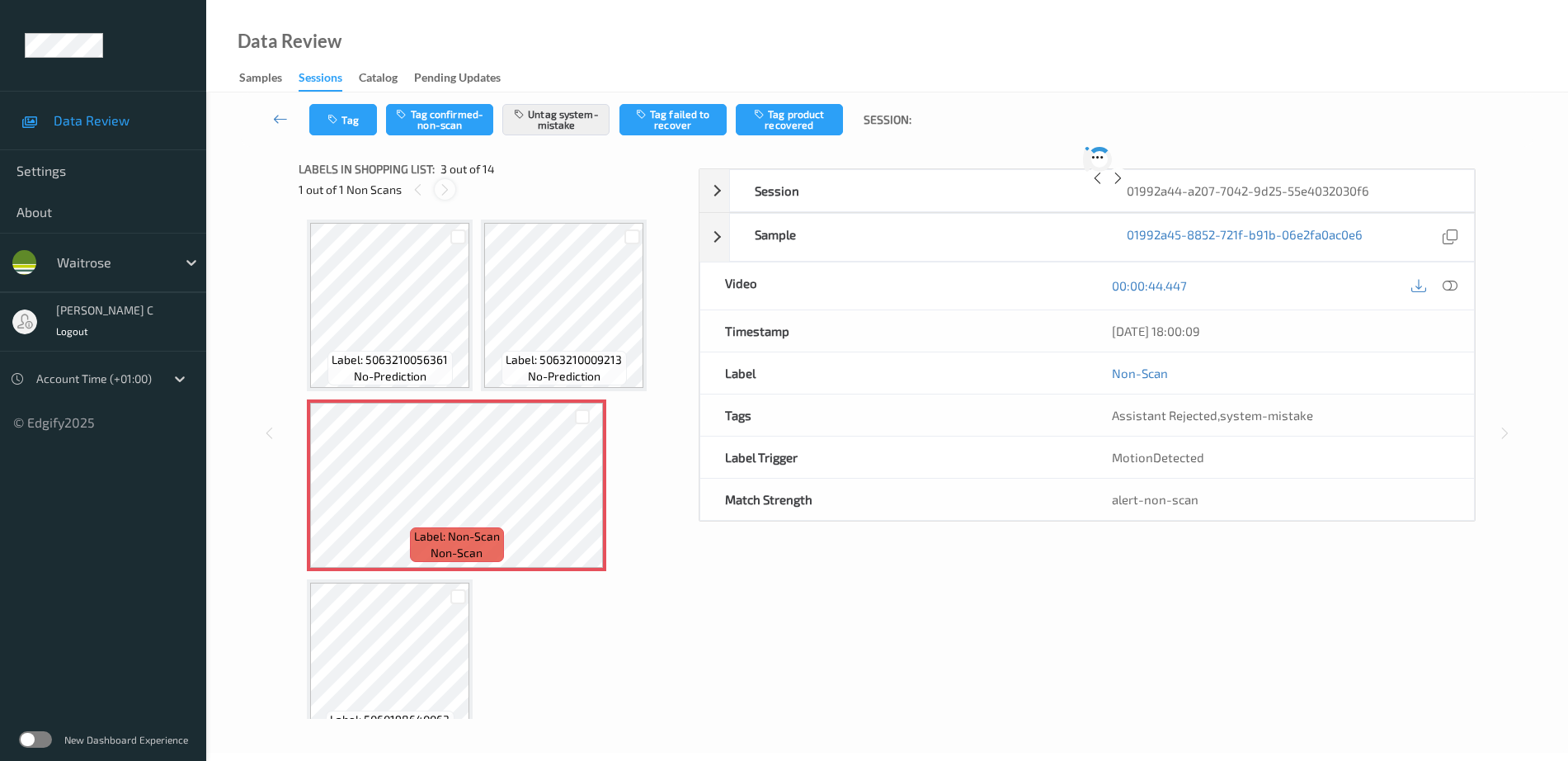
scroll to position [8, 0]
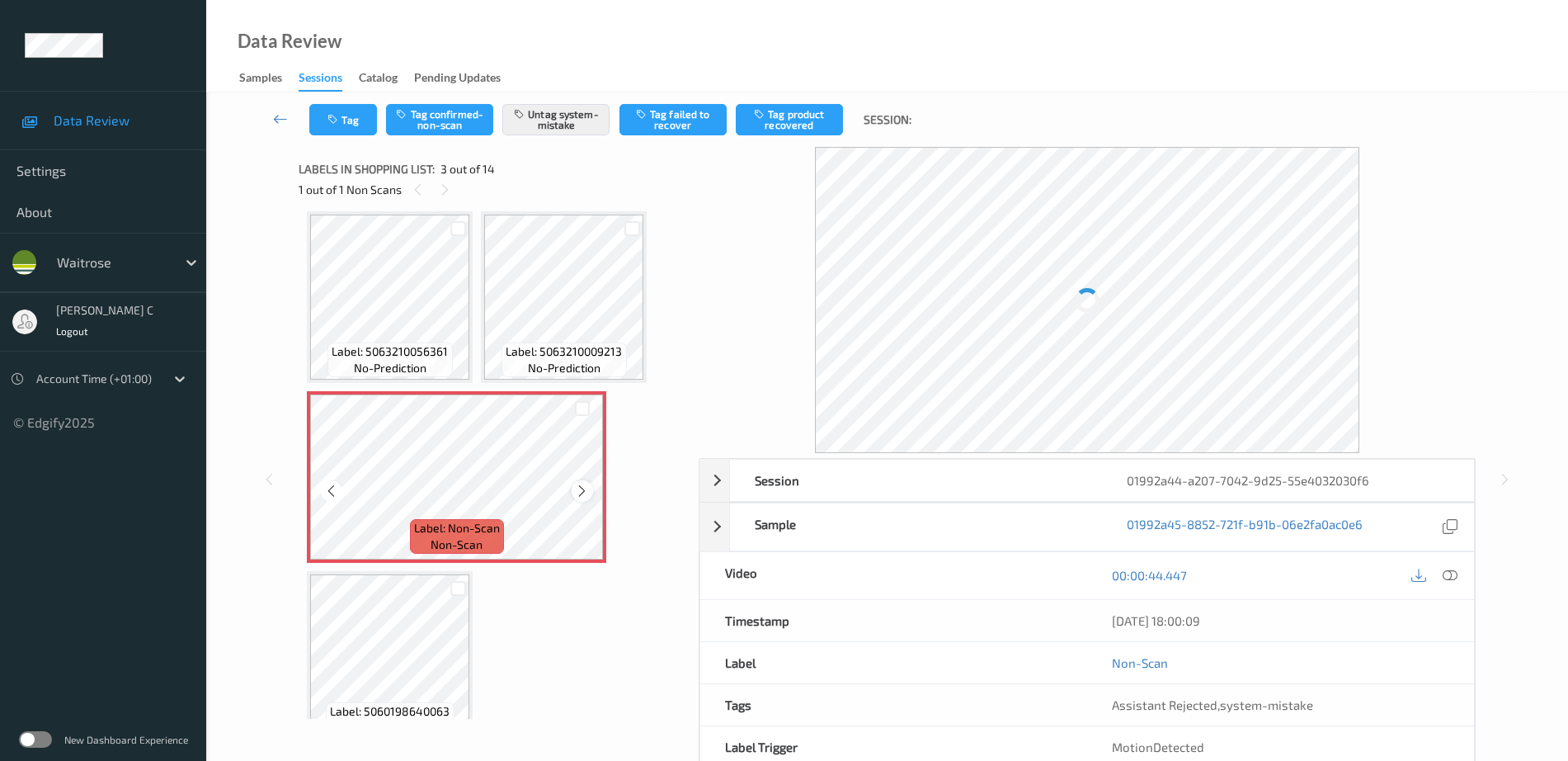
click at [585, 494] on icon at bounding box center [582, 491] width 14 height 15
click at [585, 494] on div at bounding box center [456, 476] width 293 height 165
click at [585, 494] on icon at bounding box center [582, 491] width 14 height 15
click at [522, 381] on div "Label: 5063210009213 no-prediction" at bounding box center [564, 297] width 166 height 172
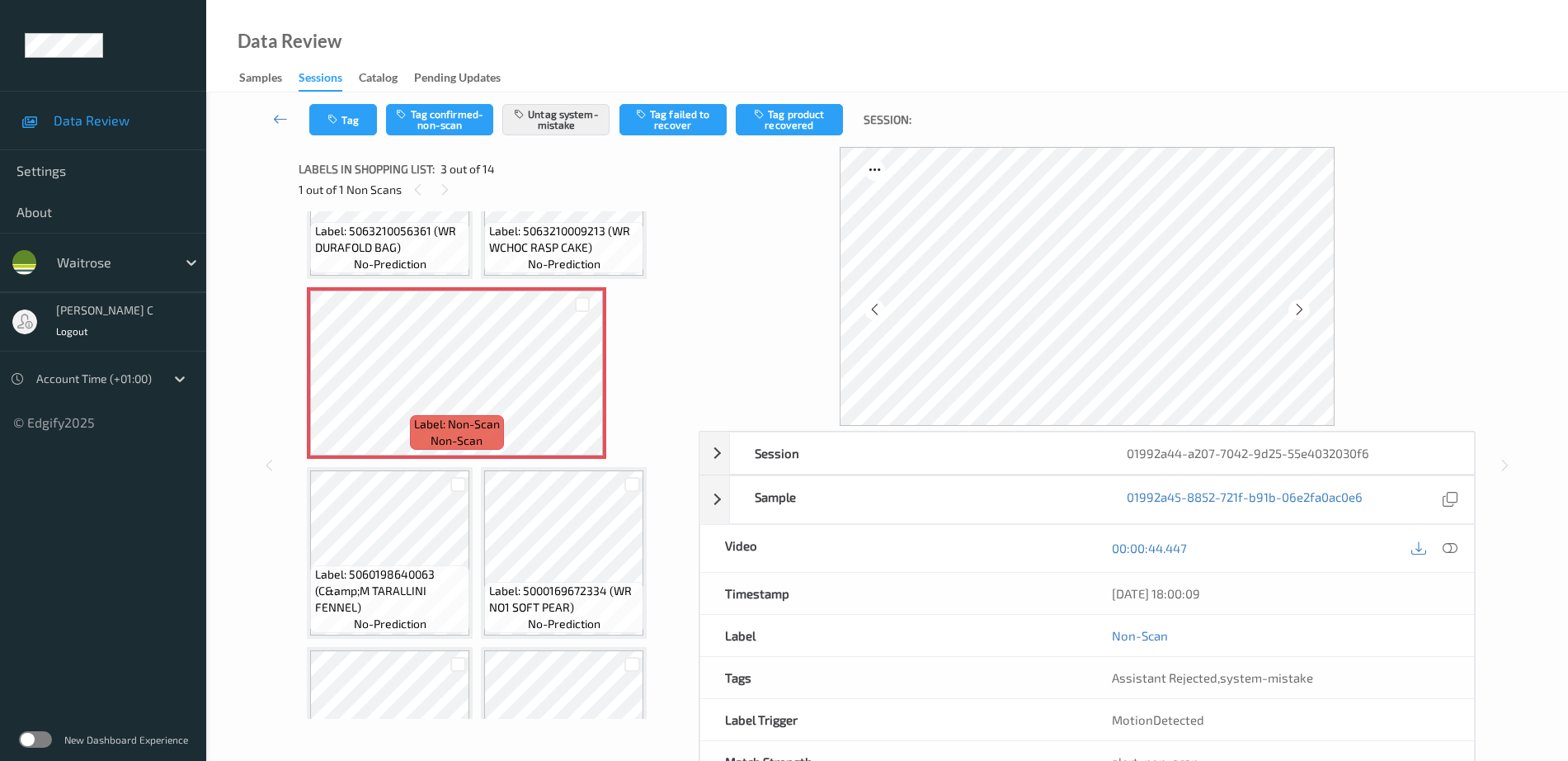
scroll to position [215, 0]
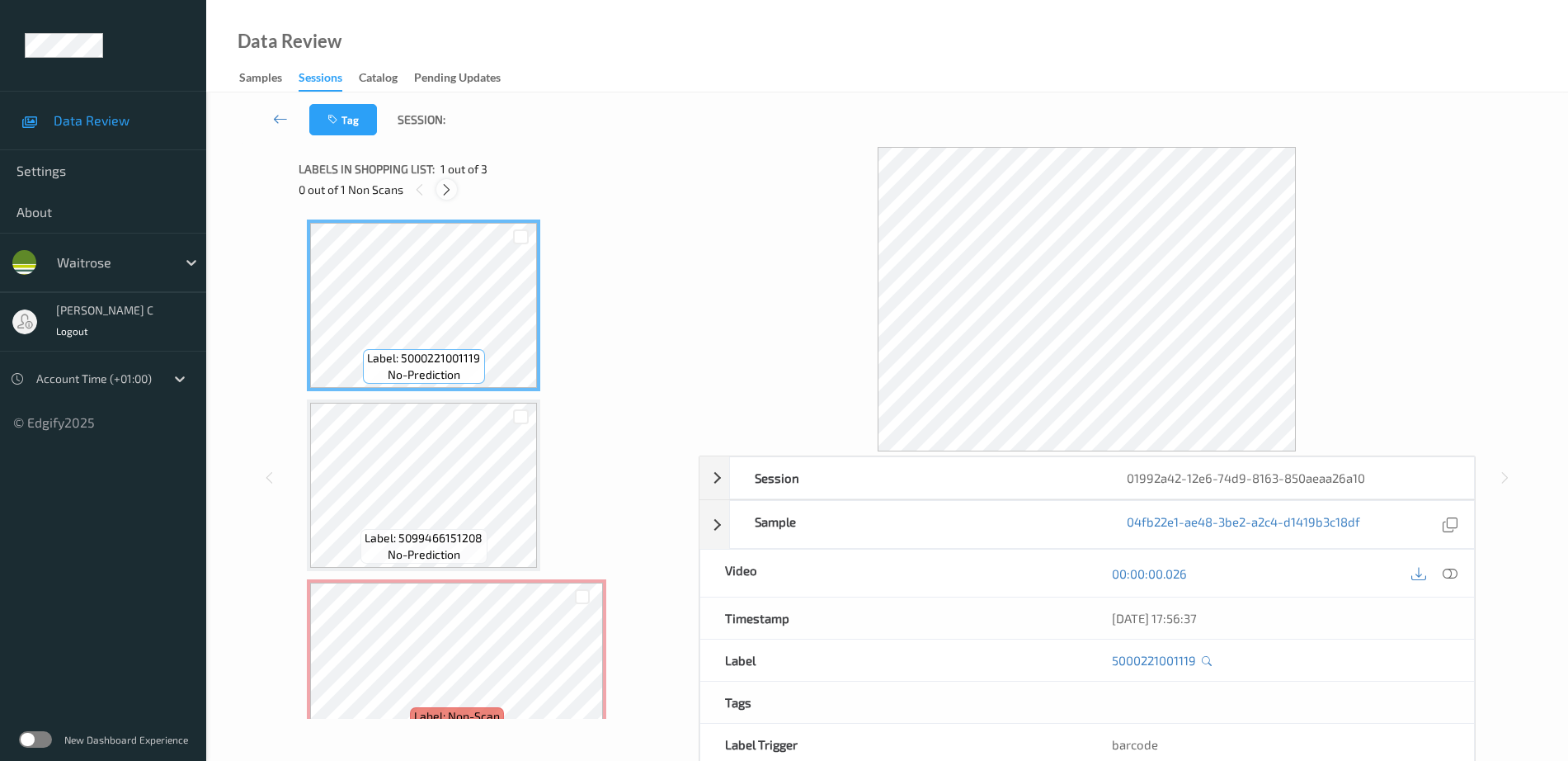
click at [441, 183] on icon at bounding box center [446, 190] width 14 height 15
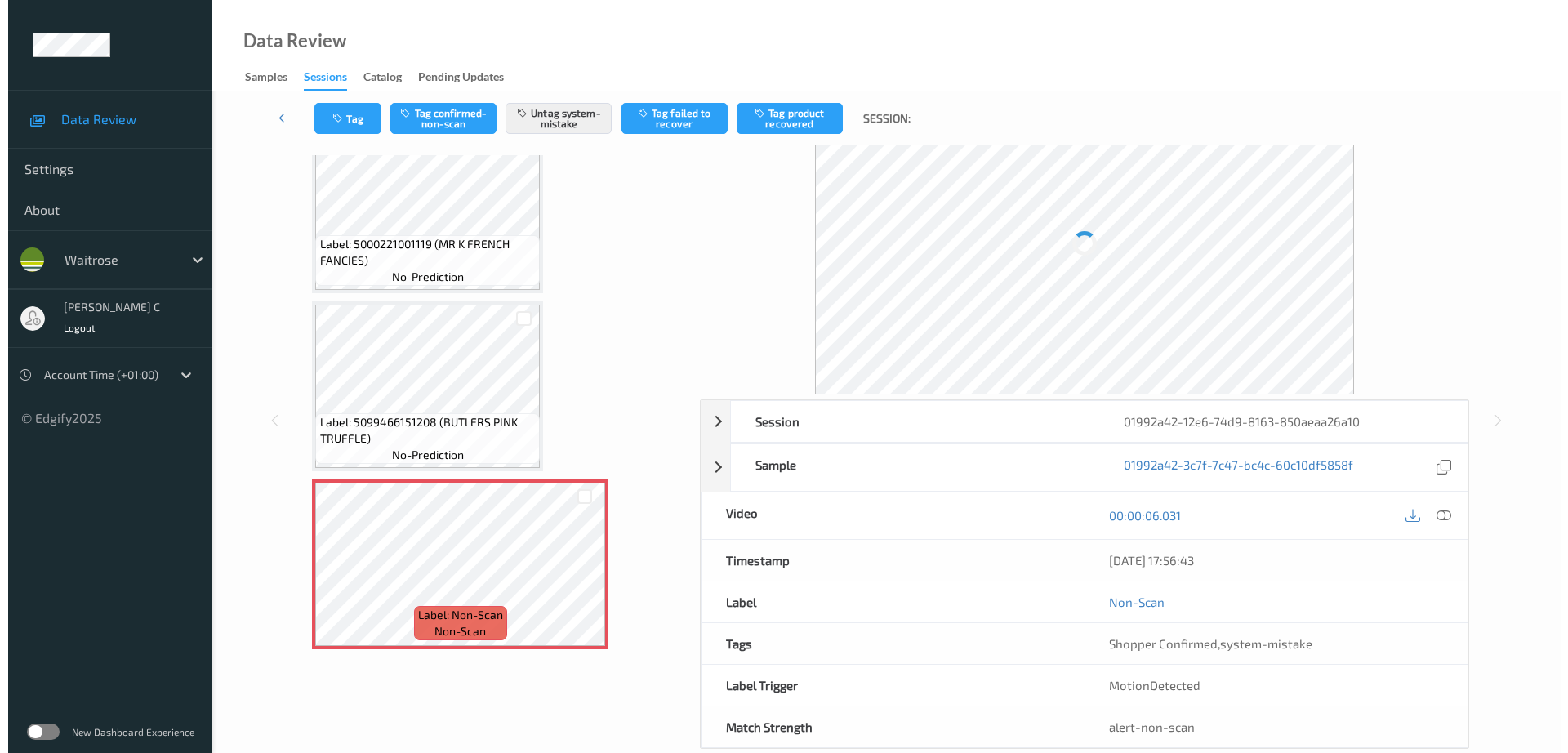
scroll to position [84, 0]
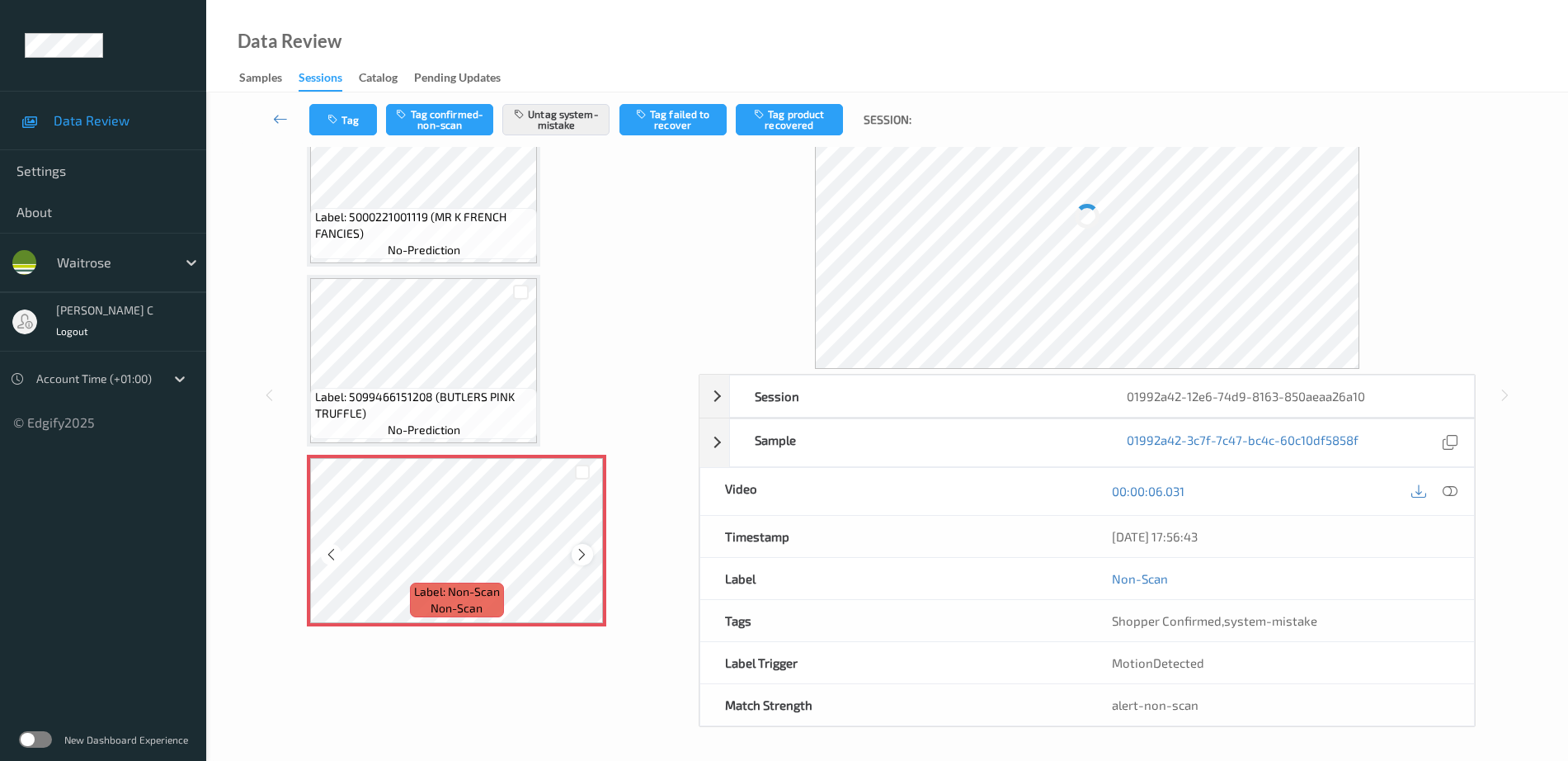
click at [581, 551] on icon at bounding box center [582, 555] width 14 height 15
click at [575, 559] on icon at bounding box center [582, 555] width 14 height 15
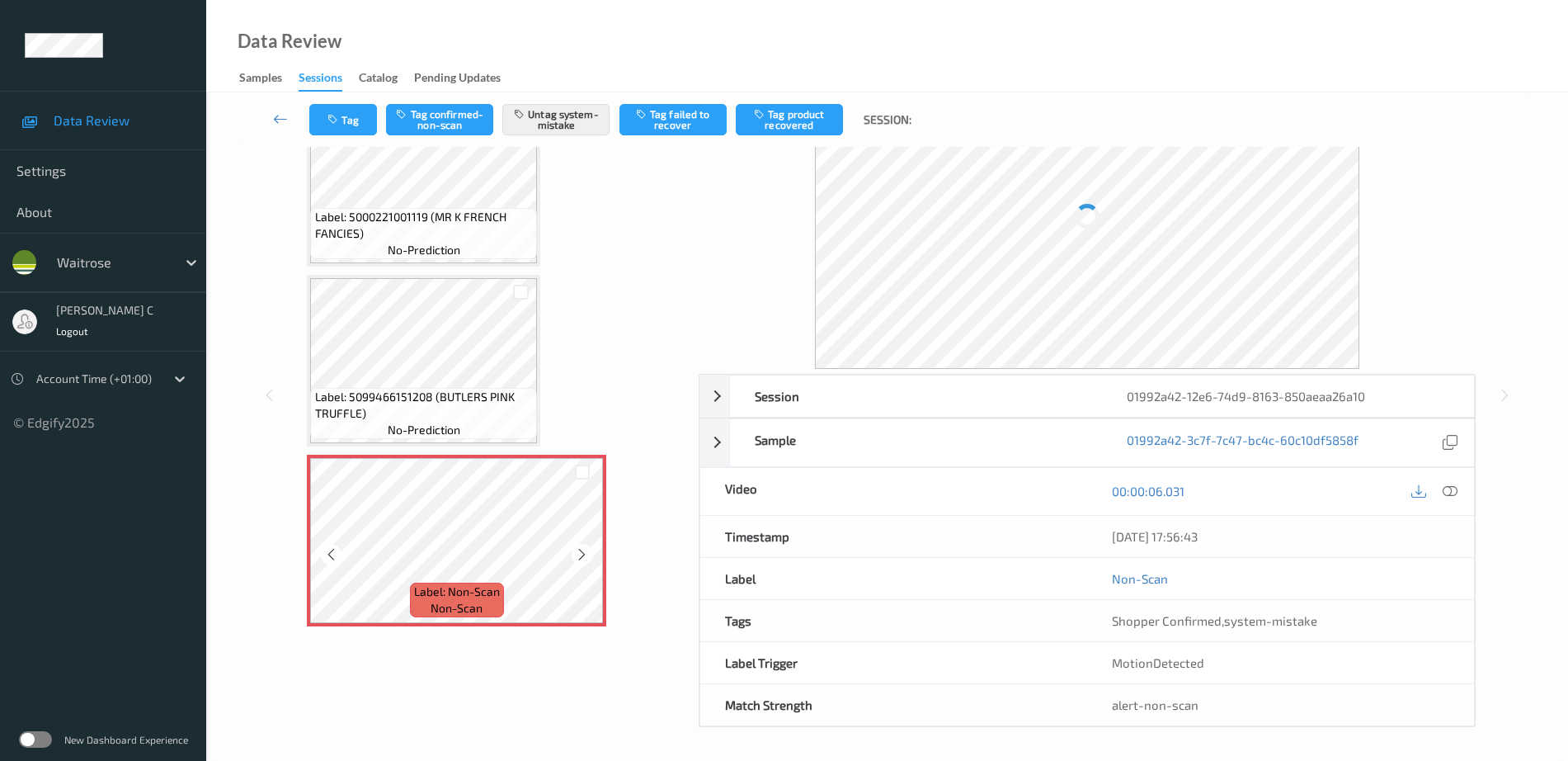
click at [575, 558] on icon at bounding box center [582, 555] width 14 height 15
click at [330, 114] on icon "button" at bounding box center [334, 120] width 14 height 12
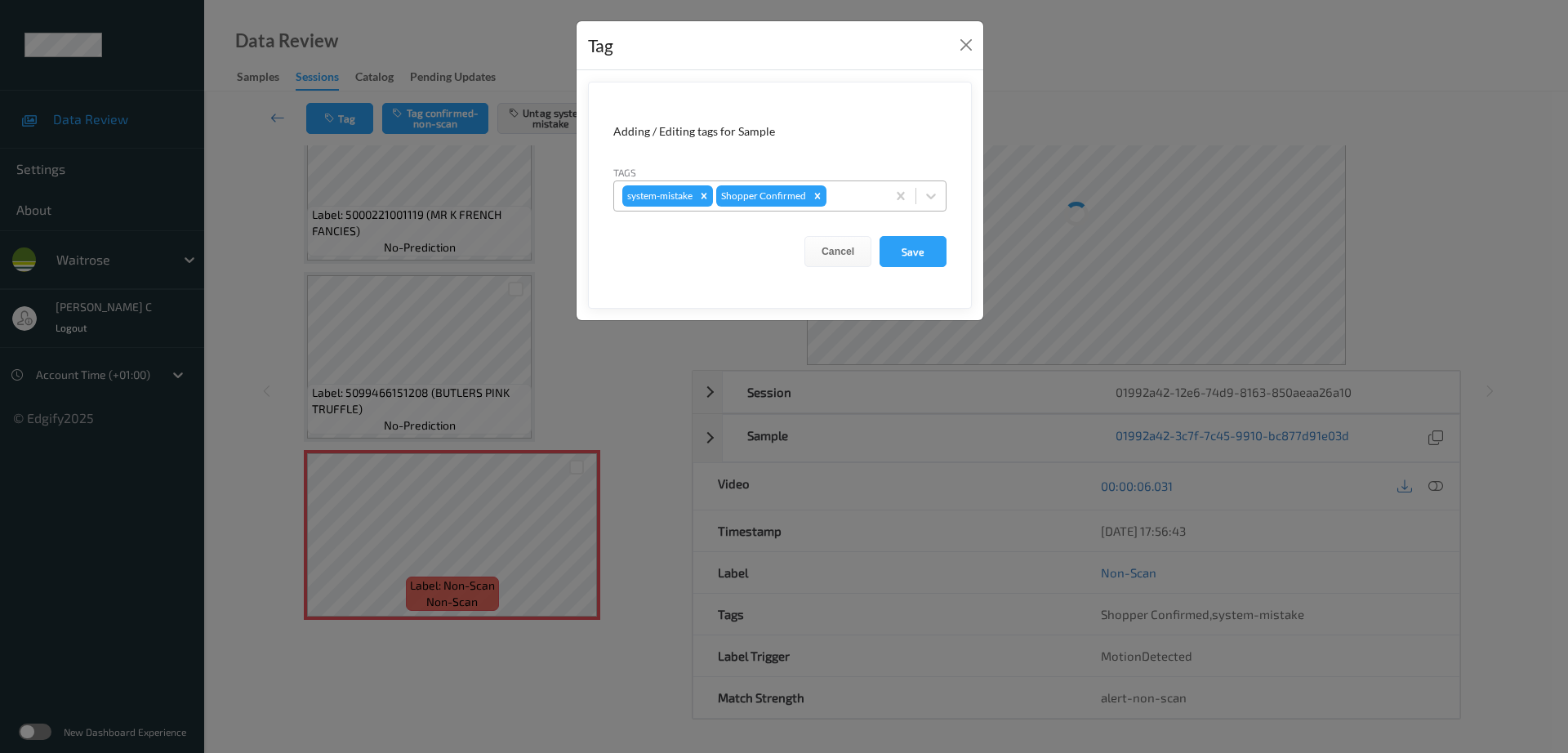
click at [840, 208] on div "system-mistake Shopper Confirmed" at bounding box center [750, 196] width 272 height 28
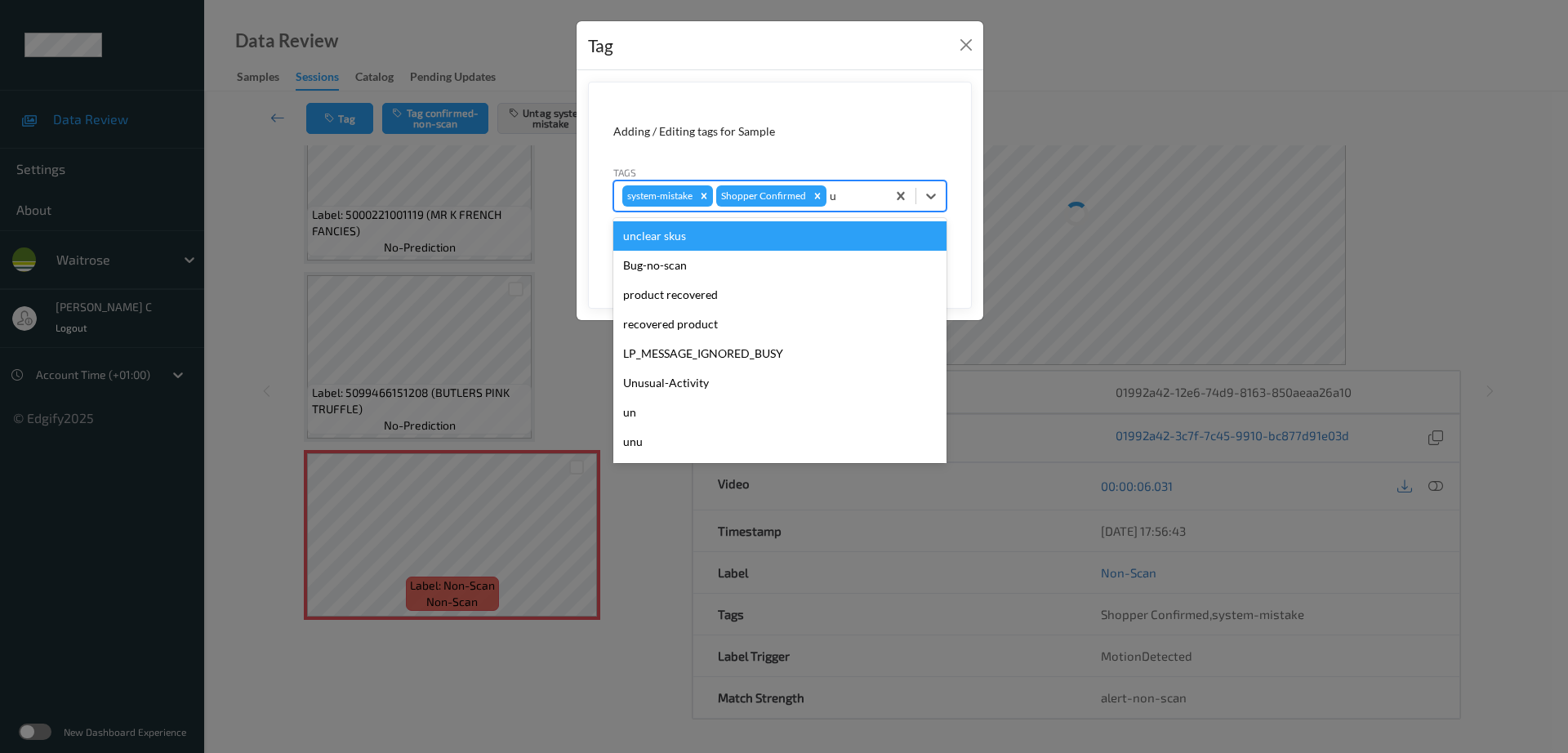
type input "un"
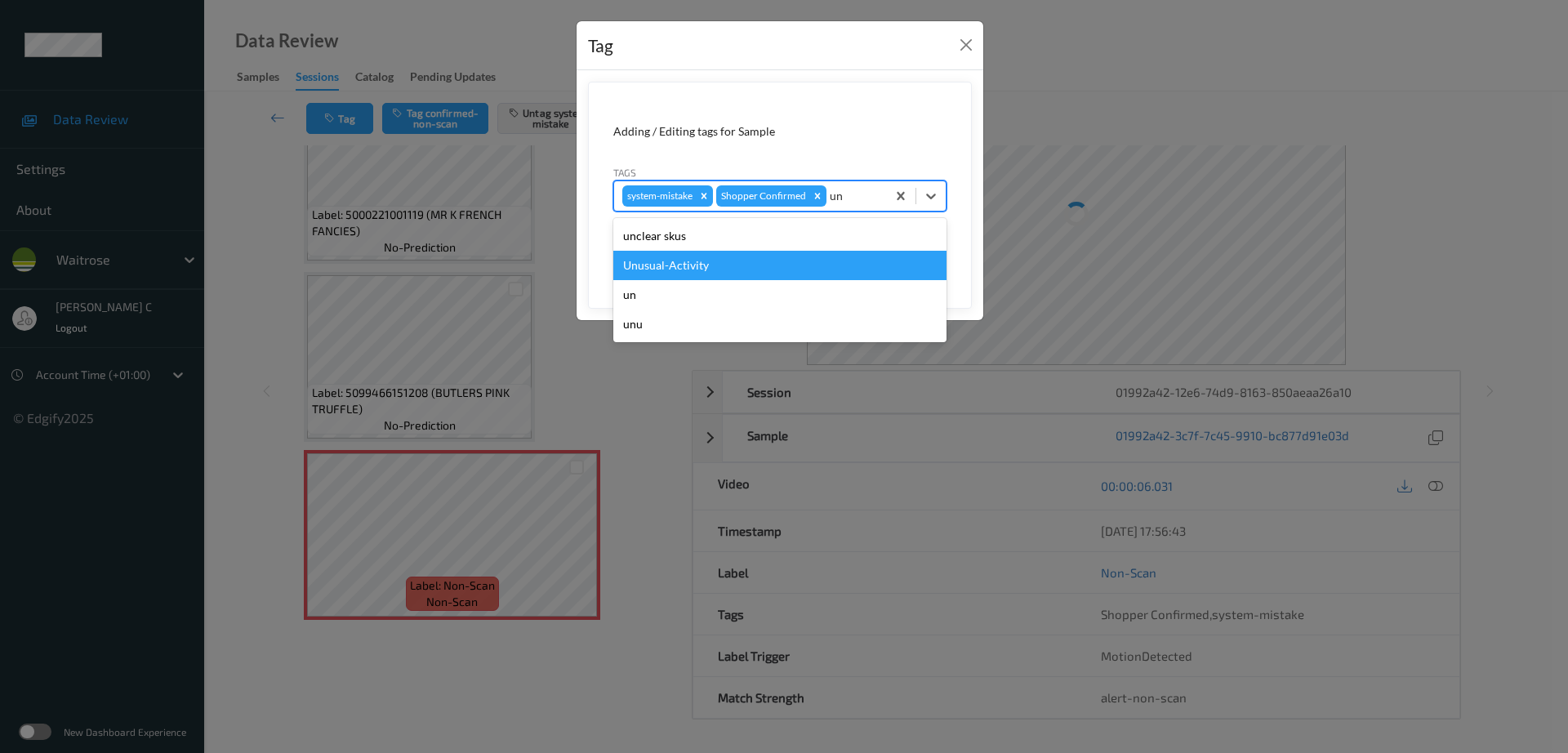
click at [726, 268] on div "Unusual-Activity" at bounding box center [780, 265] width 333 height 29
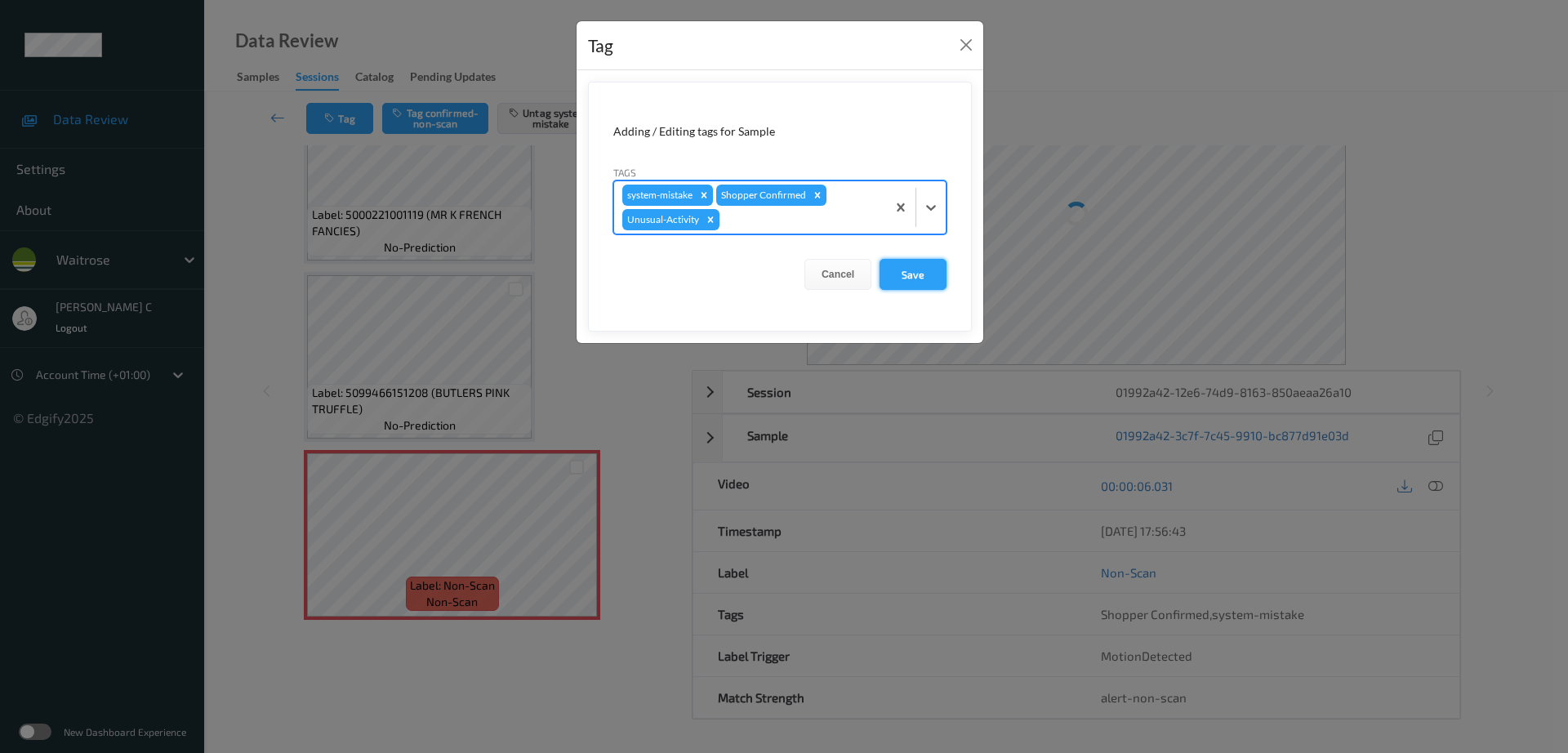
click at [900, 286] on button "Save" at bounding box center [913, 274] width 67 height 31
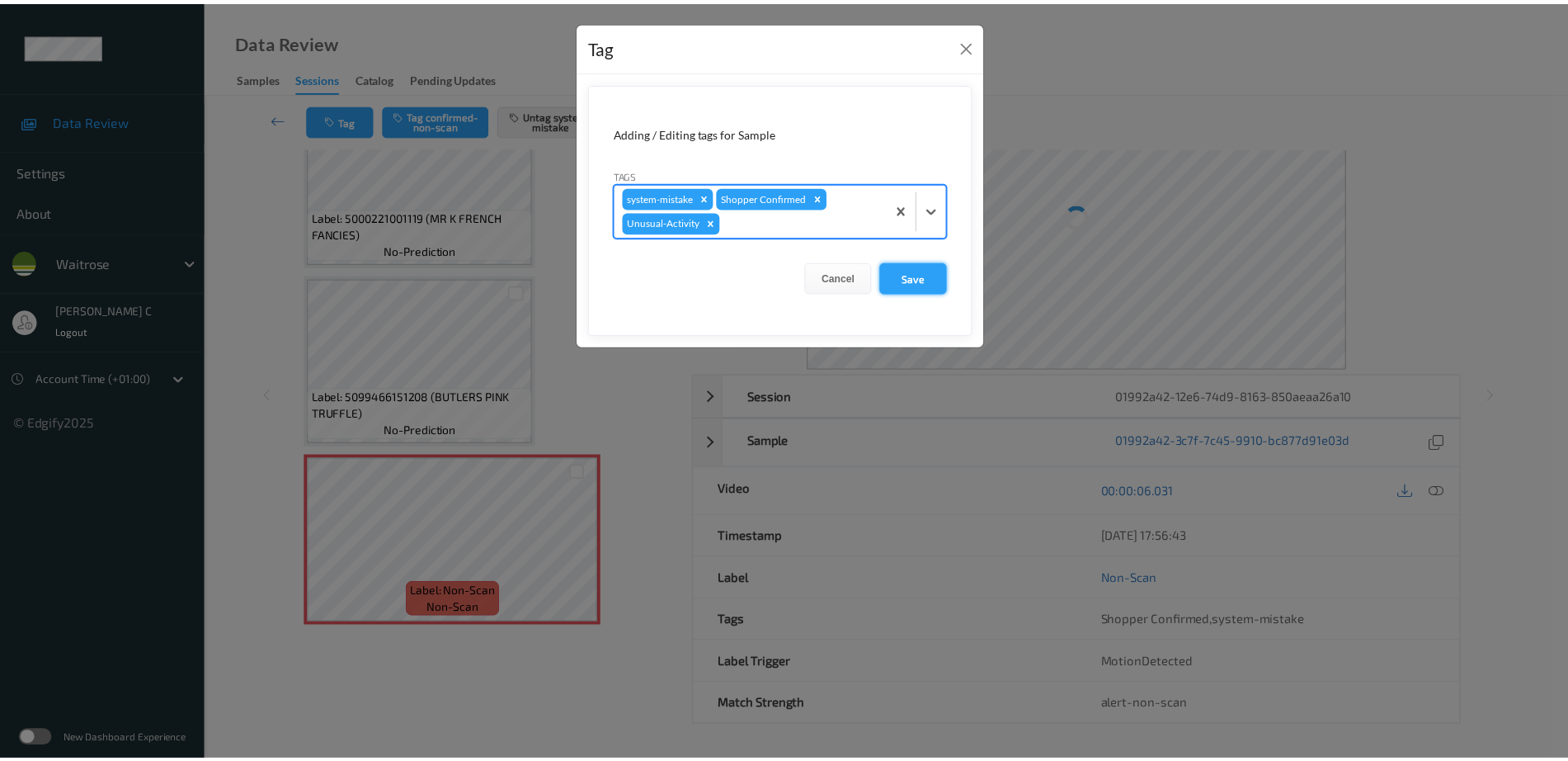
scroll to position [57, 0]
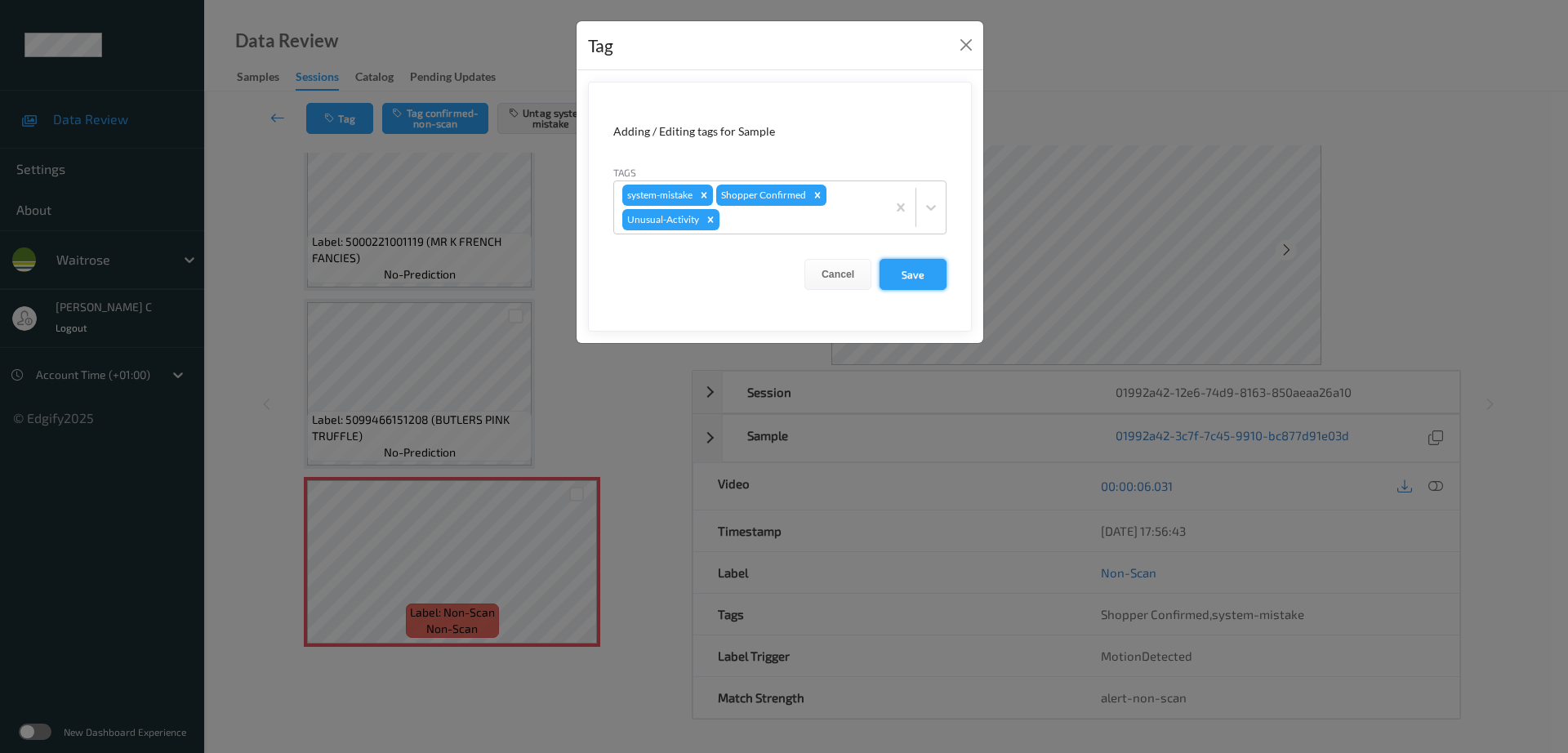
click at [917, 274] on button "Save" at bounding box center [913, 274] width 67 height 31
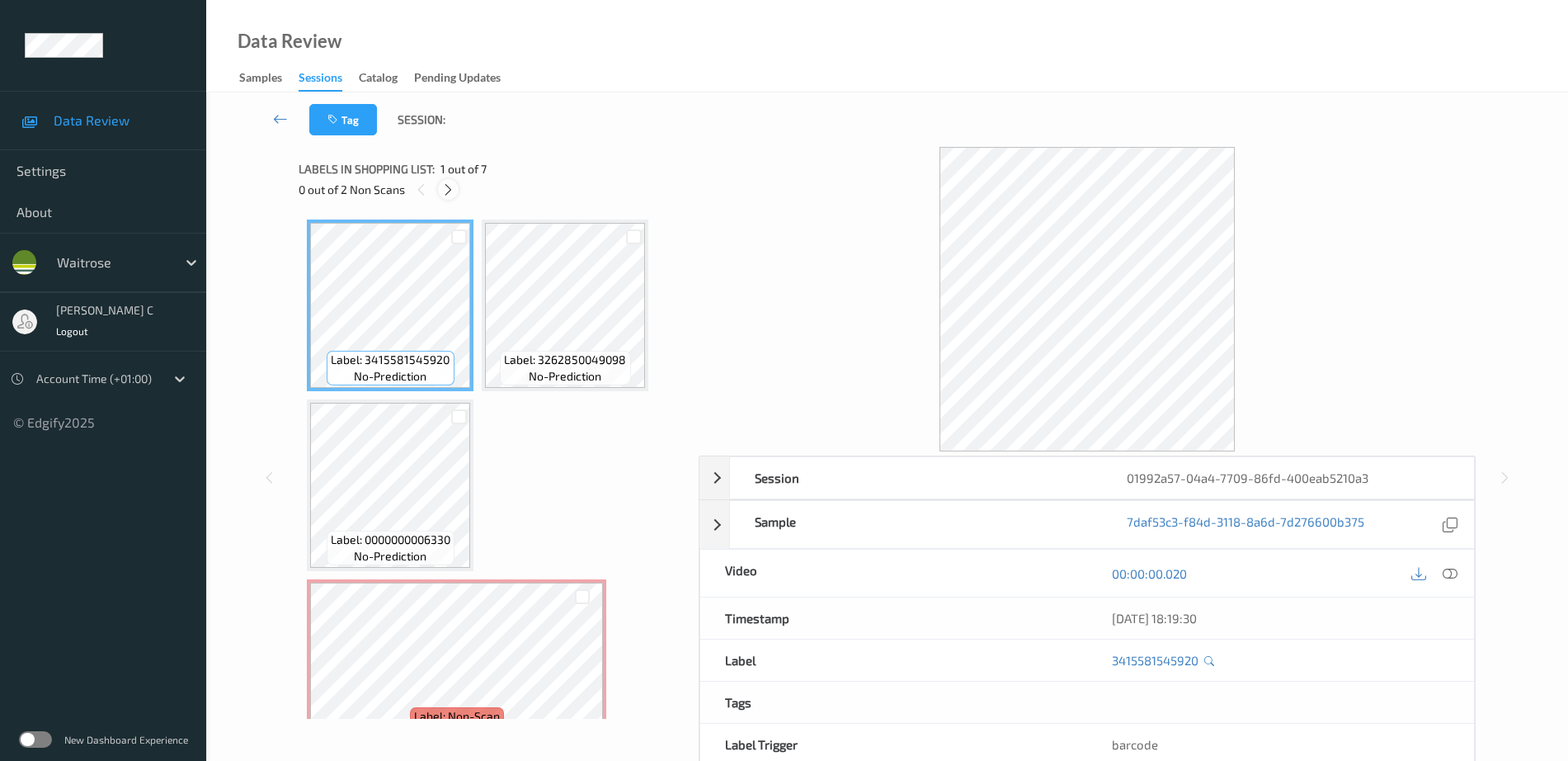
click at [446, 190] on icon at bounding box center [448, 190] width 14 height 15
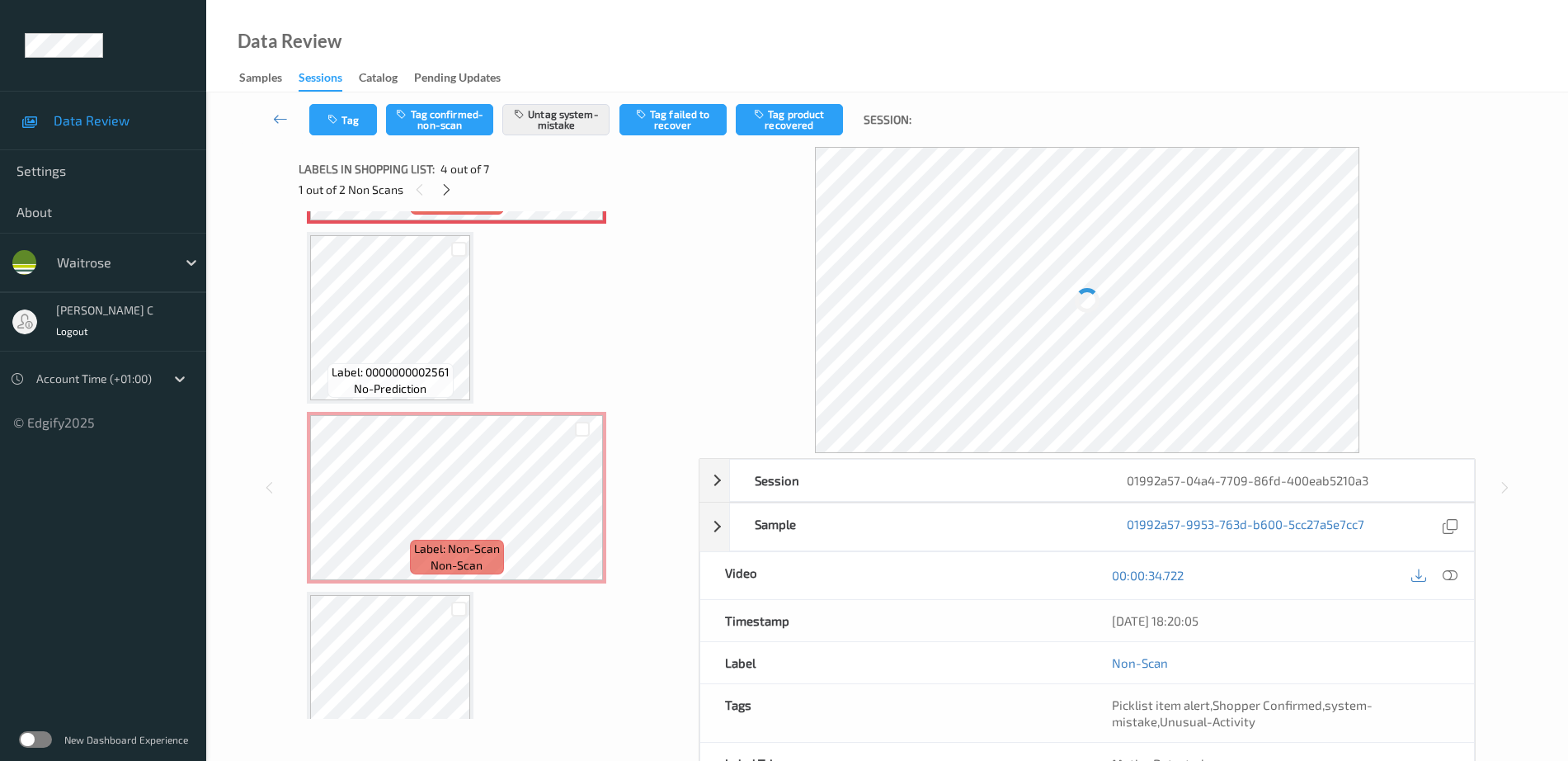
scroll to position [580, 0]
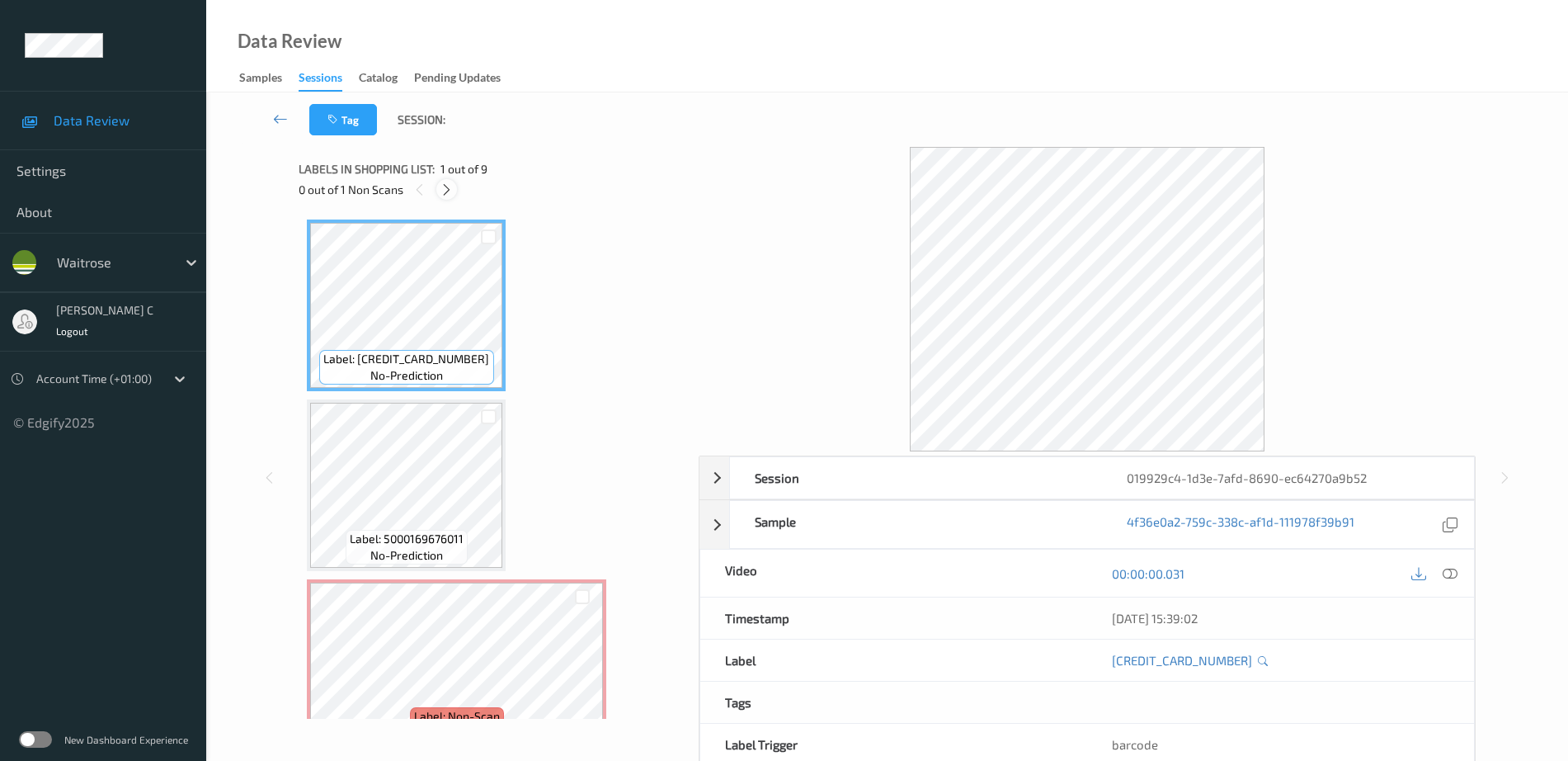
click at [447, 184] on icon at bounding box center [446, 190] width 14 height 15
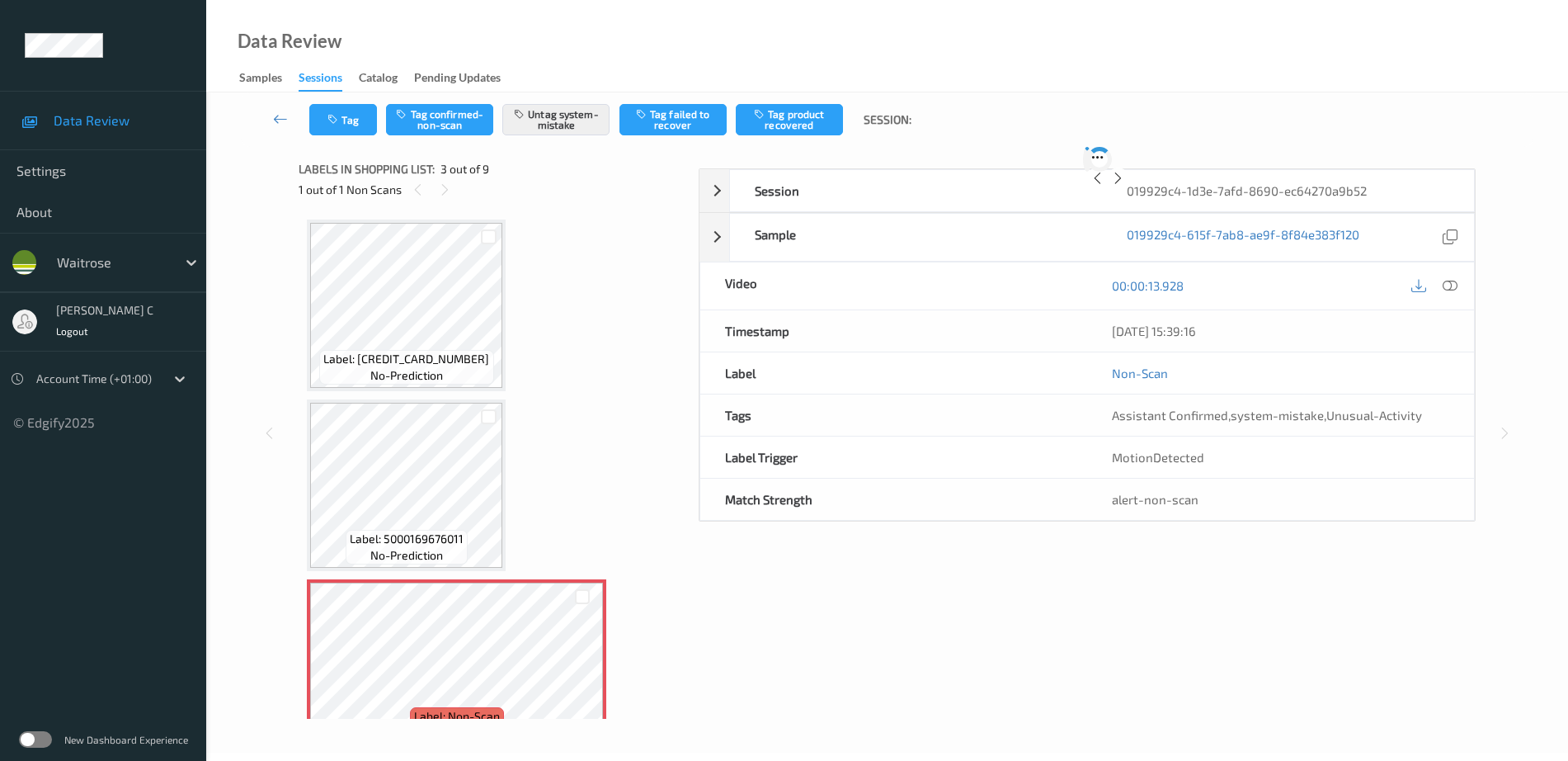
scroll to position [189, 0]
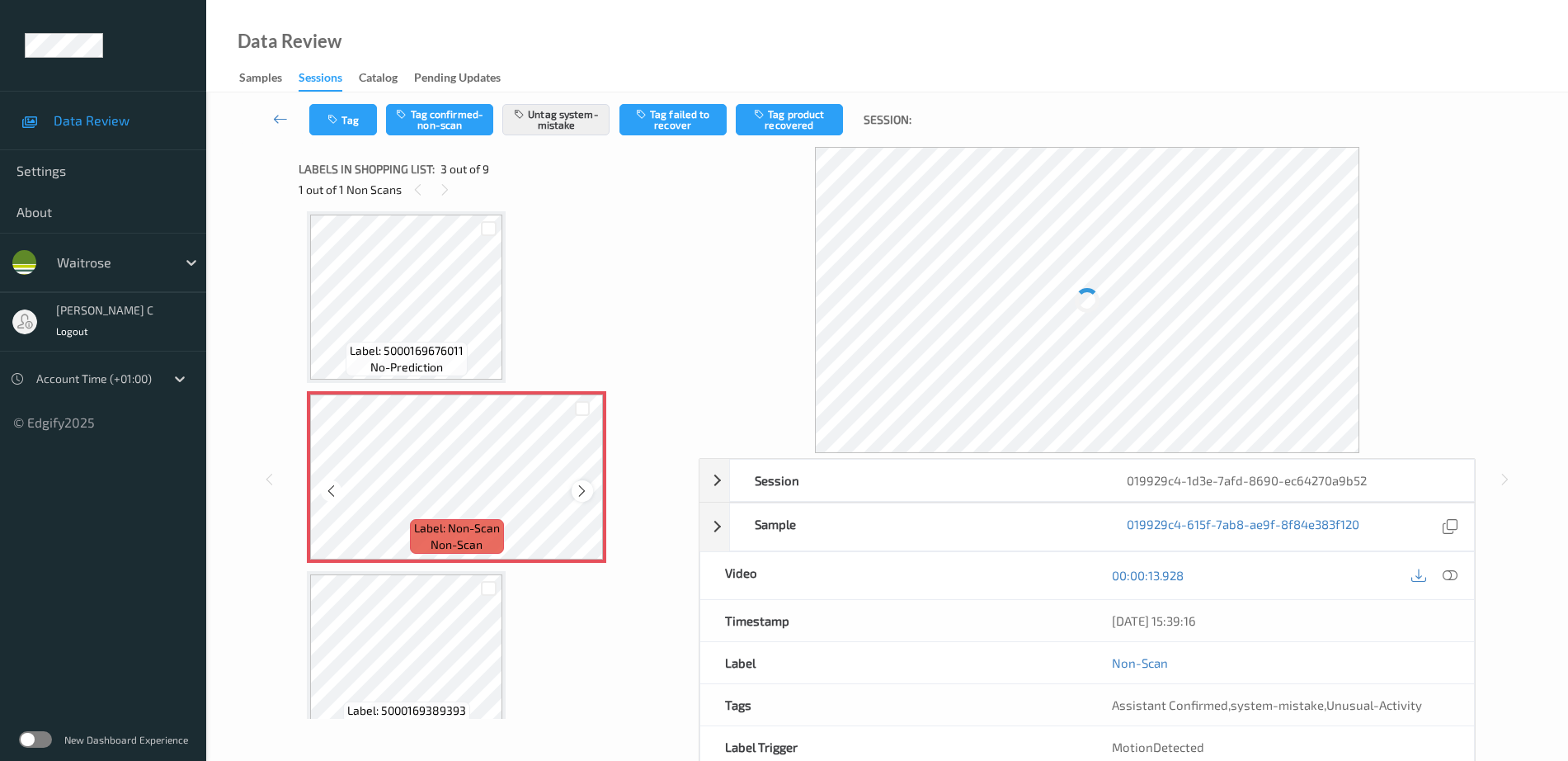
click at [581, 492] on icon at bounding box center [582, 491] width 14 height 15
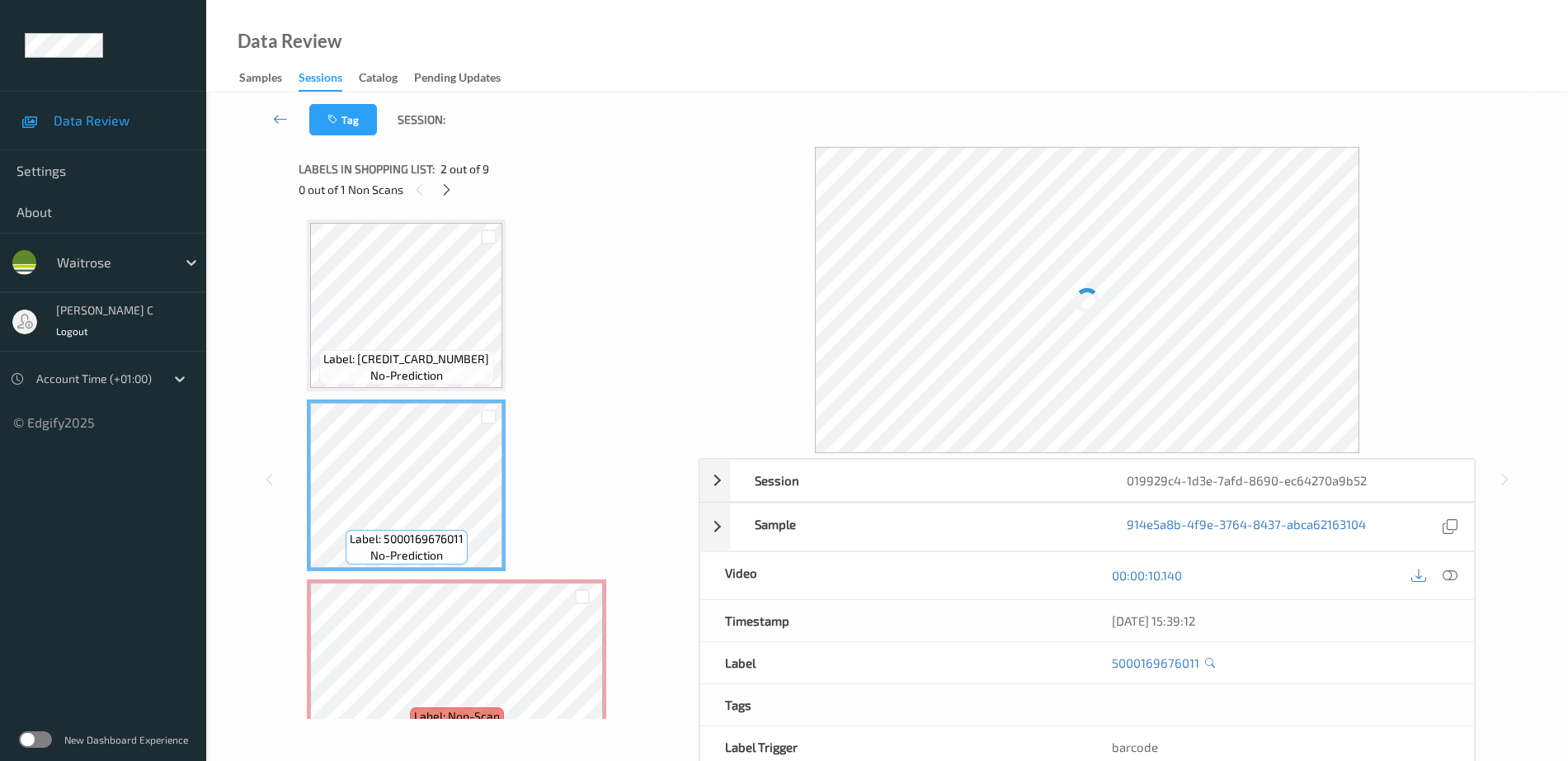
scroll to position [103, 0]
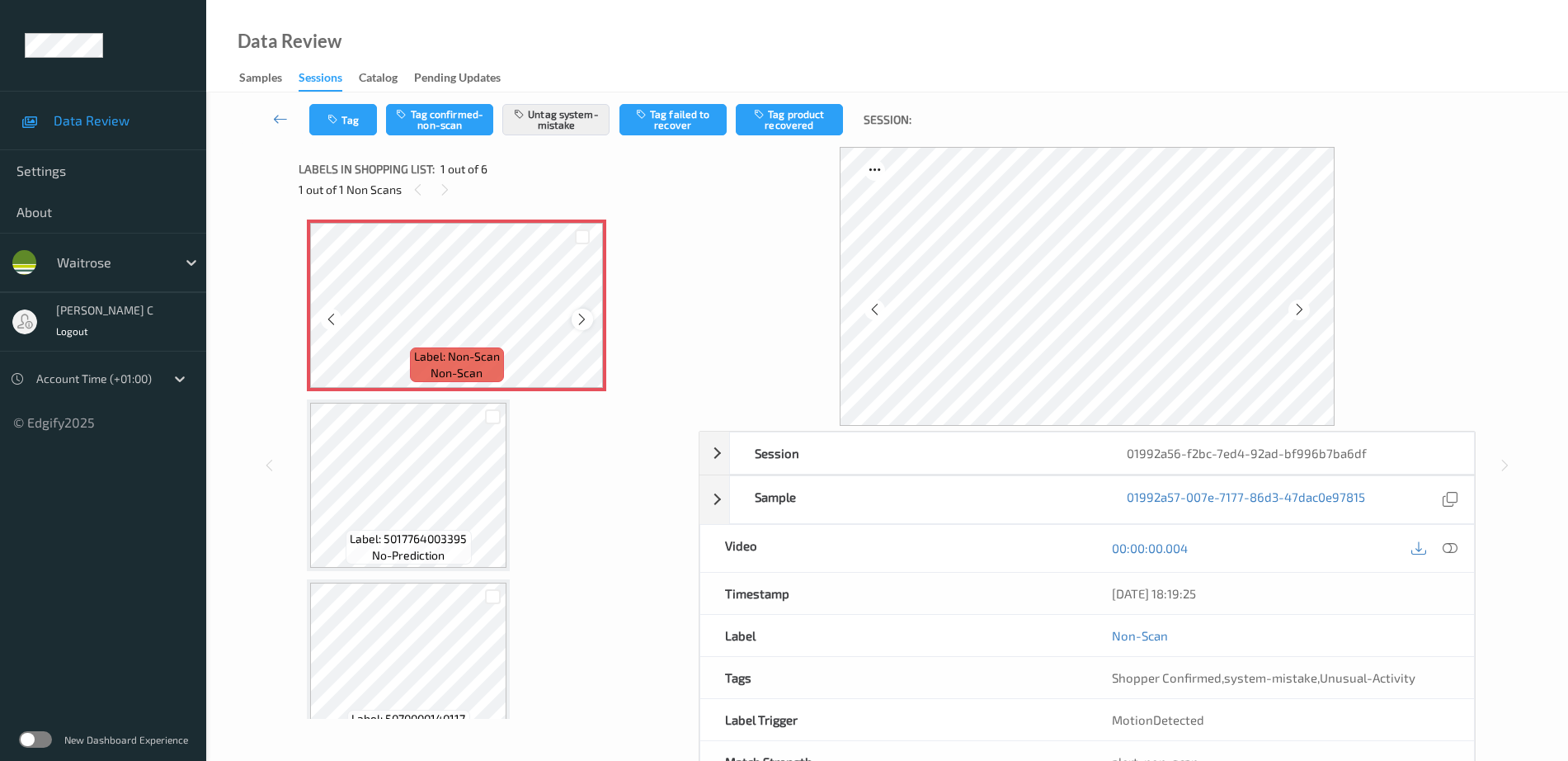
click at [580, 322] on icon at bounding box center [582, 320] width 14 height 15
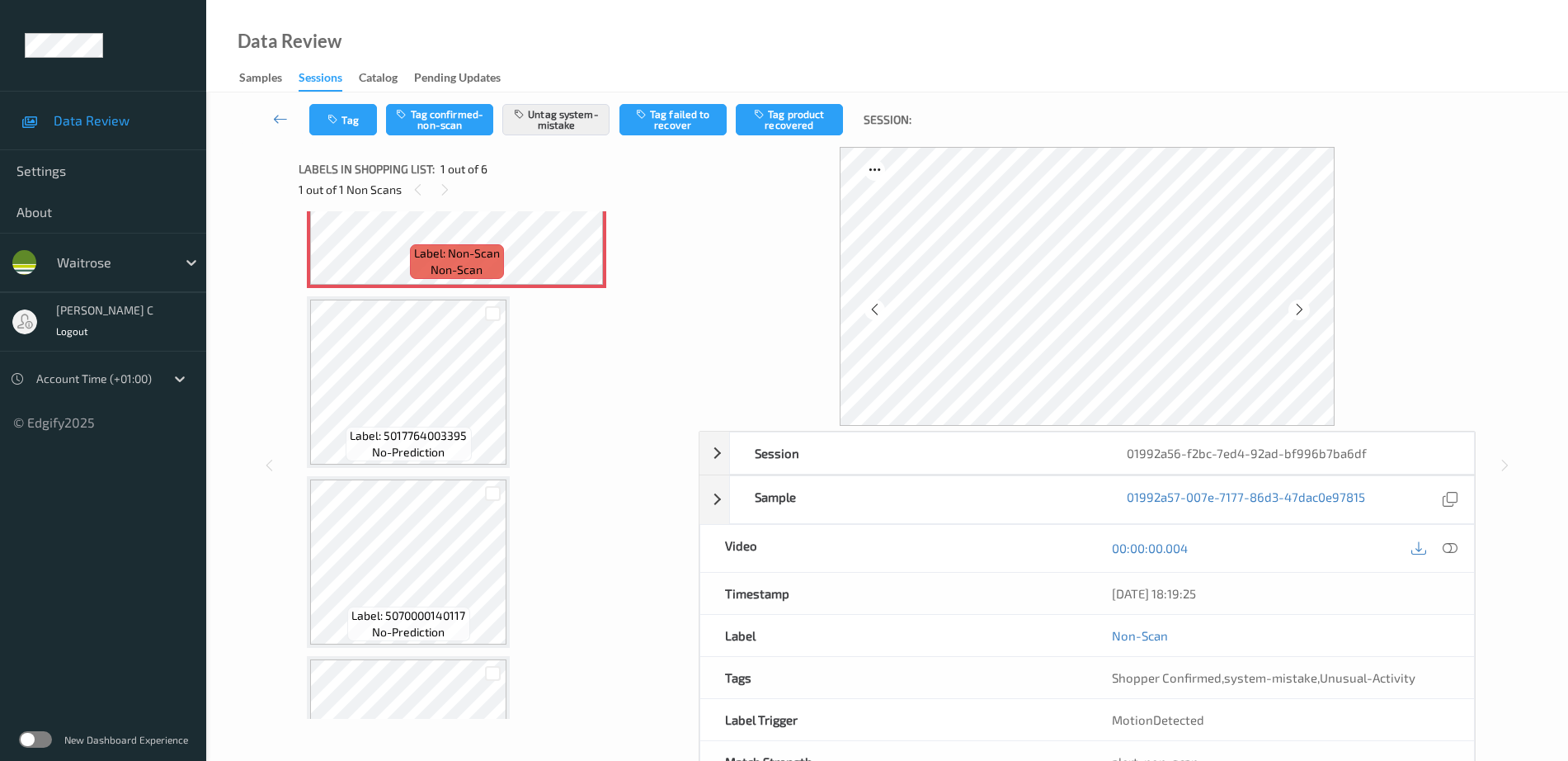
click at [519, 378] on div "Label: Non-Scan non-scan Label: Non-Scan non-scan Label: 5017764003395 no-predi…" at bounding box center [493, 652] width 372 height 1071
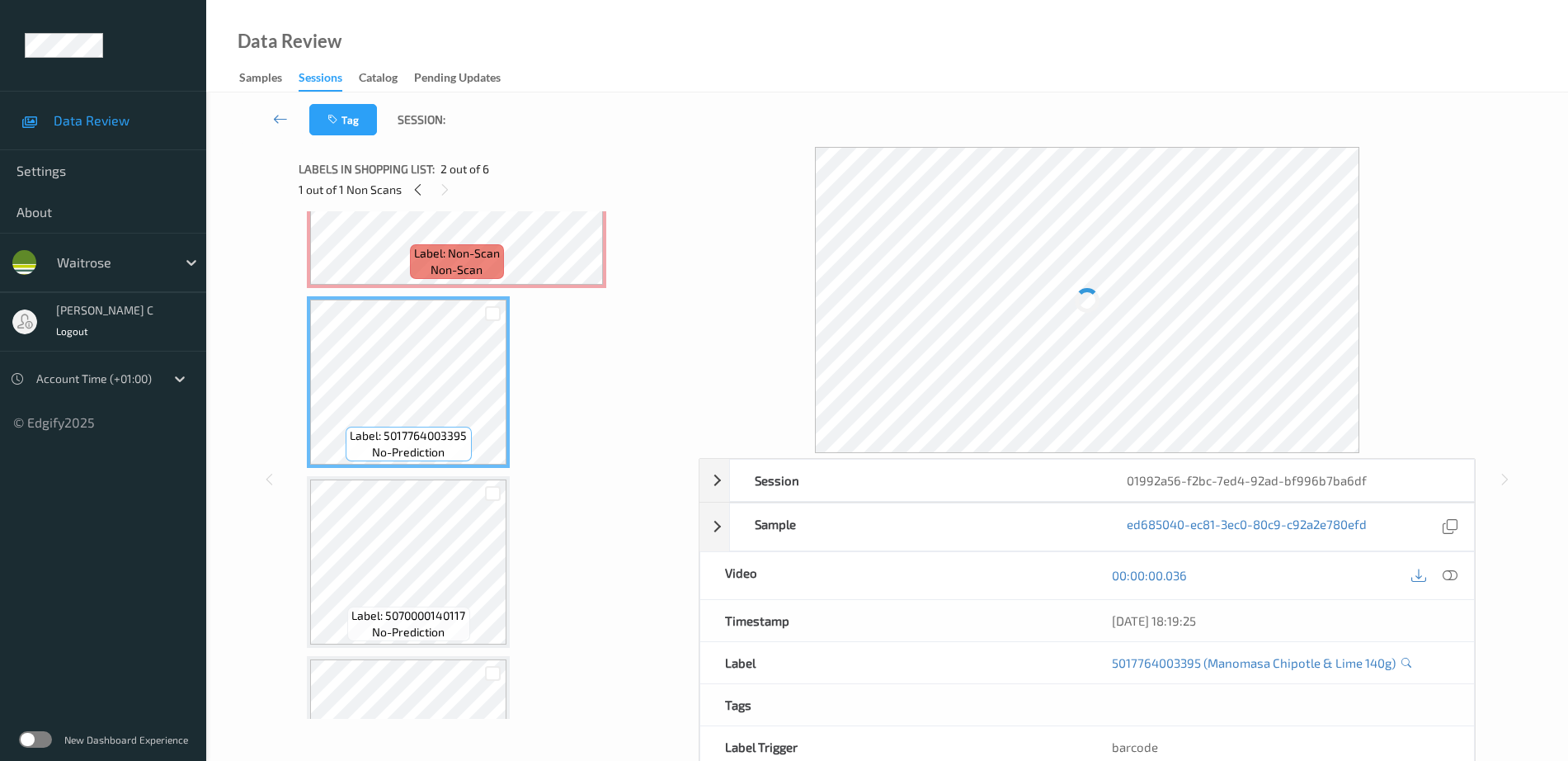
scroll to position [0, 0]
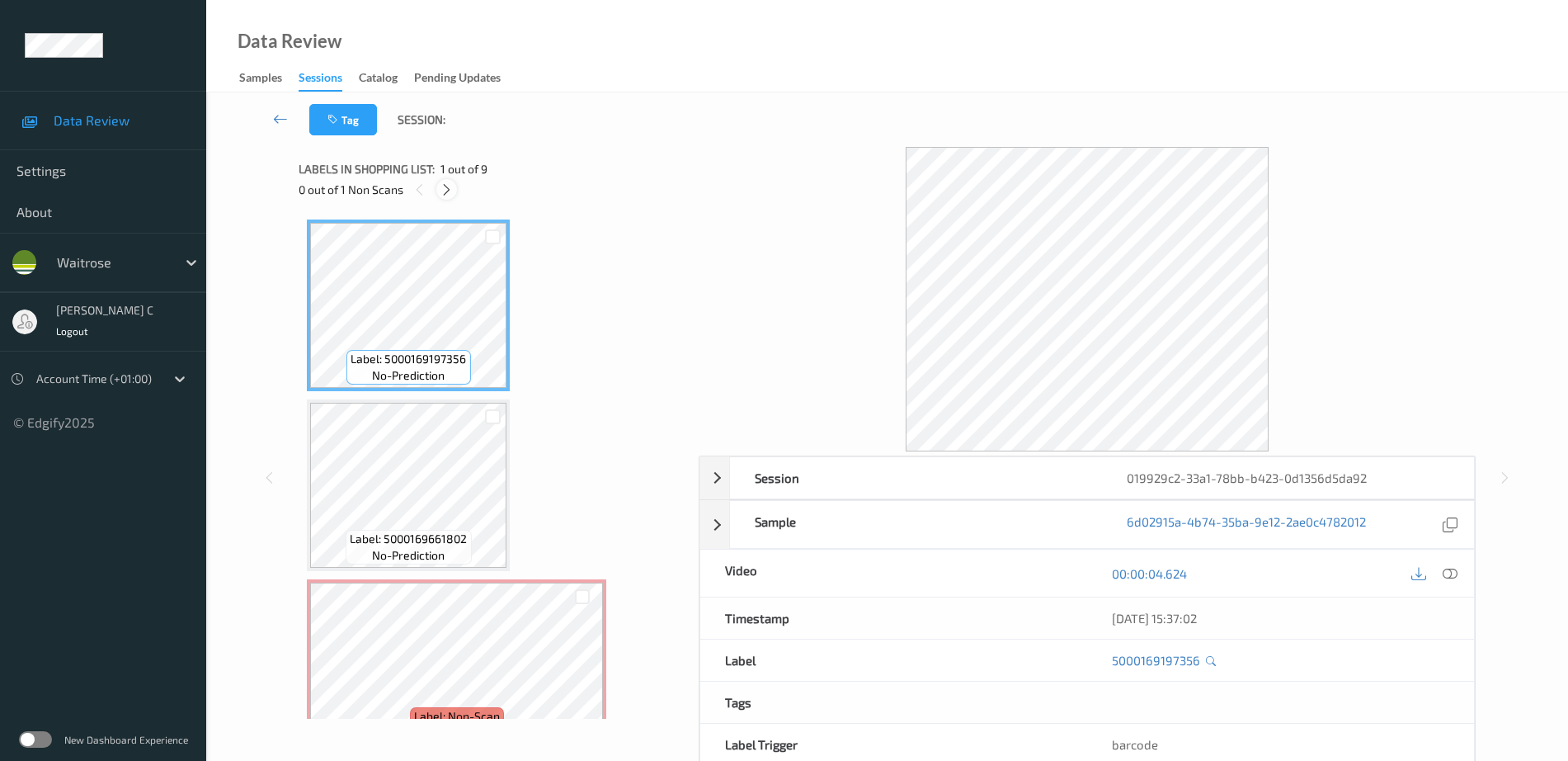
click at [445, 194] on icon at bounding box center [446, 190] width 14 height 15
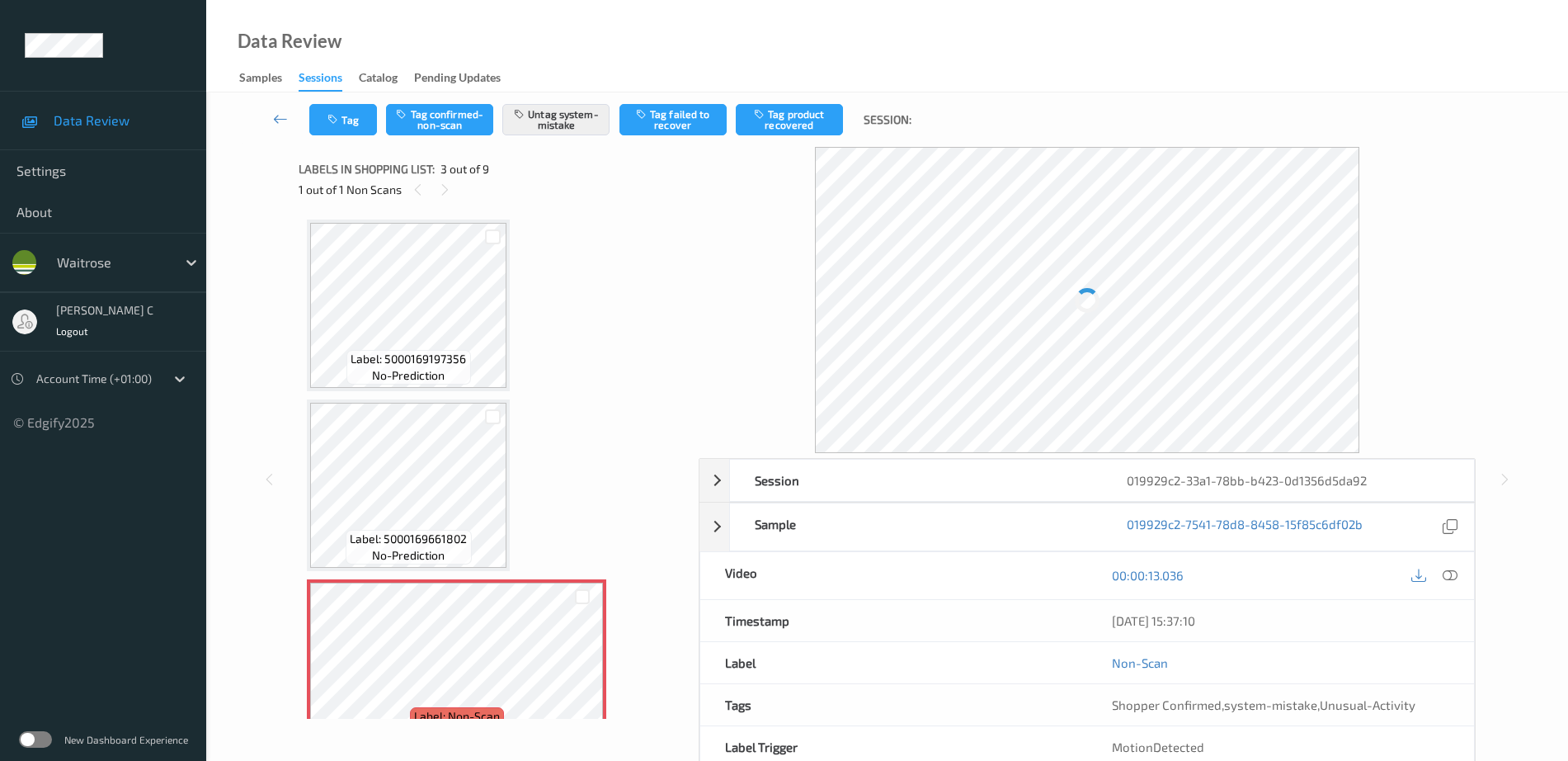
scroll to position [189, 0]
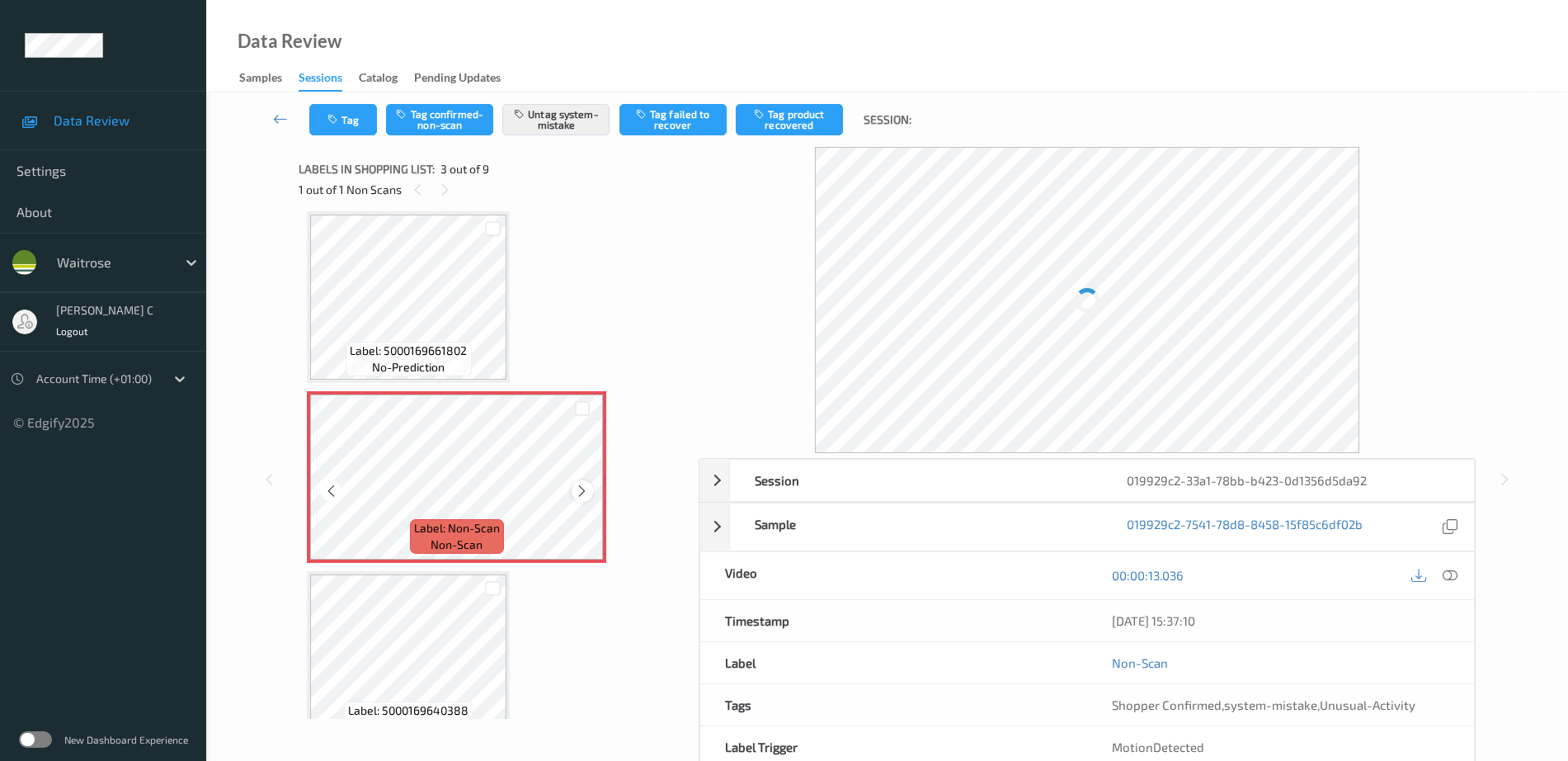
click at [583, 487] on icon at bounding box center [582, 491] width 14 height 15
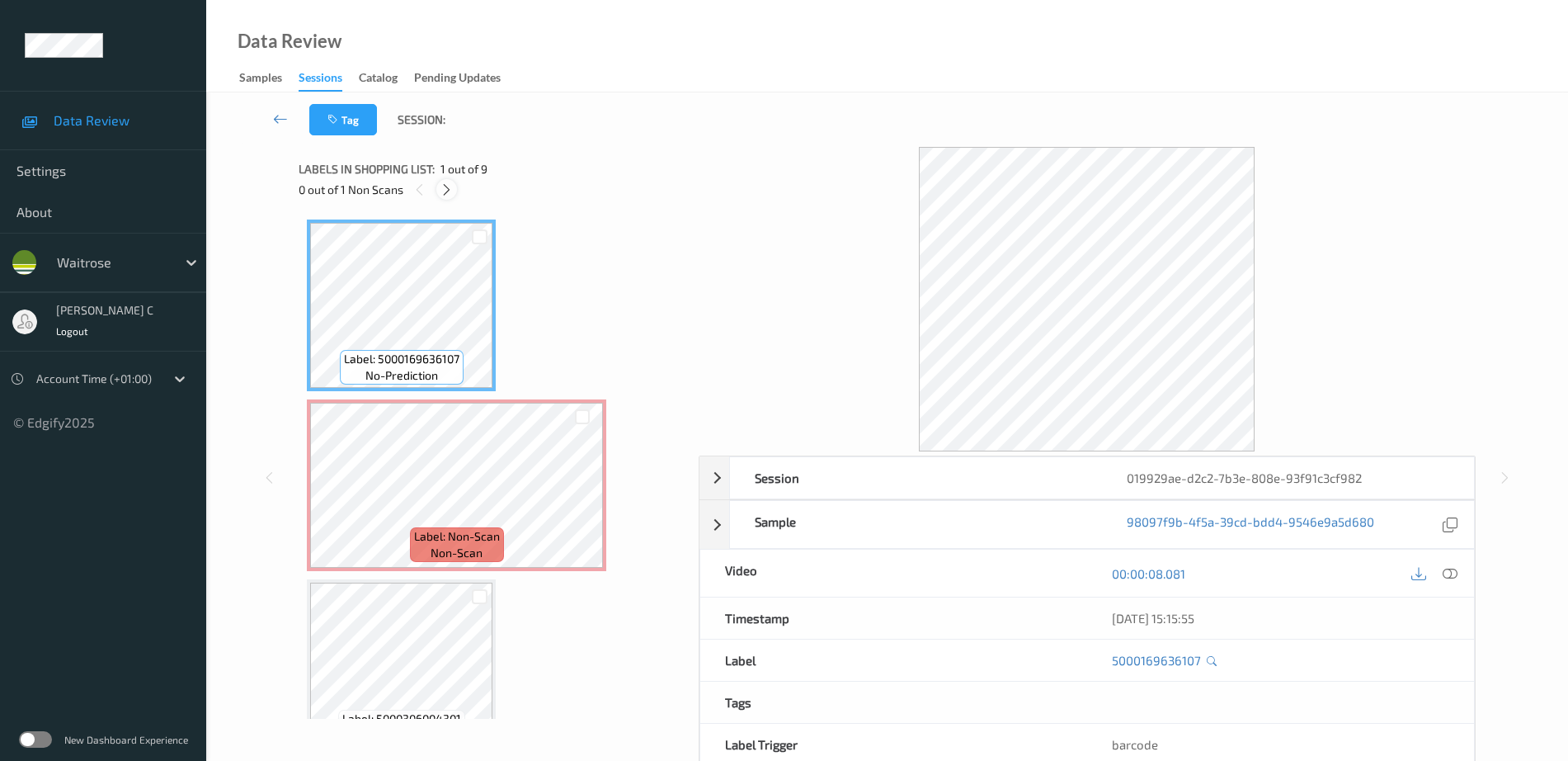
click at [441, 186] on icon at bounding box center [446, 190] width 14 height 15
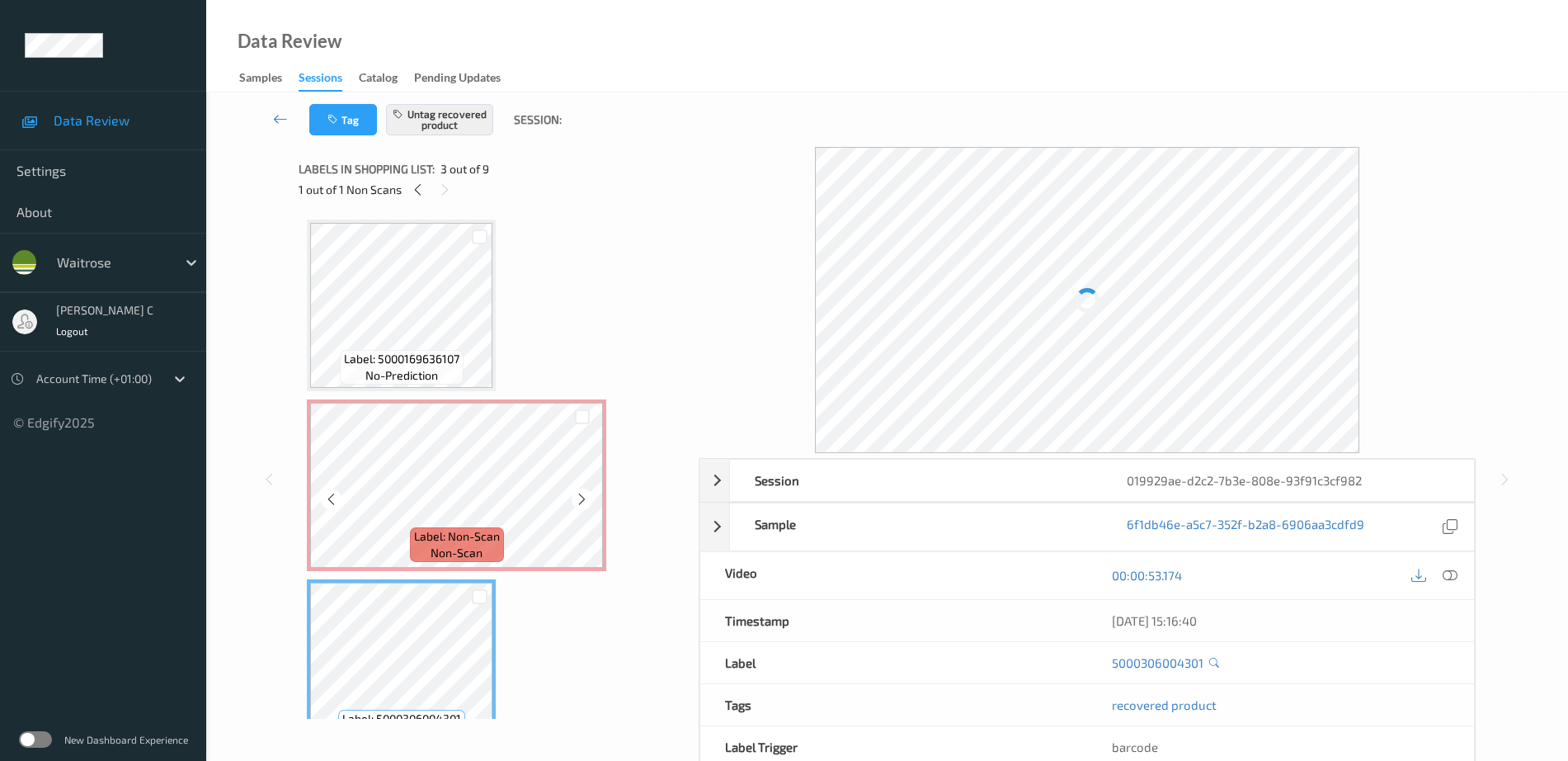
click at [371, 357] on span "Label: 5000169636107" at bounding box center [402, 359] width 116 height 17
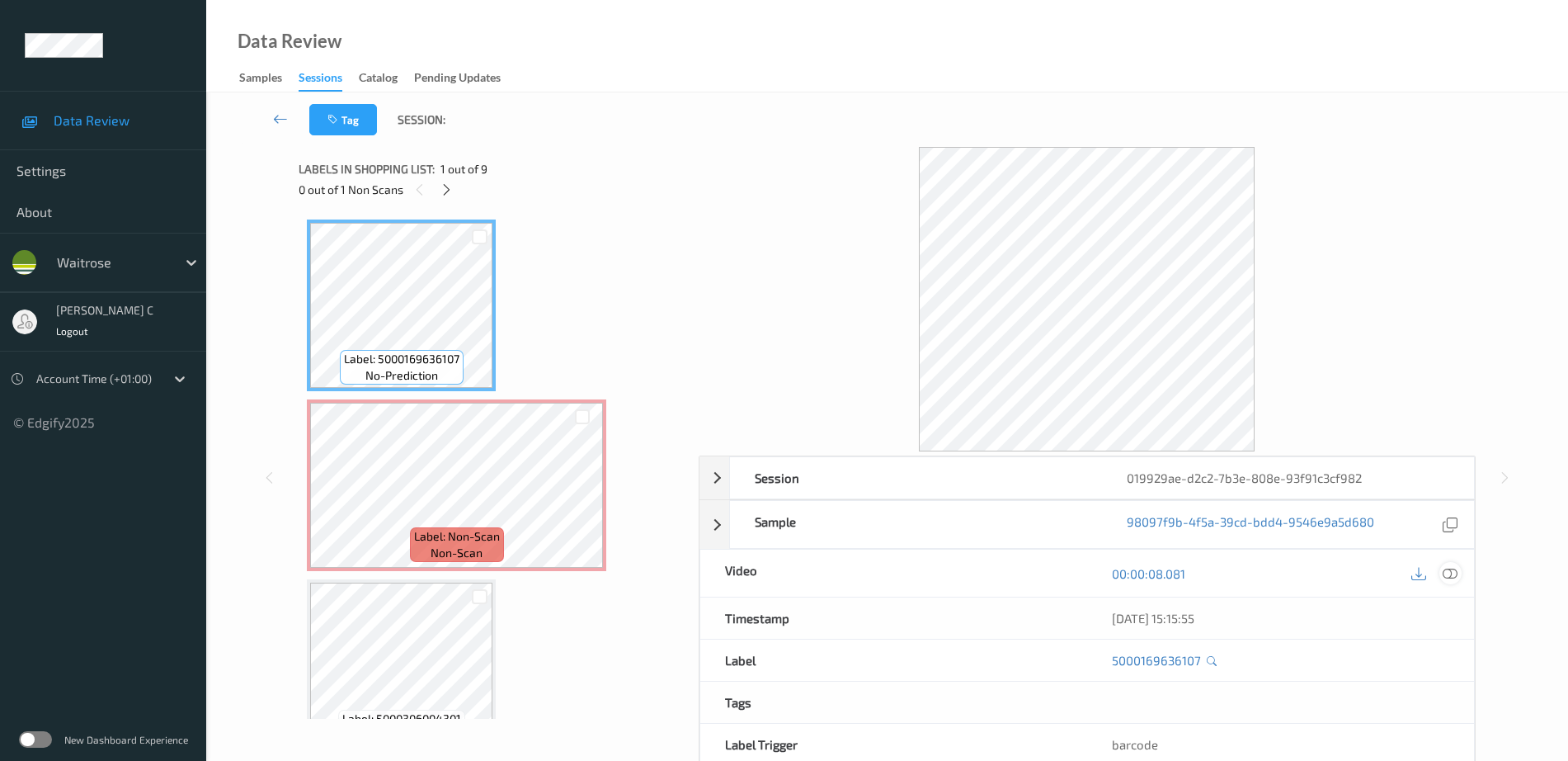
click at [1454, 570] on icon at bounding box center [1451, 573] width 15 height 15
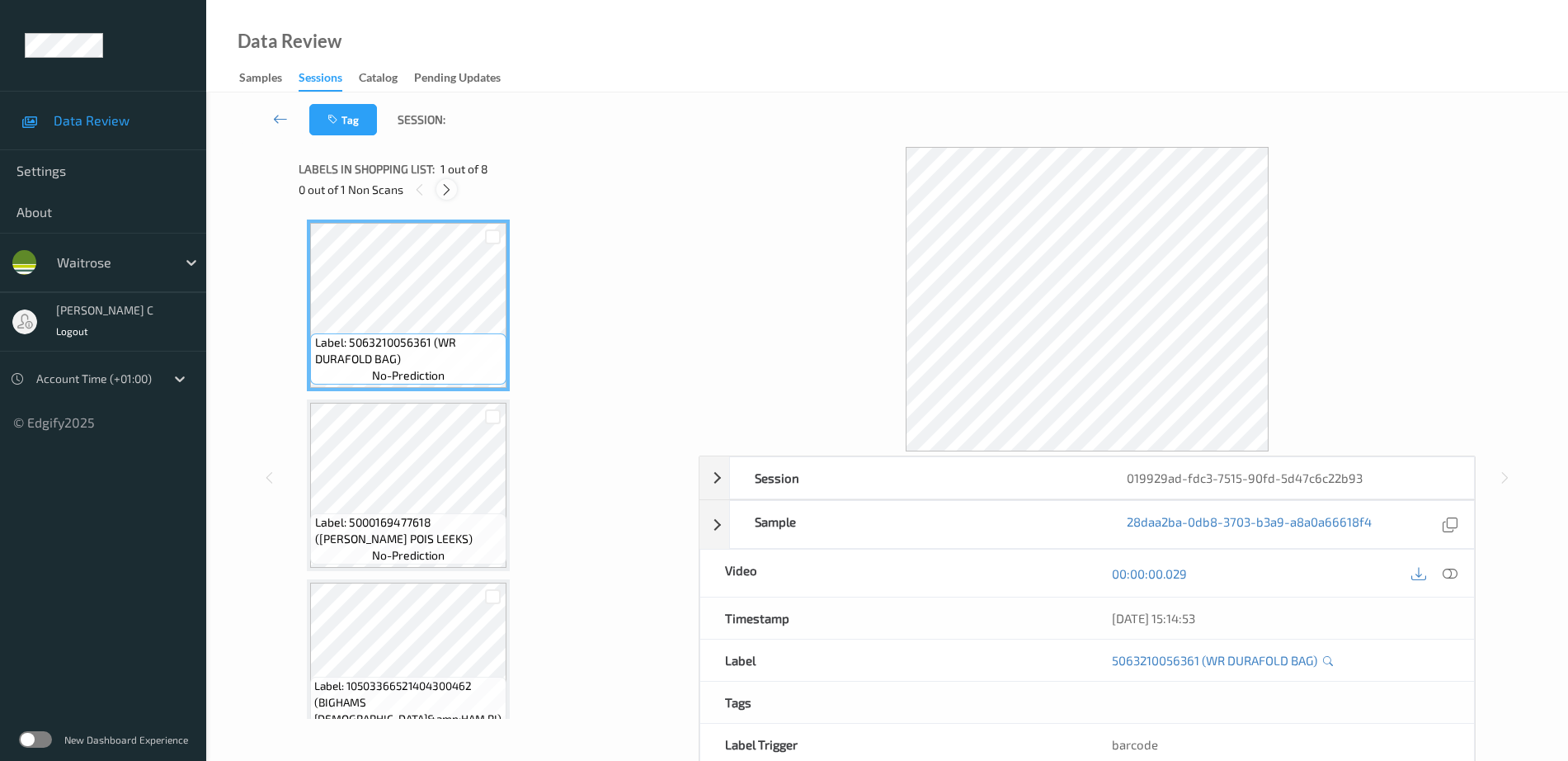
click at [446, 196] on icon at bounding box center [446, 190] width 14 height 15
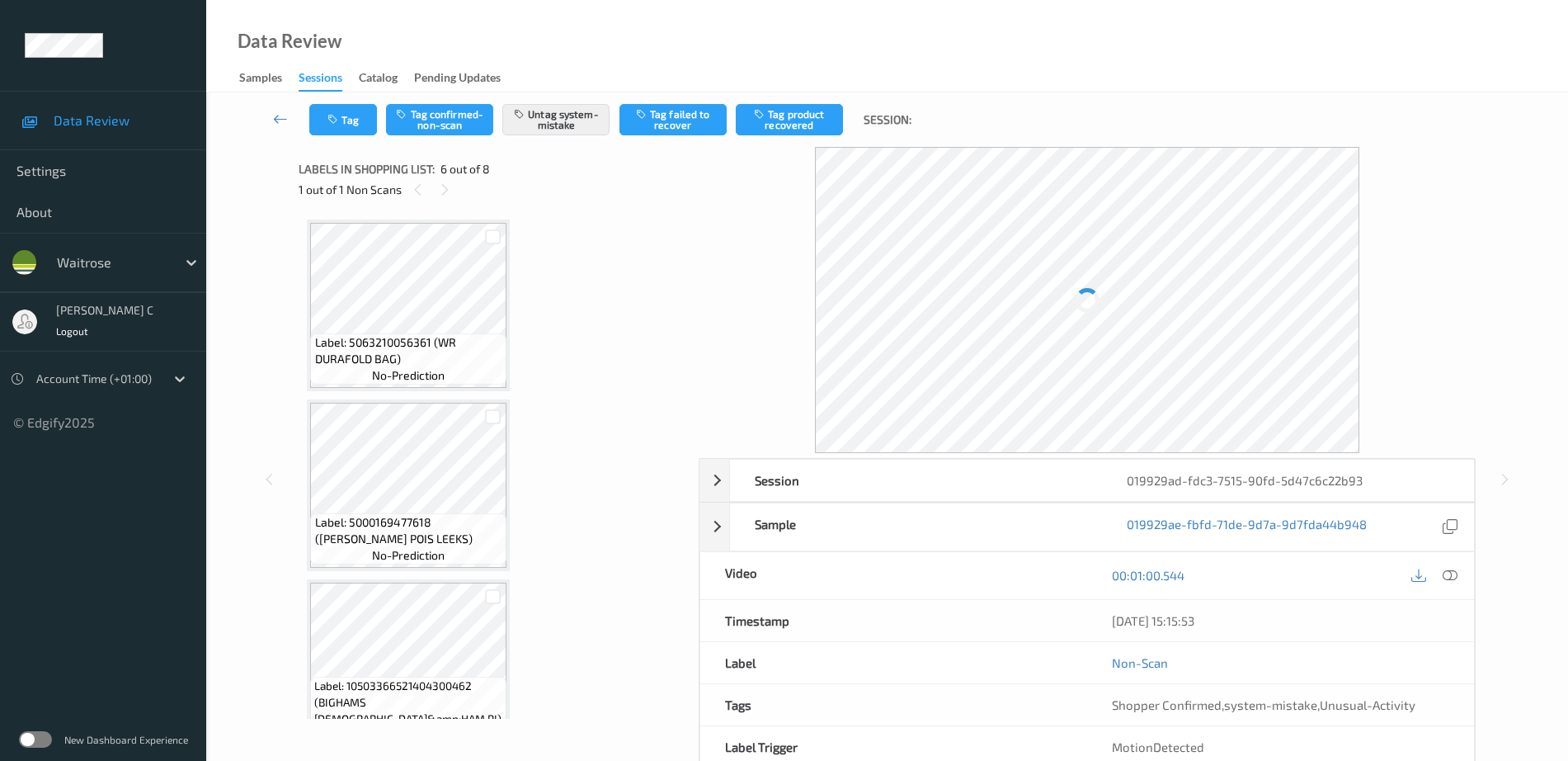
scroll to position [728, 0]
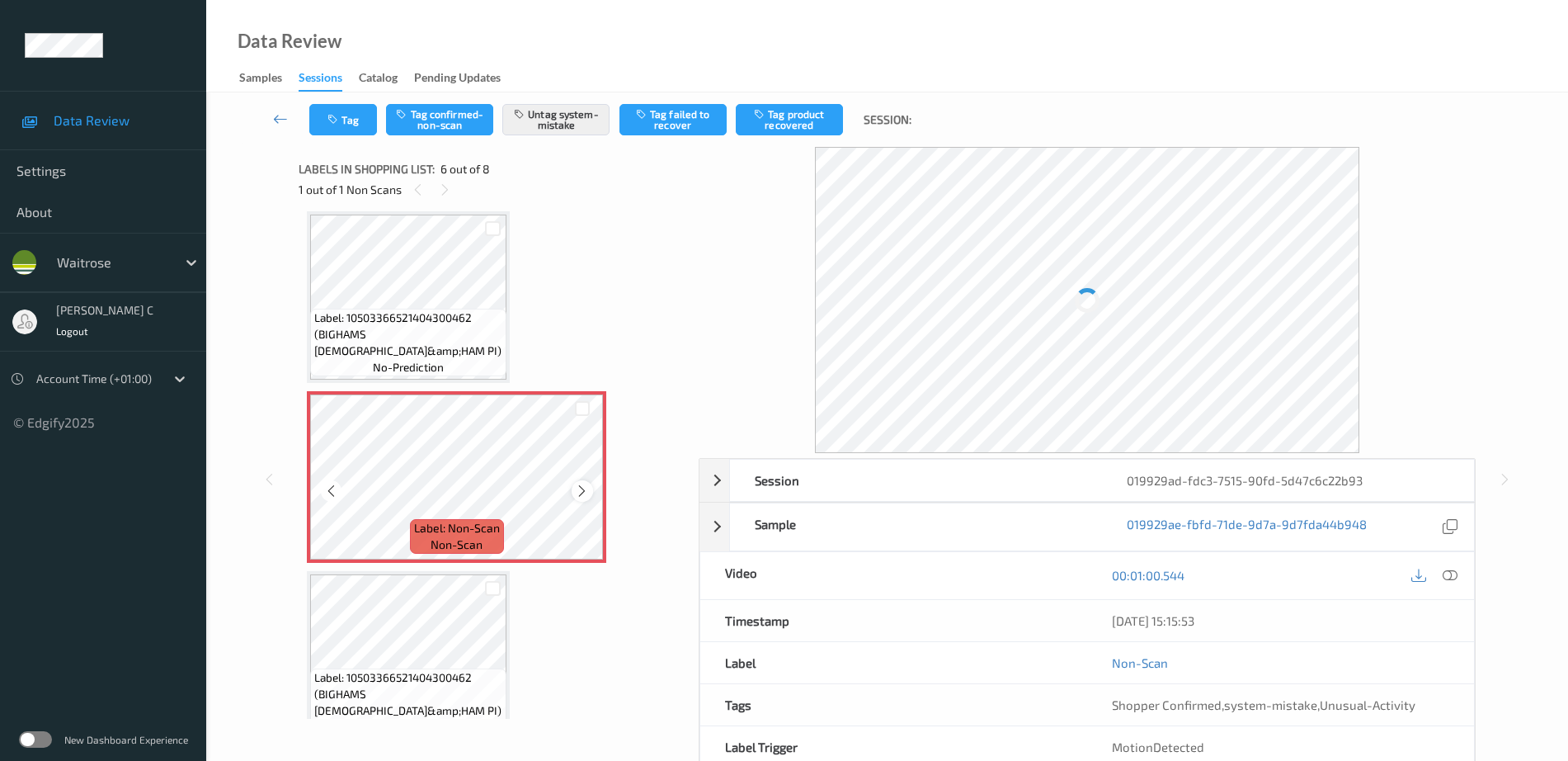
click at [582, 493] on icon at bounding box center [582, 491] width 14 height 15
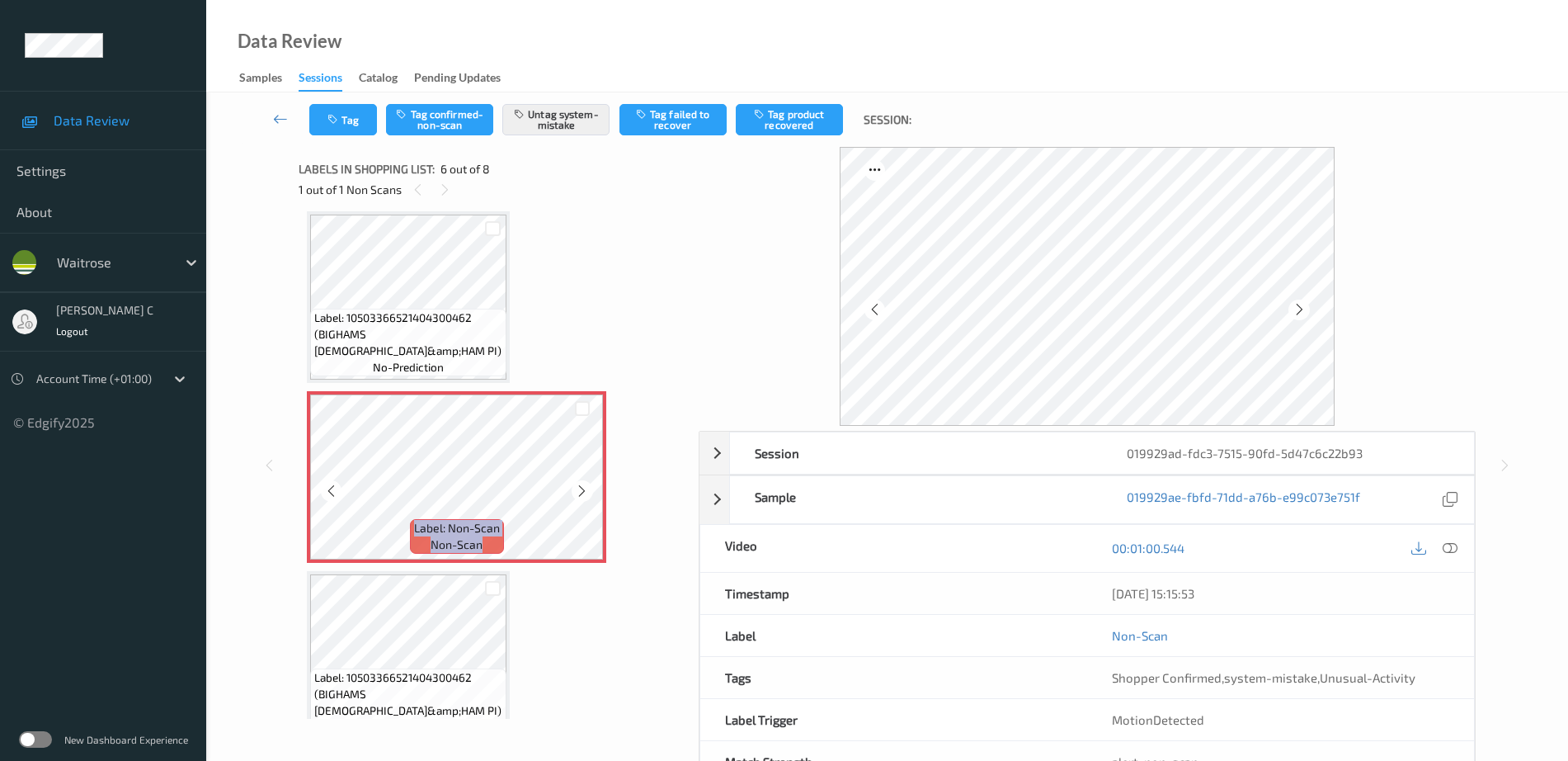
click at [582, 493] on icon at bounding box center [582, 491] width 14 height 15
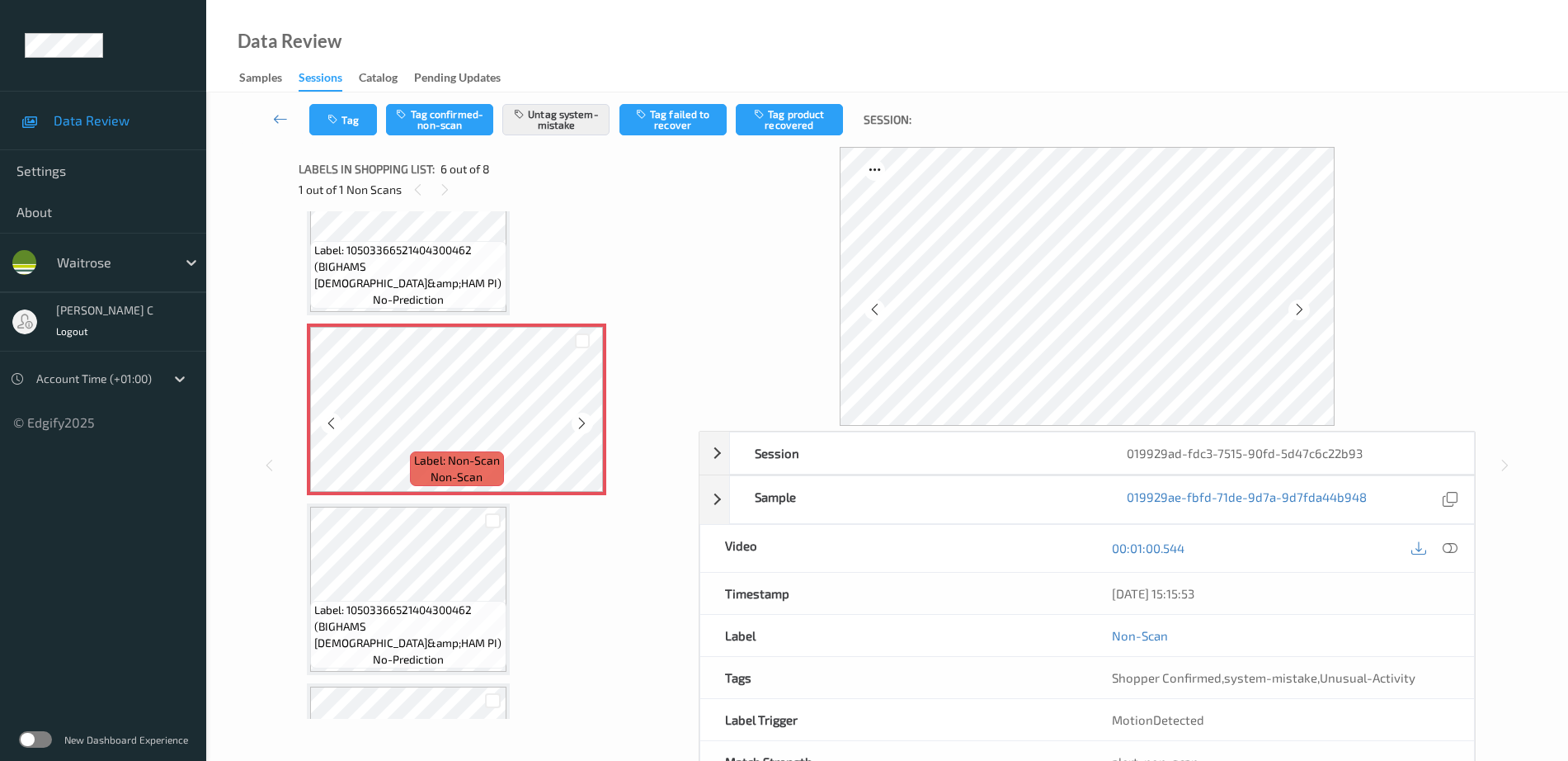
scroll to position [831, 0]
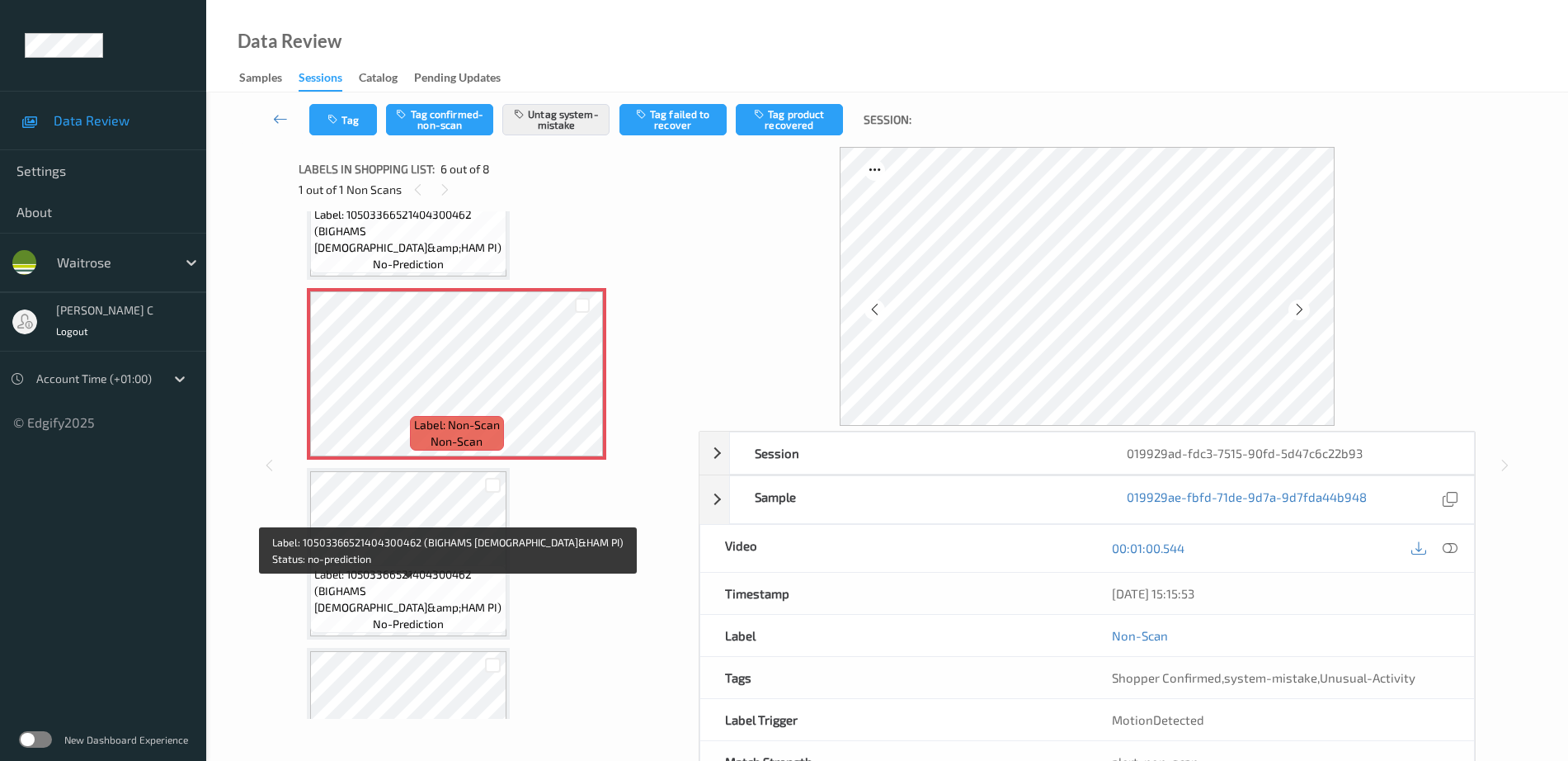
click at [413, 588] on span "Label: 10503366521404300462 (BIGHAMS CHICK&amp;HAM PI)" at bounding box center [408, 590] width 188 height 50
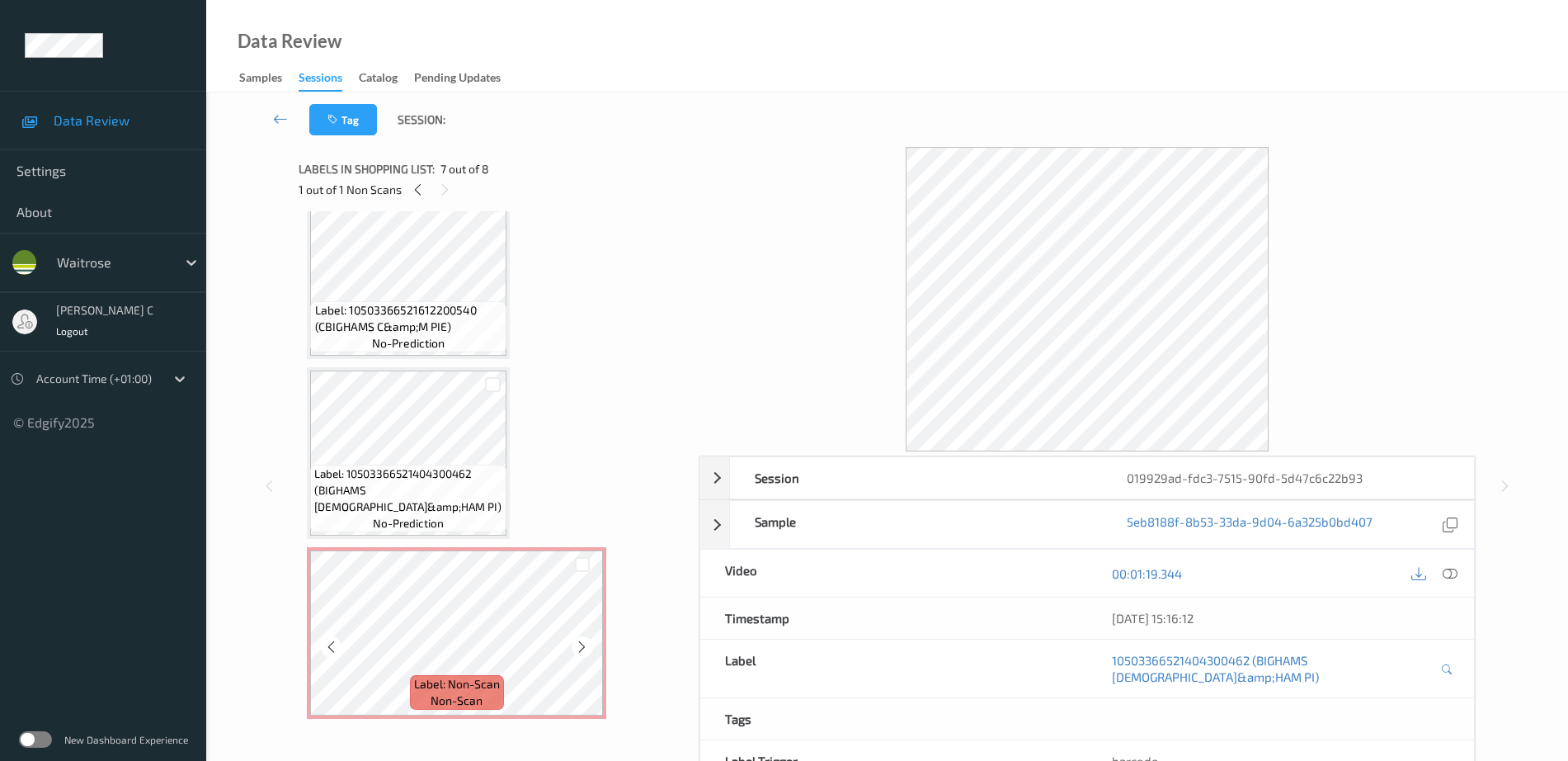
scroll to position [522, 0]
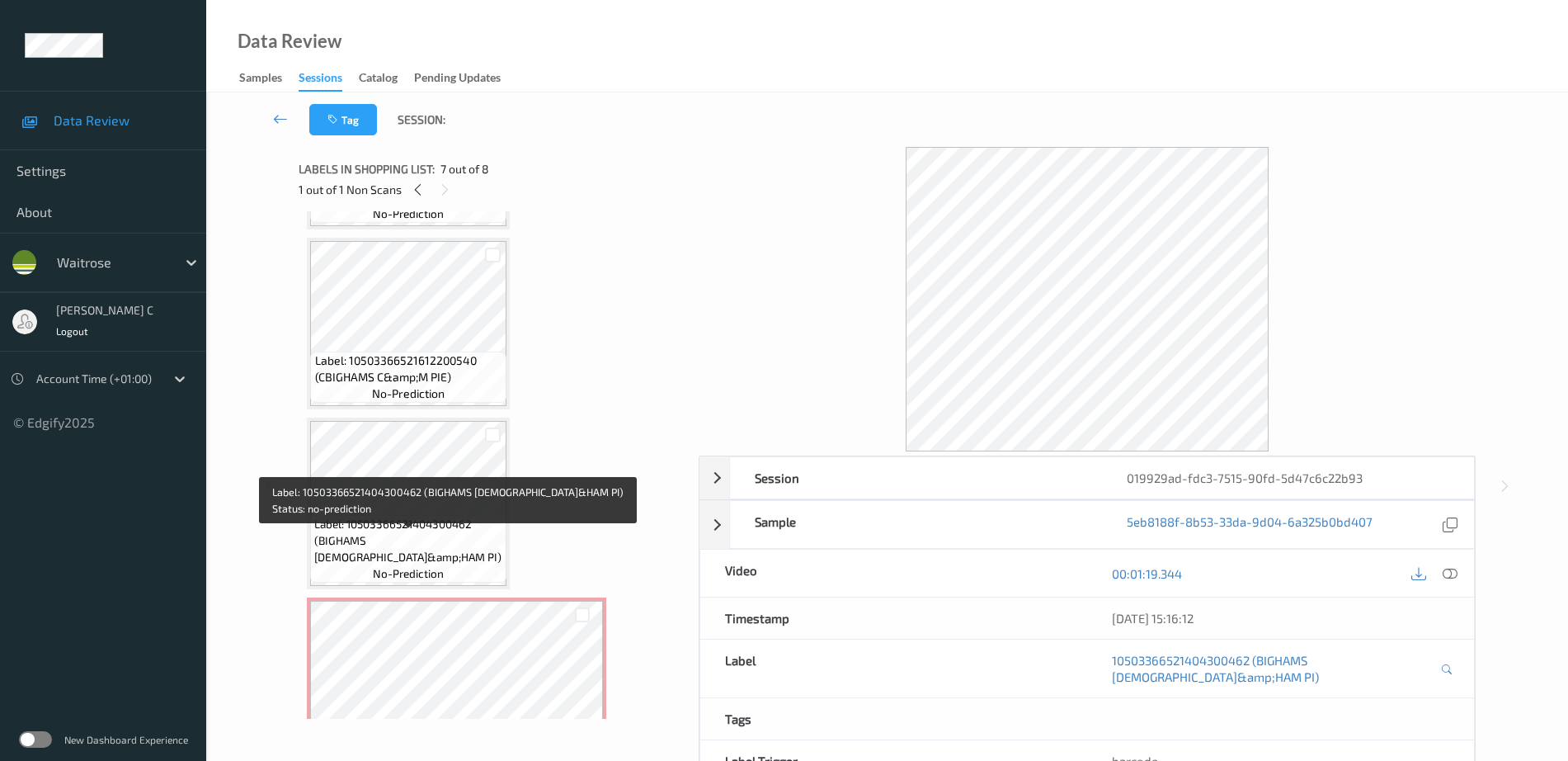
click at [405, 375] on span "Label: 10503366521612200540 (CBIGHAMS C&amp;M PIE)" at bounding box center [409, 369] width 188 height 33
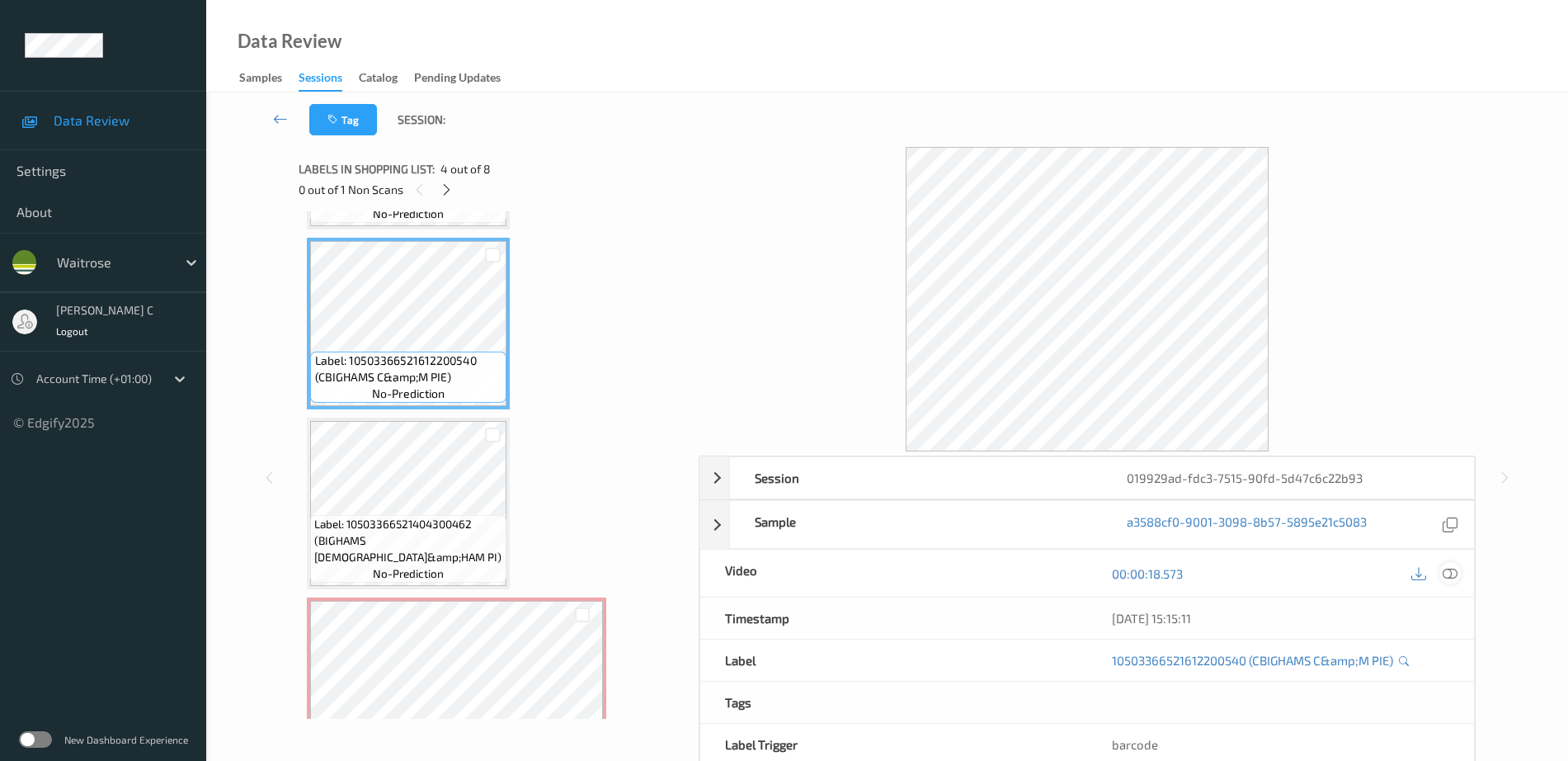
click at [1451, 575] on icon at bounding box center [1451, 573] width 15 height 15
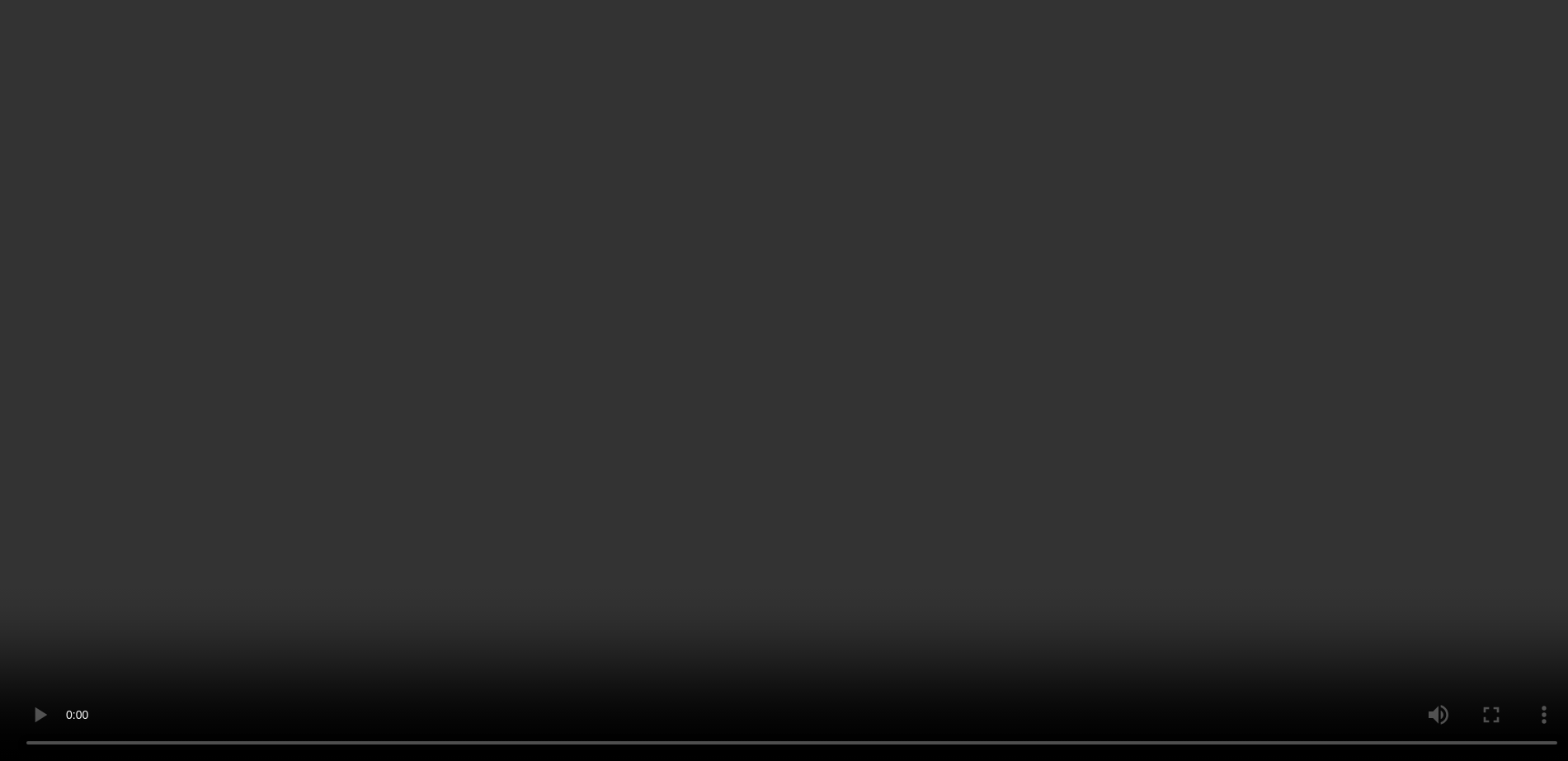
scroll to position [625, 0]
